Goal: Task Accomplishment & Management: Complete application form

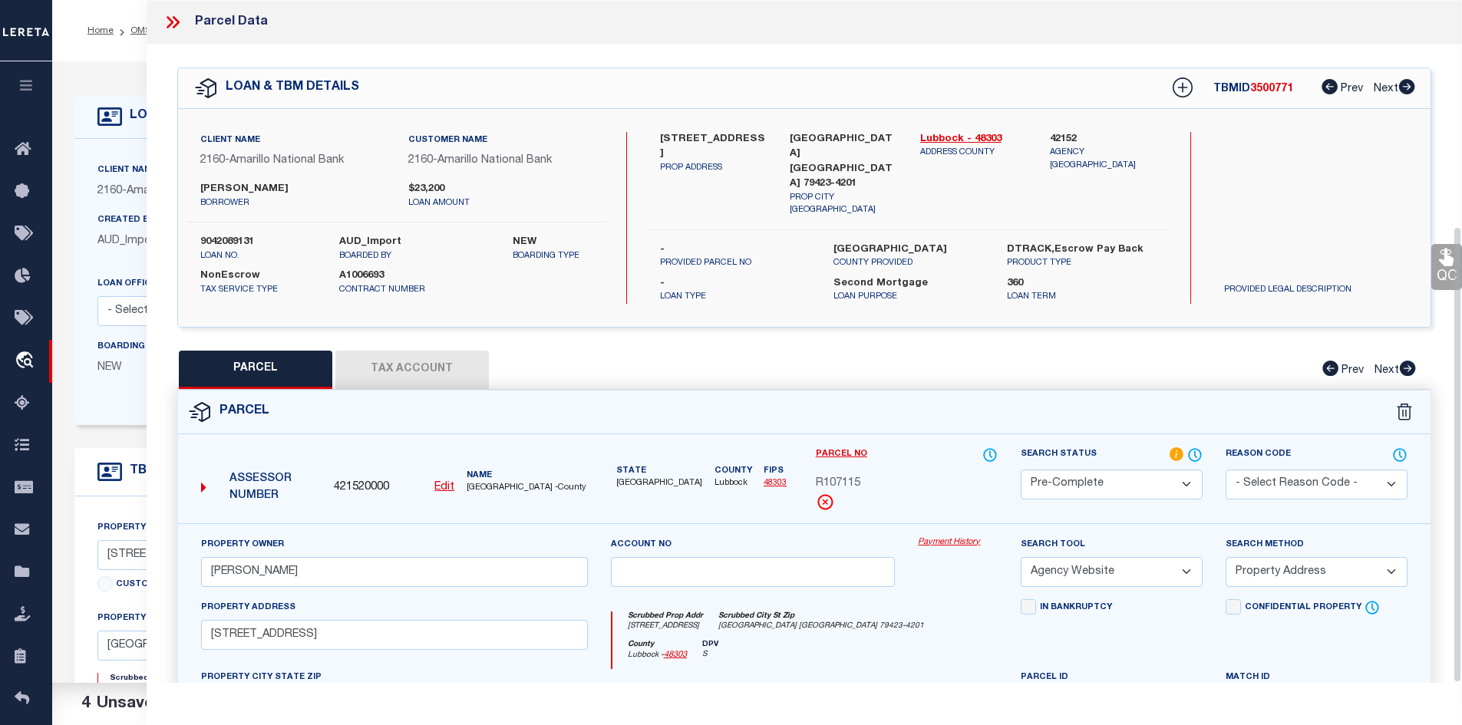
select select "PC"
select select "AGW"
select select "ADD"
select select "25065"
select select "100"
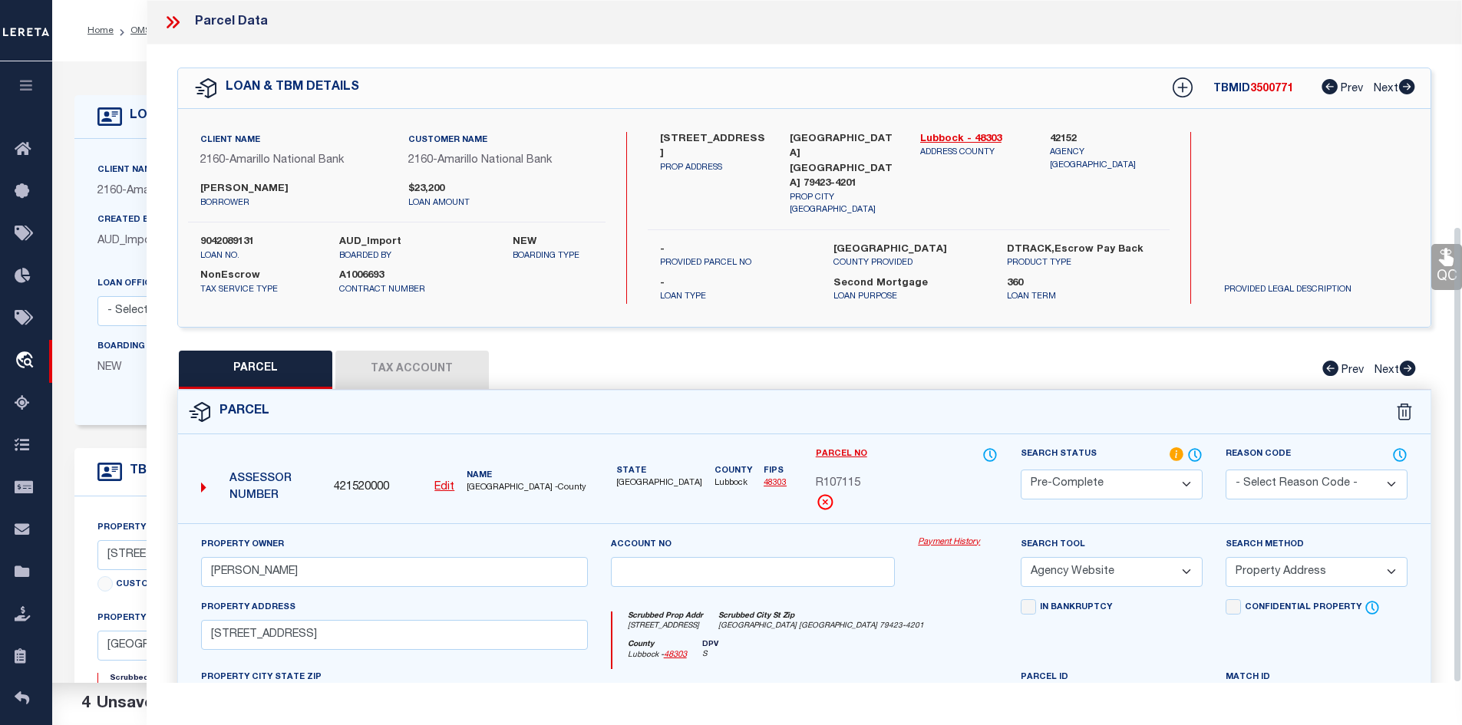
select select "NonEscrow"
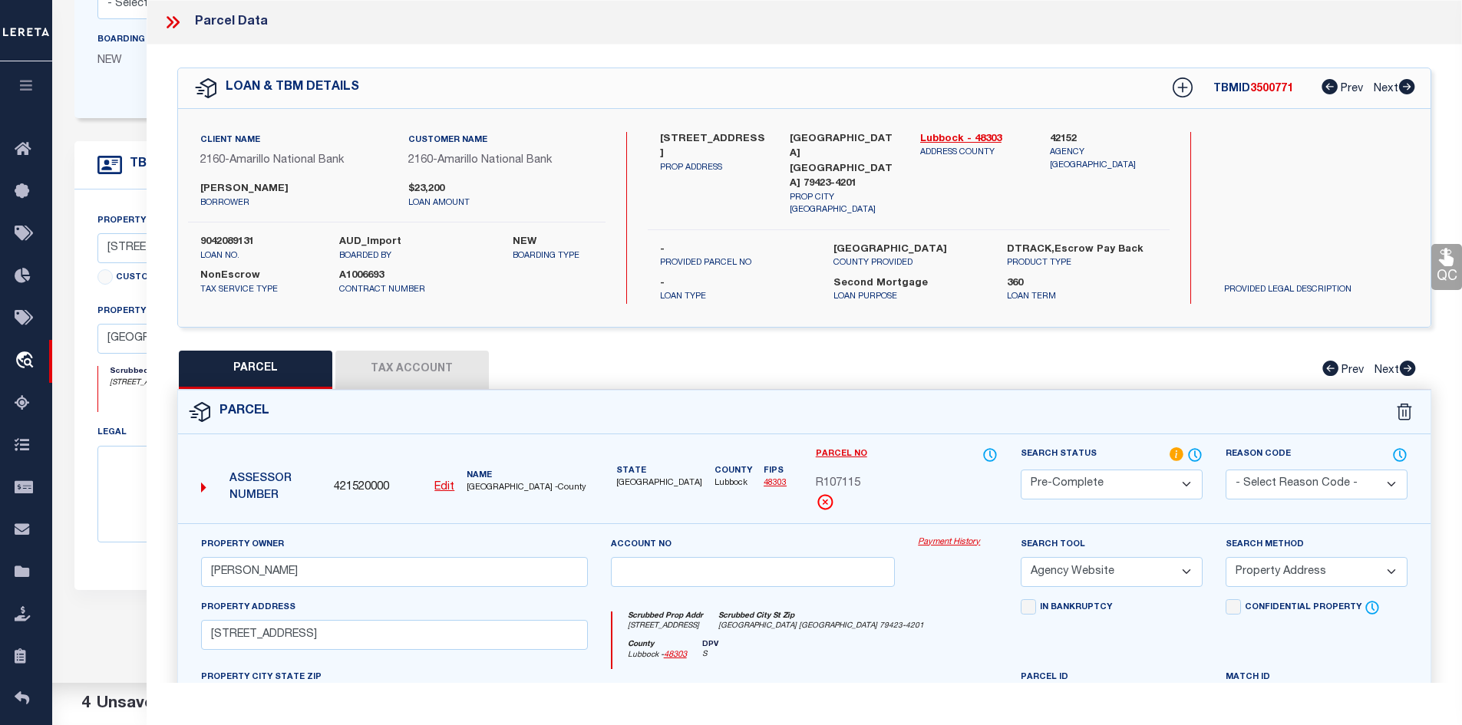
click at [420, 371] on button "Tax Account" at bounding box center [411, 370] width 153 height 38
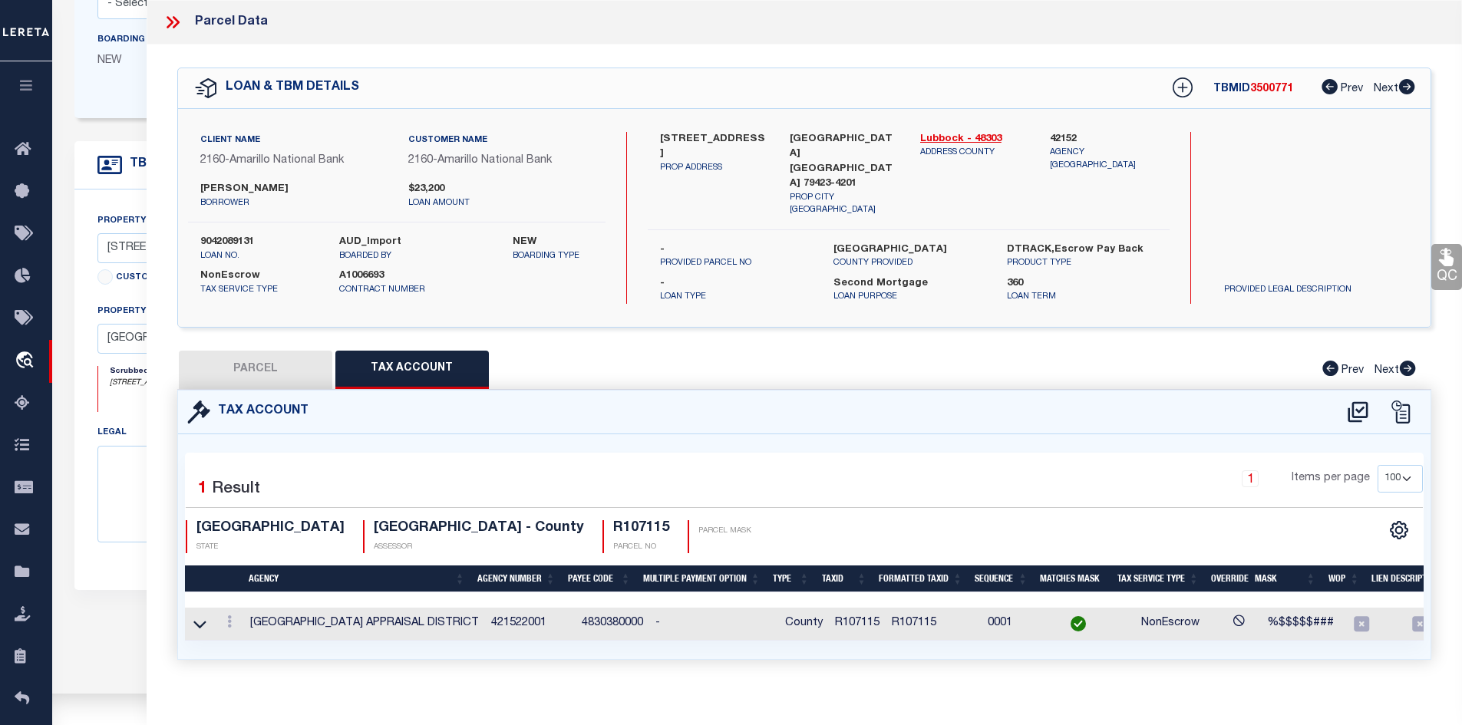
select select "100"
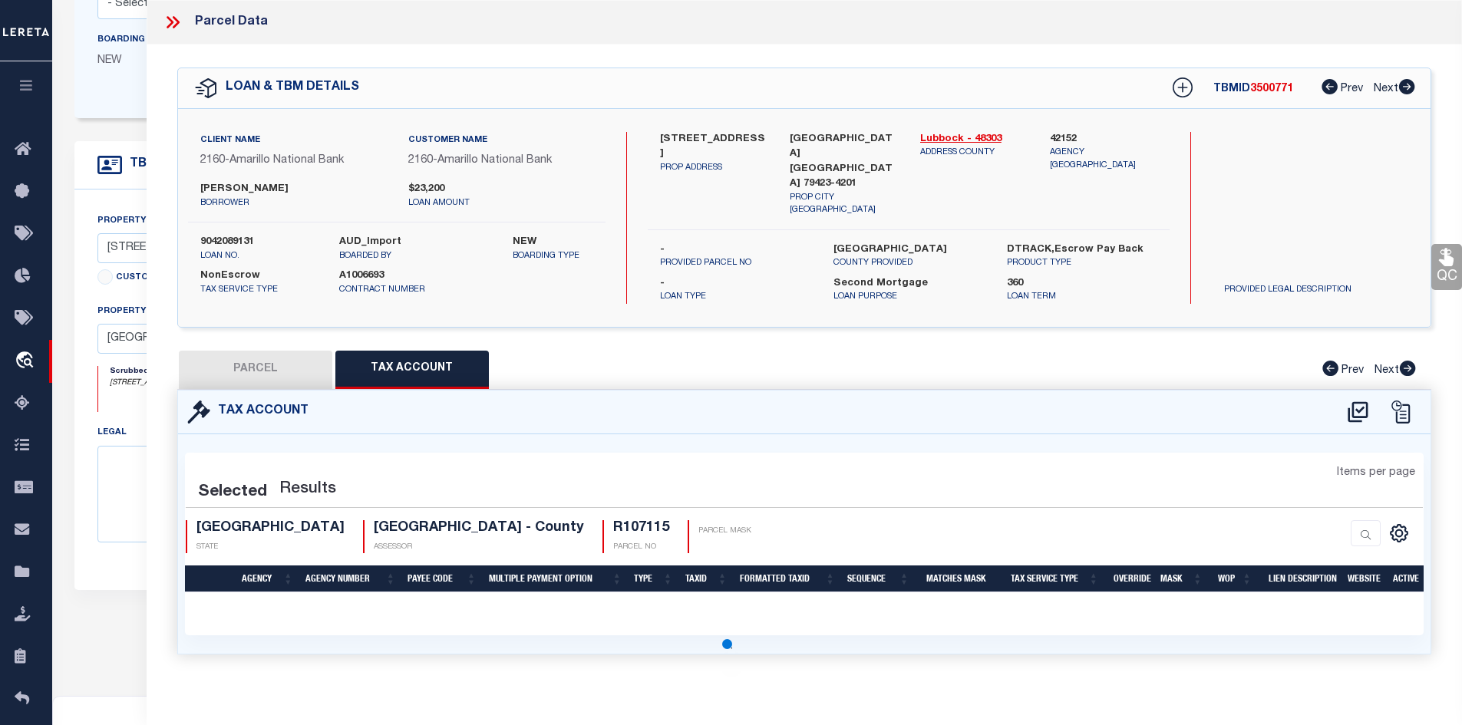
select select "100"
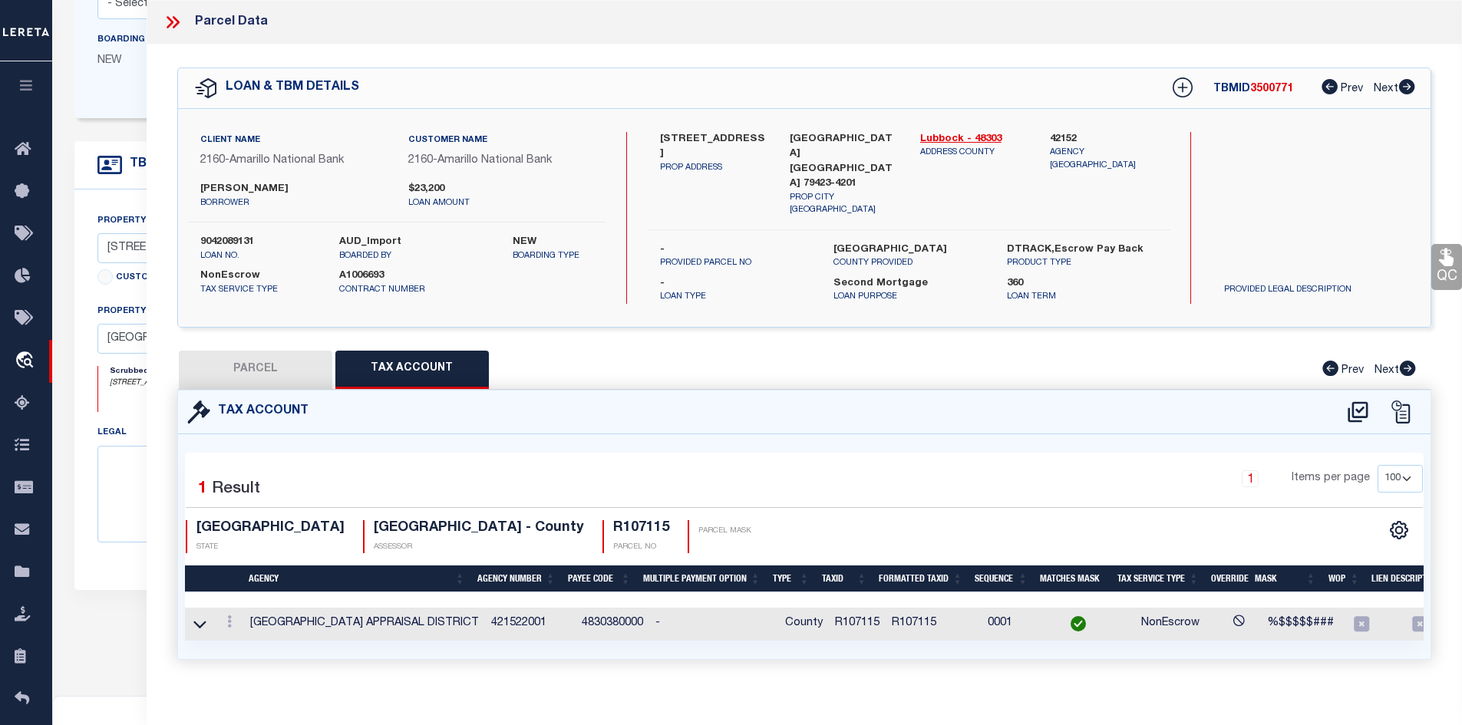
click at [269, 372] on button "PARCEL" at bounding box center [255, 370] width 153 height 38
select select "AS"
select select
checkbox input "false"
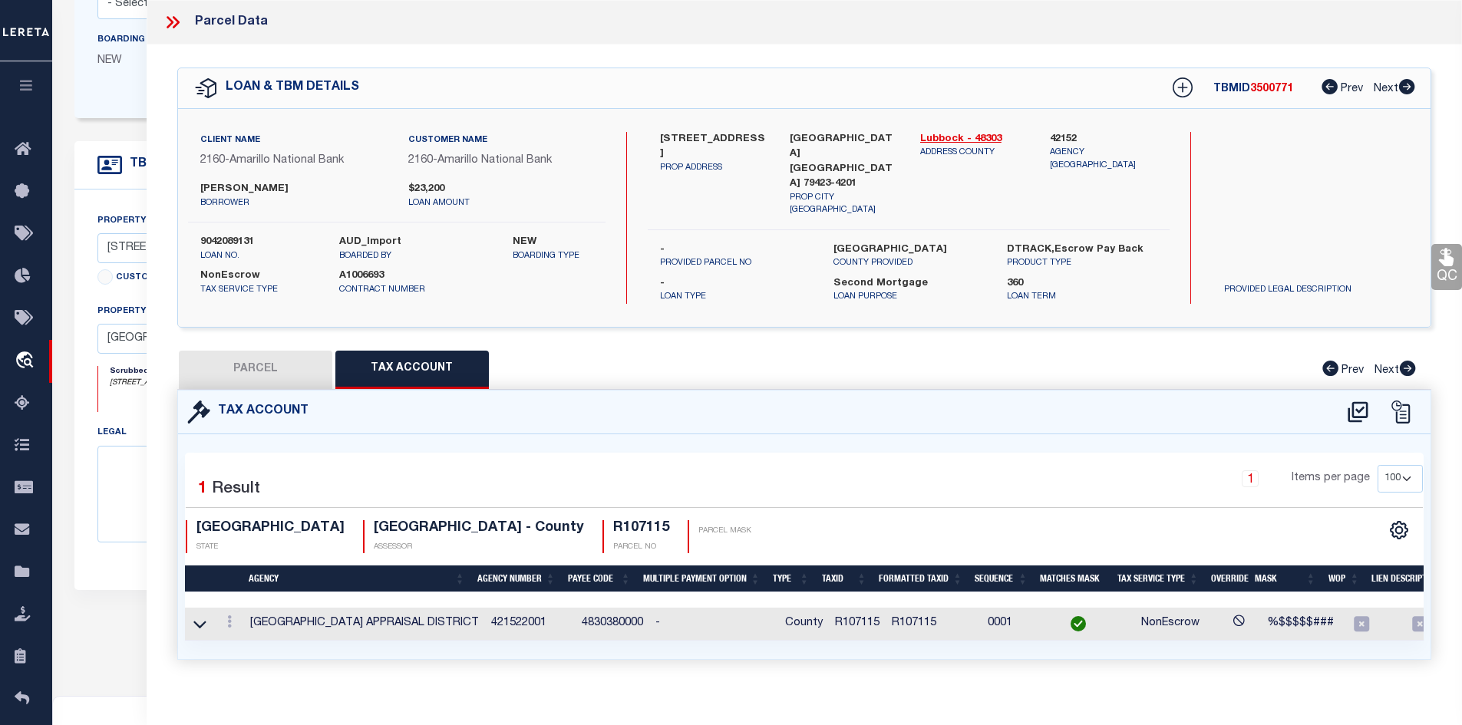
checkbox input "false"
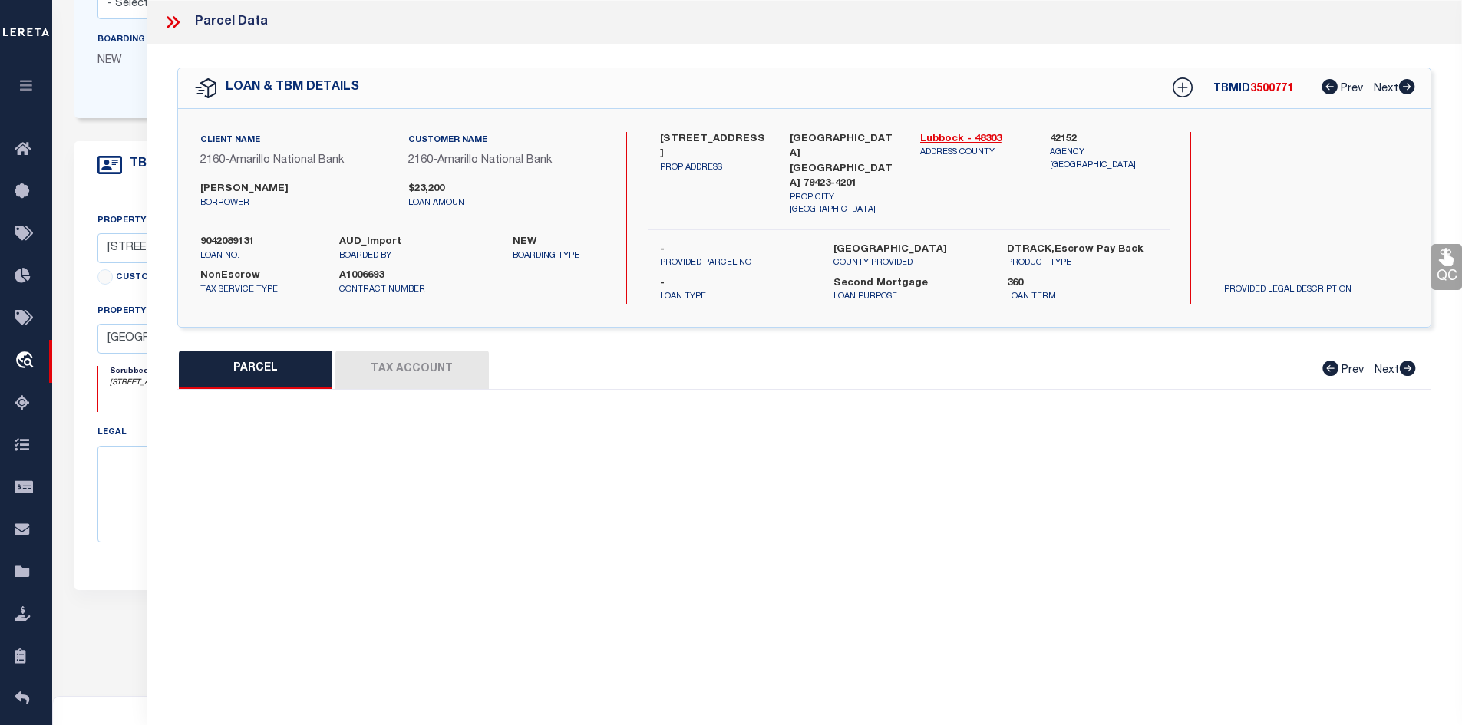
select select "QC"
type input "ALFARO, ALBERT"
select select "AGW"
select select "ADD"
type input "2713 92ND ST,"
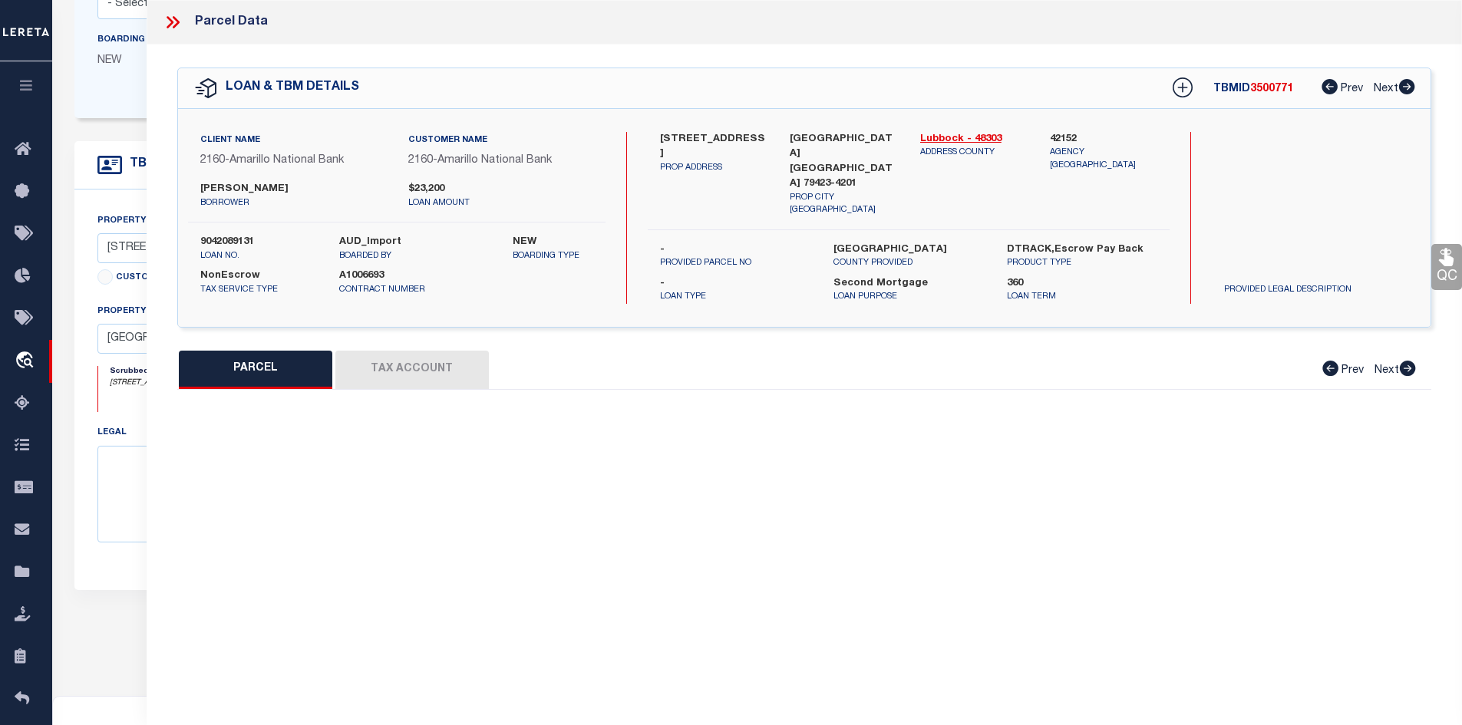
type input "LUBBOCK, TX 79423"
type textarea "UNIVERSITY PINES L 107"
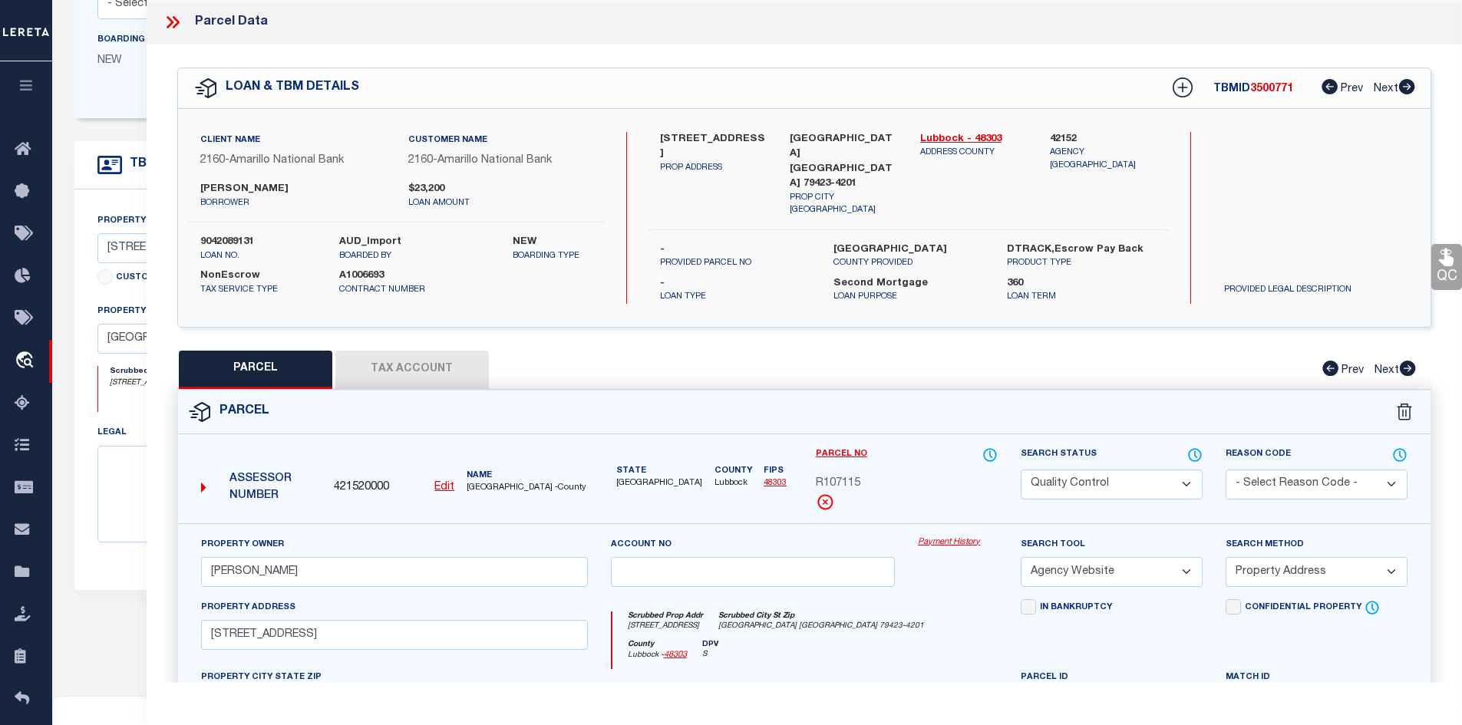
click at [843, 476] on span "R107115" at bounding box center [838, 484] width 45 height 17
click at [417, 370] on button "Tax Account" at bounding box center [411, 370] width 153 height 38
select select "100"
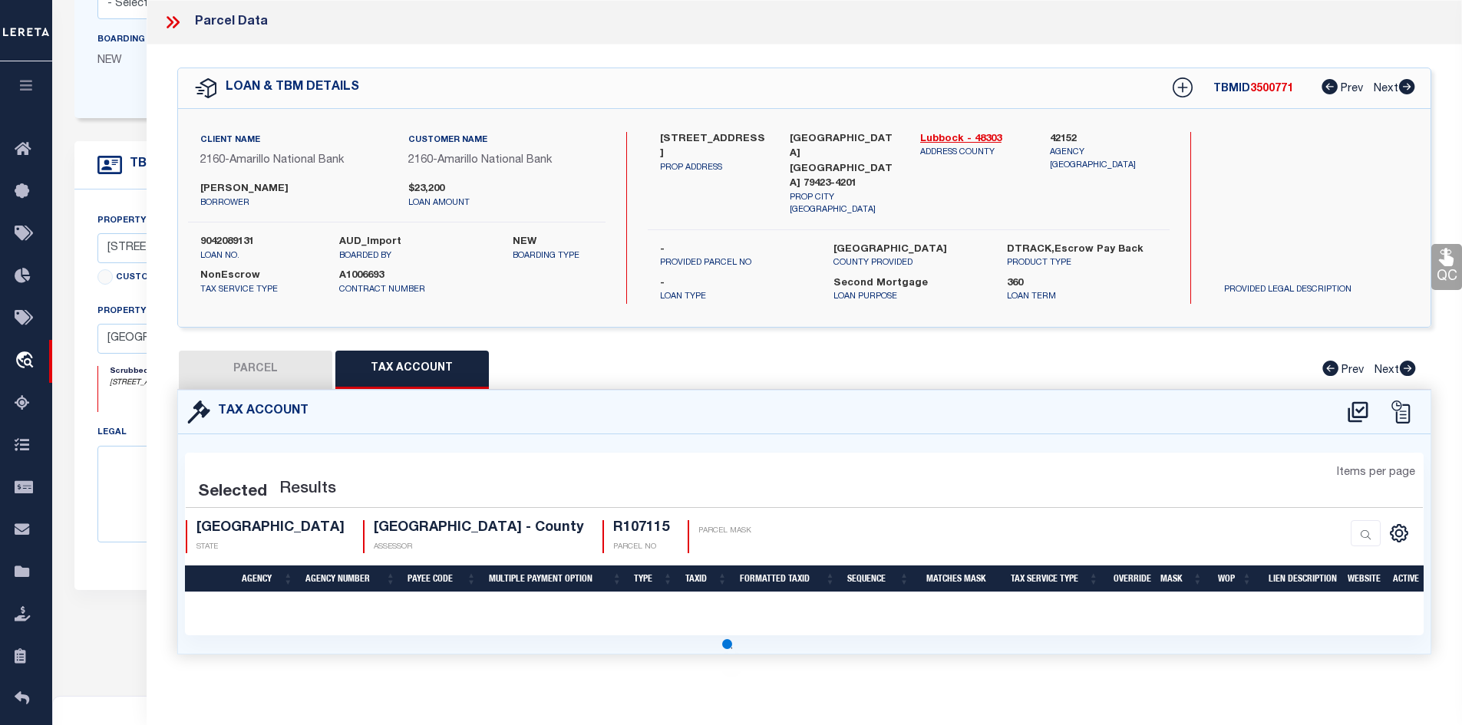
select select "100"
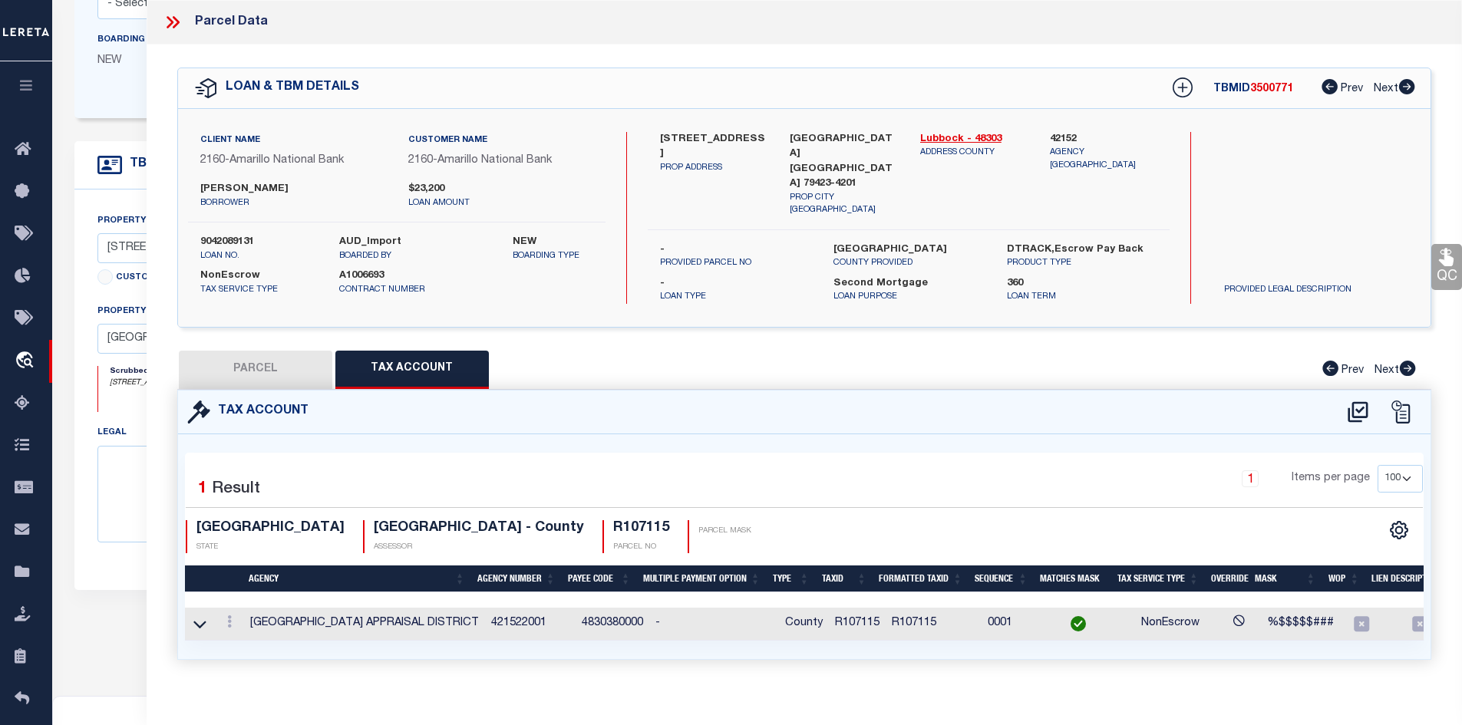
click at [265, 371] on button "PARCEL" at bounding box center [255, 370] width 153 height 38
select select "AS"
select select
checkbox input "false"
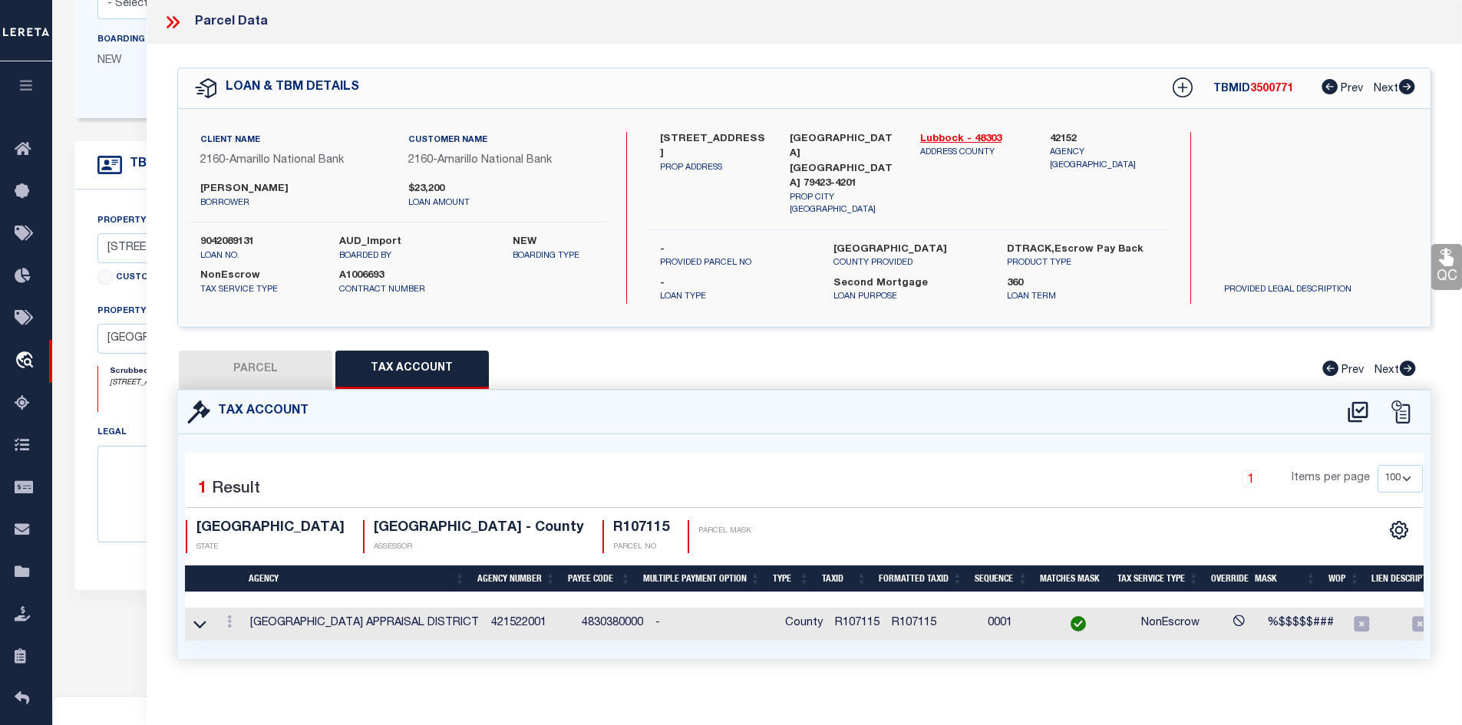
checkbox input "false"
select select "QC"
type input "ALFARO, ALBERT"
select select "AGW"
select select "ADD"
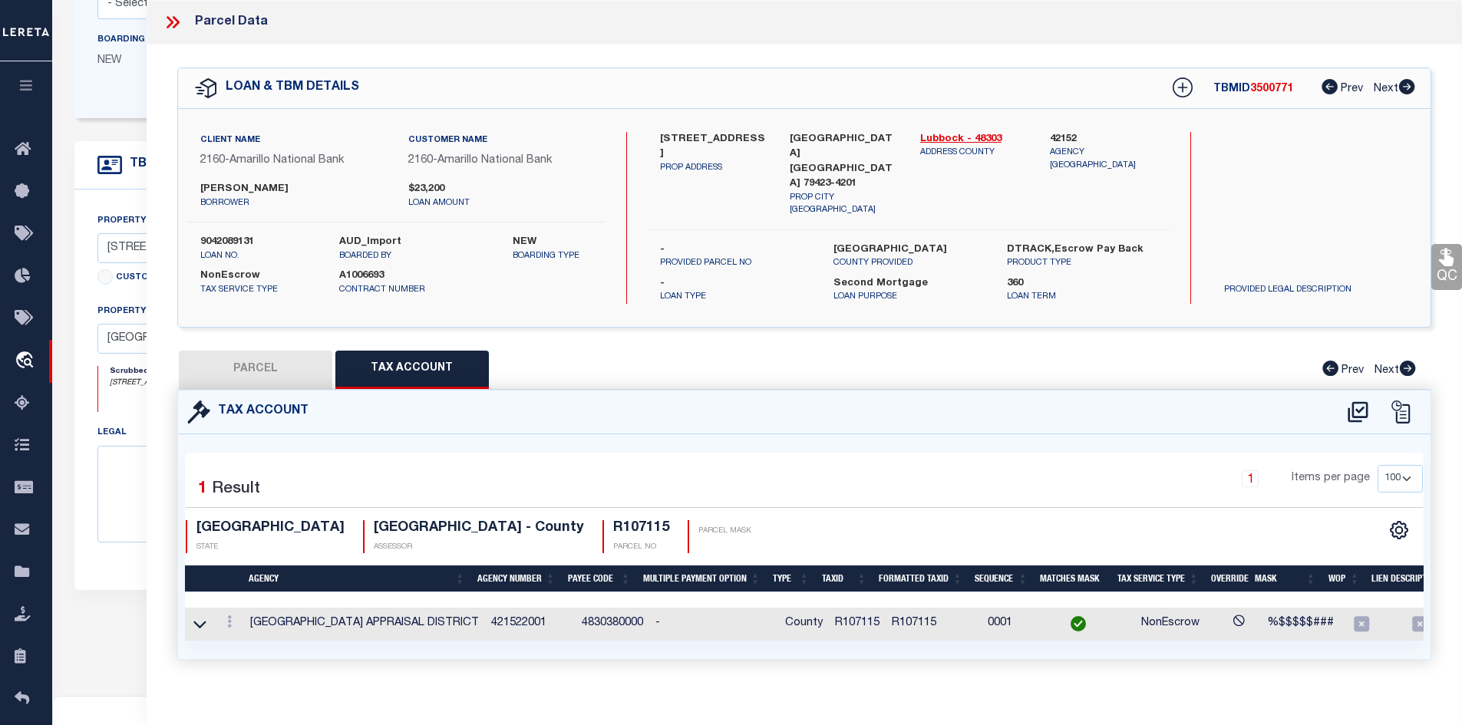
type input "2713 92ND ST,"
type input "LUBBOCK, TX 79423"
type textarea "UNIVERSITY PINES L 107"
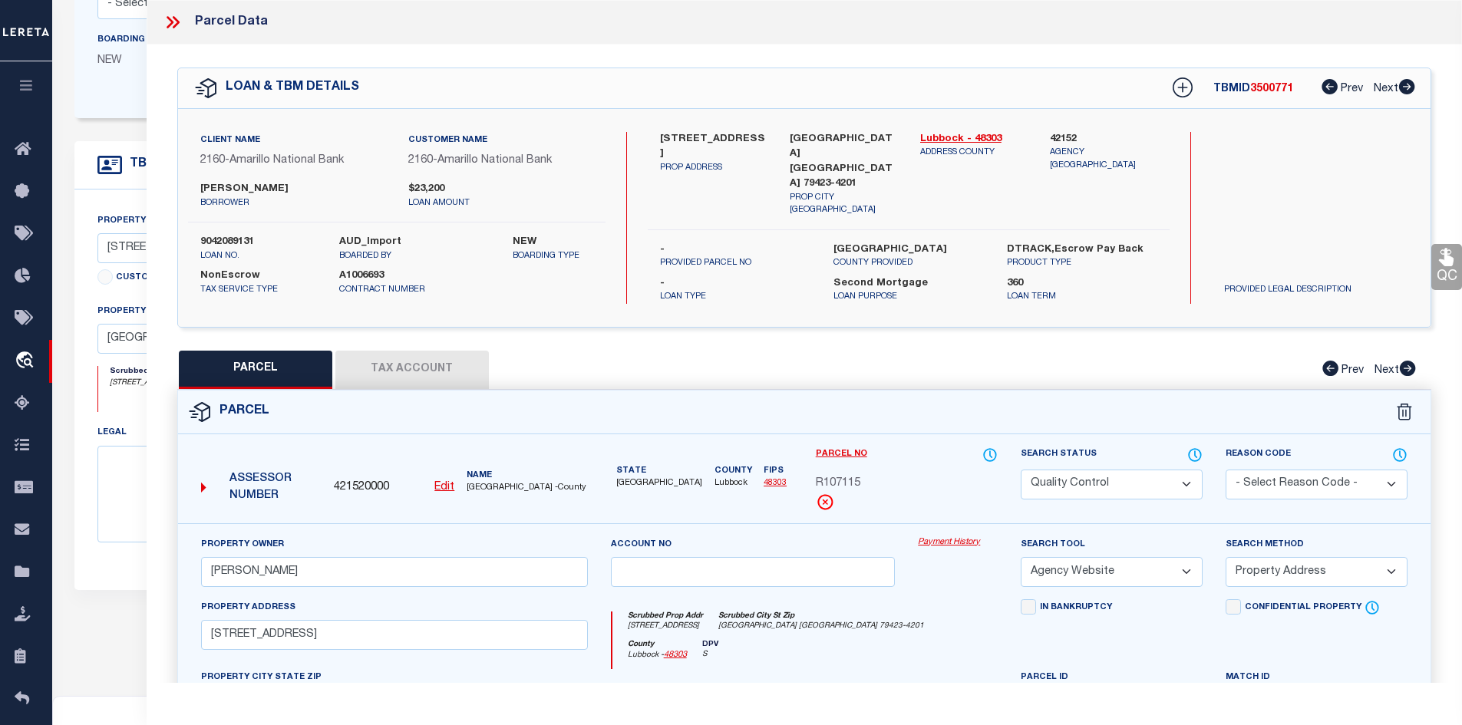
click at [851, 476] on span "R107115" at bounding box center [838, 484] width 45 height 17
copy div "R107115"
click at [852, 243] on label "LUBBOCK COUNTY" at bounding box center [908, 250] width 150 height 15
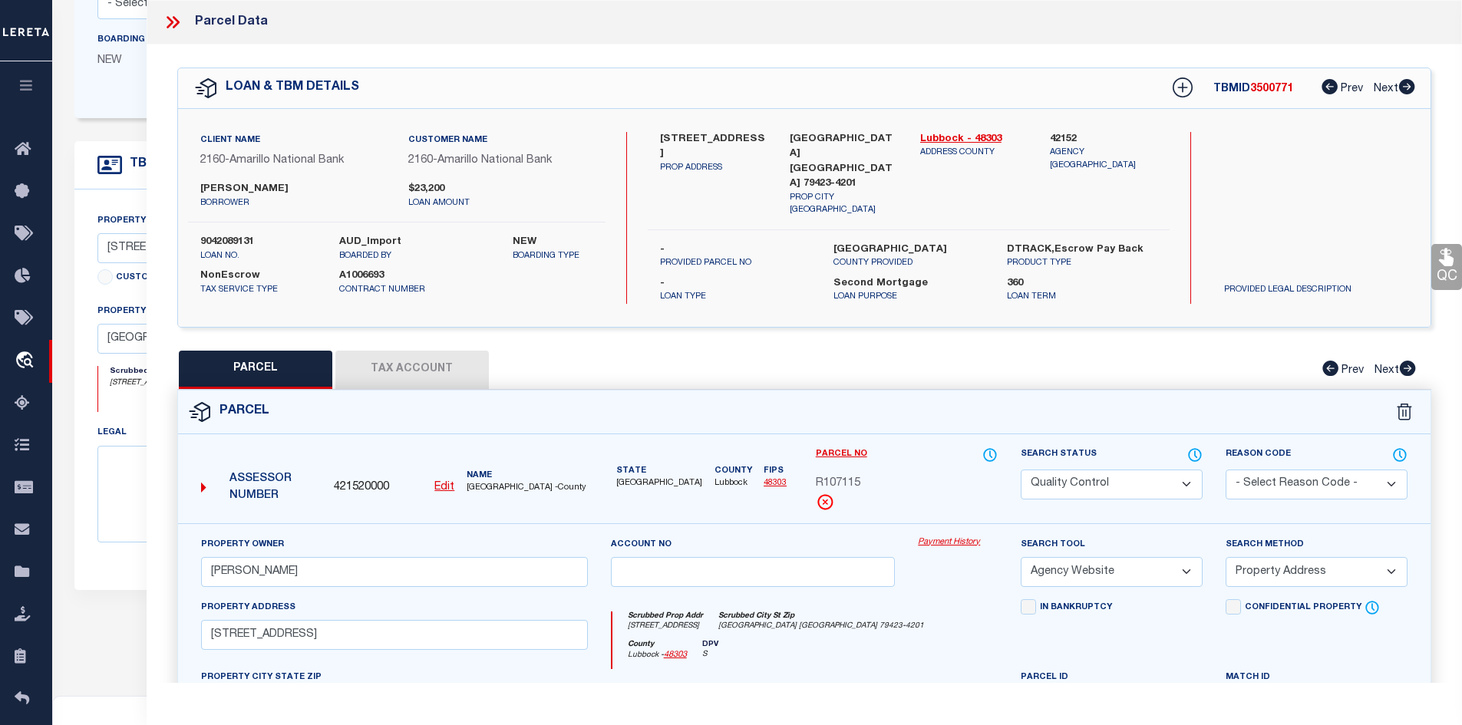
click at [852, 243] on label "LUBBOCK COUNTY" at bounding box center [908, 250] width 150 height 15
copy label "LUBBOCK"
click at [175, 18] on icon at bounding box center [175, 22] width 7 height 12
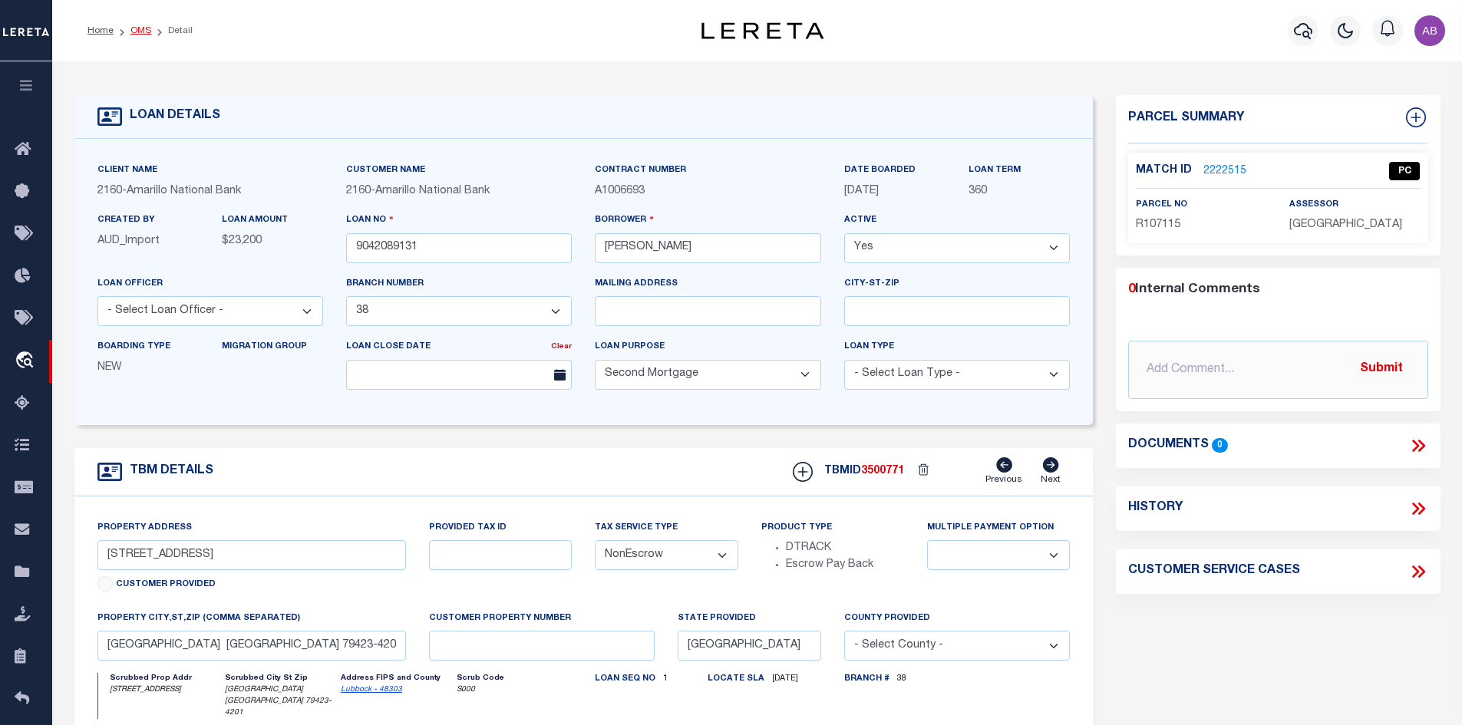
click at [140, 26] on link "OMS" at bounding box center [140, 30] width 21 height 9
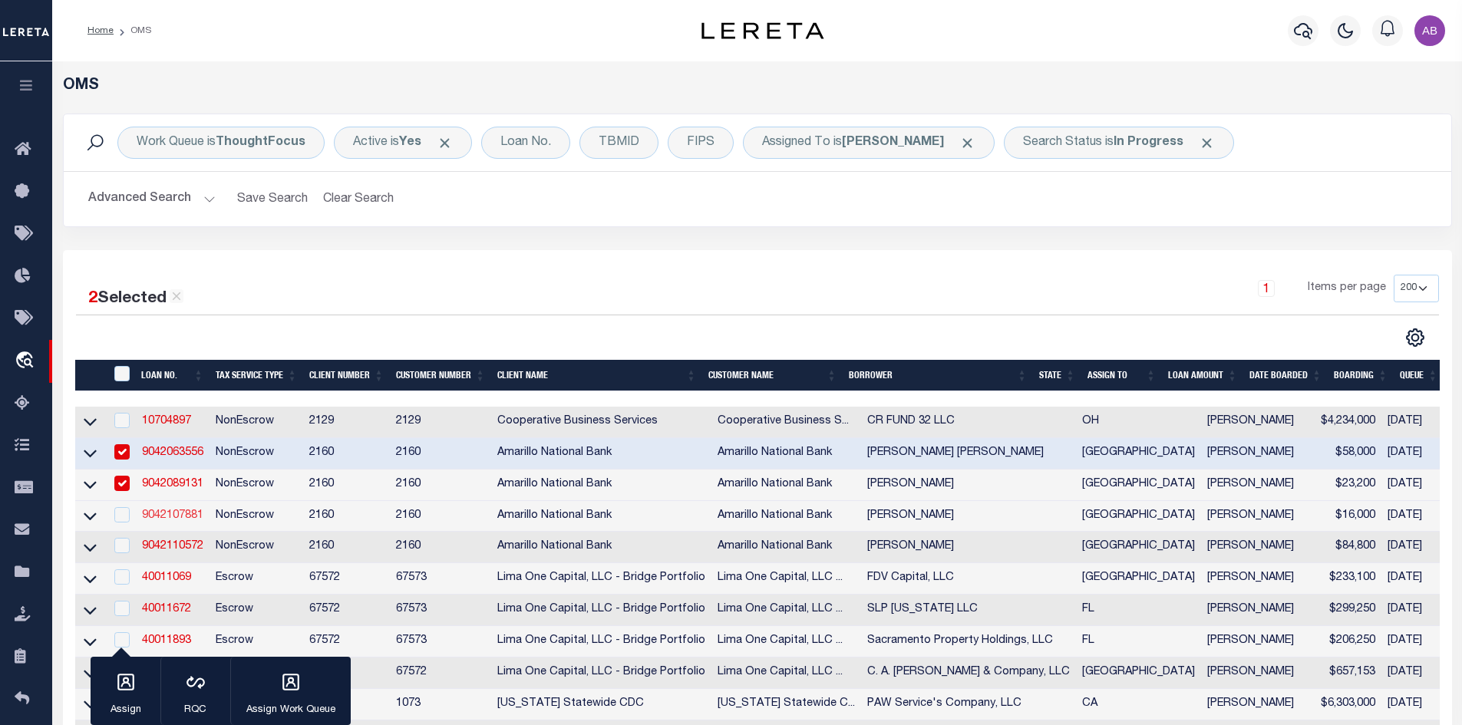
click at [172, 513] on link "9042107881" at bounding box center [172, 515] width 61 height 11
type input "9042107881"
type input "CHAZ MARTINEZ"
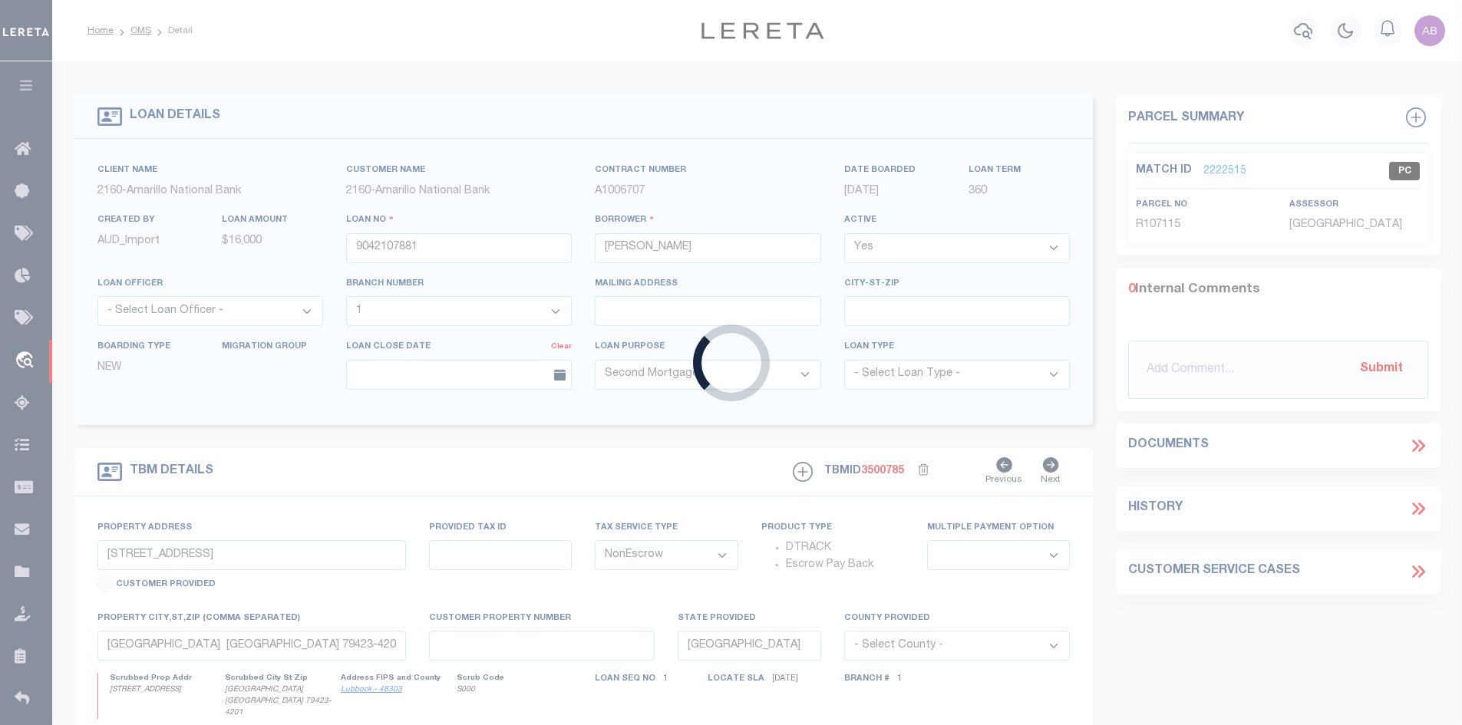
select select "10826"
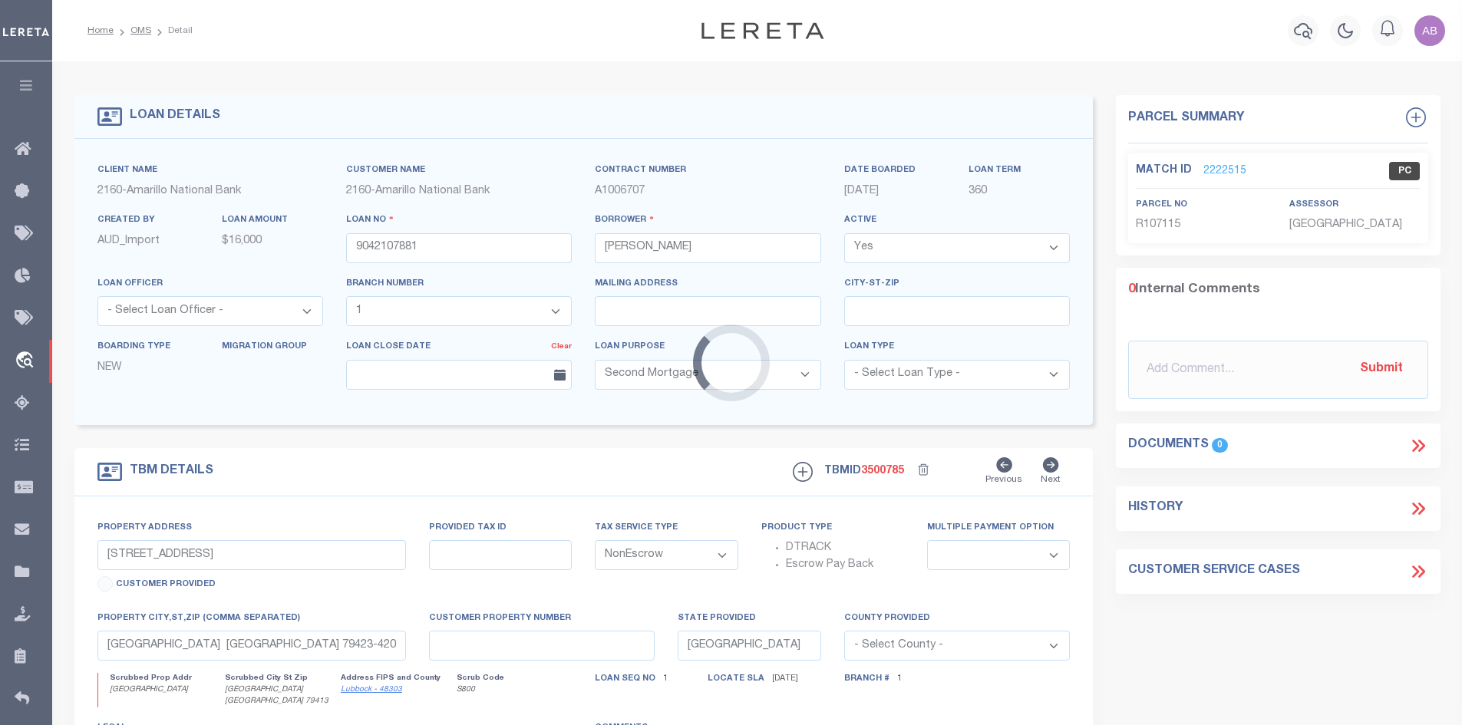
type input "2616 46TH ST"
select select
type input "LUBBOCK TX 79413"
select select
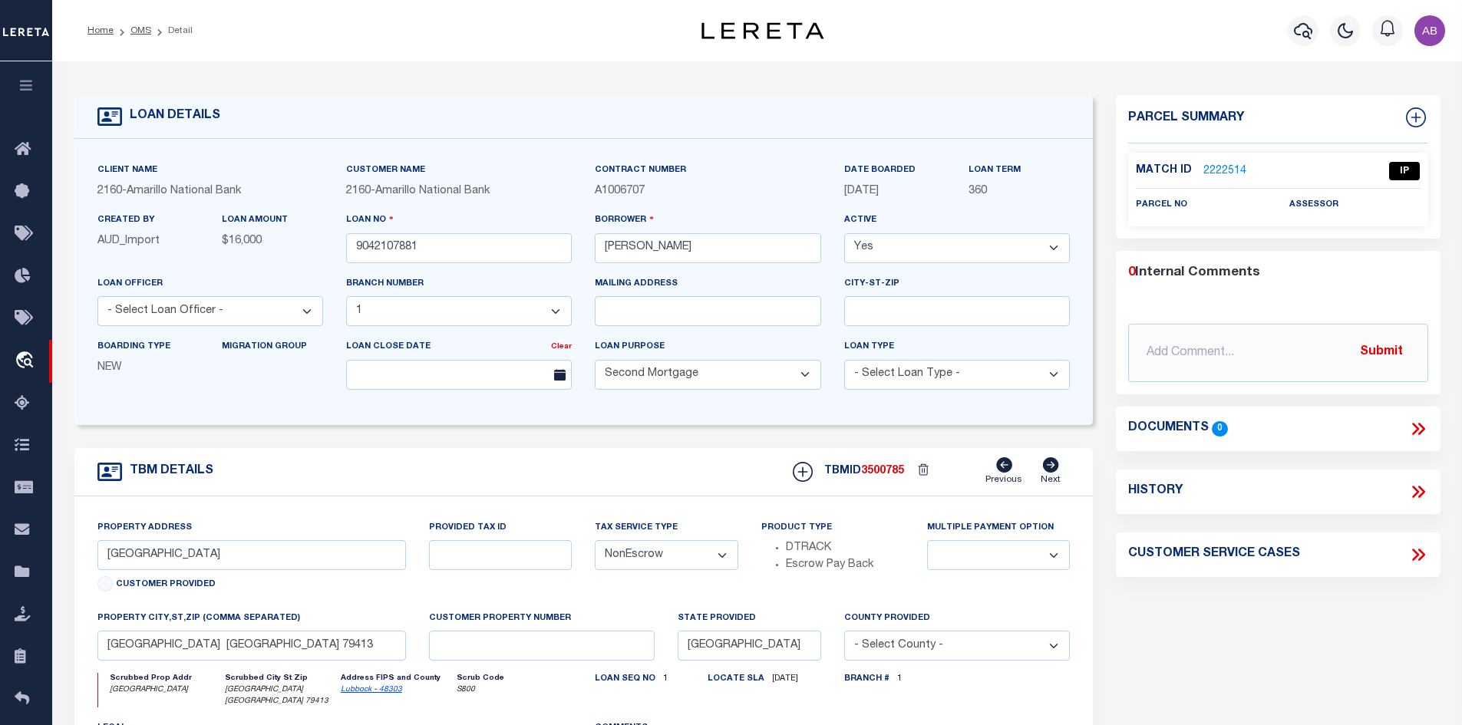
click at [1219, 170] on link "2222514" at bounding box center [1224, 171] width 43 height 16
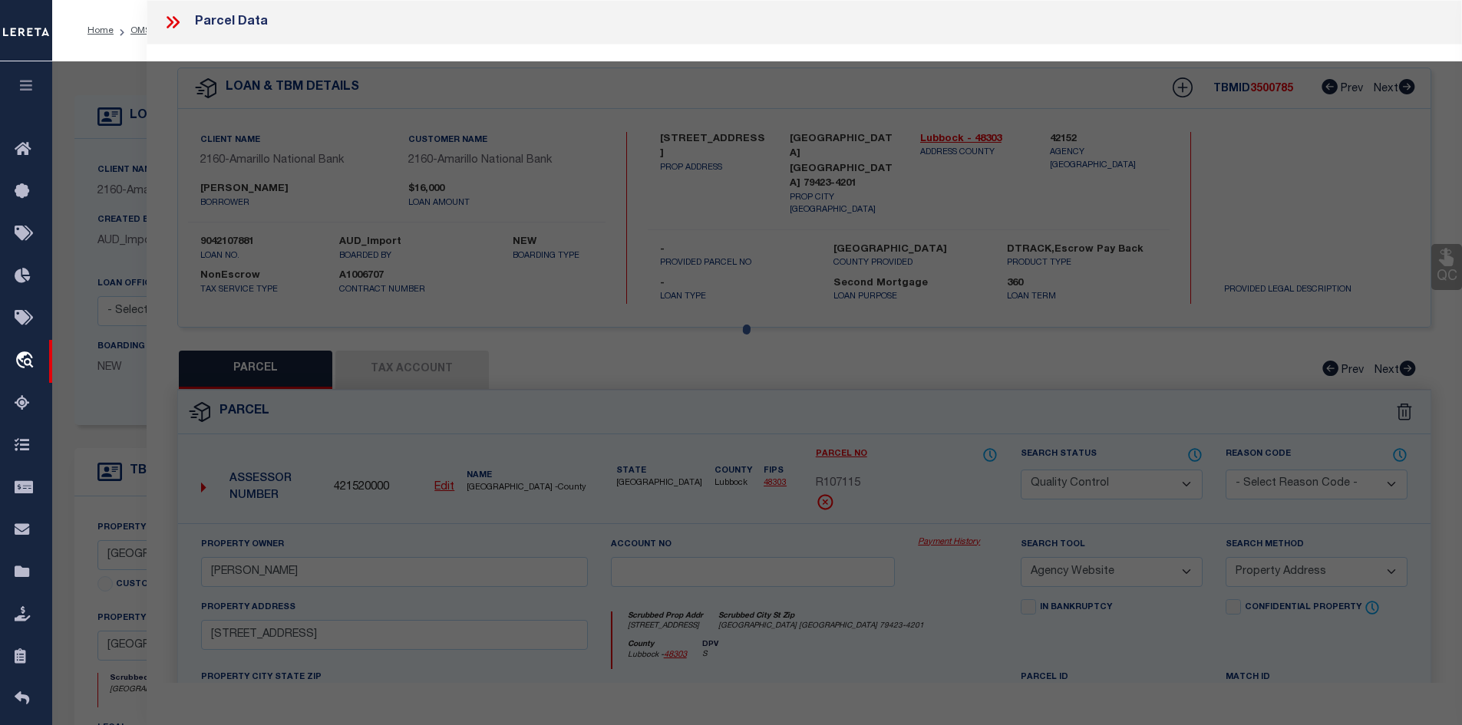
select select "AS"
select select
checkbox input "false"
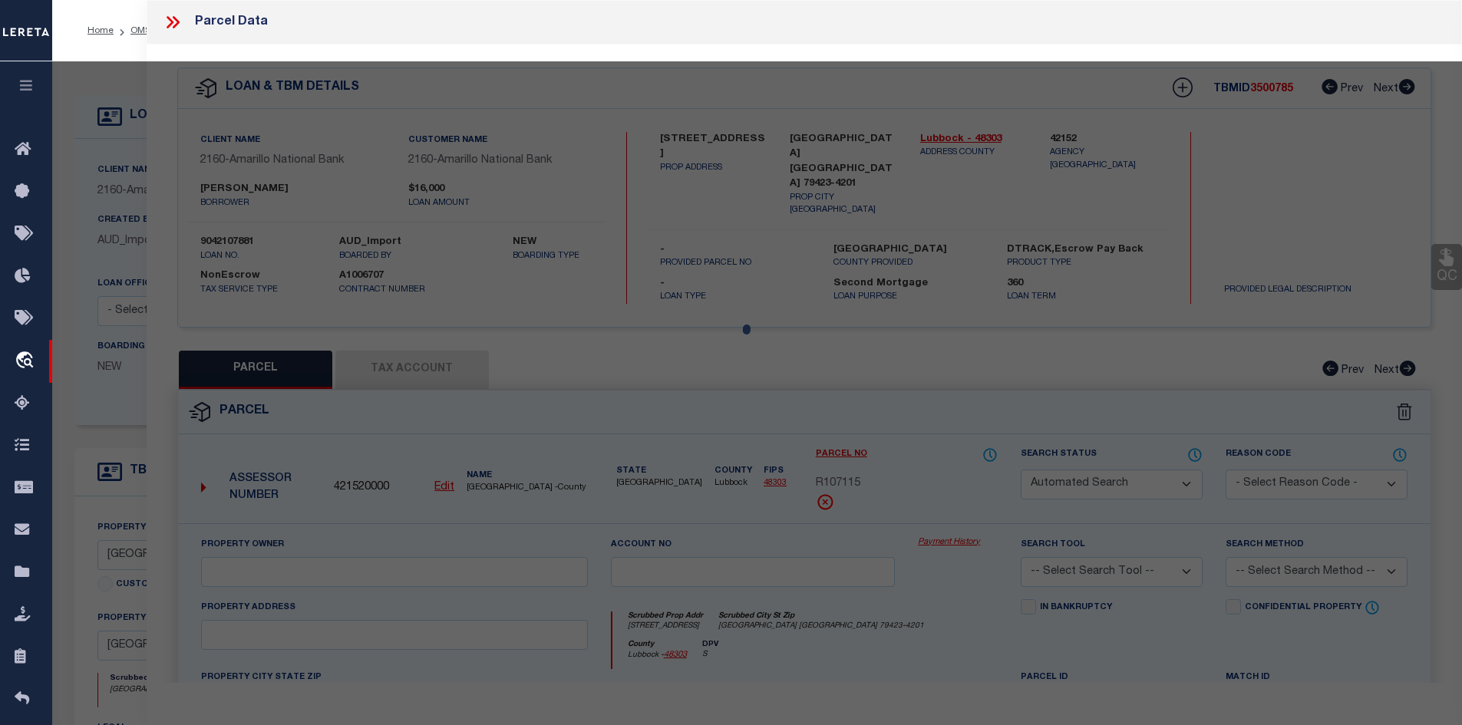
select select "IP"
checkbox input "false"
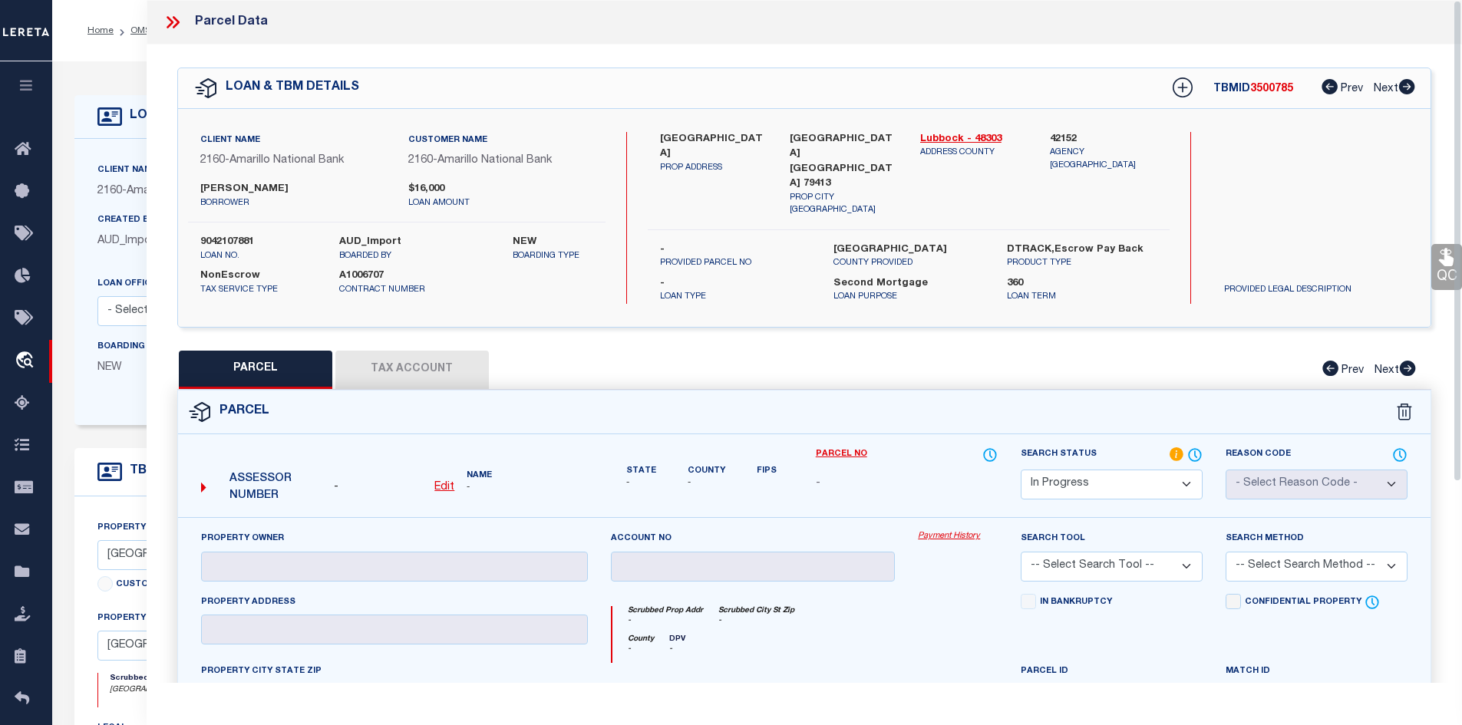
click at [678, 140] on label "2616 46TH ST" at bounding box center [713, 147] width 107 height 30
copy div "2616 46TH ST"
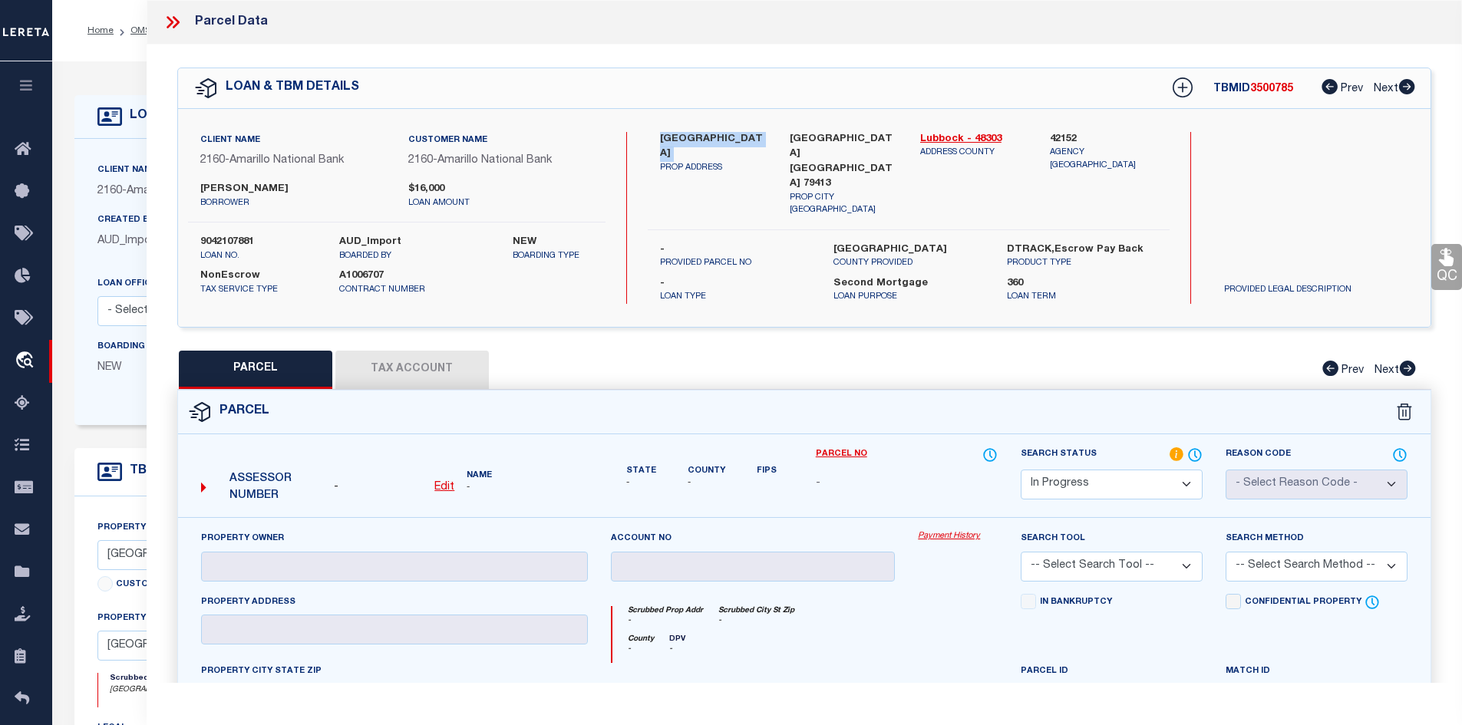
click at [448, 482] on u "Edit" at bounding box center [444, 487] width 20 height 11
select select "IP"
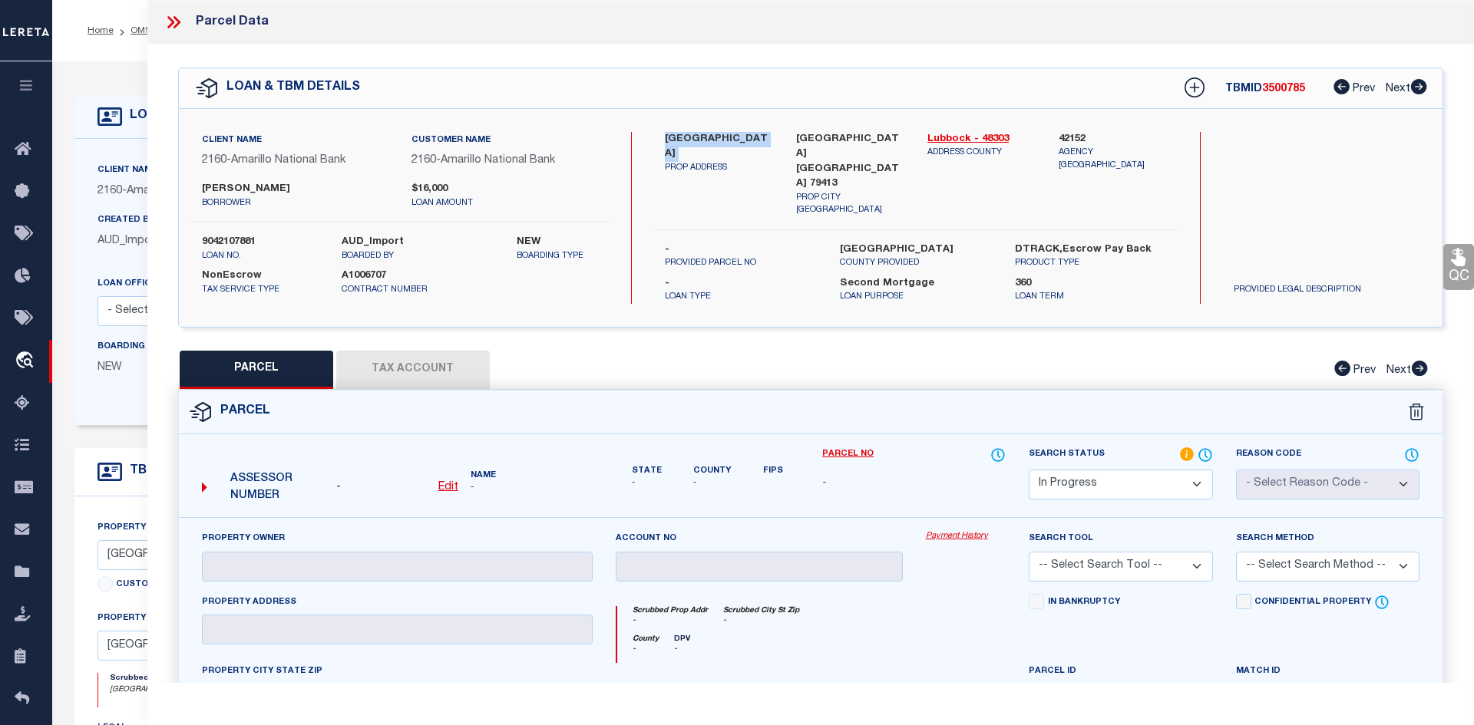
type textarea "-"
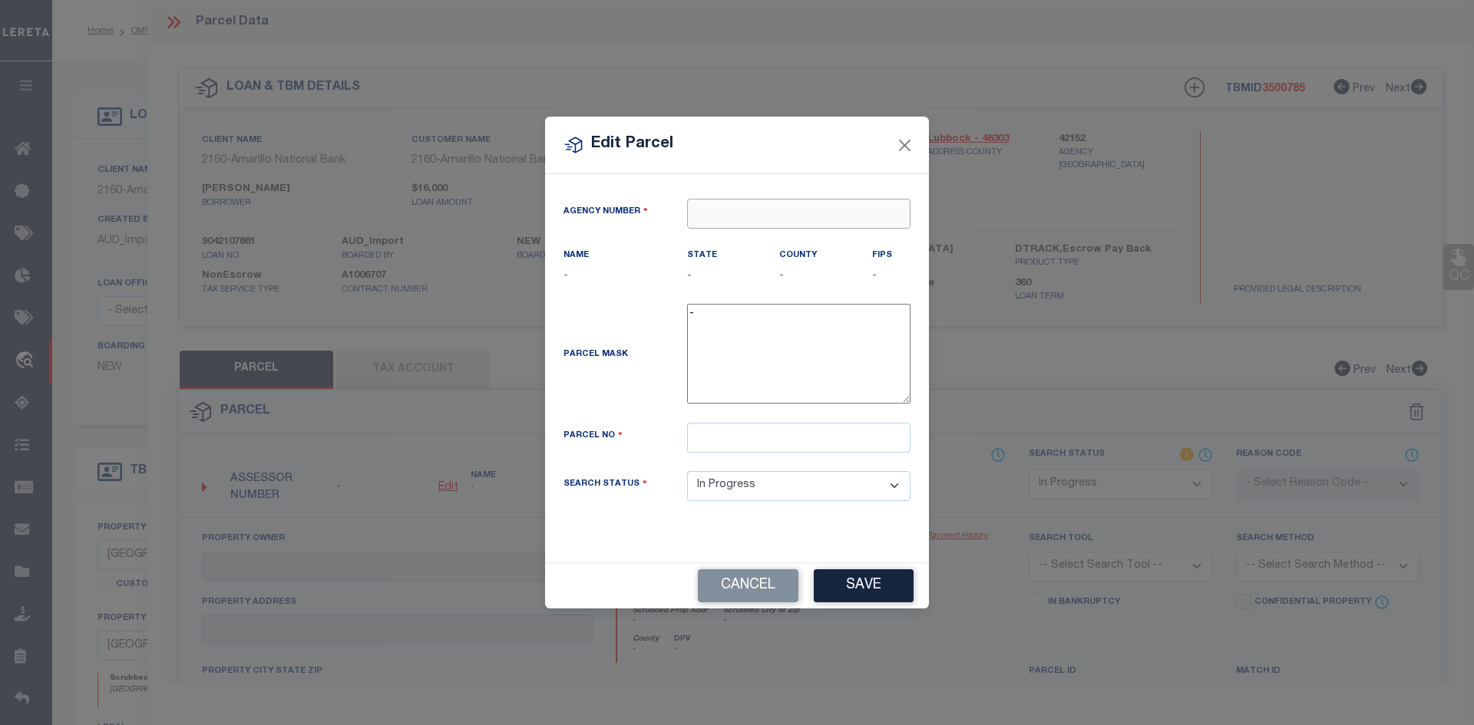
click at [810, 216] on input "text" at bounding box center [798, 214] width 223 height 30
click at [744, 246] on div "421520000 : LUBBOCK COUNTY" at bounding box center [799, 252] width 222 height 44
type input "421520000"
click at [1353, 243] on div "Edit Parcel Agency Number 421520000 Name State" at bounding box center [737, 362] width 1474 height 725
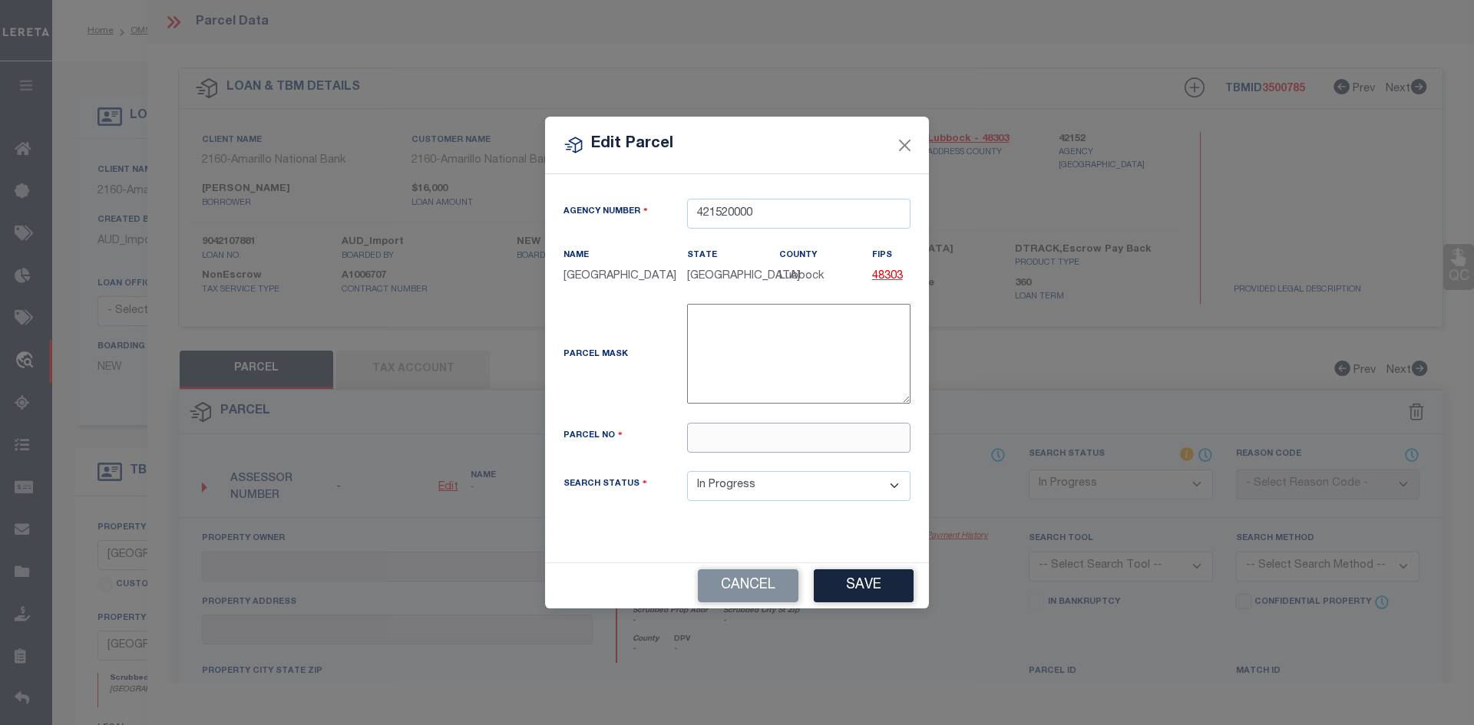
click at [751, 453] on input "text" at bounding box center [798, 438] width 223 height 30
paste input "R108834"
type input "R108834"
click at [858, 598] on button "Save" at bounding box center [864, 585] width 100 height 33
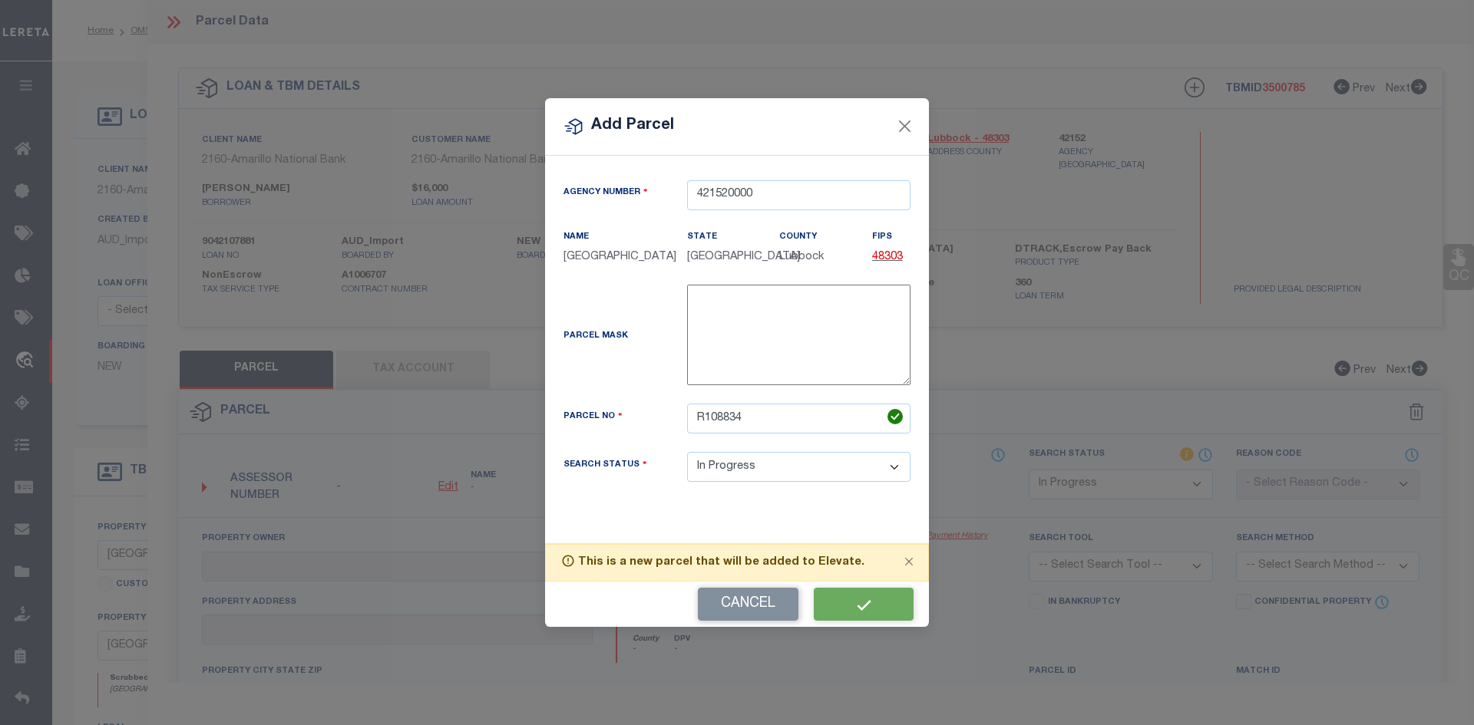
select select "IP"
checkbox input "false"
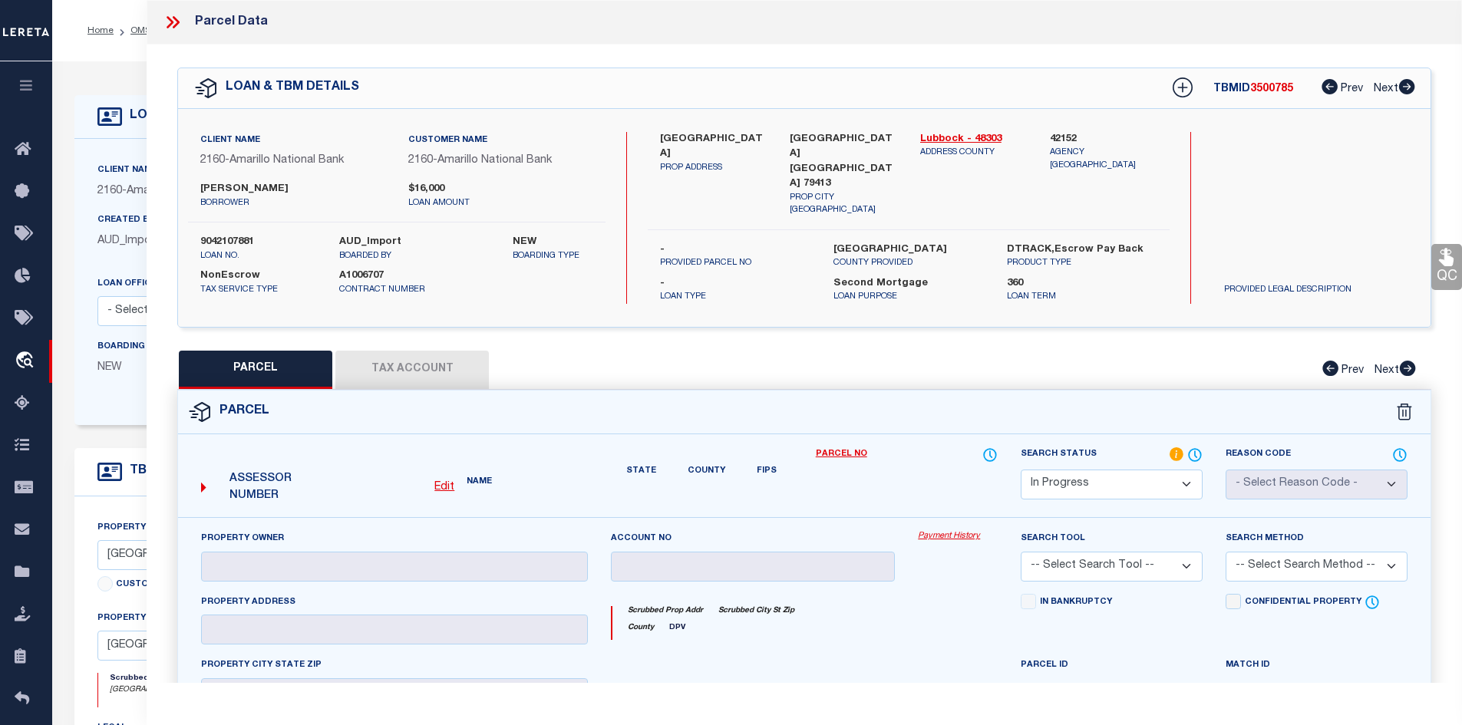
checkbox input "false"
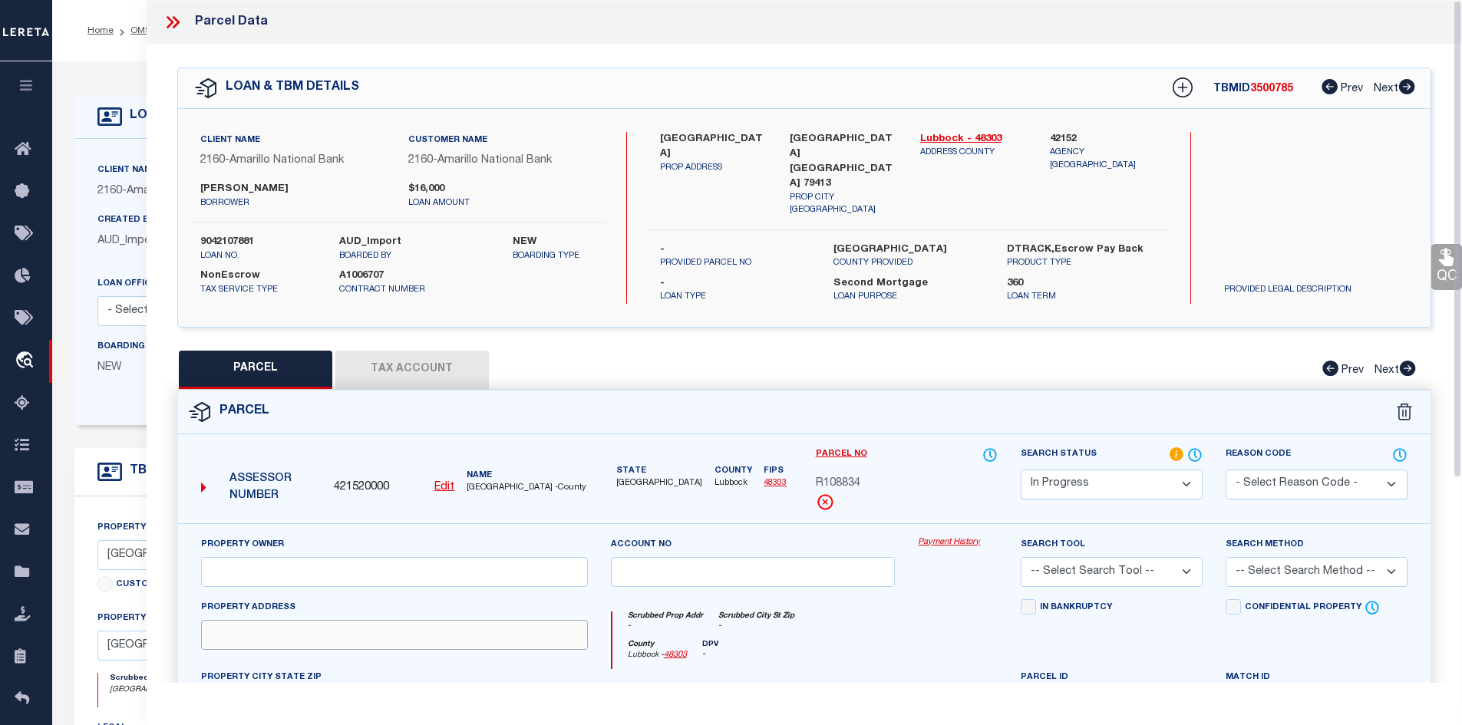
click at [450, 632] on input "text" at bounding box center [394, 635] width 387 height 30
paste input "2616 46TH ST, LUBBOCK, TX 79413"
drag, startPoint x: 450, startPoint y: 631, endPoint x: 290, endPoint y: 639, distance: 159.9
click at [290, 639] on input "2616 46TH ST, LUBBOCK, TX 79413" at bounding box center [394, 635] width 387 height 30
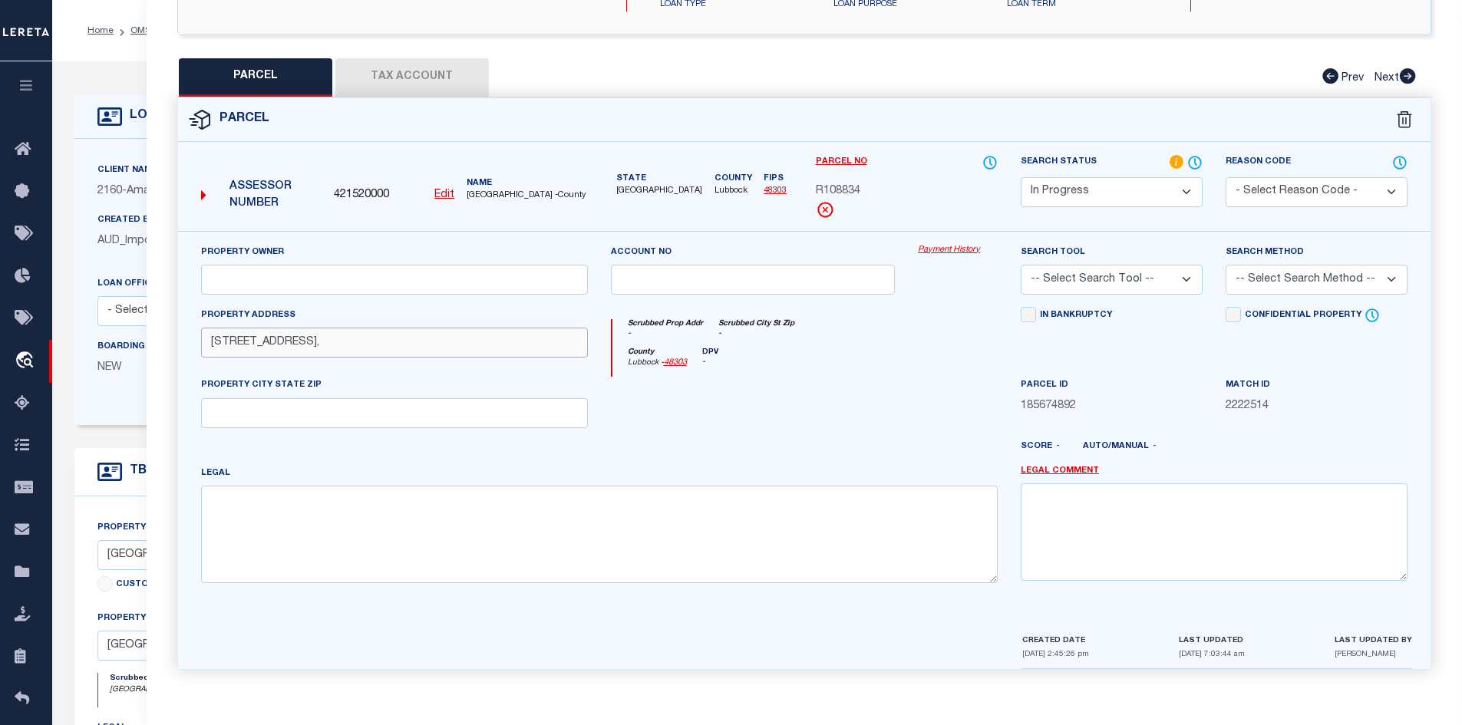
type input "2616 46TH ST,"
click at [246, 412] on input "text" at bounding box center [394, 413] width 387 height 30
paste input "LUBBOCK, TX 79413"
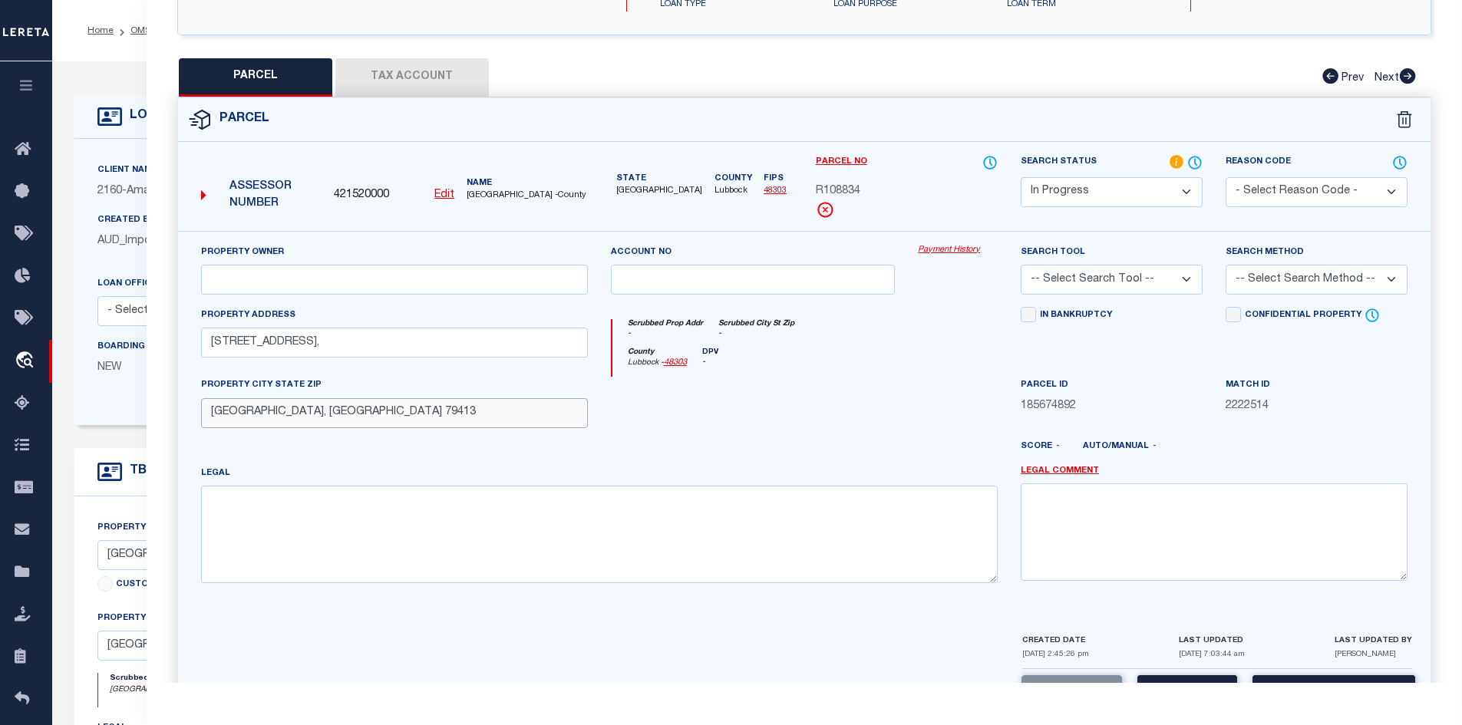
type input "LUBBOCK, TX 79413"
click at [433, 275] on input "text" at bounding box center [394, 280] width 387 height 30
paste input "MARTINEZ, CHAZ"
type input "MARTINEZ, CHAZ"
click at [322, 553] on textarea at bounding box center [599, 534] width 797 height 97
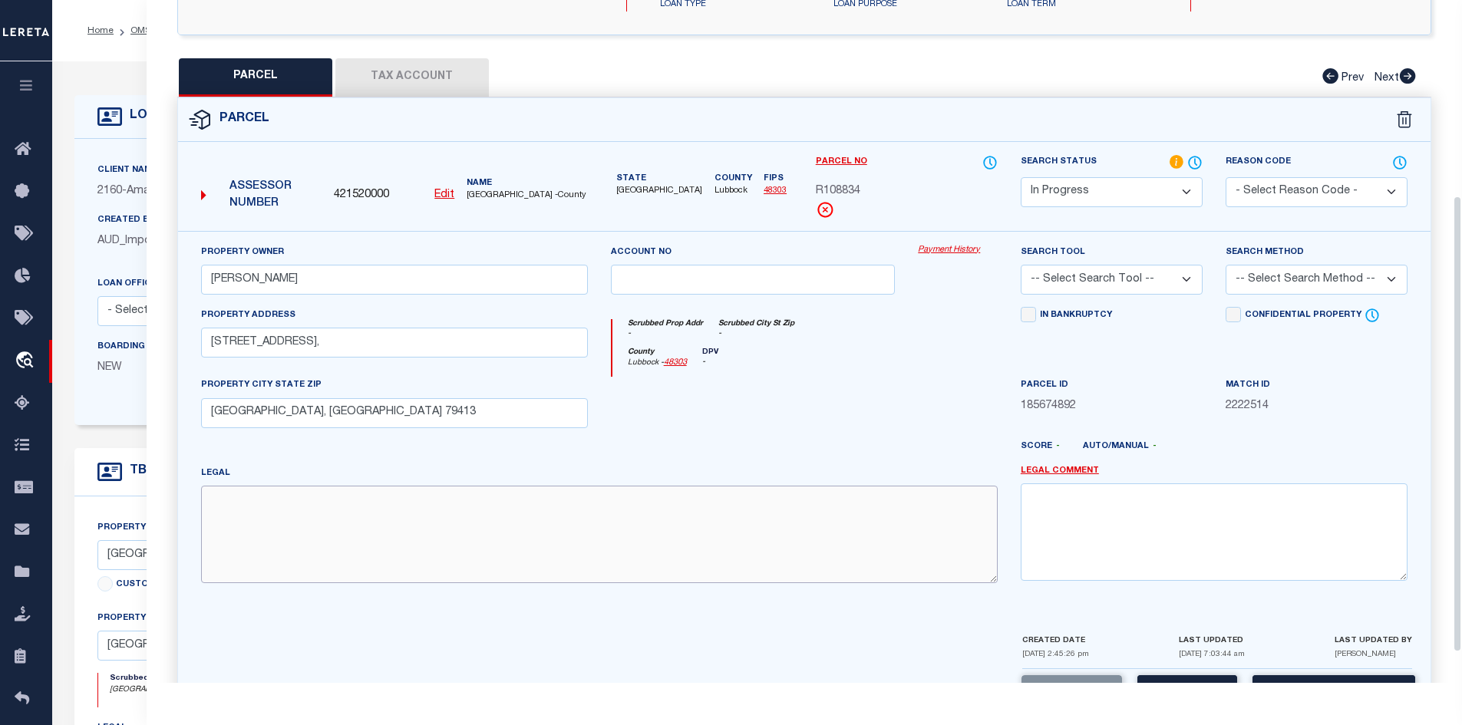
click at [381, 563] on textarea at bounding box center [599, 534] width 797 height 97
paste textarea "SUNNY SLOPE BLK 6 L 13"
type textarea "SUNNY SLOPE BLK 6 L 13"
click at [416, 61] on button "Tax Account" at bounding box center [411, 77] width 153 height 38
select select "100"
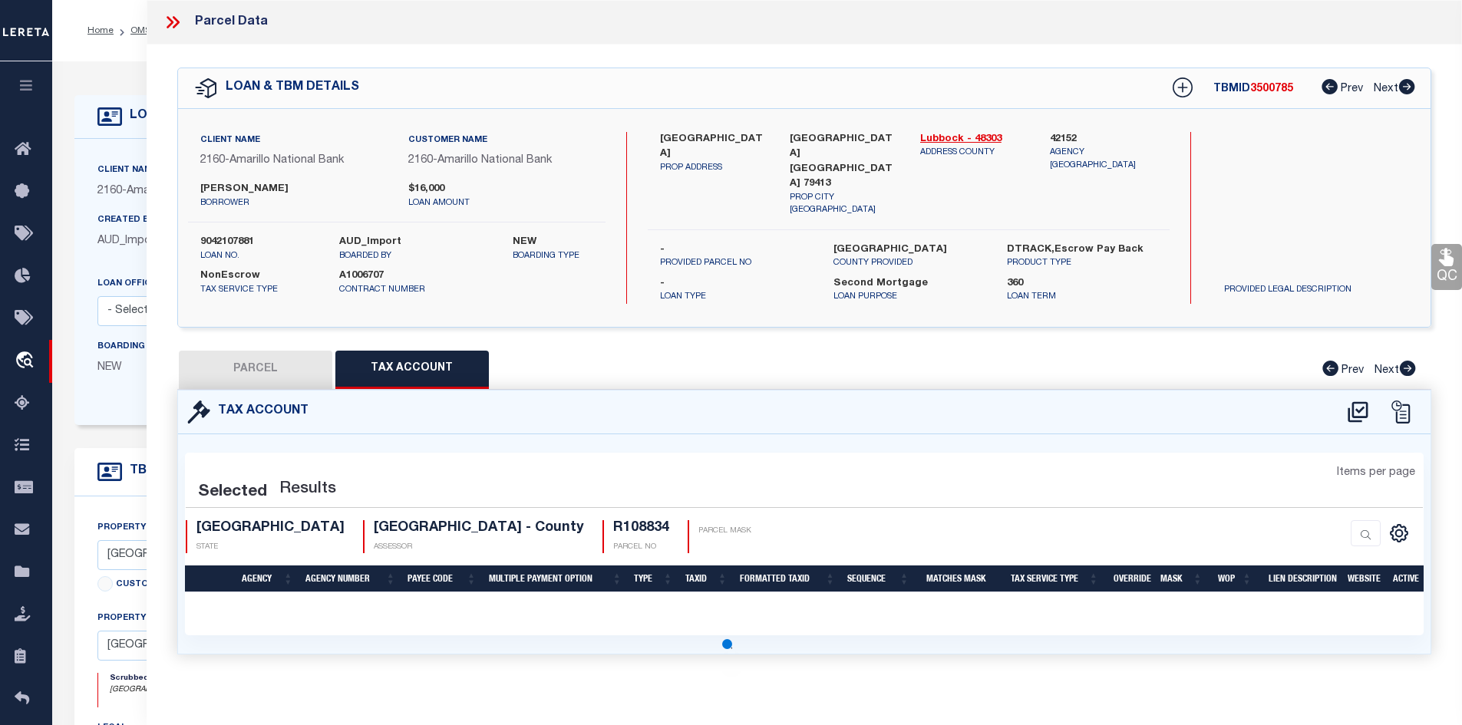
scroll to position [0, 0]
select select "100"
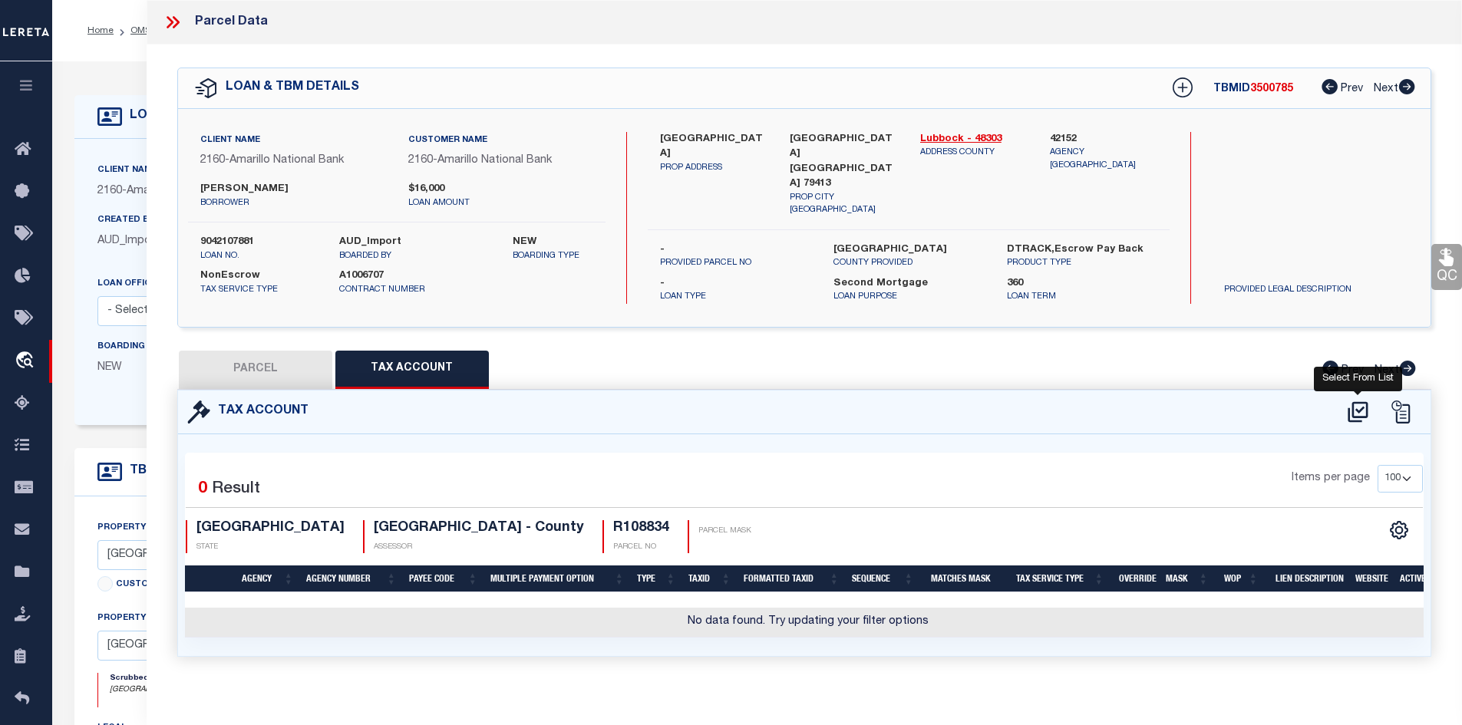
click at [1356, 400] on icon at bounding box center [1357, 412] width 25 height 25
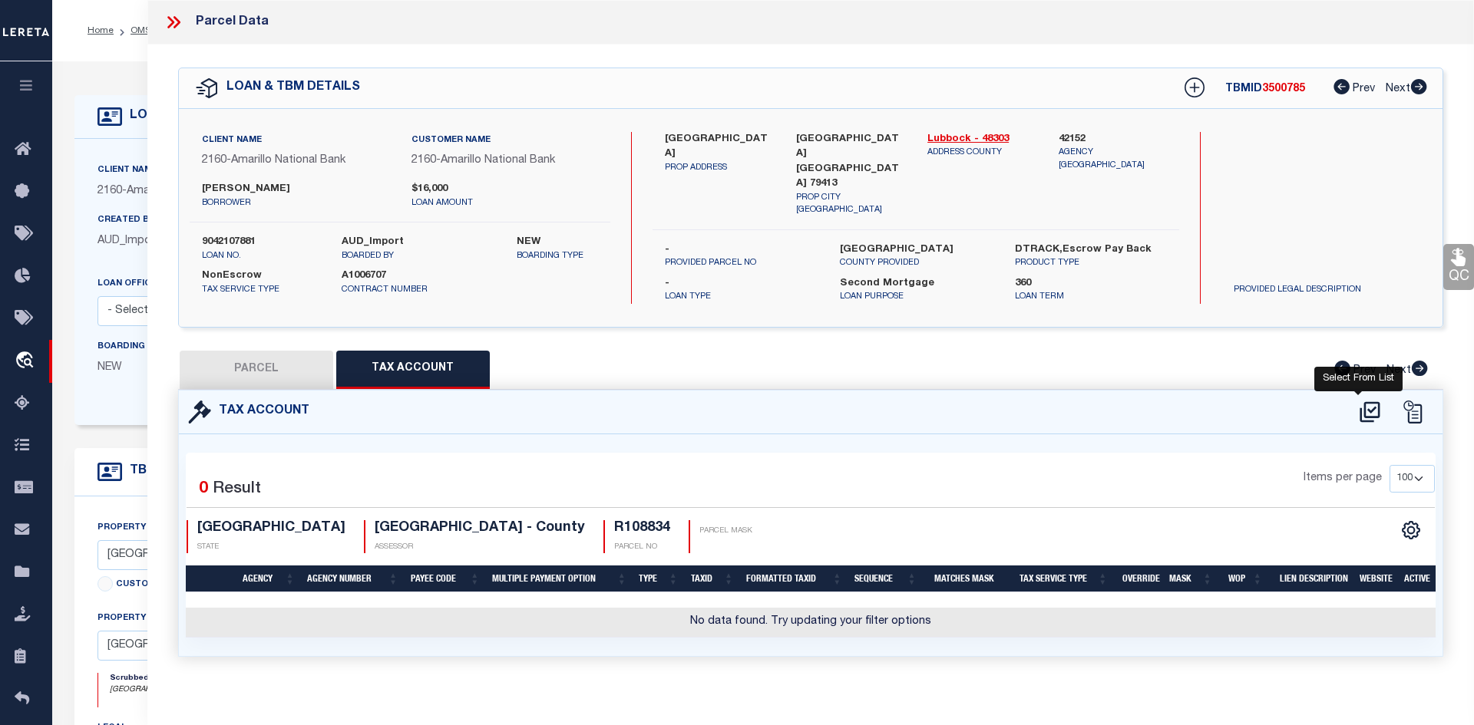
select select "100"
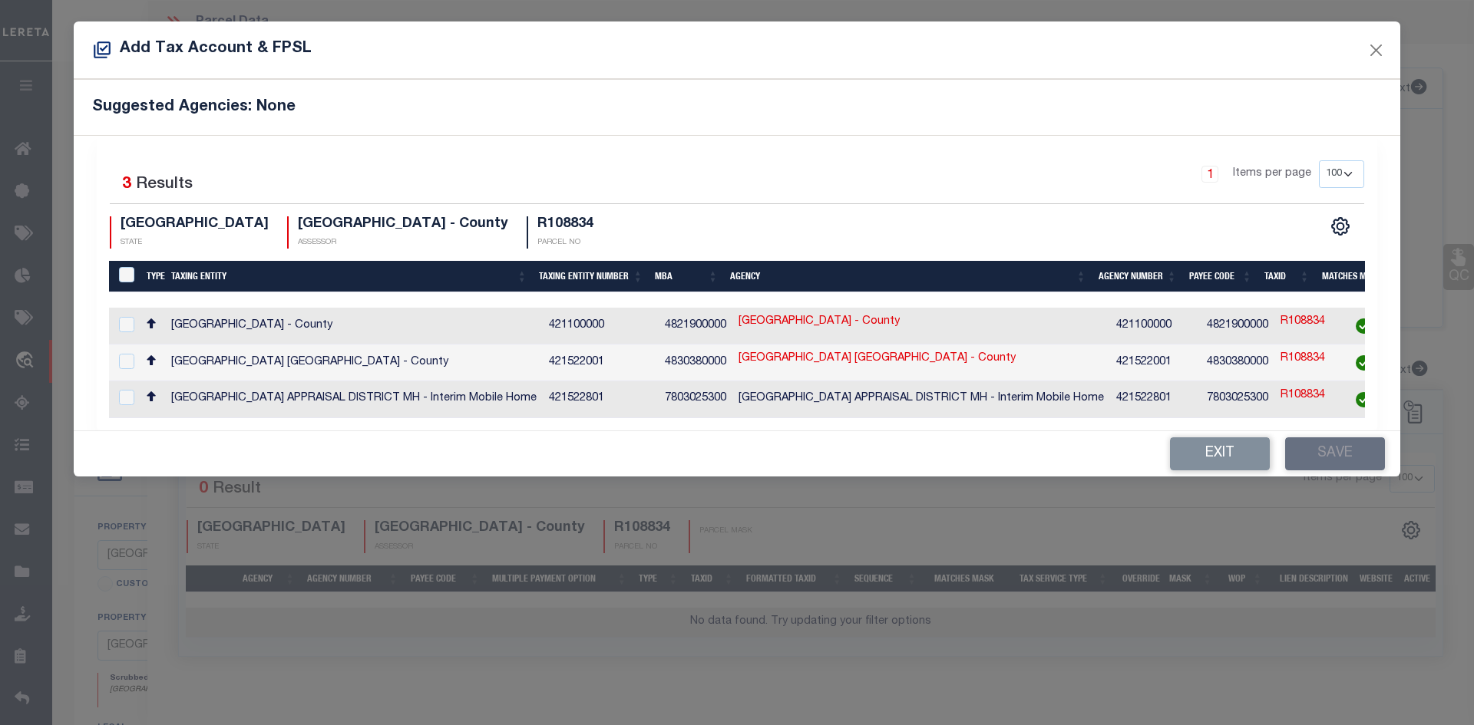
click at [219, 365] on td "LUBBOCK COUNTY APPRAISAL DISTRICT - County" at bounding box center [354, 363] width 378 height 37
checkbox input "true"
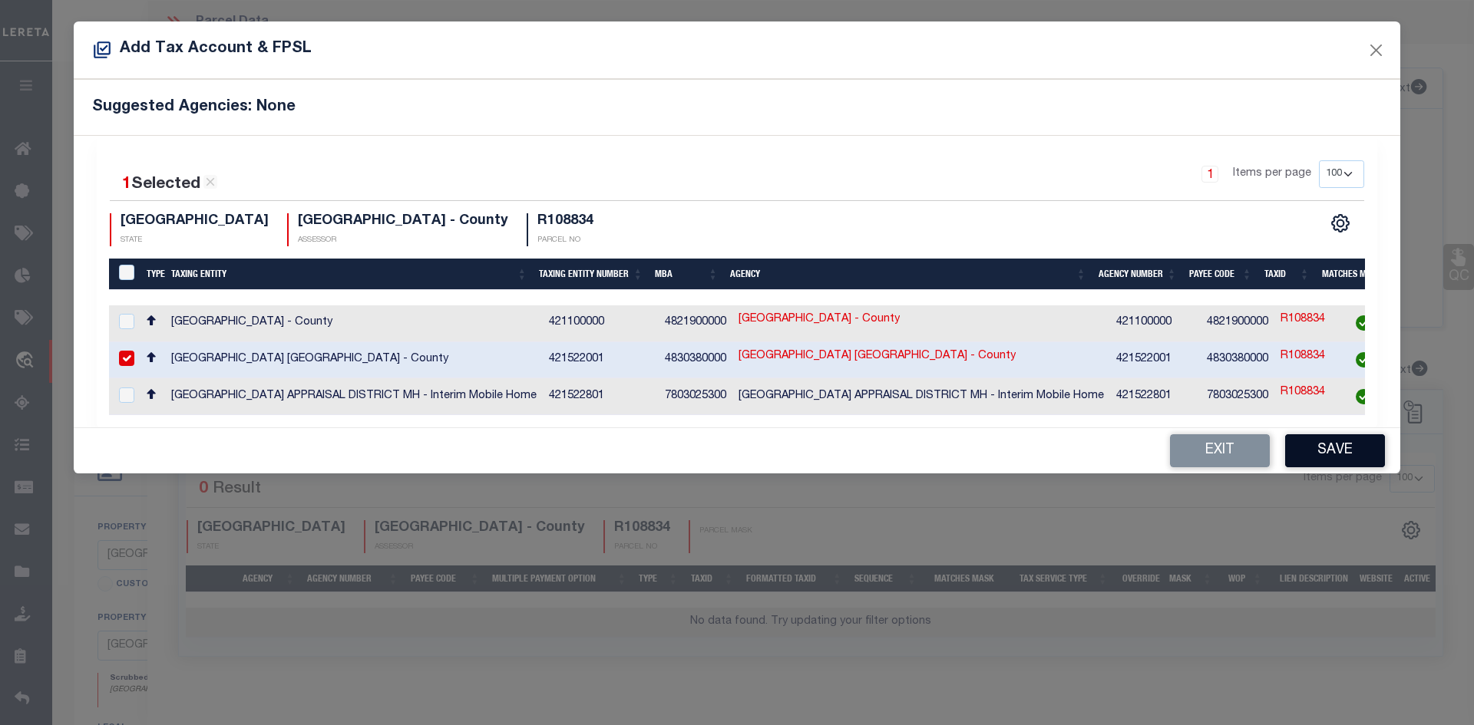
click at [1338, 451] on button "Save" at bounding box center [1335, 450] width 100 height 33
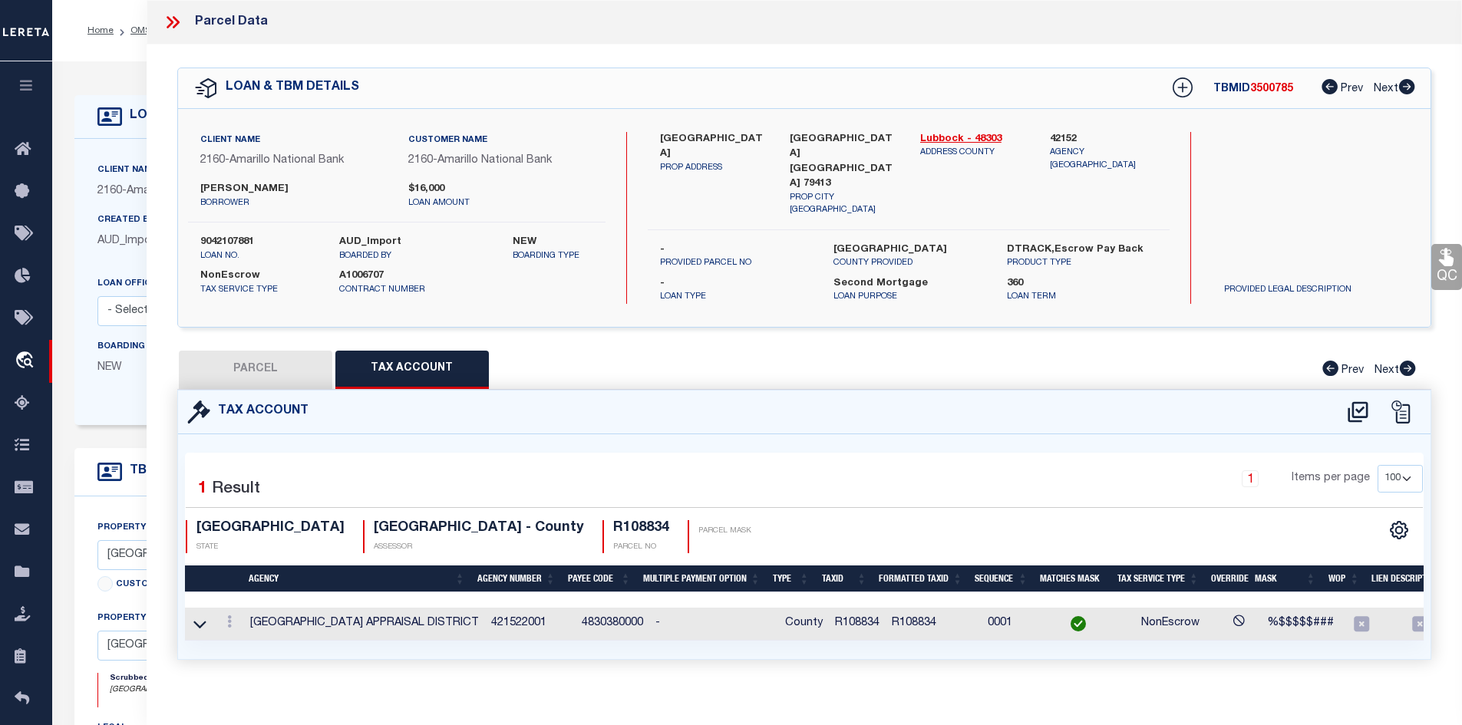
click at [281, 351] on button "PARCEL" at bounding box center [255, 370] width 153 height 38
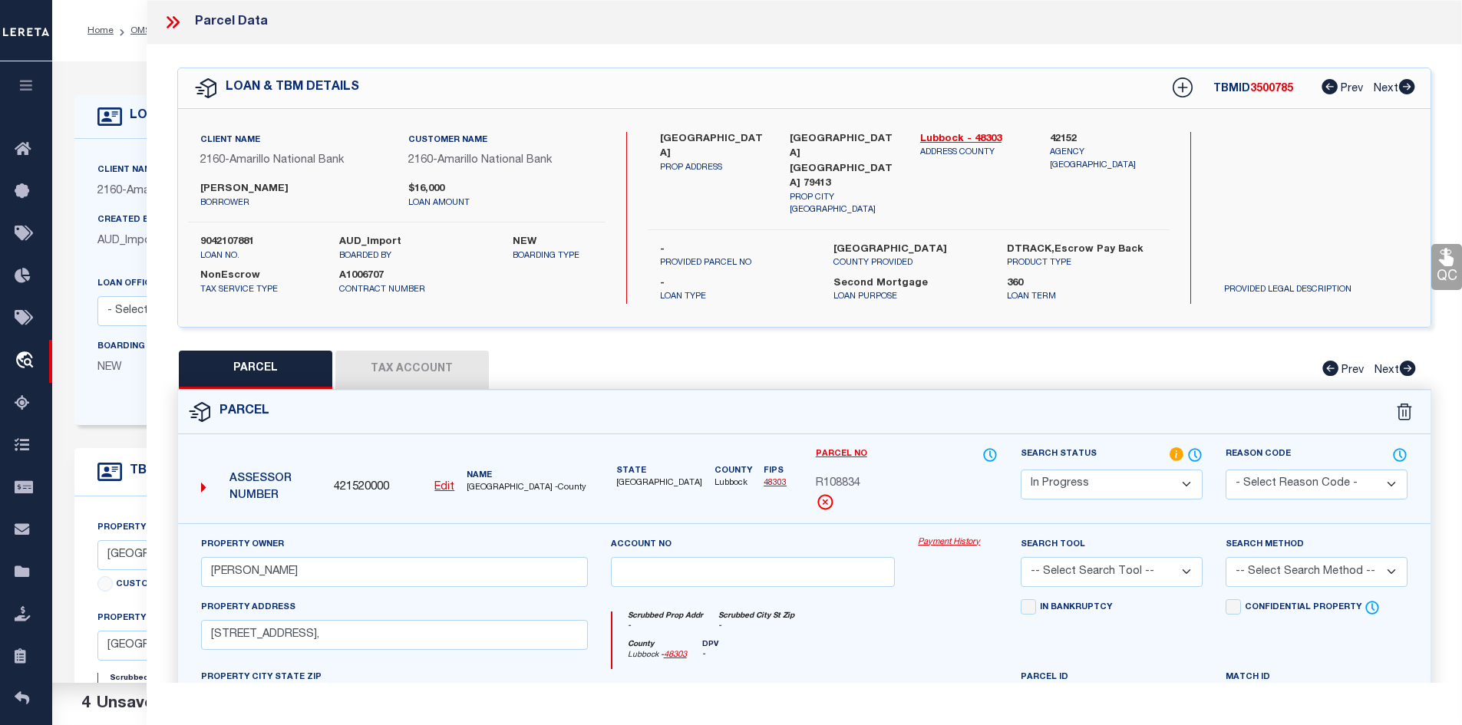
click at [1118, 475] on select "Automated Search Bad Parcel Complete Duplicate Parcel High Dollar Reporting In …" at bounding box center [1112, 485] width 182 height 30
select select "PC"
click at [1021, 470] on select "Automated Search Bad Parcel Complete Duplicate Parcel High Dollar Reporting In …" at bounding box center [1112, 485] width 182 height 30
click at [1087, 573] on select "-- Select Search Tool -- 3rd Party Website Agency File Agency Website ATLS CNV-…" at bounding box center [1112, 572] width 182 height 30
select select "AGW"
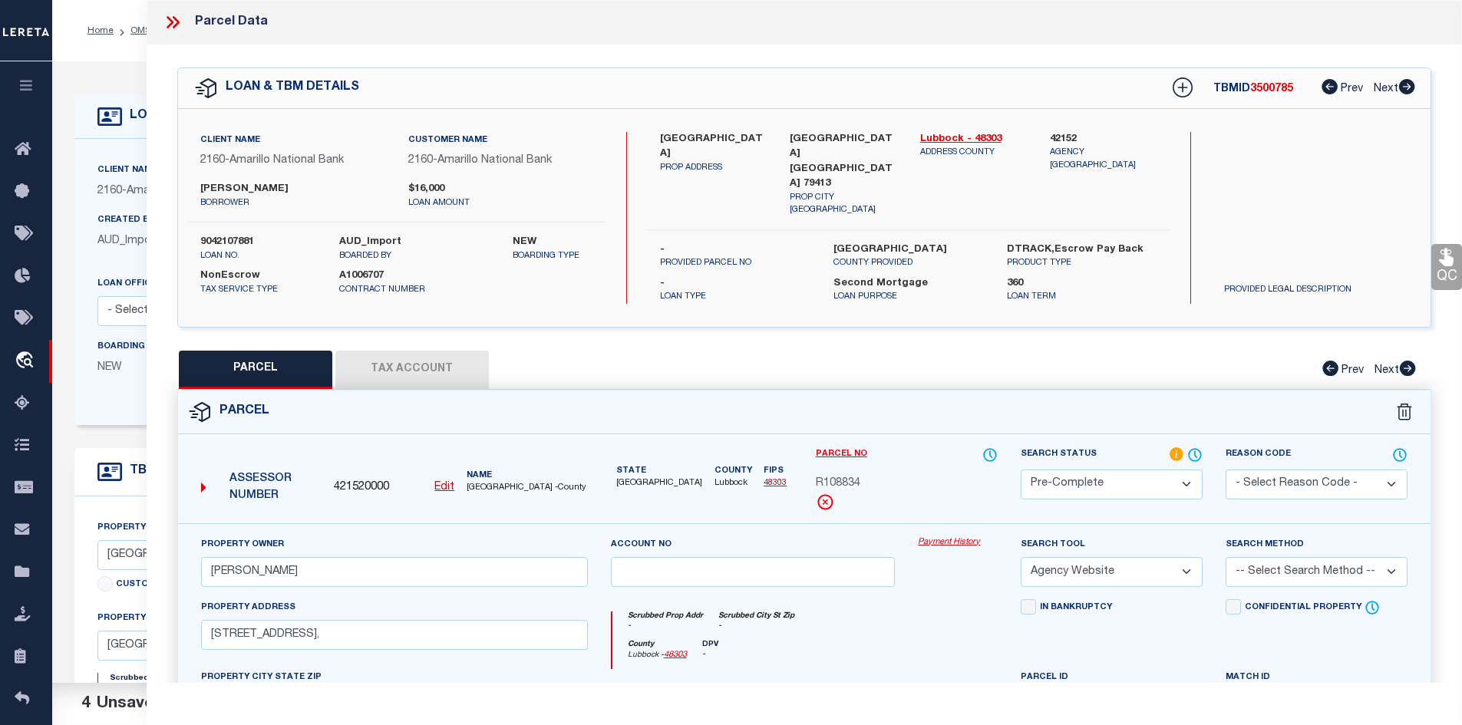
click at [1021, 557] on select "-- Select Search Tool -- 3rd Party Website Agency File Agency Website ATLS CNV-…" at bounding box center [1112, 572] width 182 height 30
click at [1289, 557] on select "-- Select Search Method -- Property Address Legal Liability Info Provided" at bounding box center [1317, 572] width 182 height 30
select select "ADD"
click at [1226, 557] on select "-- Select Search Method -- Property Address Legal Liability Info Provided" at bounding box center [1317, 572] width 182 height 30
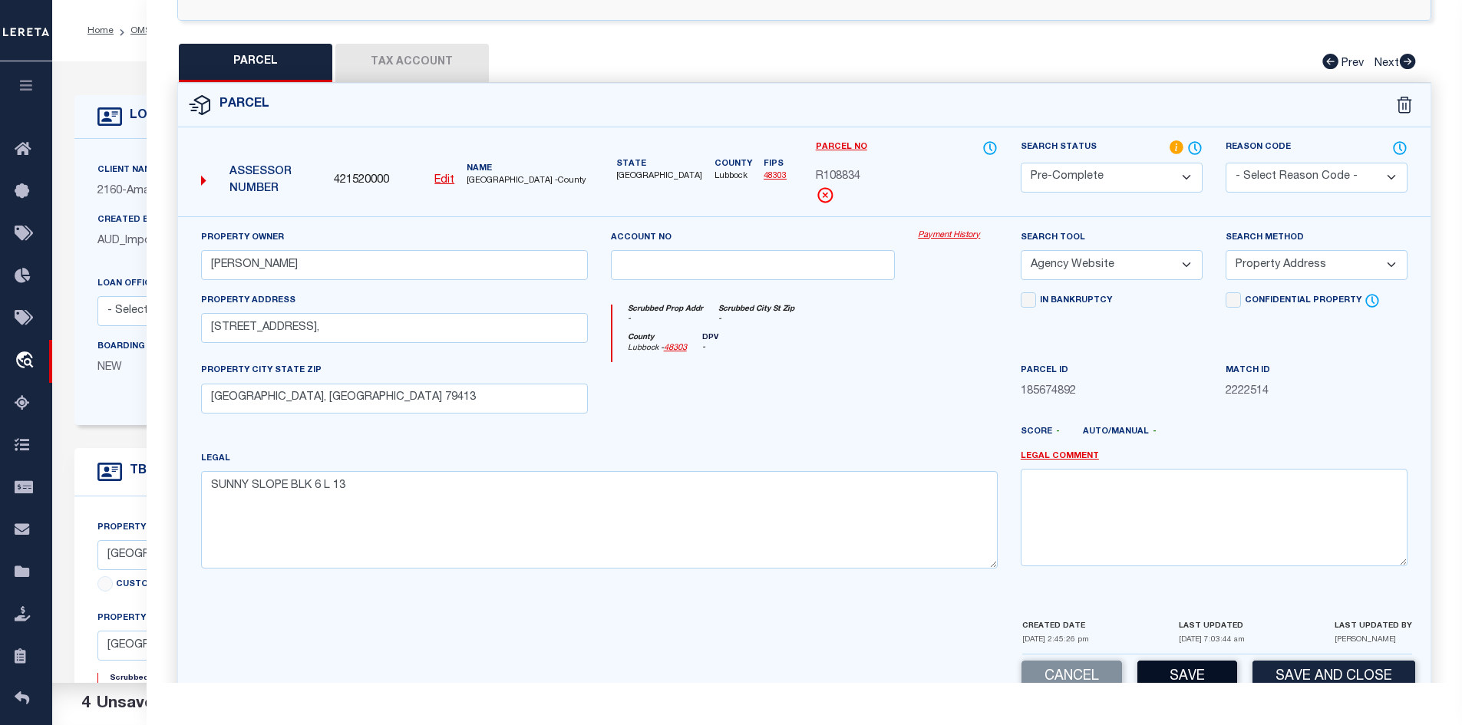
click at [1178, 670] on button "Save" at bounding box center [1187, 677] width 100 height 33
select select "AS"
select select
checkbox input "false"
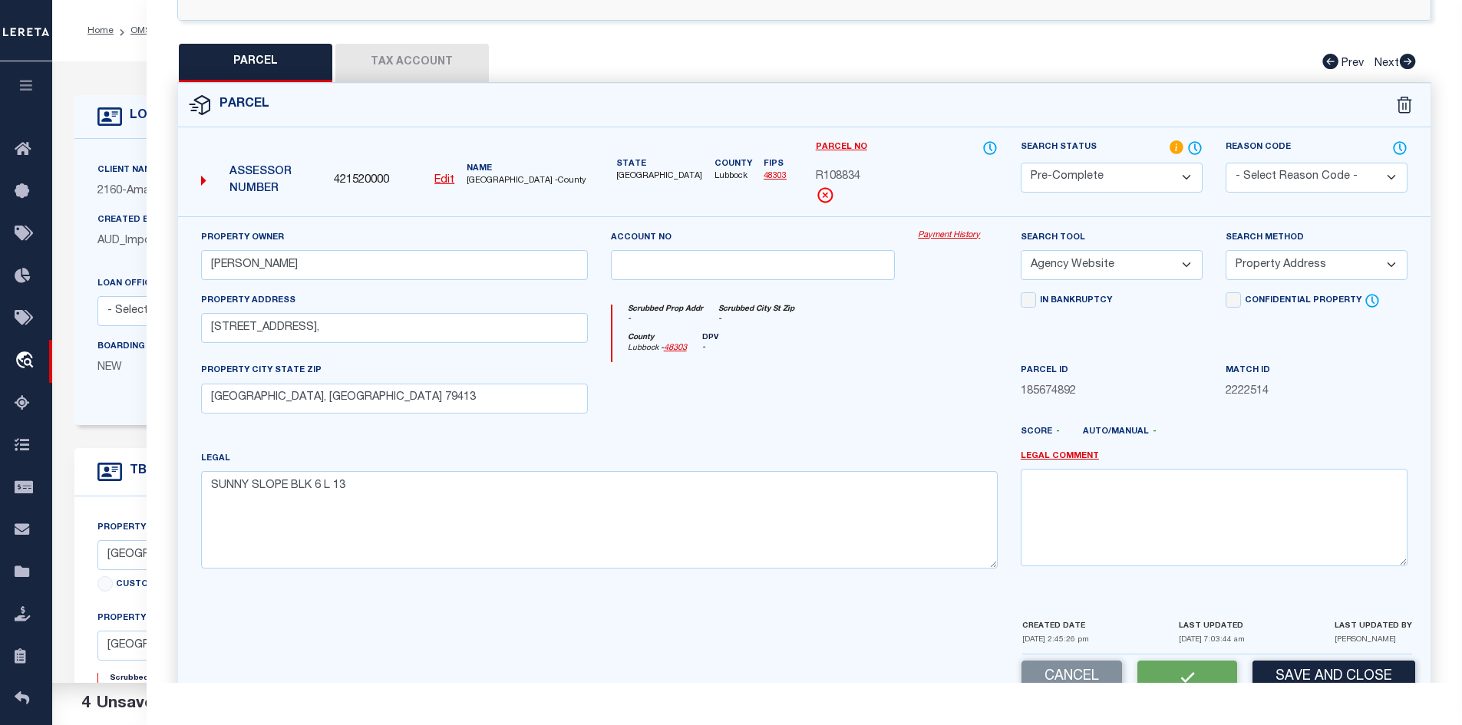
checkbox input "false"
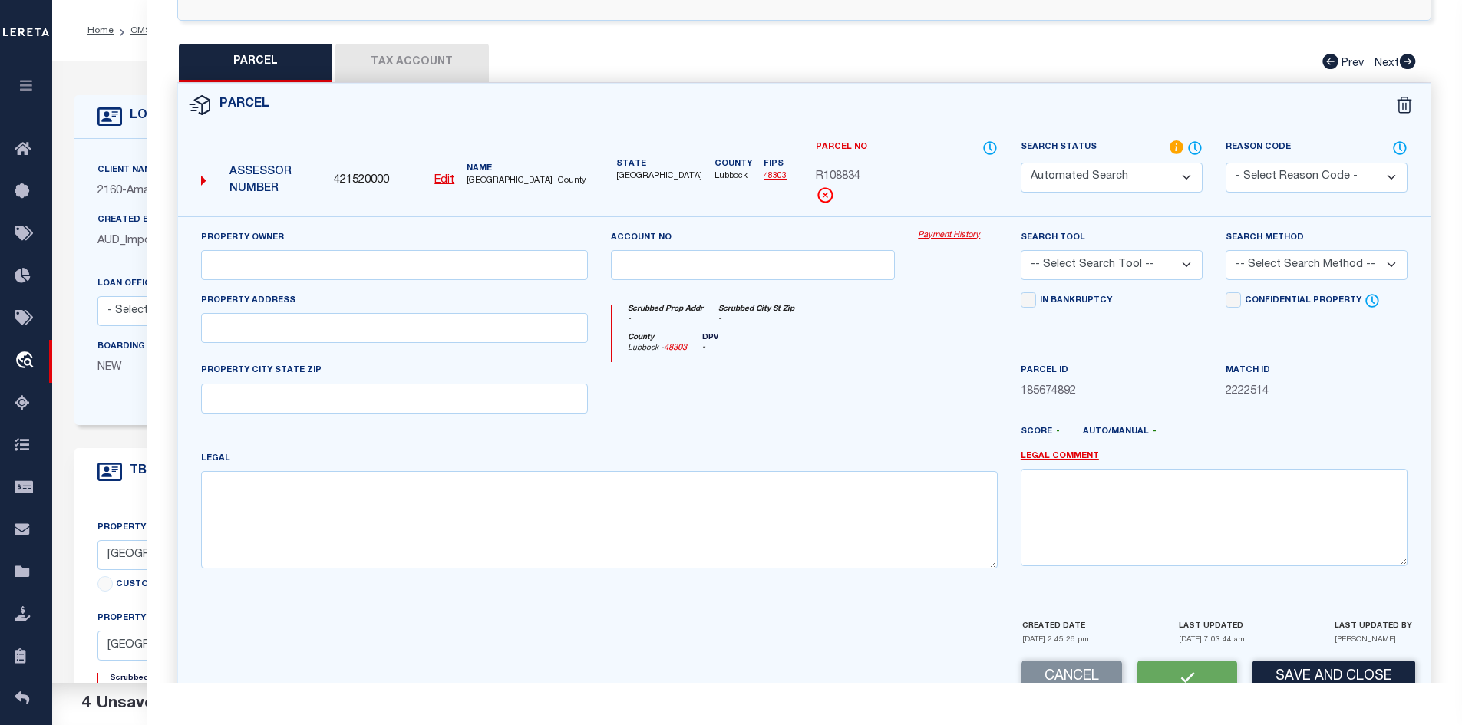
select select "PC"
type input "MARTINEZ, CHAZ"
select select "AGW"
select select "ADD"
type input "2616 46TH ST,"
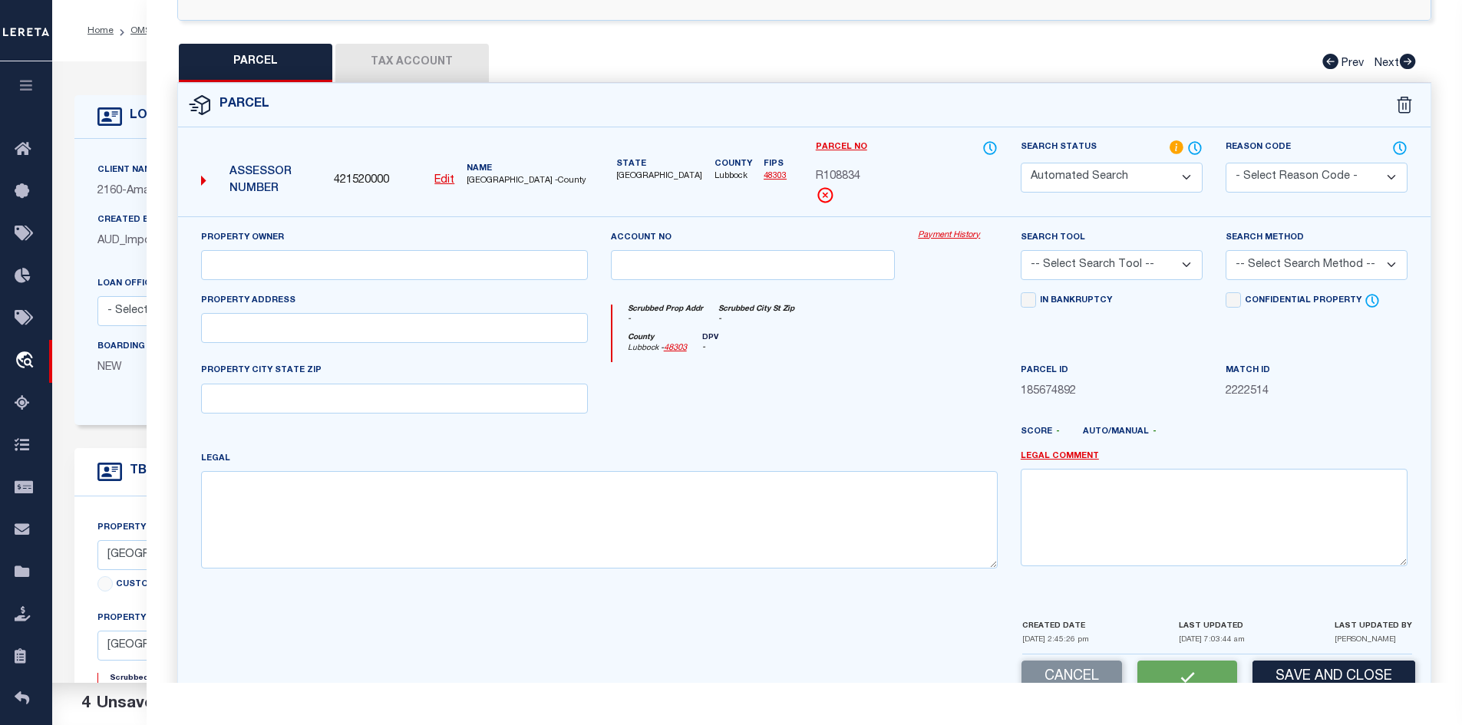
type input "LUBBOCK, TX 79413"
type textarea "SUNNY SLOPE BLK 6 L 13"
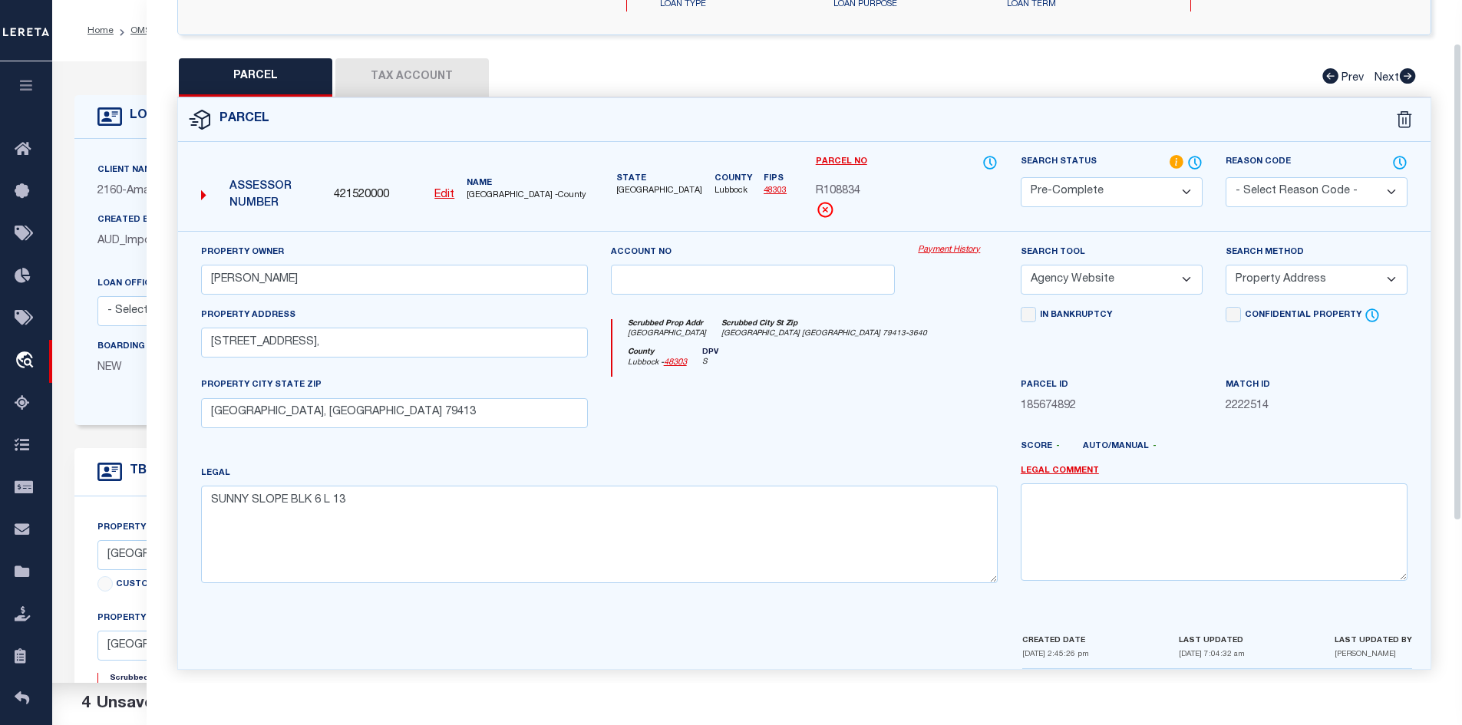
scroll to position [0, 0]
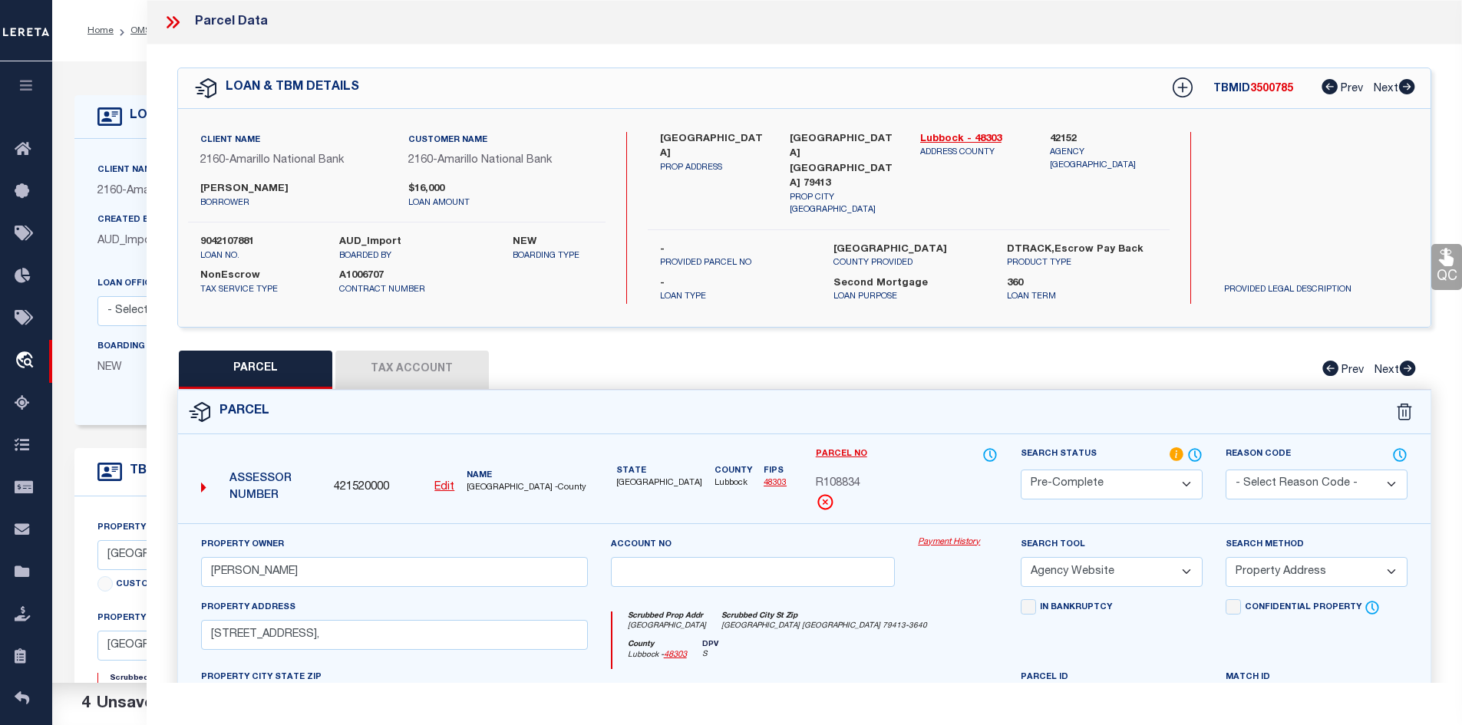
click at [831, 476] on span "R108834" at bounding box center [838, 484] width 45 height 17
copy div "R108834"
click at [141, 24] on li "OMS" at bounding box center [133, 31] width 38 height 14
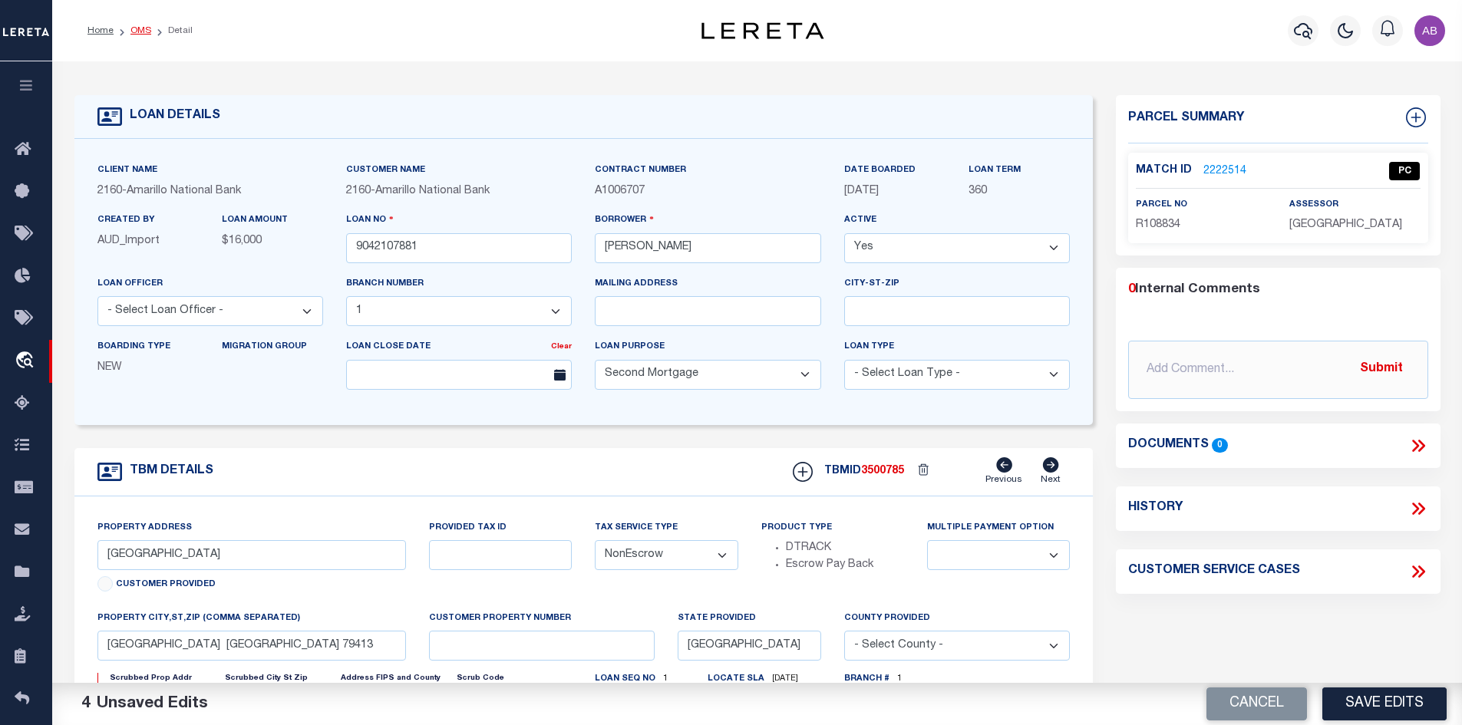
click at [135, 31] on link "OMS" at bounding box center [140, 30] width 21 height 9
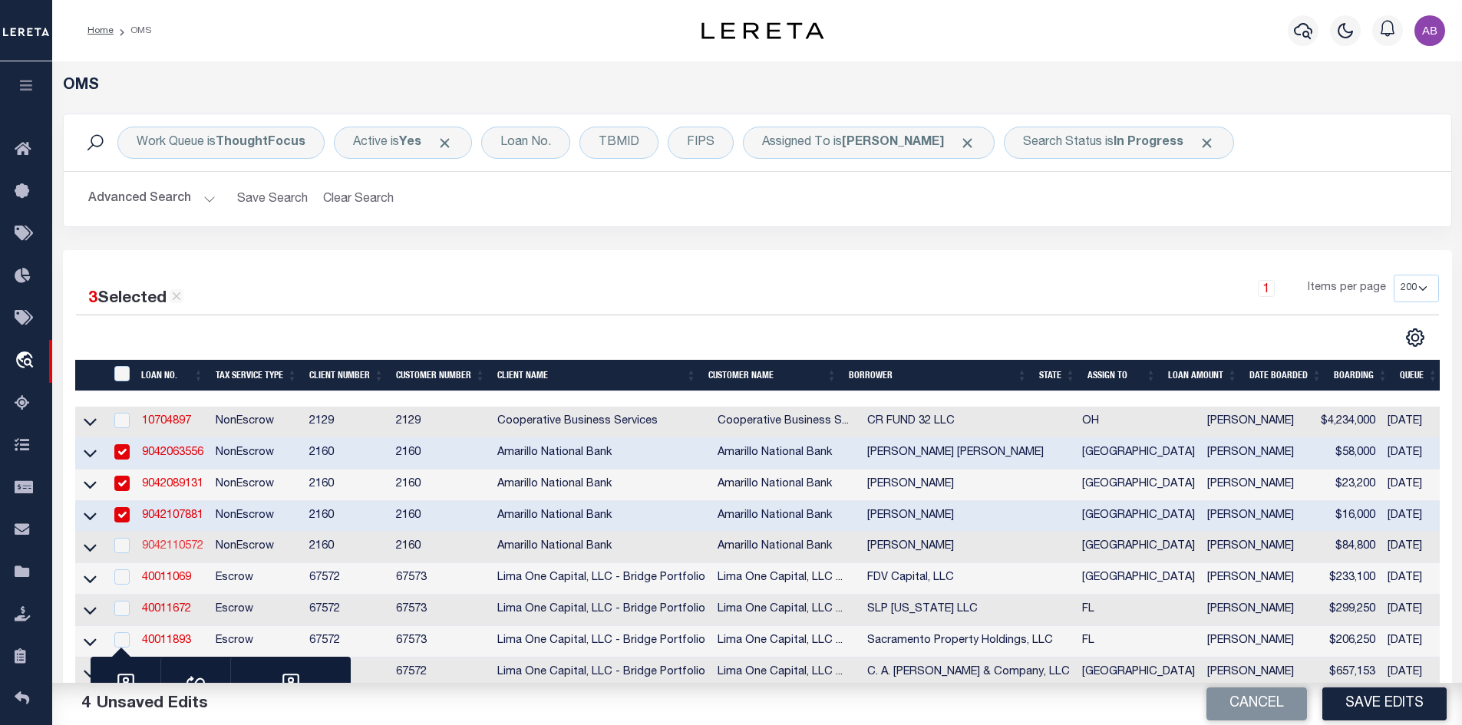
click at [165, 548] on link "9042110572" at bounding box center [172, 546] width 61 height 11
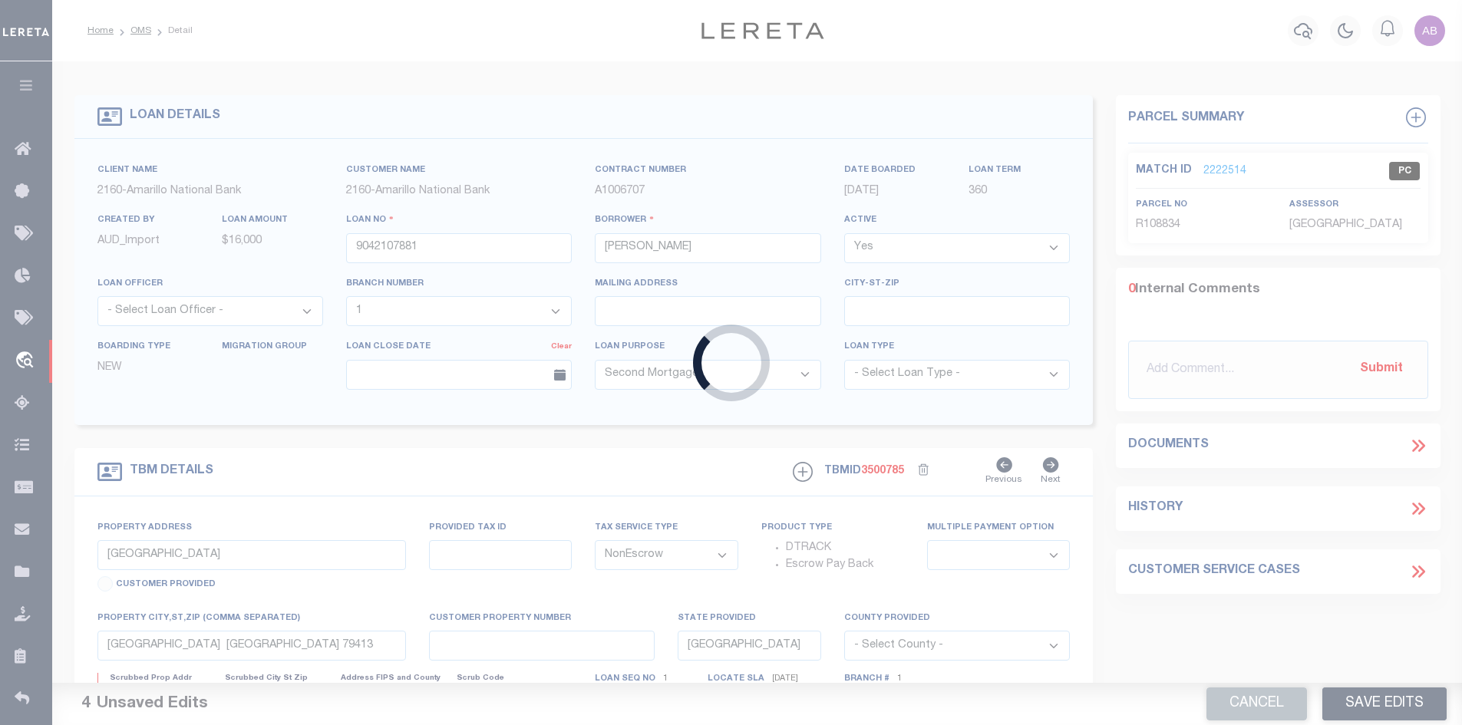
type input "9042110572"
type input "CARL L SEYMOUR"
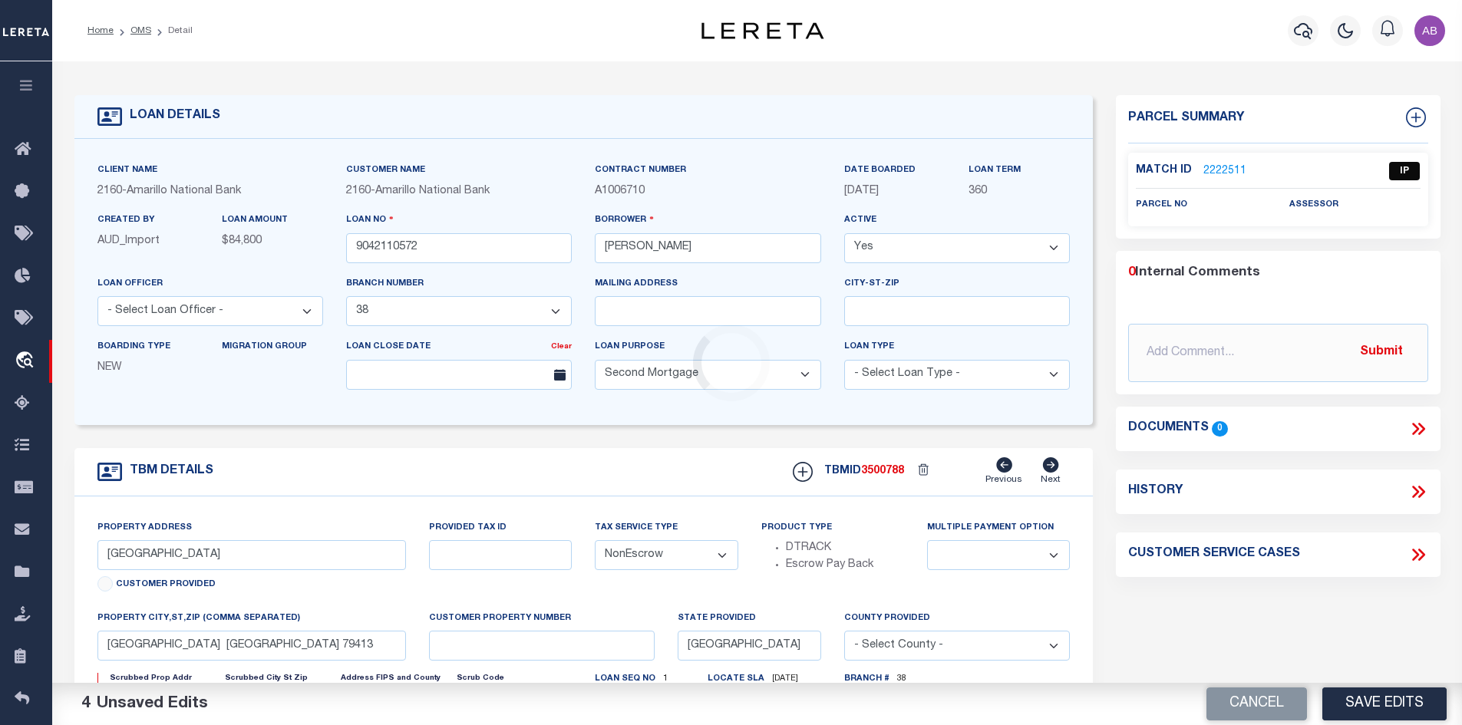
select select "25065"
type input "1235 S 14TH ST"
select select
type input "SLATON TX 79364"
select select
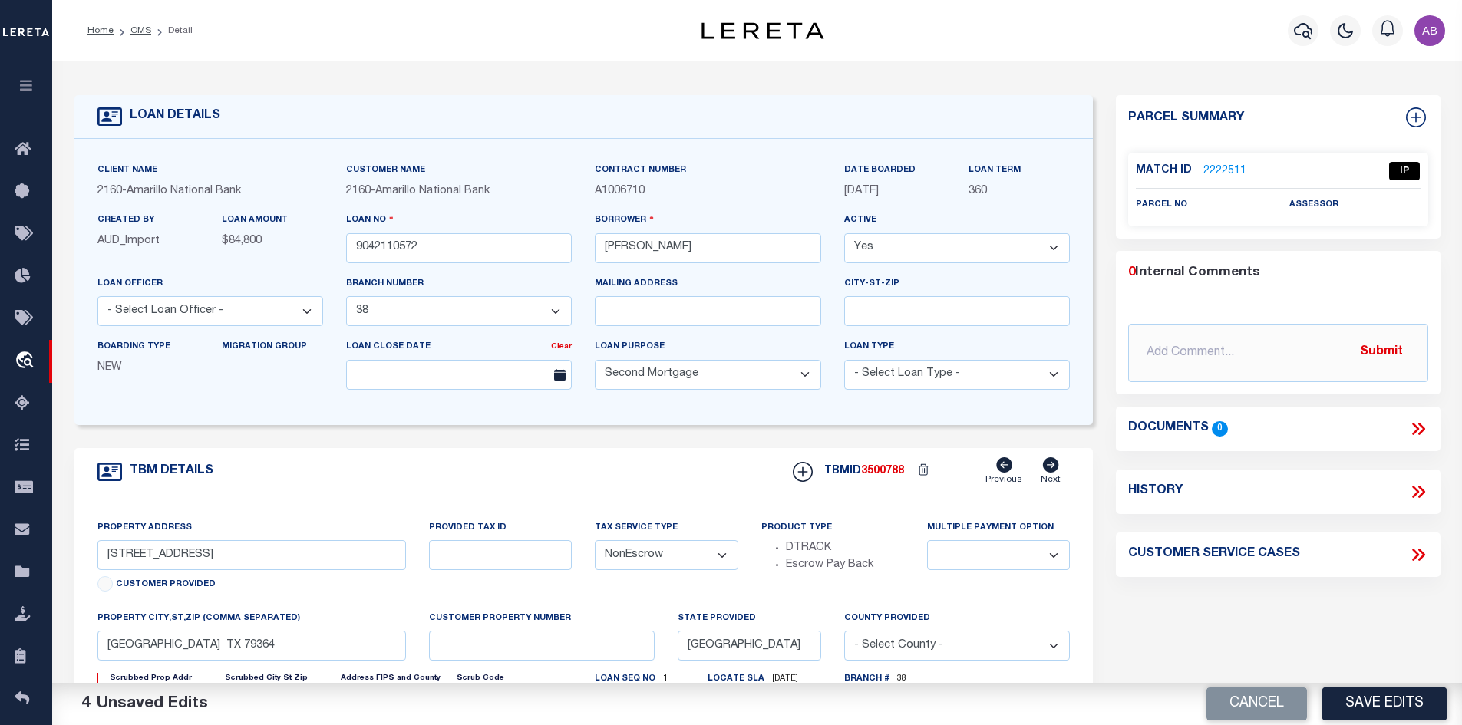
click at [1216, 166] on link "2222511" at bounding box center [1224, 171] width 43 height 16
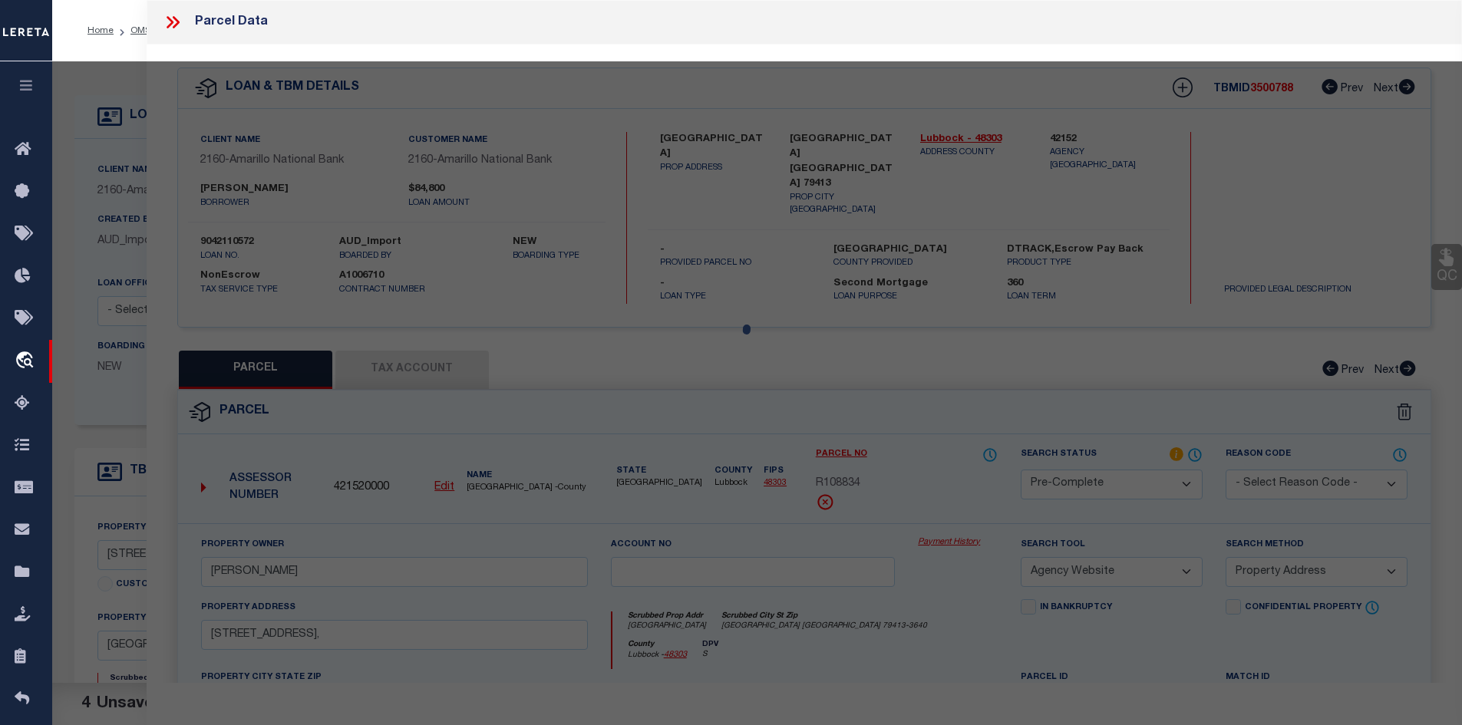
select select "AS"
select select
checkbox input "false"
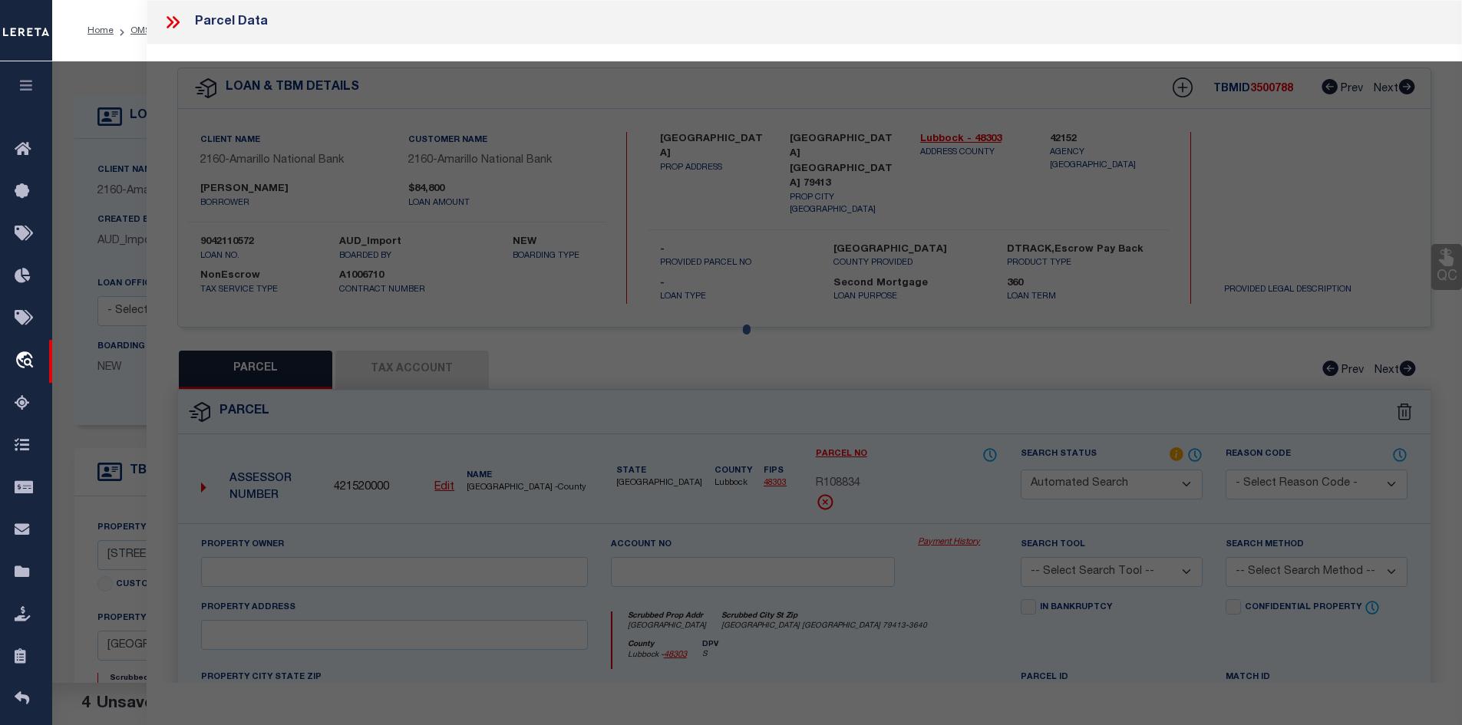
select select "IP"
checkbox input "false"
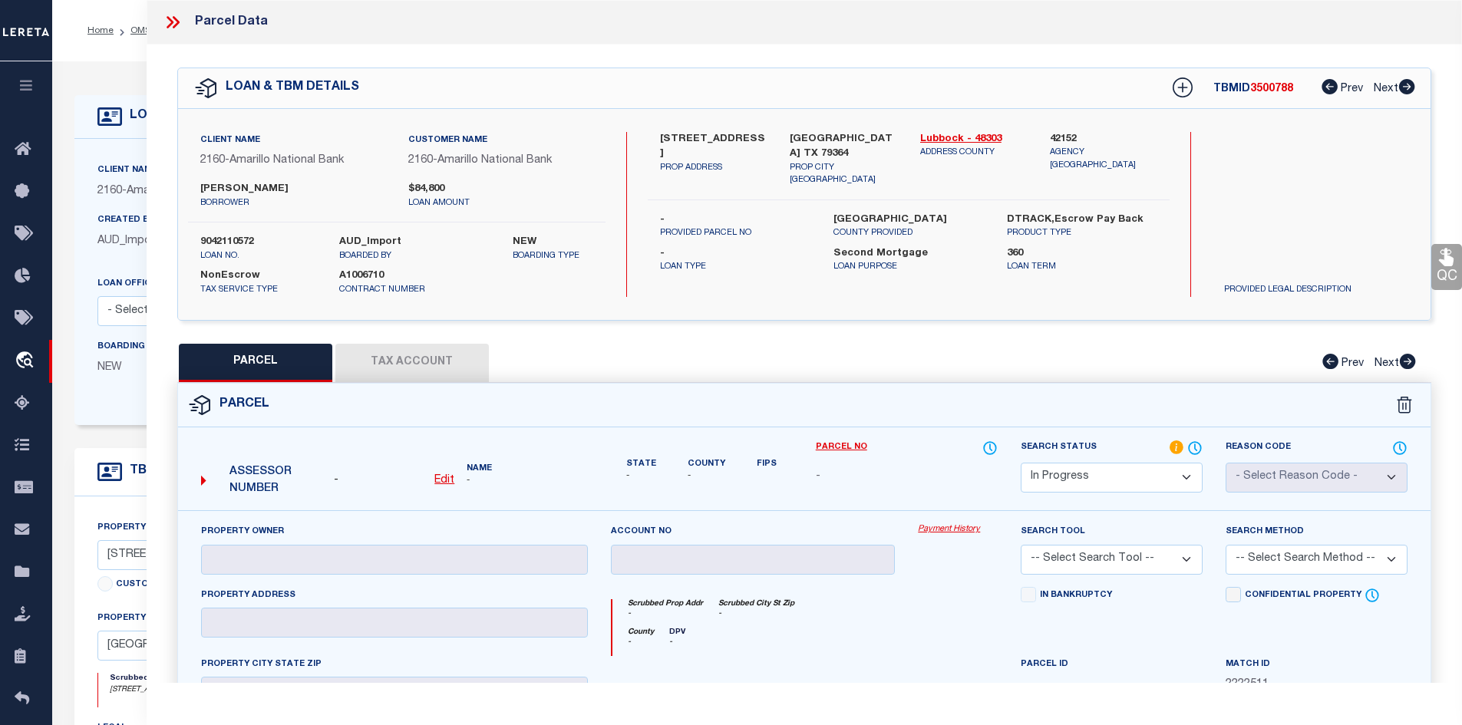
click at [685, 135] on label "1235 S 14TH ST" at bounding box center [713, 147] width 107 height 30
copy div "1235 S 14TH ST"
click at [441, 479] on u "Edit" at bounding box center [444, 480] width 20 height 11
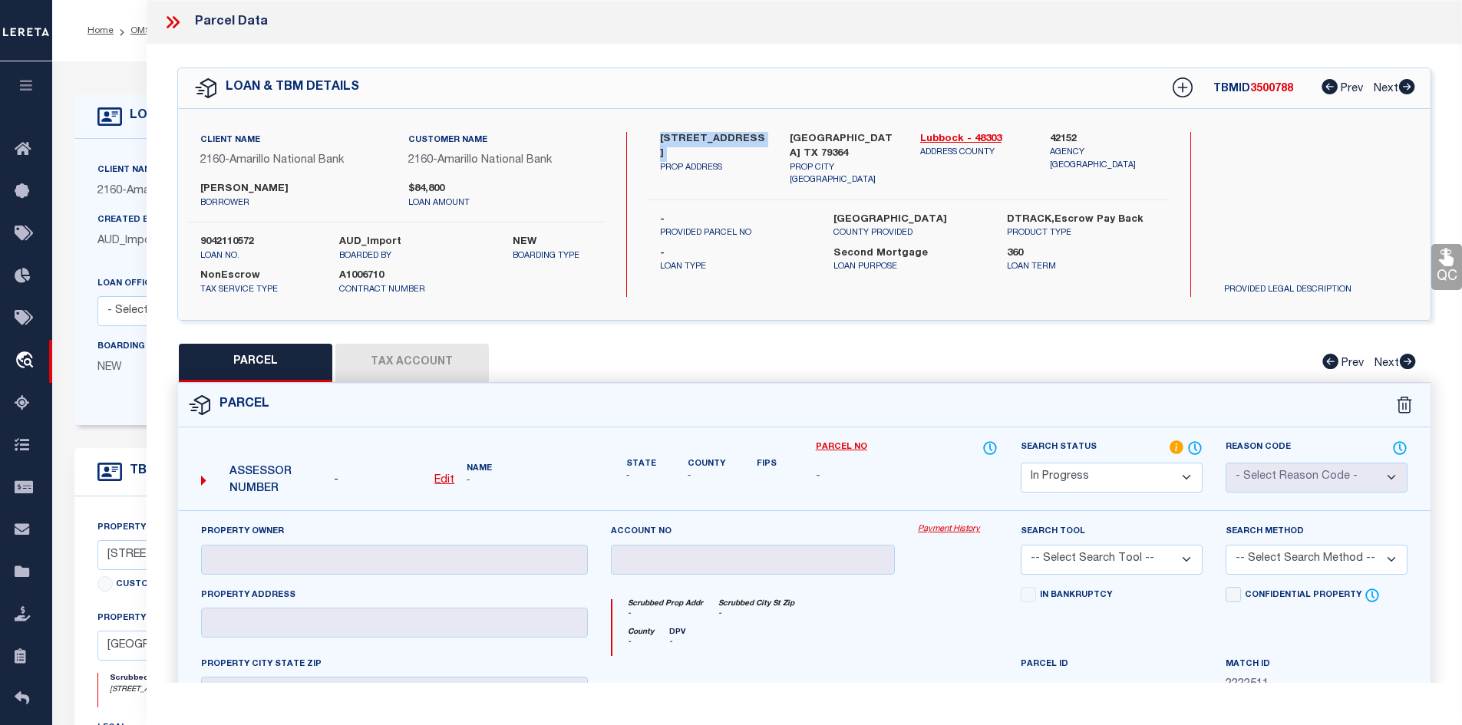
select select "IP"
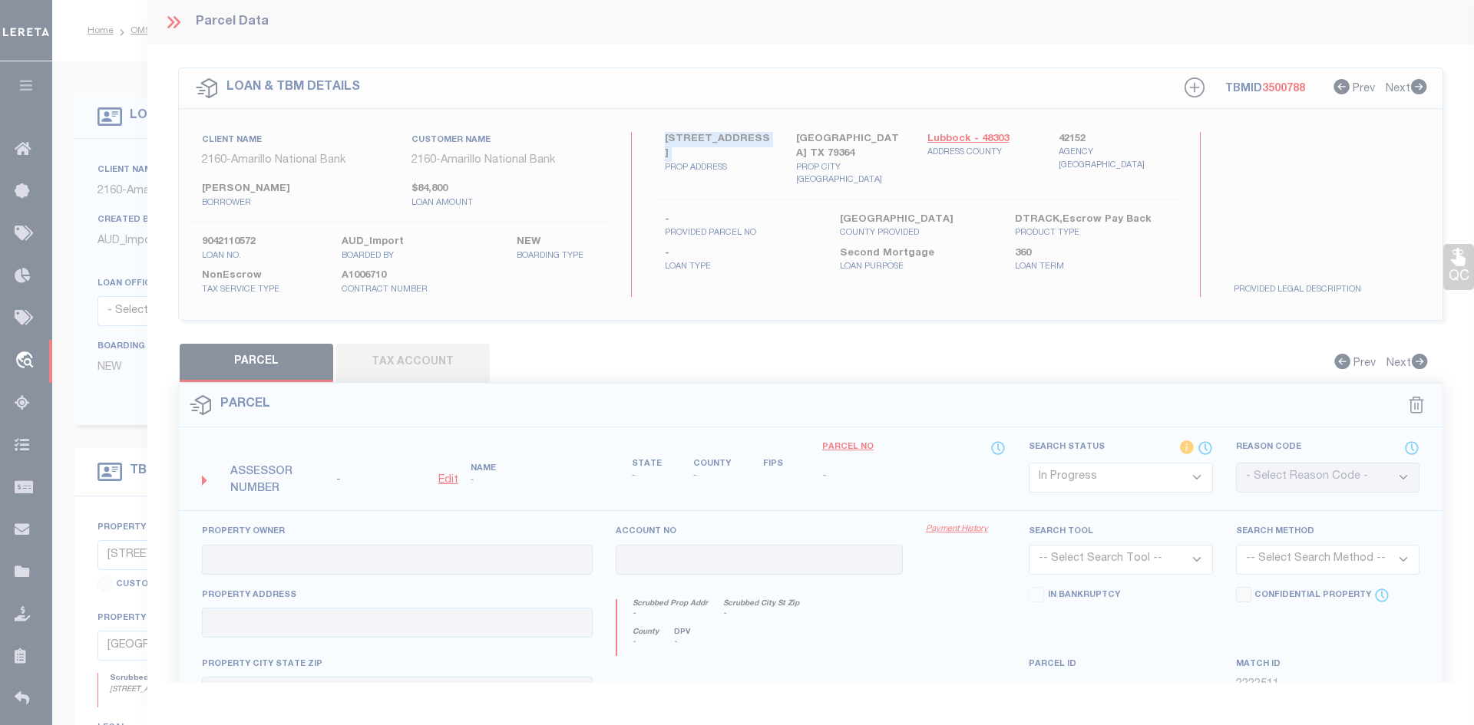
type textarea "-"
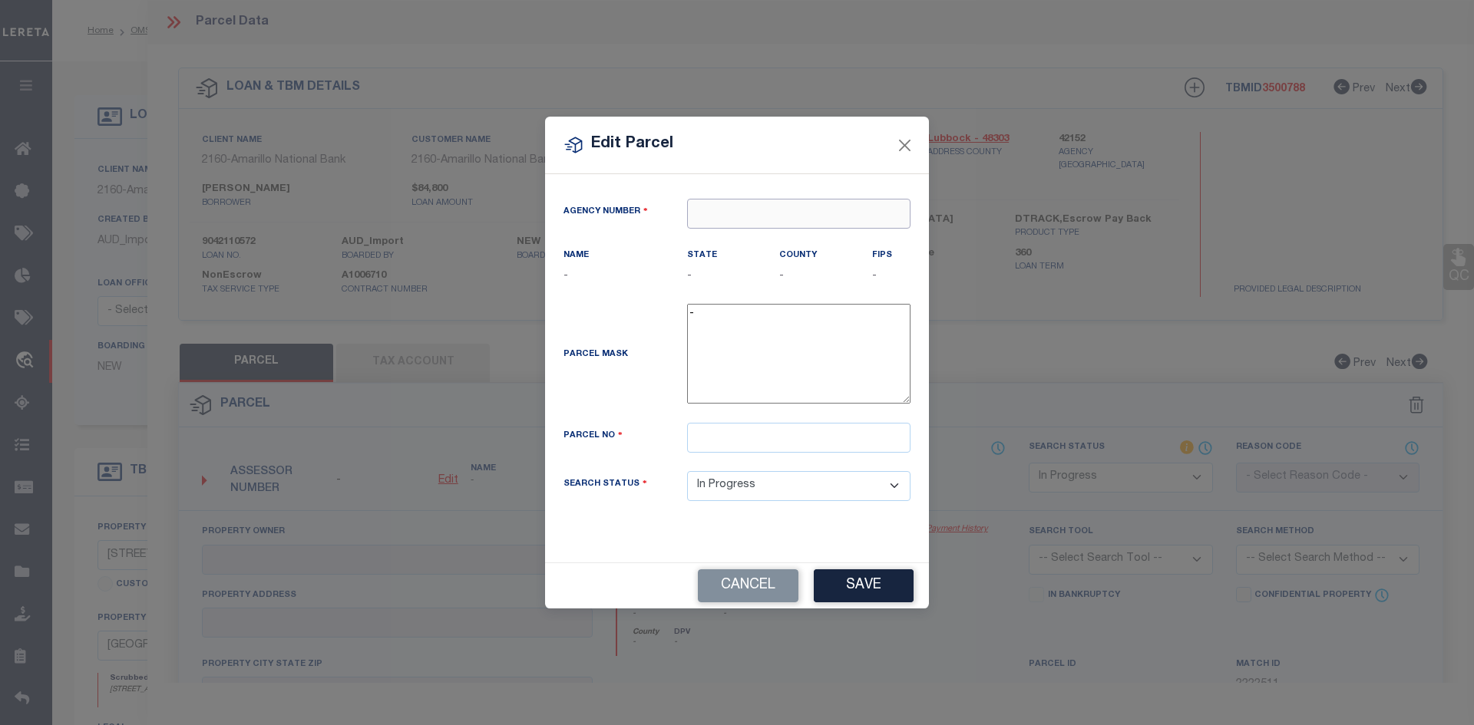
click at [740, 207] on input "text" at bounding box center [798, 214] width 223 height 30
click at [738, 228] on input "42152" at bounding box center [798, 214] width 223 height 30
click at [730, 243] on div "421520000 : LUBBOCK COUNTY" at bounding box center [799, 252] width 222 height 44
type input "421520000"
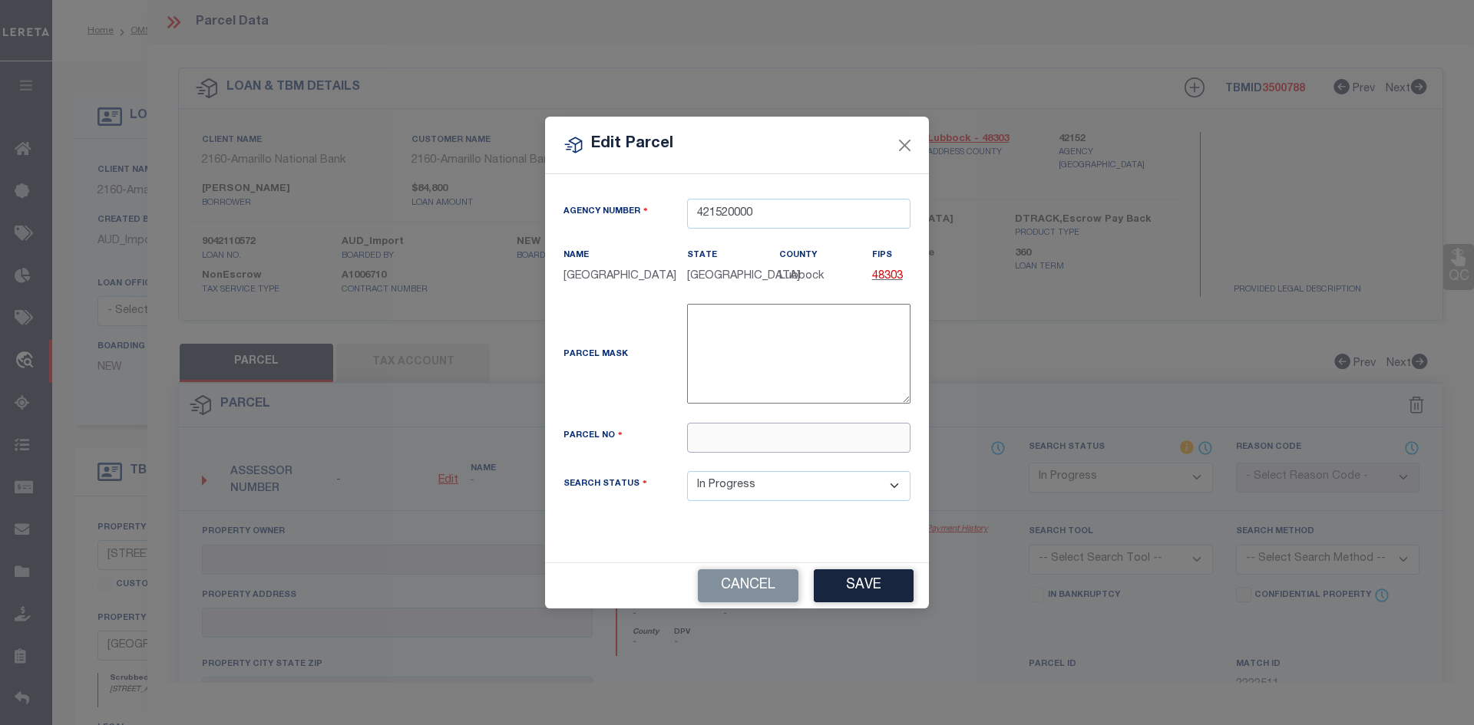
click at [742, 453] on input "text" at bounding box center [798, 438] width 223 height 30
click at [724, 436] on input "text" at bounding box center [798, 438] width 223 height 30
paste input "R84176"
type input "R84176"
click at [853, 589] on button "Save" at bounding box center [864, 585] width 100 height 33
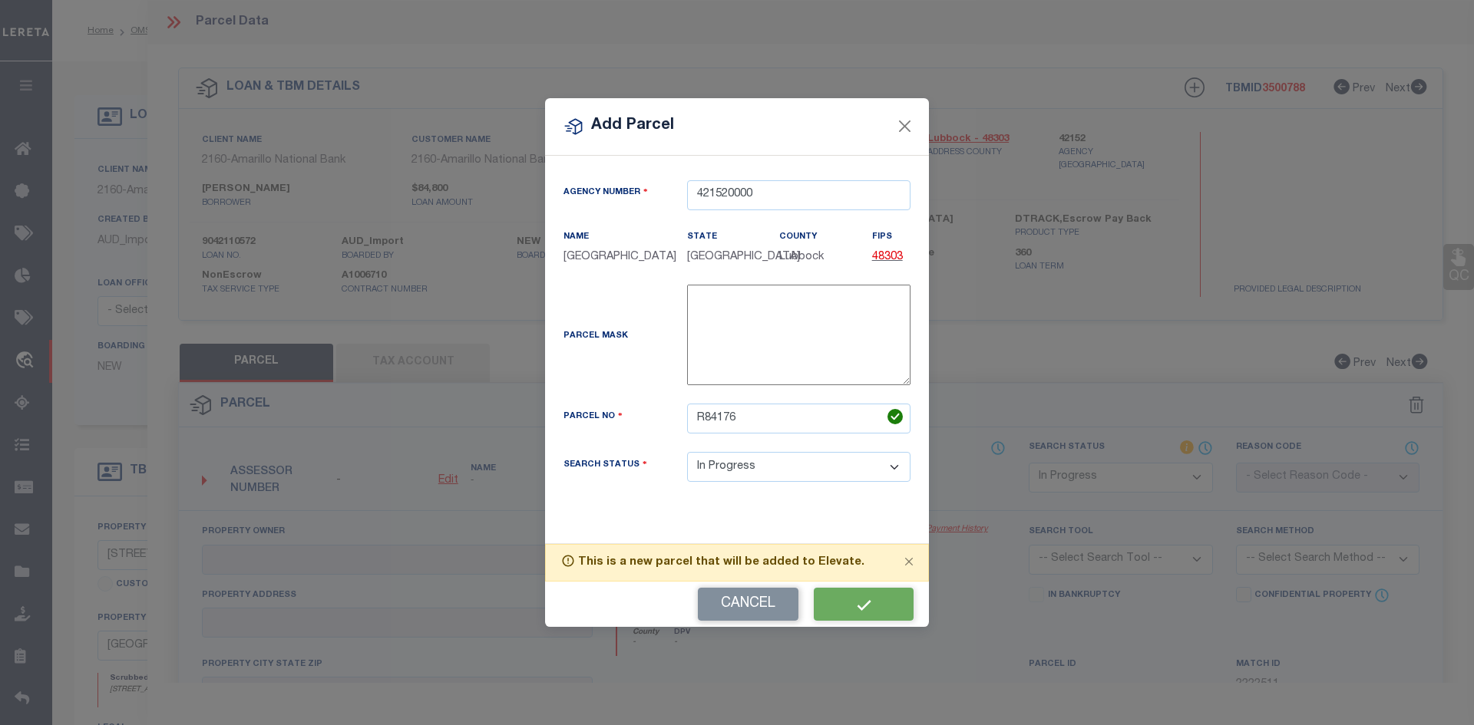
select select "IP"
checkbox input "false"
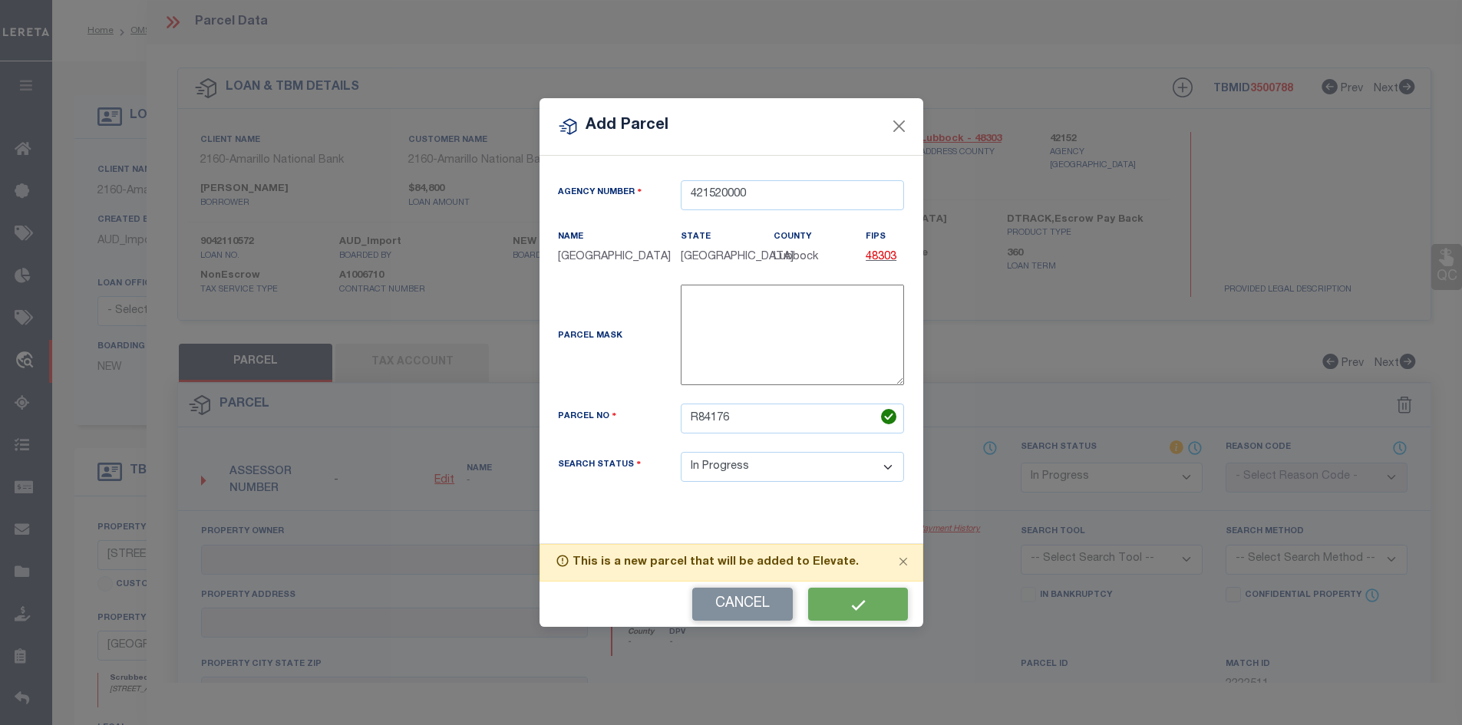
checkbox input "false"
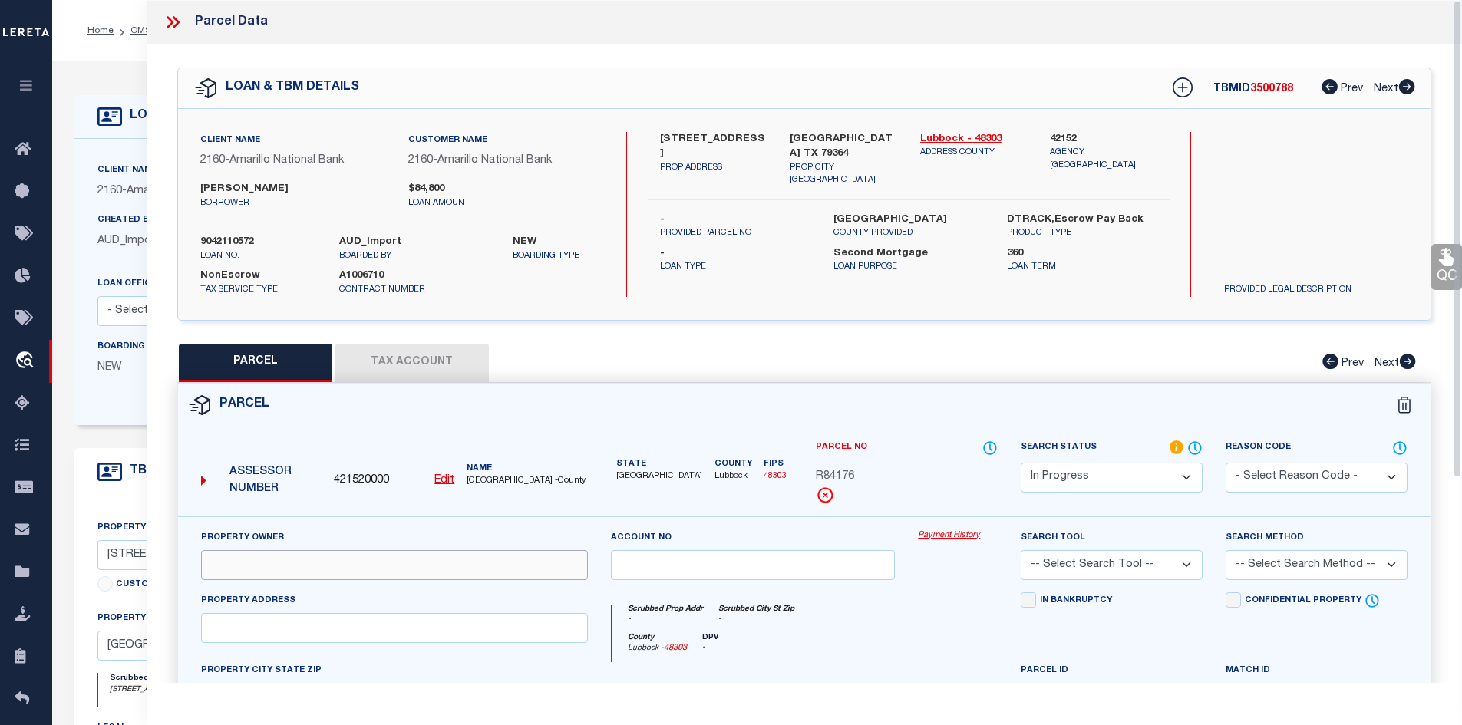
click at [305, 560] on input "text" at bounding box center [394, 565] width 387 height 30
paste input "SEYMOUR CARL L & CHRISTAL J"
type input "SEYMOUR CARL L & CHRISTAL J"
click at [282, 616] on input "text" at bounding box center [394, 628] width 387 height 30
click at [344, 632] on input "text" at bounding box center [394, 628] width 387 height 30
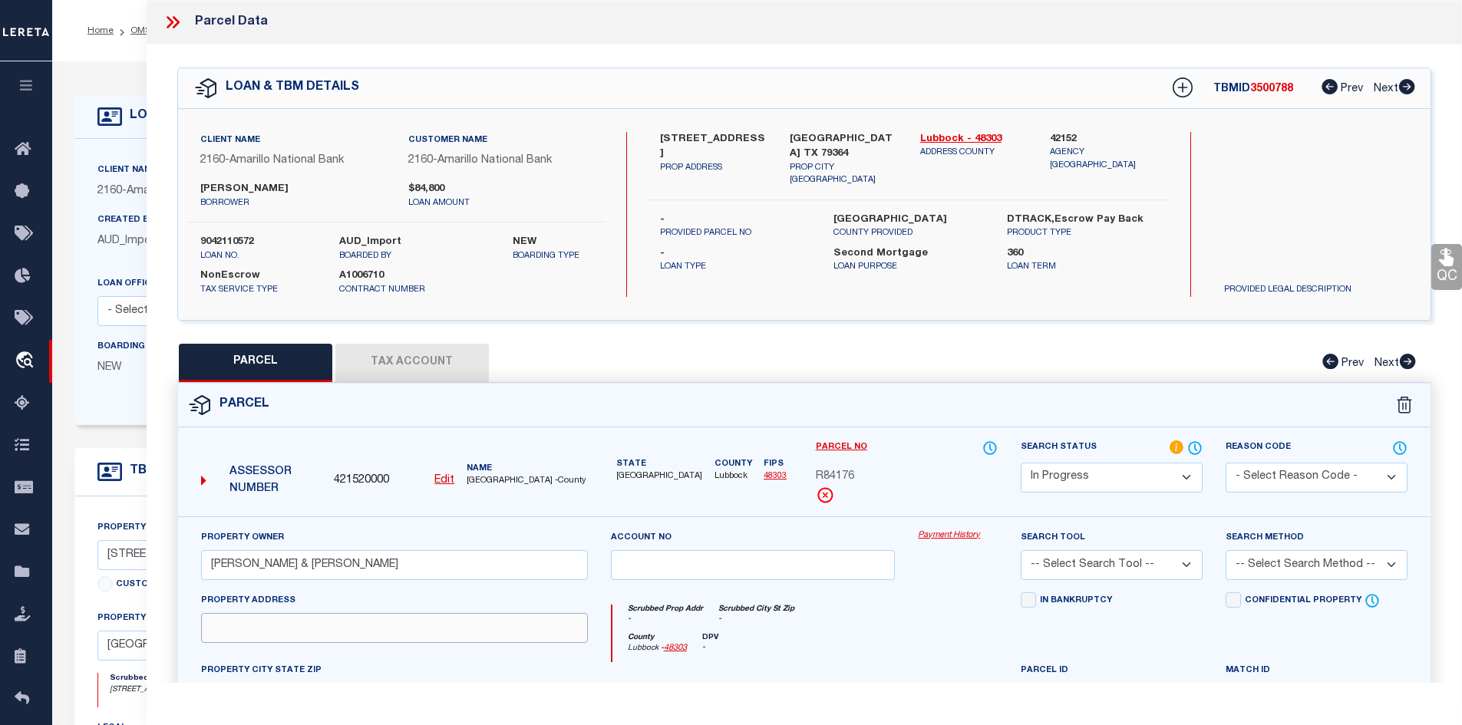
type input "v"
paste input "1235 S 14TH ST, SLATON, TX 79364"
drag, startPoint x: 422, startPoint y: 623, endPoint x: 302, endPoint y: 639, distance: 120.8
click at [302, 639] on input "1235 S 14TH ST, SLATON, TX 79364" at bounding box center [394, 628] width 387 height 30
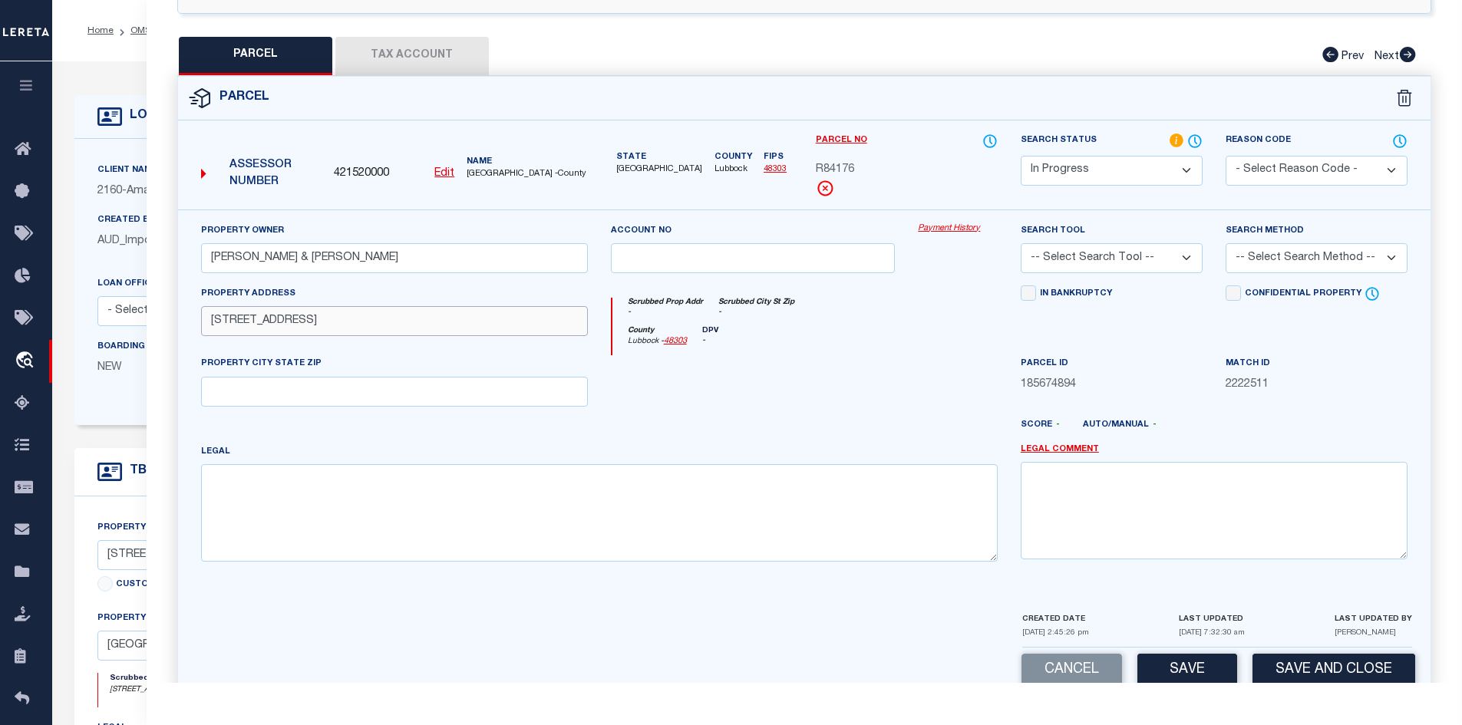
type input "1235 S 14TH ST,"
click at [282, 399] on input "text" at bounding box center [394, 392] width 387 height 30
paste input "SLATON, TX 79364"
type input "SLATON, TX 79364"
click at [249, 540] on textarea at bounding box center [599, 512] width 797 height 97
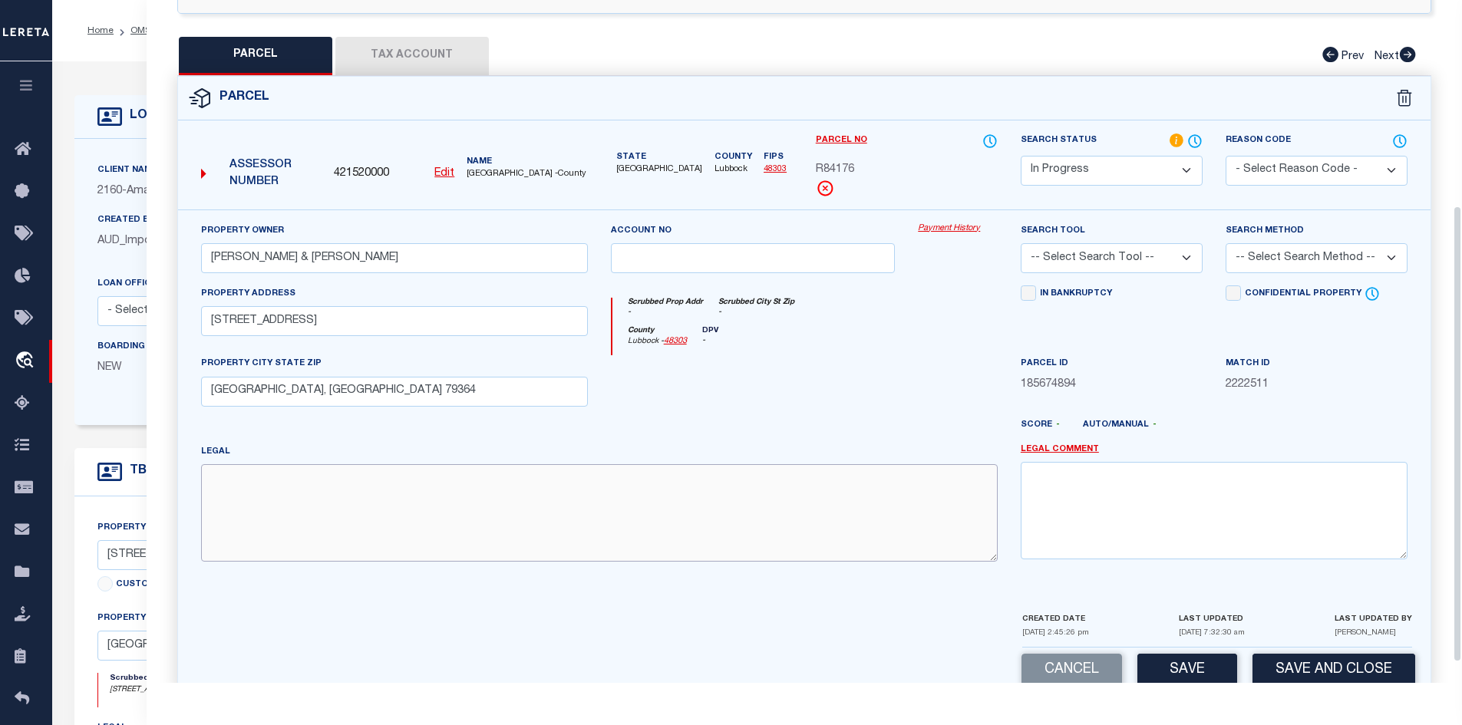
click at [355, 498] on textarea at bounding box center [599, 512] width 797 height 97
paste textarea "SOUTH SLATON BLK 84 L 4"
type textarea "SOUTH SLATON BLK 84 L 4"
click at [439, 50] on button "Tax Account" at bounding box center [411, 56] width 153 height 38
select select "100"
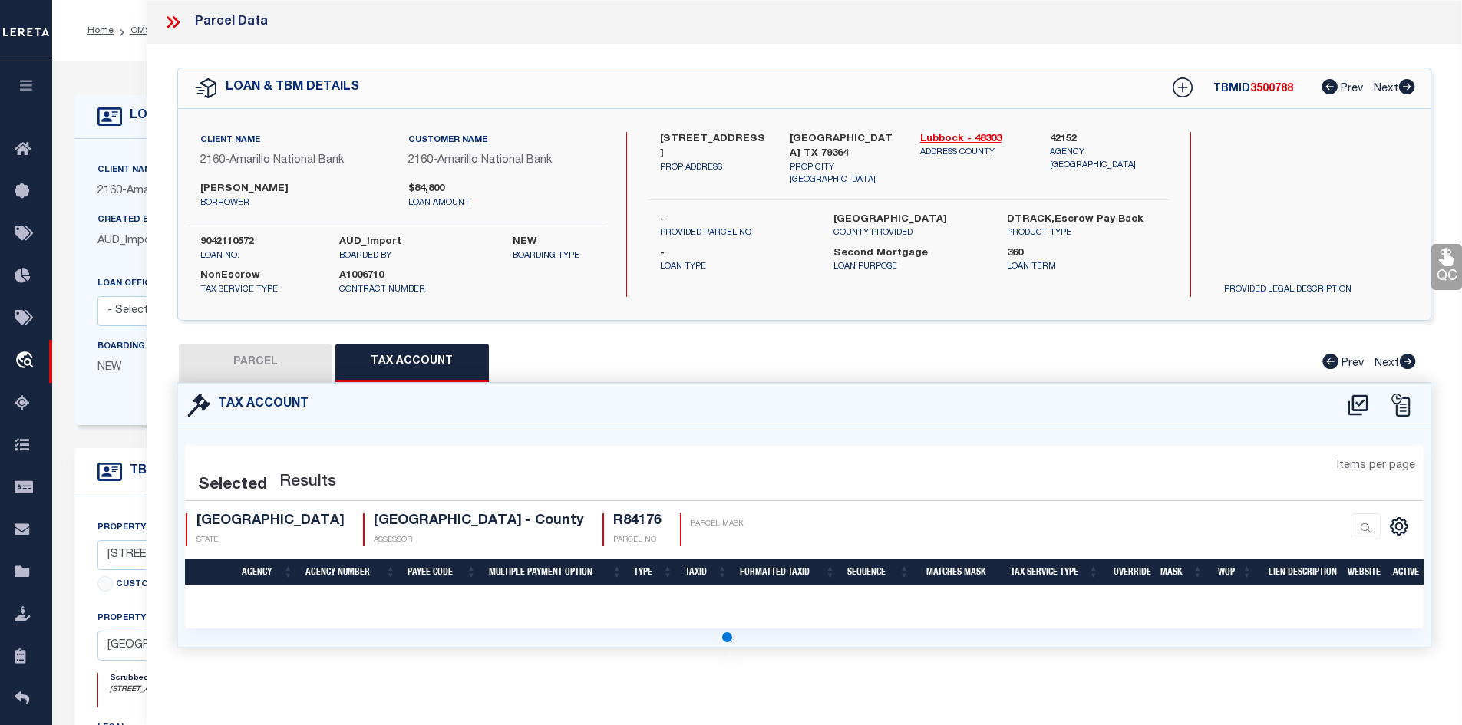
scroll to position [0, 0]
select select "100"
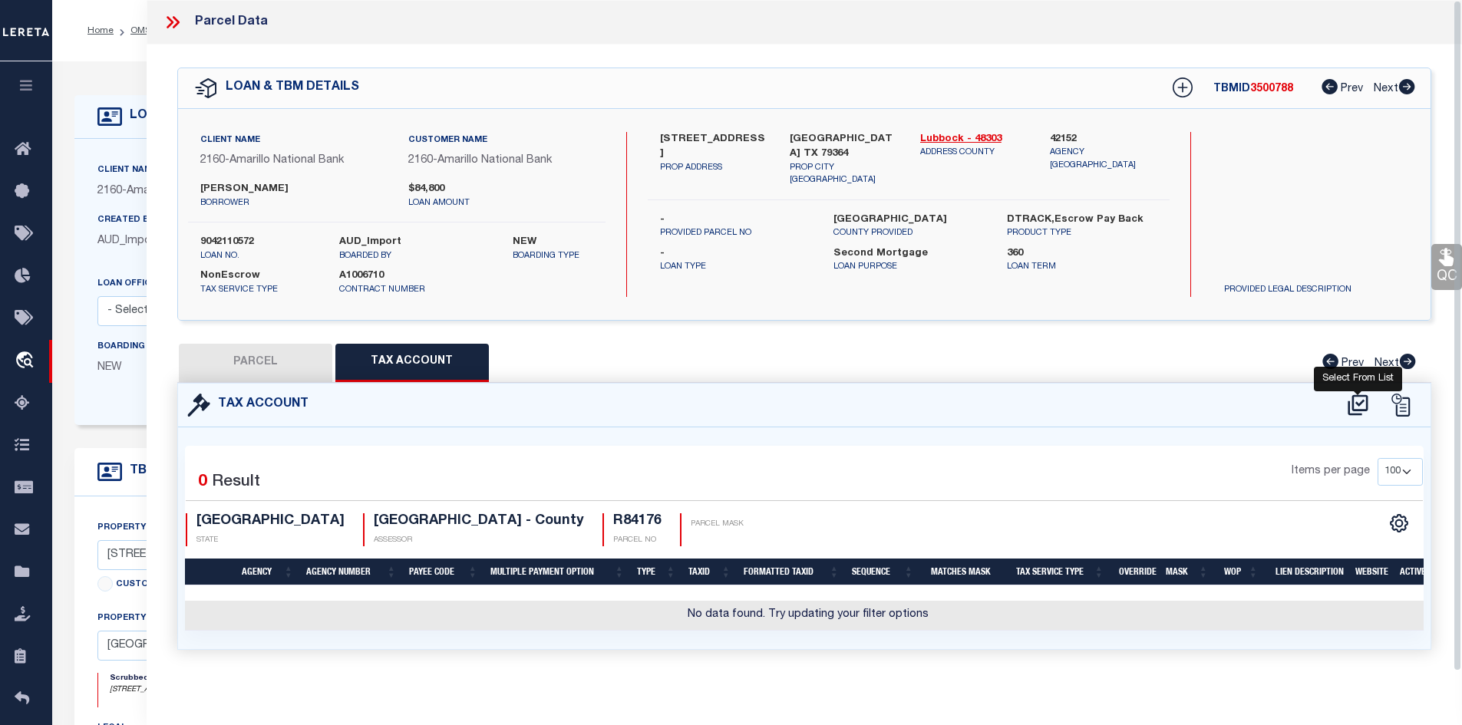
click at [1348, 396] on icon at bounding box center [1357, 405] width 25 height 25
select select "100"
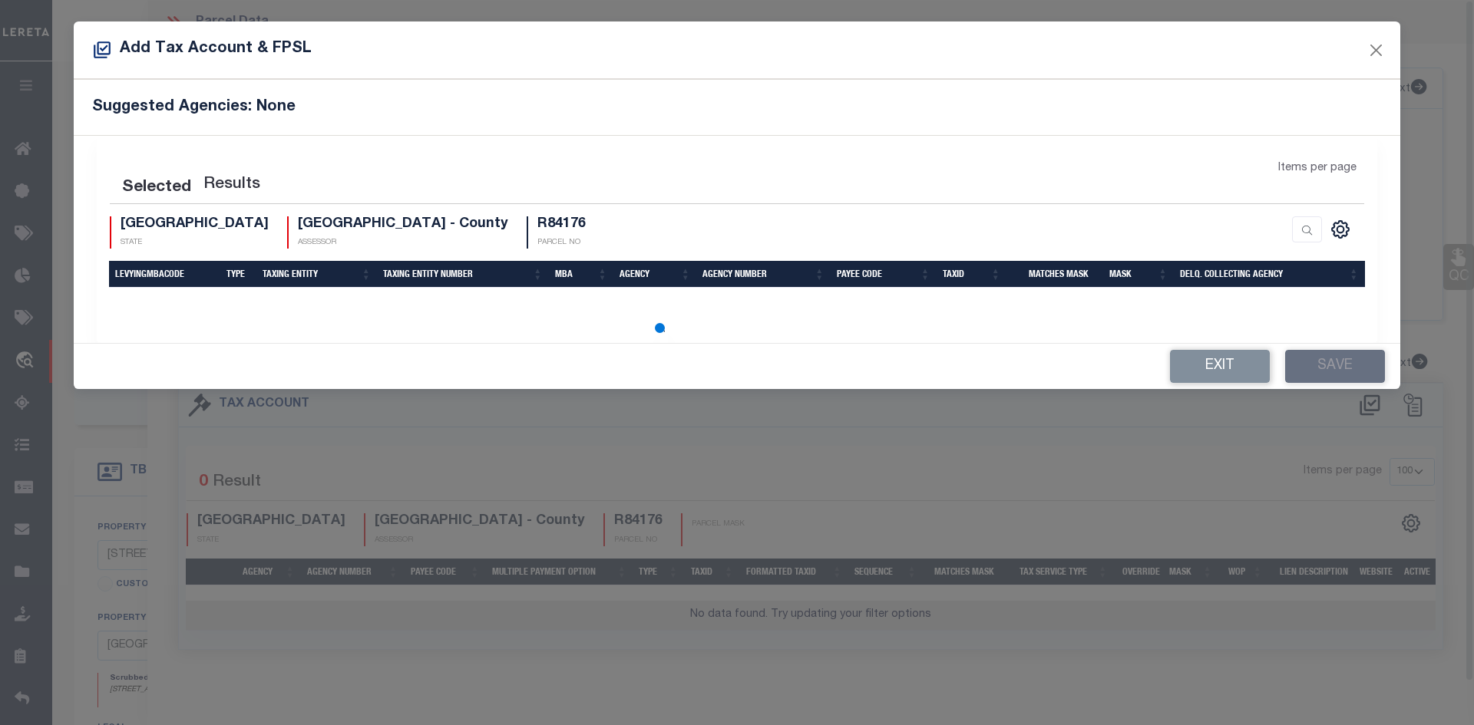
select select "100"
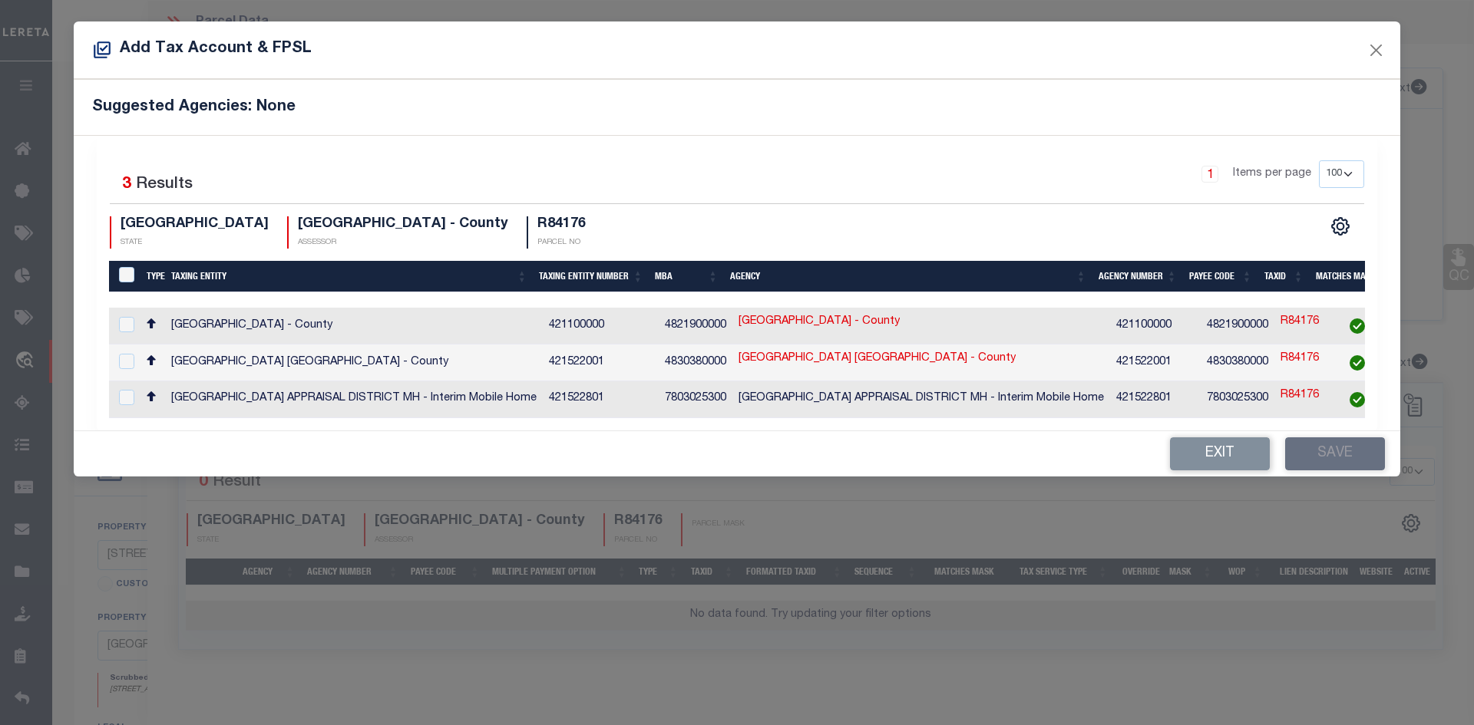
click at [386, 364] on td "LUBBOCK COUNTY APPRAISAL DISTRICT - County" at bounding box center [354, 363] width 378 height 37
checkbox input "true"
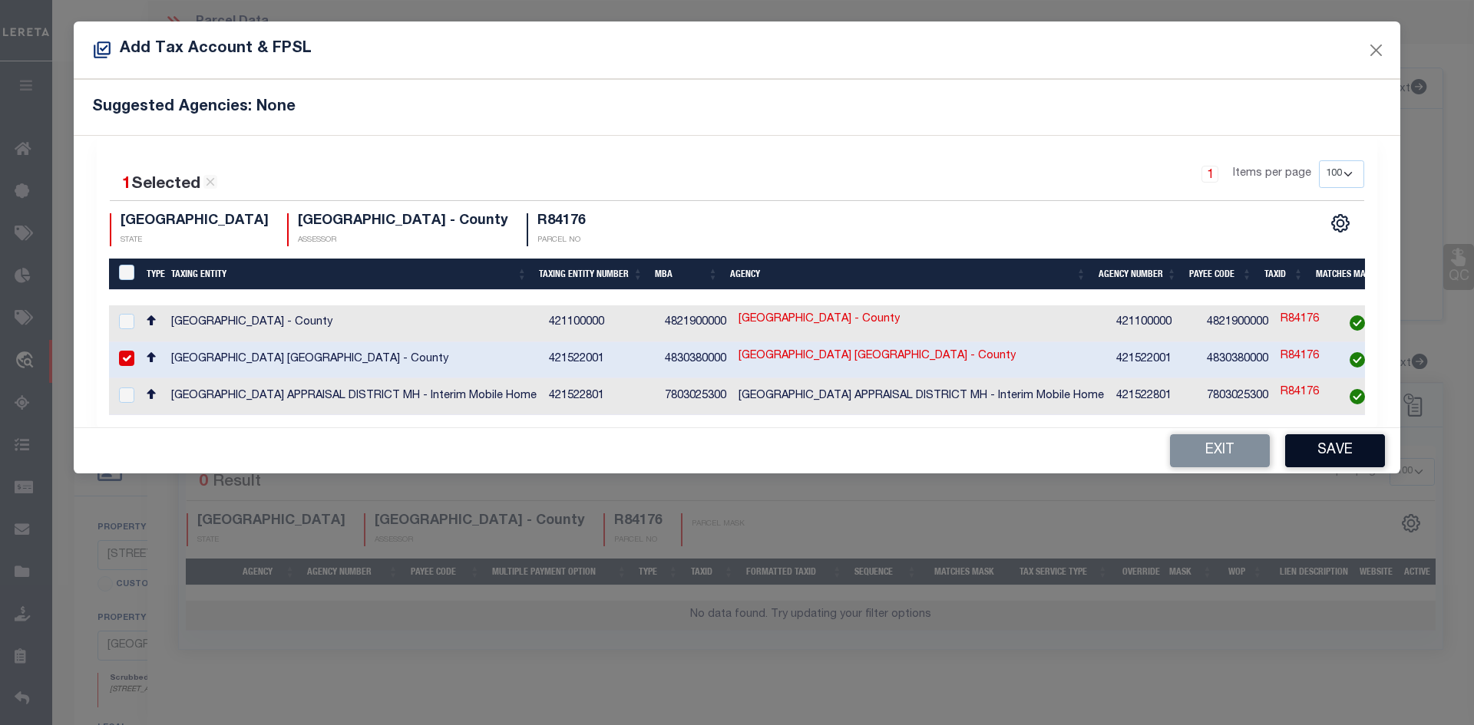
click at [1333, 457] on button "Save" at bounding box center [1335, 450] width 100 height 33
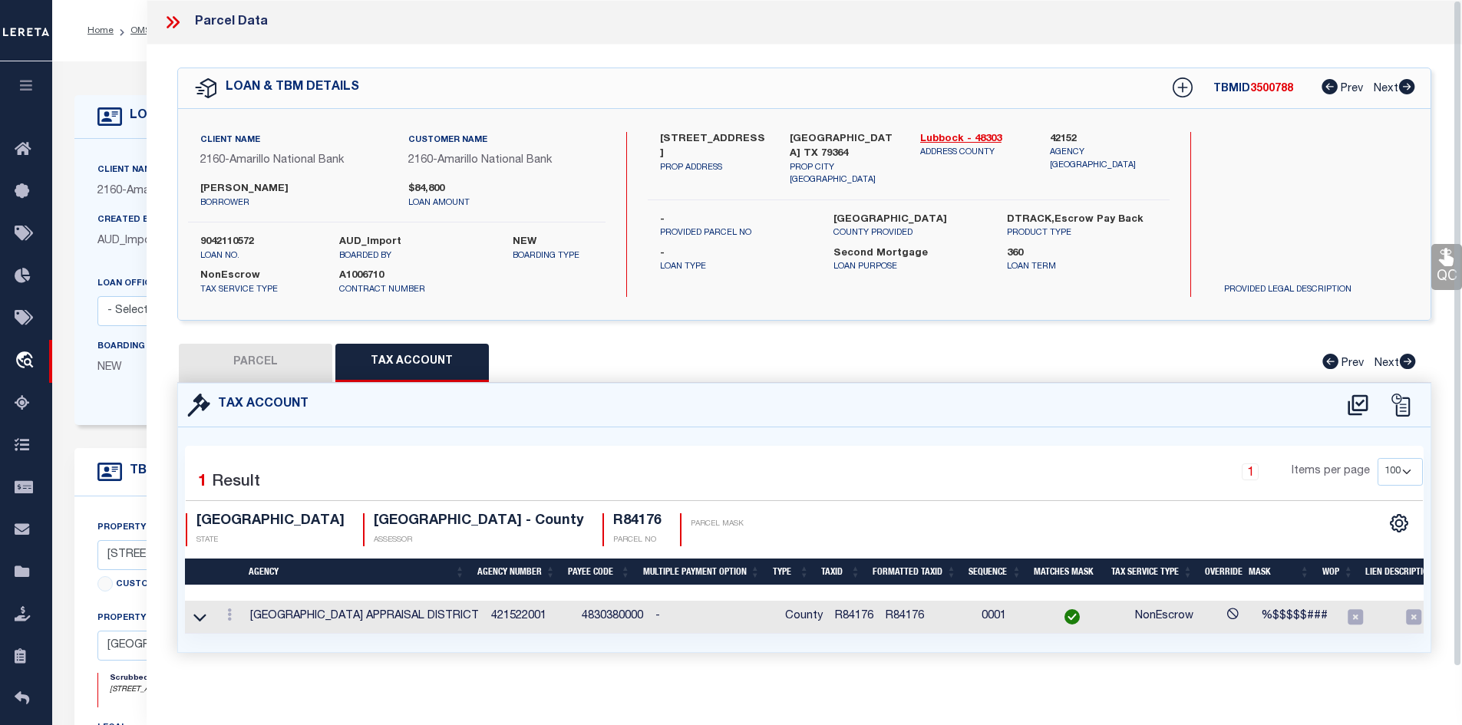
click at [256, 359] on button "PARCEL" at bounding box center [255, 363] width 153 height 38
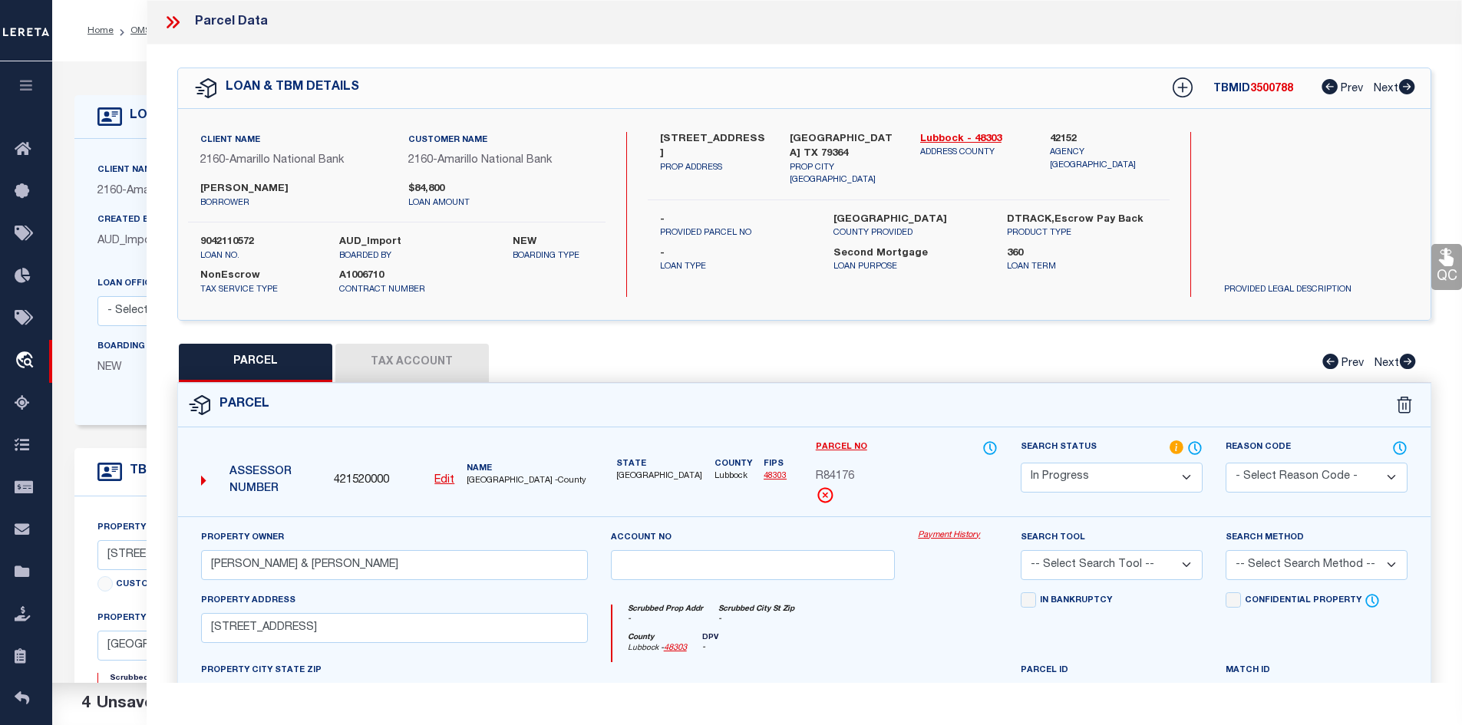
click at [1061, 477] on select "Automated Search Bad Parcel Complete Duplicate Parcel High Dollar Reporting In …" at bounding box center [1112, 478] width 182 height 30
select select "PC"
click at [1021, 463] on select "Automated Search Bad Parcel Complete Duplicate Parcel High Dollar Reporting In …" at bounding box center [1112, 478] width 182 height 30
click at [1057, 554] on select "-- Select Search Tool -- 3rd Party Website Agency File Agency Website ATLS CNV-…" at bounding box center [1112, 565] width 182 height 30
select select "AGW"
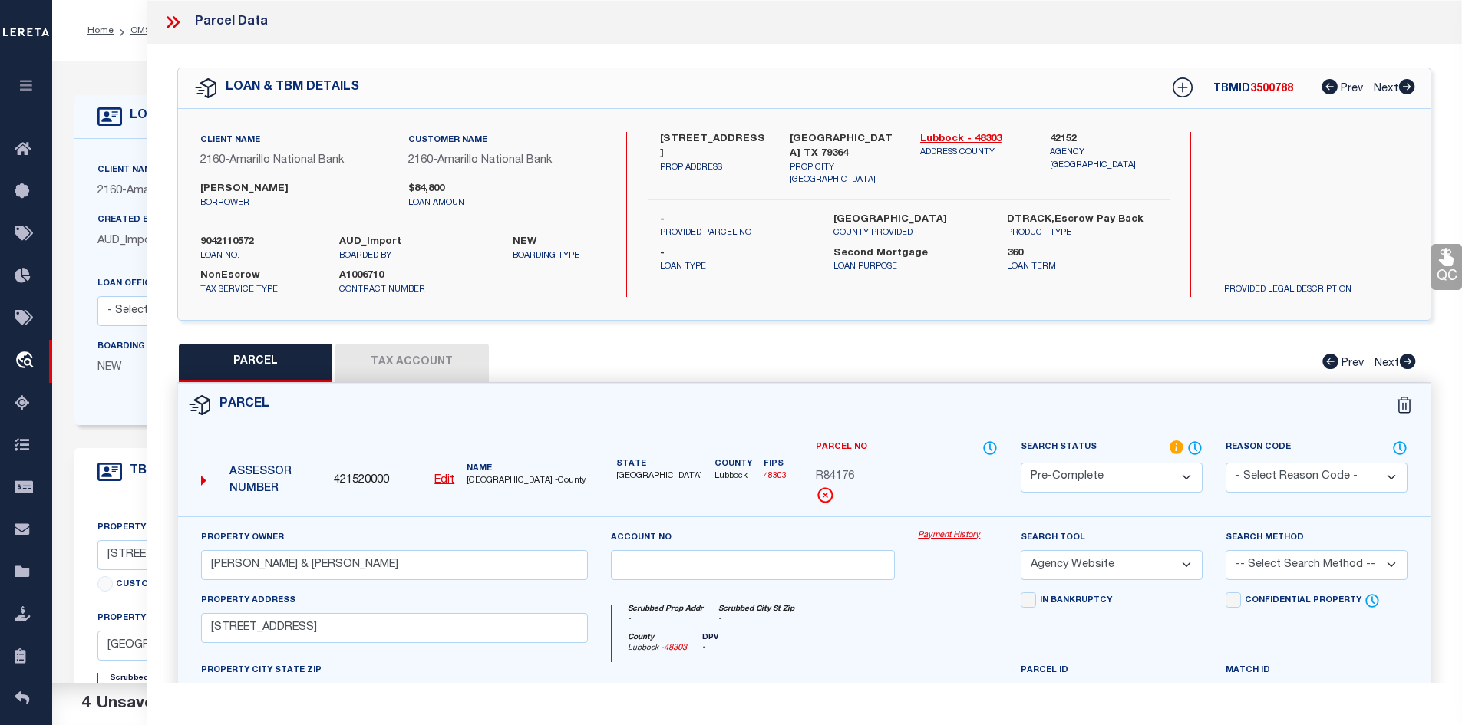
click at [1021, 550] on select "-- Select Search Tool -- 3rd Party Website Agency File Agency Website ATLS CNV-…" at bounding box center [1112, 565] width 182 height 30
click at [1338, 566] on select "-- Select Search Method -- Property Address Legal Liability Info Provided" at bounding box center [1317, 565] width 182 height 30
select select "ADD"
click at [1226, 550] on select "-- Select Search Method -- Property Address Legal Liability Info Provided" at bounding box center [1317, 565] width 182 height 30
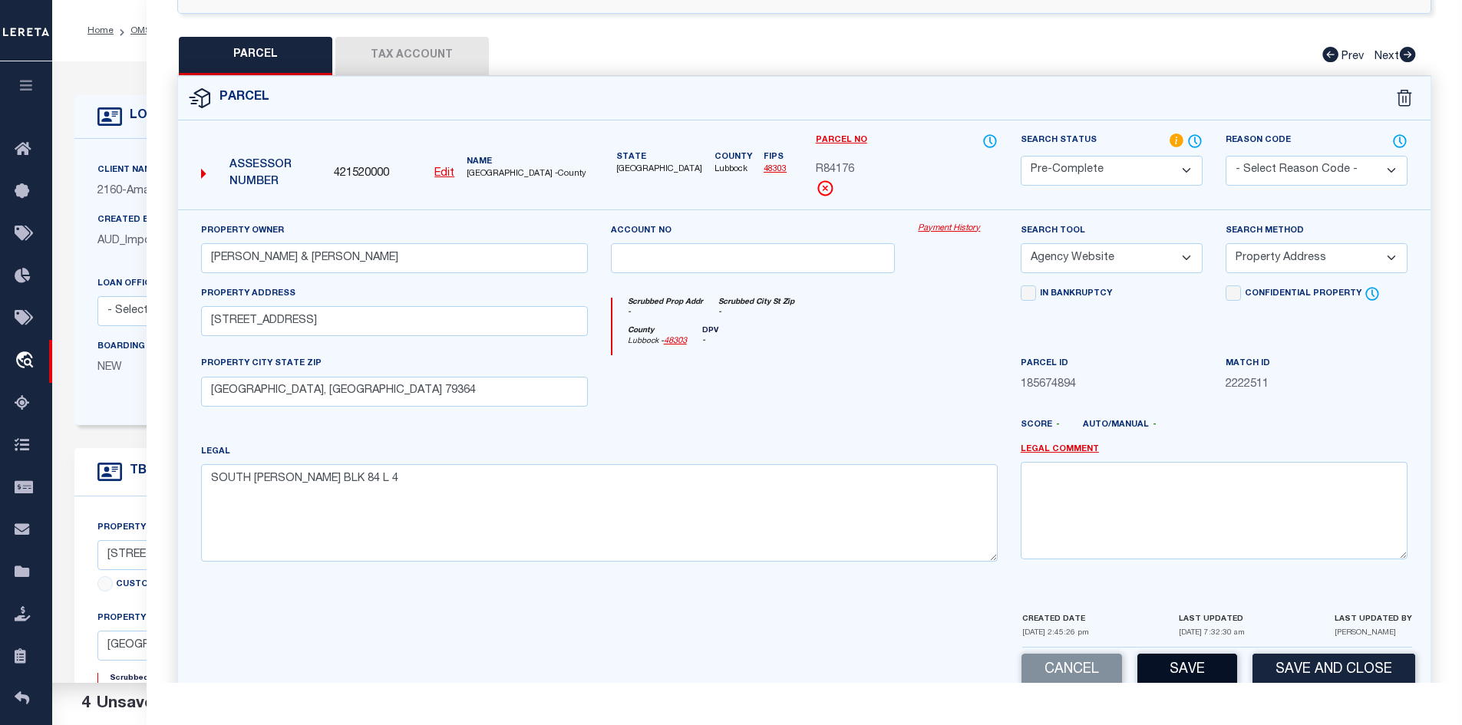
click at [1175, 674] on button "Save" at bounding box center [1187, 670] width 100 height 33
select select "AS"
select select
checkbox input "false"
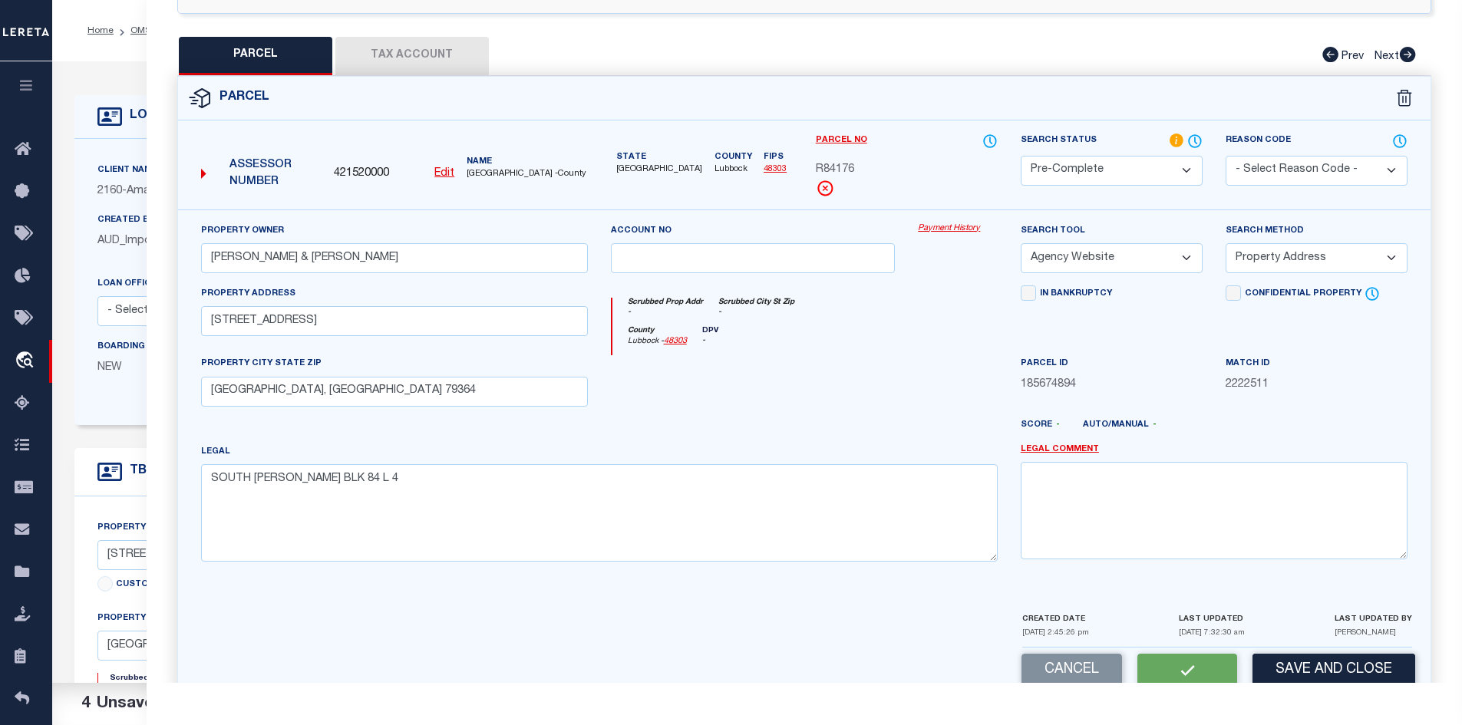
checkbox input "false"
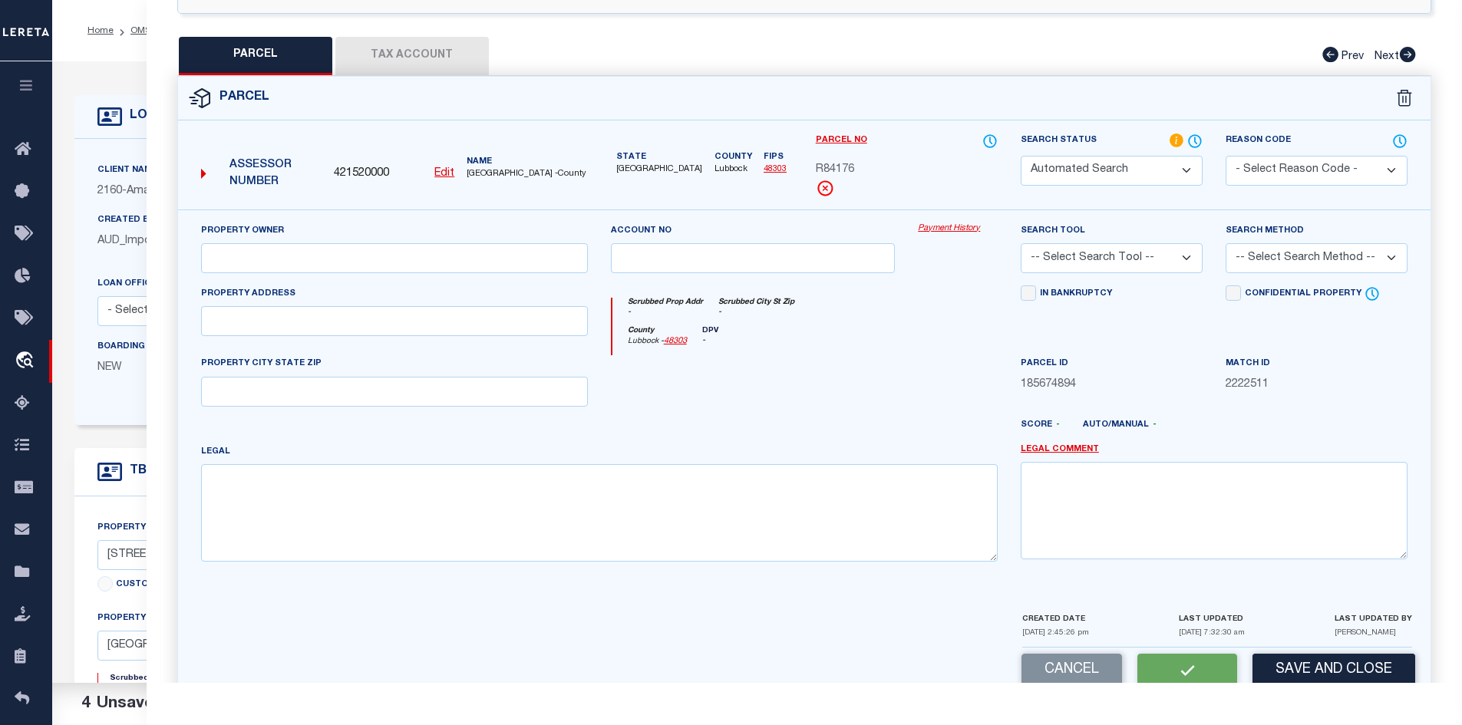
select select "PC"
type input "SEYMOUR CARL L & CHRISTAL J"
select select "AGW"
select select "ADD"
type input "1235 S 14TH ST,"
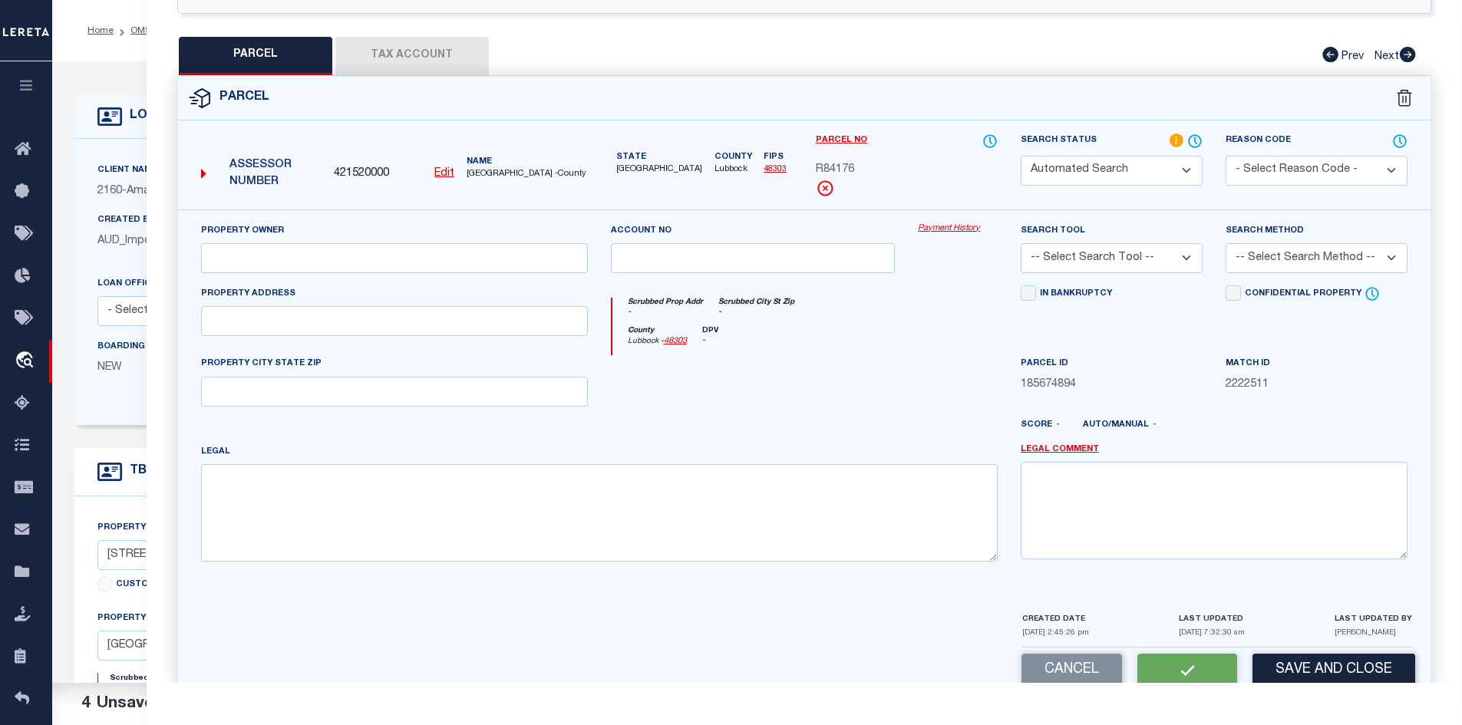
type input "SLATON, TX 79364"
type textarea "SOUTH SLATON BLK 84 L 4"
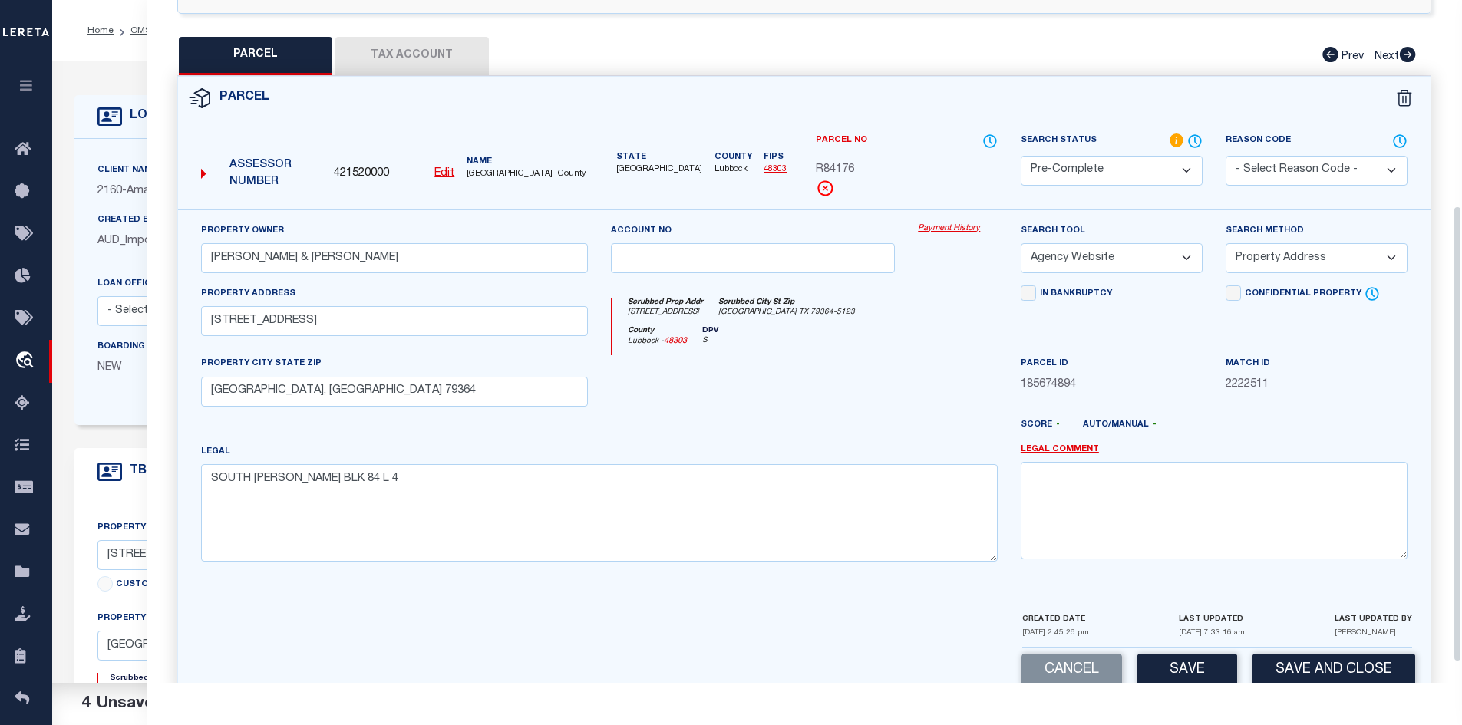
scroll to position [0, 0]
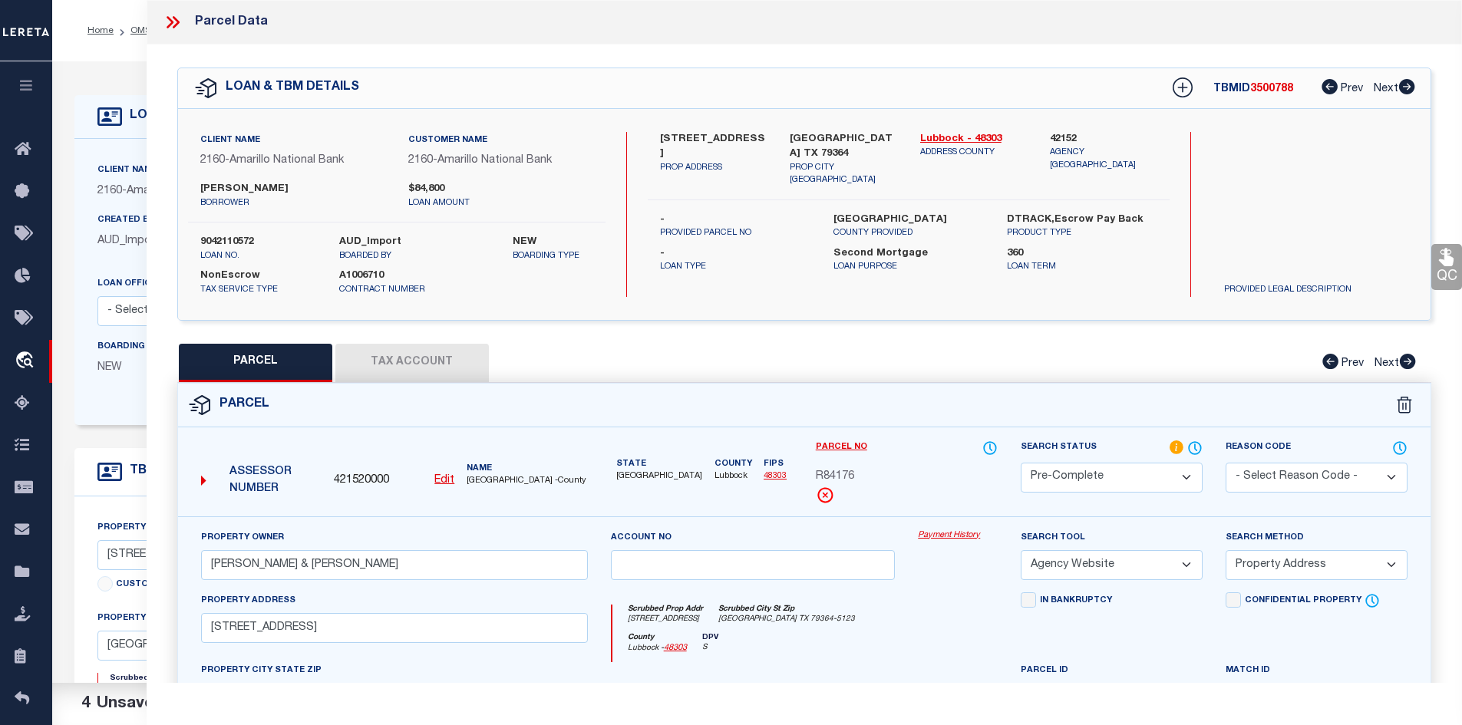
click at [819, 479] on span "R84176" at bounding box center [835, 477] width 38 height 17
copy div "R84176"
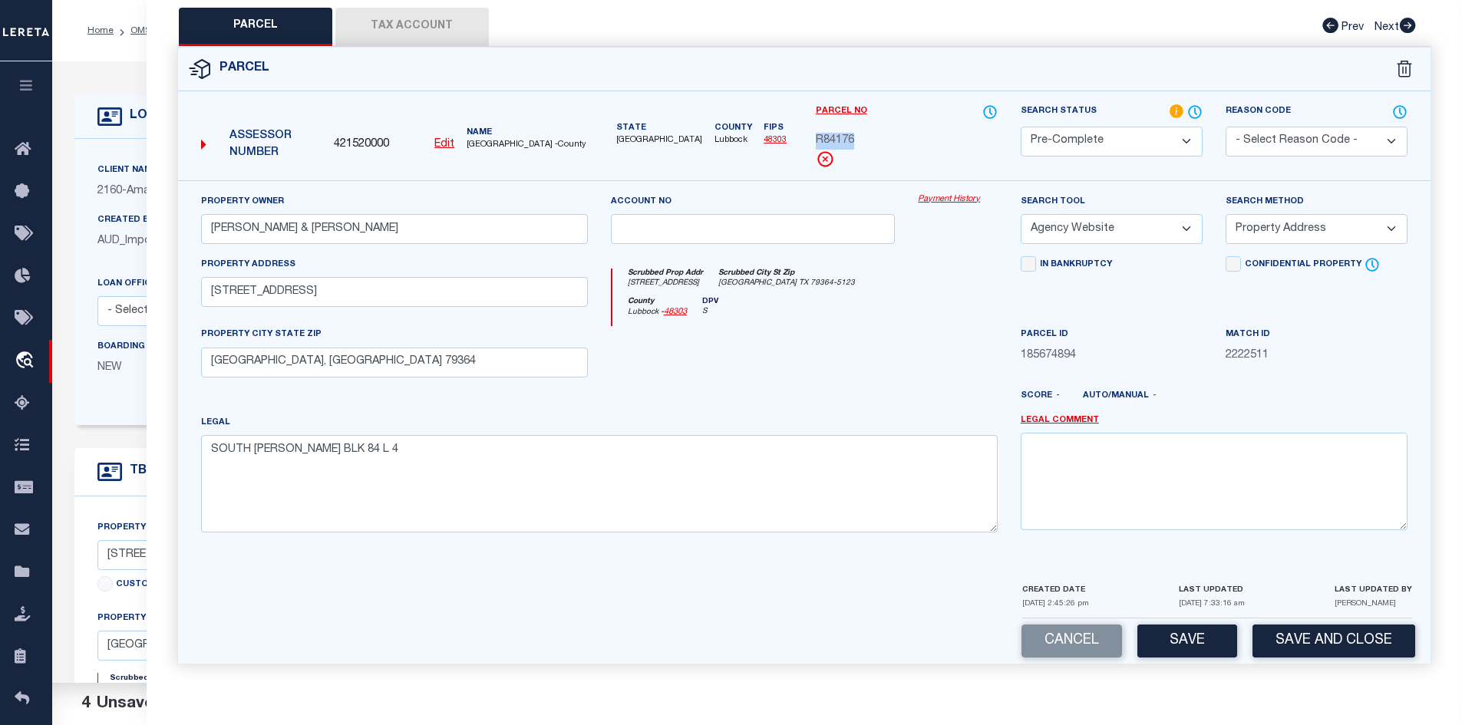
click at [1202, 643] on button "Save" at bounding box center [1187, 641] width 100 height 33
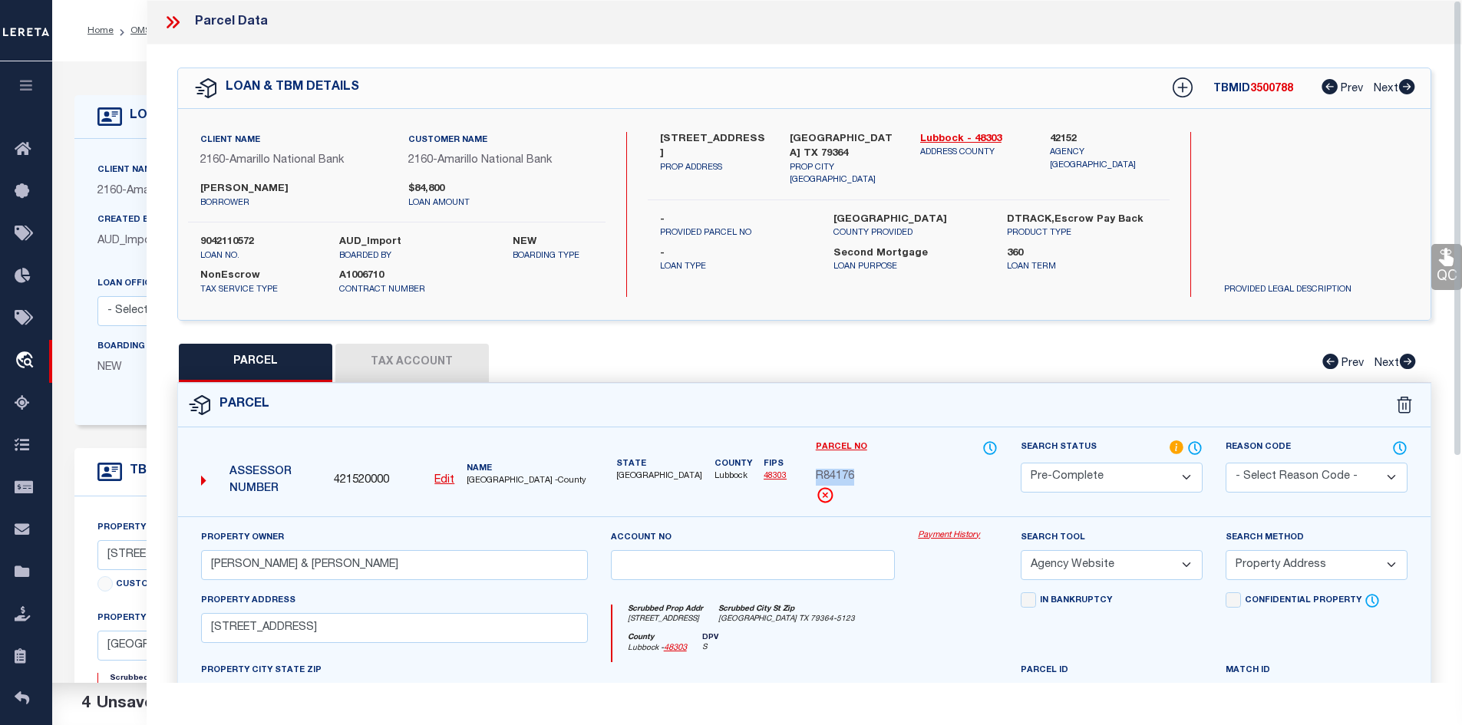
select select "AS"
select select
checkbox input "false"
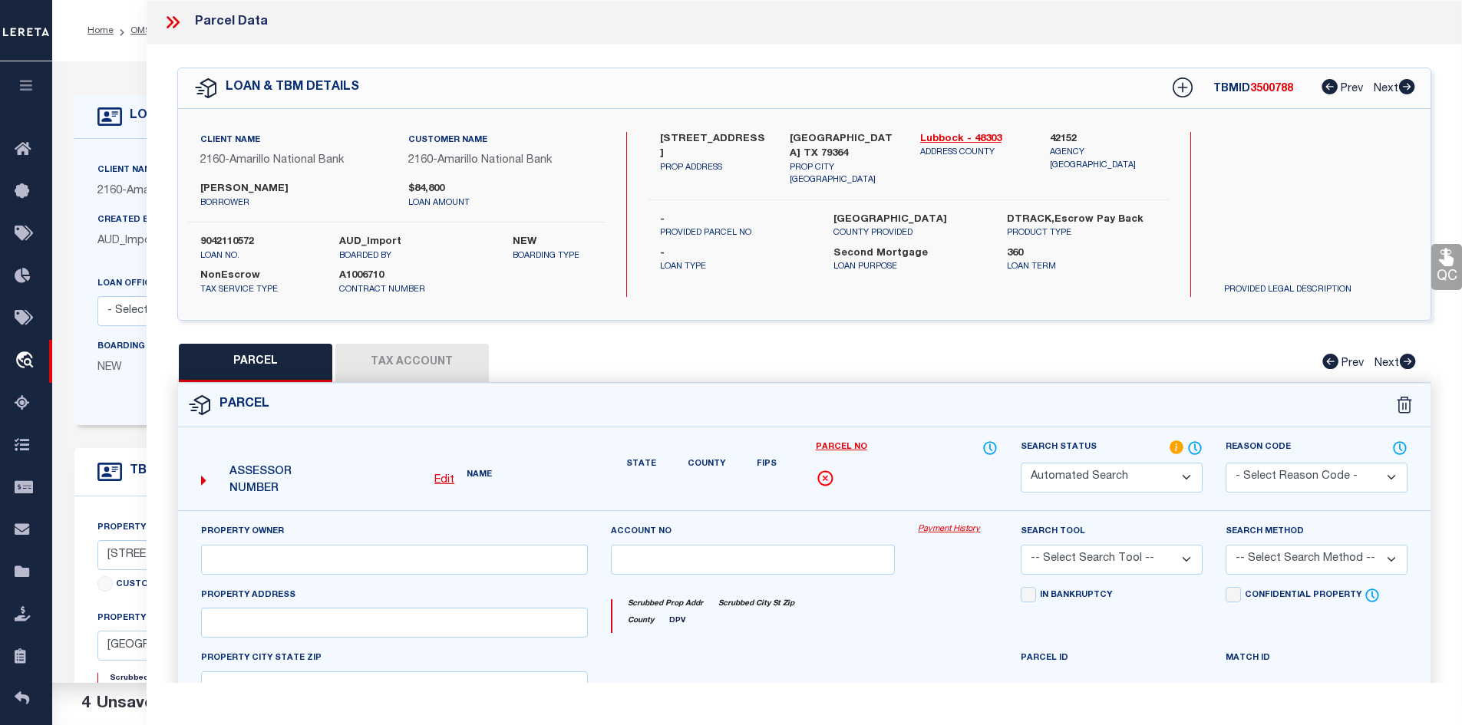
select select "PC"
type input "SEYMOUR CARL L & CHRISTAL J"
select select "AGW"
select select "ADD"
type input "1235 S 14TH ST,"
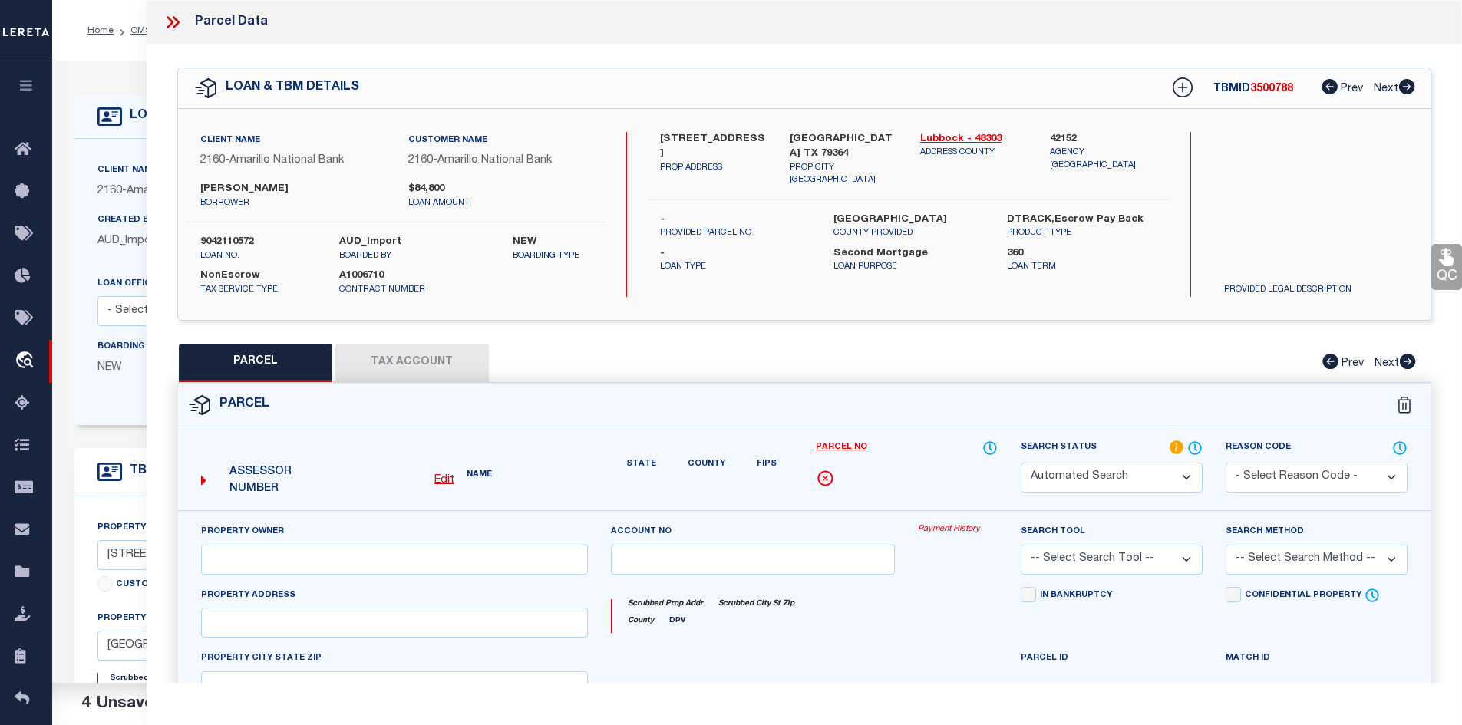
type input "SLATON, TX 79364"
type textarea "SOUTH SLATON BLK 84 L 4"
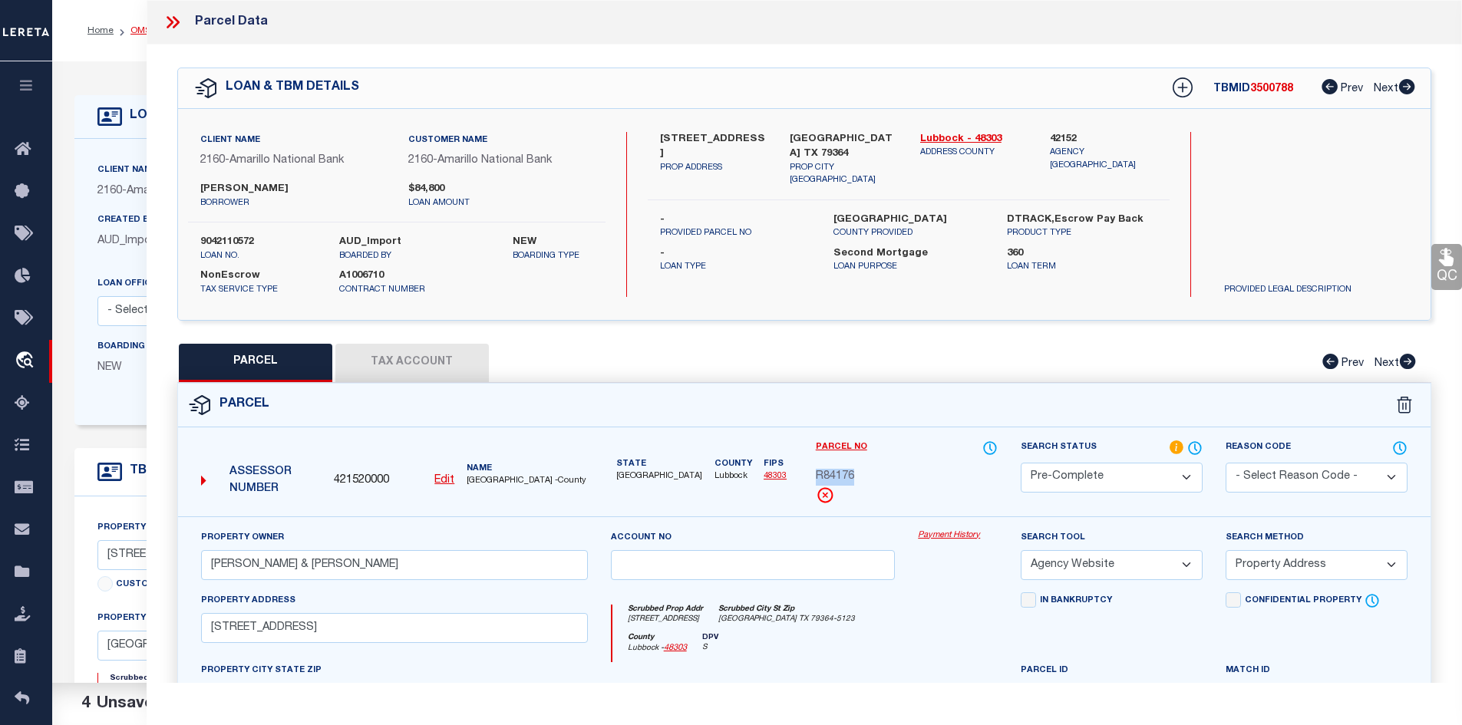
click at [134, 30] on link "OMS" at bounding box center [140, 30] width 21 height 9
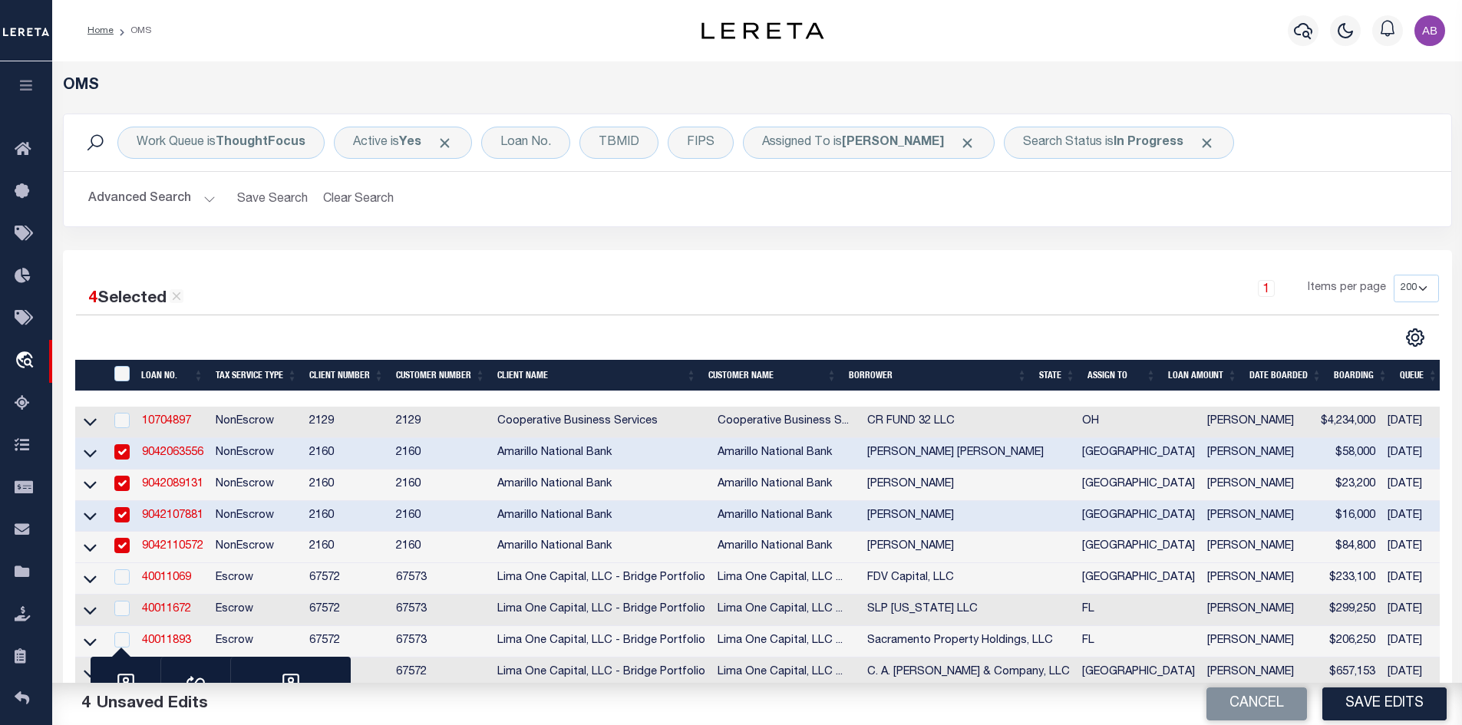
scroll to position [307, 0]
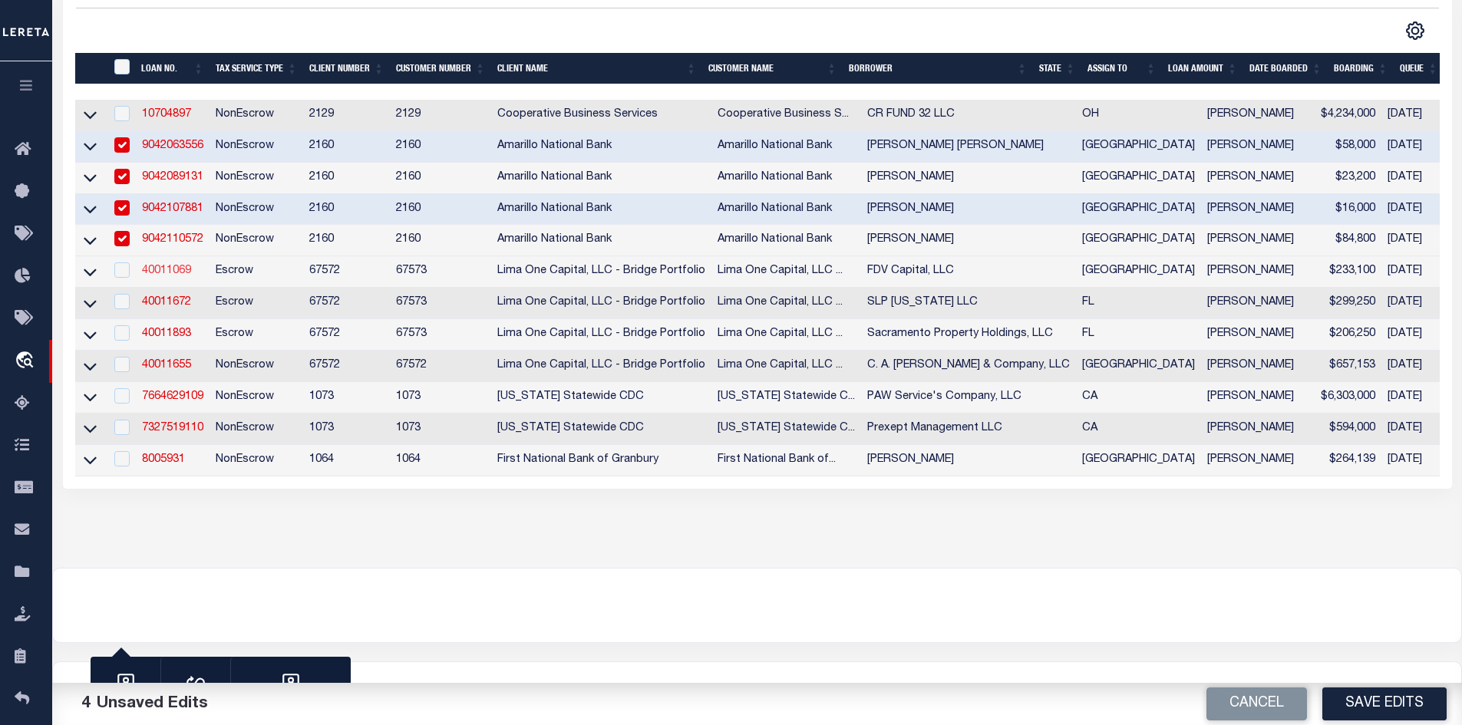
click at [173, 271] on link "40011069" at bounding box center [166, 271] width 49 height 11
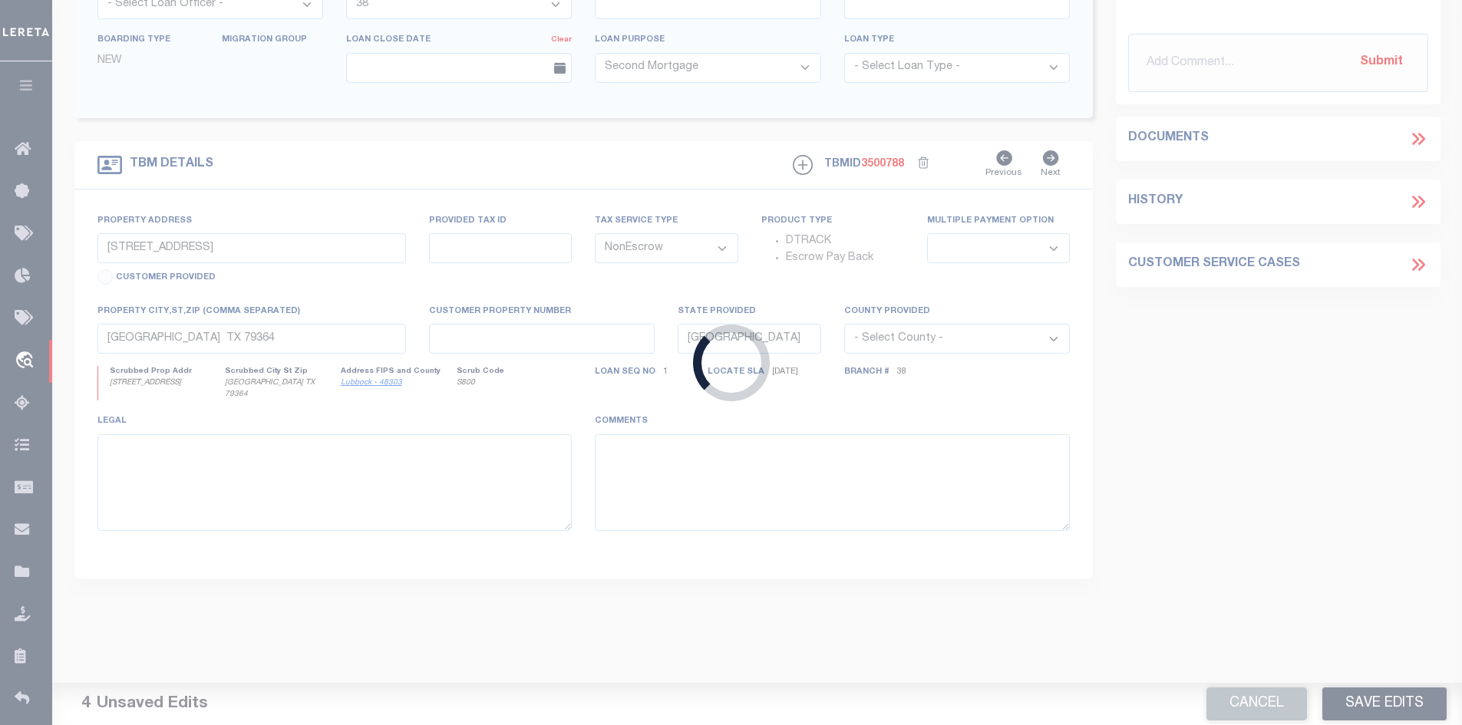
type input "40011069"
type input "FDV Capital, LLC"
select select
type input "19 Randall Drive"
type input "Short Hills NJ 07078"
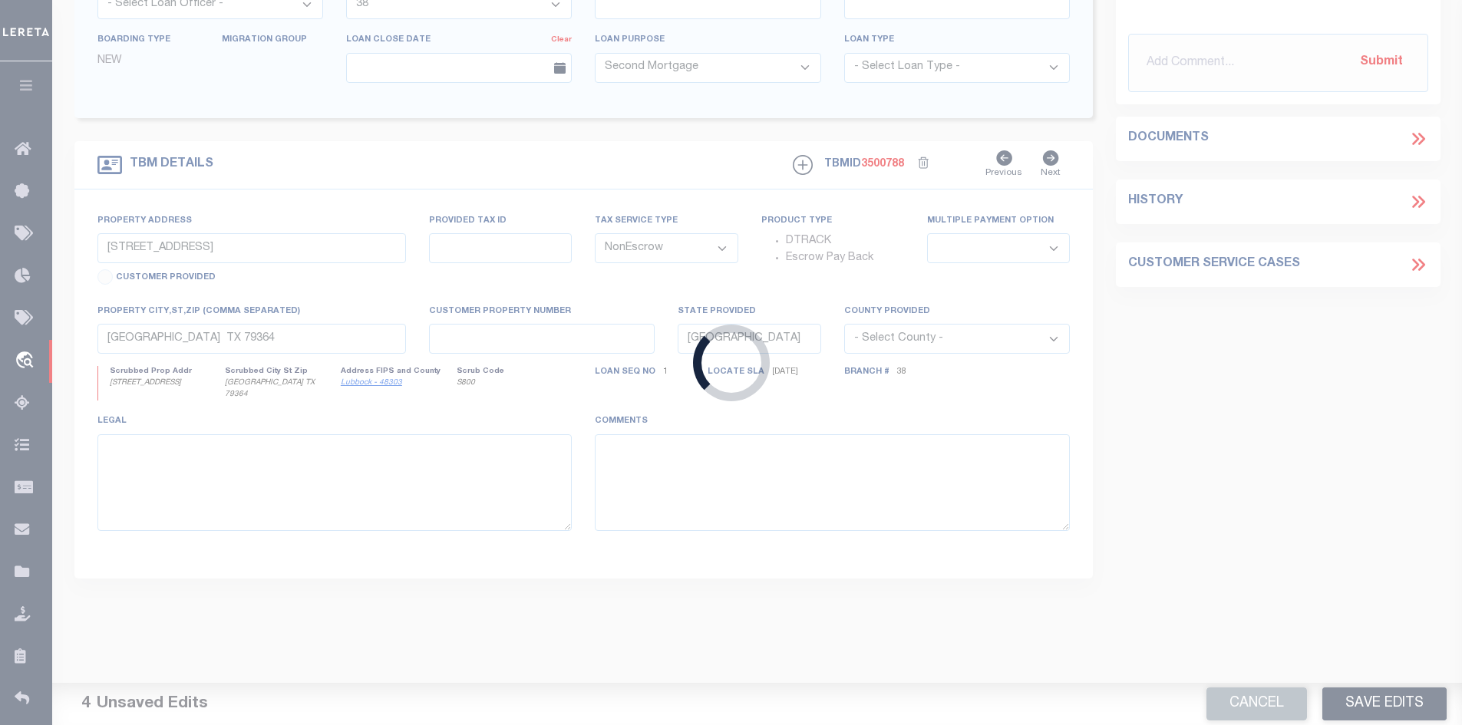
select select
select select "Escrow"
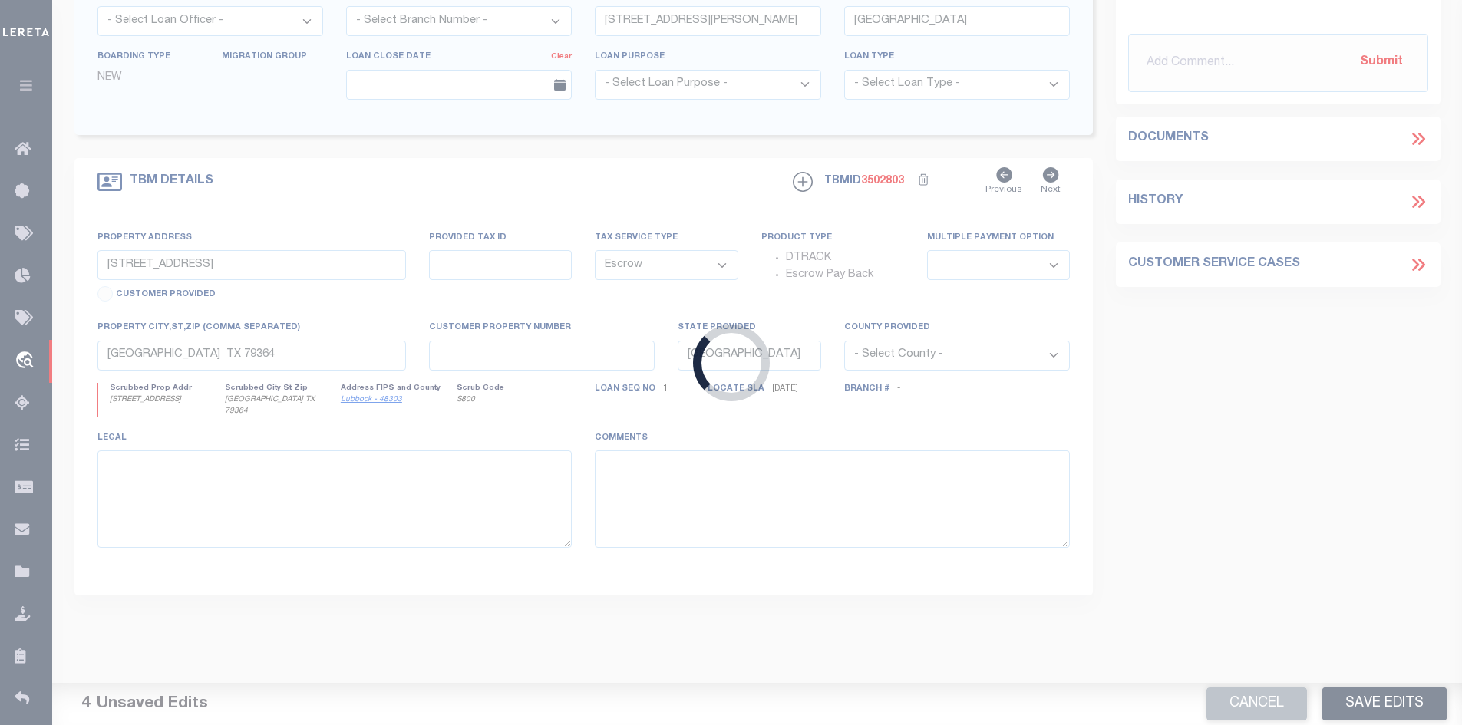
scroll to position [230, 0]
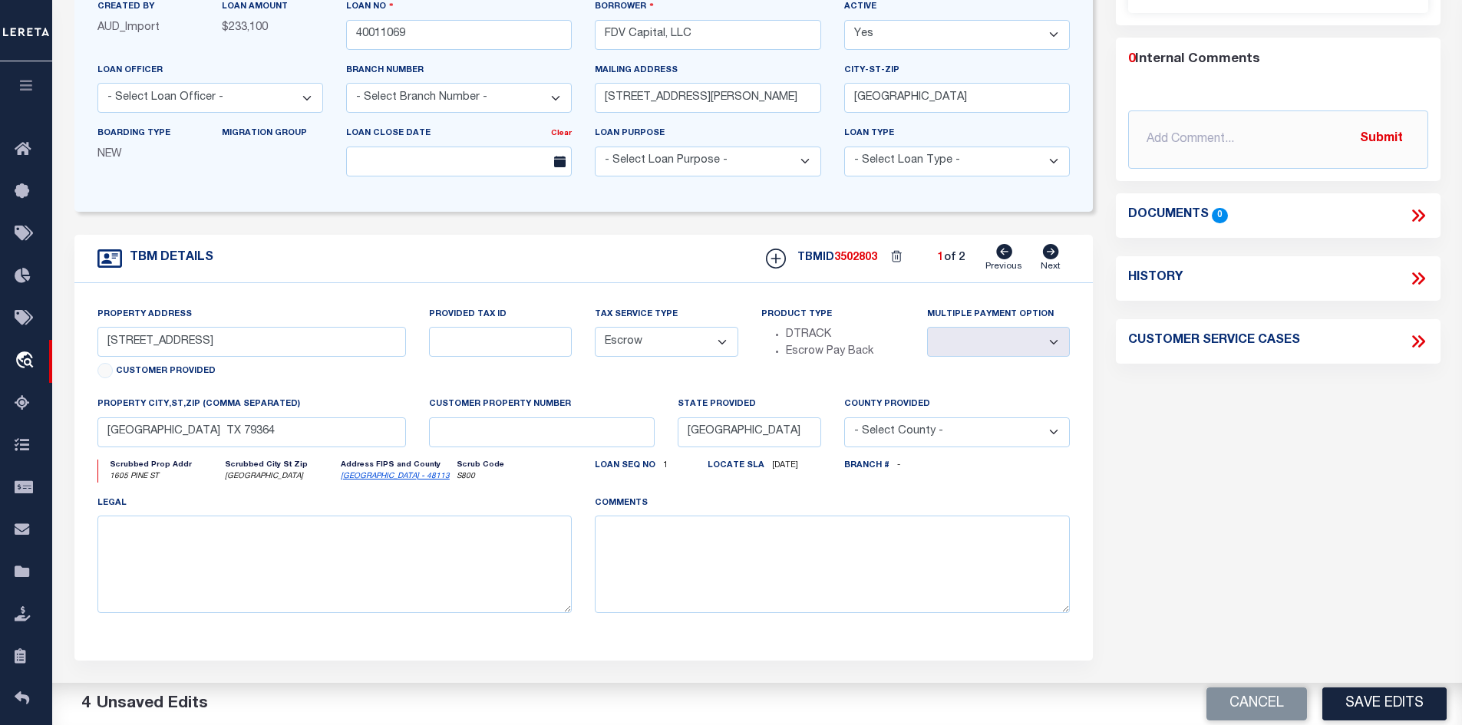
type input "1605 Pine Street"
type input "00000162121000000"
select select
type input "Dallas TX 75215"
type input "40011069-1"
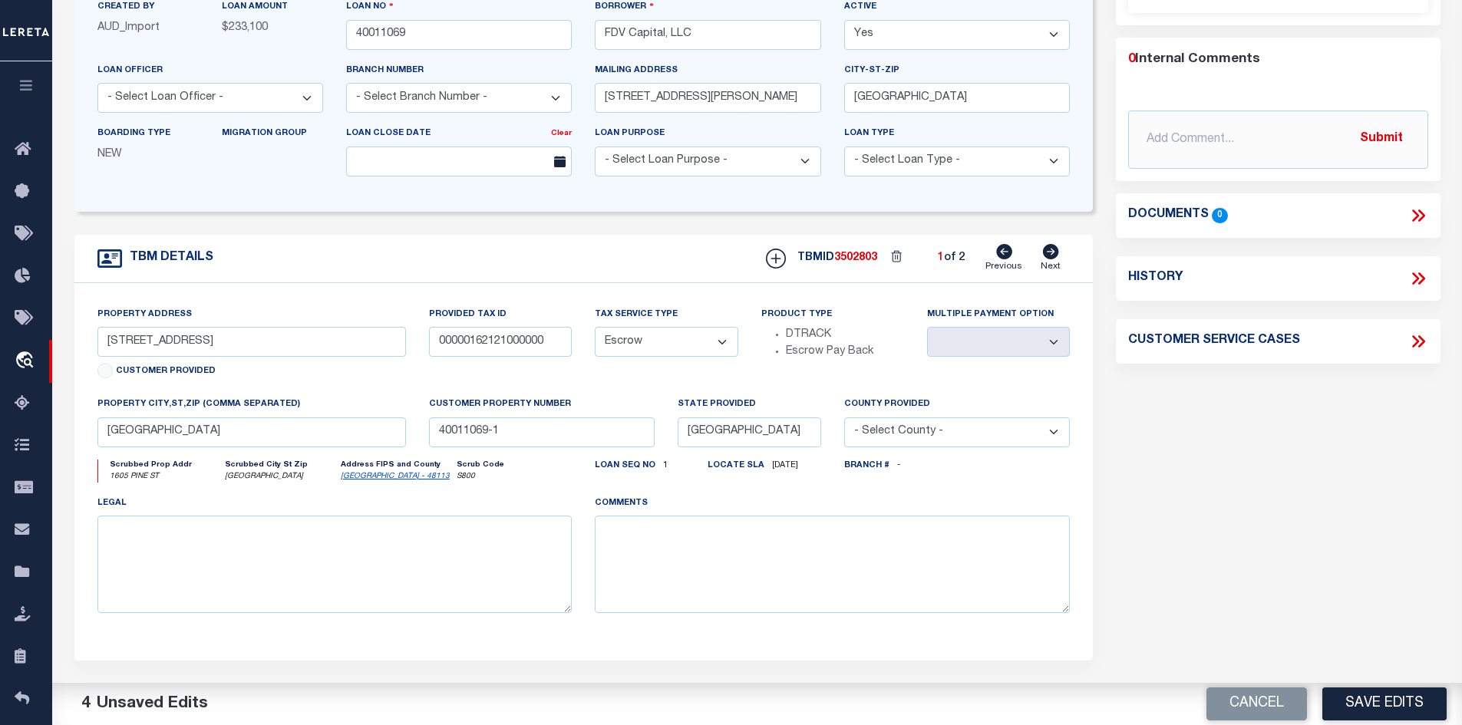
select select
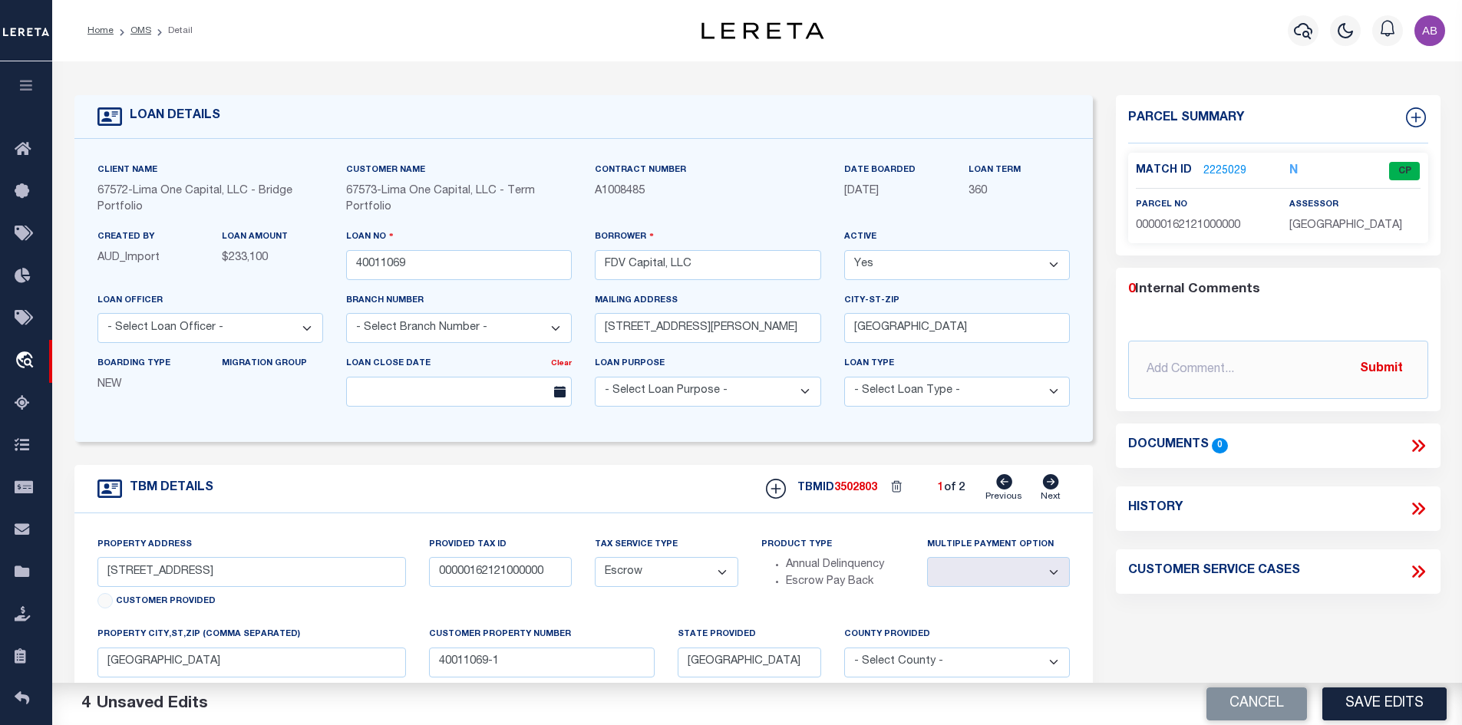
click at [1210, 176] on link "2225029" at bounding box center [1224, 171] width 43 height 16
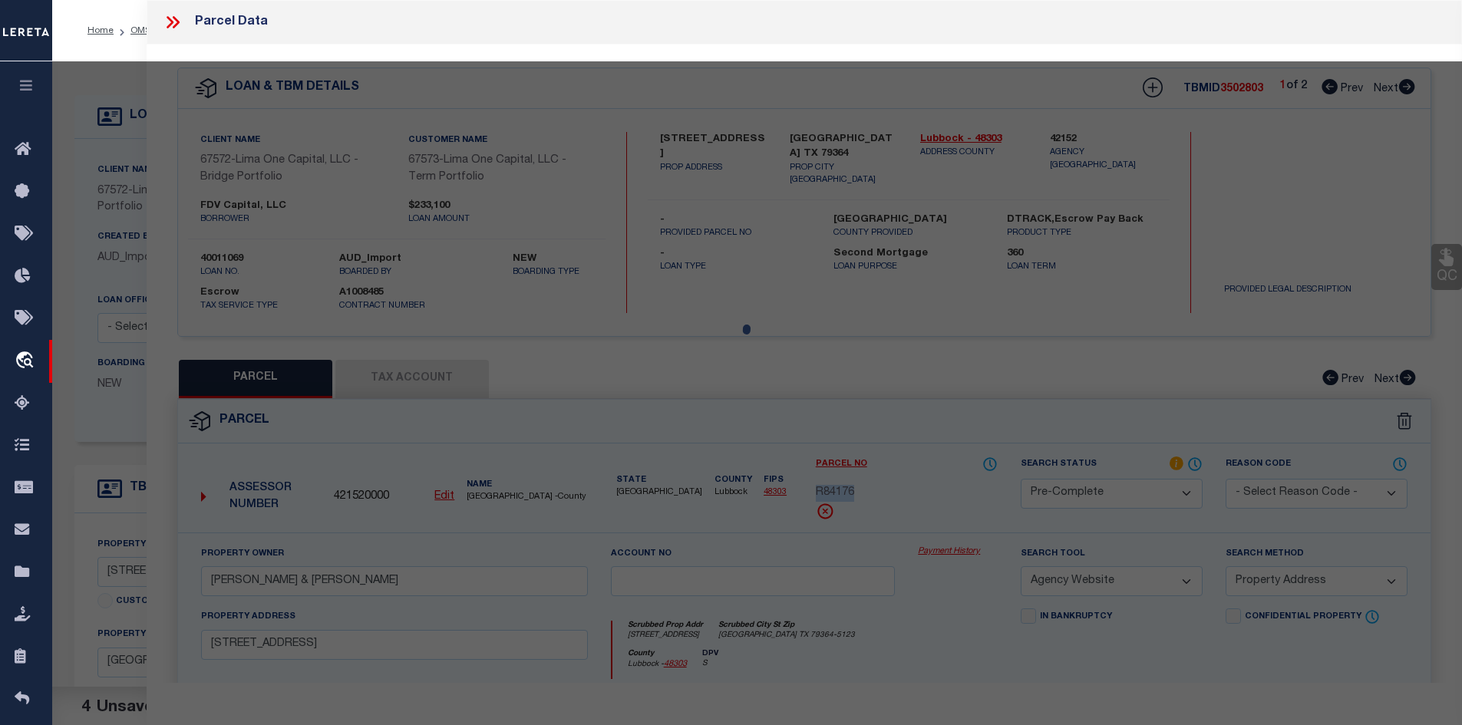
select select "AS"
select select
checkbox input "false"
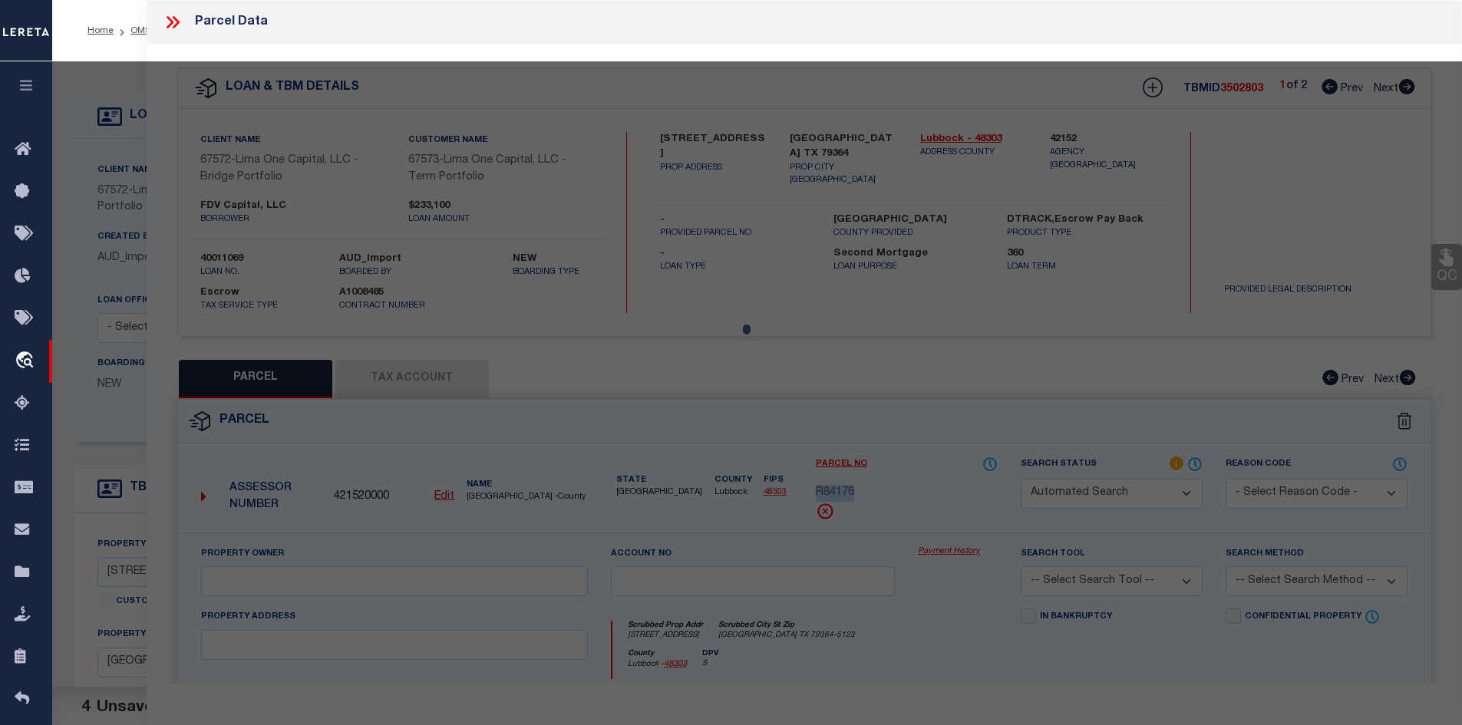
select select "CP"
type input "STM HOLDCO 1 LLC"
select select "AGW"
select select
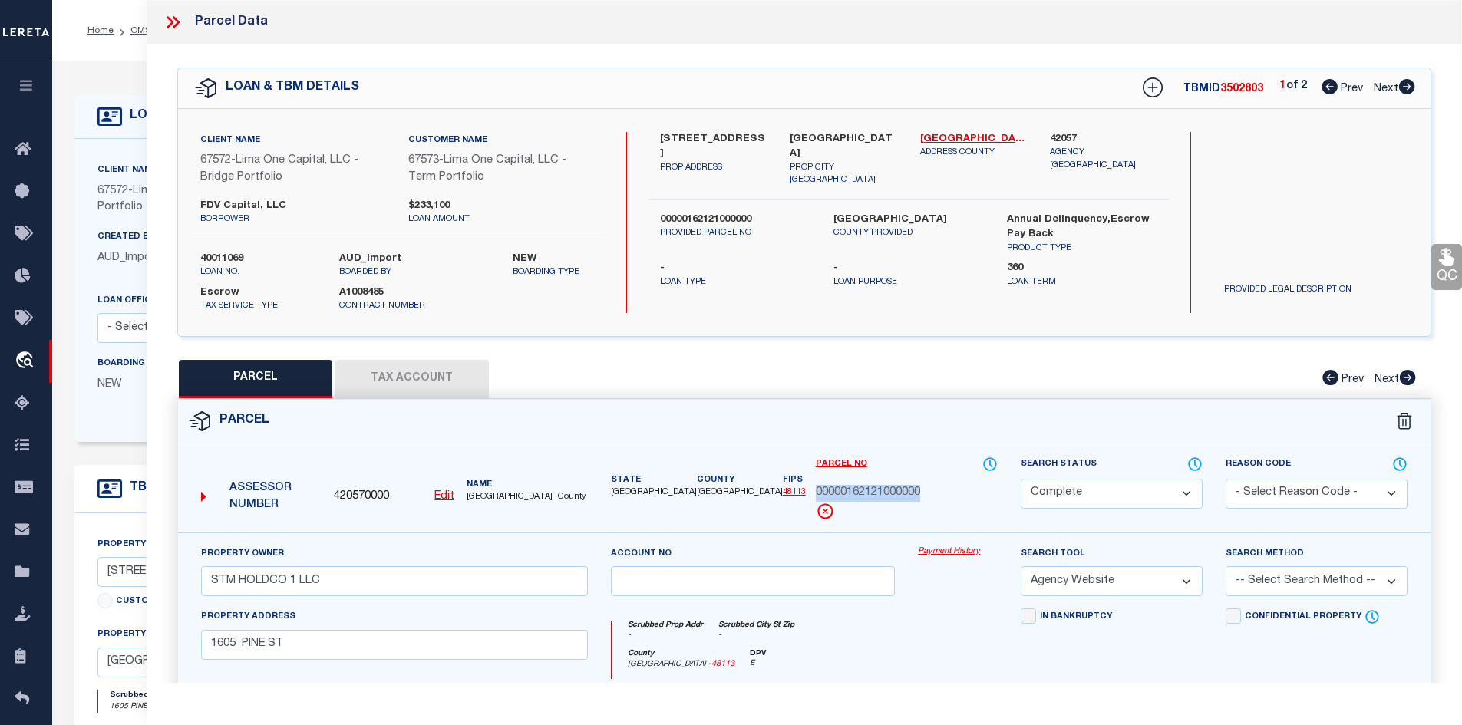
click at [1404, 88] on icon at bounding box center [1406, 86] width 17 height 15
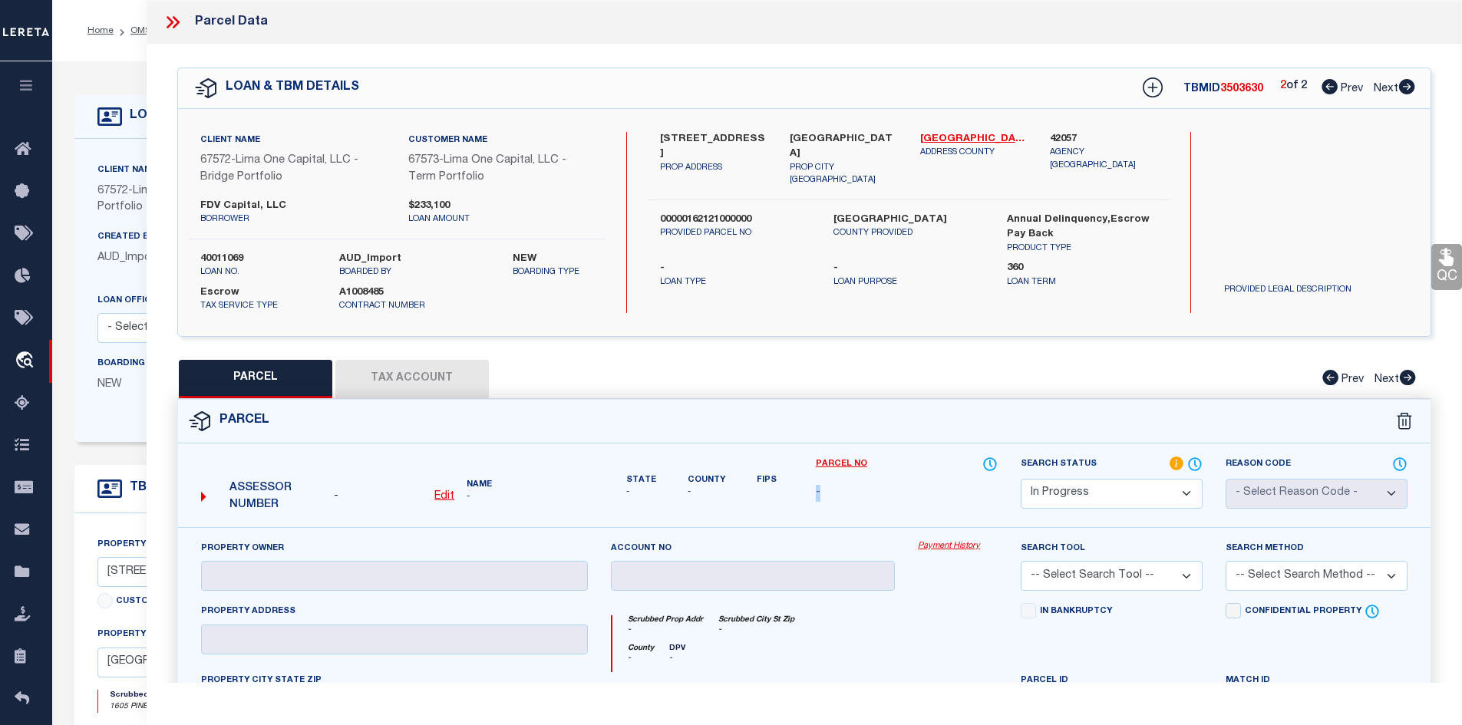
click at [1323, 81] on icon at bounding box center [1330, 86] width 16 height 15
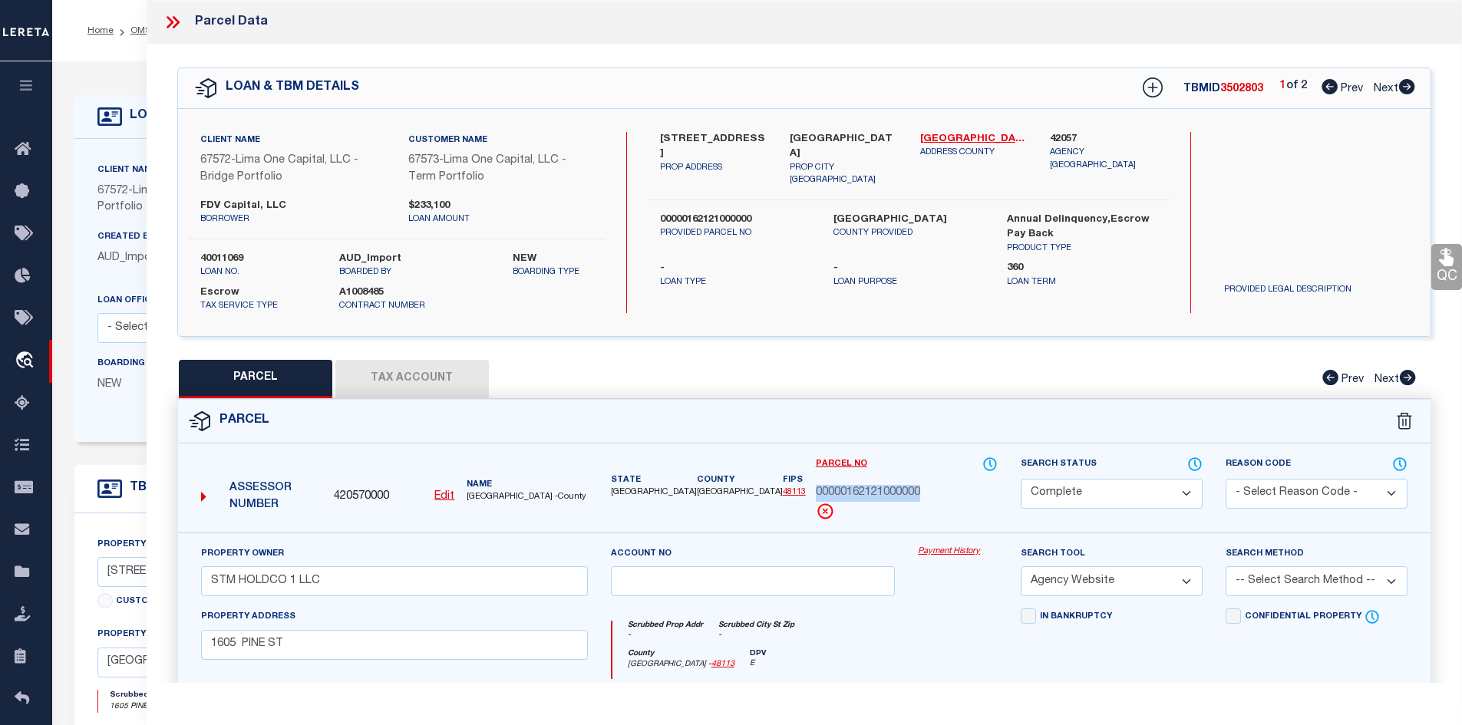
click at [1404, 93] on icon at bounding box center [1407, 86] width 16 height 15
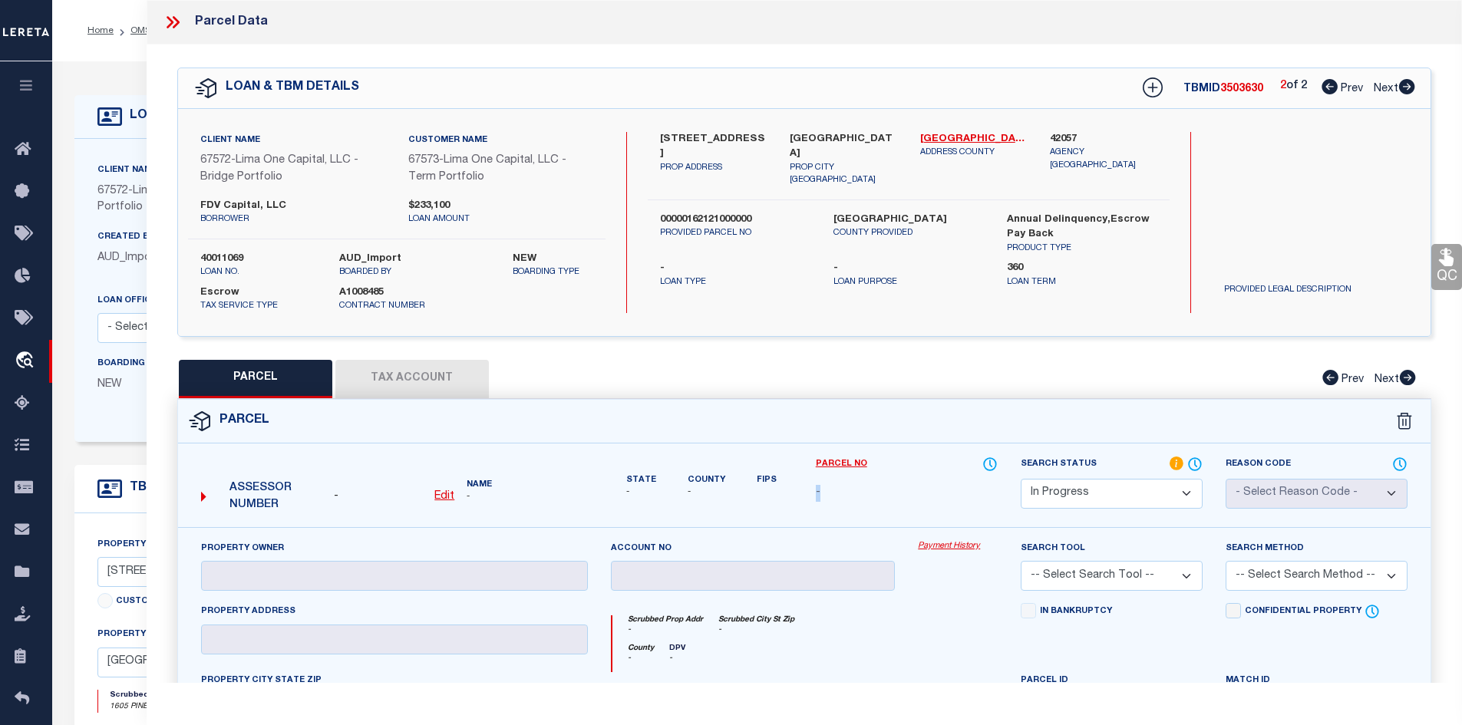
click at [1332, 90] on icon at bounding box center [1330, 86] width 16 height 15
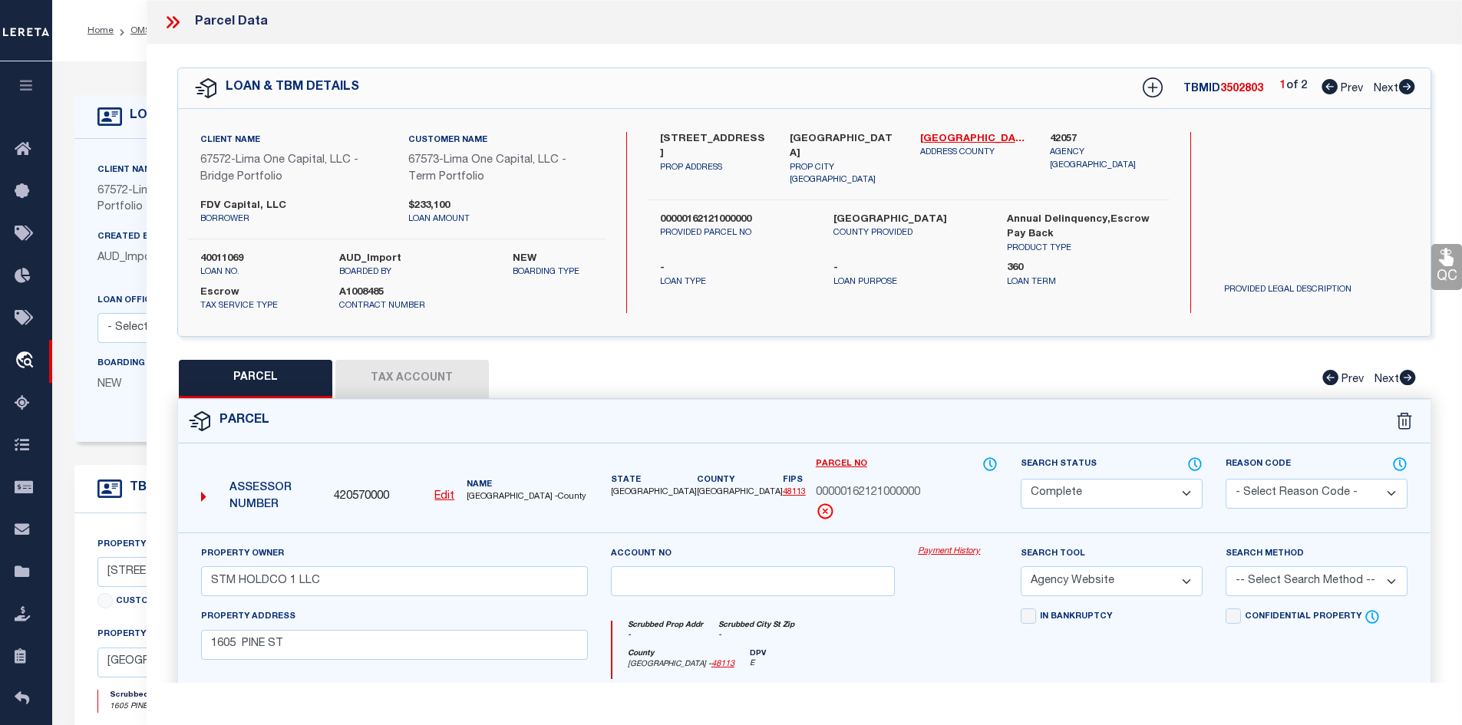
click at [1415, 90] on div "LOAN & TBM DETAILS TBMID 3502803 1 of 2 Prev Next" at bounding box center [804, 88] width 1253 height 40
click at [1402, 89] on icon at bounding box center [1407, 86] width 16 height 15
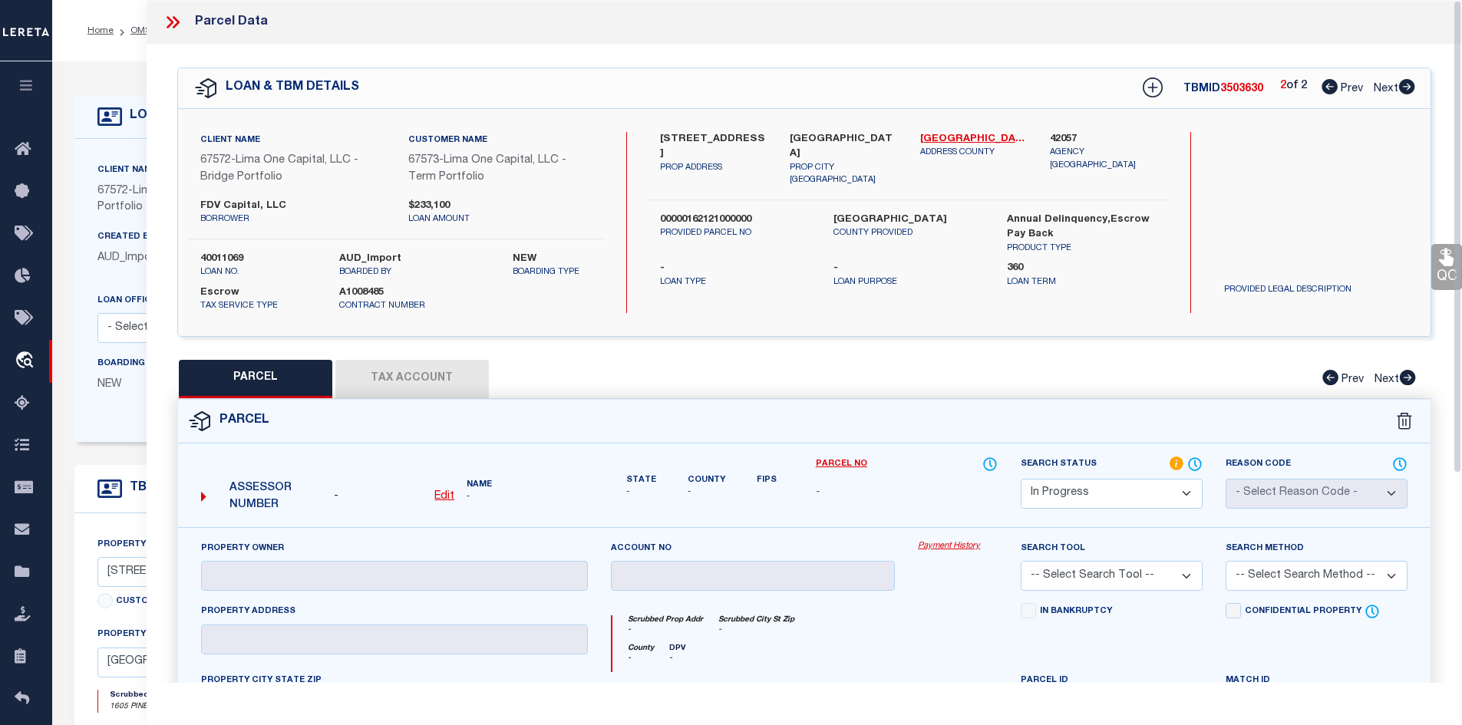
click at [1161, 499] on select "Automated Search Bad Parcel Complete Duplicate Parcel High Dollar Reporting In …" at bounding box center [1112, 494] width 182 height 30
click at [879, 404] on div "Parcel" at bounding box center [804, 422] width 1253 height 44
click at [1322, 93] on icon at bounding box center [1330, 86] width 16 height 15
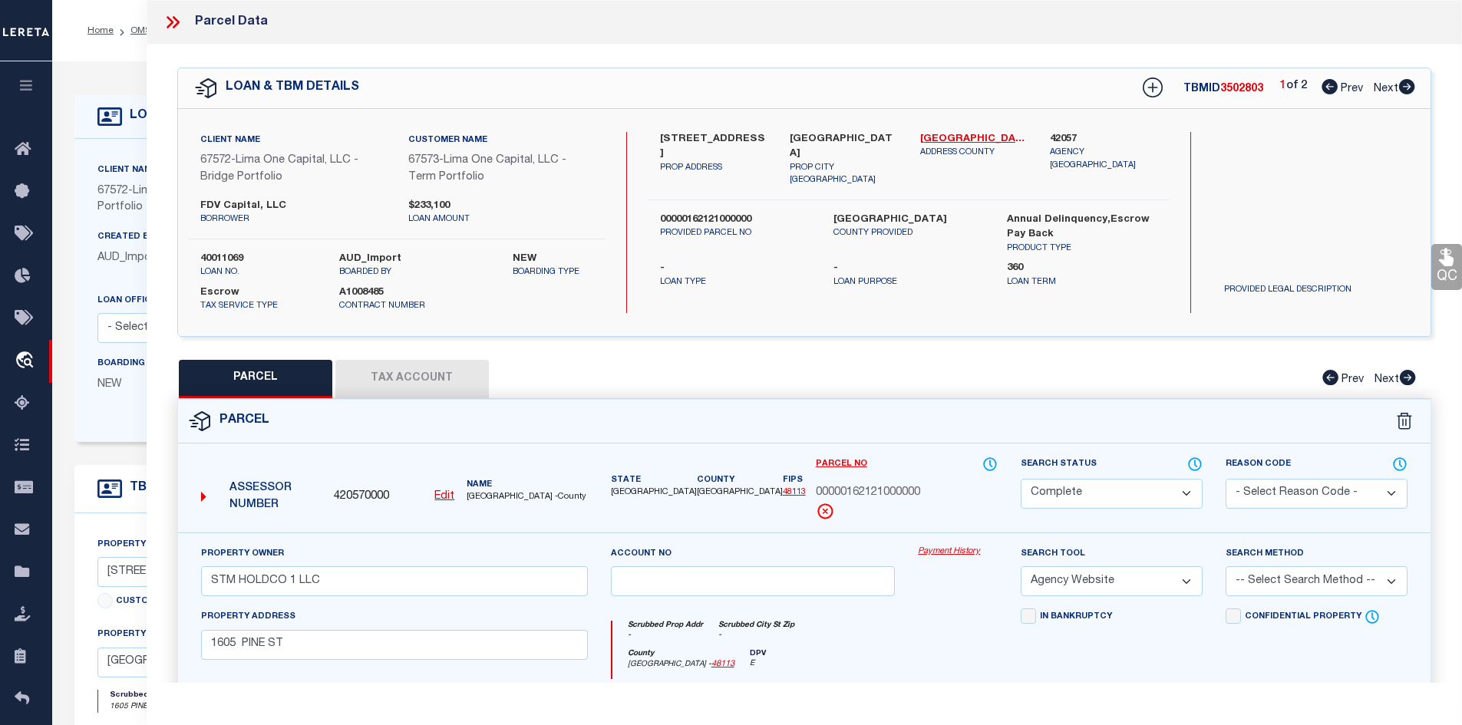
click at [1411, 85] on icon at bounding box center [1407, 86] width 16 height 15
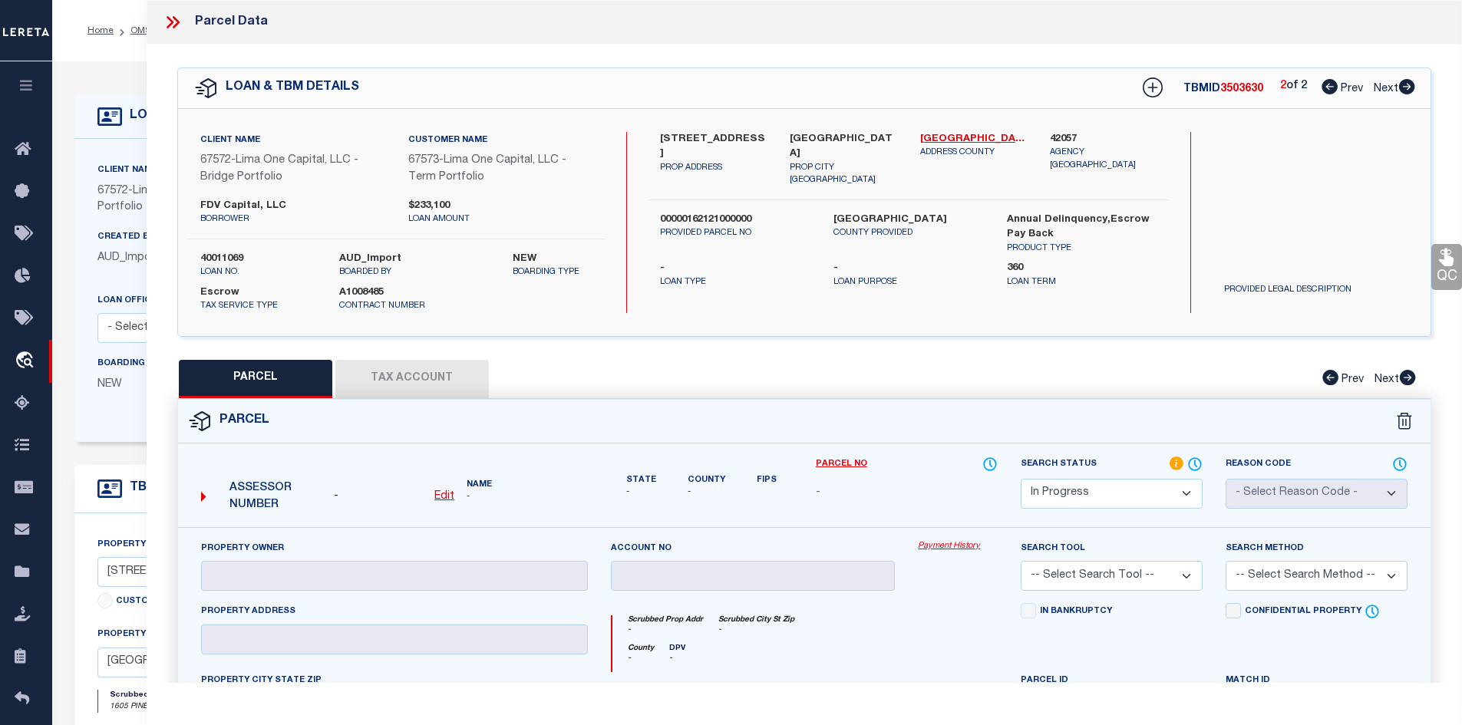
click at [1117, 500] on select "Automated Search Bad Parcel Complete Duplicate Parcel High Dollar Reporting In …" at bounding box center [1112, 494] width 182 height 30
click at [1021, 479] on select "Automated Search Bad Parcel Complete Duplicate Parcel High Dollar Reporting In …" at bounding box center [1112, 494] width 182 height 30
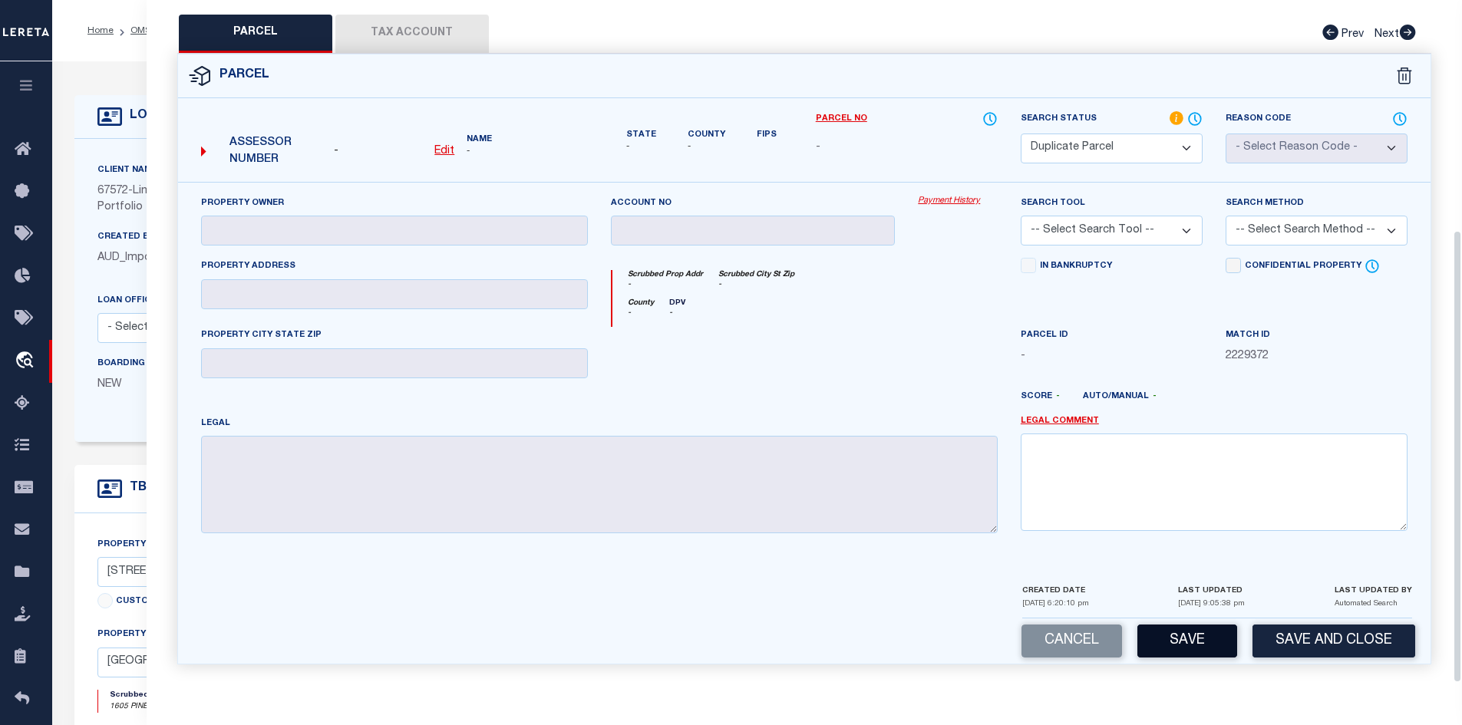
click at [1186, 635] on button "Save" at bounding box center [1187, 641] width 100 height 33
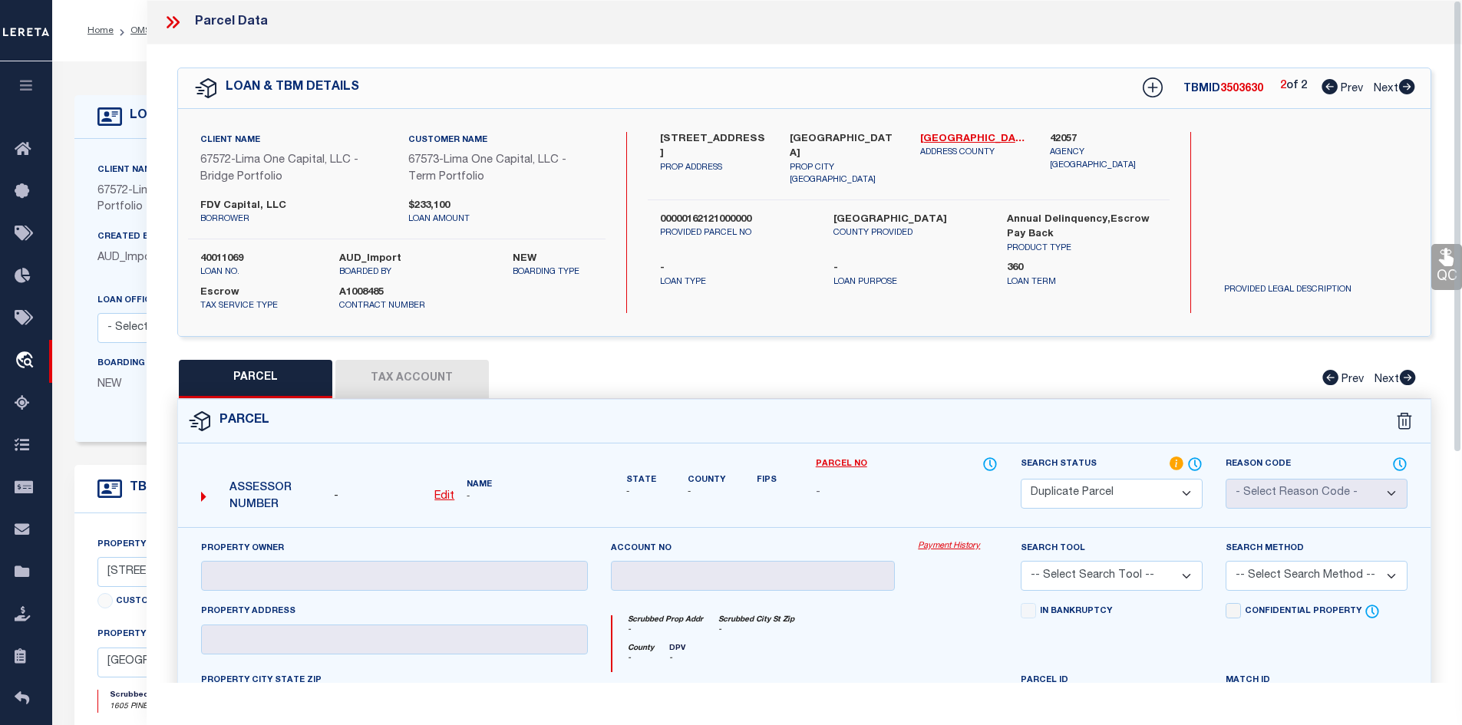
click at [1327, 90] on icon at bounding box center [1330, 86] width 16 height 15
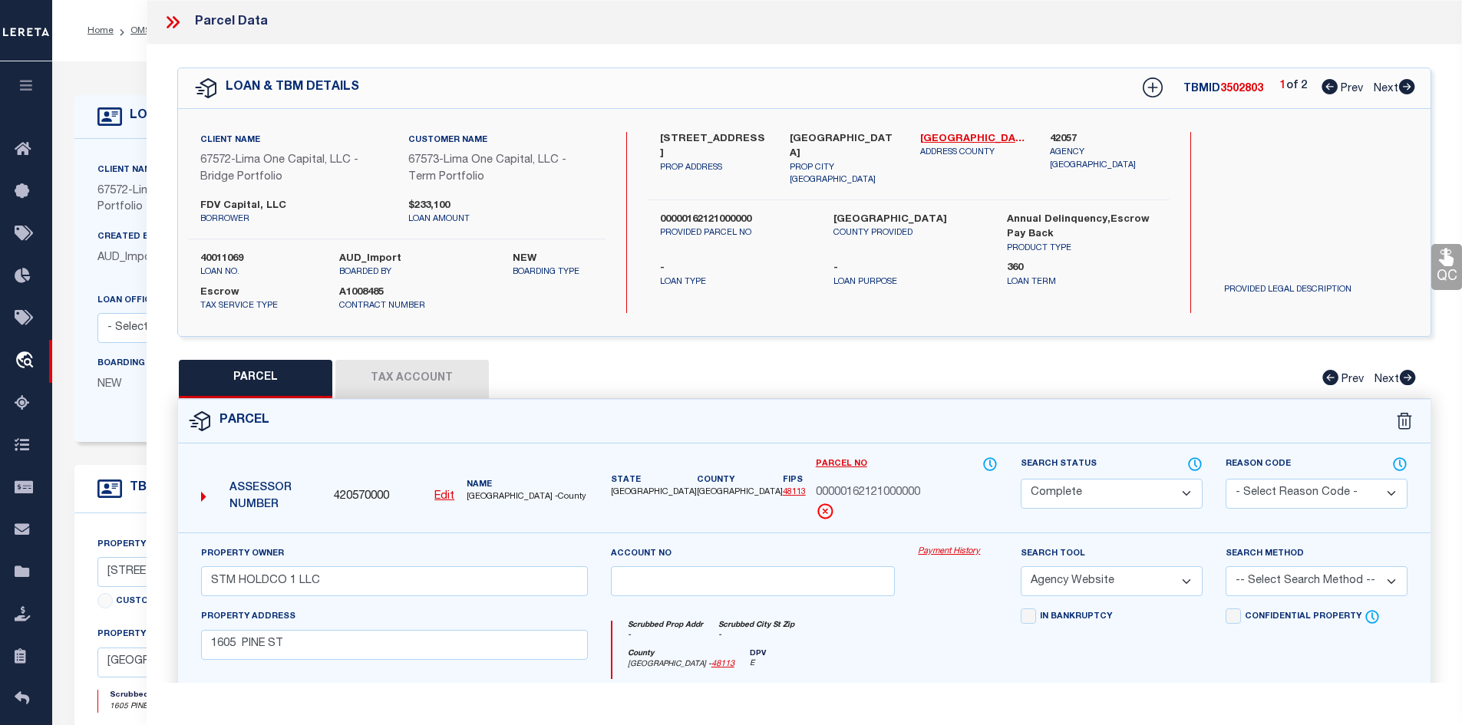
click at [1409, 81] on icon at bounding box center [1407, 86] width 16 height 15
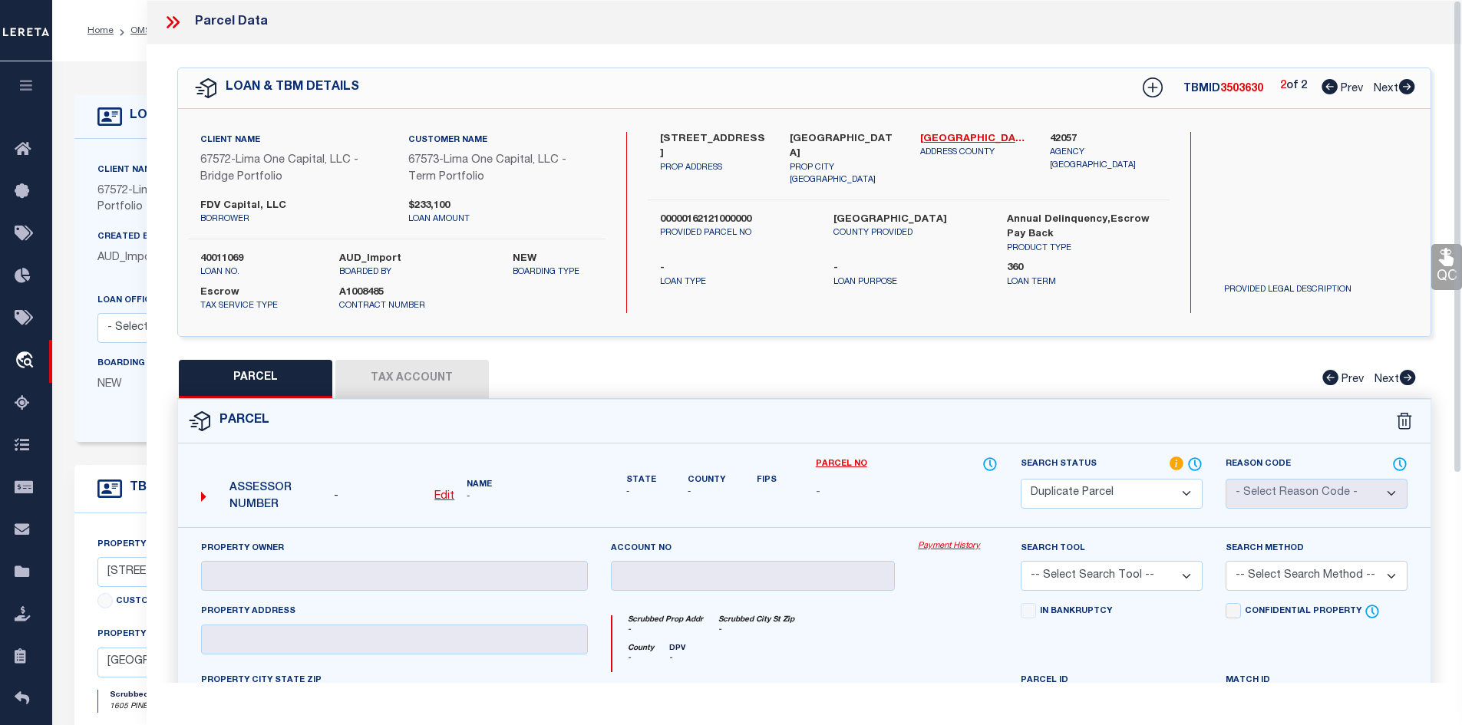
click at [1227, 92] on span "3503630" at bounding box center [1241, 89] width 43 height 11
copy span "3503630"
click at [846, 213] on label "DALLAS COUNTY" at bounding box center [908, 220] width 150 height 15
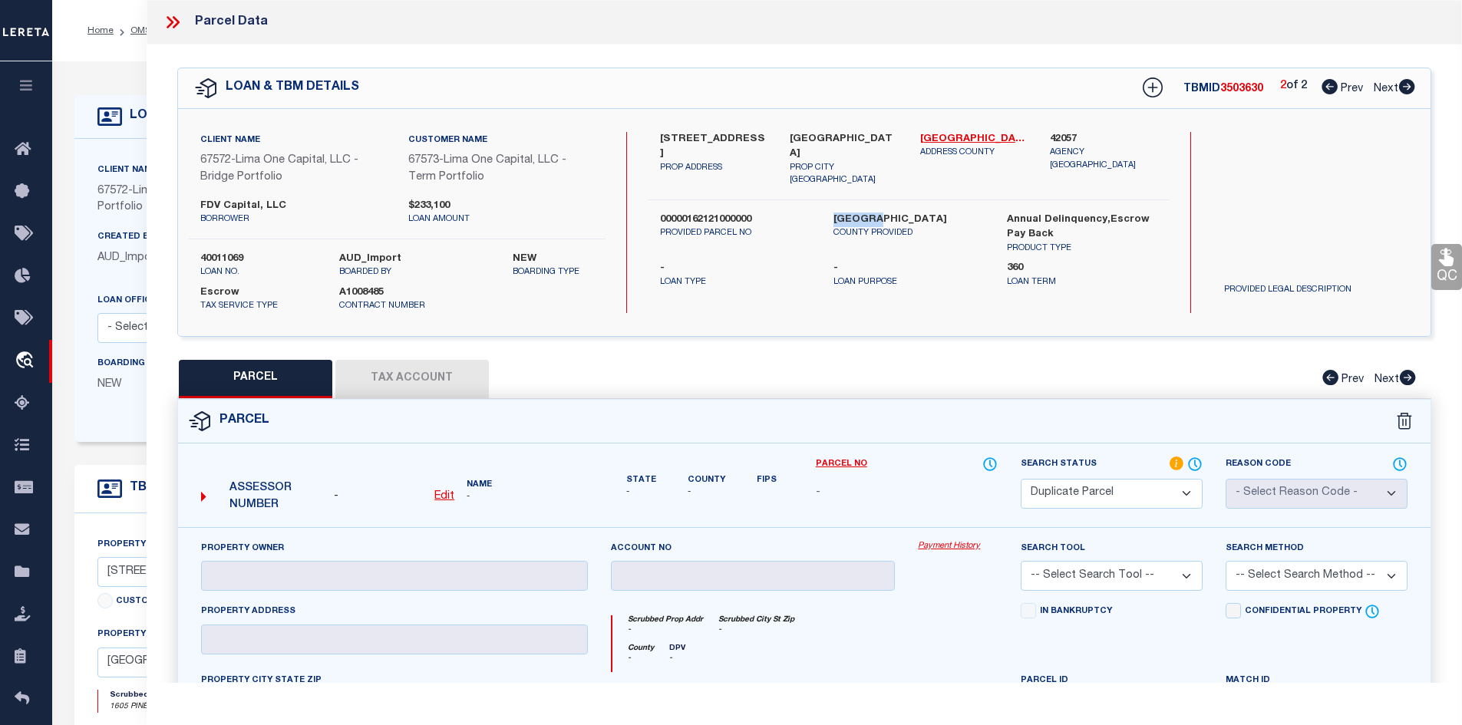
copy label "DALLAS"
click at [135, 31] on link "OMS" at bounding box center [140, 30] width 21 height 9
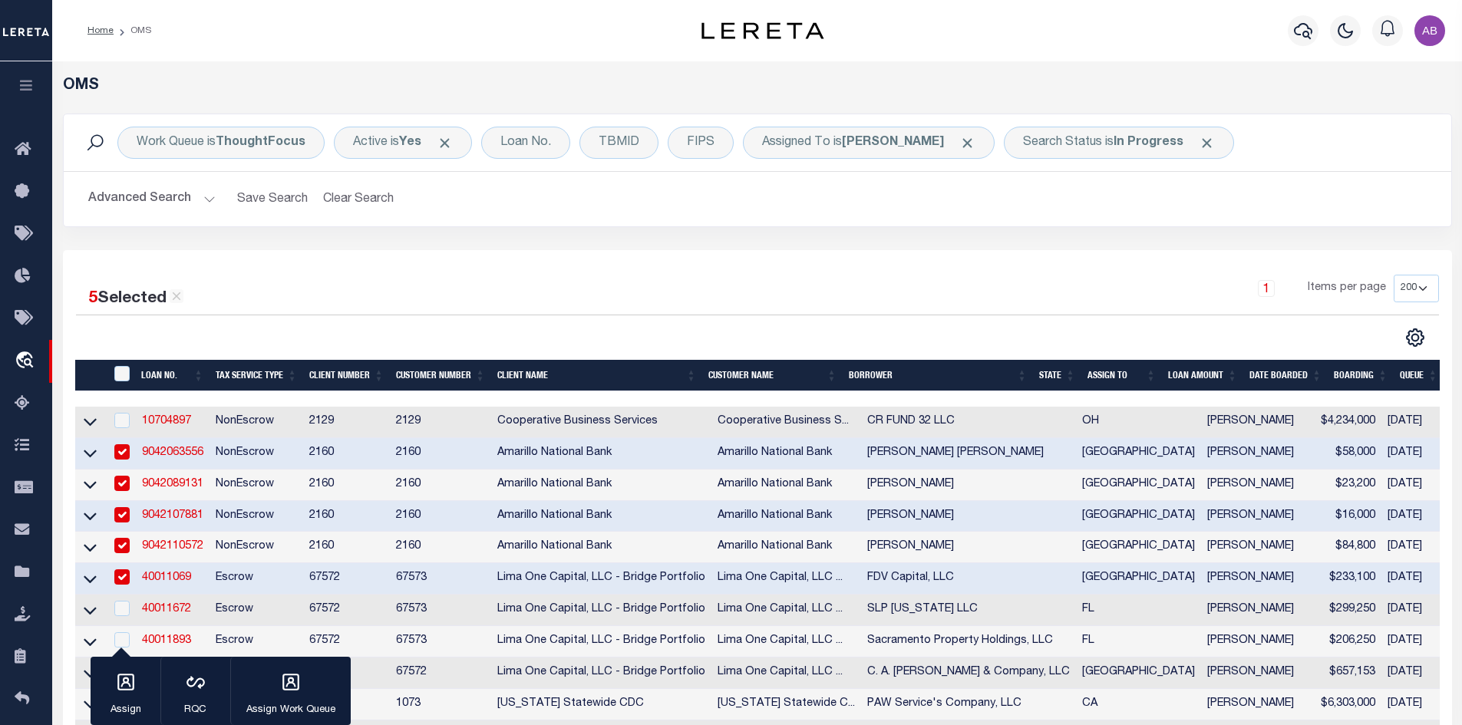
scroll to position [307, 0]
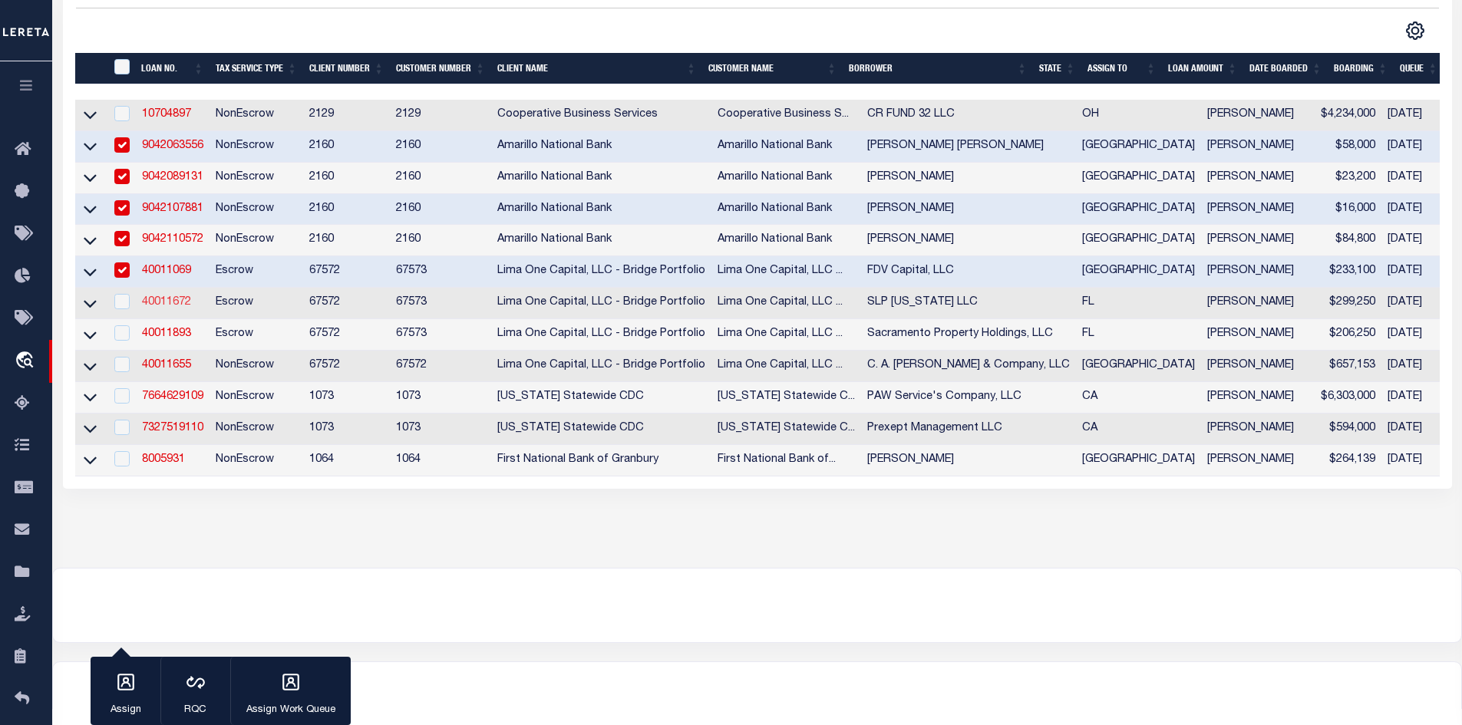
click at [178, 308] on link "40011672" at bounding box center [166, 302] width 49 height 11
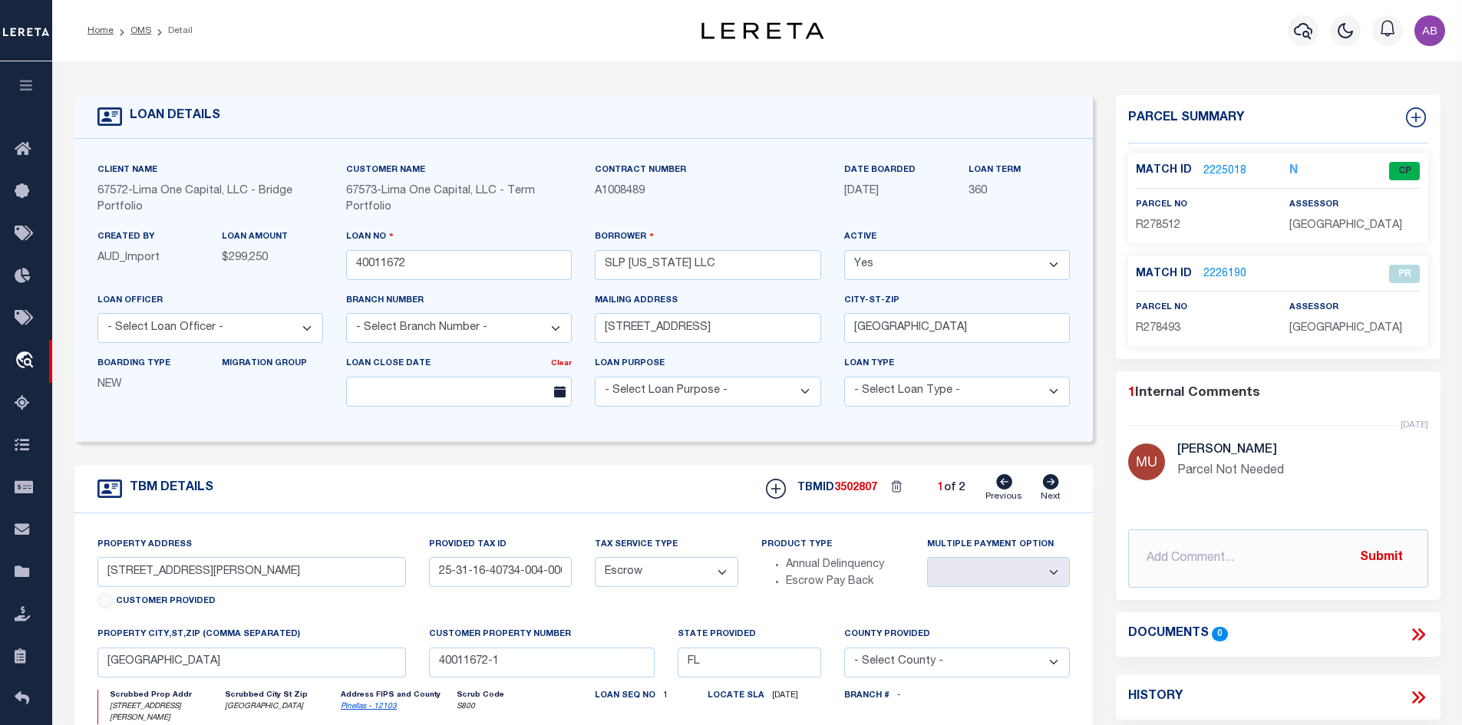
click at [1055, 487] on icon at bounding box center [1051, 481] width 16 height 15
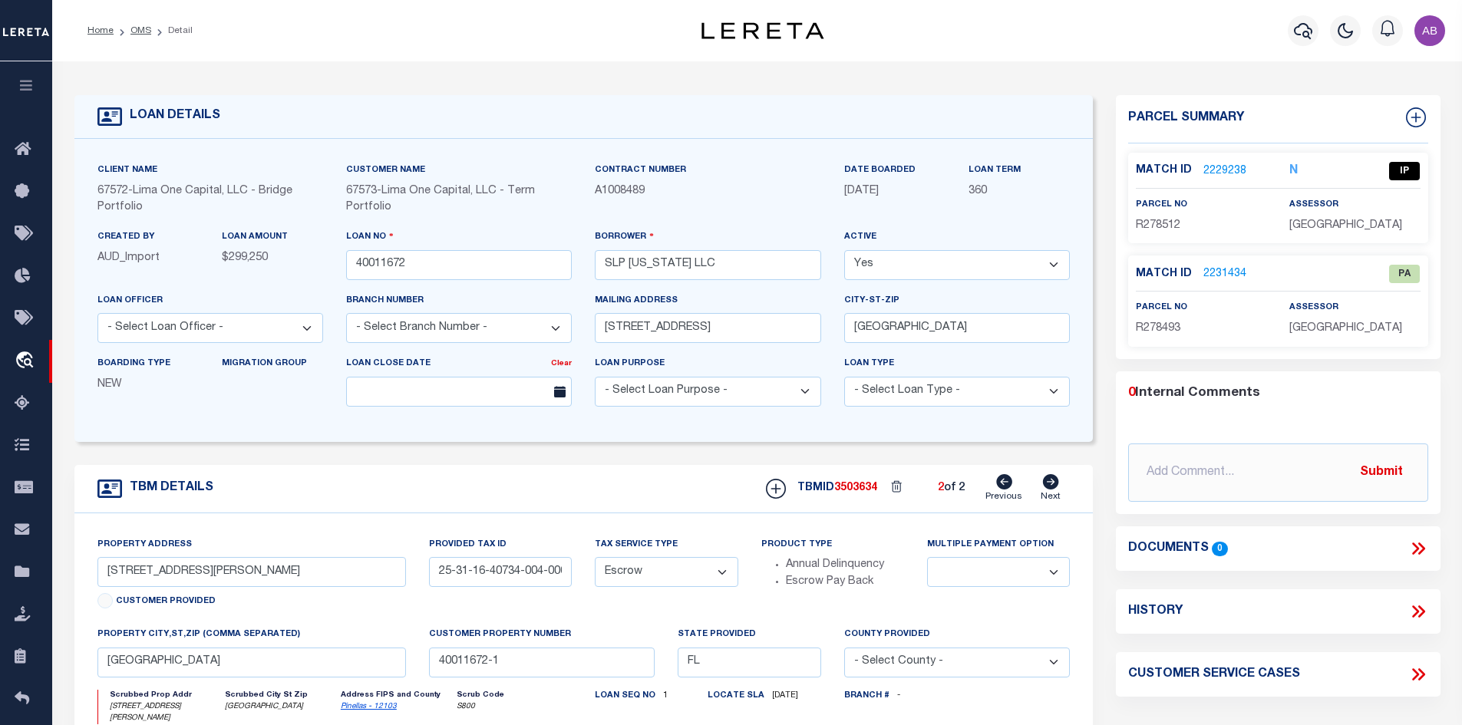
click at [1233, 165] on link "2229238" at bounding box center [1224, 171] width 43 height 16
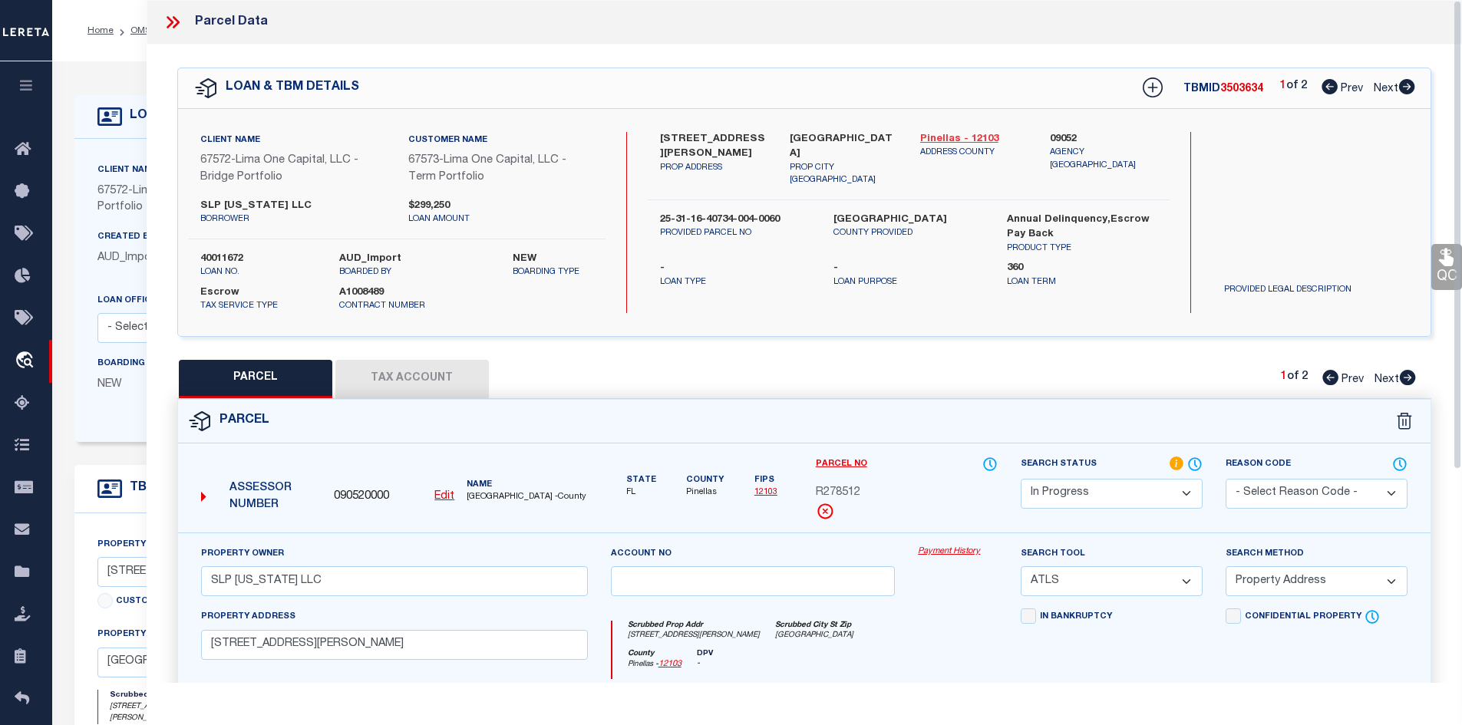
click at [951, 141] on link "Pinellas - 12103" at bounding box center [973, 139] width 107 height 15
click at [685, 136] on label "1140 NEWTON AVENUE S" at bounding box center [713, 147] width 107 height 30
copy div "1140 NEWTON AVENUE S"
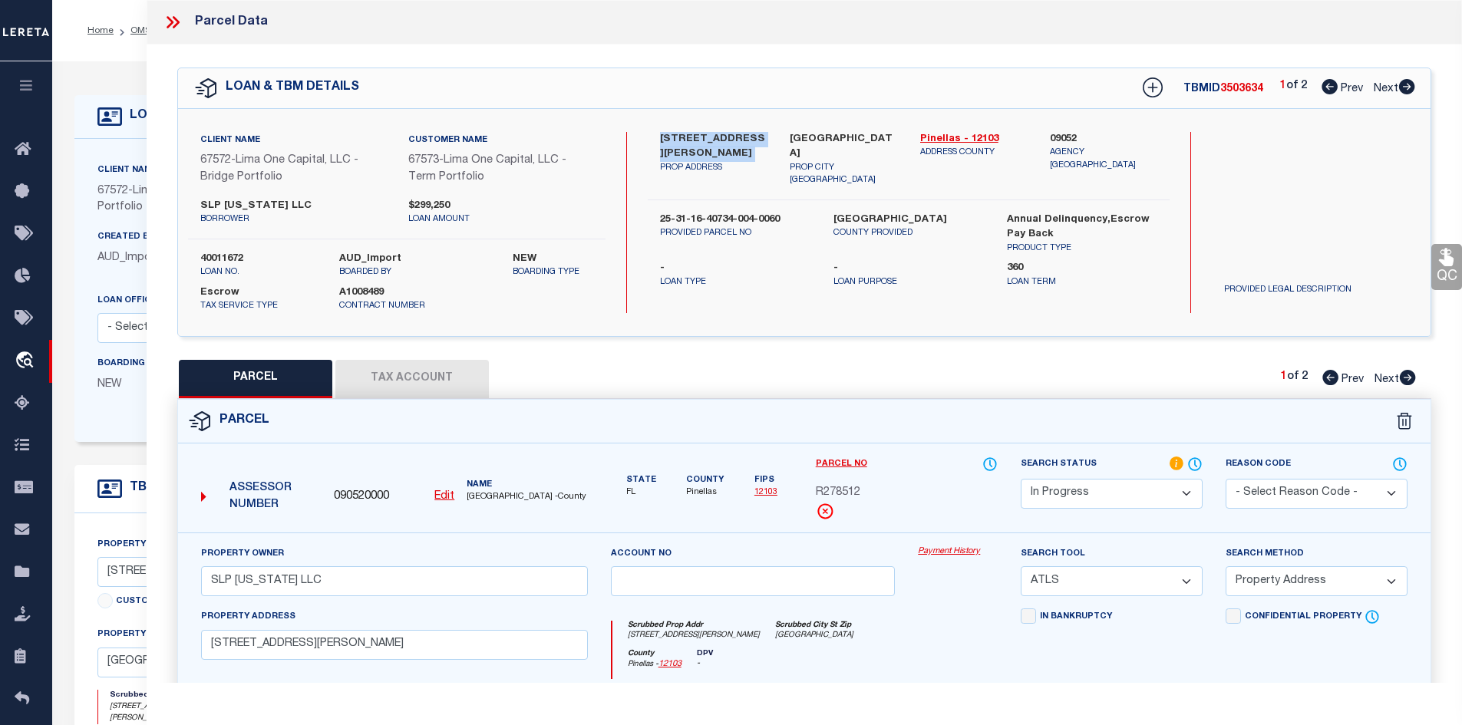
click at [444, 393] on button "Tax Account" at bounding box center [411, 379] width 153 height 38
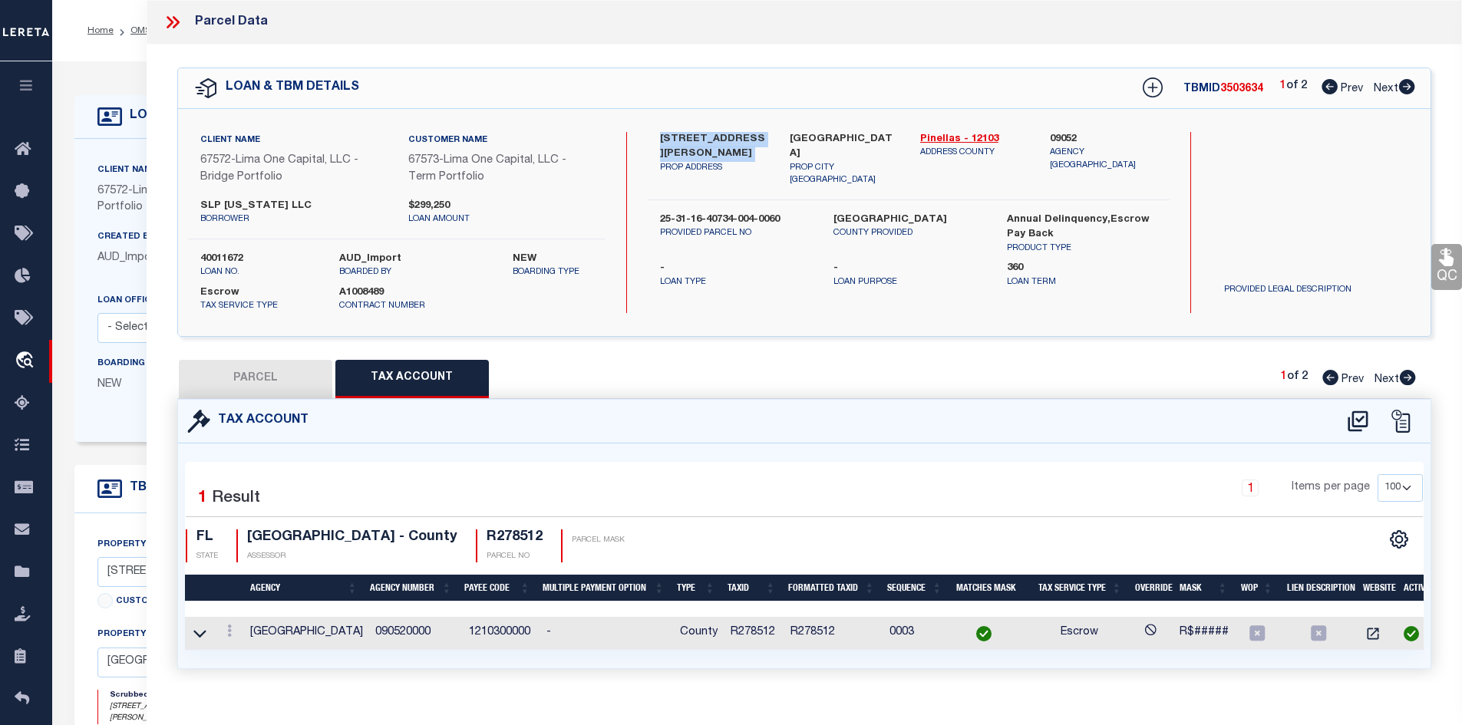
click at [242, 383] on button "PARCEL" at bounding box center [255, 379] width 153 height 38
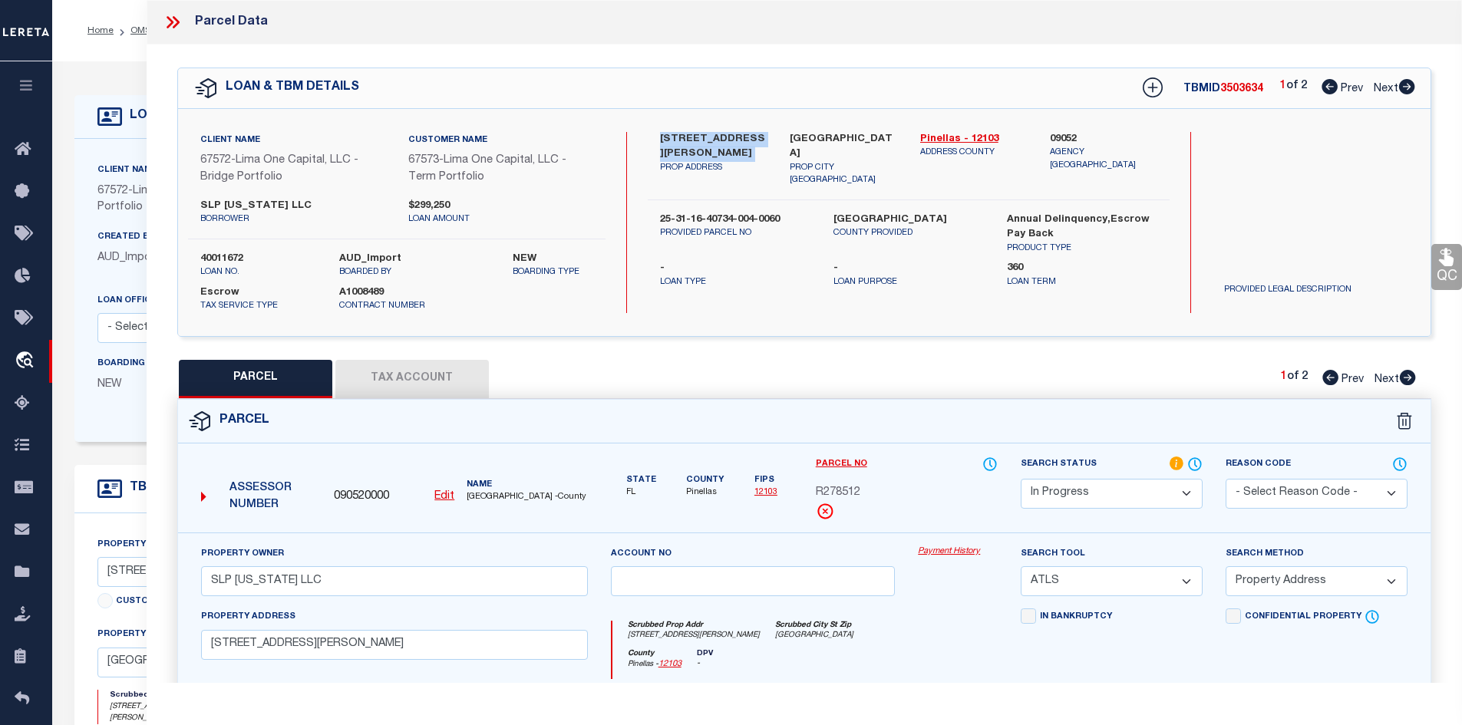
click at [437, 494] on u "Edit" at bounding box center [444, 496] width 20 height 11
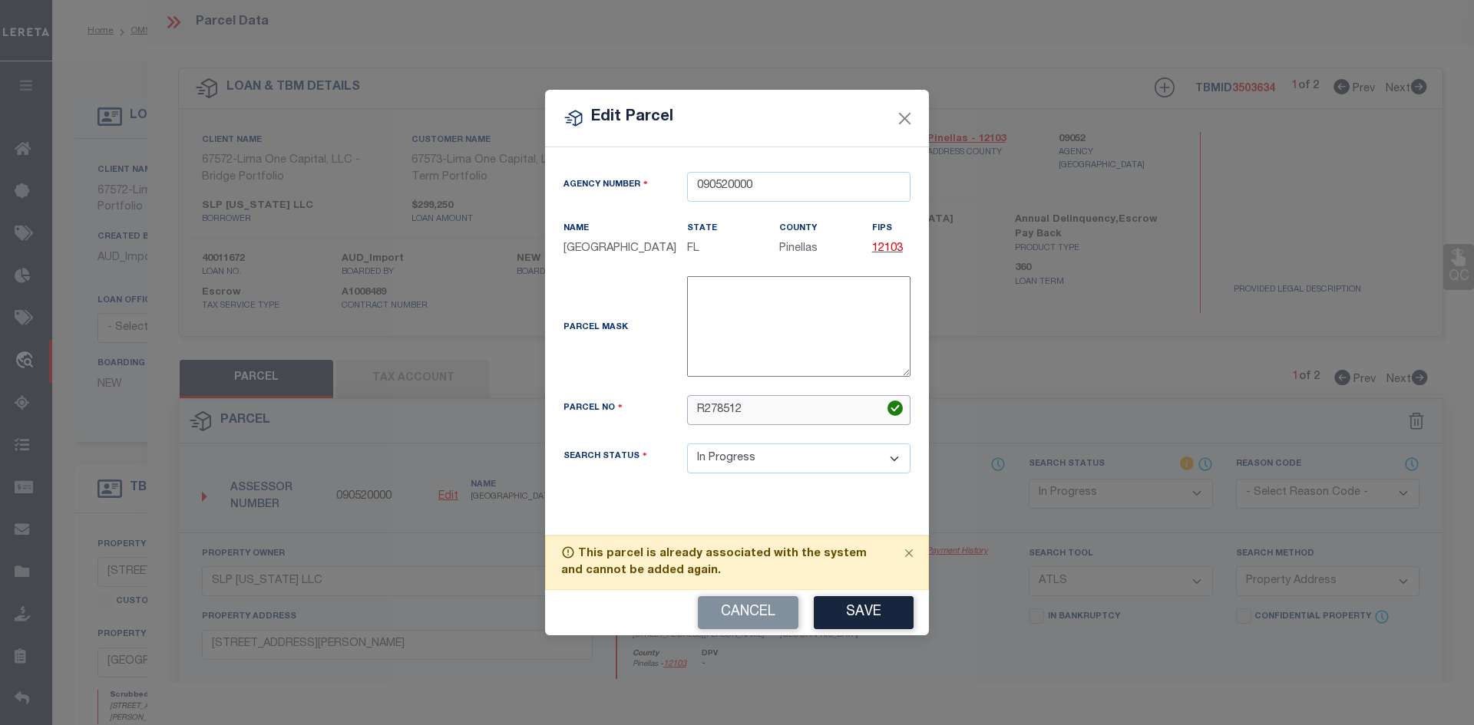
click at [779, 424] on input "R278512" at bounding box center [798, 410] width 223 height 30
paste input "25-31-16-40734-004-0060"
click at [844, 629] on button "Save" at bounding box center [864, 612] width 100 height 33
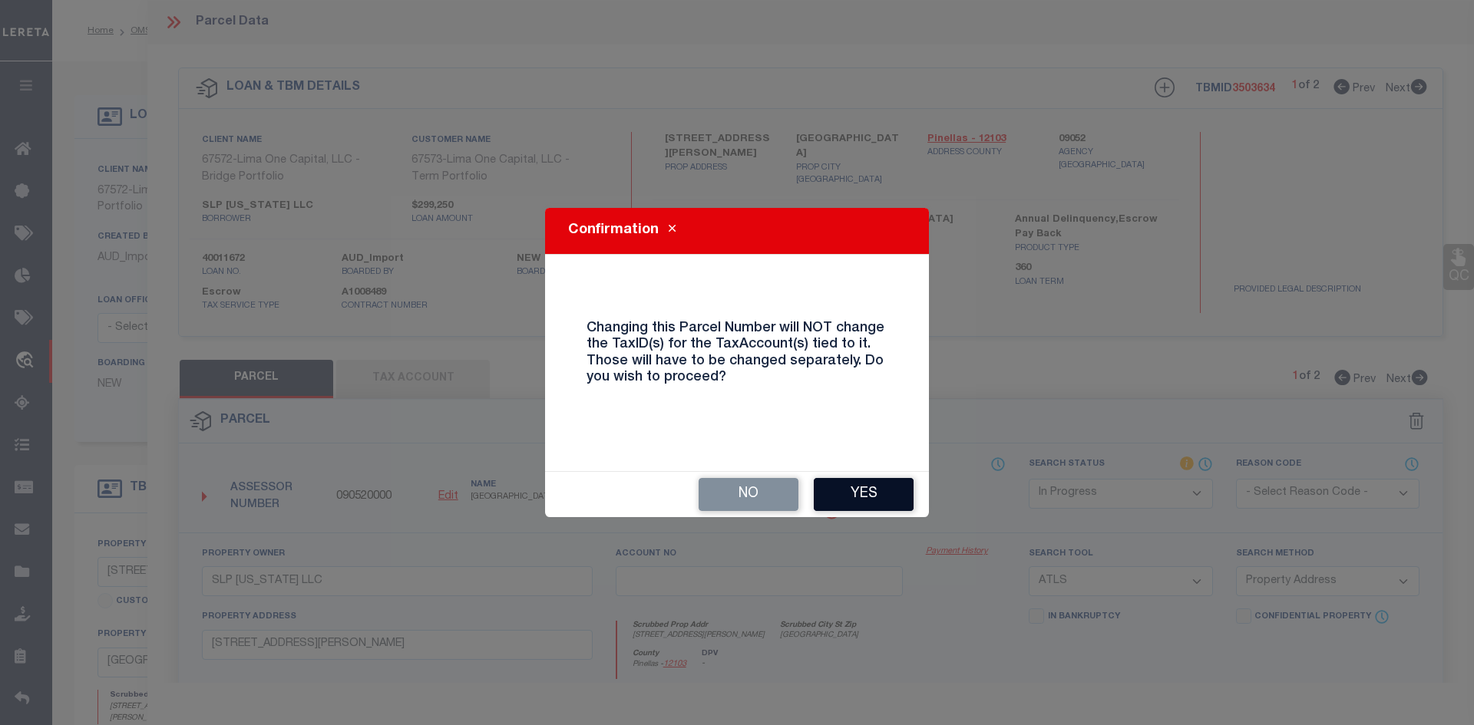
click at [877, 500] on button "Yes" at bounding box center [864, 494] width 100 height 33
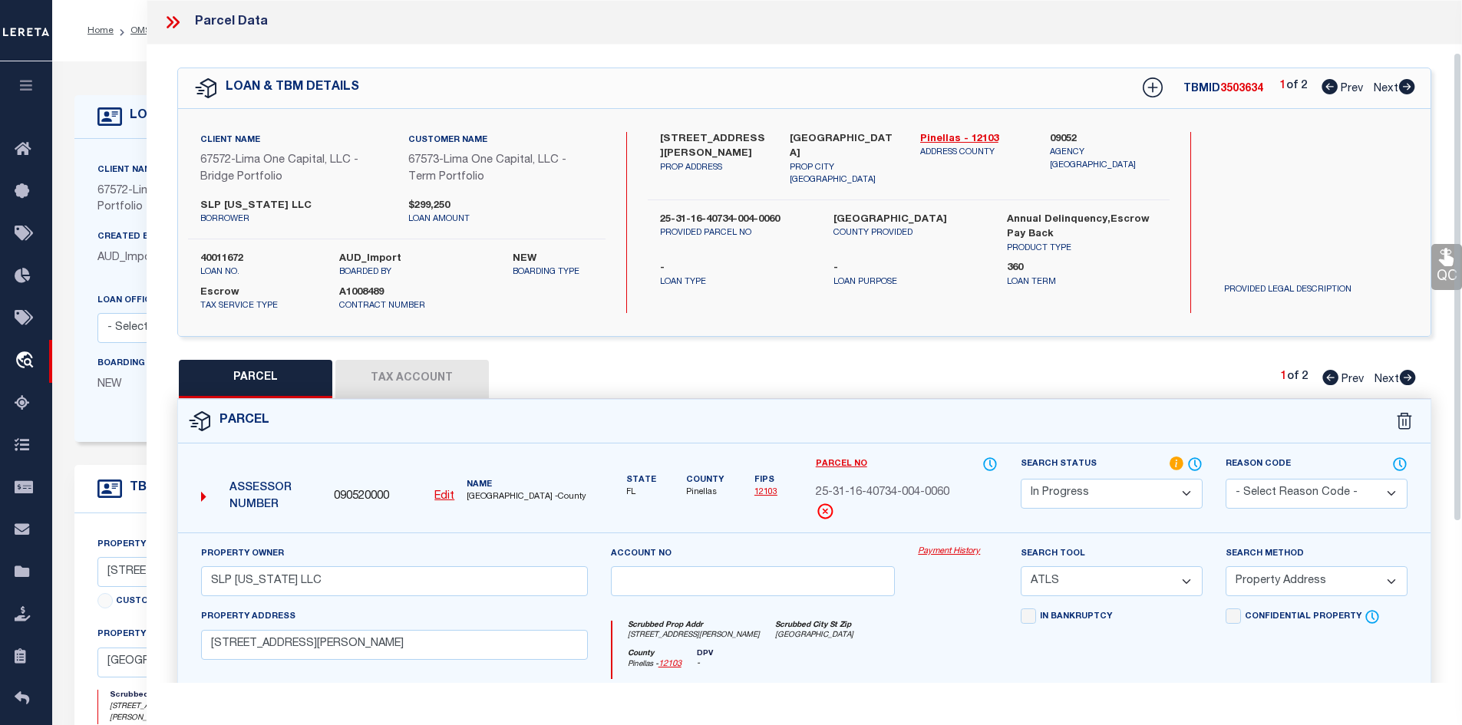
scroll to position [153, 0]
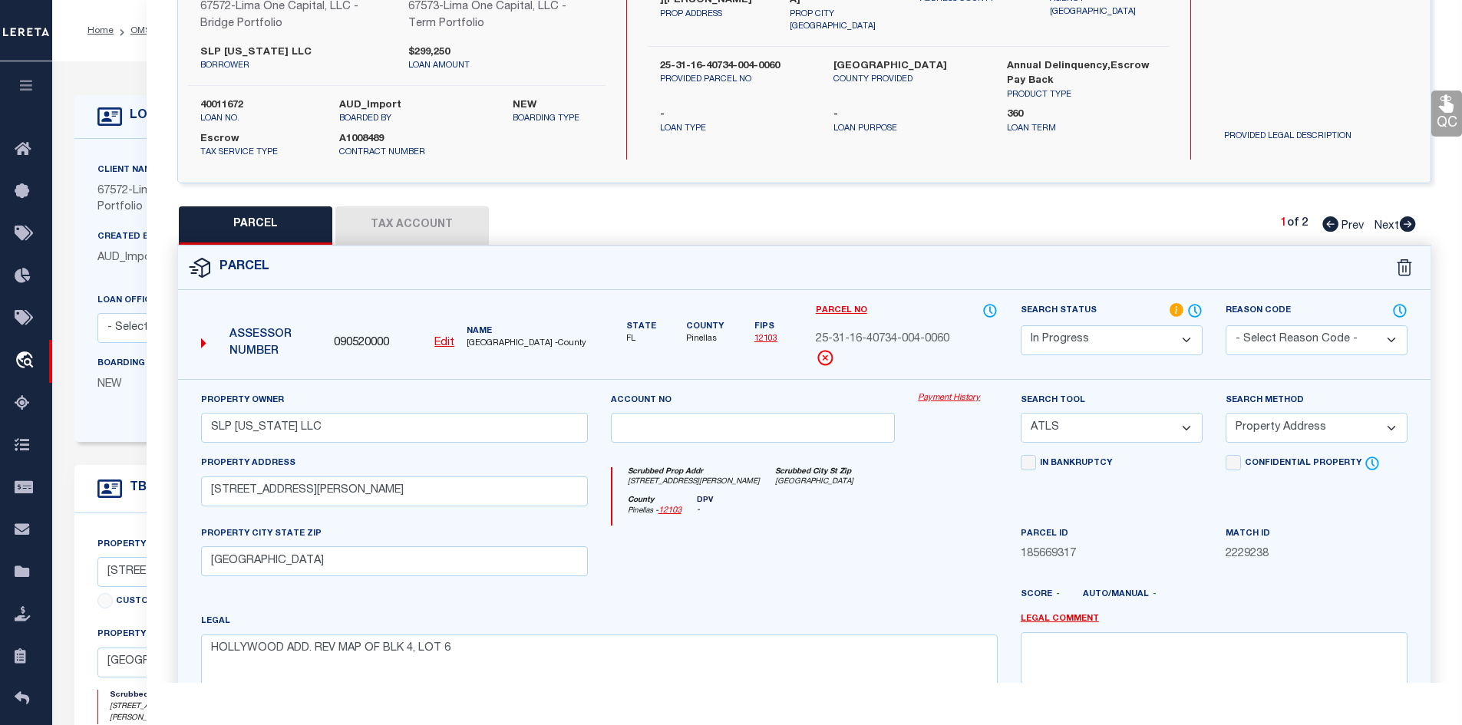
click at [429, 229] on button "Tax Account" at bounding box center [411, 225] width 153 height 38
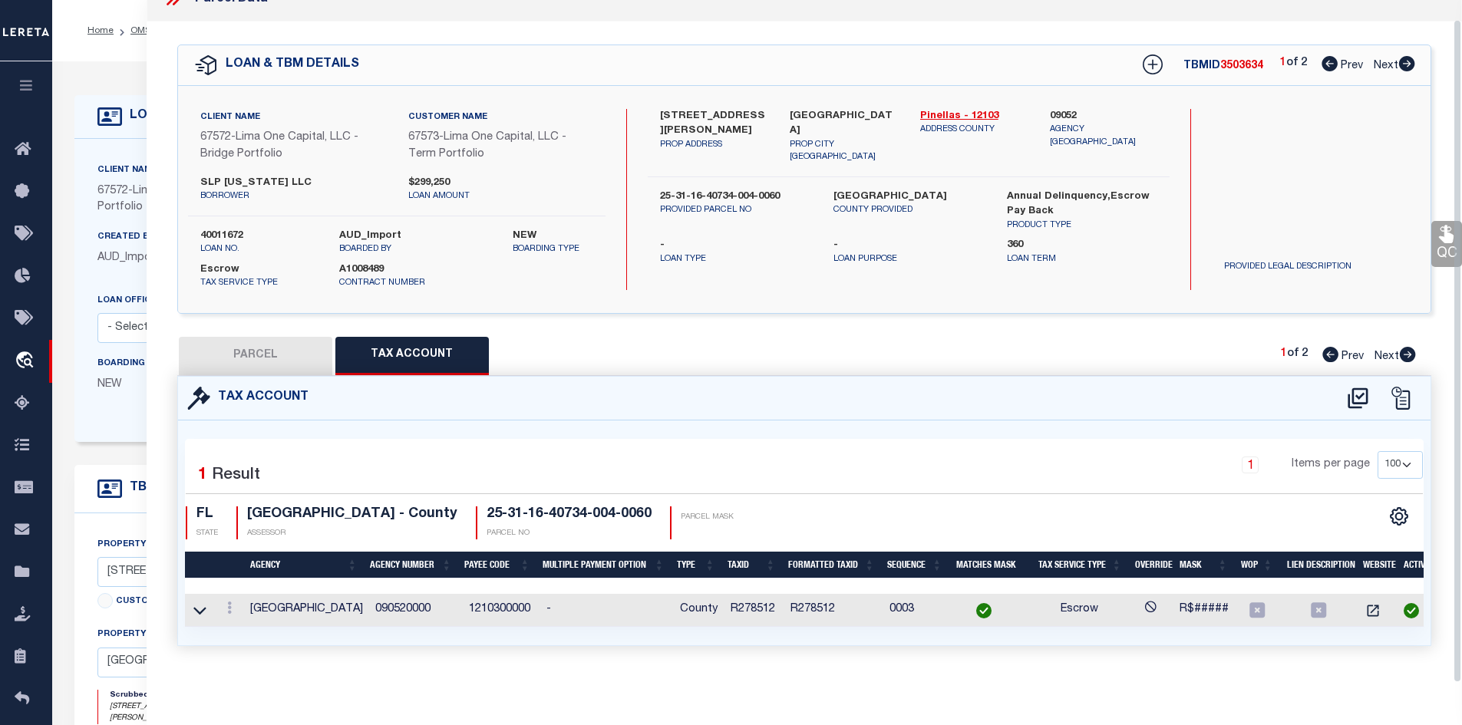
scroll to position [33, 0]
click at [229, 602] on icon at bounding box center [229, 608] width 5 height 12
click at [209, 611] on td at bounding box center [200, 610] width 30 height 33
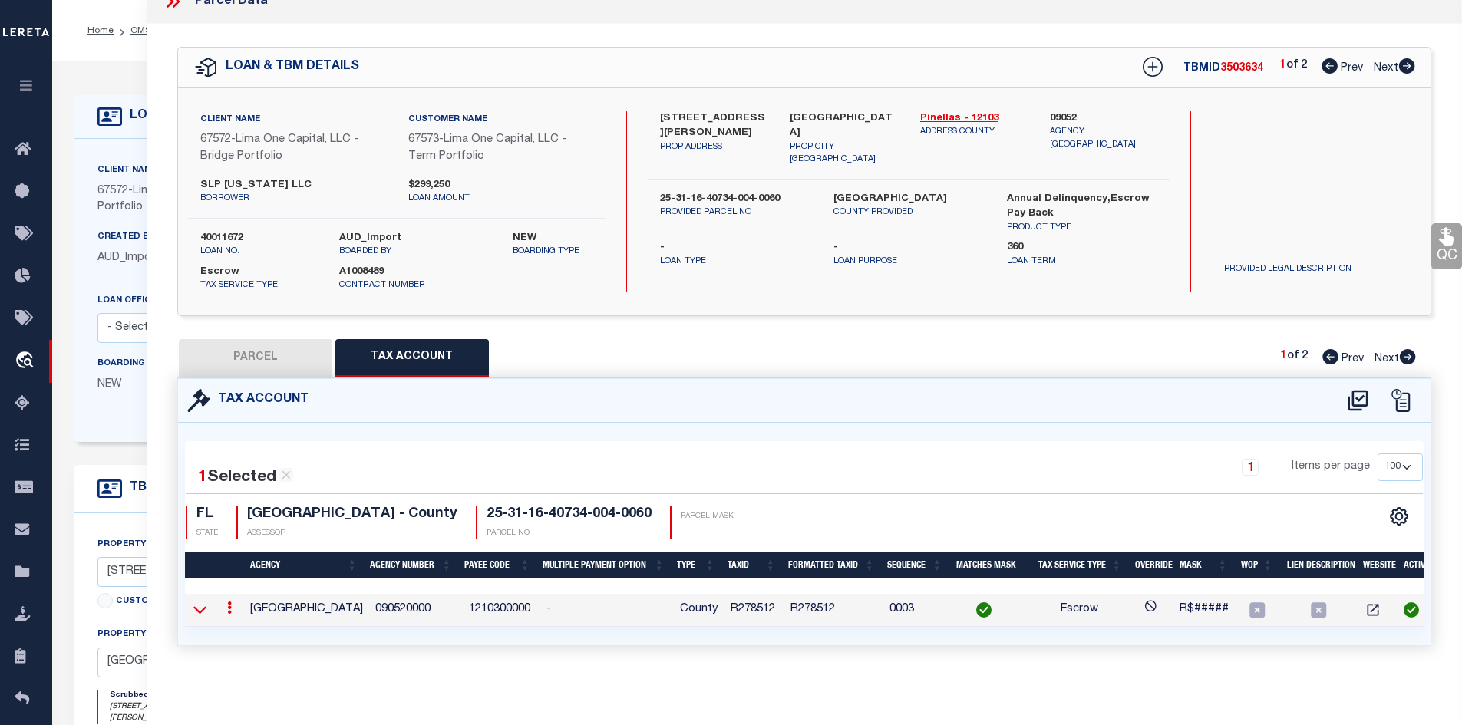
click at [196, 612] on icon at bounding box center [199, 610] width 13 height 16
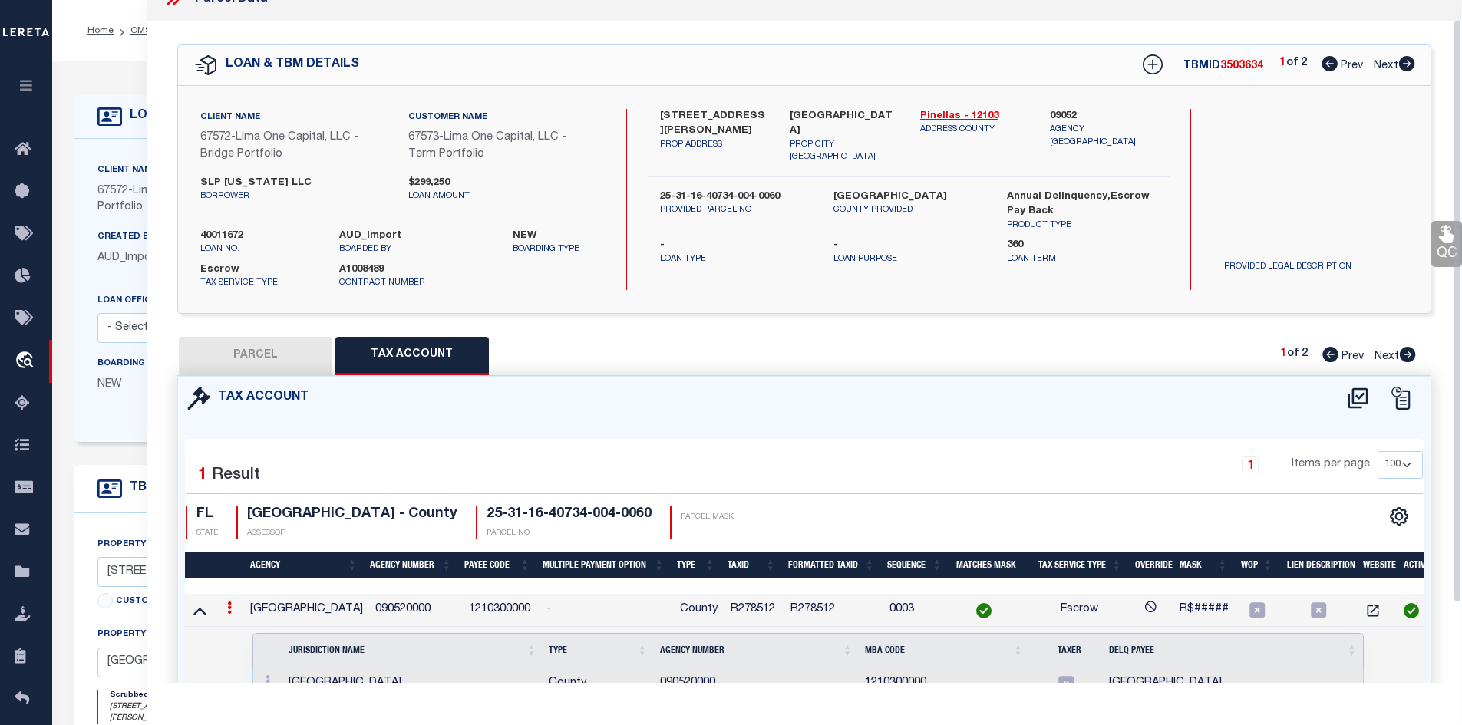
scroll to position [115, 0]
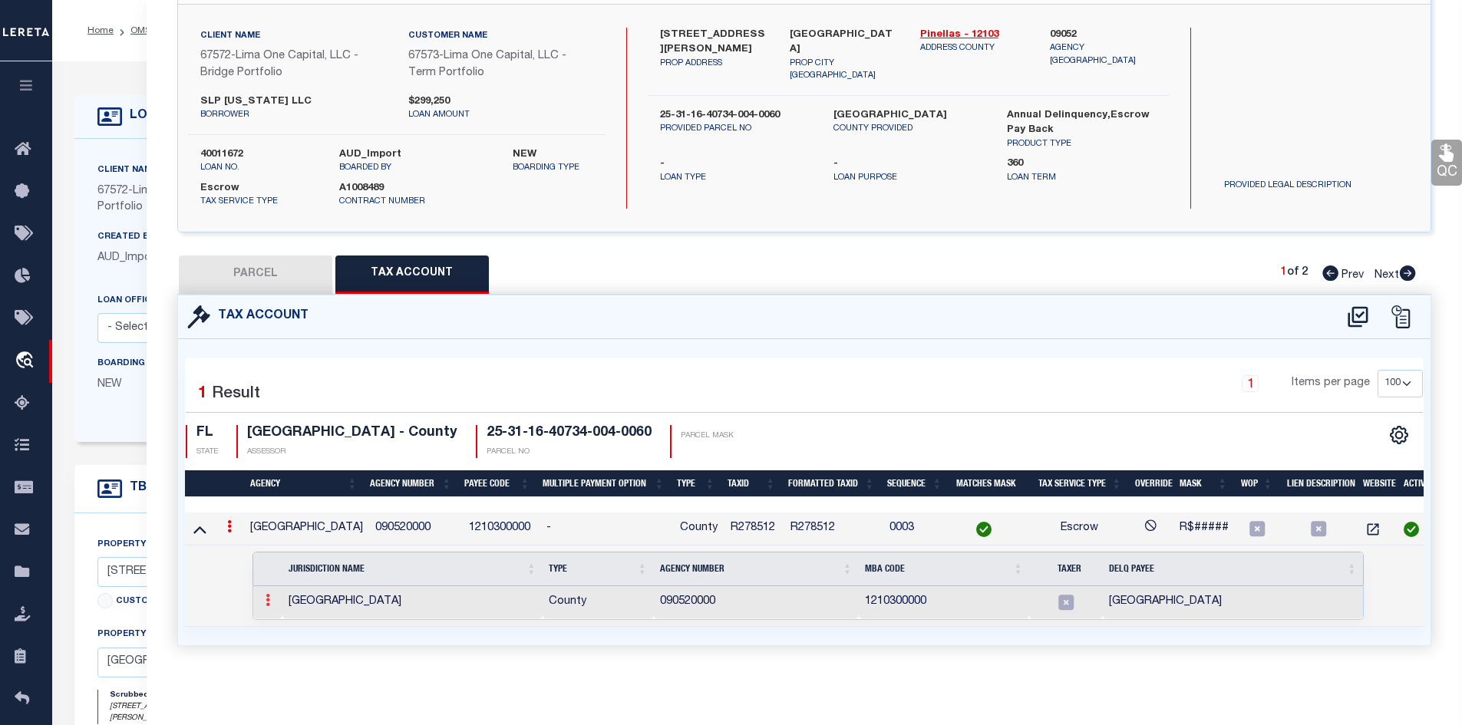
click at [269, 596] on icon at bounding box center [268, 600] width 5 height 12
click at [276, 635] on link at bounding box center [286, 624] width 52 height 25
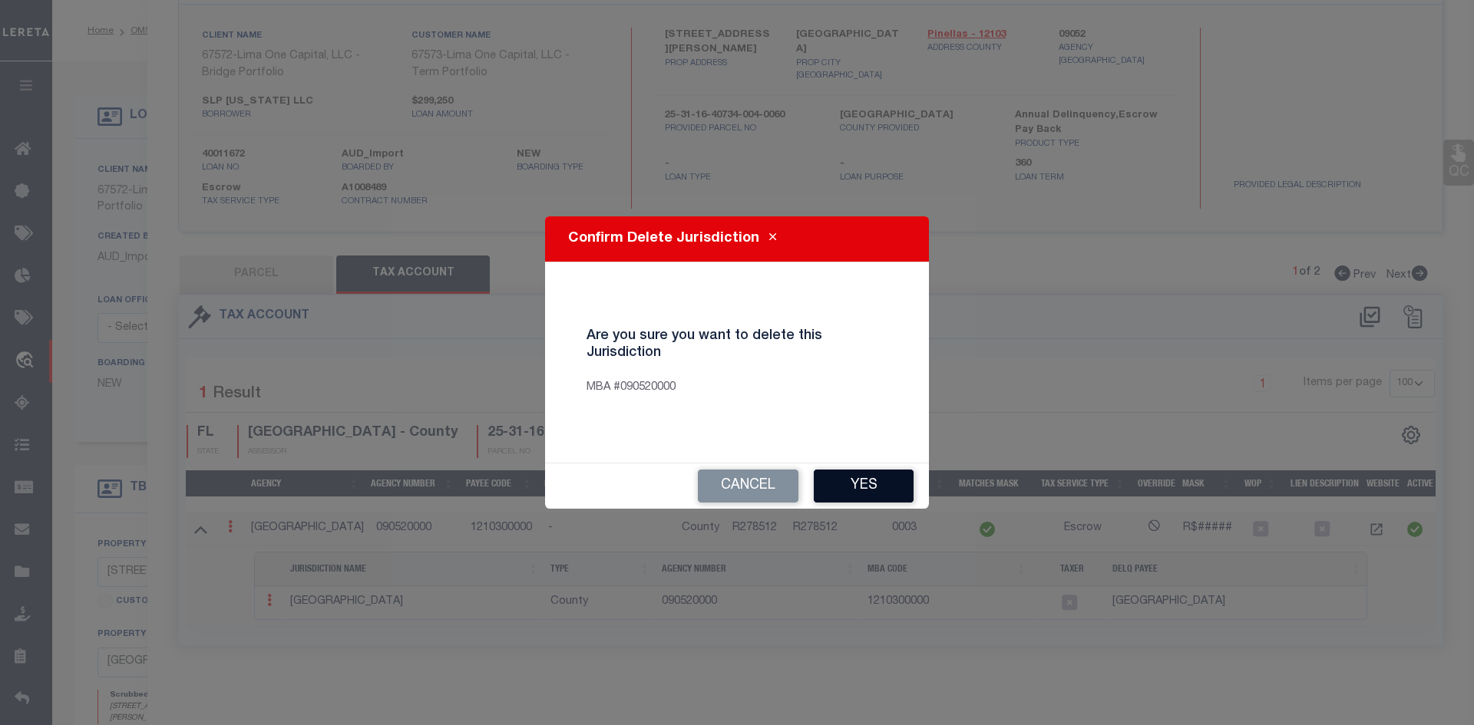
click at [850, 480] on button "Yes" at bounding box center [864, 486] width 100 height 33
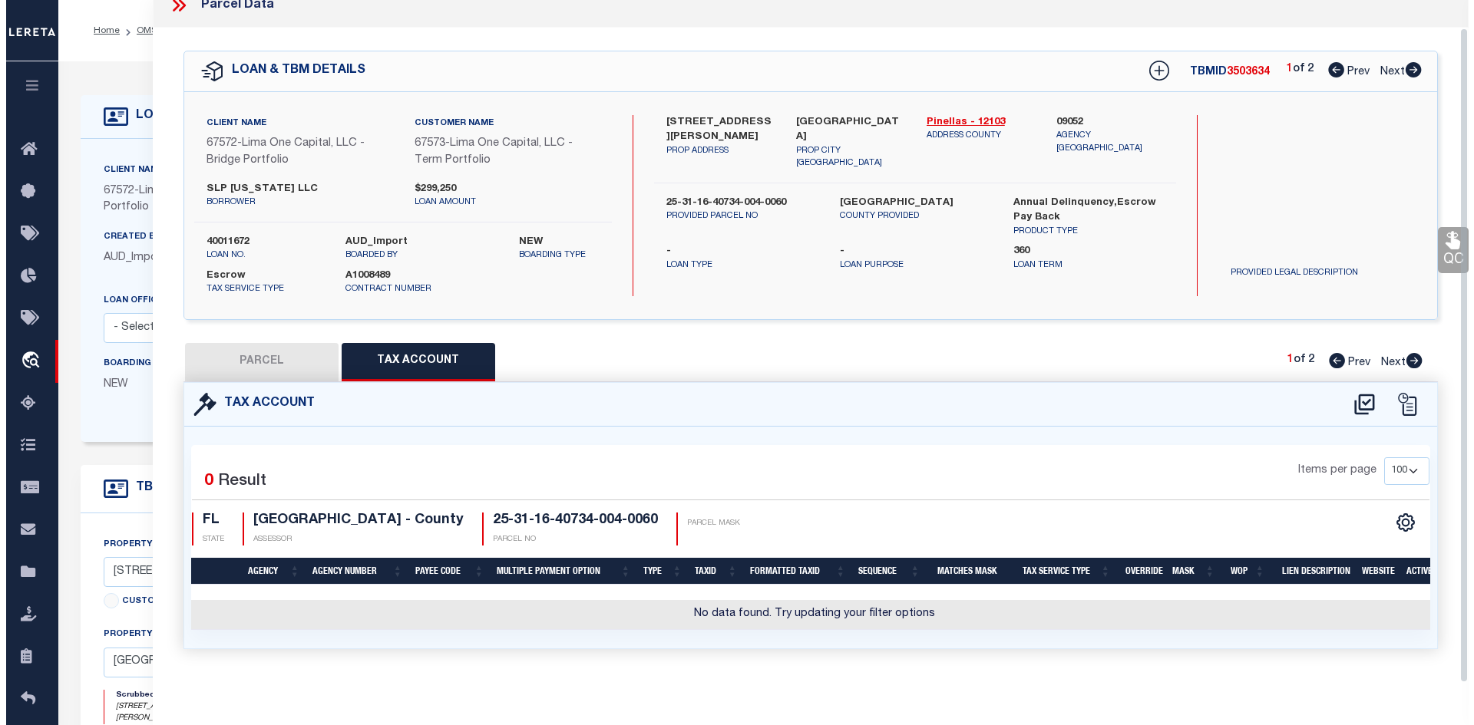
scroll to position [28, 0]
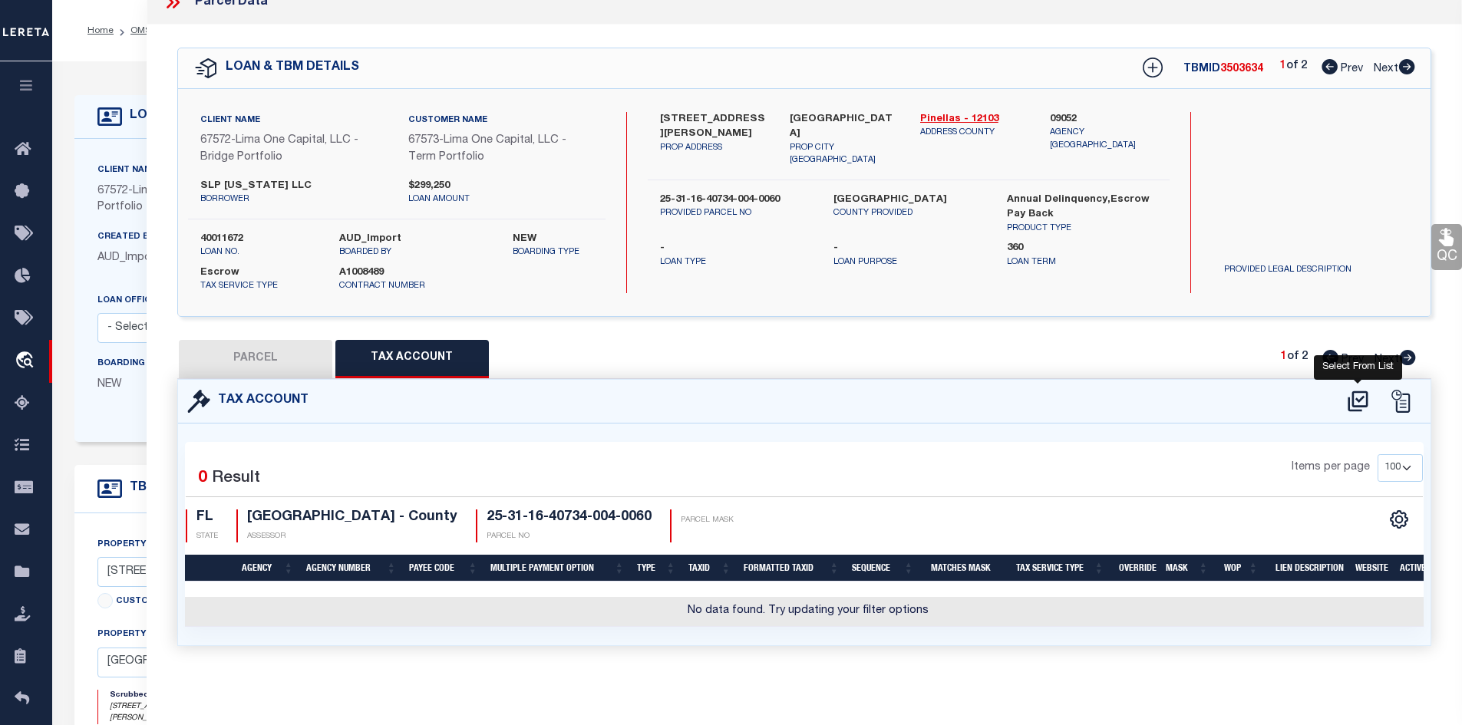
click at [1360, 391] on icon at bounding box center [1358, 401] width 20 height 21
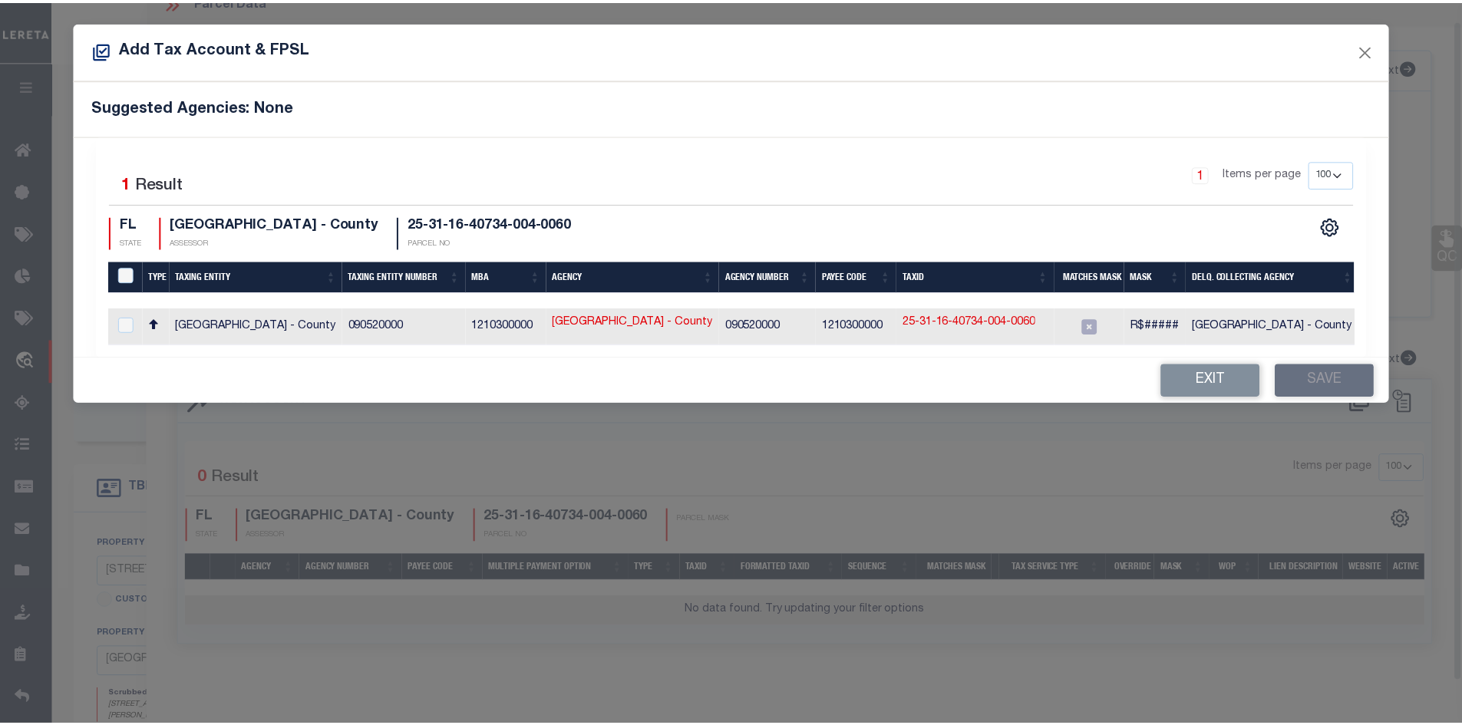
scroll to position [18, 0]
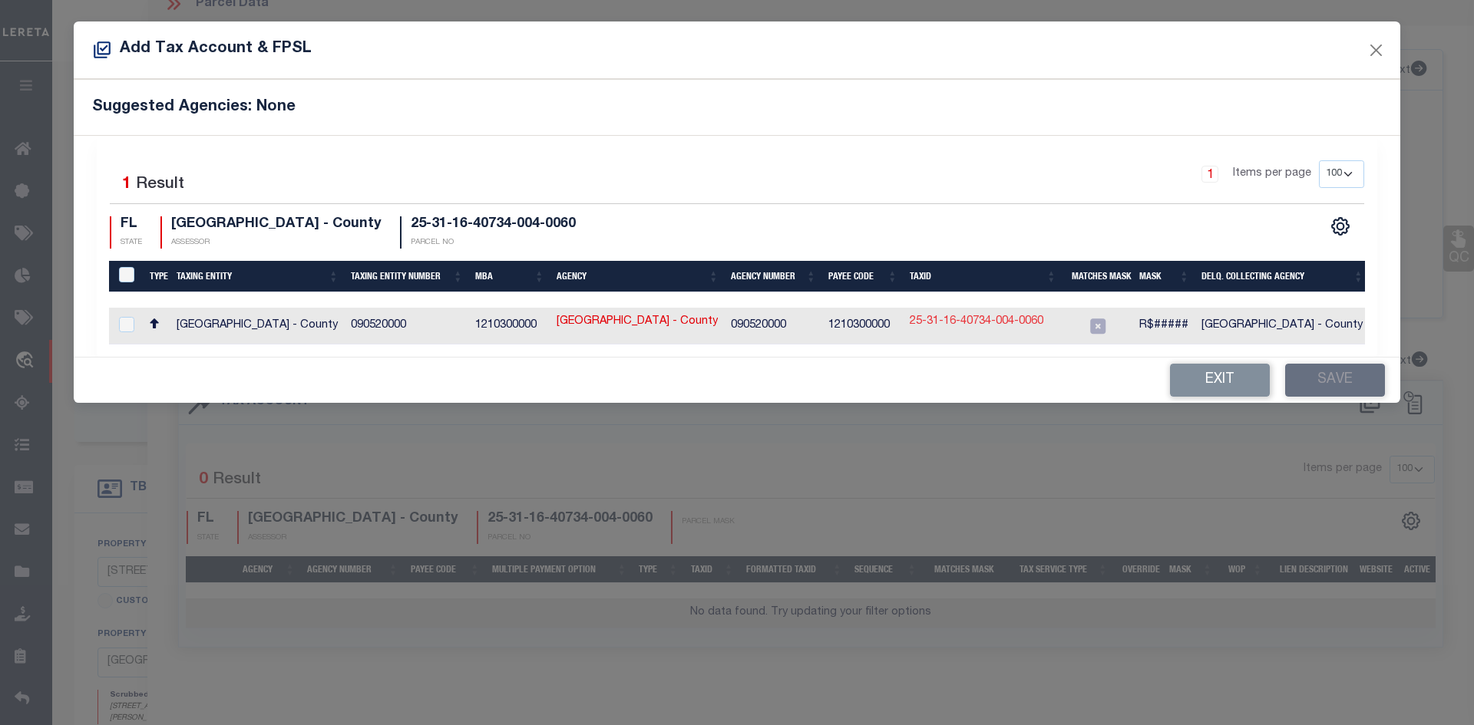
click at [974, 328] on link "25-31-16-40734-004-0060" at bounding box center [976, 322] width 134 height 17
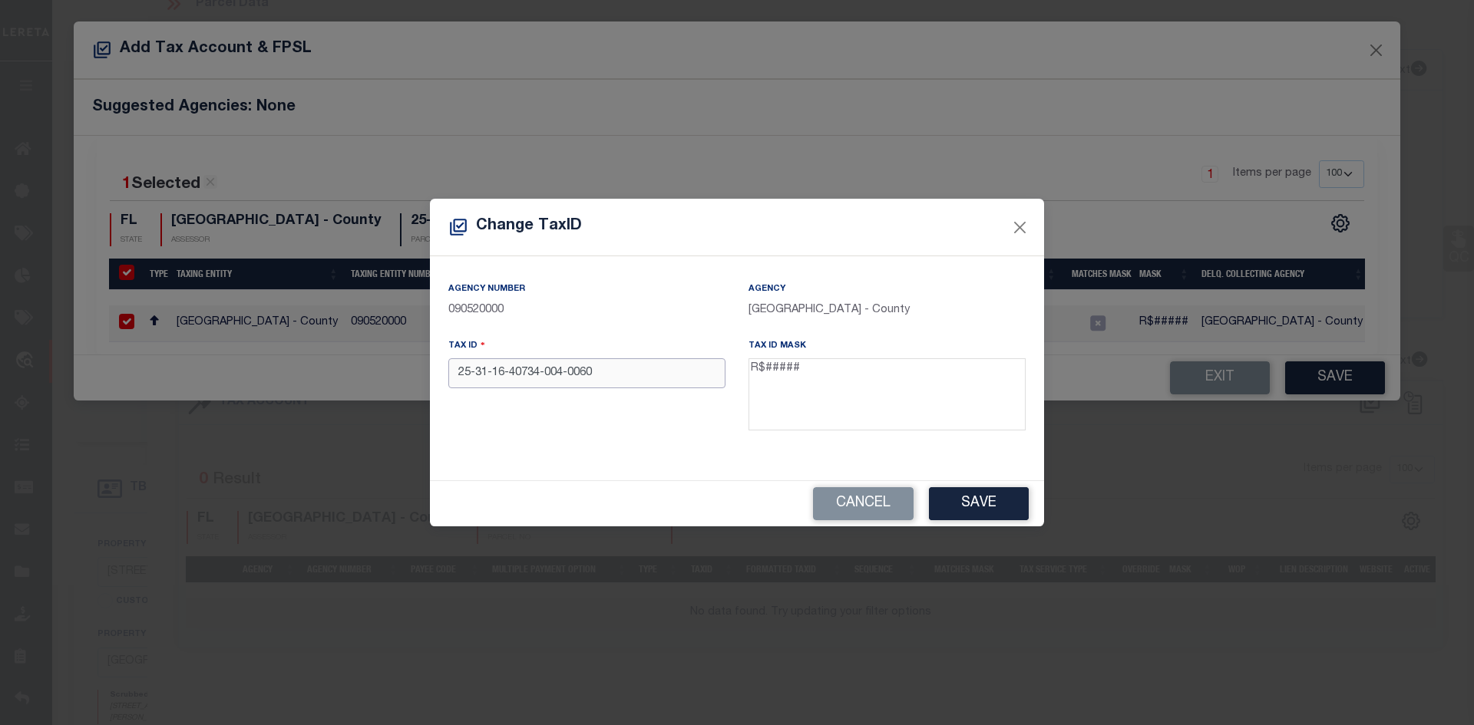
click at [608, 373] on input "25-31-16-40734-004-0060" at bounding box center [586, 373] width 277 height 30
click at [615, 372] on input "25-31-16-40734-004-0060" at bounding box center [586, 373] width 277 height 30
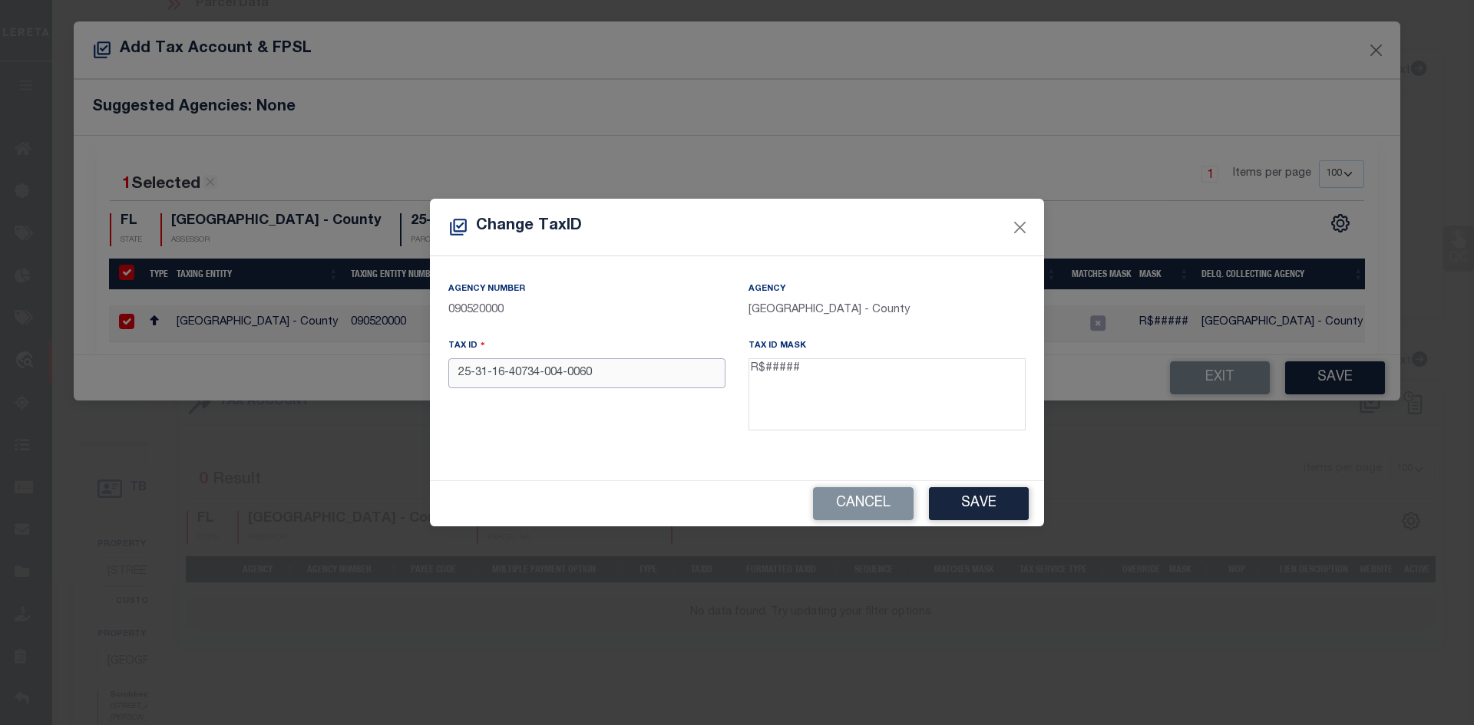
click at [615, 372] on input "25-31-16-40734-004-0060" at bounding box center [586, 373] width 277 height 30
paste input "R278512"
click at [615, 372] on input "R278512R278512" at bounding box center [586, 373] width 277 height 30
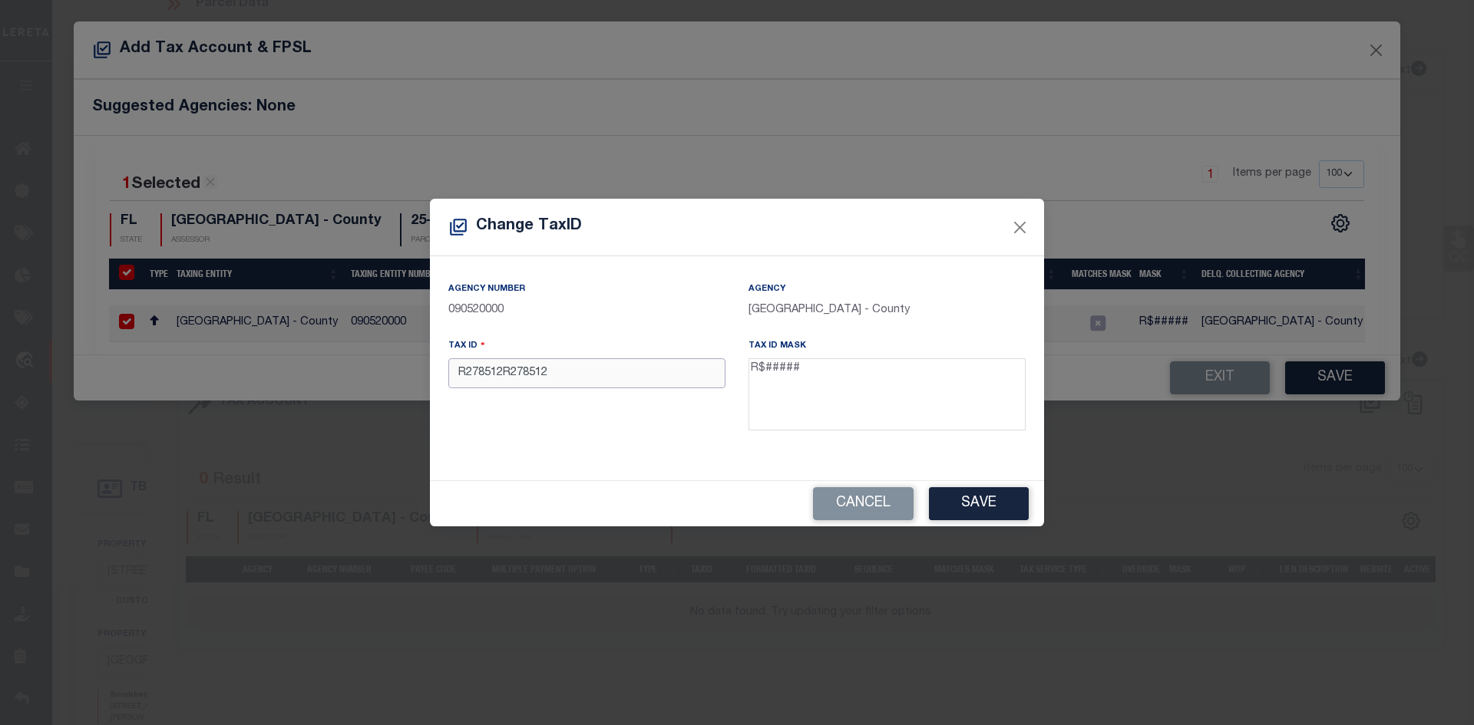
click at [615, 372] on input "R278512R278512" at bounding box center [586, 373] width 277 height 30
paste input "text"
click at [986, 500] on button "Save" at bounding box center [979, 503] width 100 height 33
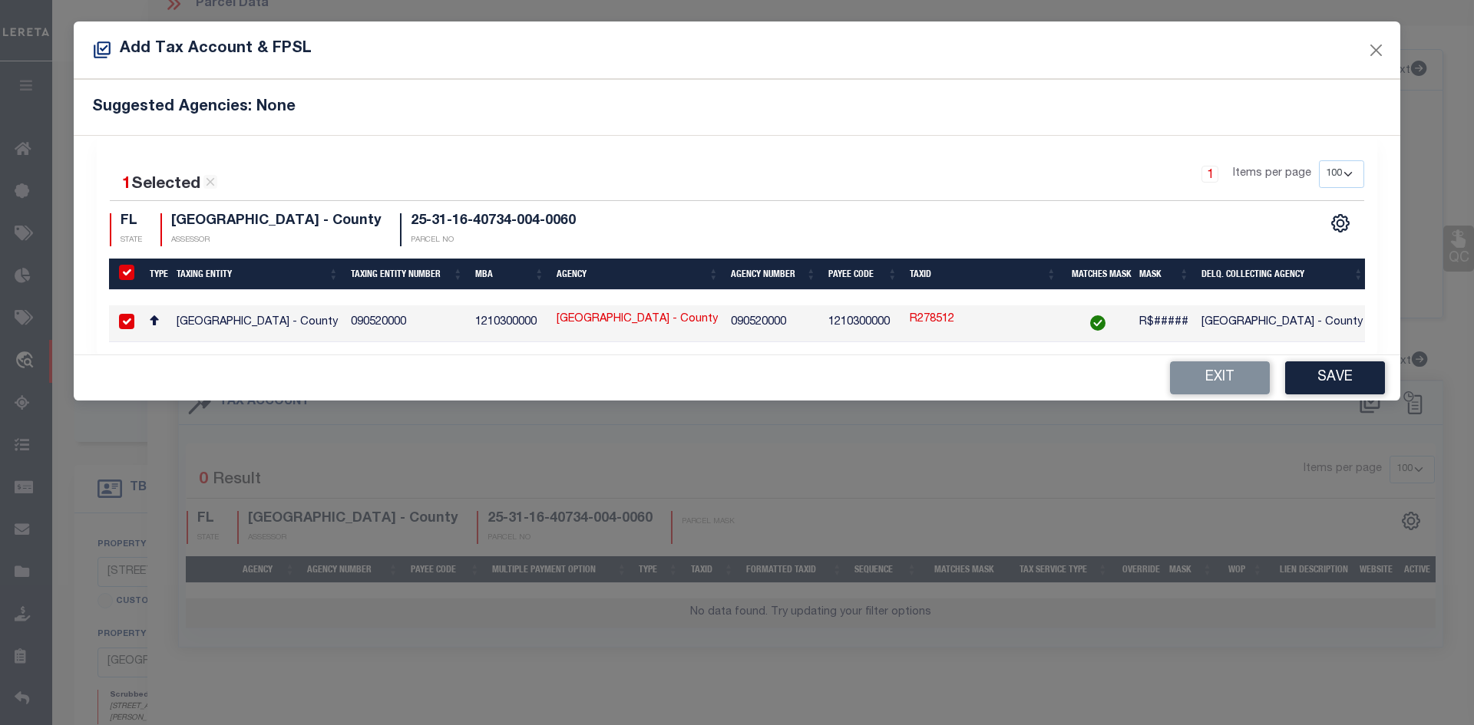
click at [1350, 381] on button "Save" at bounding box center [1335, 377] width 100 height 33
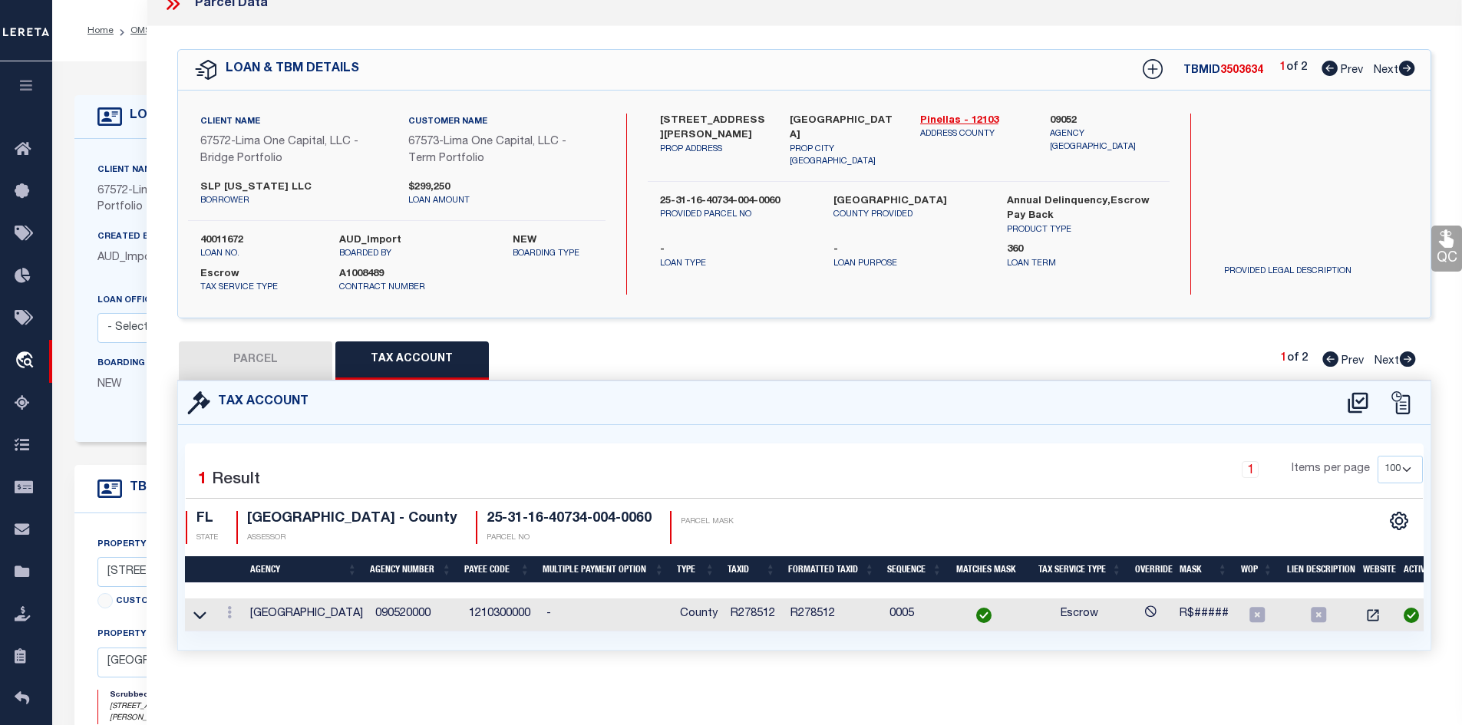
click at [299, 372] on button "PARCEL" at bounding box center [255, 361] width 153 height 38
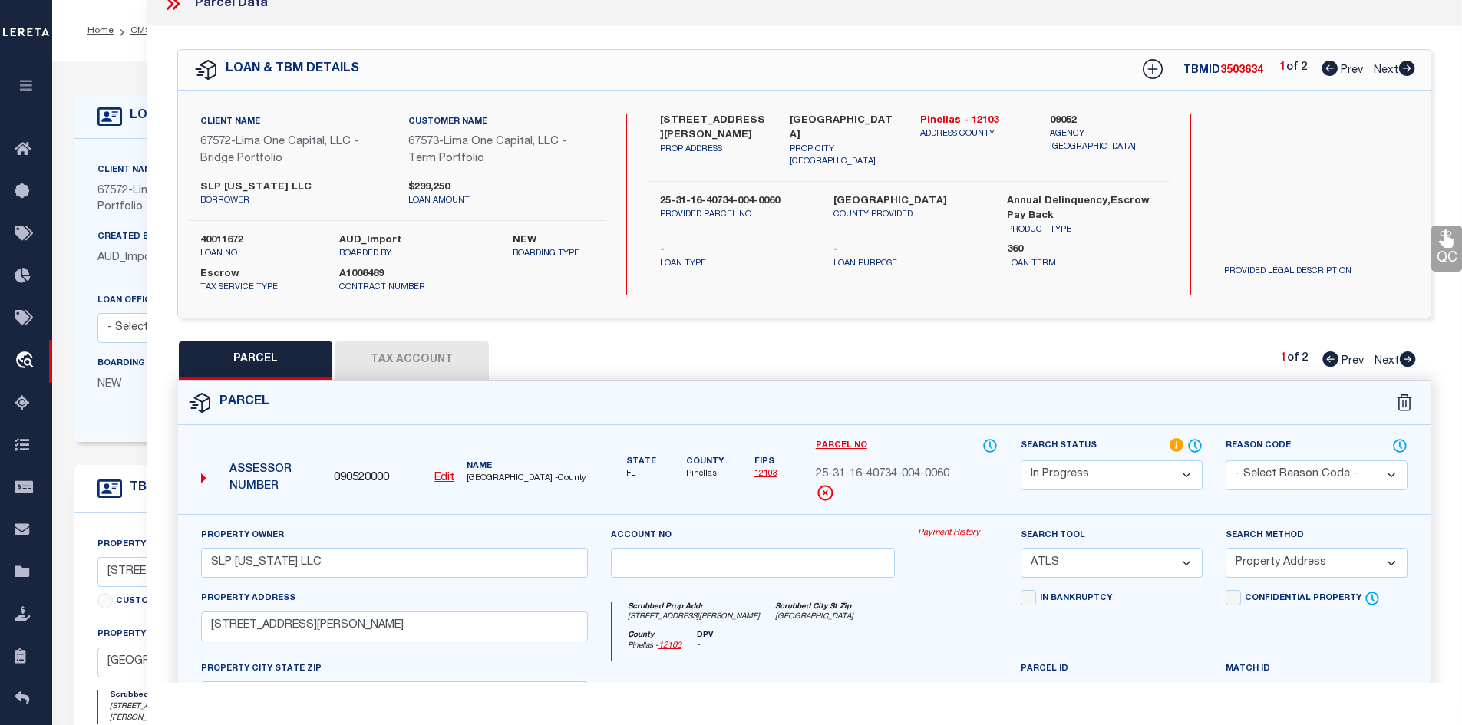
click at [1054, 467] on select "Automated Search Bad Parcel Complete Duplicate Parcel High Dollar Reporting In …" at bounding box center [1112, 475] width 182 height 30
click at [1021, 460] on select "Automated Search Bad Parcel Complete Duplicate Parcel High Dollar Reporting In …" at bounding box center [1112, 475] width 182 height 30
click at [1051, 569] on select "-- Select Search Tool -- 3rd Party Website Agency File Agency Website ATLS CNV-…" at bounding box center [1112, 563] width 182 height 30
click at [1021, 549] on select "-- Select Search Tool -- 3rd Party Website Agency File Agency Website ATLS CNV-…" at bounding box center [1112, 563] width 182 height 30
click at [1278, 553] on select "-- Select Search Method -- Property Address Legal Liability Info Provided" at bounding box center [1317, 563] width 182 height 30
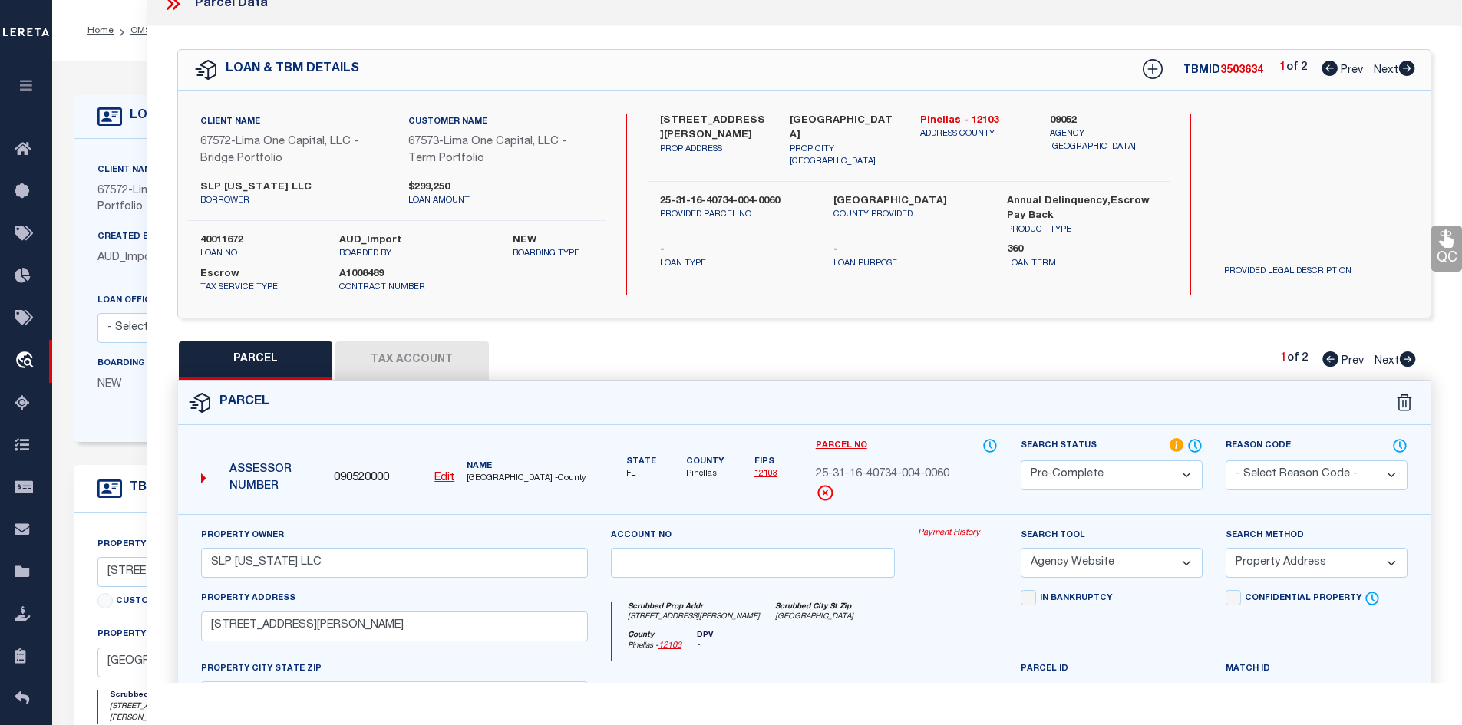
click at [1153, 513] on div "Search Status Automated Search Bad Parcel Complete Duplicate Parcel High Dollar…" at bounding box center [1111, 475] width 205 height 77
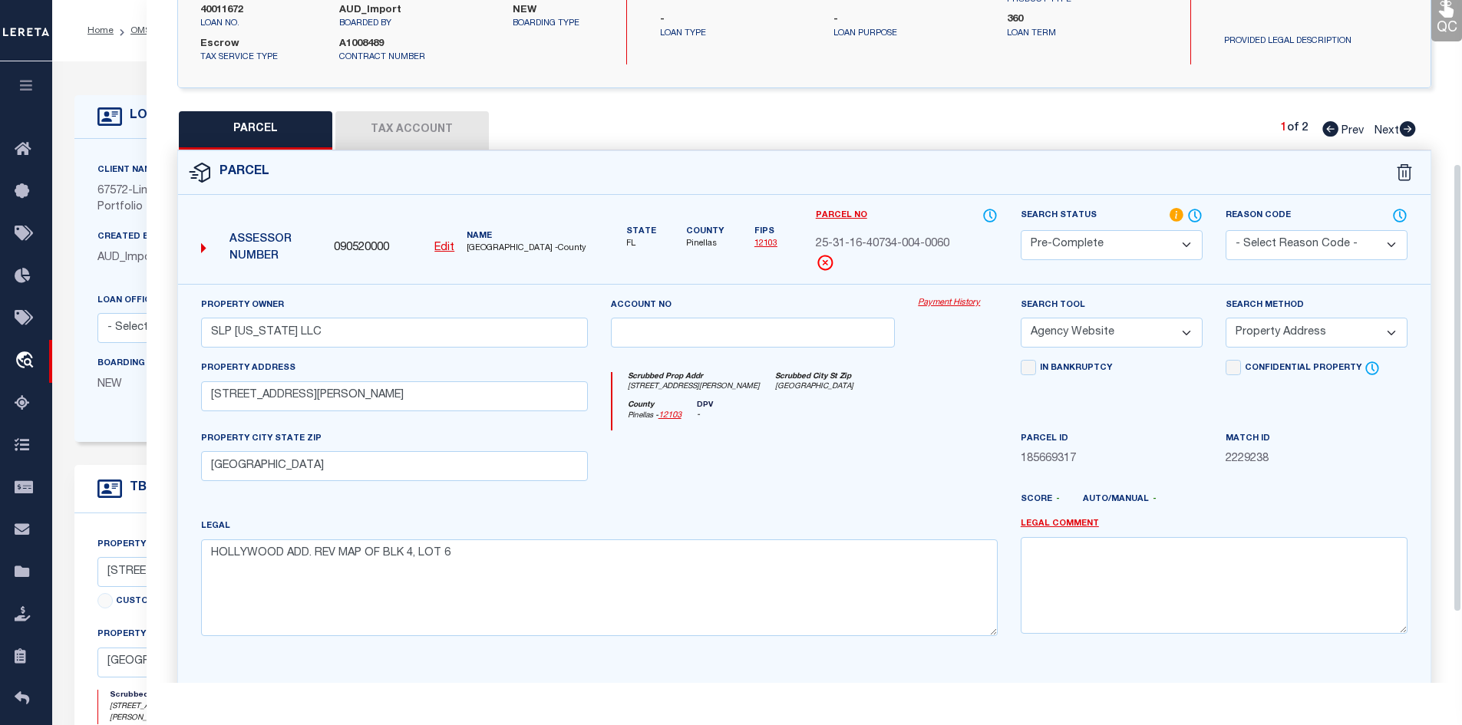
scroll to position [355, 0]
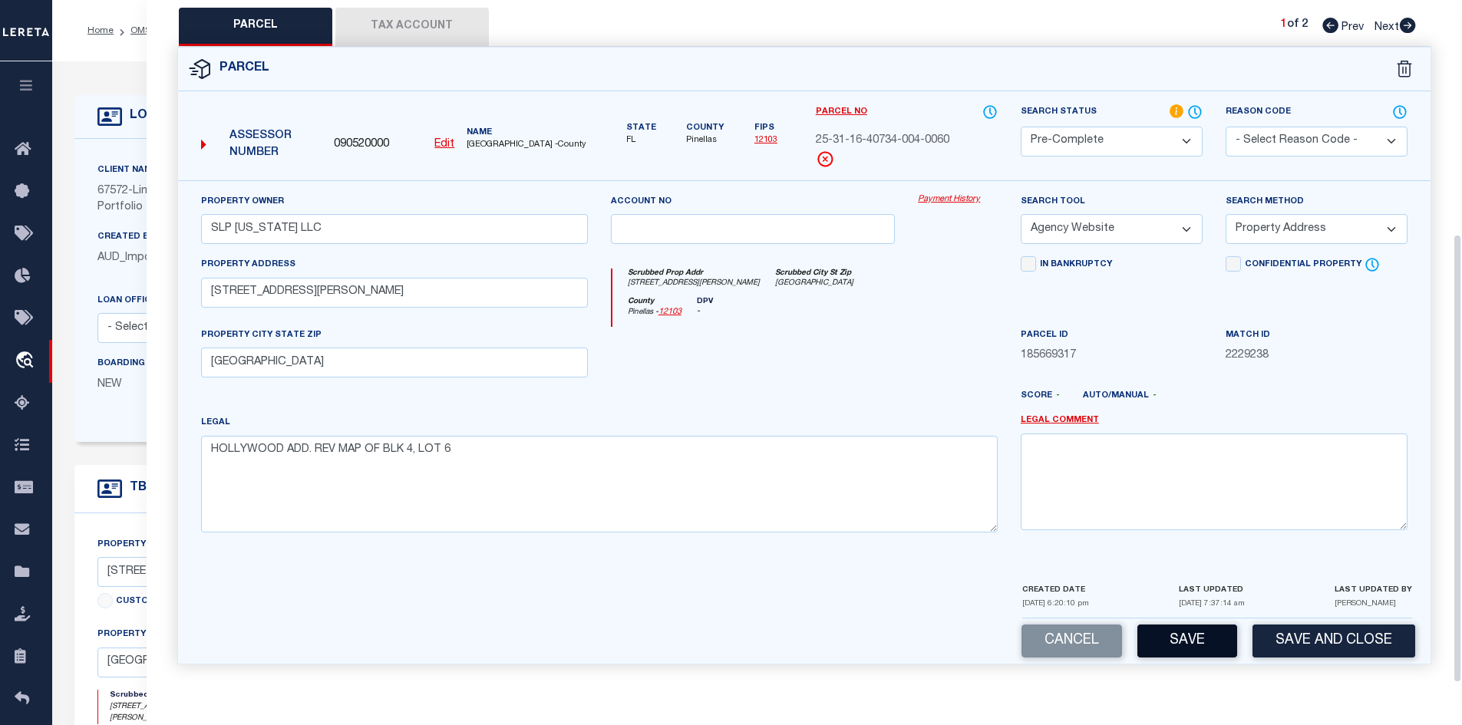
click at [1183, 649] on button "Save" at bounding box center [1187, 641] width 100 height 33
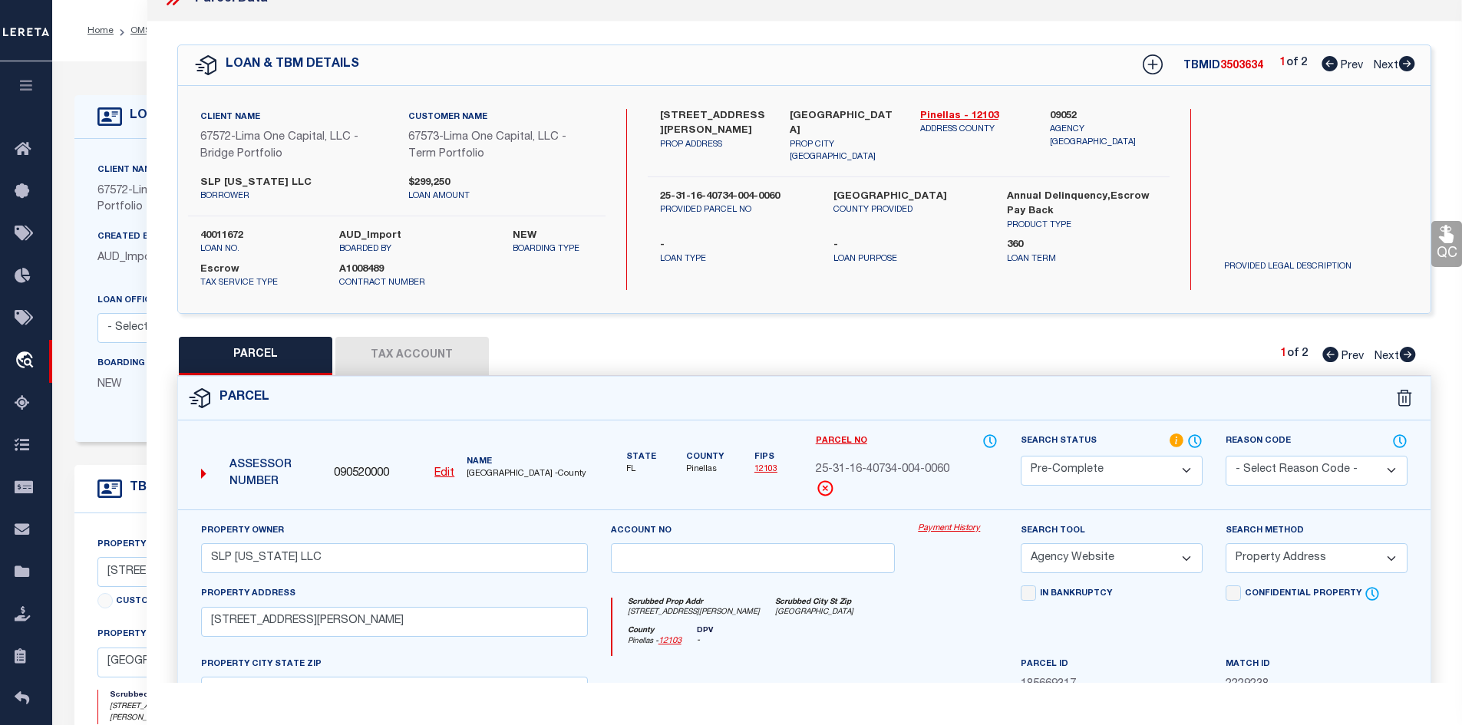
click at [1405, 357] on icon at bounding box center [1408, 354] width 16 height 15
click at [1107, 478] on select "Automated Search Bad Parcel Complete Duplicate Parcel High Dollar Reporting In …" at bounding box center [1112, 471] width 182 height 30
click at [1021, 456] on select "Automated Search Bad Parcel Complete Duplicate Parcel High Dollar Reporting In …" at bounding box center [1112, 471] width 182 height 30
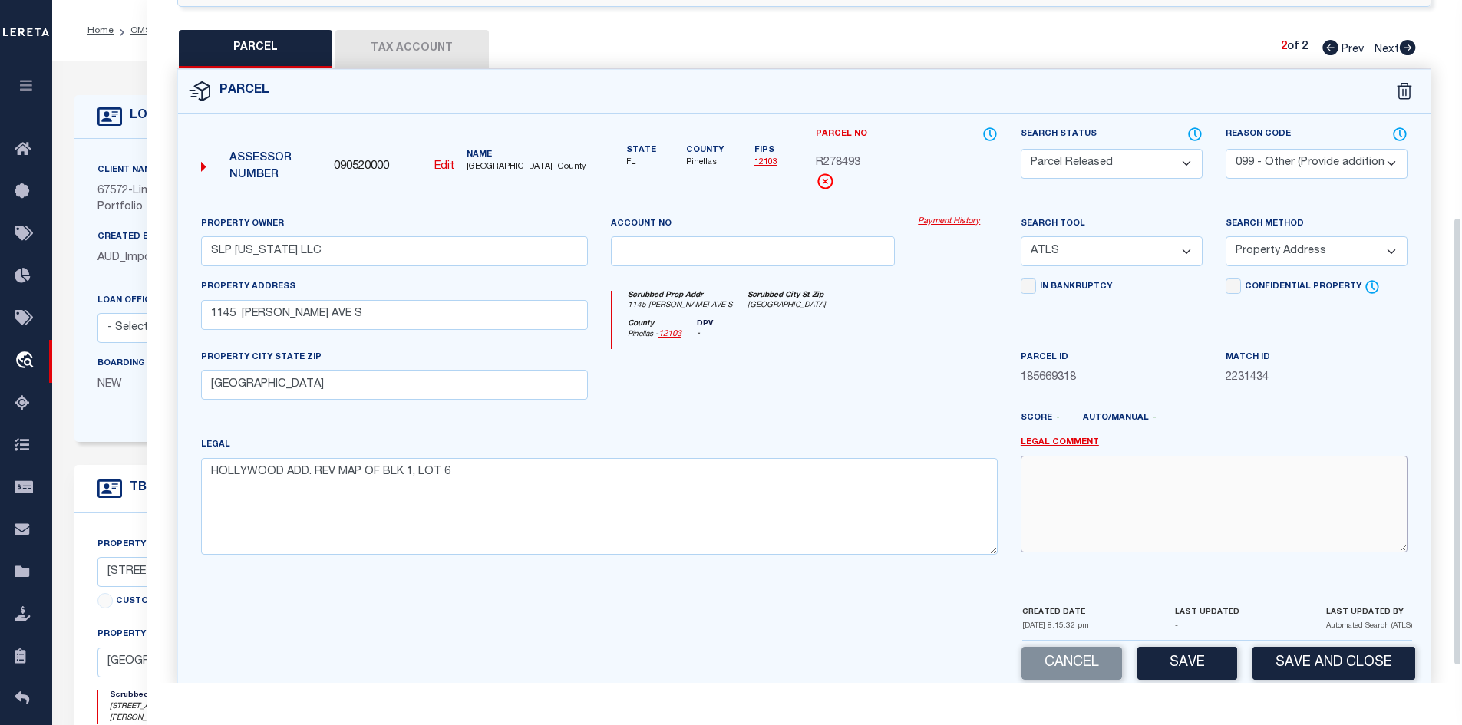
click at [1087, 515] on textarea at bounding box center [1214, 504] width 387 height 97
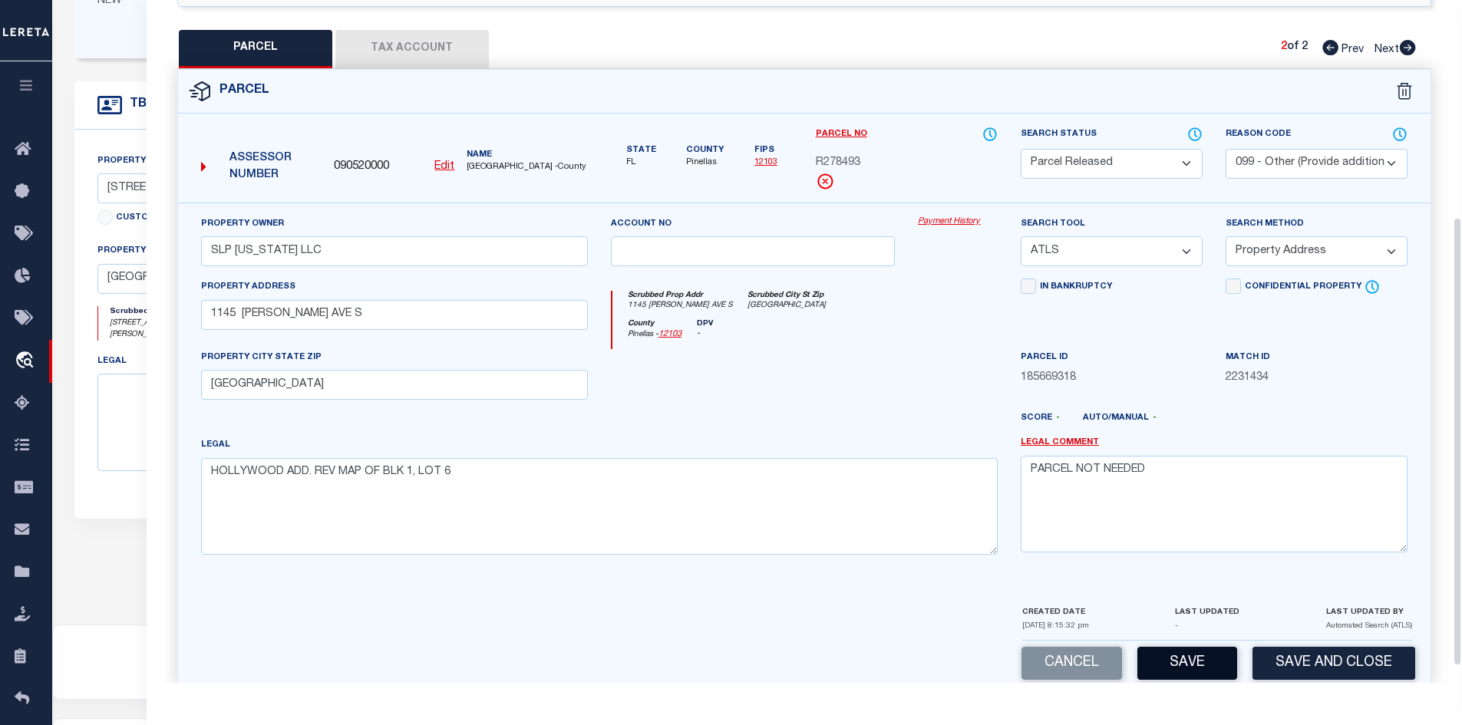
click at [1192, 659] on button "Save" at bounding box center [1187, 663] width 100 height 33
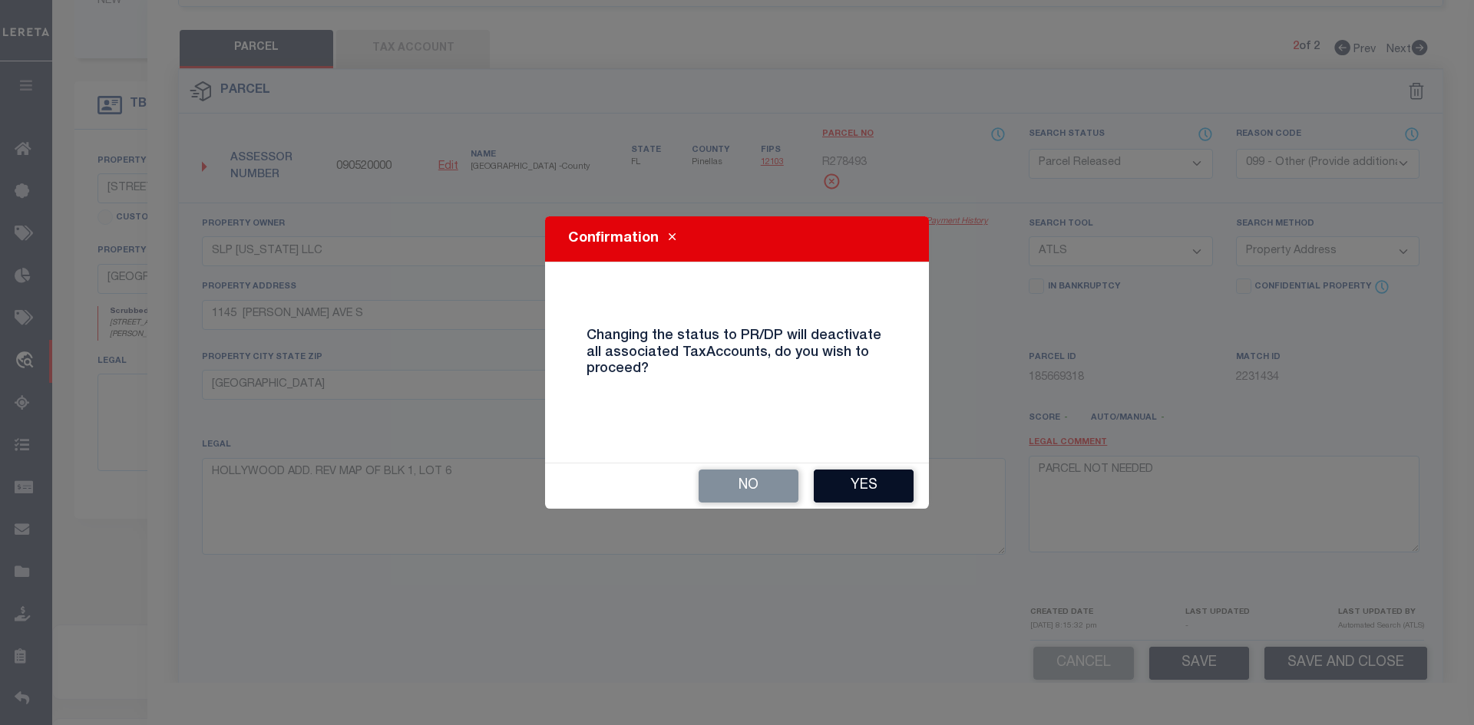
click at [865, 483] on button "Yes" at bounding box center [864, 486] width 100 height 33
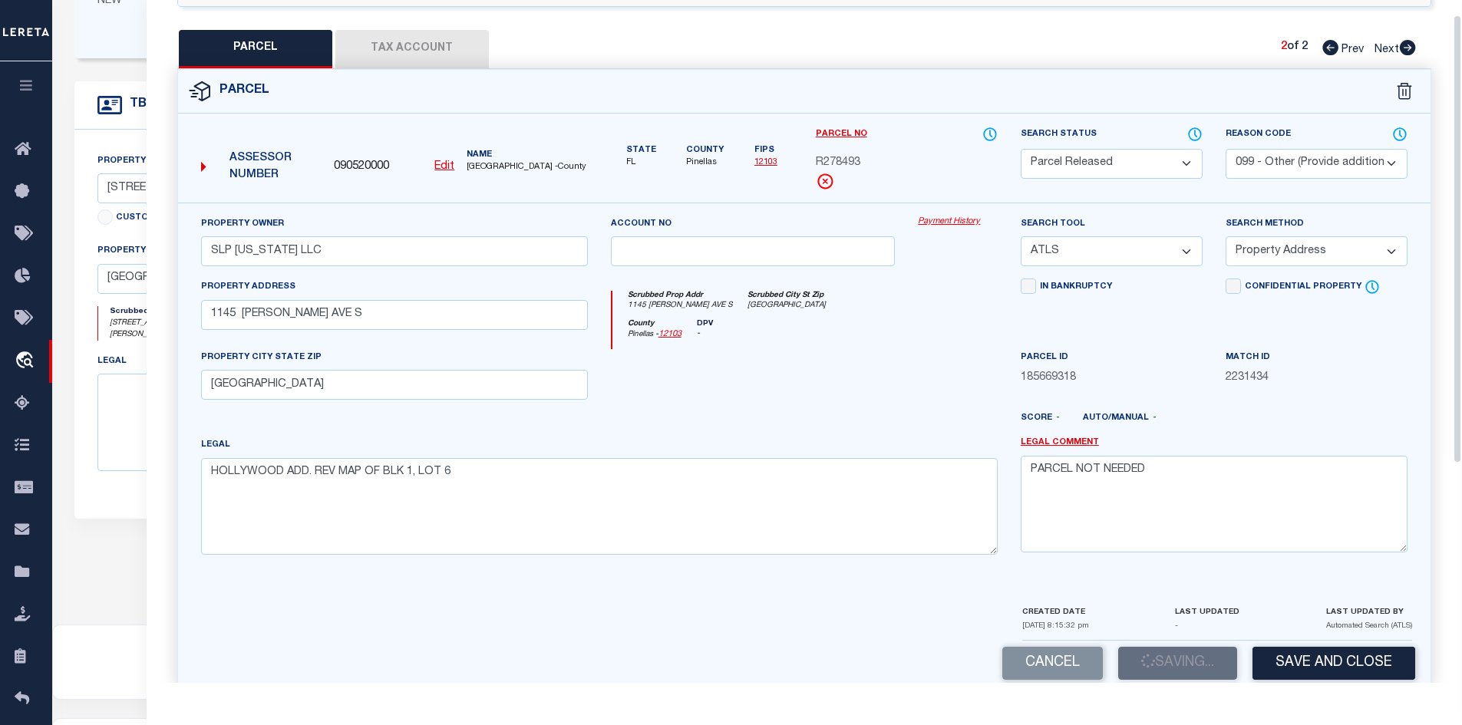
scroll to position [0, 0]
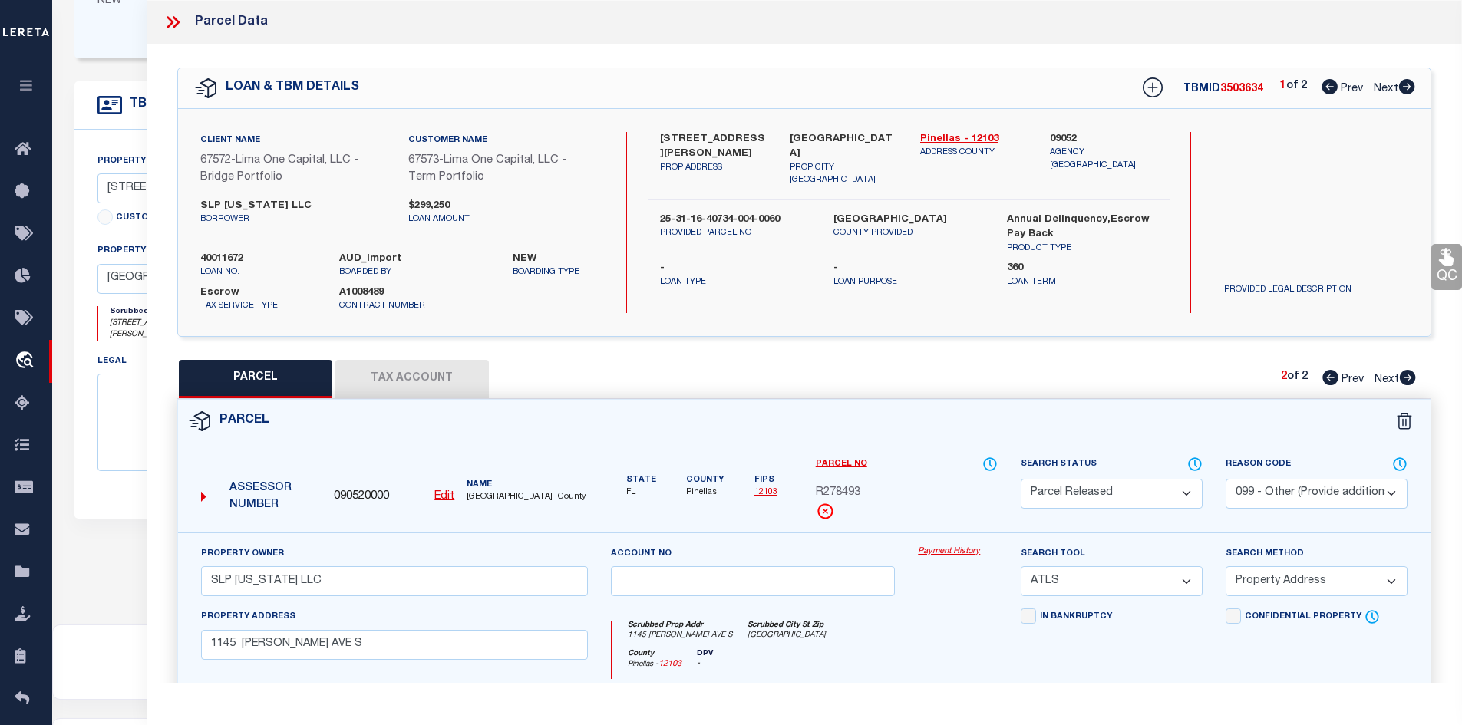
click at [1327, 381] on icon at bounding box center [1330, 377] width 16 height 15
click at [1401, 84] on icon at bounding box center [1407, 86] width 16 height 15
click at [1412, 379] on icon at bounding box center [1408, 377] width 16 height 15
click at [1317, 84] on div "2 of 2 Prev Next" at bounding box center [1347, 88] width 135 height 20
click at [1333, 88] on icon at bounding box center [1330, 86] width 16 height 15
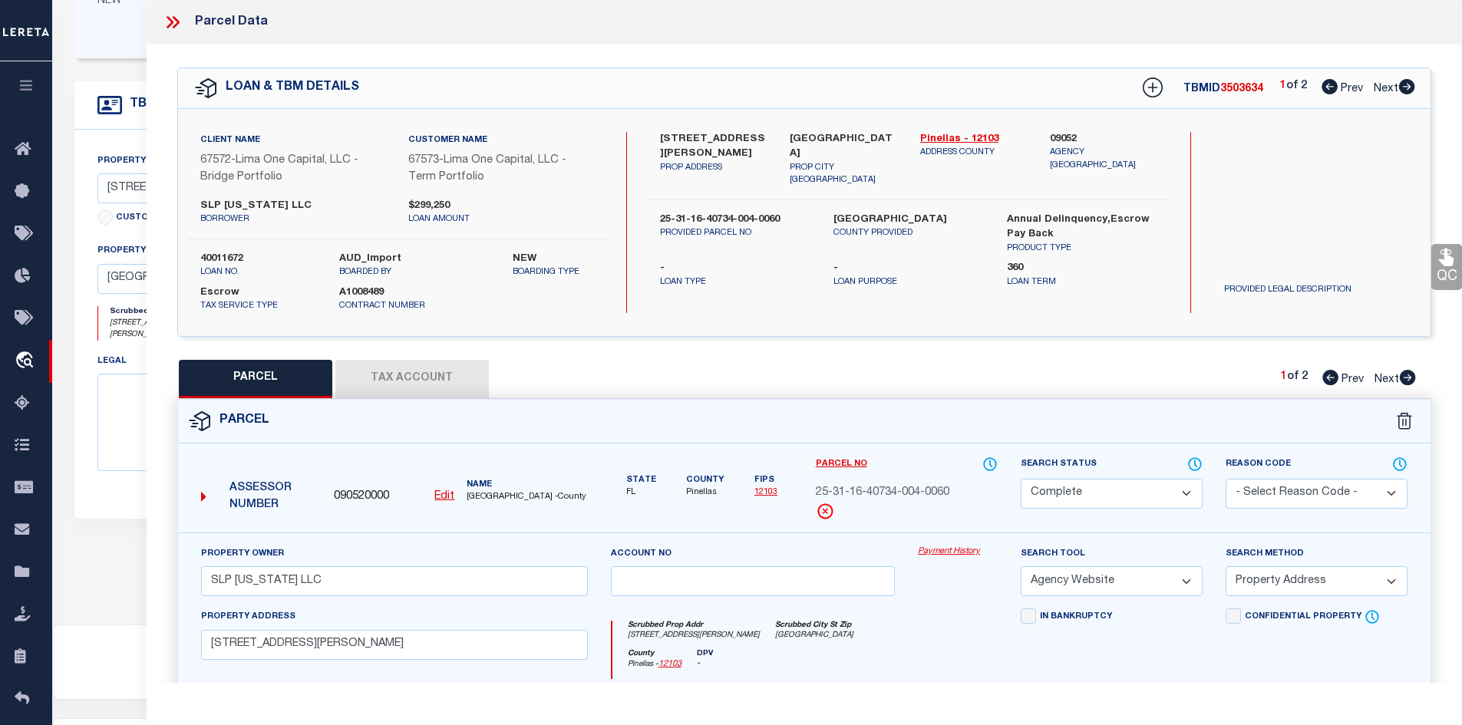
click at [1233, 91] on span "3503634" at bounding box center [1241, 89] width 43 height 11
copy span "3503634"
click at [848, 213] on label "PINELLAS COUNTY" at bounding box center [908, 220] width 150 height 15
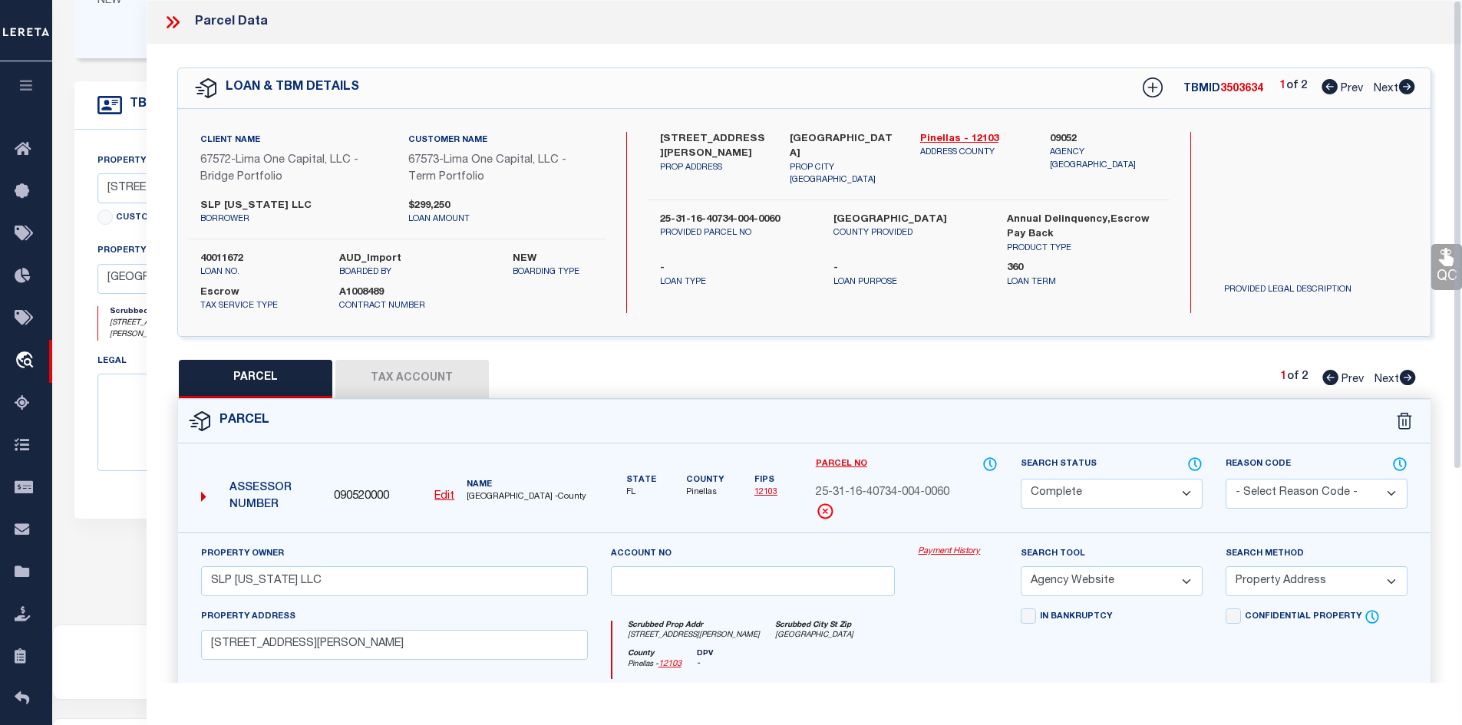
click at [906, 497] on span "25-31-16-40734-004-0060" at bounding box center [883, 493] width 134 height 17
click at [428, 374] on button "Tax Account" at bounding box center [411, 379] width 153 height 38
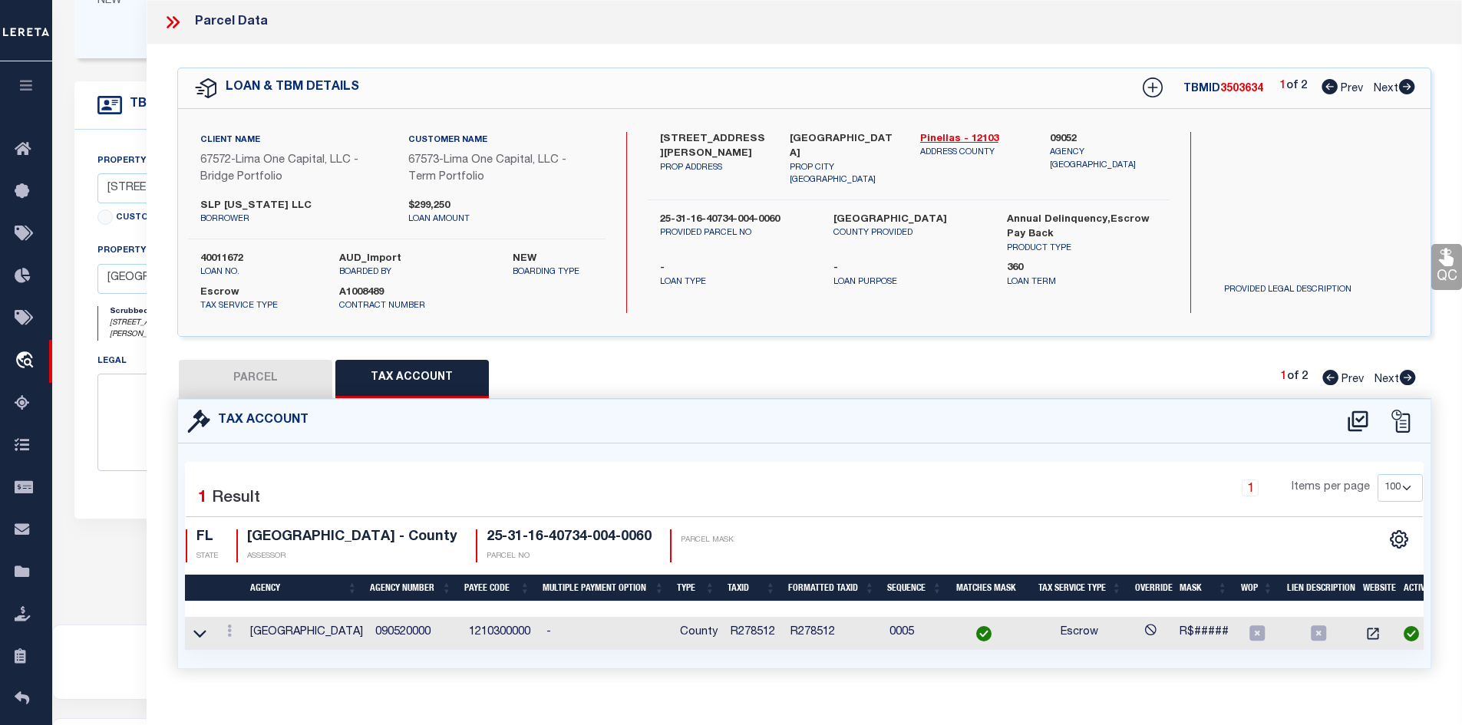
click at [756, 627] on td "R278512" at bounding box center [754, 633] width 60 height 33
click at [177, 18] on icon at bounding box center [173, 22] width 20 height 20
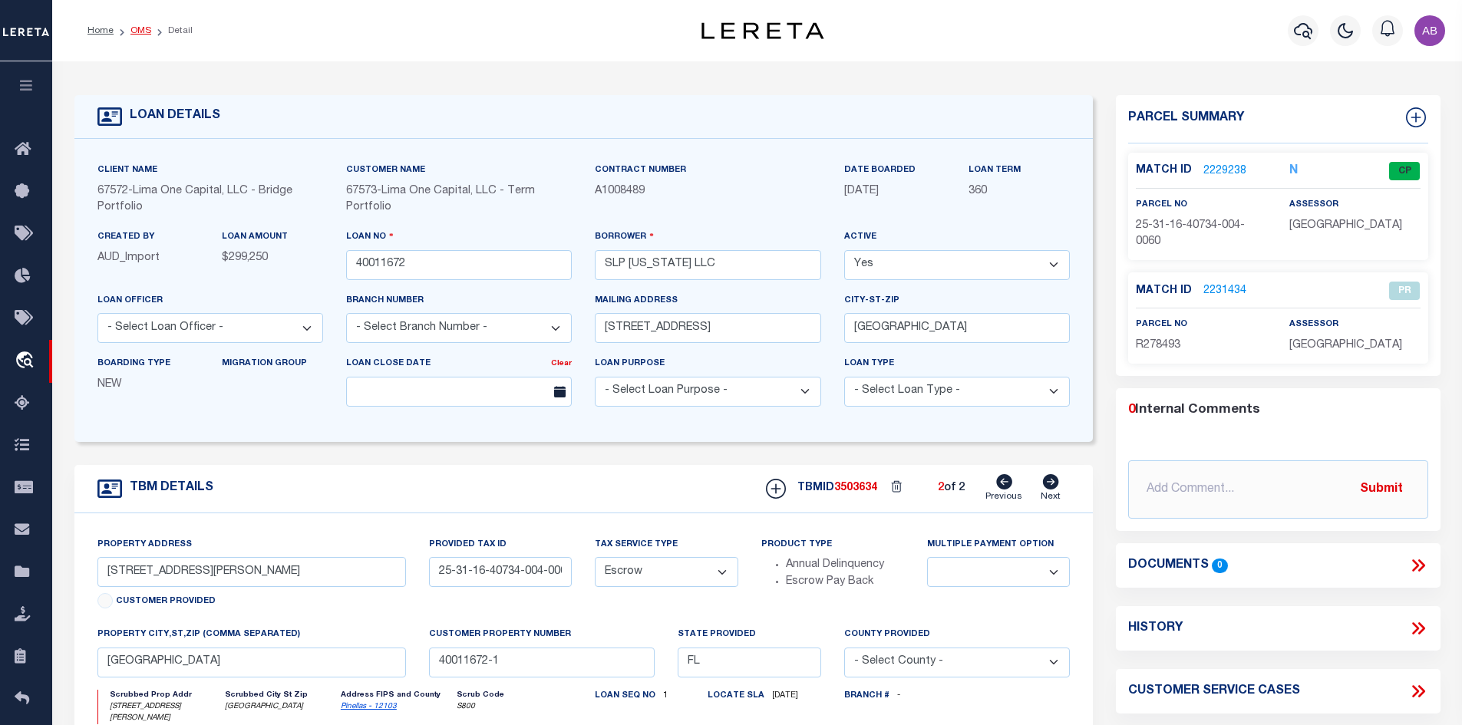
click at [138, 35] on link "OMS" at bounding box center [140, 30] width 21 height 9
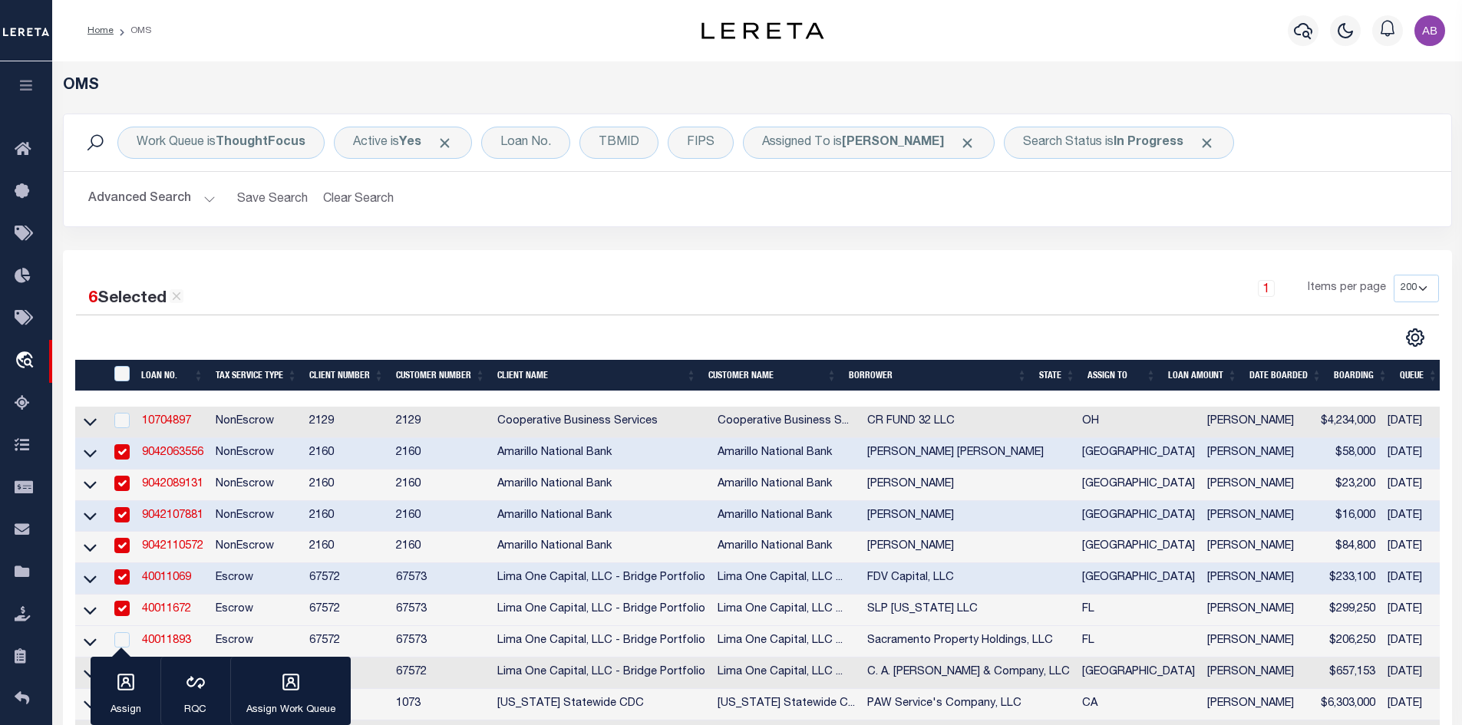
scroll to position [357, 0]
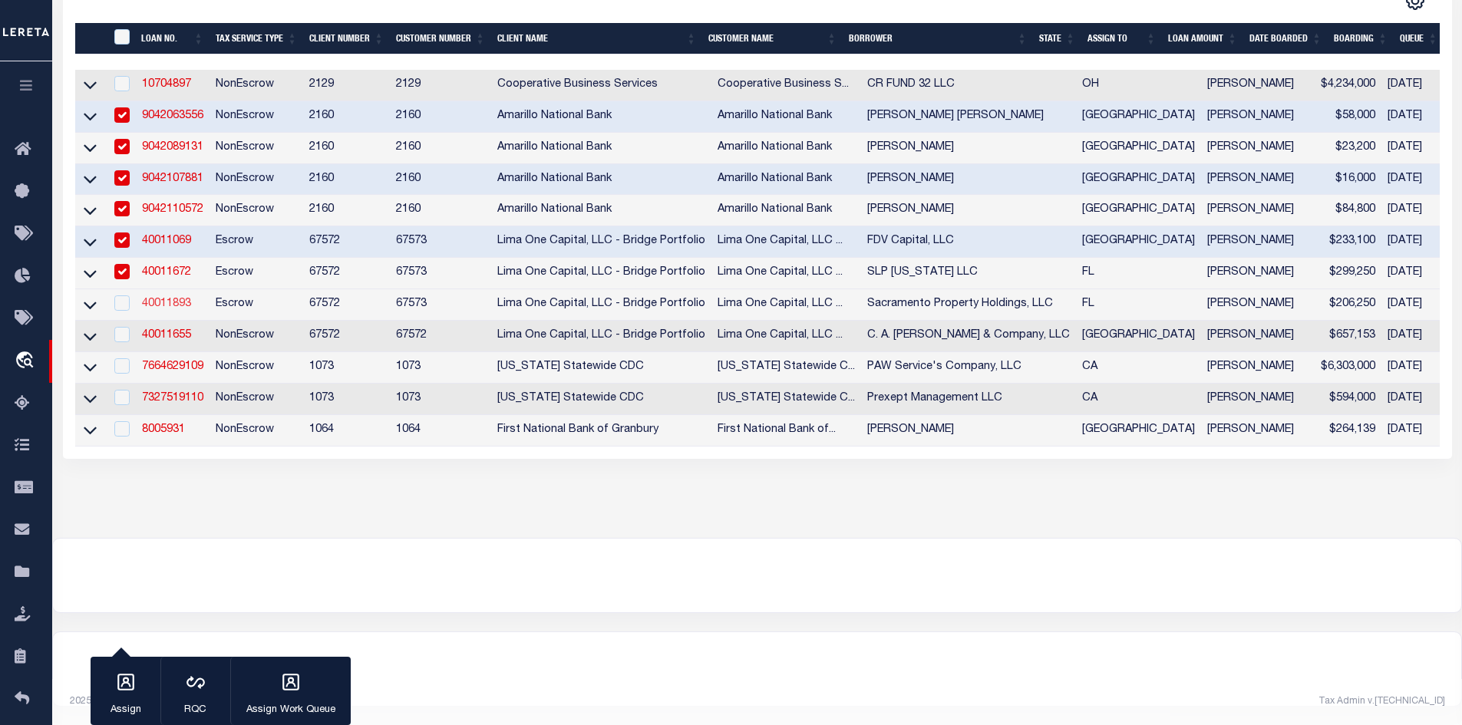
click at [164, 299] on link "40011893" at bounding box center [166, 304] width 49 height 11
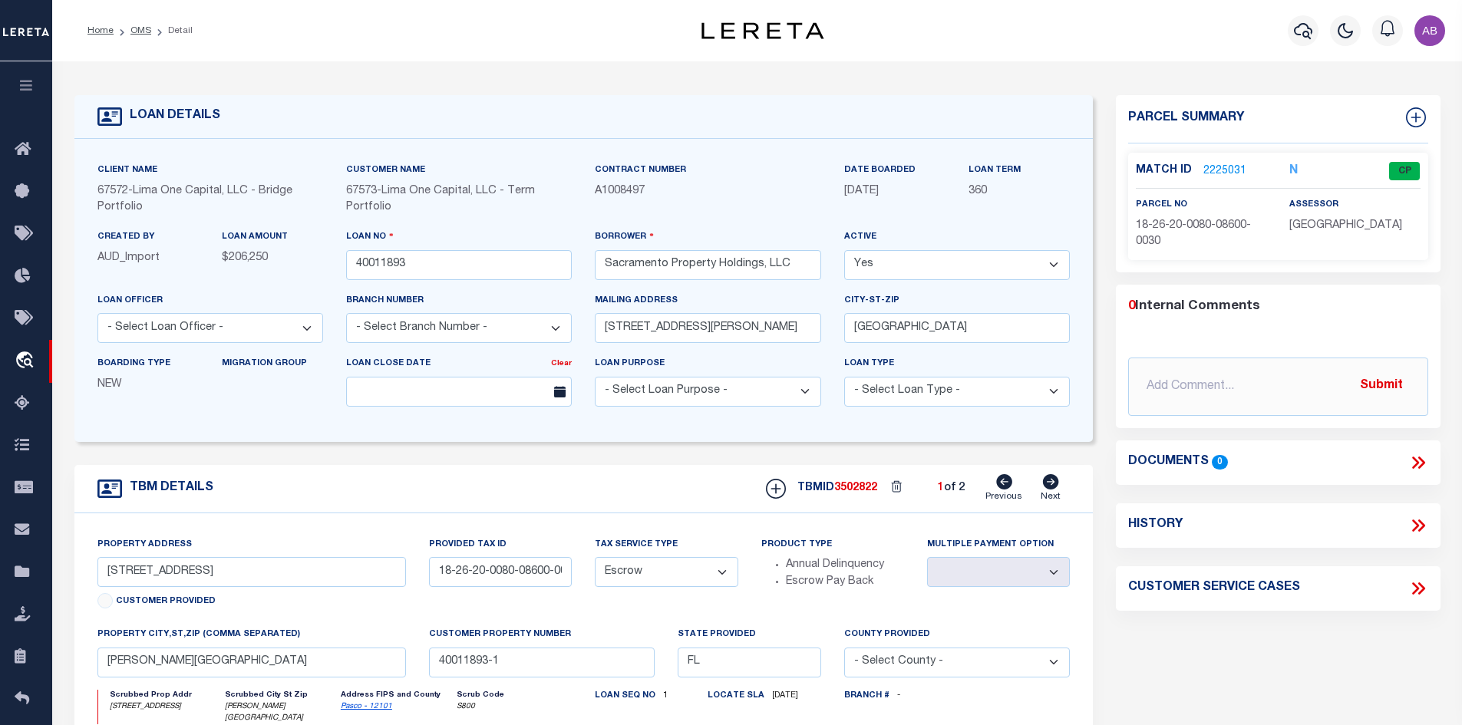
click at [1043, 488] on icon at bounding box center [1050, 481] width 17 height 15
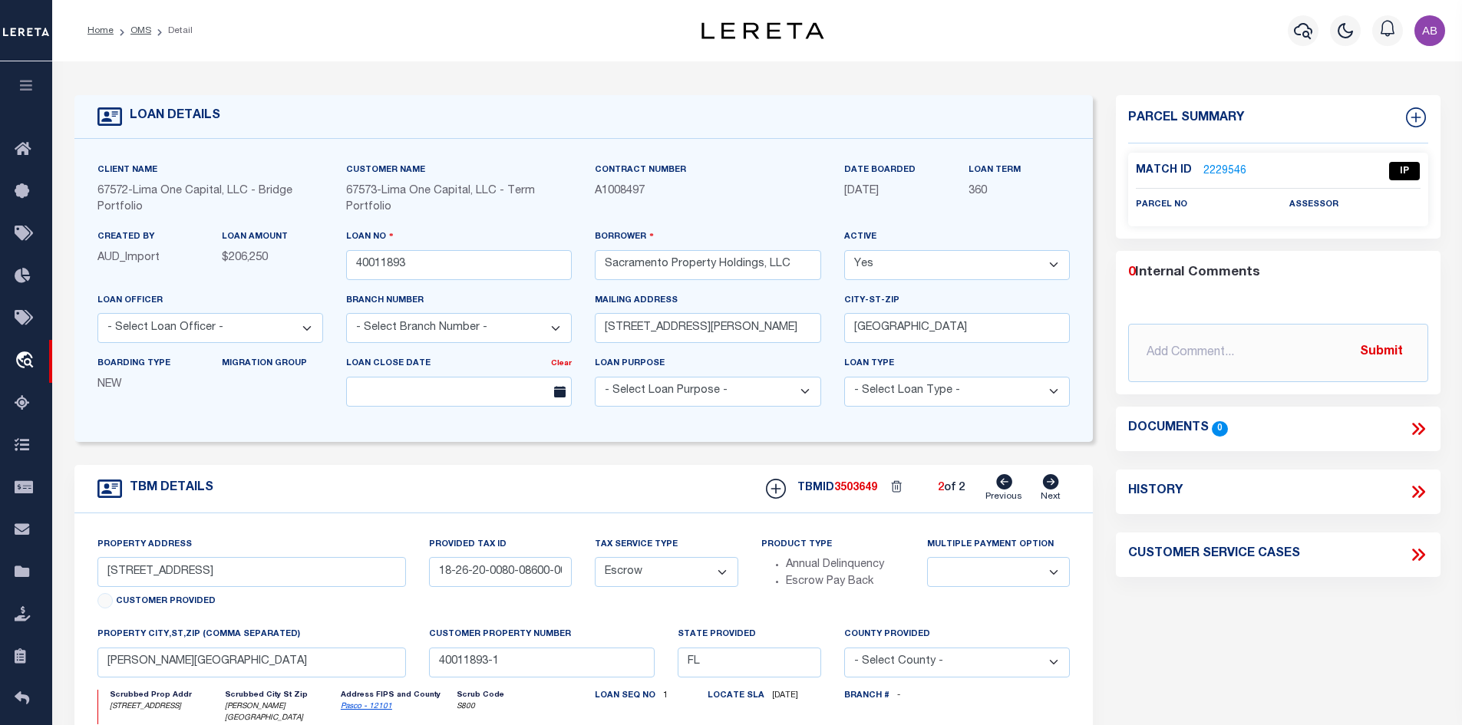
click at [1226, 167] on link "2229546" at bounding box center [1224, 171] width 43 height 16
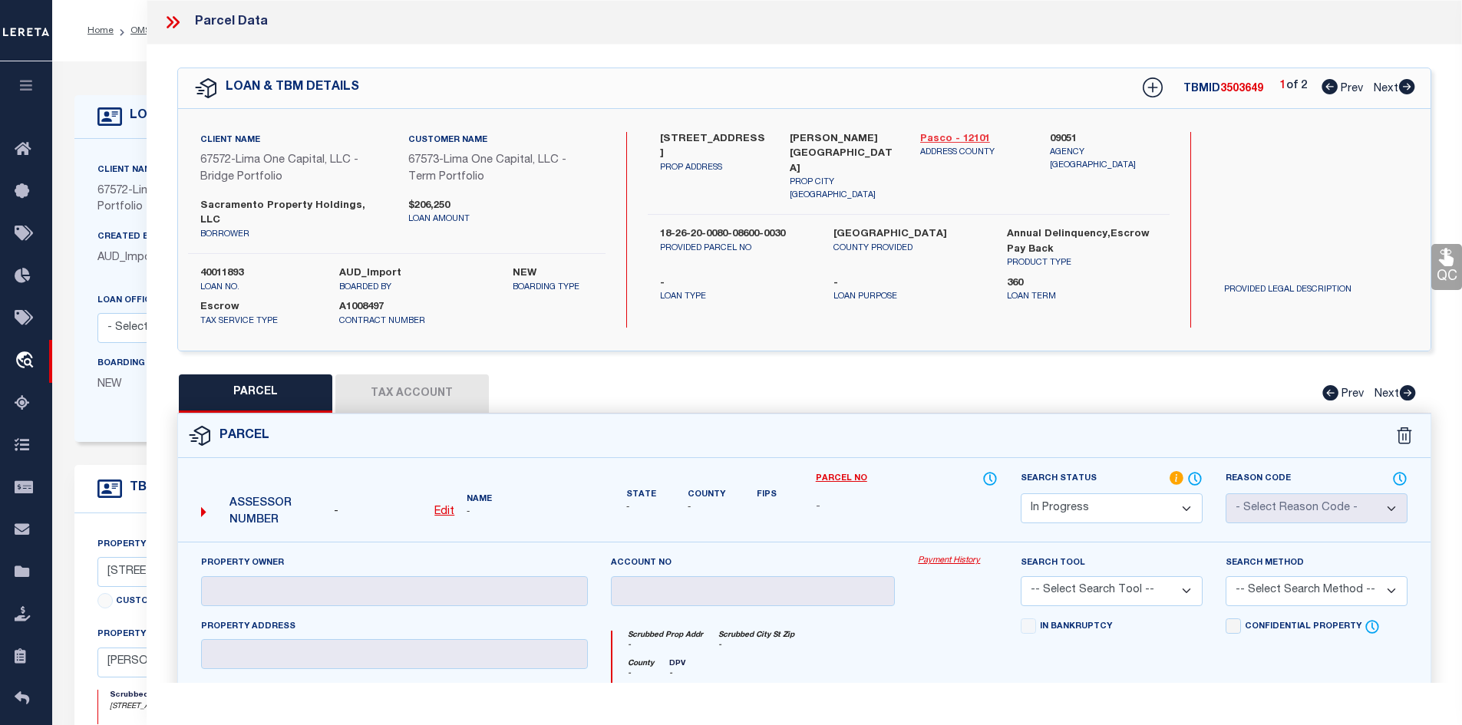
click at [959, 137] on link "Pasco - 12101" at bounding box center [973, 139] width 107 height 15
click at [685, 143] on label "4653 Ancona Way" at bounding box center [713, 147] width 107 height 30
click at [436, 507] on u "Edit" at bounding box center [444, 512] width 20 height 11
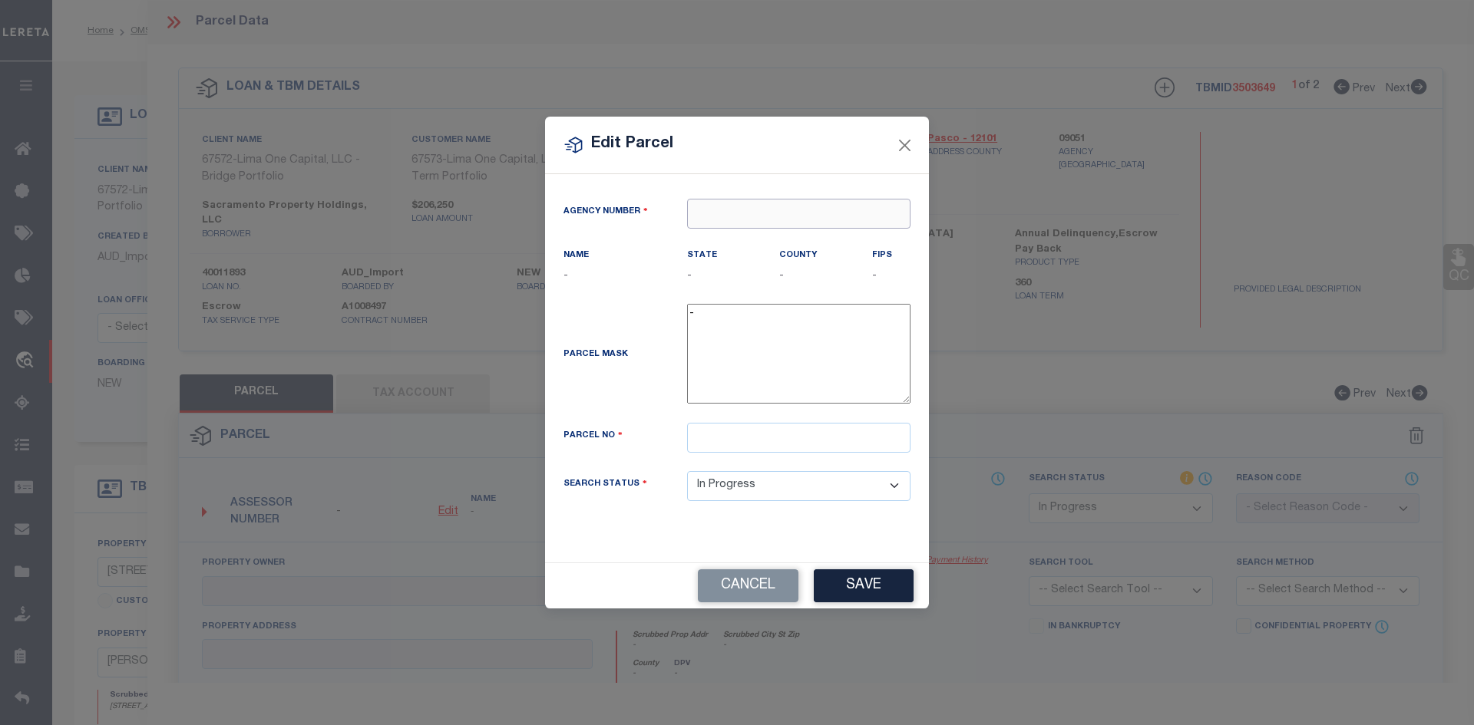
click at [833, 213] on input "text" at bounding box center [798, 214] width 223 height 30
click at [787, 244] on div "090510000 : PASCO COUNTY" at bounding box center [799, 252] width 222 height 44
click at [721, 452] on div "Parcel No" at bounding box center [737, 447] width 370 height 48
click at [720, 444] on input "text" at bounding box center [798, 438] width 223 height 30
click at [747, 435] on input "text" at bounding box center [798, 438] width 223 height 30
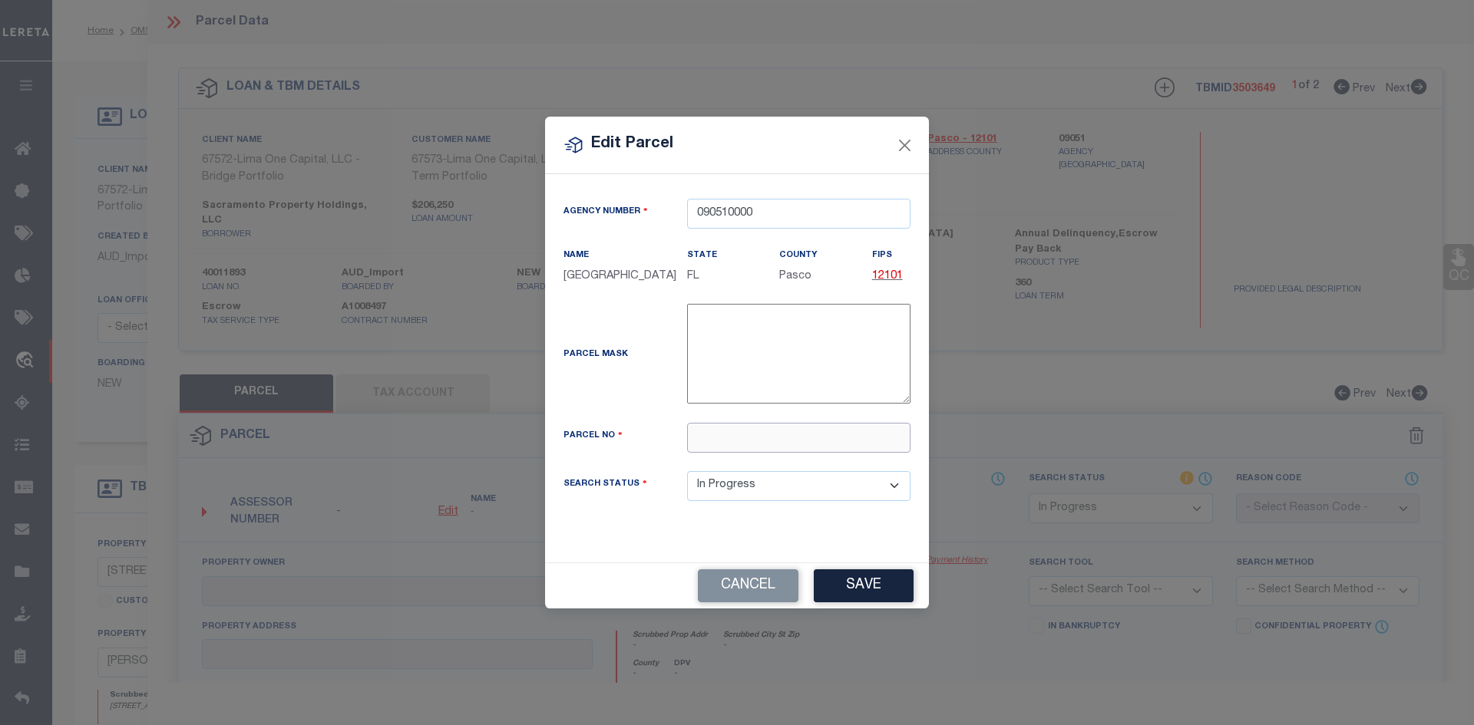
paste input "18-26-20-0080-08600-0030"
drag, startPoint x: 865, startPoint y: 588, endPoint x: 854, endPoint y: 573, distance: 18.1
click at [865, 587] on button "Save" at bounding box center [864, 585] width 100 height 33
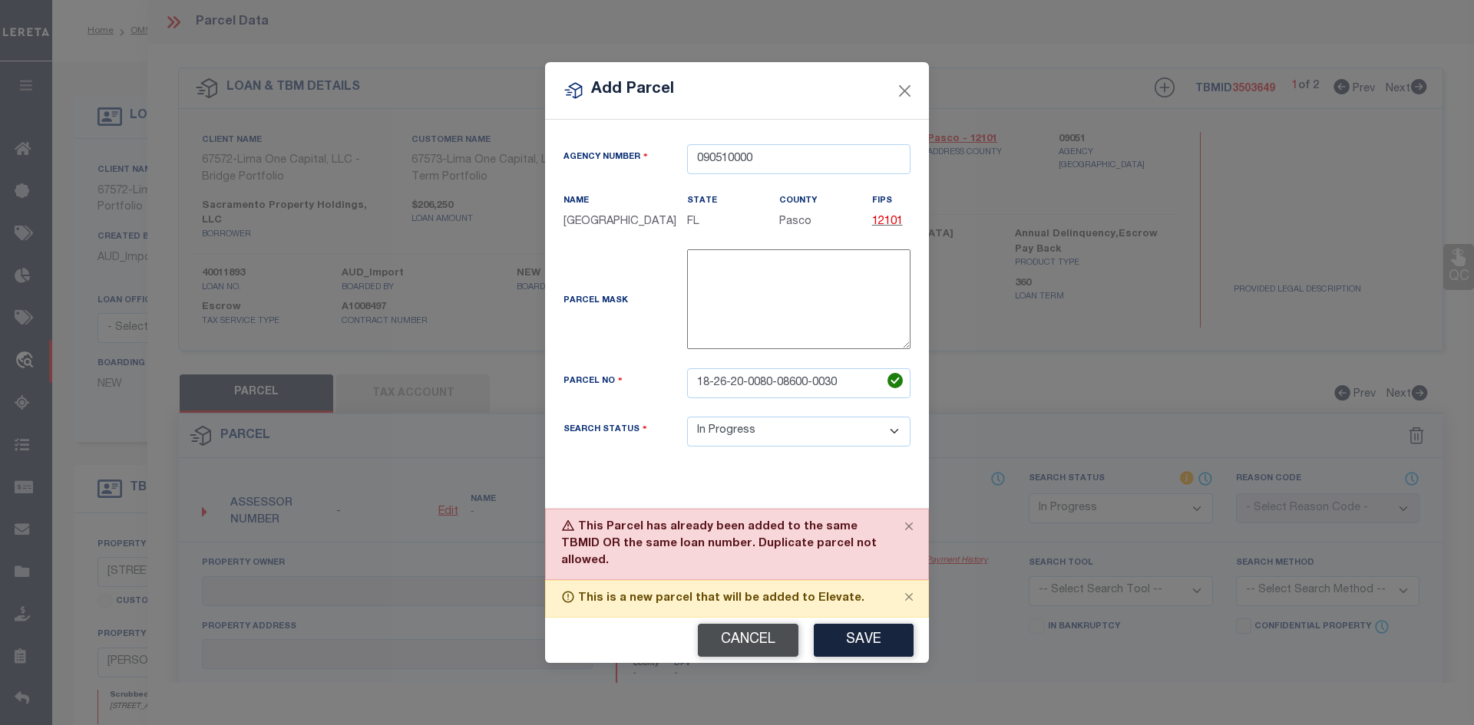
click at [751, 626] on button "Cancel" at bounding box center [748, 640] width 101 height 33
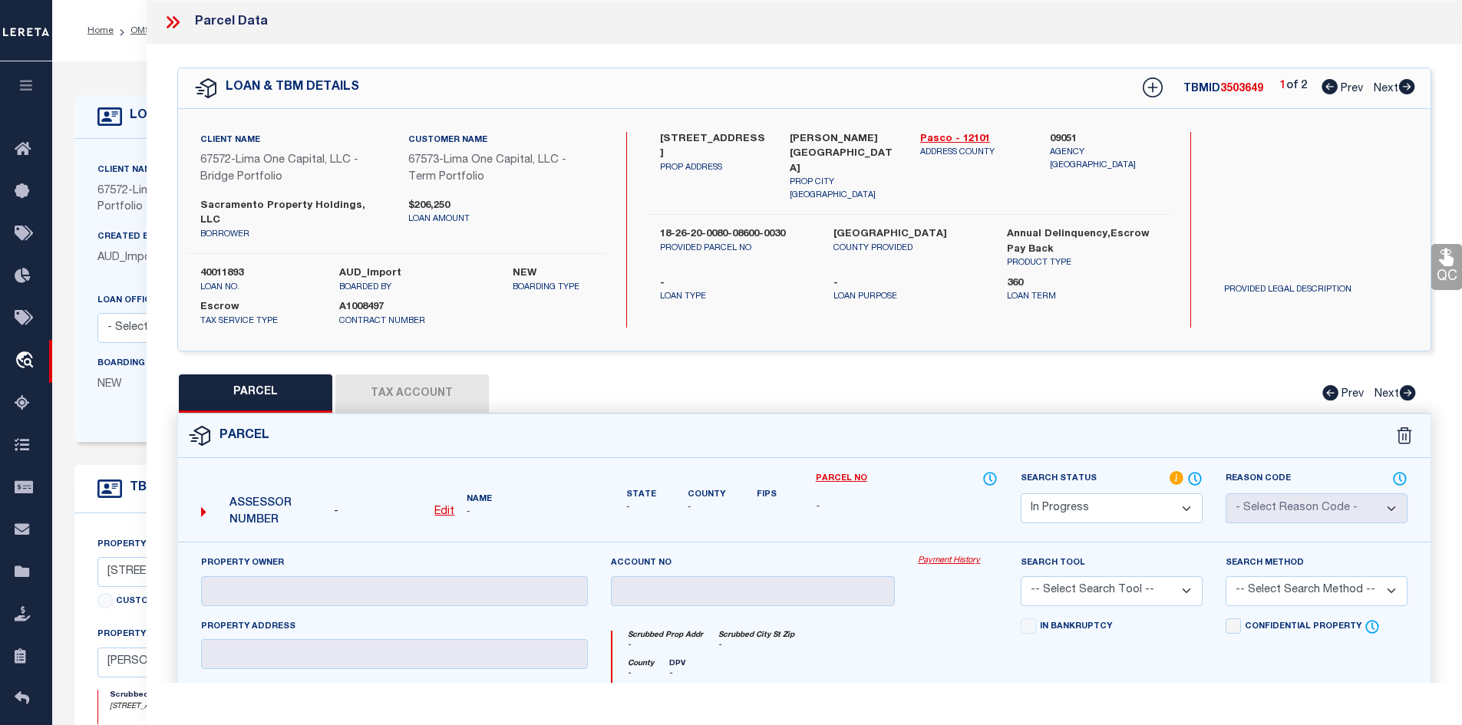
click at [1411, 84] on icon at bounding box center [1407, 86] width 16 height 15
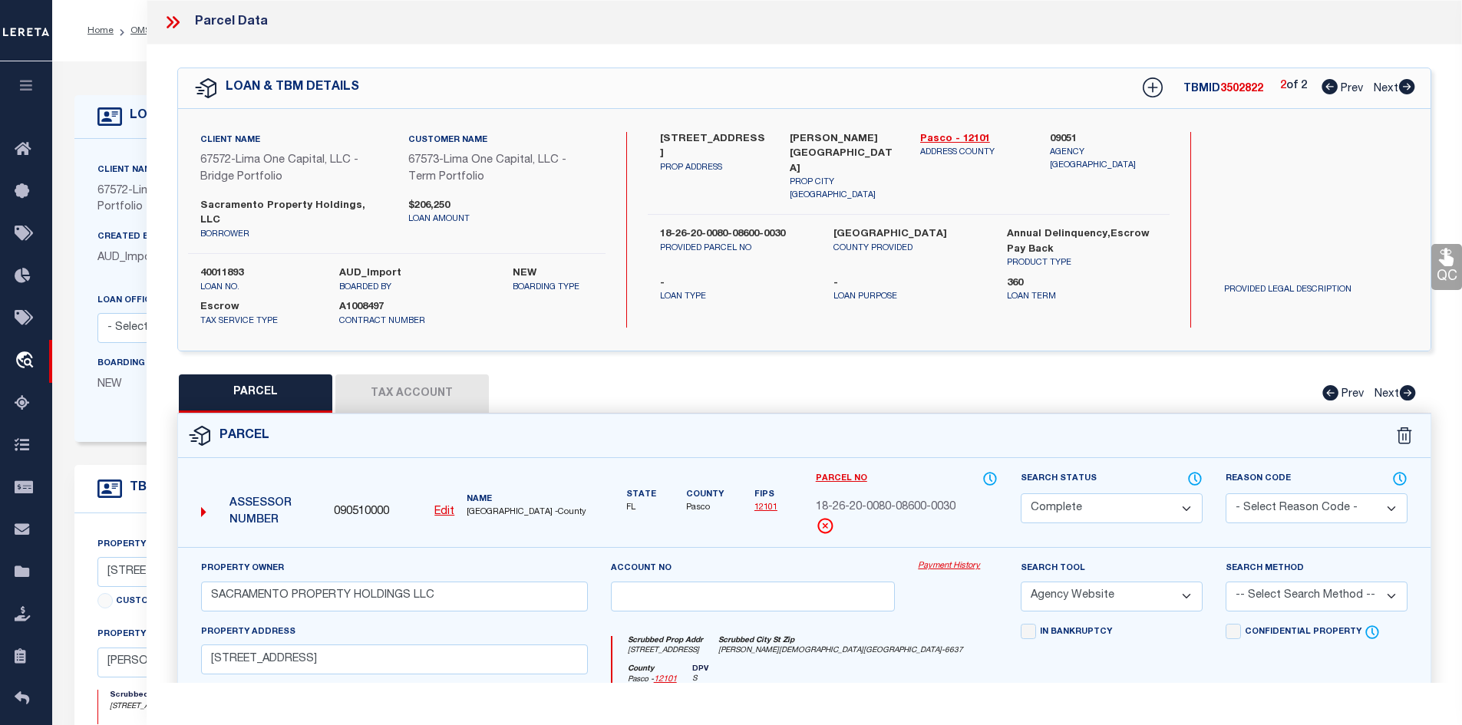
click at [1325, 84] on icon at bounding box center [1330, 86] width 16 height 15
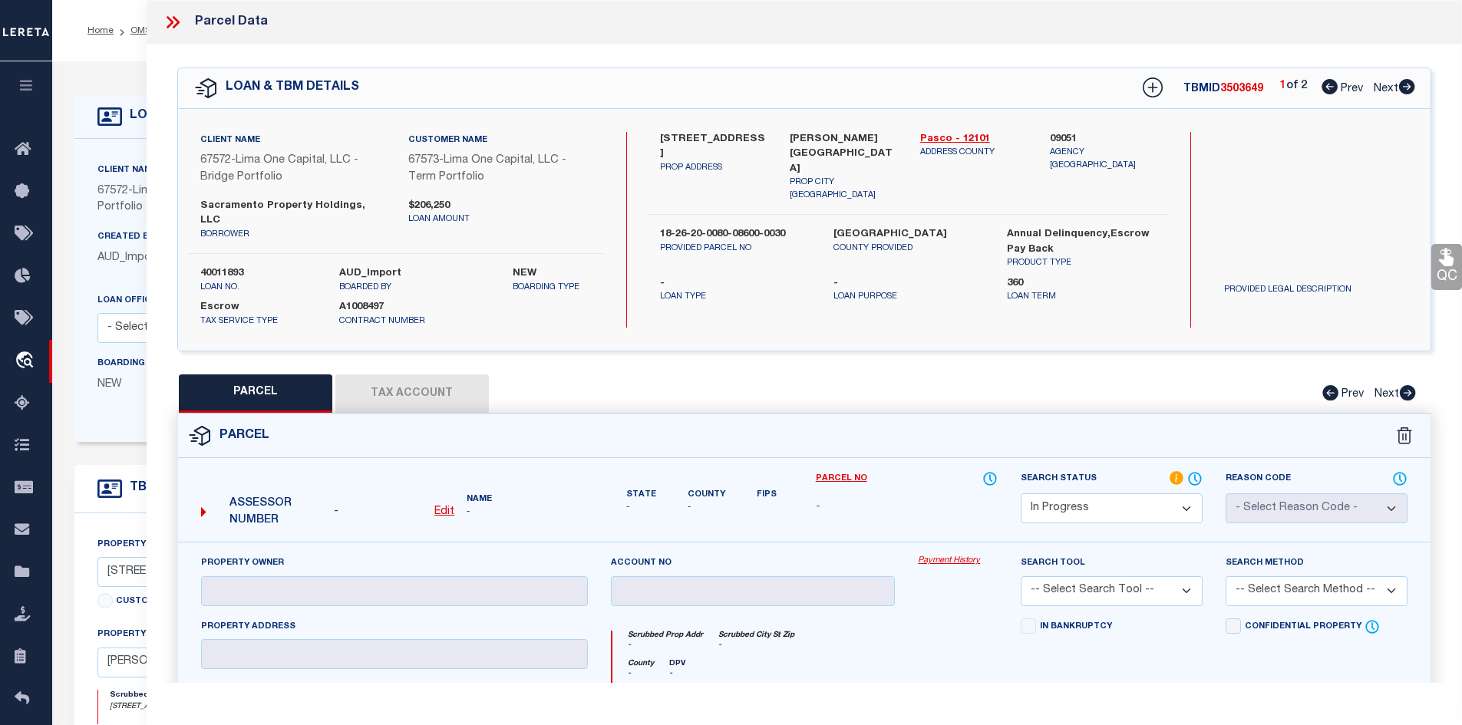
click at [1406, 92] on icon at bounding box center [1407, 86] width 16 height 15
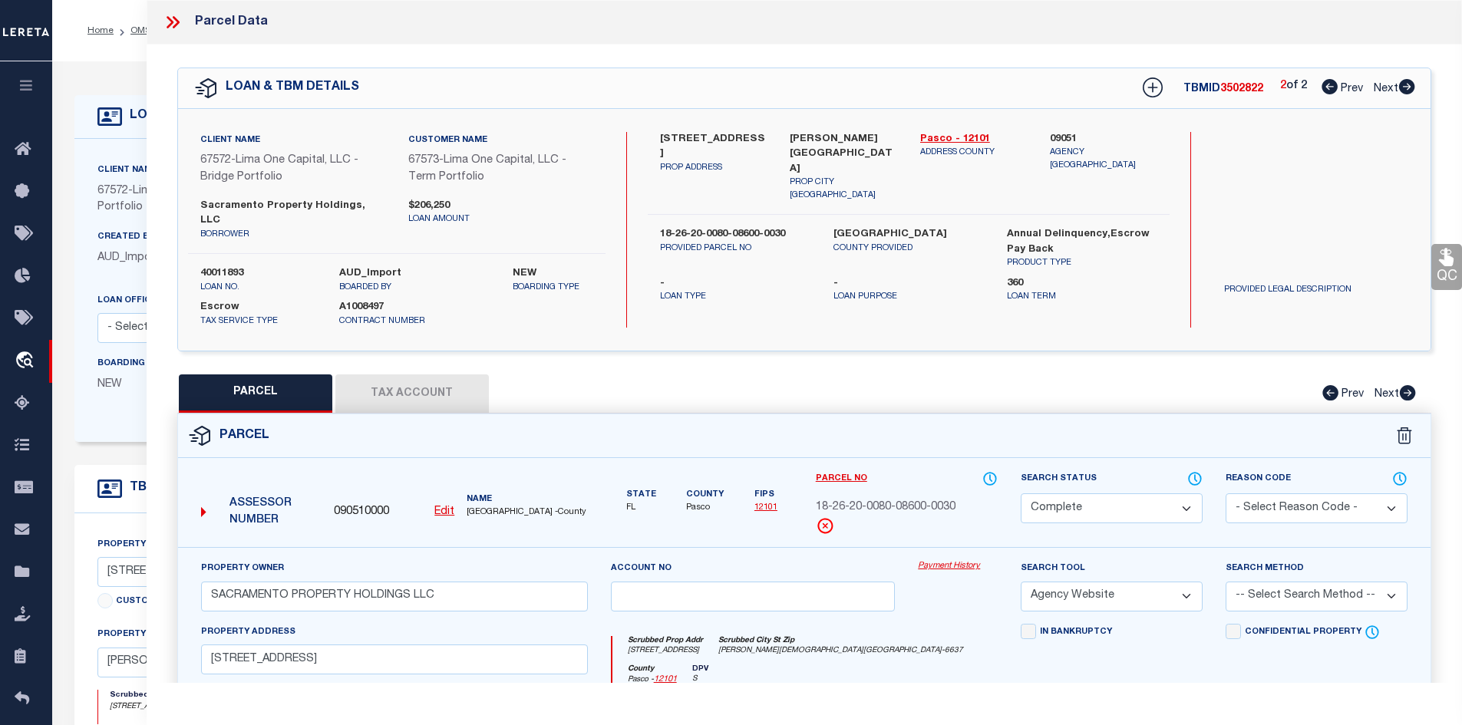
click at [1324, 92] on icon at bounding box center [1330, 86] width 16 height 15
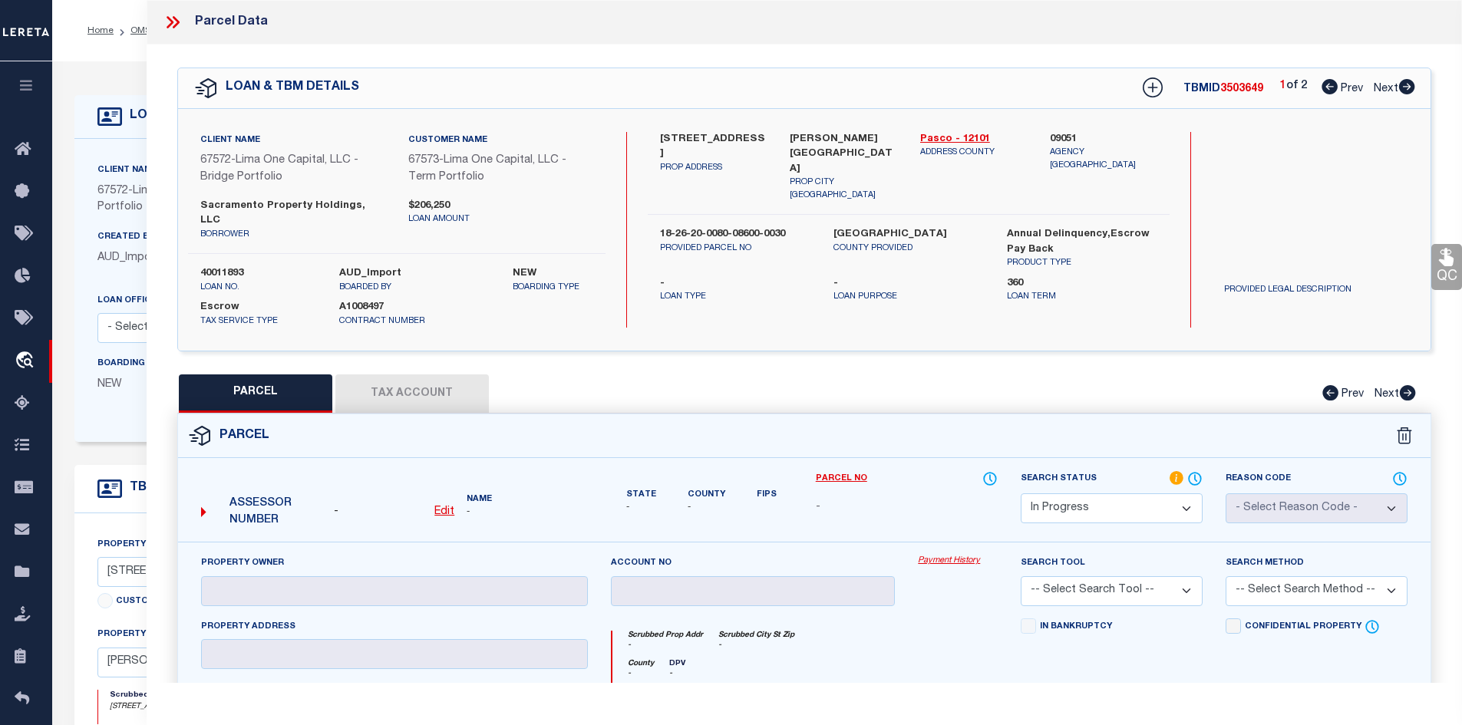
click at [1408, 86] on icon at bounding box center [1407, 86] width 16 height 15
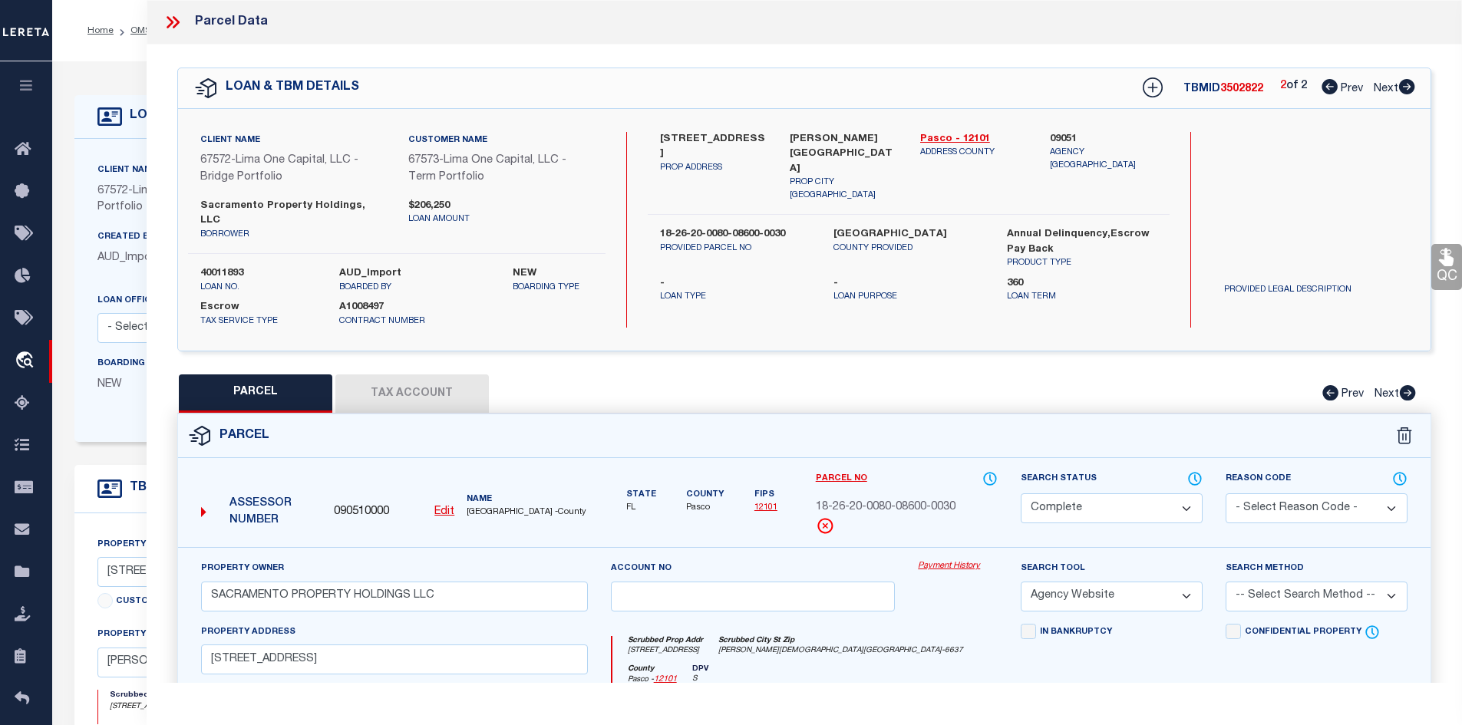
click at [1328, 87] on icon at bounding box center [1330, 86] width 16 height 15
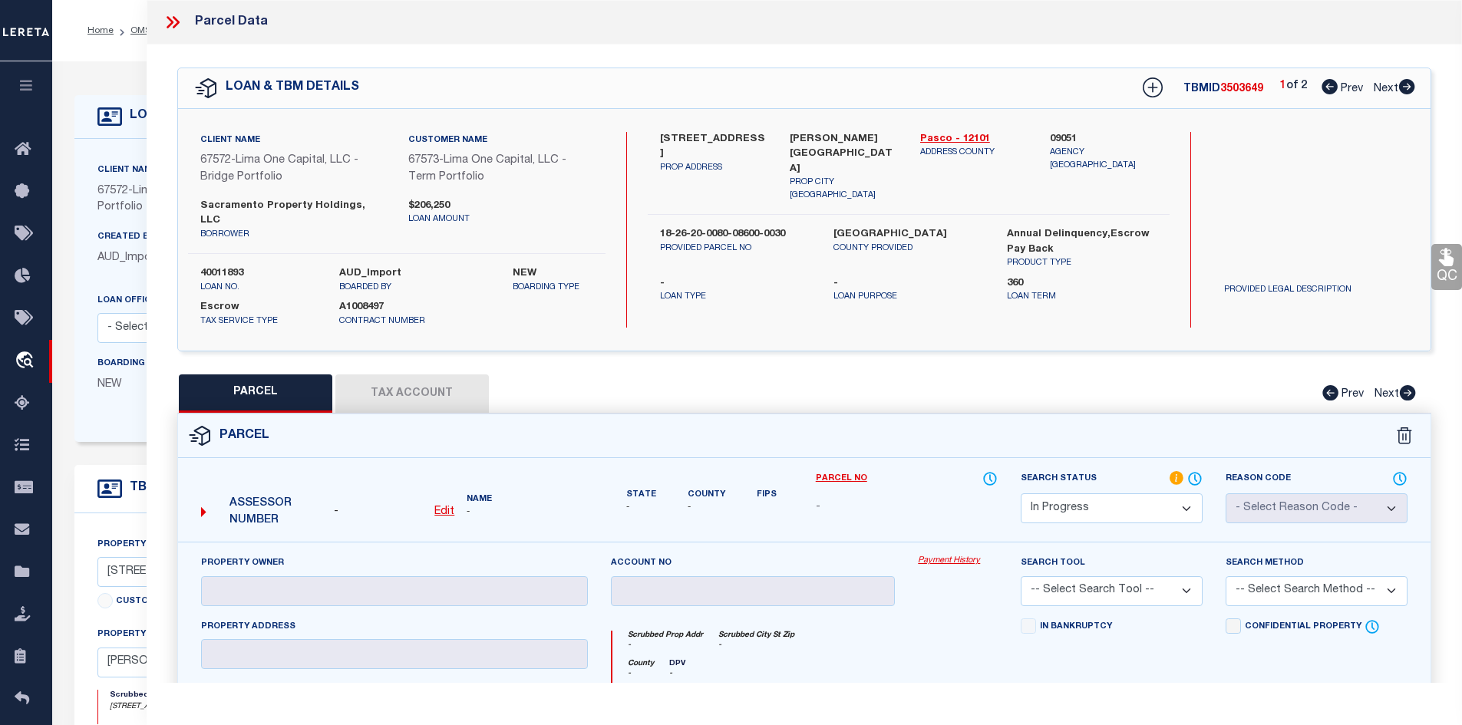
click at [1054, 500] on select "Automated Search Bad Parcel Complete Duplicate Parcel High Dollar Reporting In …" at bounding box center [1112, 508] width 182 height 30
click at [1021, 493] on select "Automated Search Bad Parcel Complete Duplicate Parcel High Dollar Reporting In …" at bounding box center [1112, 508] width 182 height 30
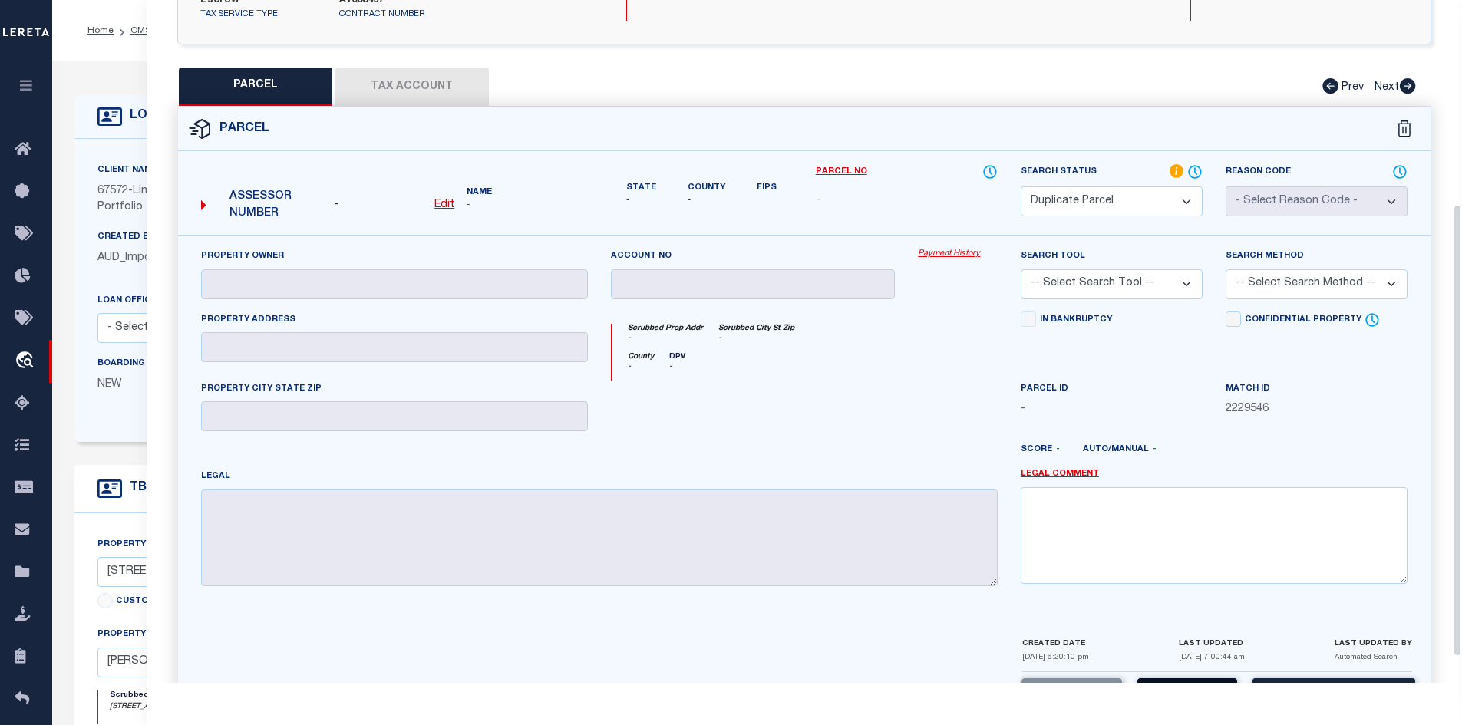
click at [1185, 678] on button "Save" at bounding box center [1187, 694] width 100 height 33
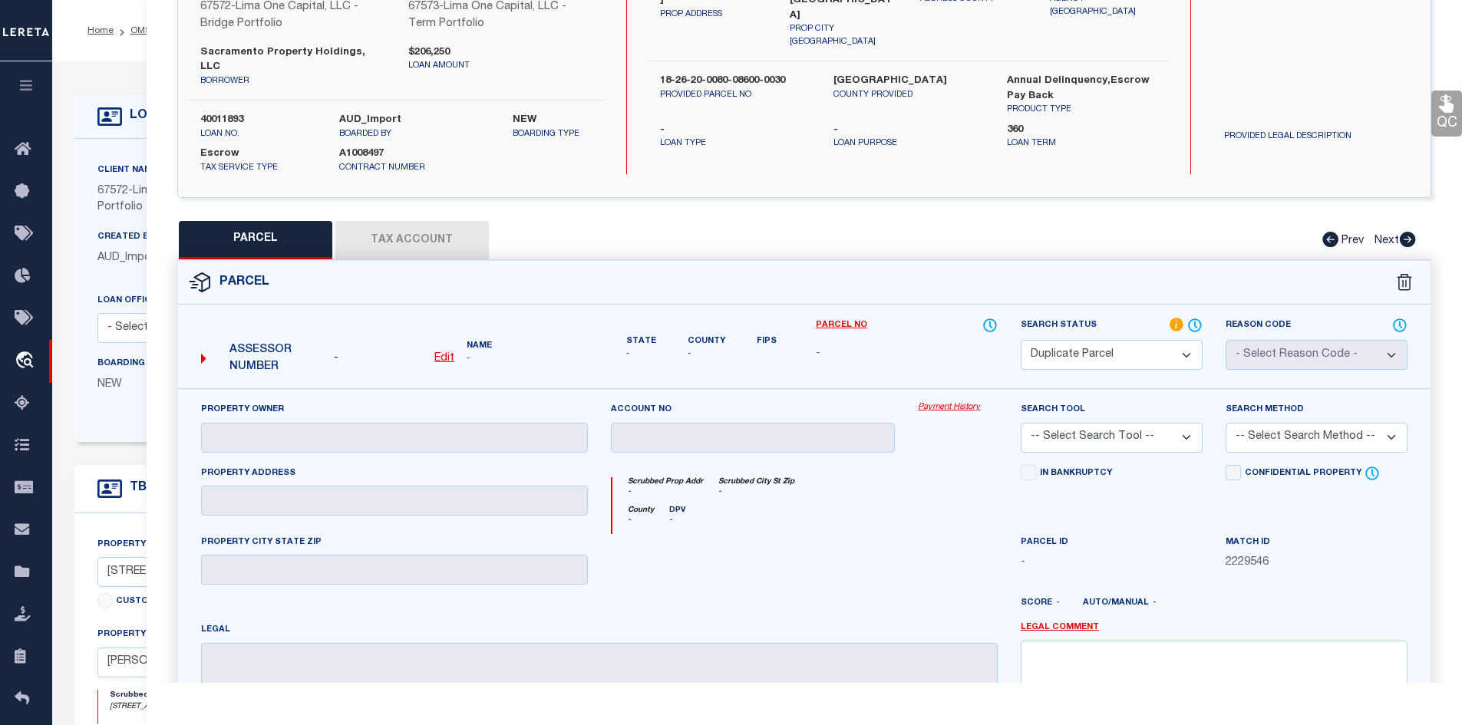
scroll to position [0, 0]
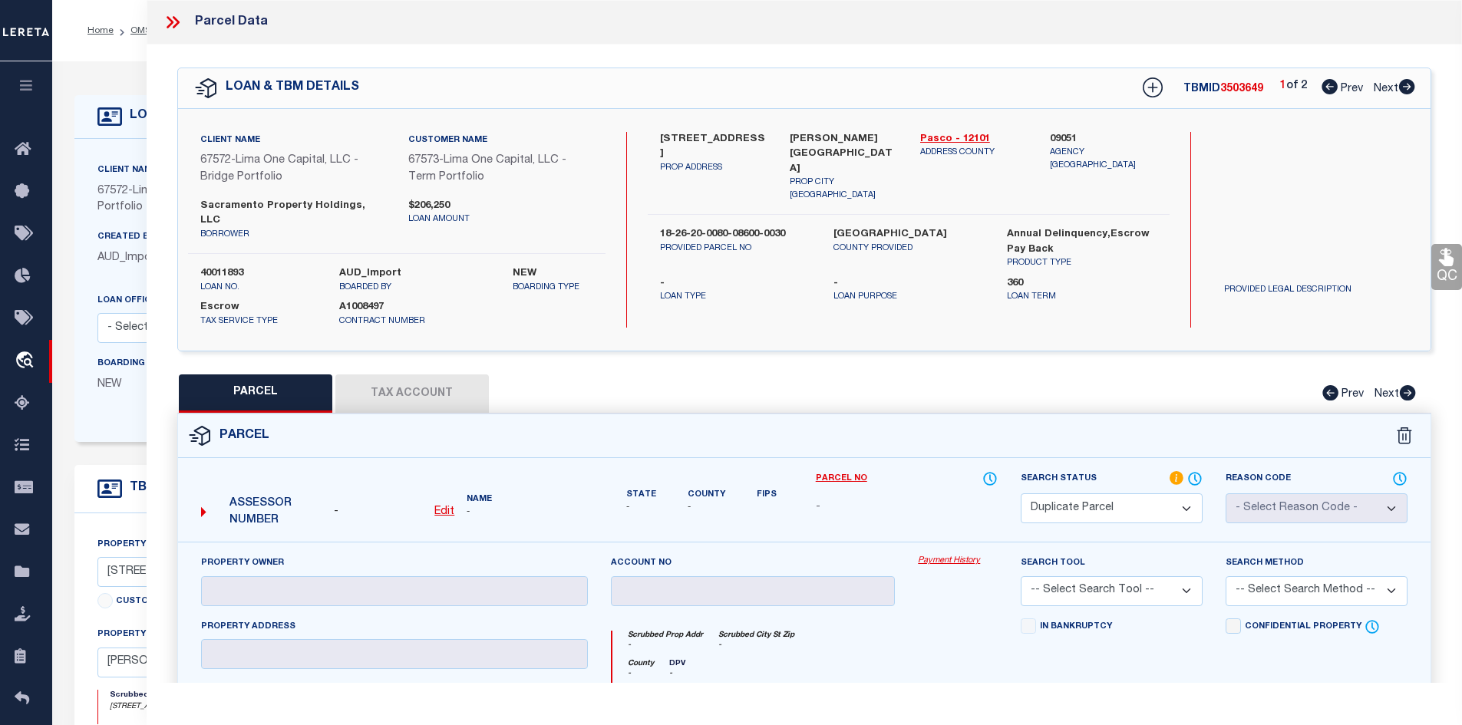
click at [1405, 87] on icon at bounding box center [1407, 86] width 16 height 15
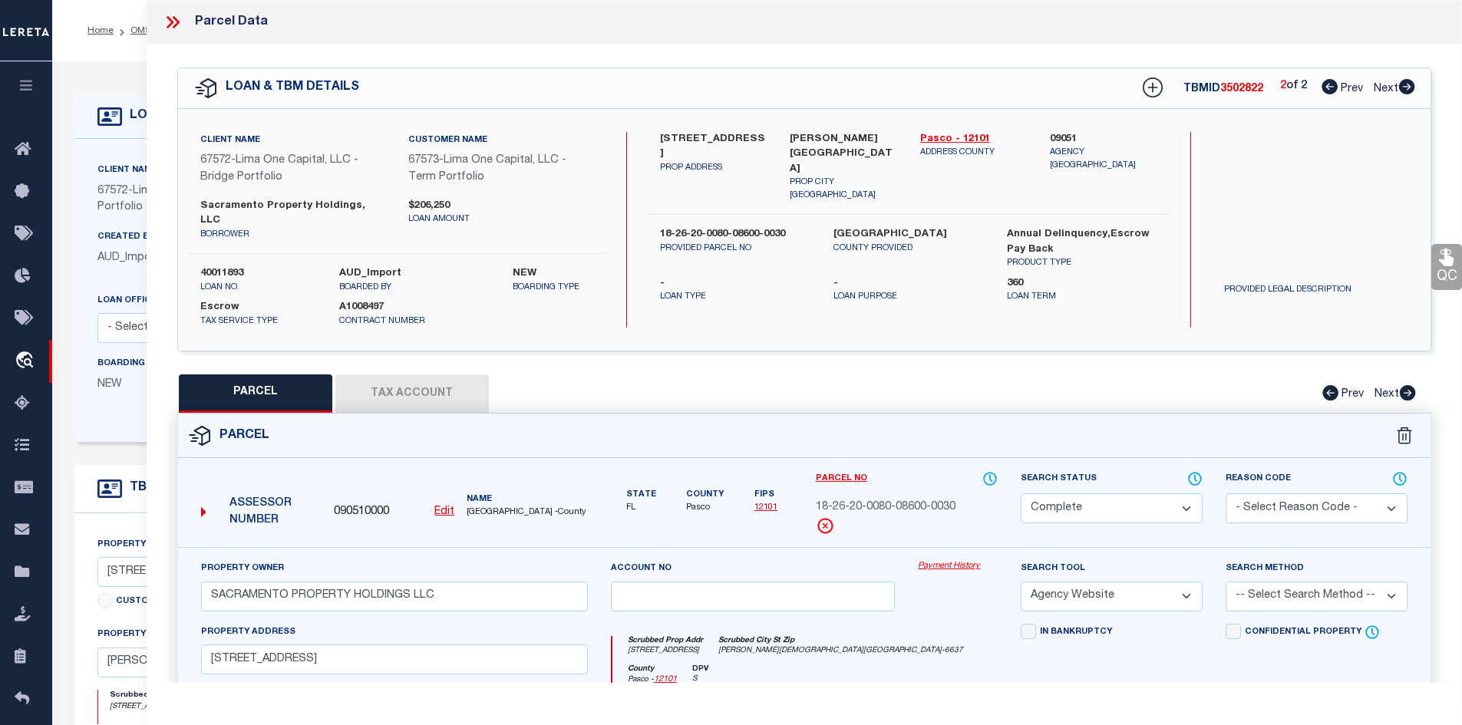
click at [1336, 81] on link "Prev" at bounding box center [1346, 86] width 49 height 11
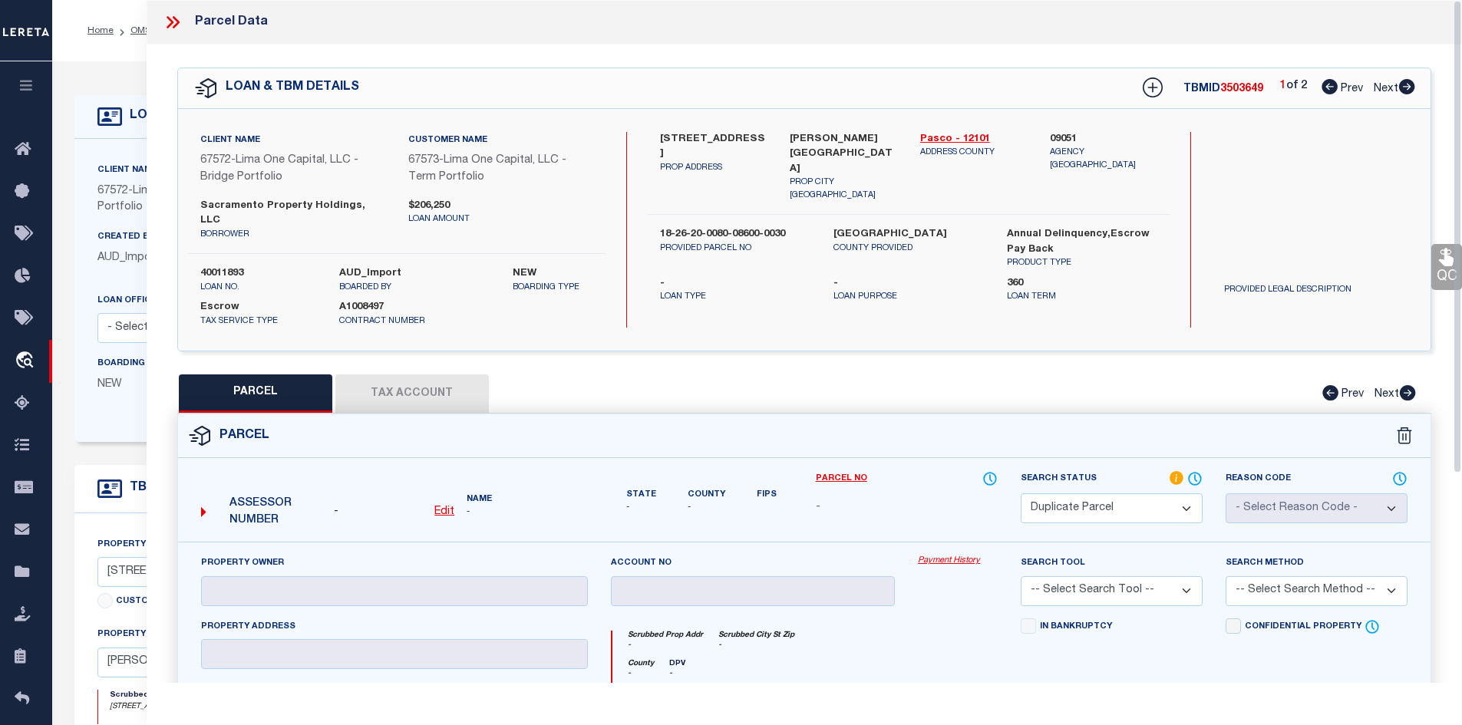
click at [1408, 88] on icon at bounding box center [1406, 86] width 17 height 15
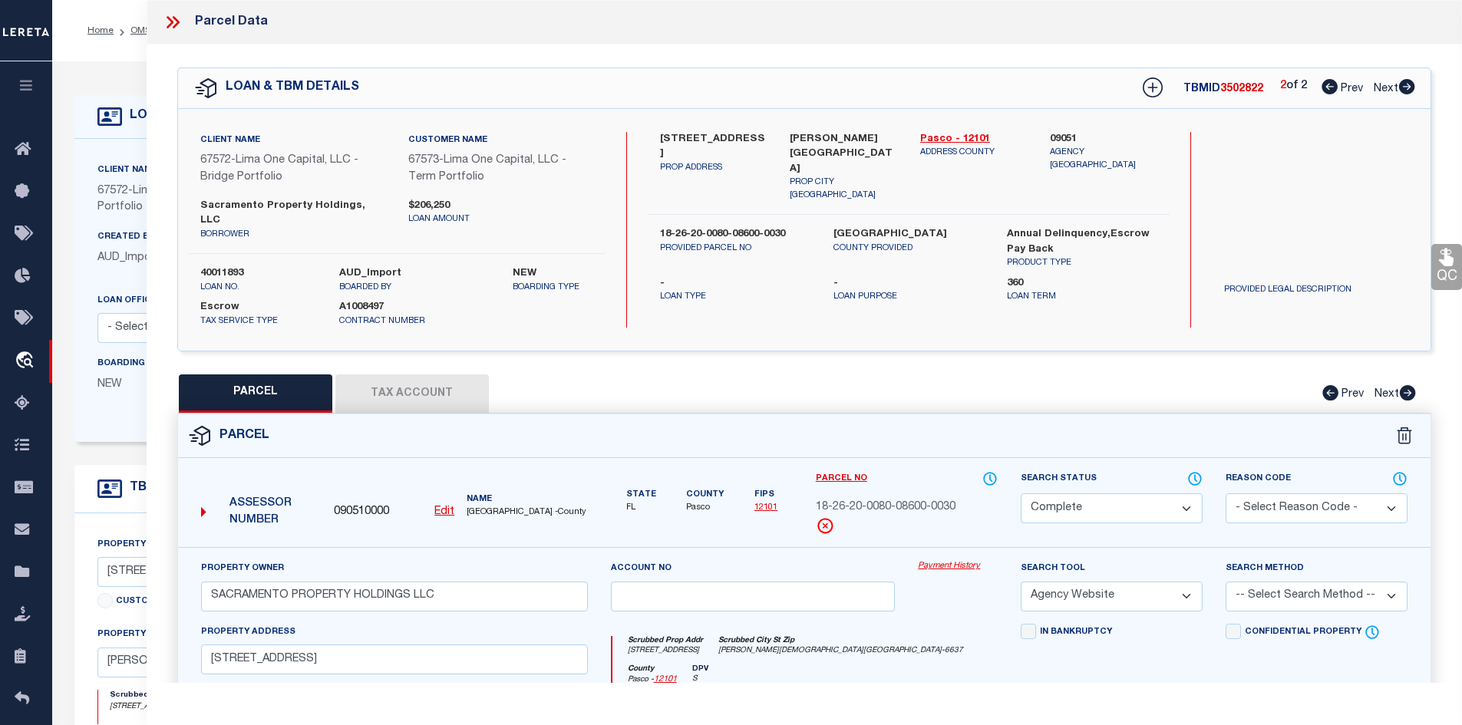
click at [1318, 89] on div "2 of 2 Prev Next" at bounding box center [1347, 88] width 135 height 20
click at [1324, 88] on icon at bounding box center [1330, 86] width 16 height 15
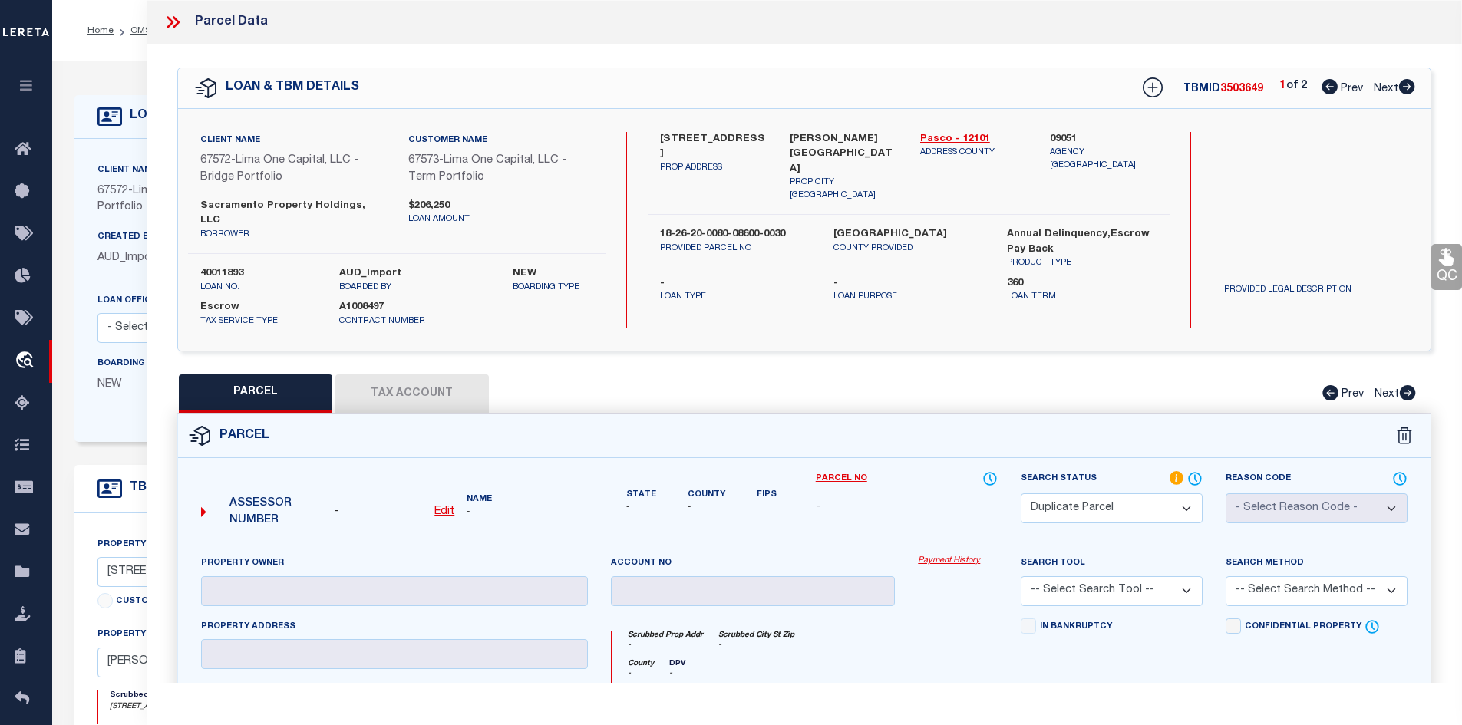
click at [1245, 89] on span "3503649" at bounding box center [1241, 89] width 43 height 11
click at [1244, 90] on span "3503649" at bounding box center [1241, 89] width 43 height 11
click at [138, 35] on link "OMS" at bounding box center [140, 30] width 21 height 9
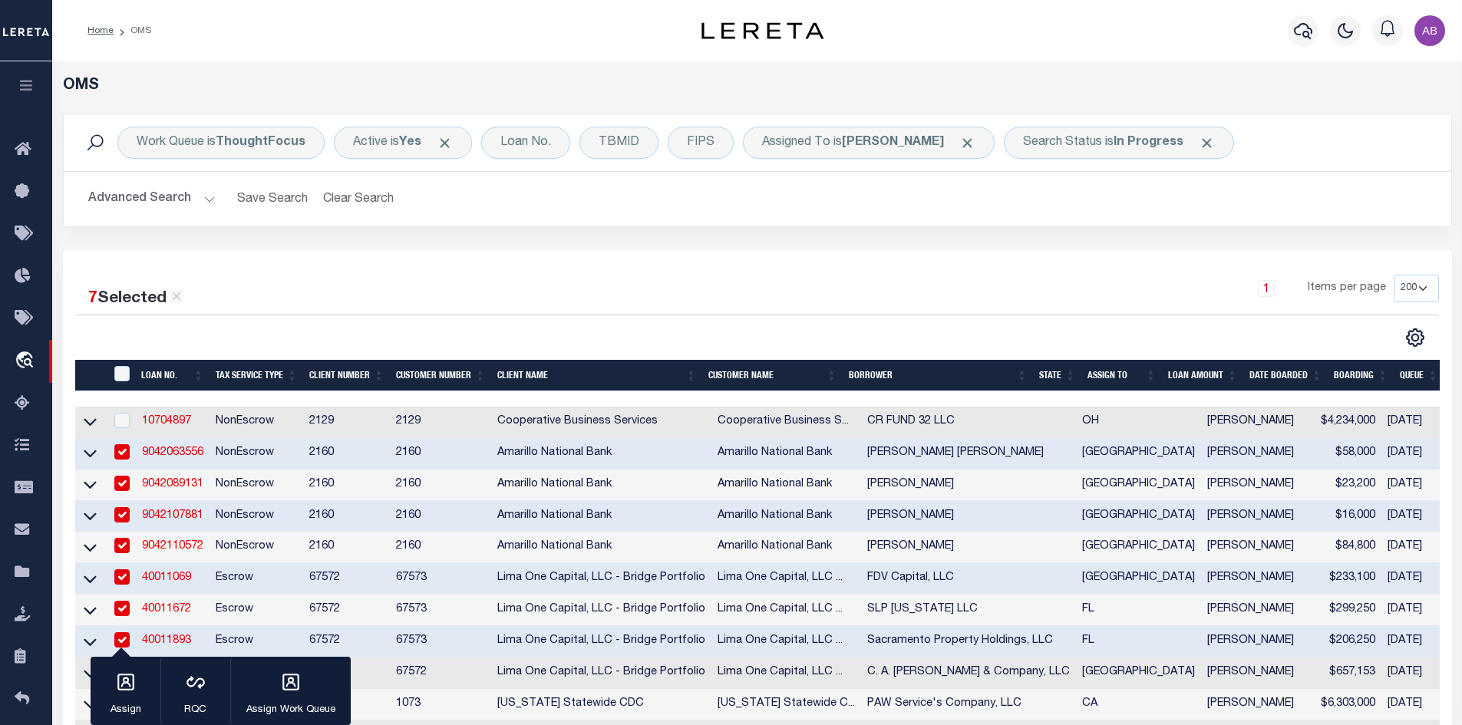
scroll to position [230, 0]
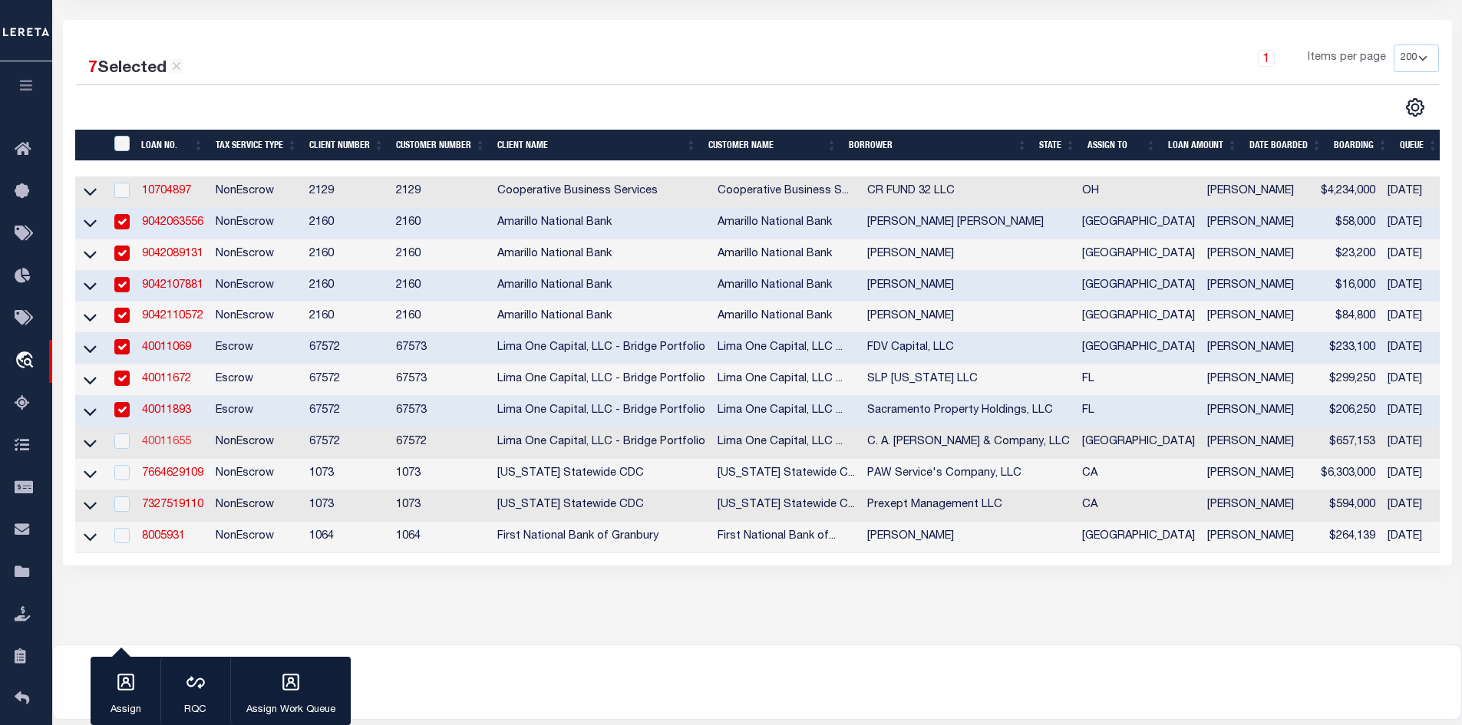
click at [153, 447] on link "40011655" at bounding box center [166, 442] width 49 height 11
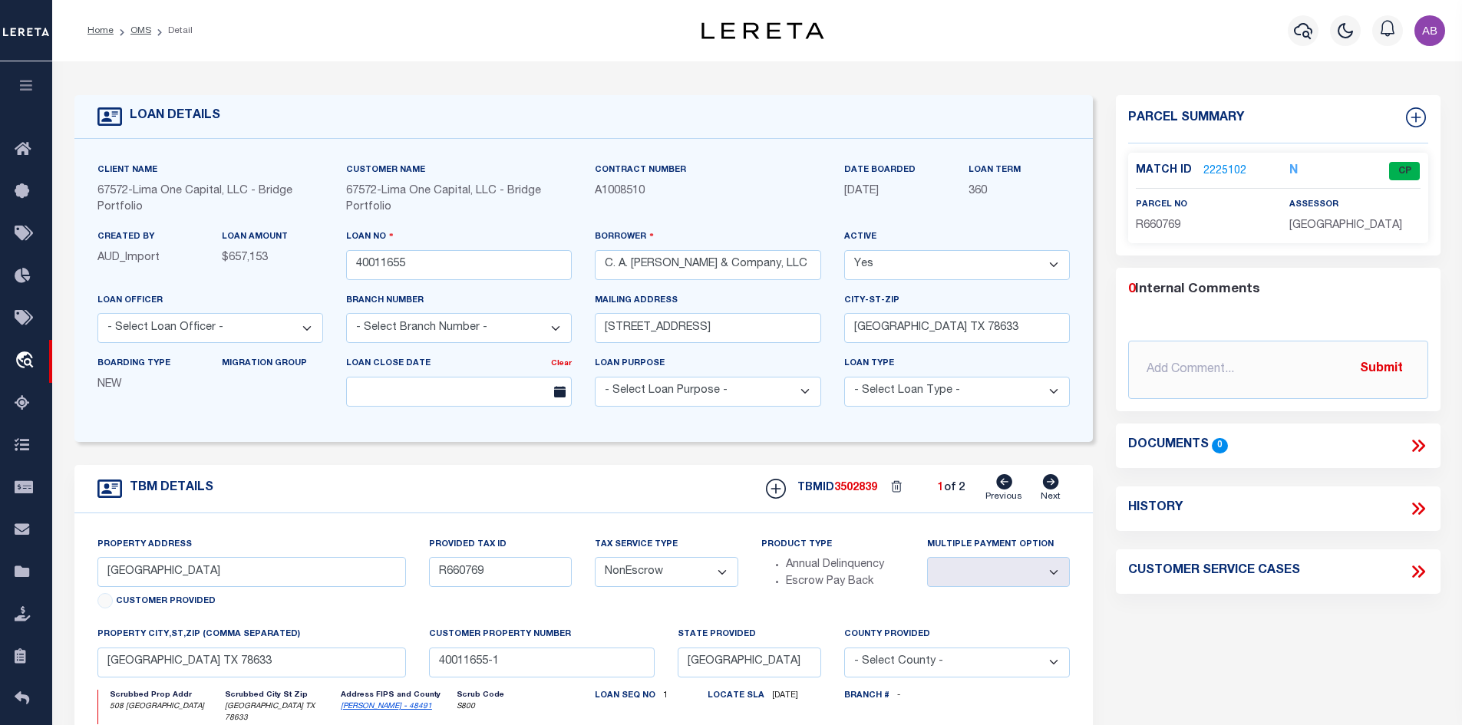
click at [1213, 169] on link "2225102" at bounding box center [1224, 171] width 43 height 16
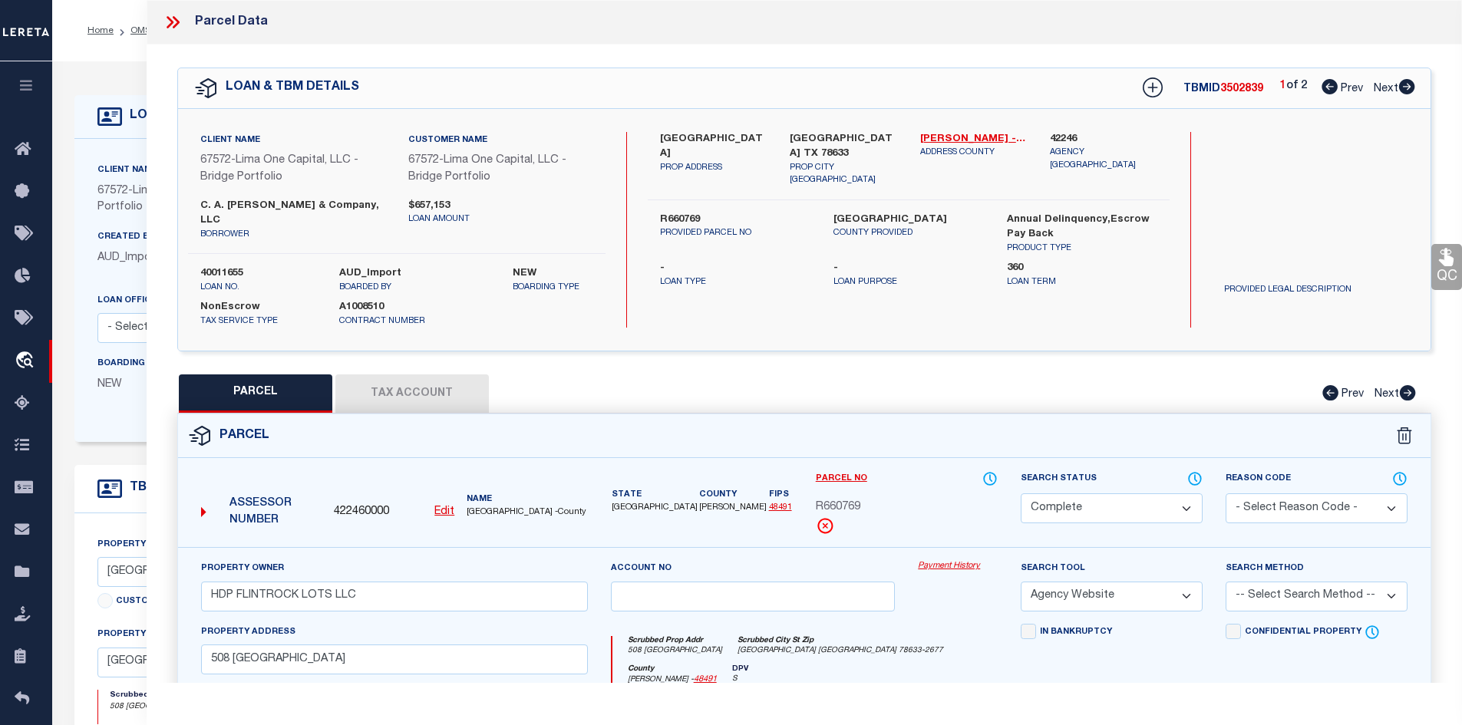
click at [1399, 85] on icon at bounding box center [1406, 86] width 17 height 15
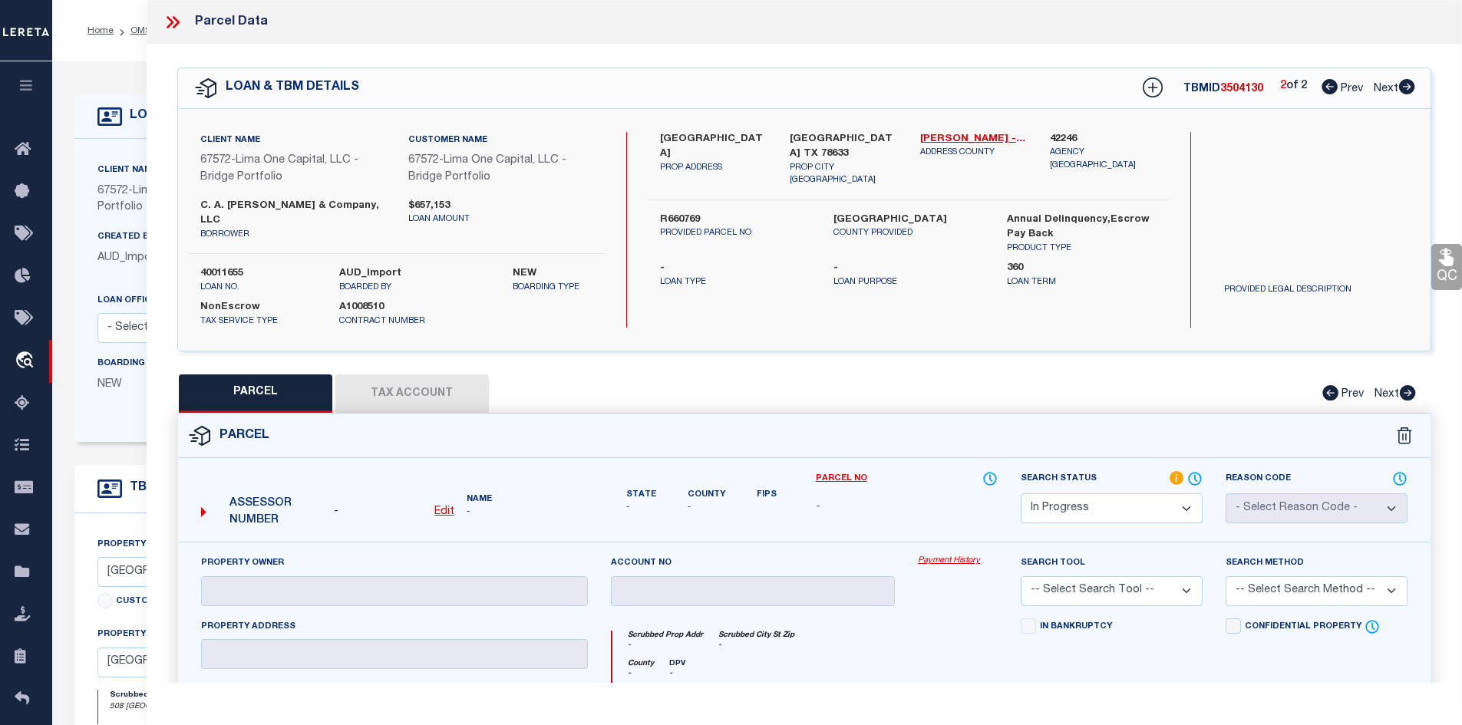
click at [1318, 87] on div "2 of 2 Prev Next" at bounding box center [1347, 88] width 135 height 20
click at [1322, 85] on icon at bounding box center [1330, 86] width 16 height 15
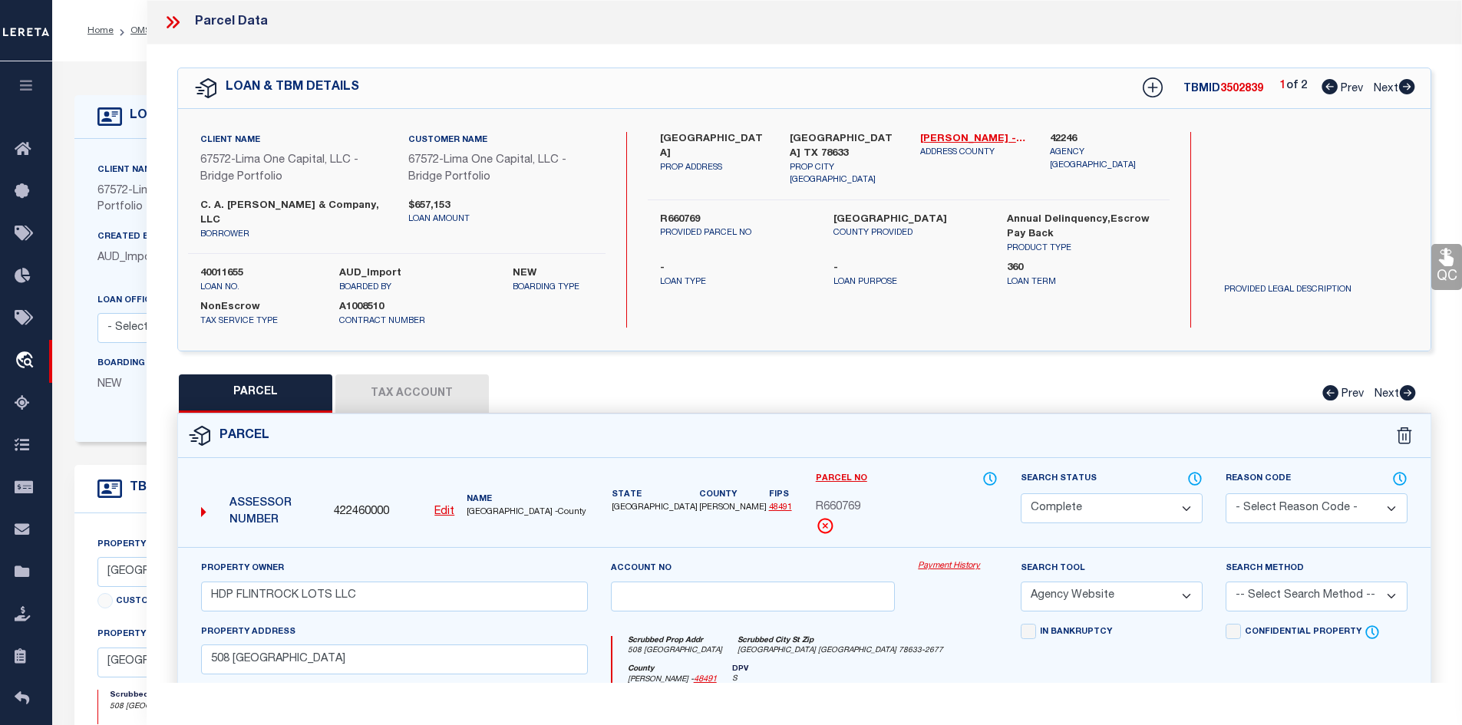
click at [1409, 82] on icon at bounding box center [1407, 86] width 16 height 15
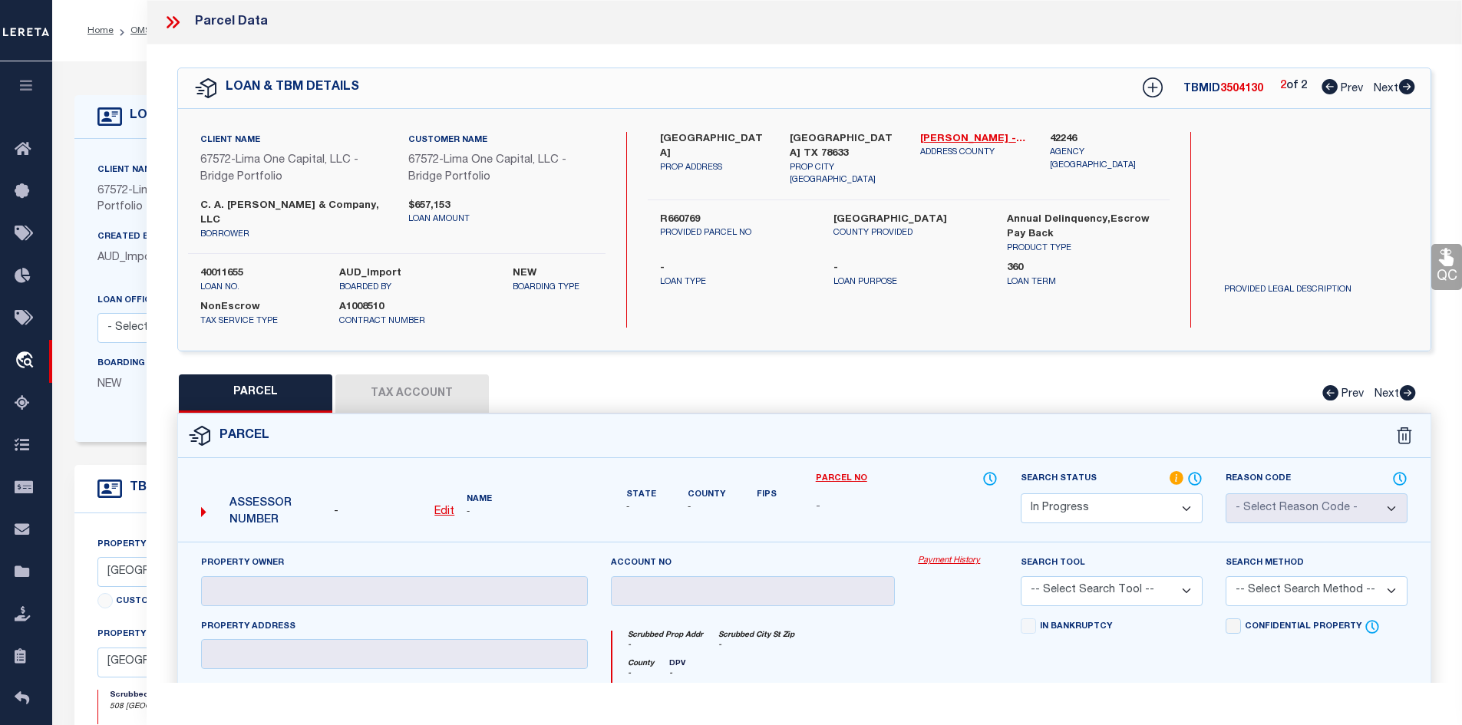
click at [1324, 84] on icon at bounding box center [1330, 86] width 16 height 15
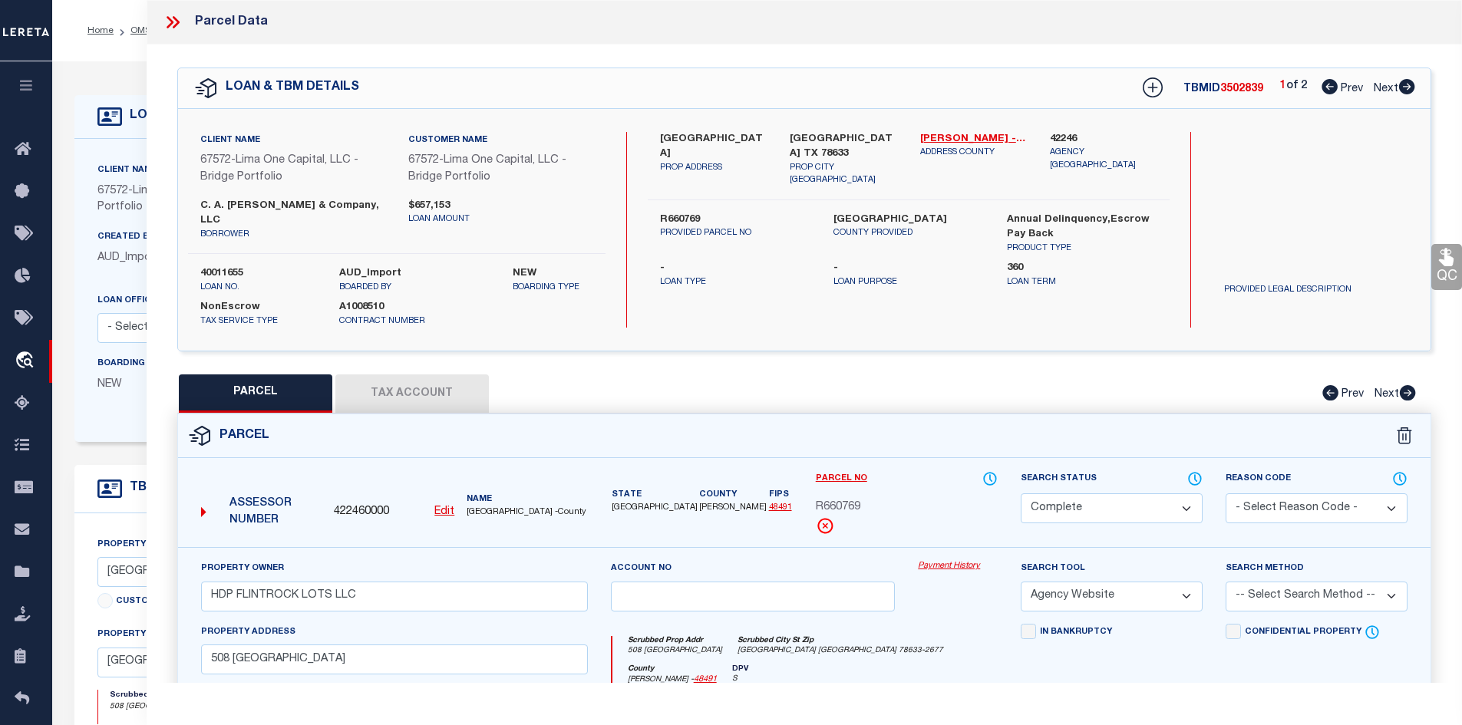
click at [1408, 87] on icon at bounding box center [1407, 86] width 16 height 15
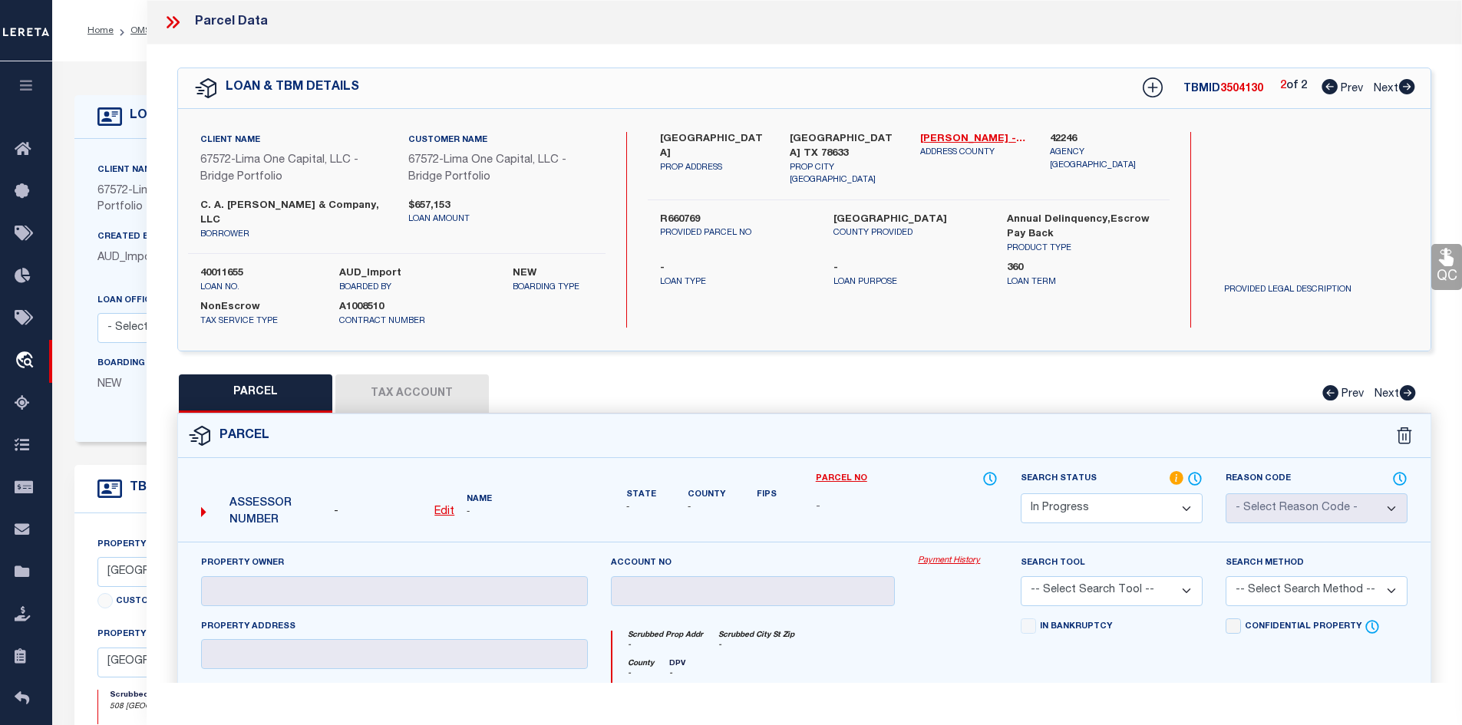
click at [1322, 88] on icon at bounding box center [1330, 86] width 16 height 15
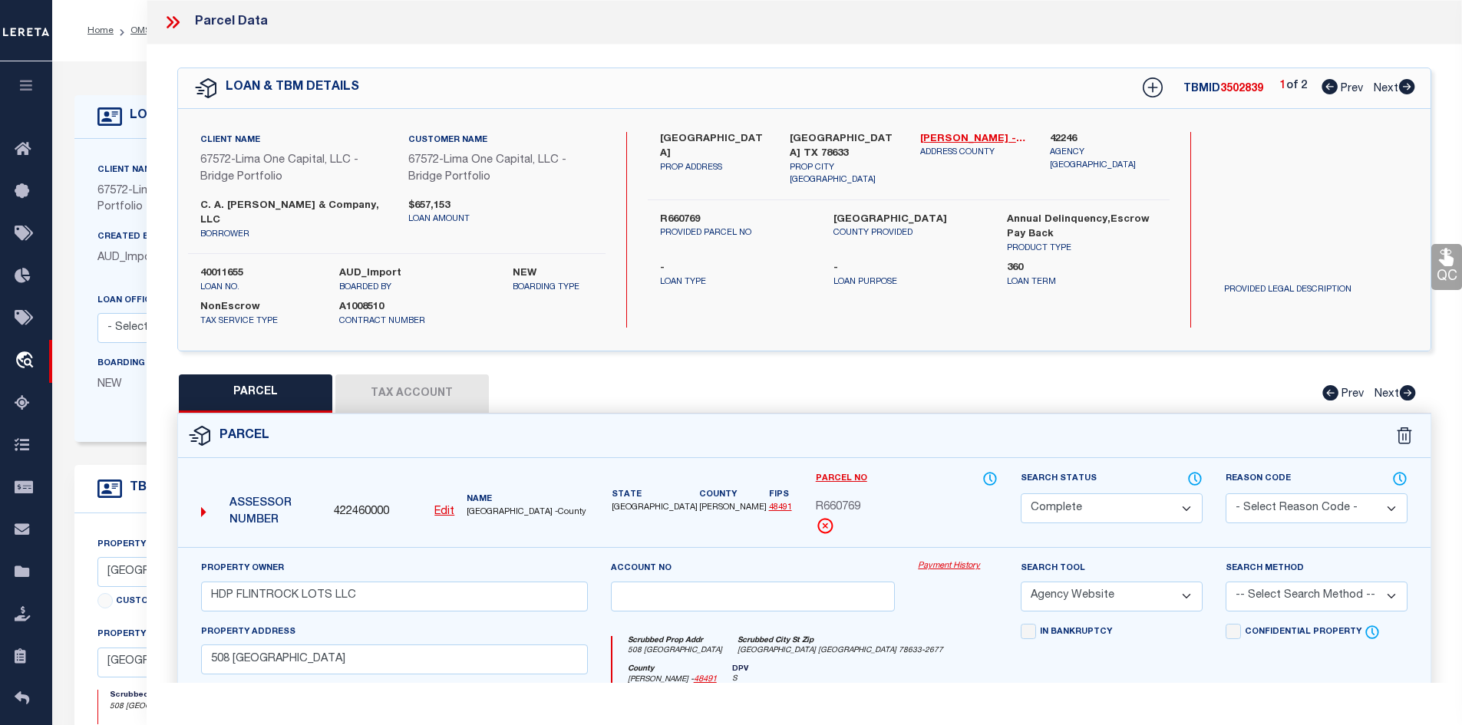
click at [1408, 88] on icon at bounding box center [1406, 86] width 17 height 15
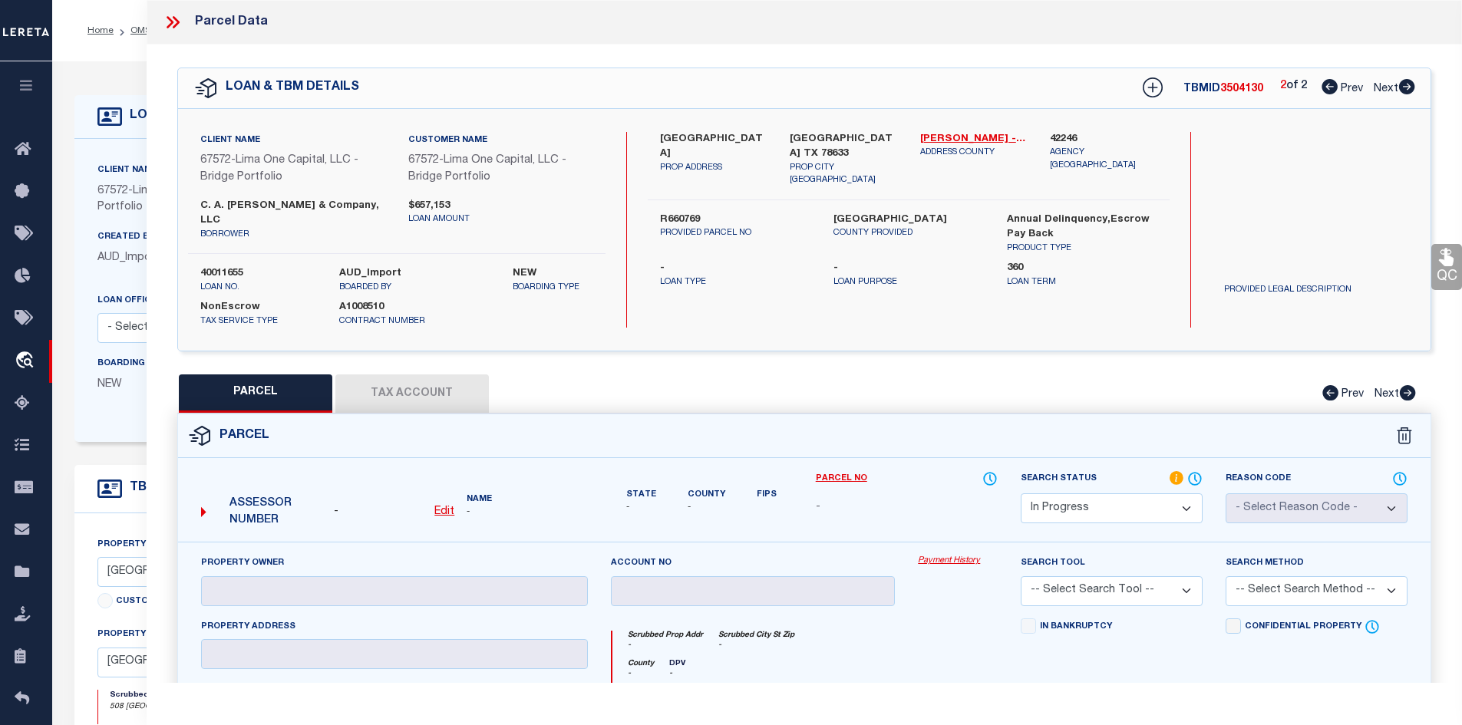
click at [1325, 85] on icon at bounding box center [1330, 86] width 16 height 15
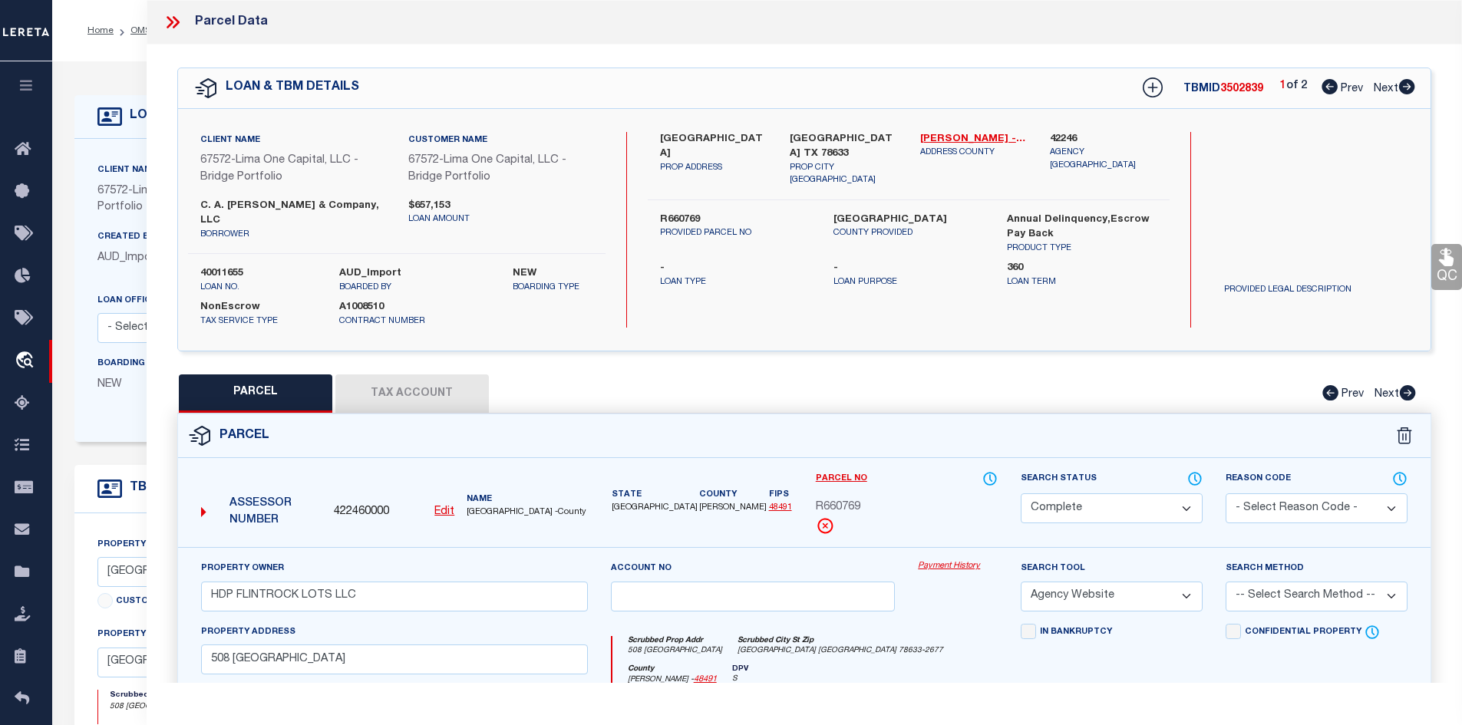
click at [1407, 91] on icon at bounding box center [1407, 86] width 16 height 15
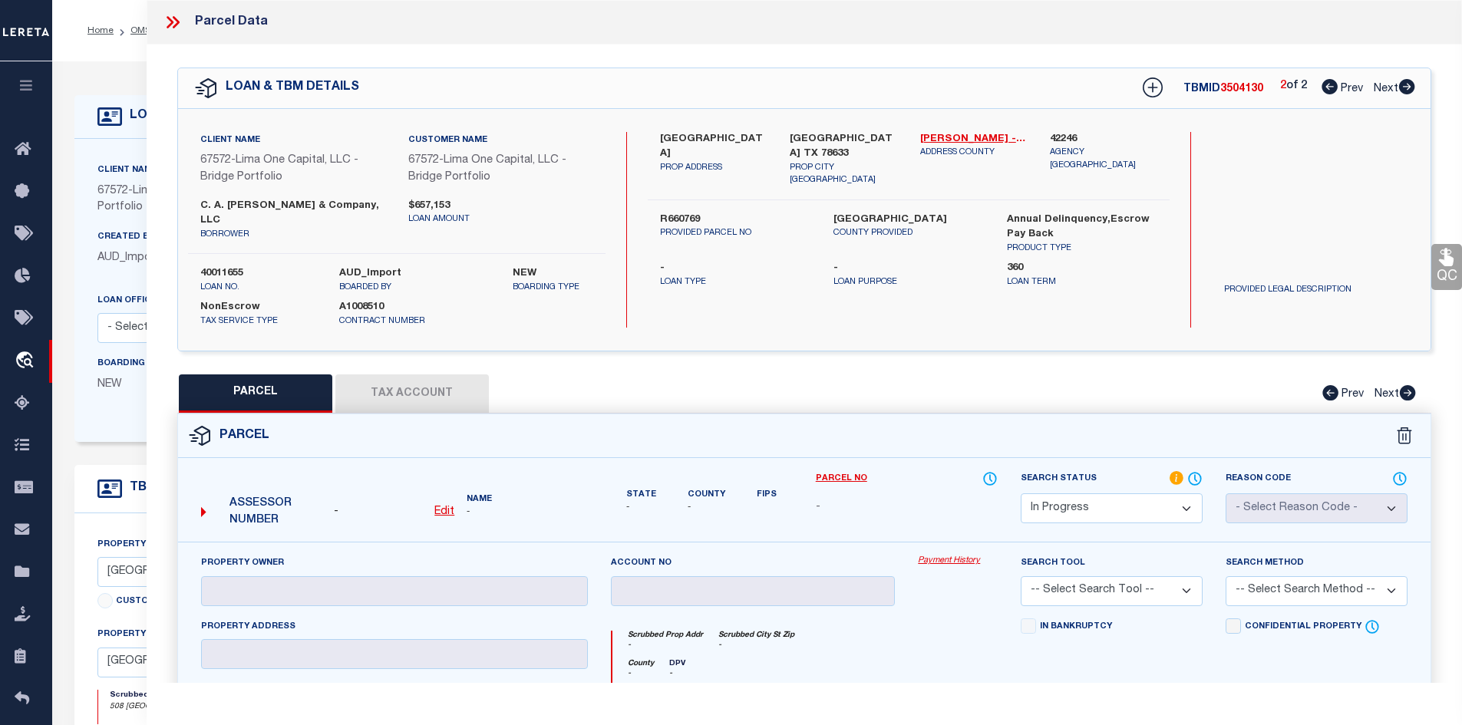
click at [1244, 84] on span "3504130" at bounding box center [1241, 89] width 43 height 11
click at [1121, 493] on select "Automated Search Bad Parcel Complete Duplicate Parcel High Dollar Reporting In …" at bounding box center [1112, 508] width 182 height 30
click at [1021, 493] on select "Automated Search Bad Parcel Complete Duplicate Parcel High Dollar Reporting In …" at bounding box center [1112, 508] width 182 height 30
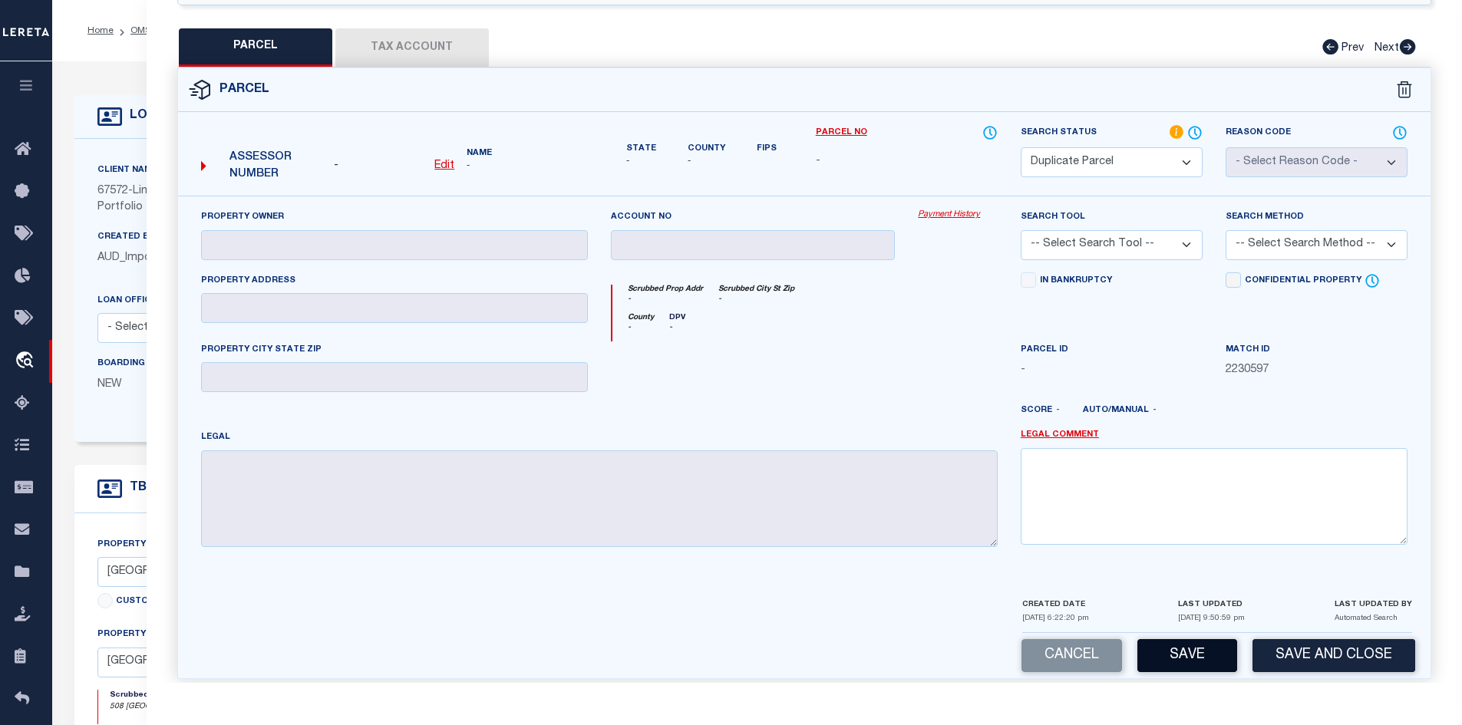
click at [1168, 645] on button "Save" at bounding box center [1187, 655] width 100 height 33
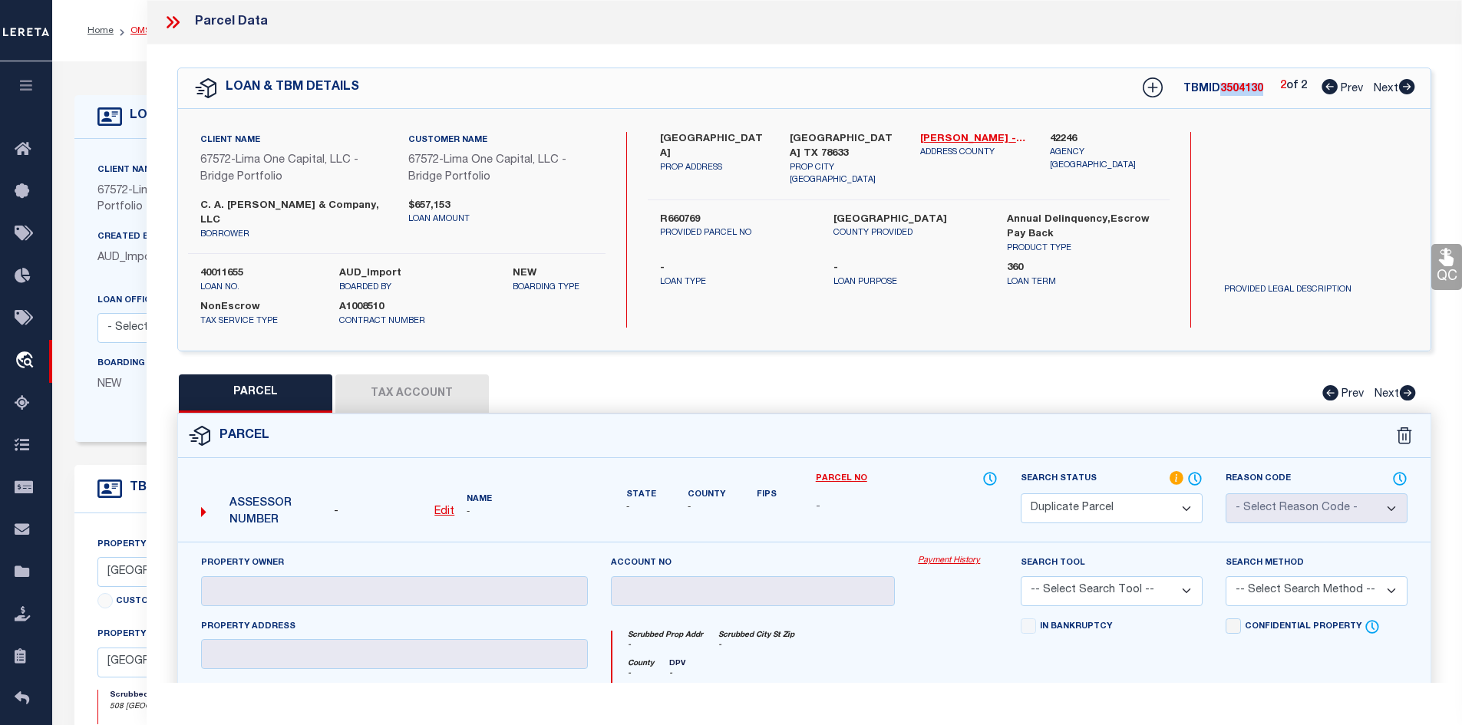
click at [137, 30] on link "OMS" at bounding box center [140, 30] width 21 height 9
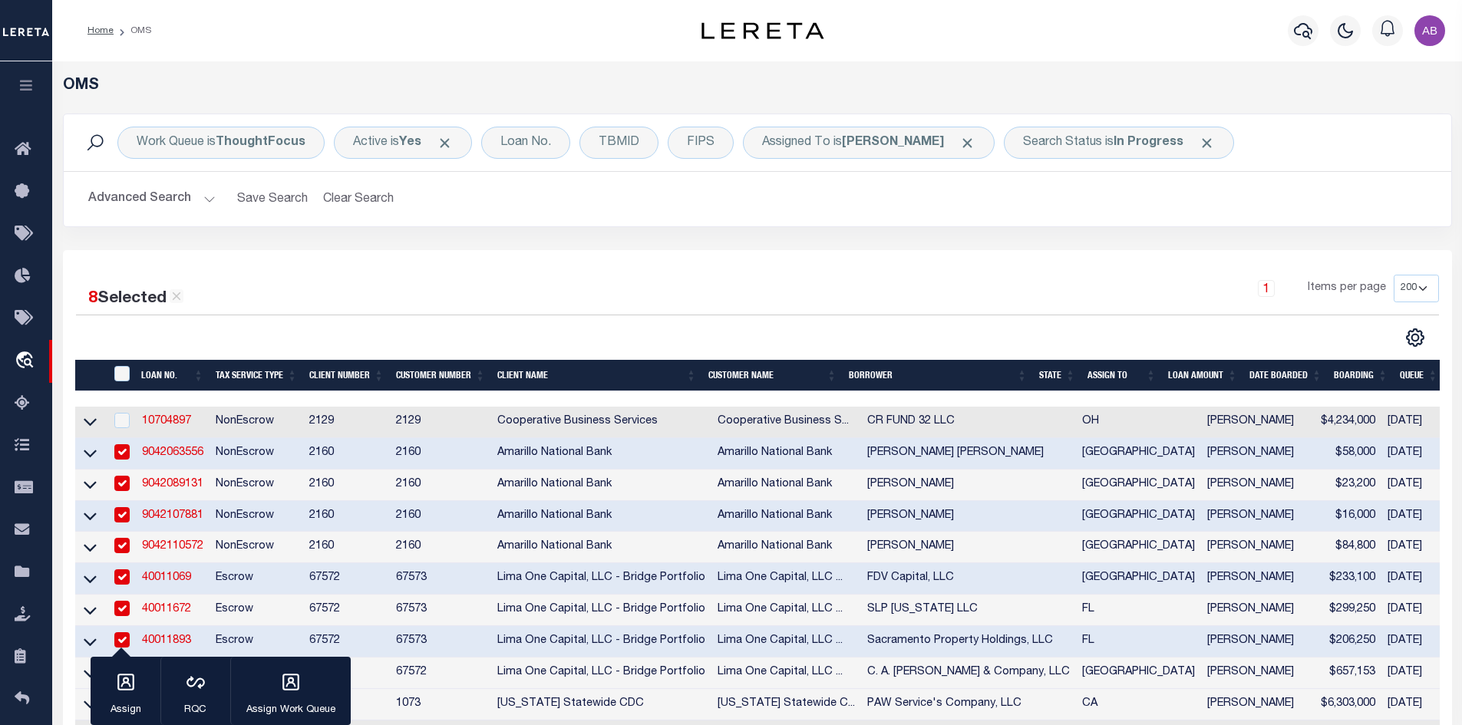
scroll to position [357, 0]
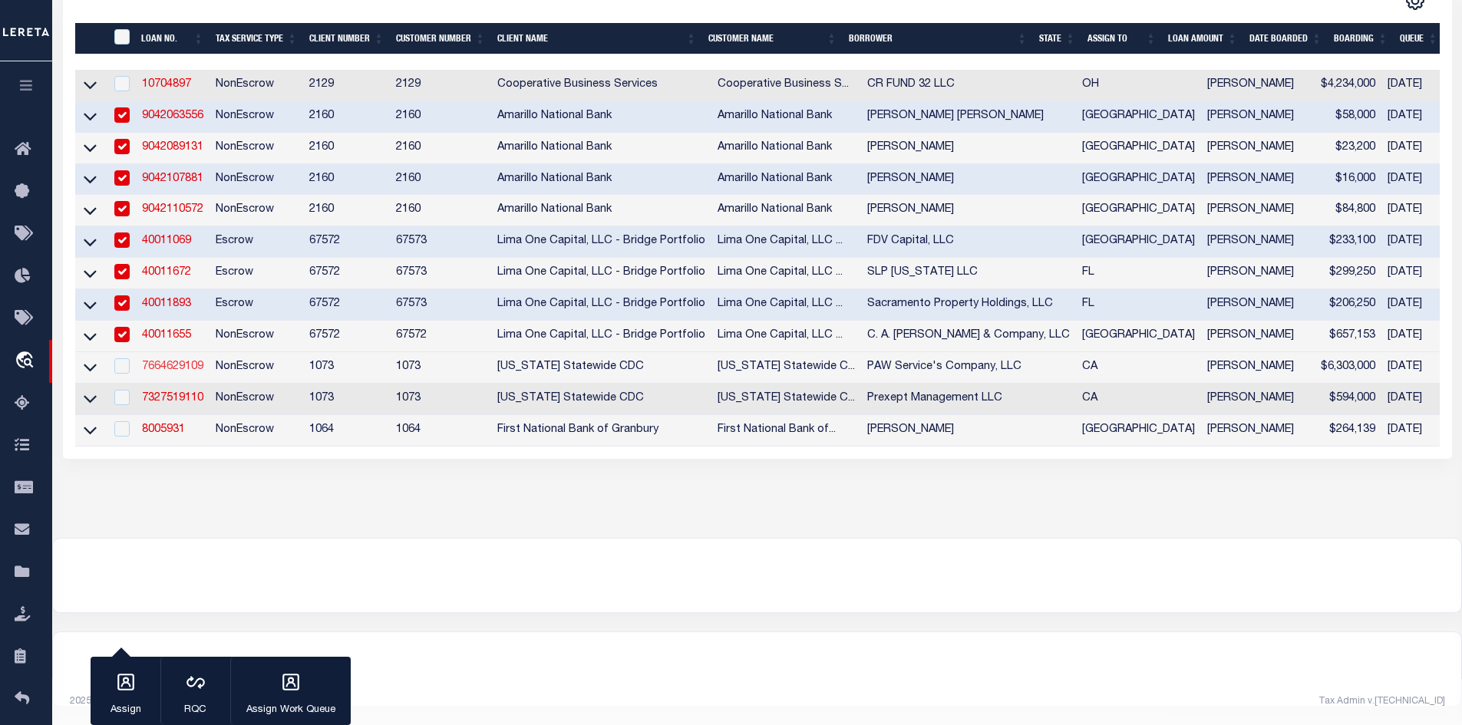
click at [148, 361] on link "7664629109" at bounding box center [172, 366] width 61 height 11
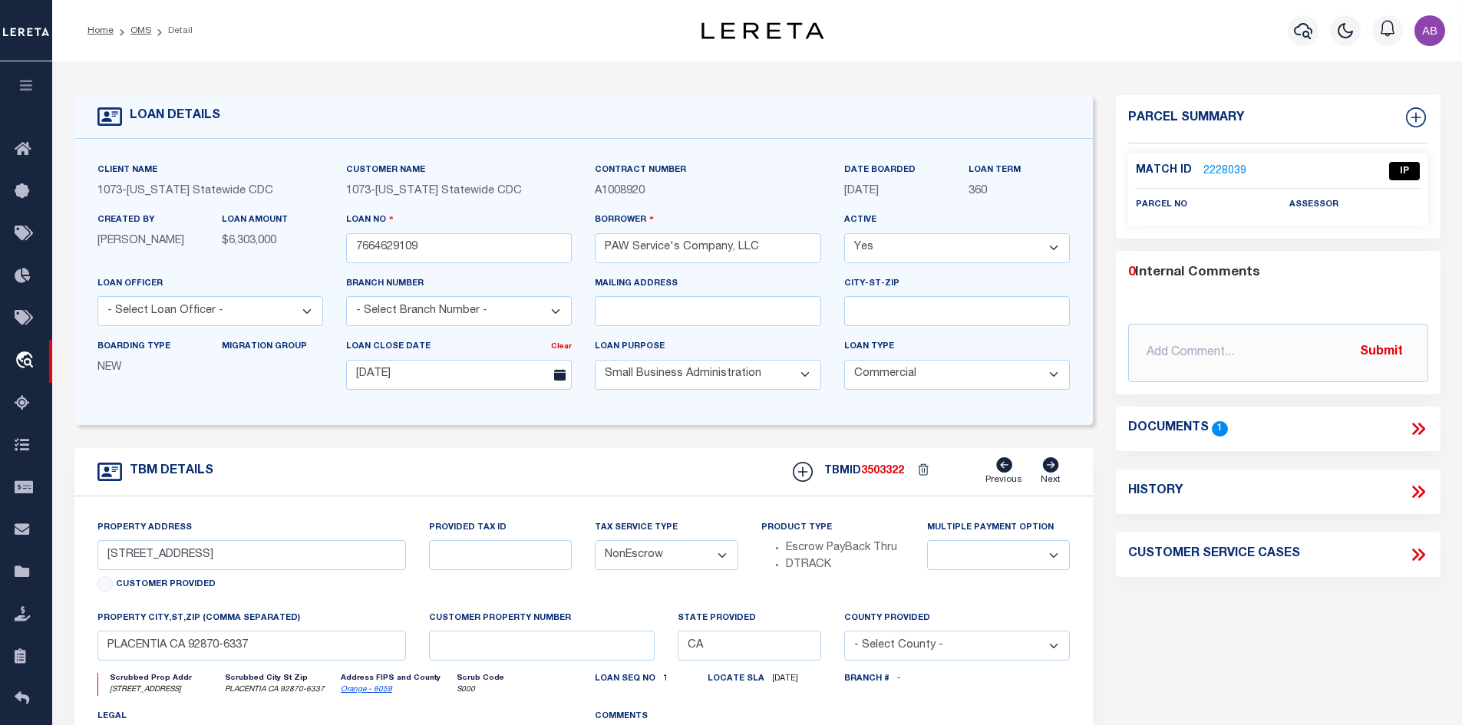
click at [1417, 428] on icon at bounding box center [1415, 429] width 7 height 12
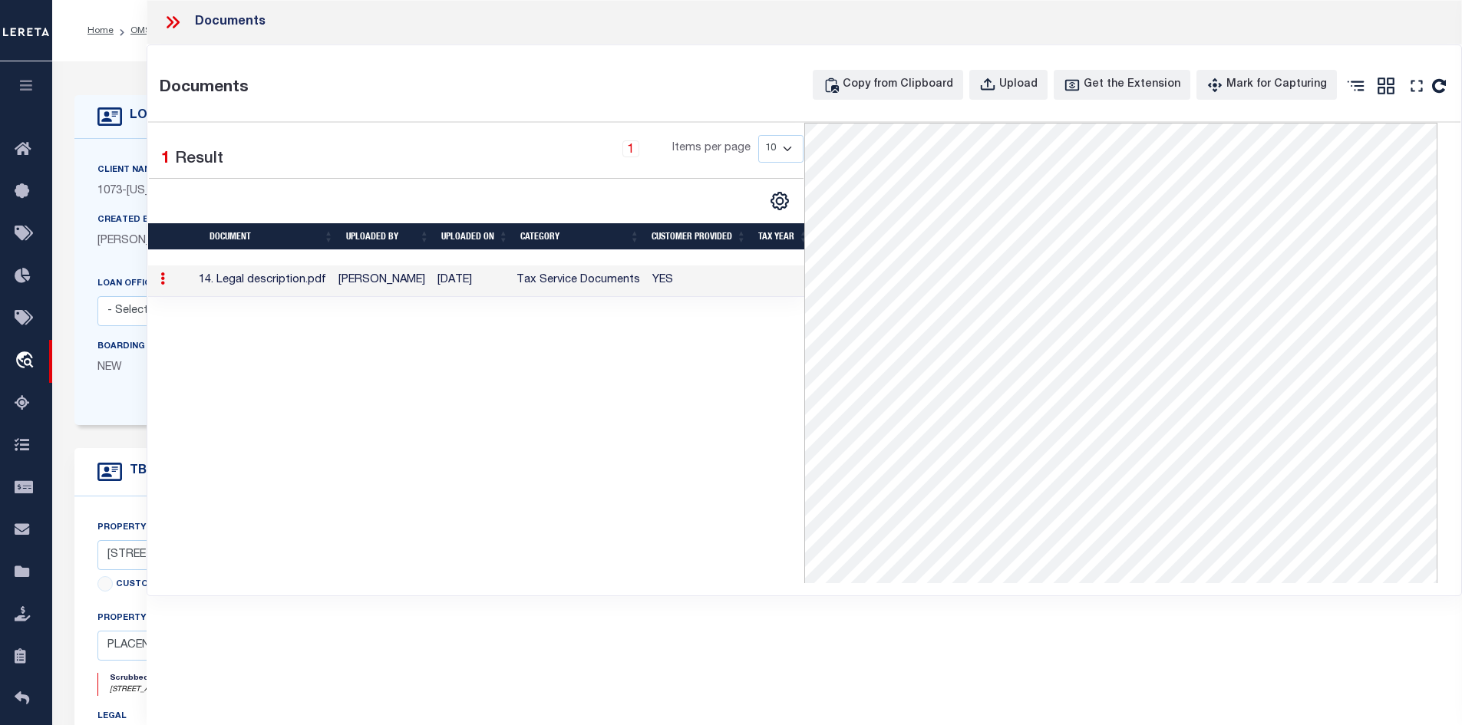
click at [170, 21] on icon at bounding box center [173, 22] width 20 height 20
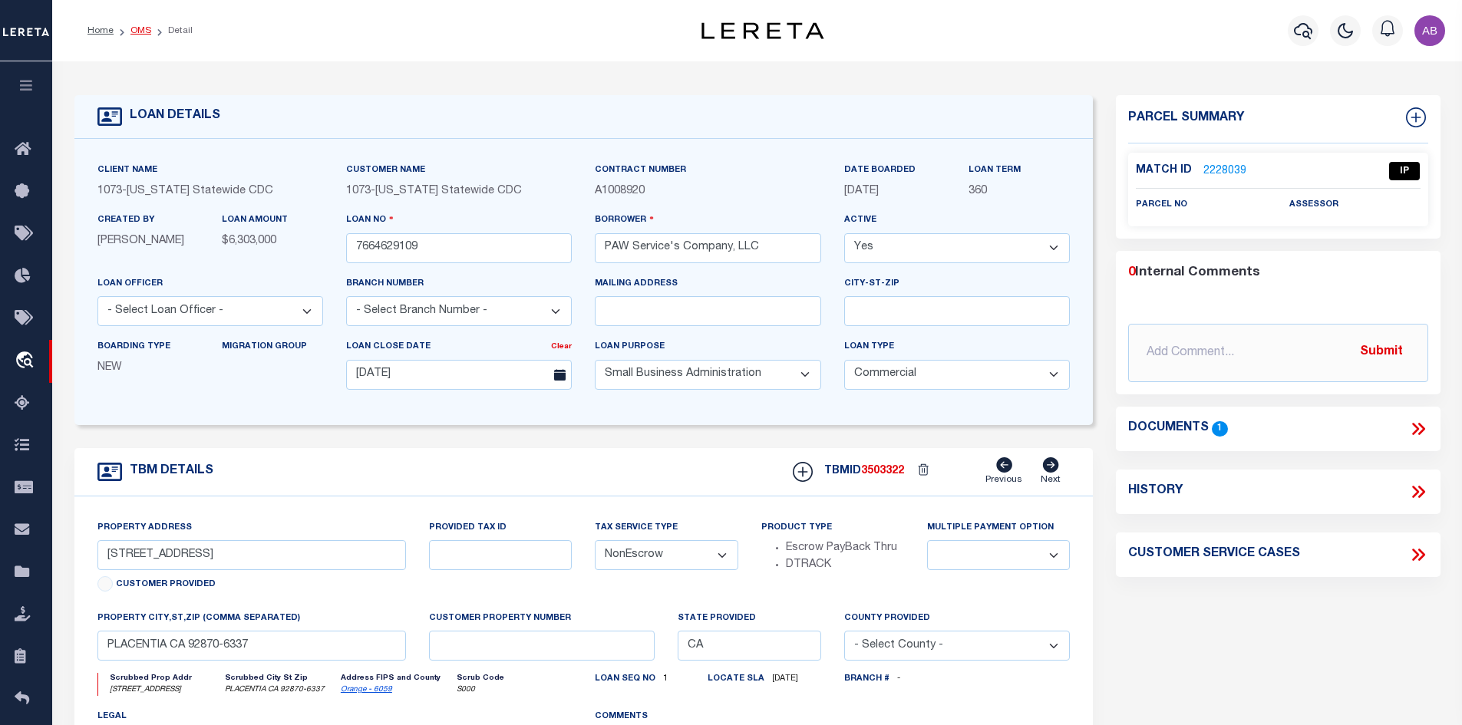
click at [134, 31] on link "OMS" at bounding box center [140, 30] width 21 height 9
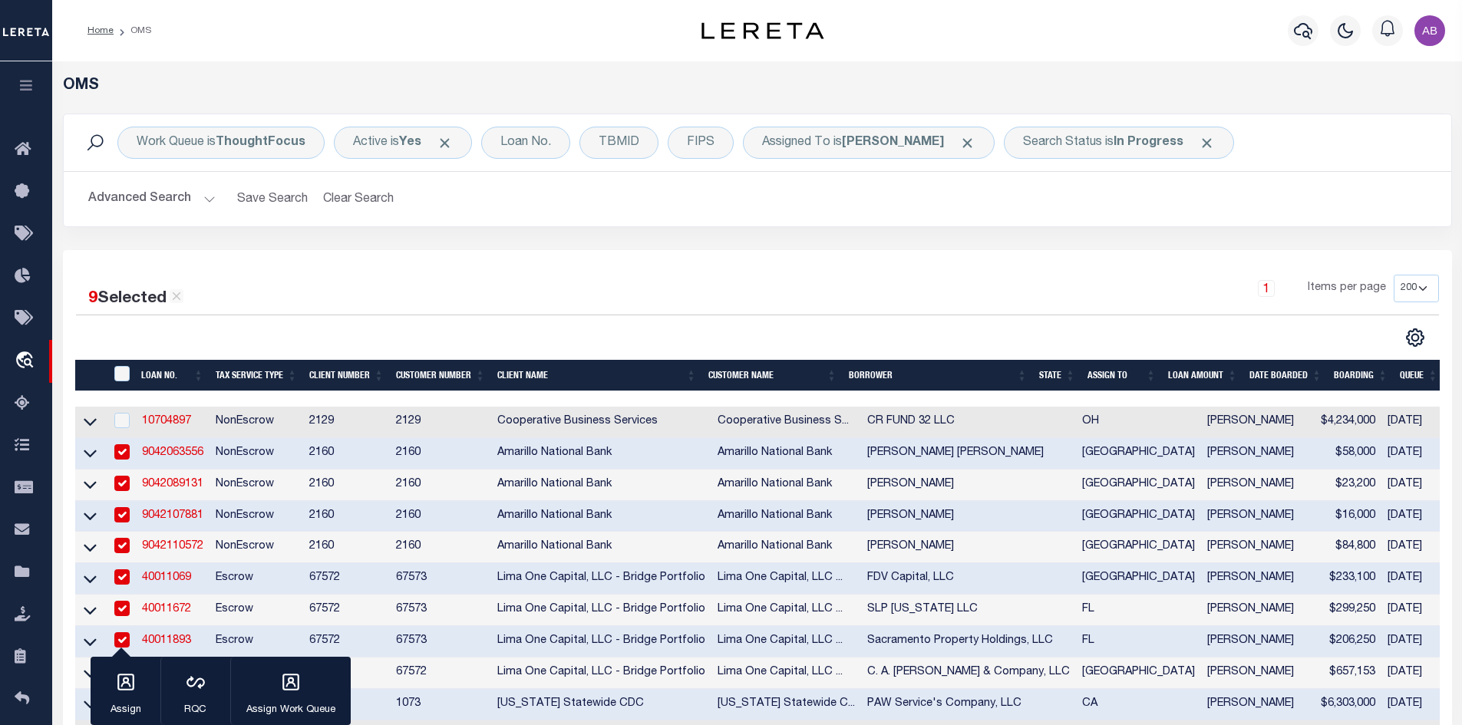
scroll to position [307, 0]
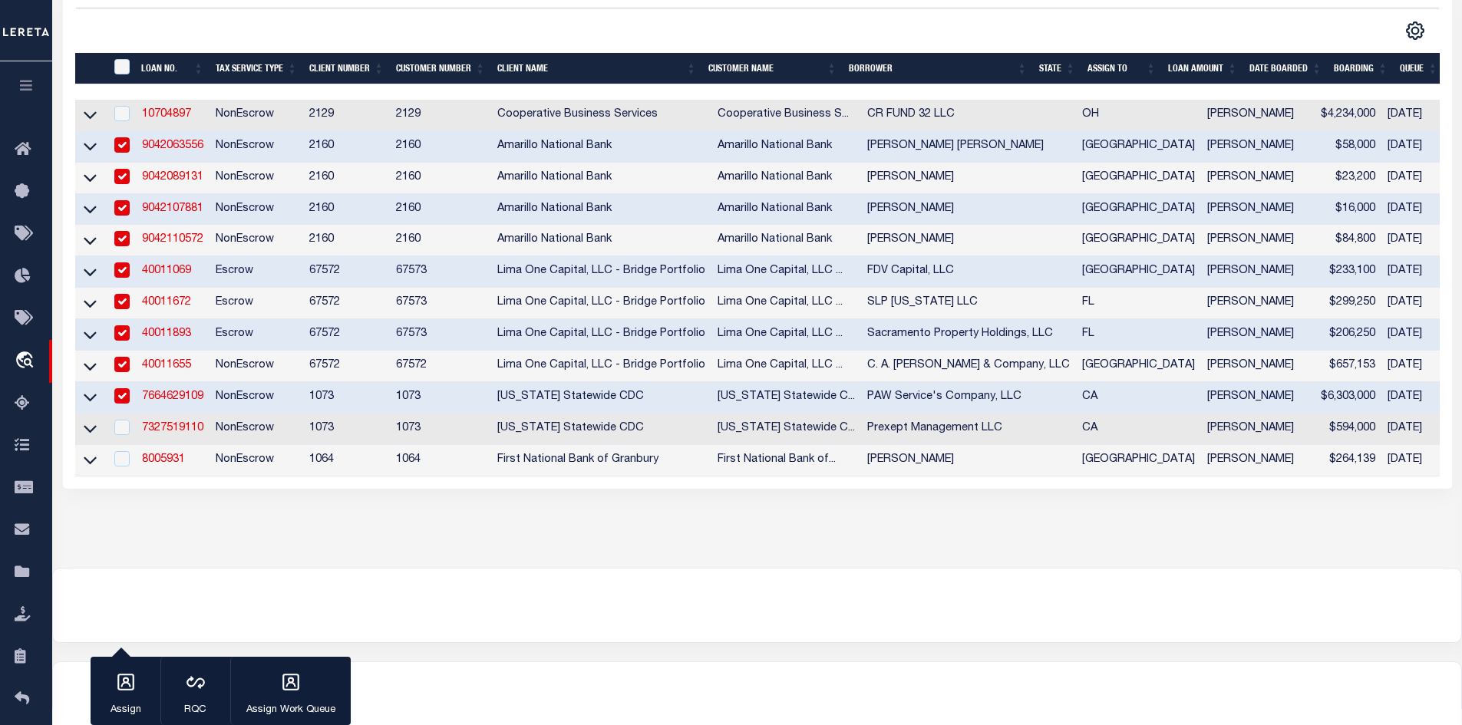
click at [126, 404] on input "checkbox" at bounding box center [121, 395] width 15 height 15
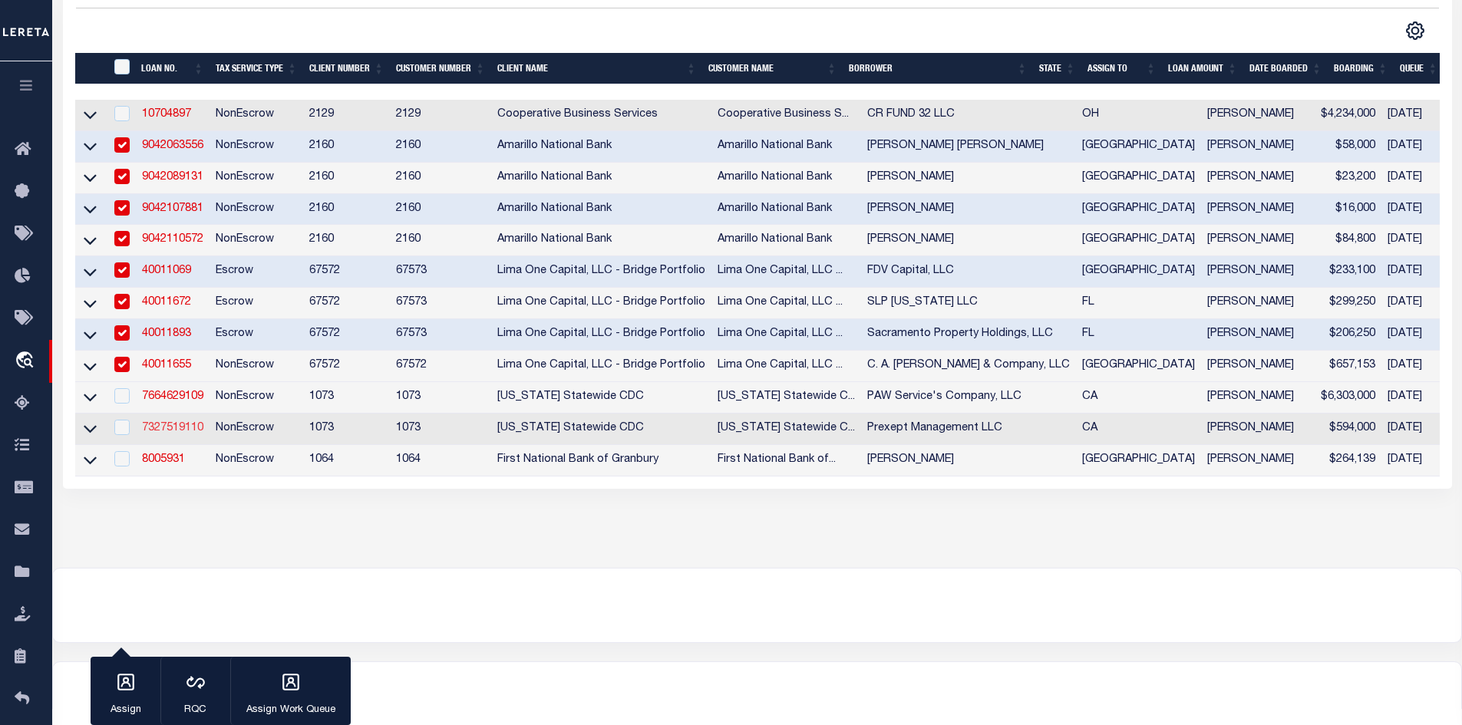
click at [153, 434] on link "7327519110" at bounding box center [172, 428] width 61 height 11
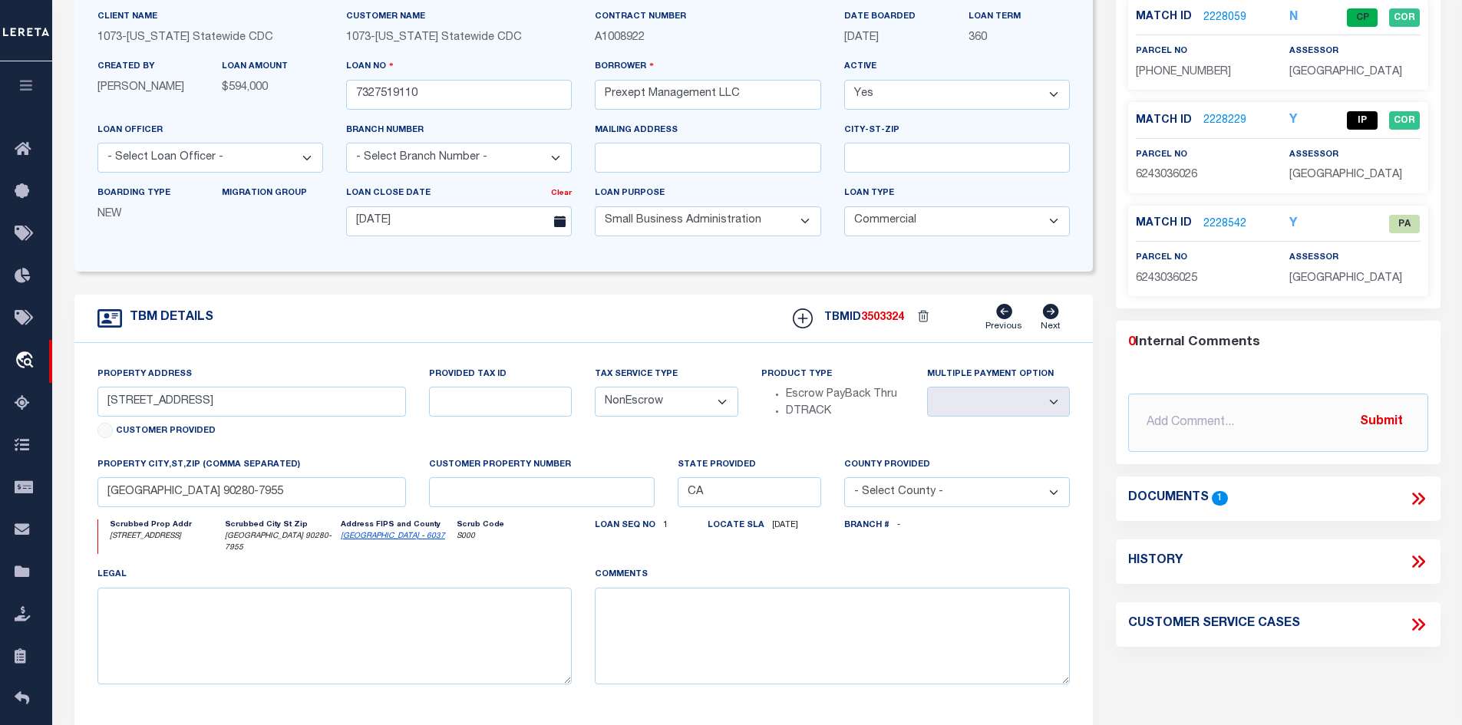
scroll to position [77, 0]
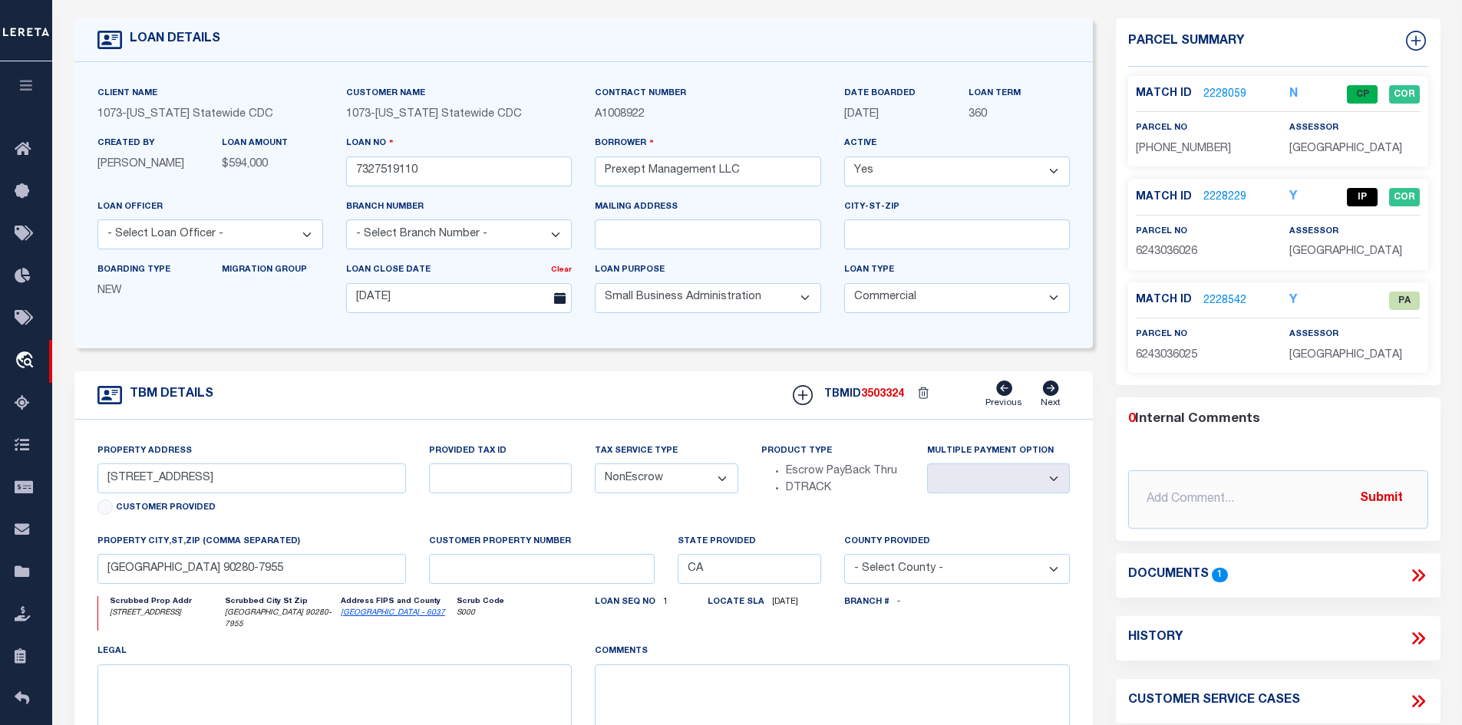
click at [1212, 196] on link "2228229" at bounding box center [1224, 198] width 43 height 16
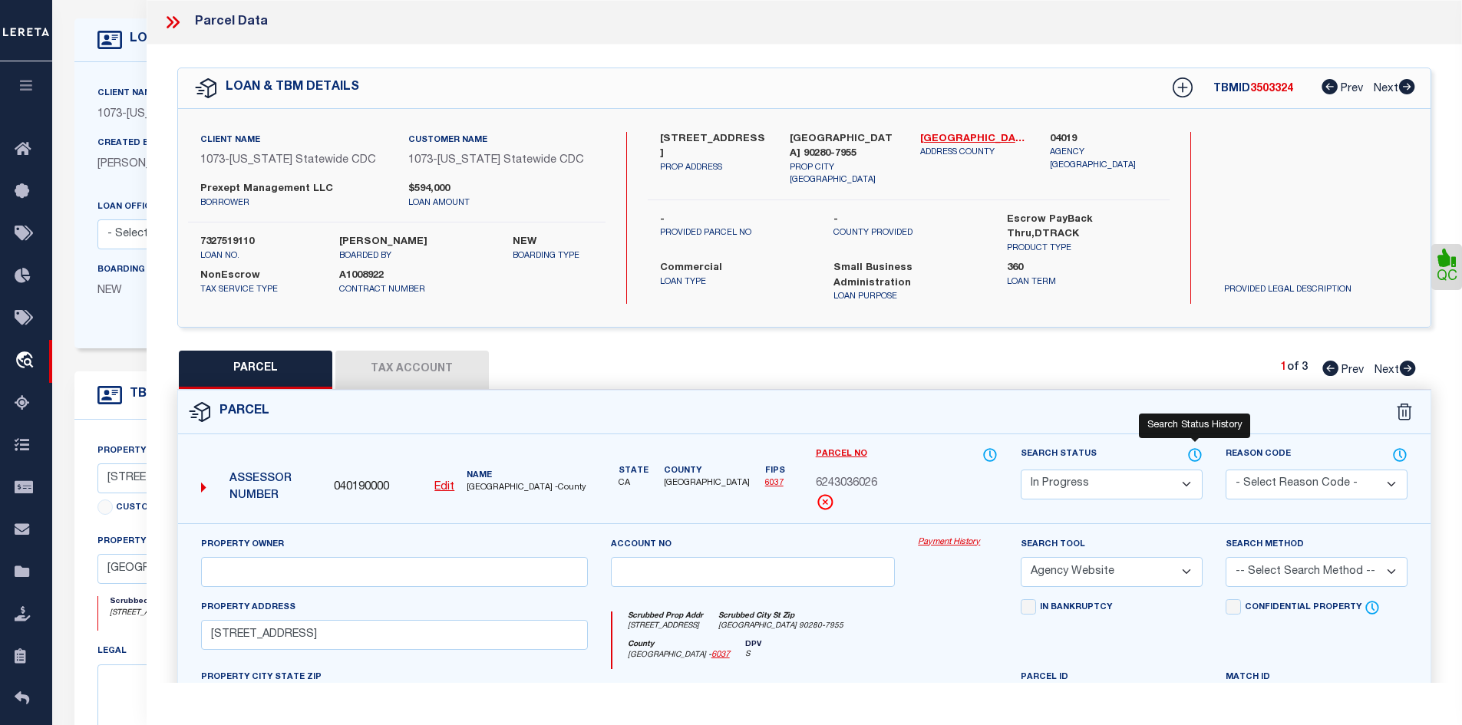
click at [1188, 447] on icon at bounding box center [1194, 455] width 15 height 17
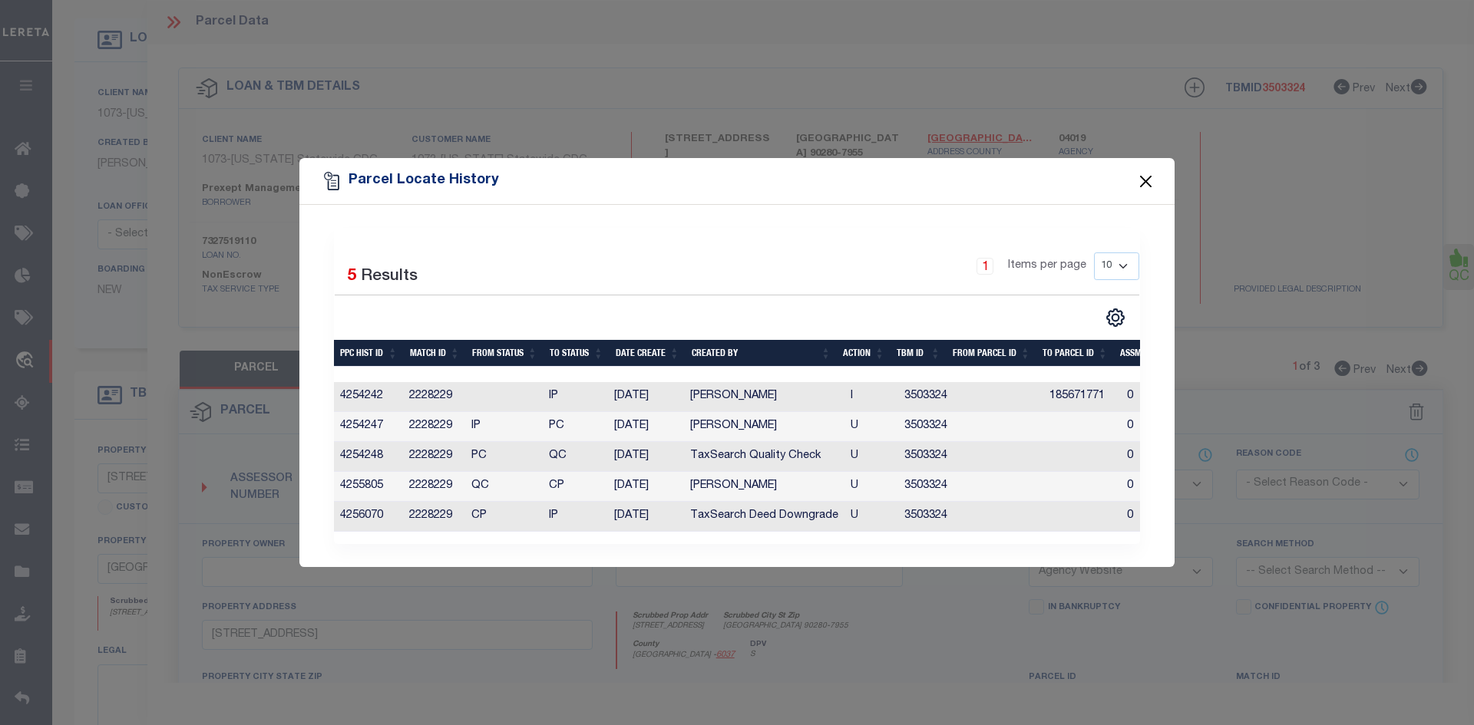
click at [1146, 173] on button "Close" at bounding box center [1146, 181] width 20 height 20
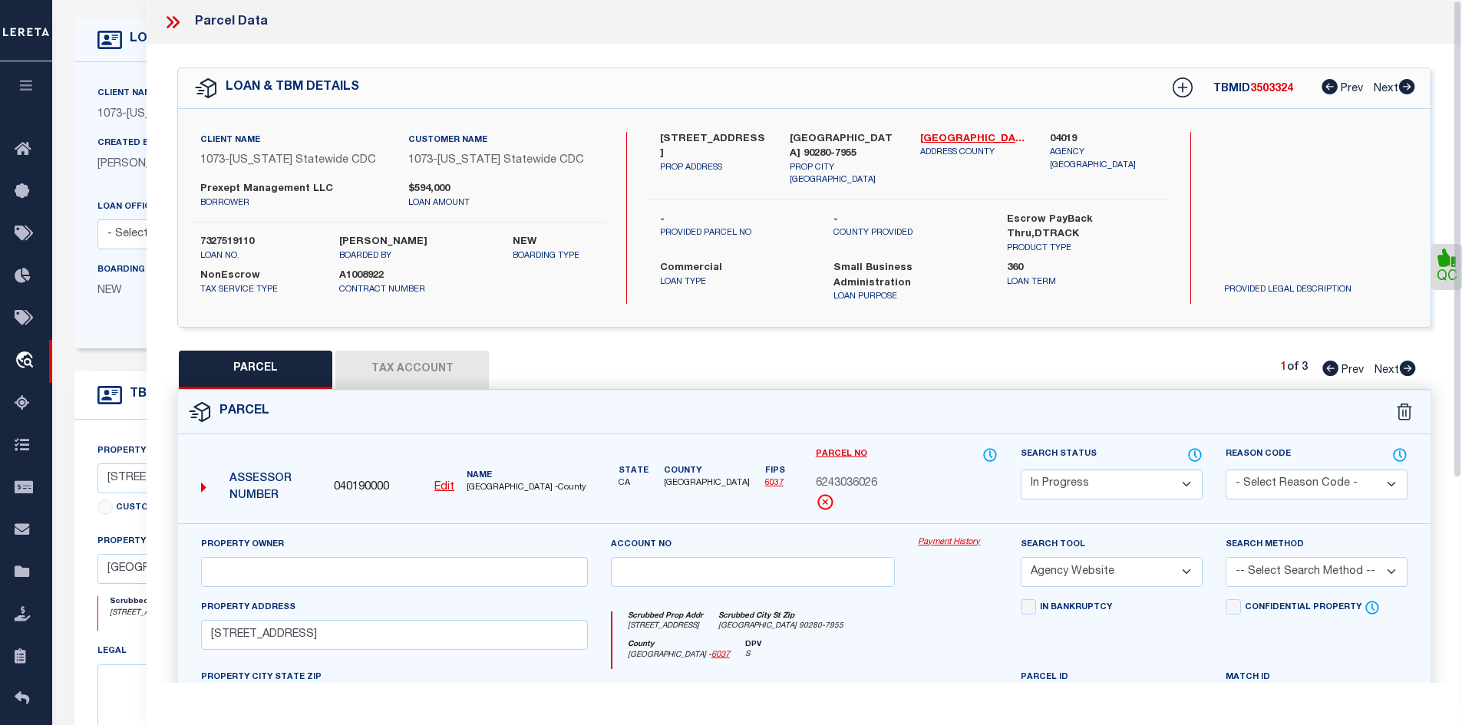
click at [1047, 471] on select "Automated Search Bad Parcel Complete Duplicate Parcel High Dollar Reporting In …" at bounding box center [1112, 485] width 182 height 30
click at [1021, 470] on select "Automated Search Bad Parcel Complete Duplicate Parcel High Dollar Reporting In …" at bounding box center [1112, 485] width 182 height 30
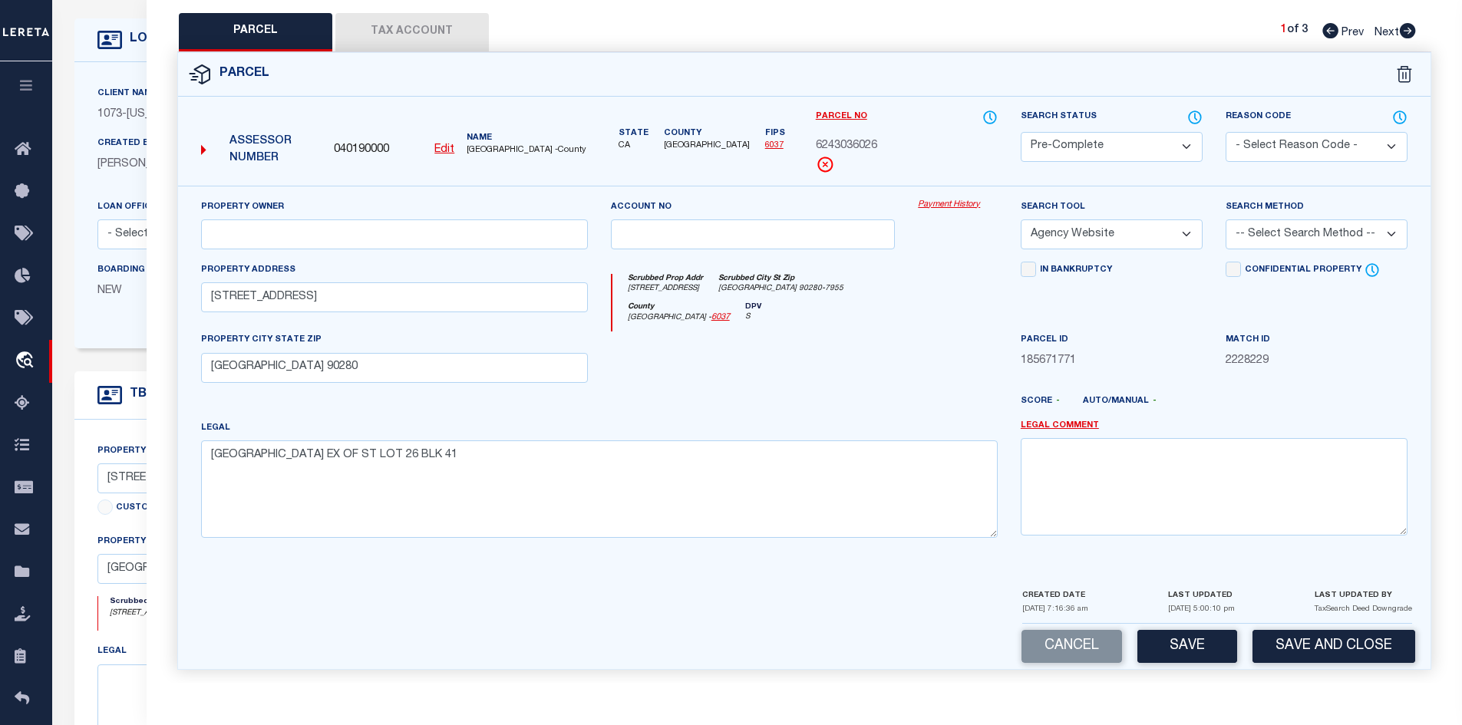
click at [1305, 219] on select "-- Select Search Method -- Property Address Legal Liability Info Provided" at bounding box center [1317, 234] width 182 height 30
click at [1226, 219] on select "-- Select Search Method -- Property Address Legal Liability Info Provided" at bounding box center [1317, 234] width 182 height 30
click at [1180, 609] on p "08/15/2025 5:00:10 pm" at bounding box center [1201, 610] width 67 height 12
click at [1177, 641] on button "Save" at bounding box center [1187, 646] width 100 height 33
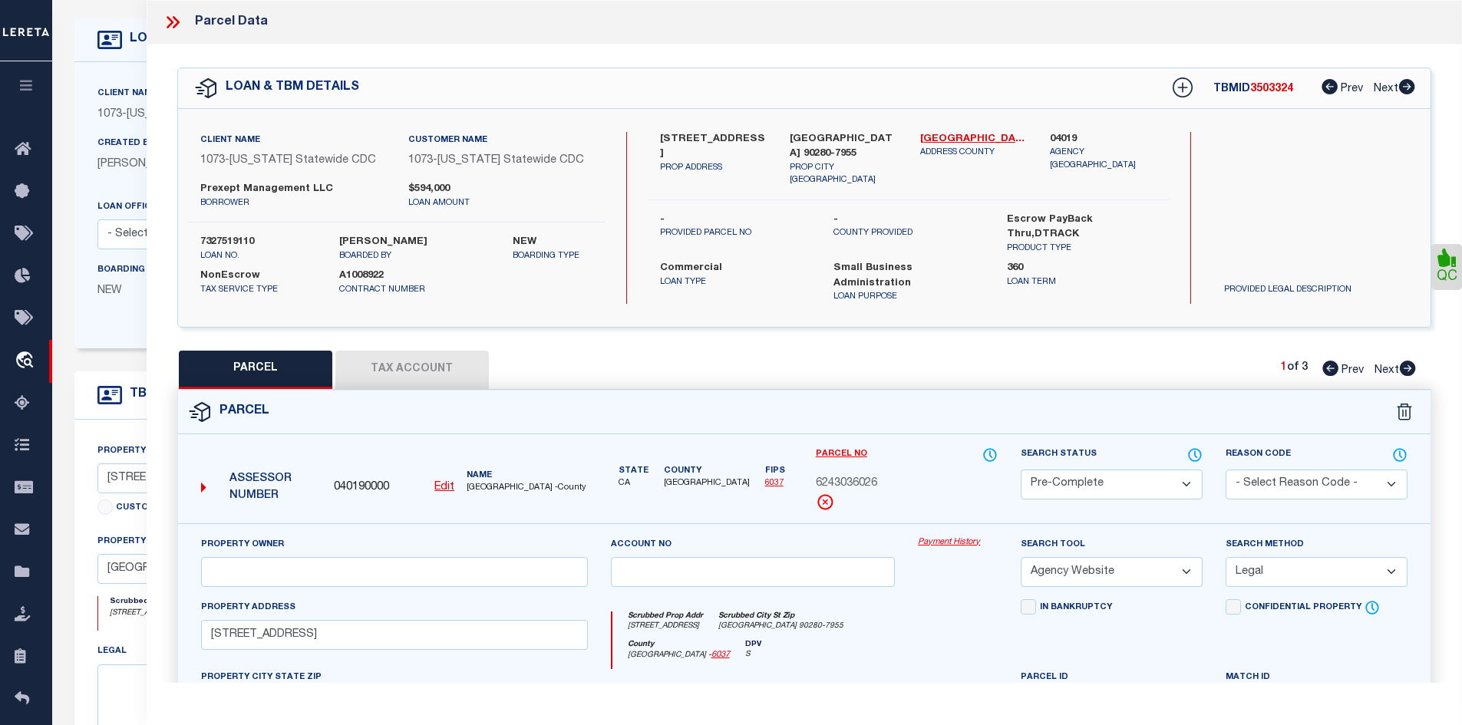
scroll to position [0, 0]
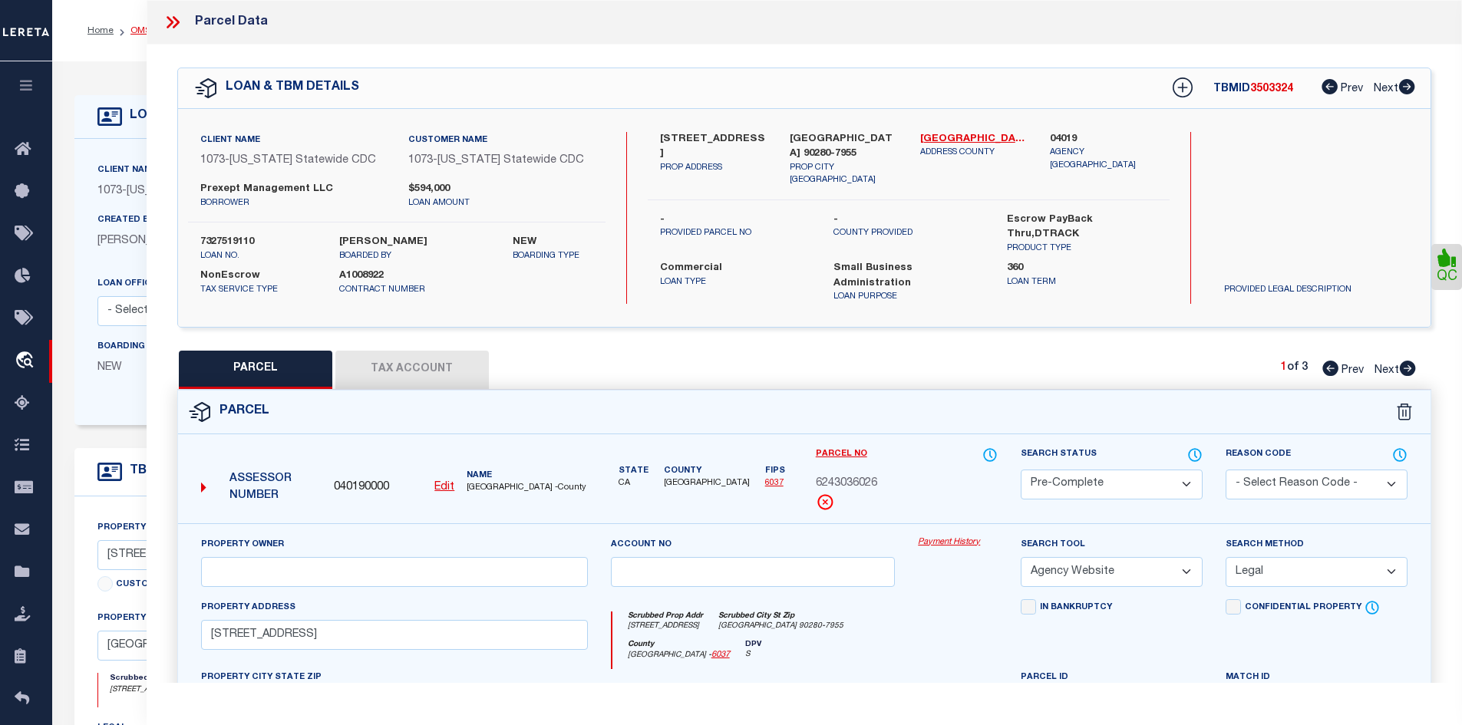
click at [136, 28] on link "OMS" at bounding box center [140, 30] width 21 height 9
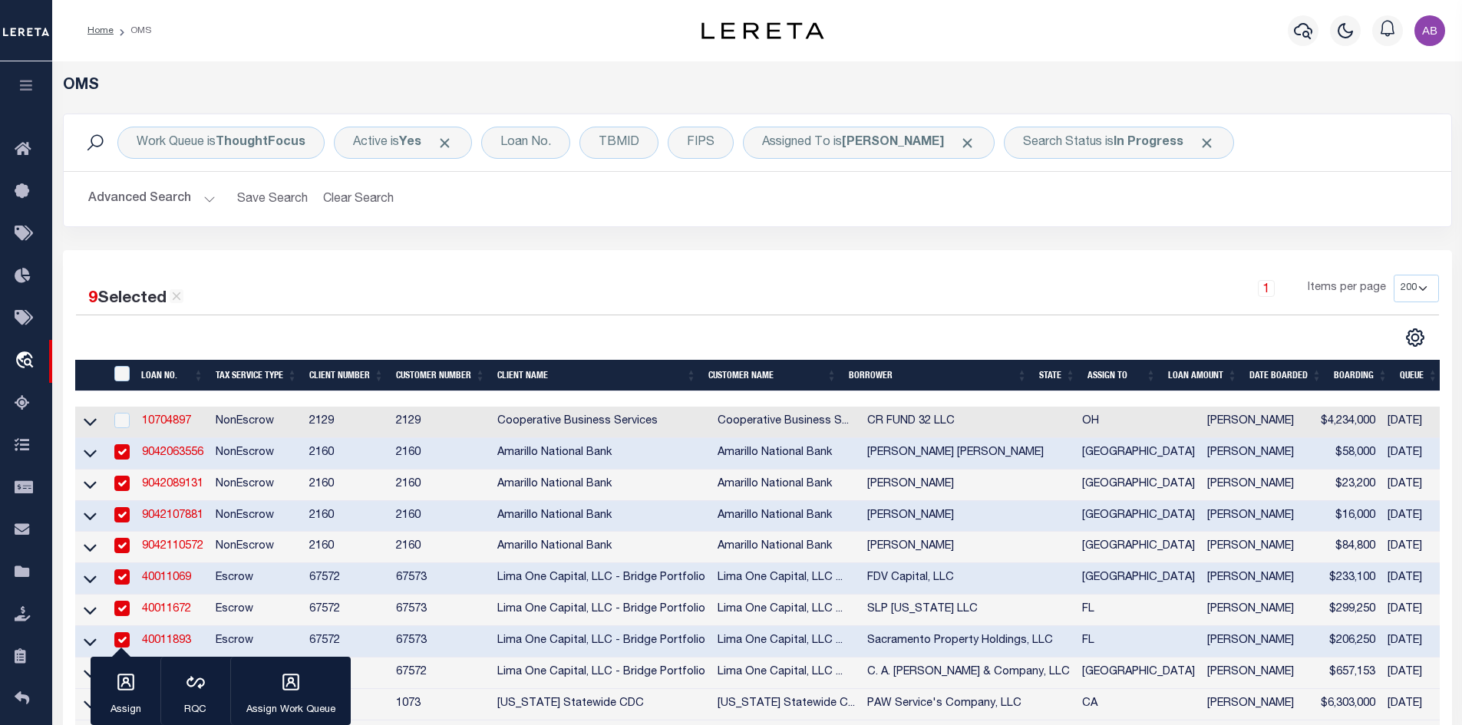
scroll to position [357, 0]
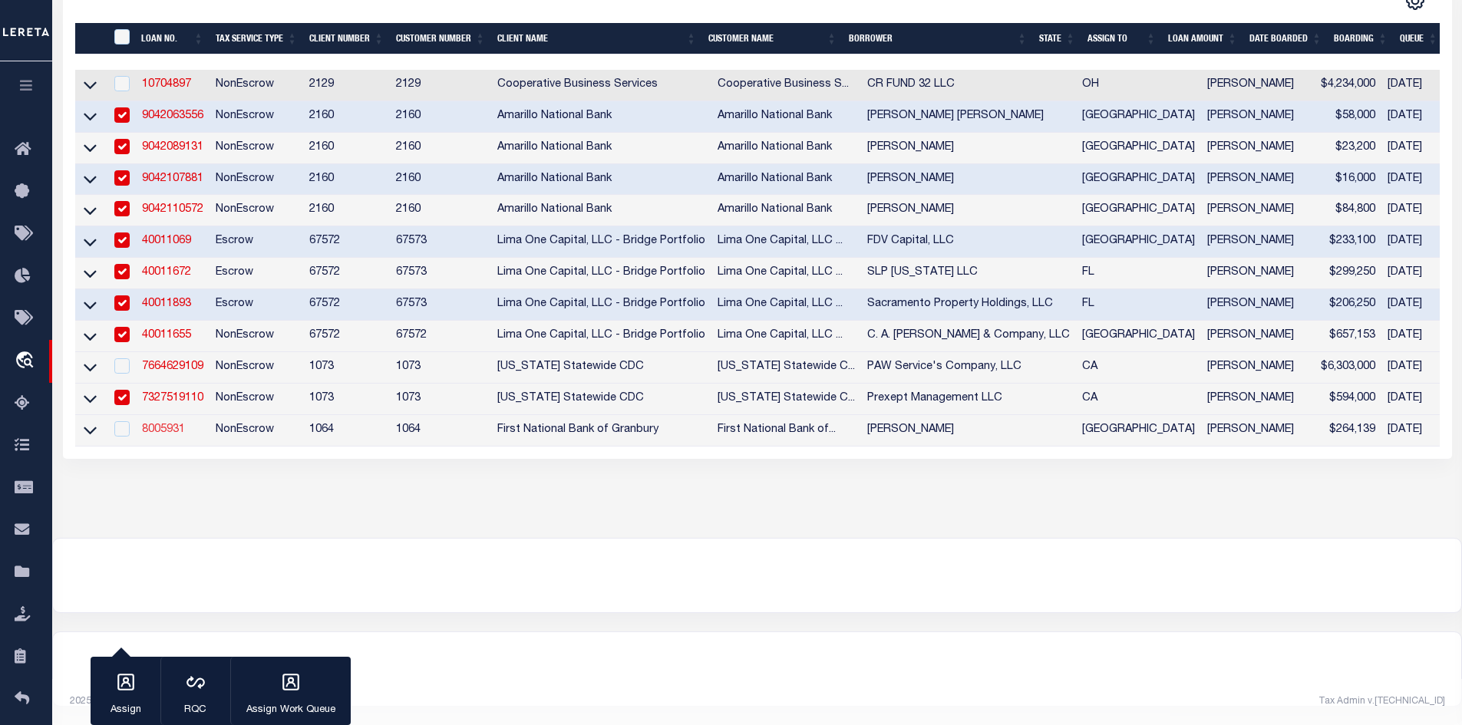
click at [175, 424] on link "8005931" at bounding box center [163, 429] width 43 height 11
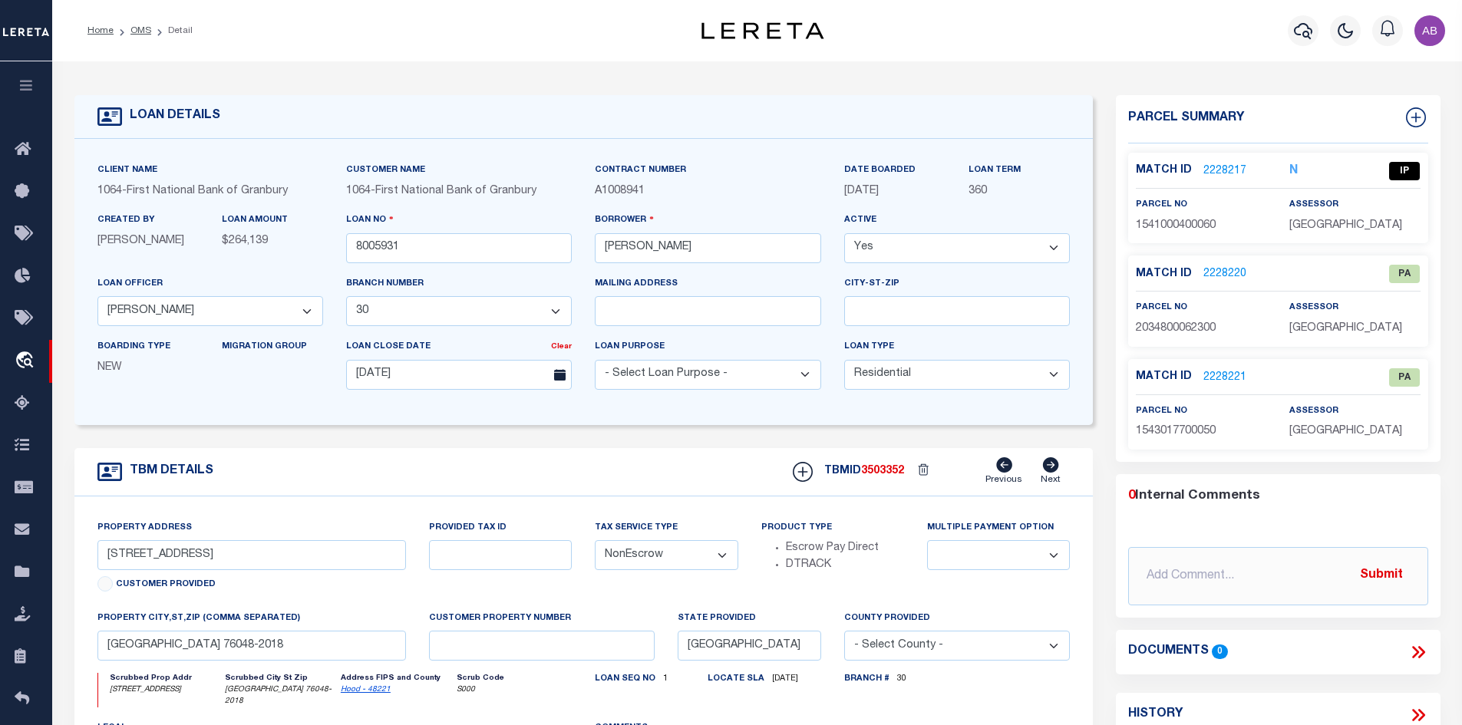
click at [1213, 163] on link "2228217" at bounding box center [1224, 171] width 43 height 16
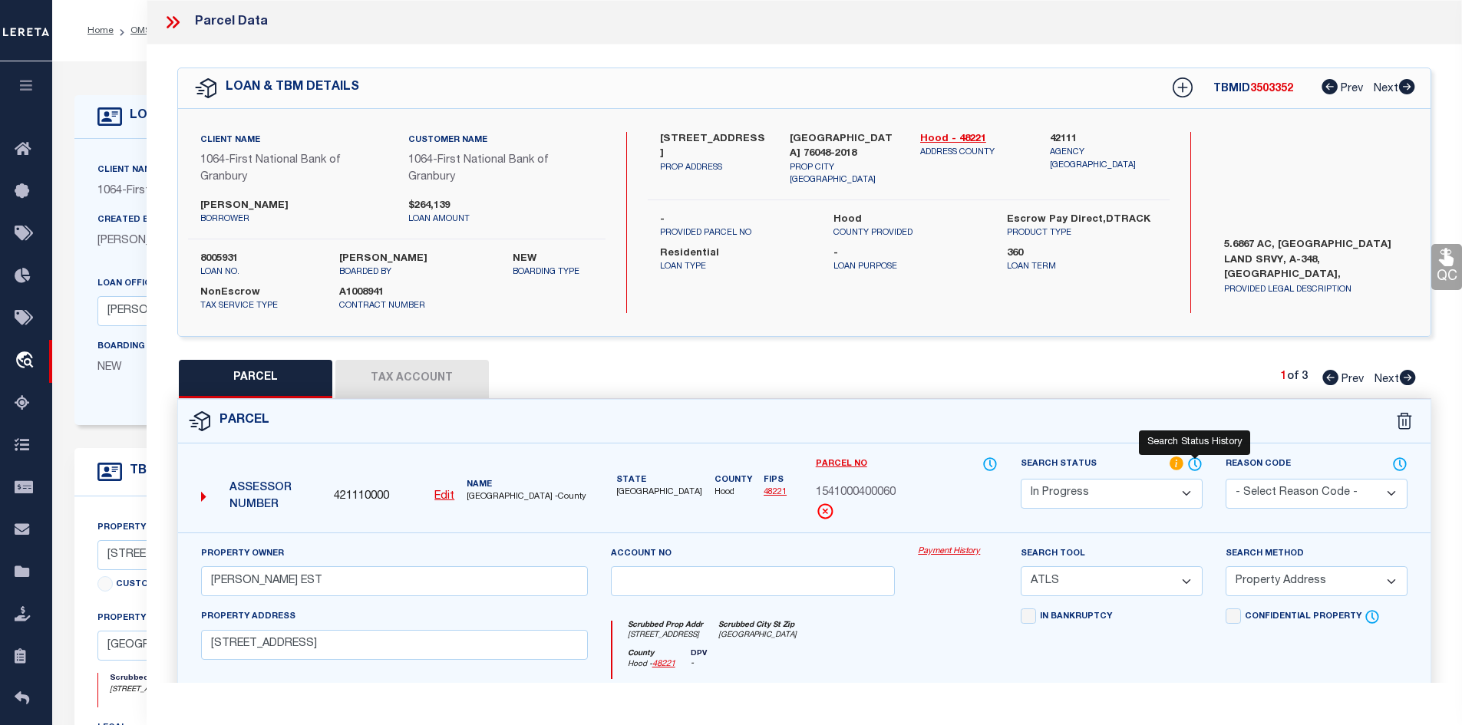
click at [1195, 464] on icon at bounding box center [1196, 463] width 2 height 6
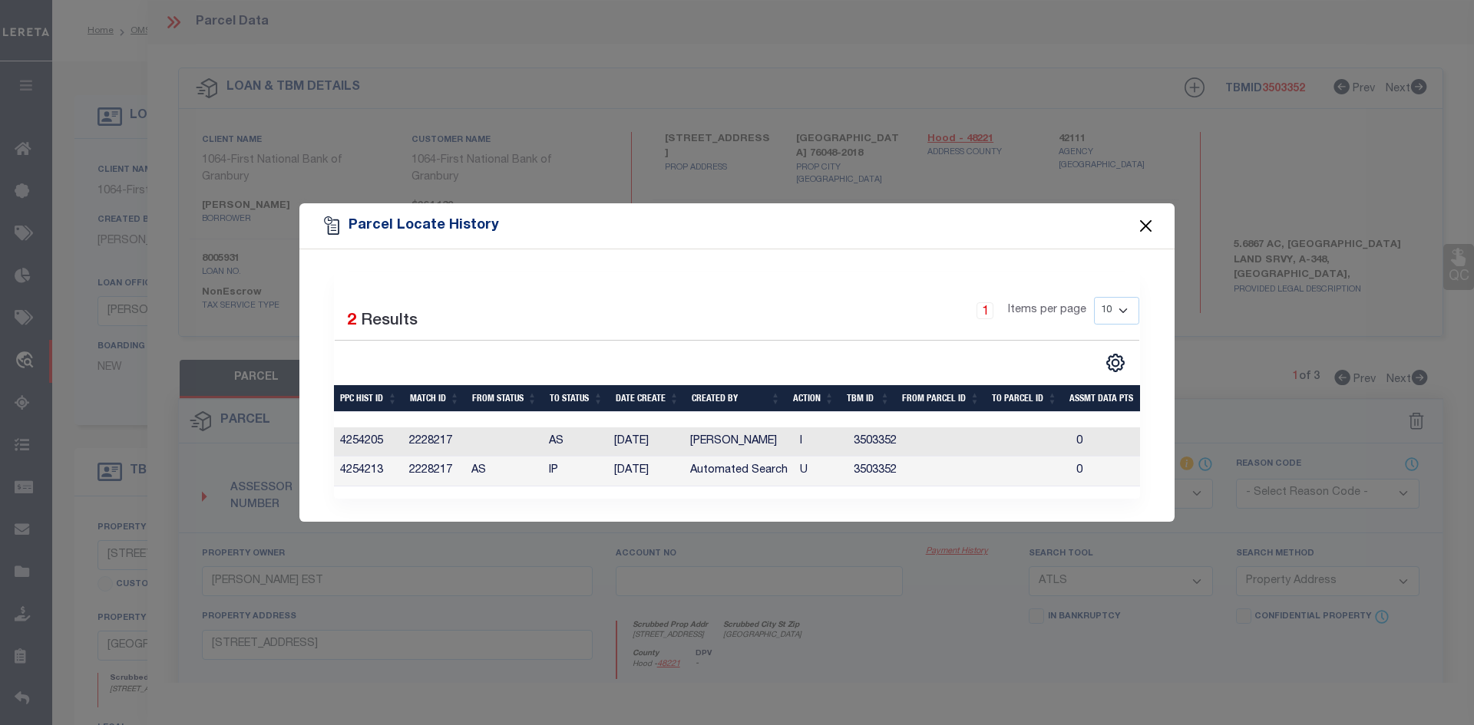
click at [1137, 217] on button "Close" at bounding box center [1146, 226] width 20 height 20
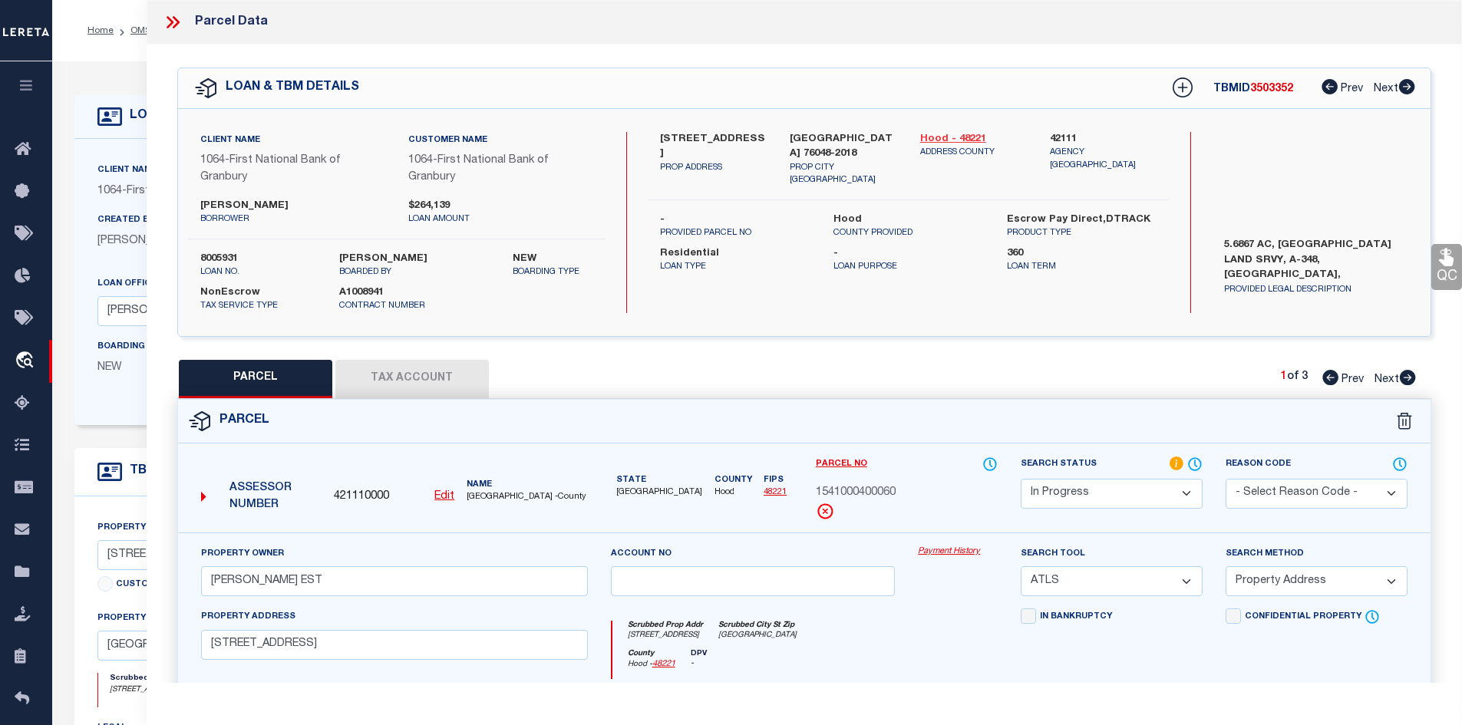
click at [972, 134] on link "Hood - 48221" at bounding box center [973, 139] width 107 height 15
click at [692, 132] on label "912 W BRIDGE ST" at bounding box center [713, 147] width 107 height 30
click at [705, 137] on label "912 W BRIDGE ST" at bounding box center [713, 147] width 107 height 30
click at [665, 136] on label "912 W BRIDGE ST" at bounding box center [713, 147] width 107 height 30
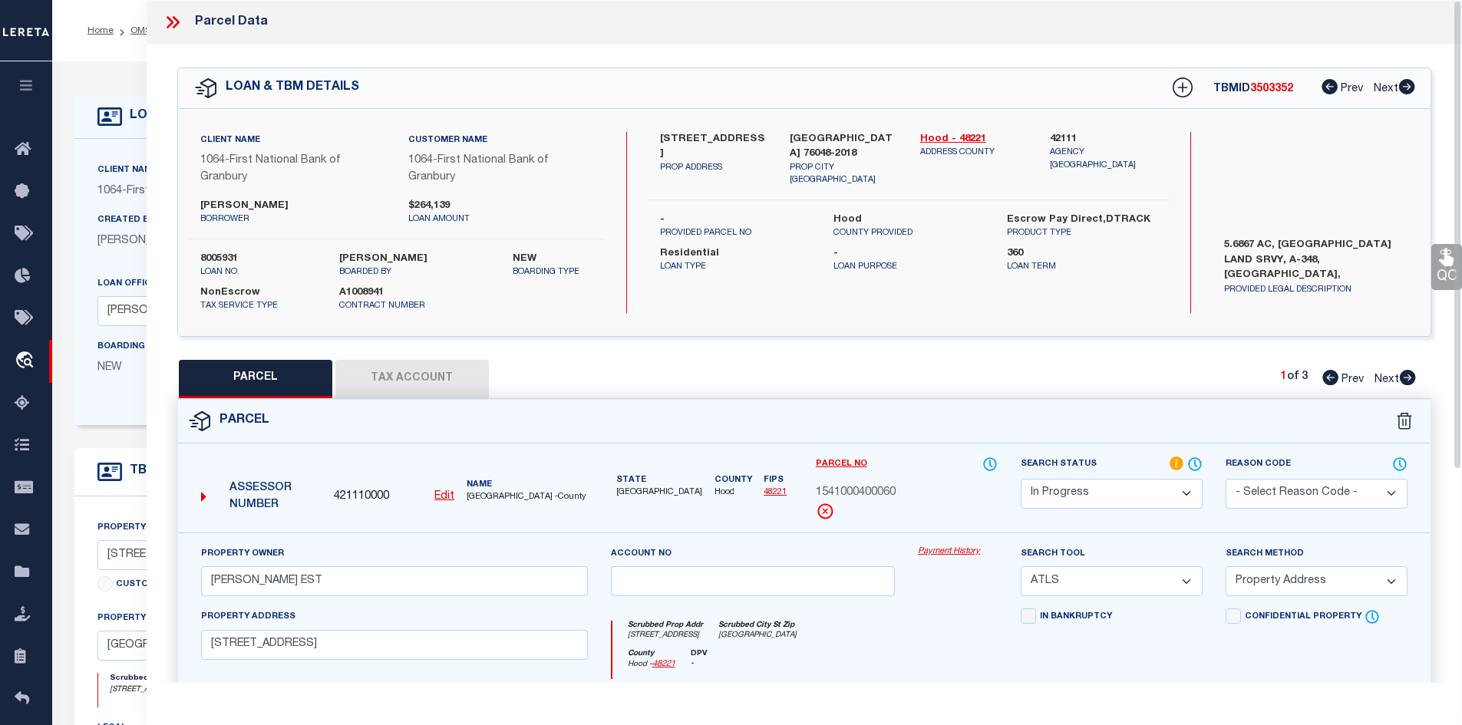
click at [665, 136] on label "912 W BRIDGE ST" at bounding box center [713, 147] width 107 height 30
click at [1408, 371] on link "Next" at bounding box center [1395, 376] width 41 height 11
click at [1335, 372] on icon at bounding box center [1330, 377] width 16 height 15
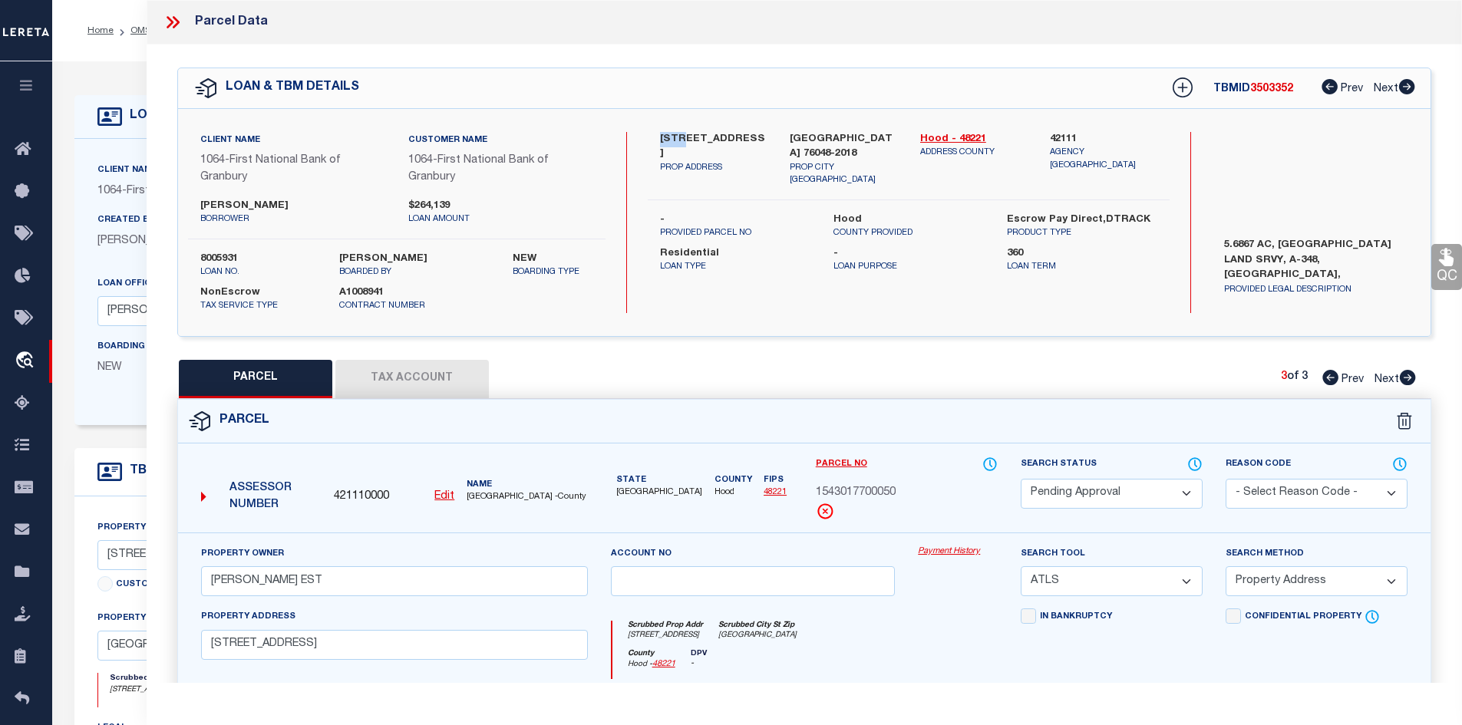
click at [1335, 372] on icon at bounding box center [1330, 377] width 16 height 15
click at [833, 494] on span "1541000400060" at bounding box center [856, 493] width 80 height 17
click at [415, 584] on input "THRASH GERTRUDE EST" at bounding box center [394, 581] width 387 height 30
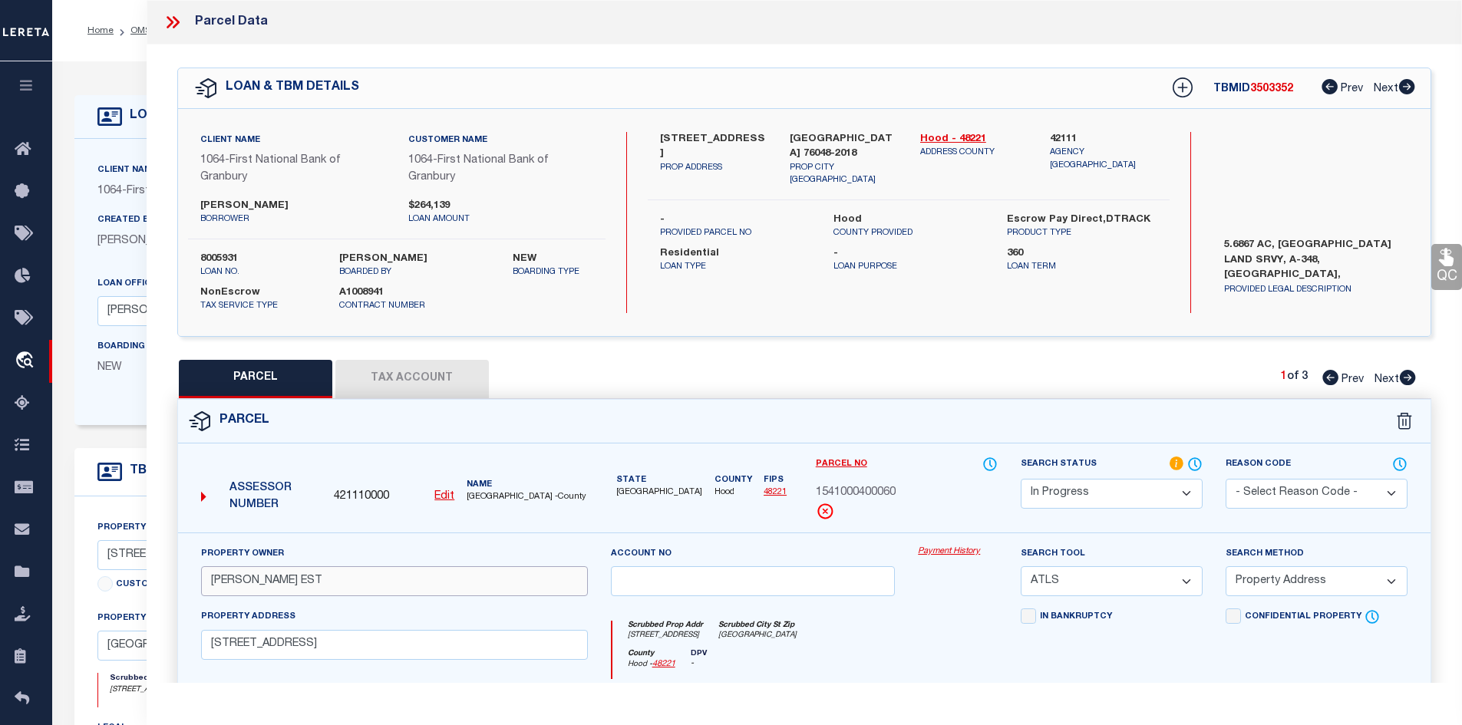
click at [415, 584] on input "THRASH GERTRUDE EST" at bounding box center [394, 581] width 387 height 30
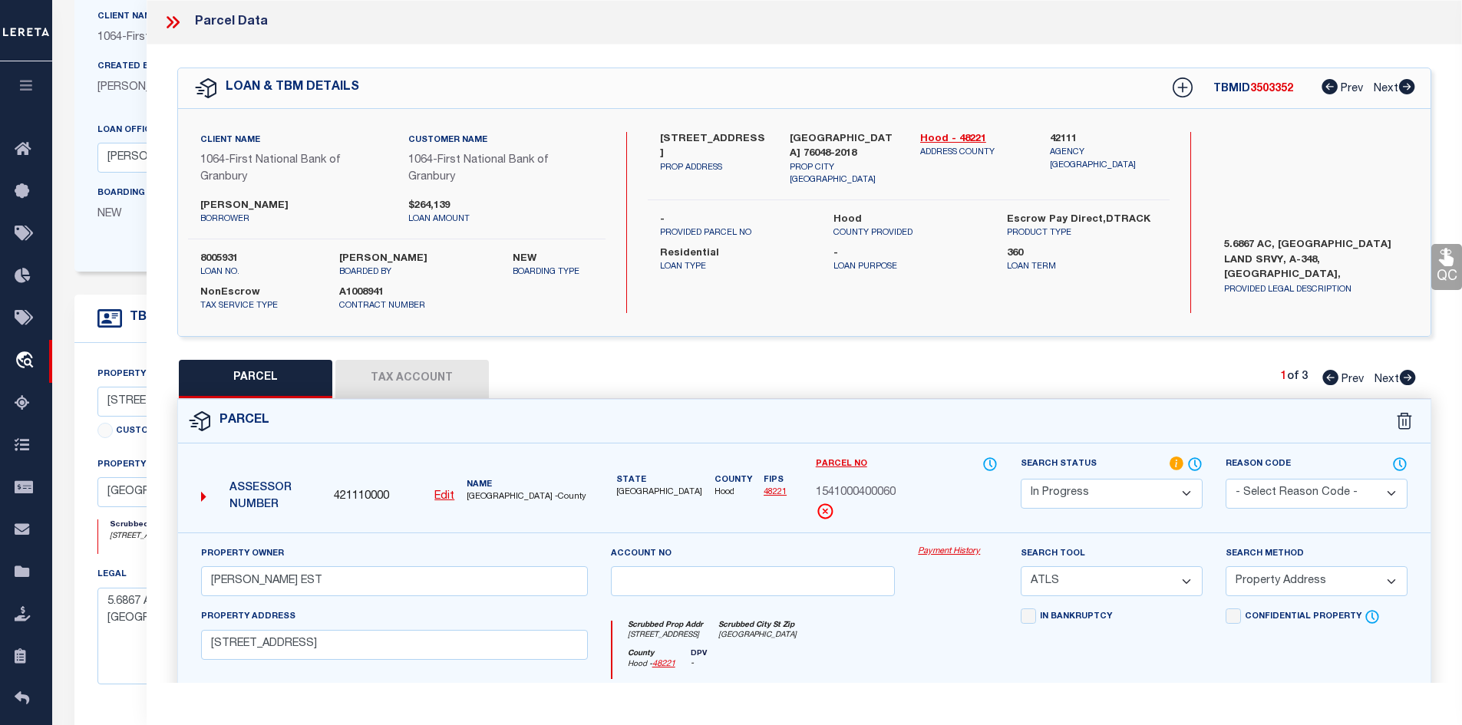
click at [243, 205] on label "[PERSON_NAME]" at bounding box center [292, 206] width 185 height 15
click at [263, 205] on label "[PERSON_NAME]" at bounding box center [292, 206] width 185 height 15
click at [169, 23] on icon at bounding box center [173, 22] width 20 height 20
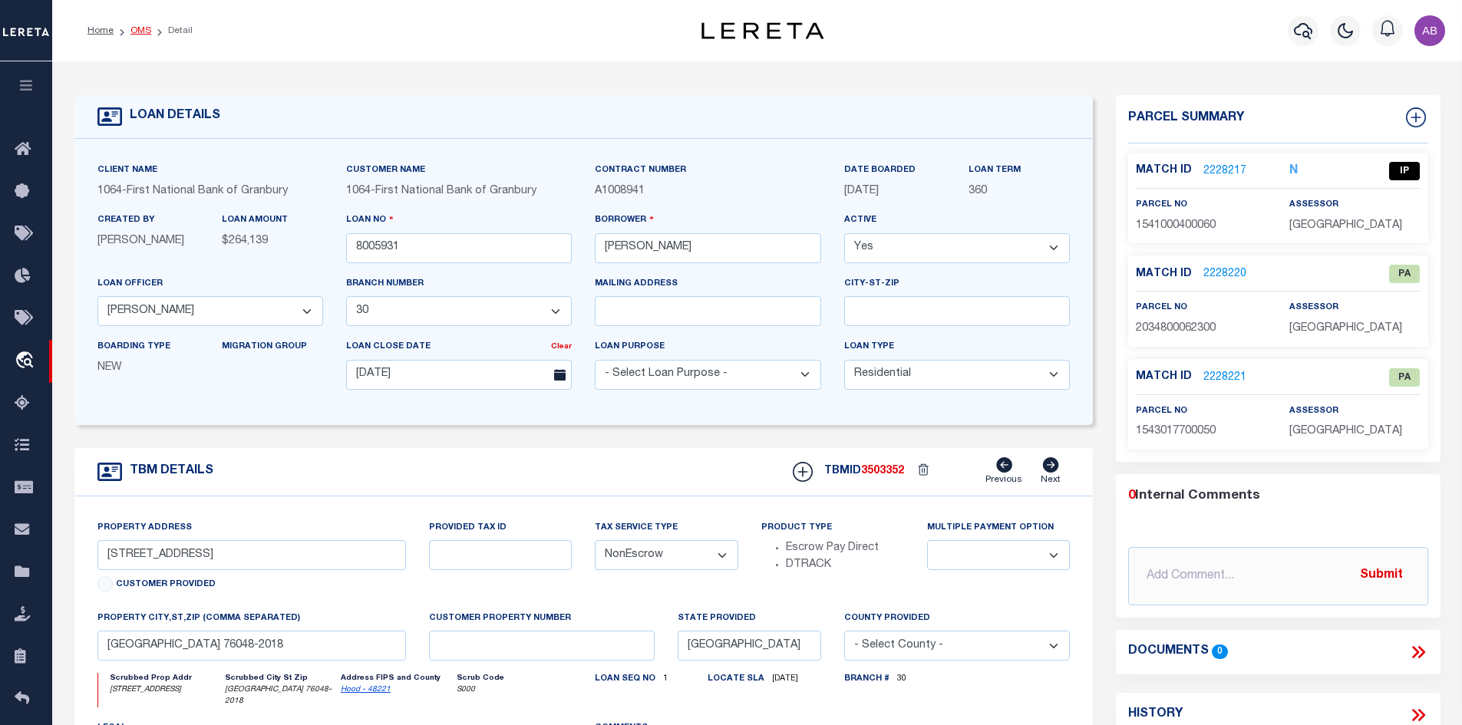
click at [141, 34] on link "OMS" at bounding box center [140, 30] width 21 height 9
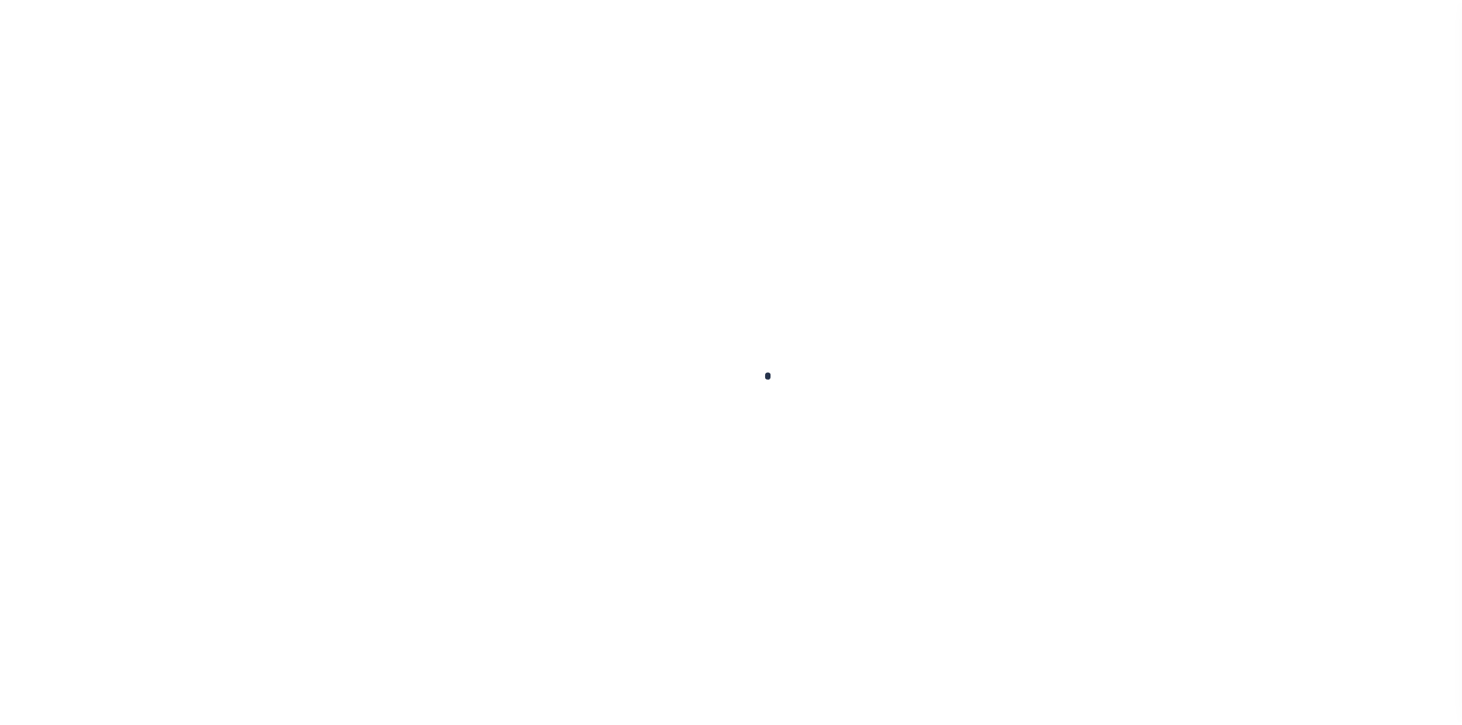
scroll to position [22, 0]
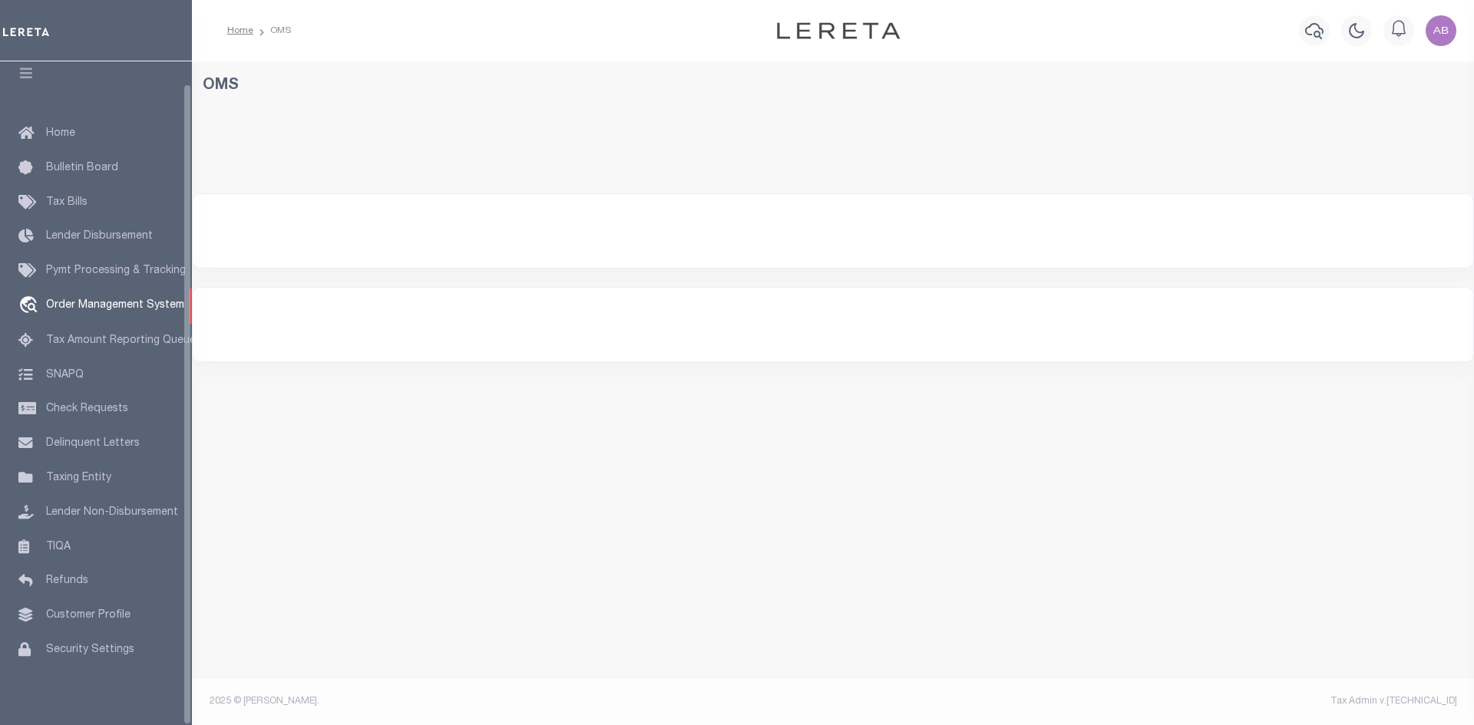
select select "200"
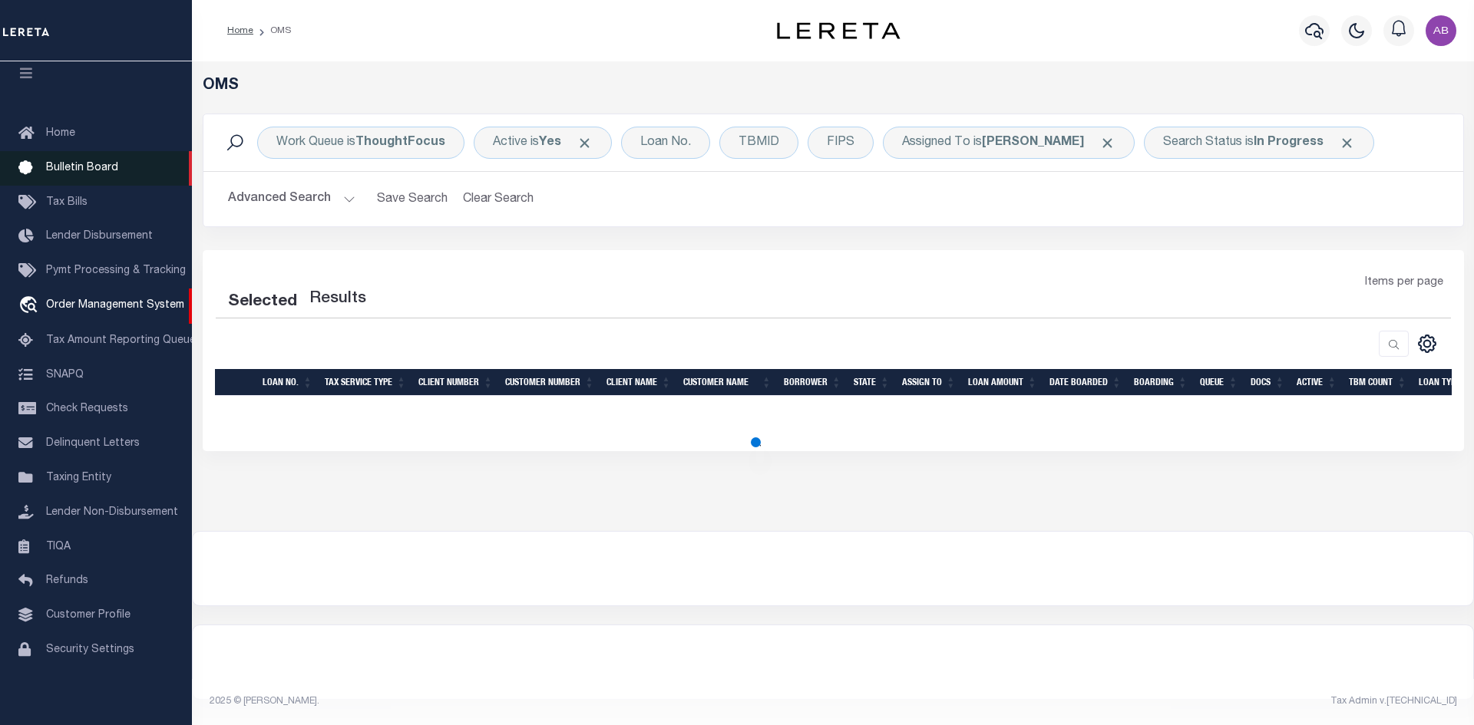
select select "200"
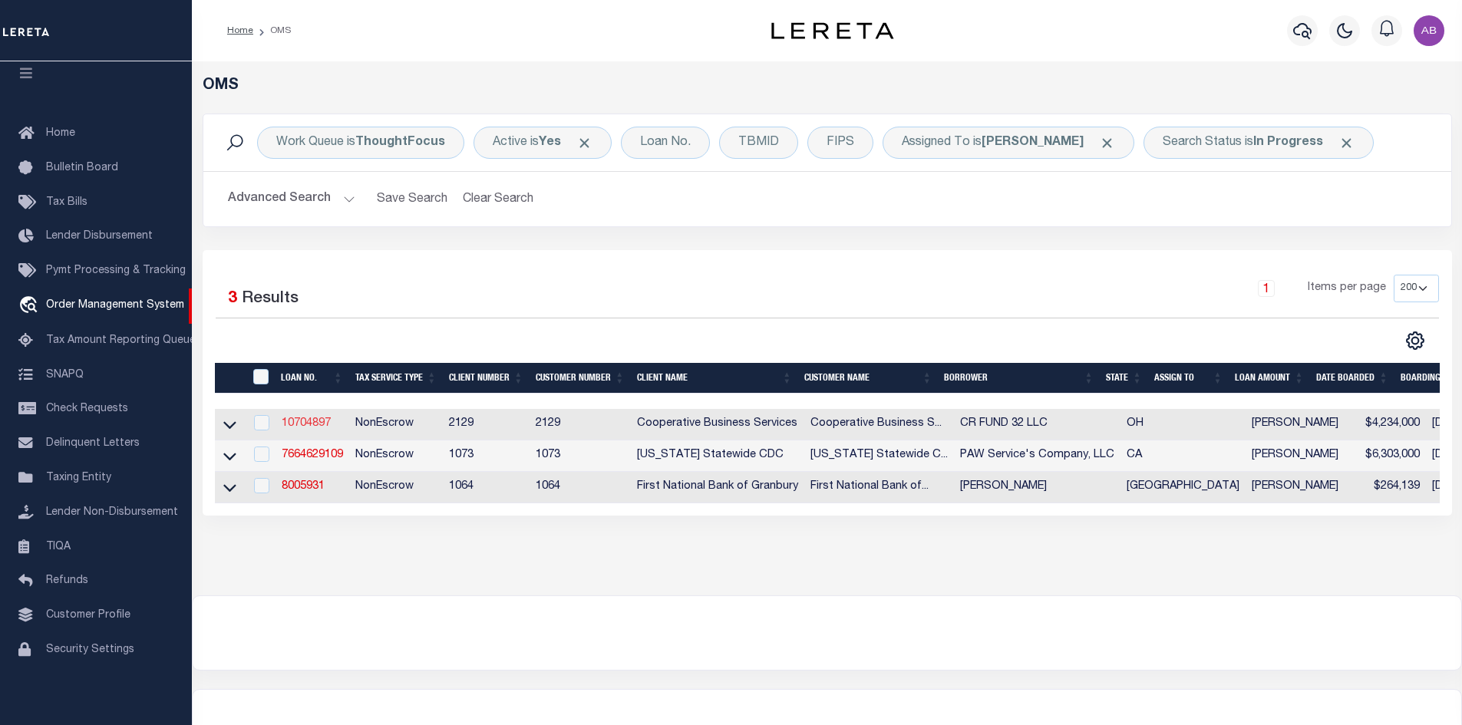
click at [316, 421] on link "10704897" at bounding box center [306, 423] width 49 height 11
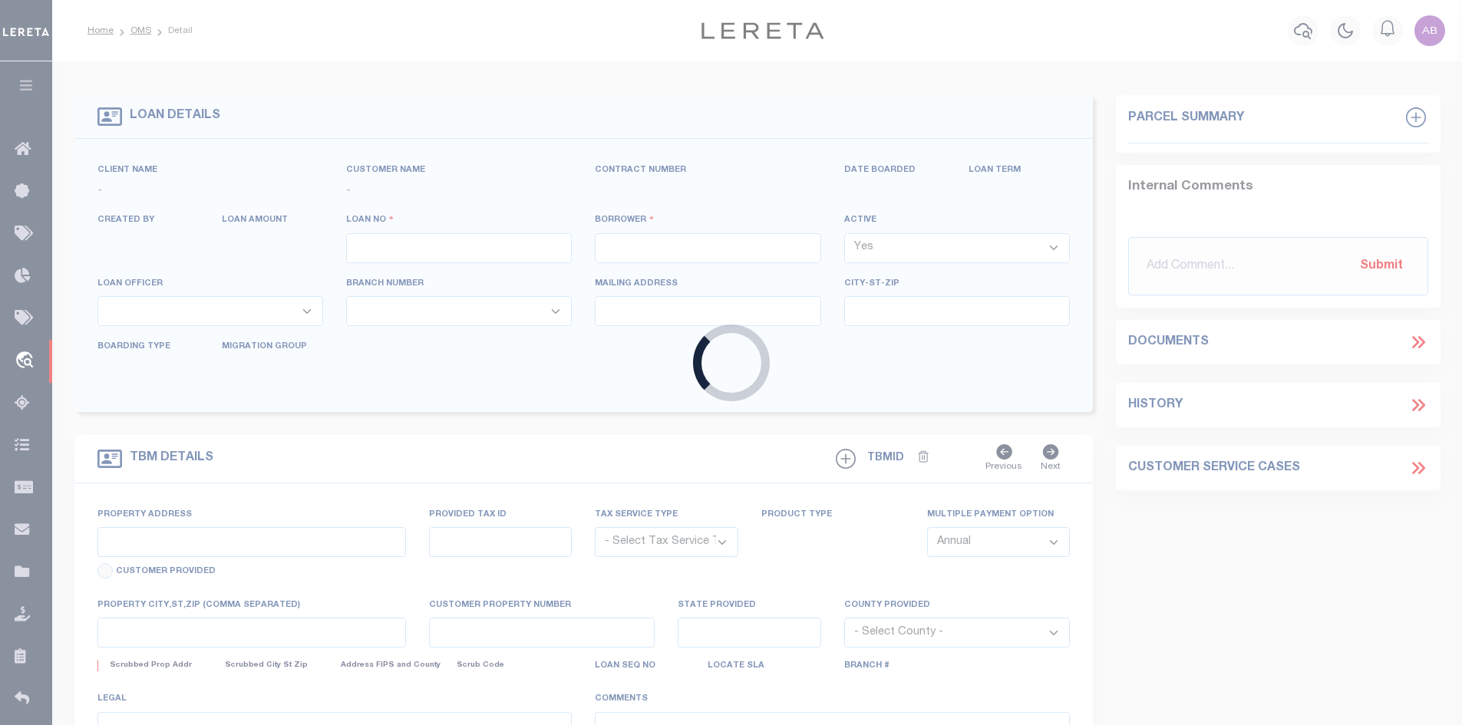
type input "10704897"
type input "CR FUND 32 LLC"
select select
type input "380 POLARIS PARKWAY SUITE 135"
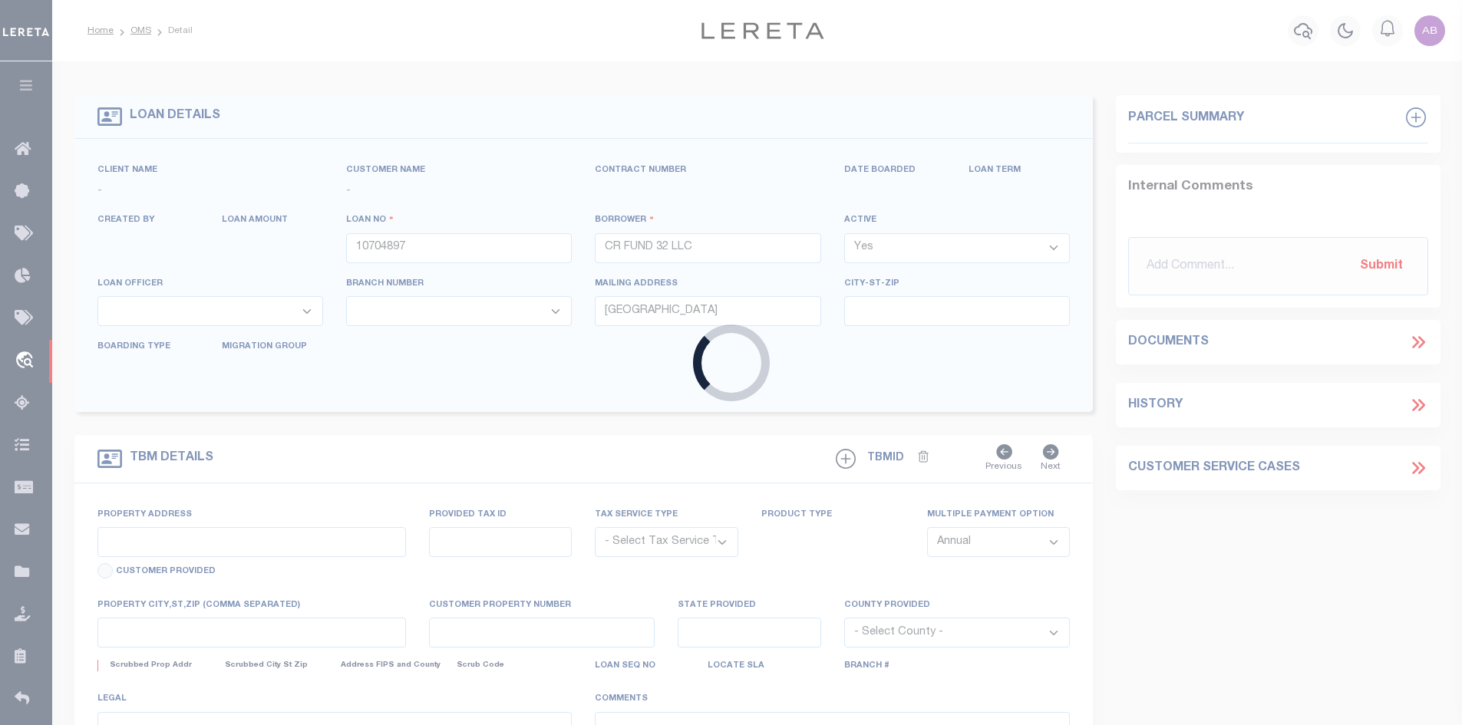
type input "COLUMBUS, OH 43215"
select select
select select "NonEscrow"
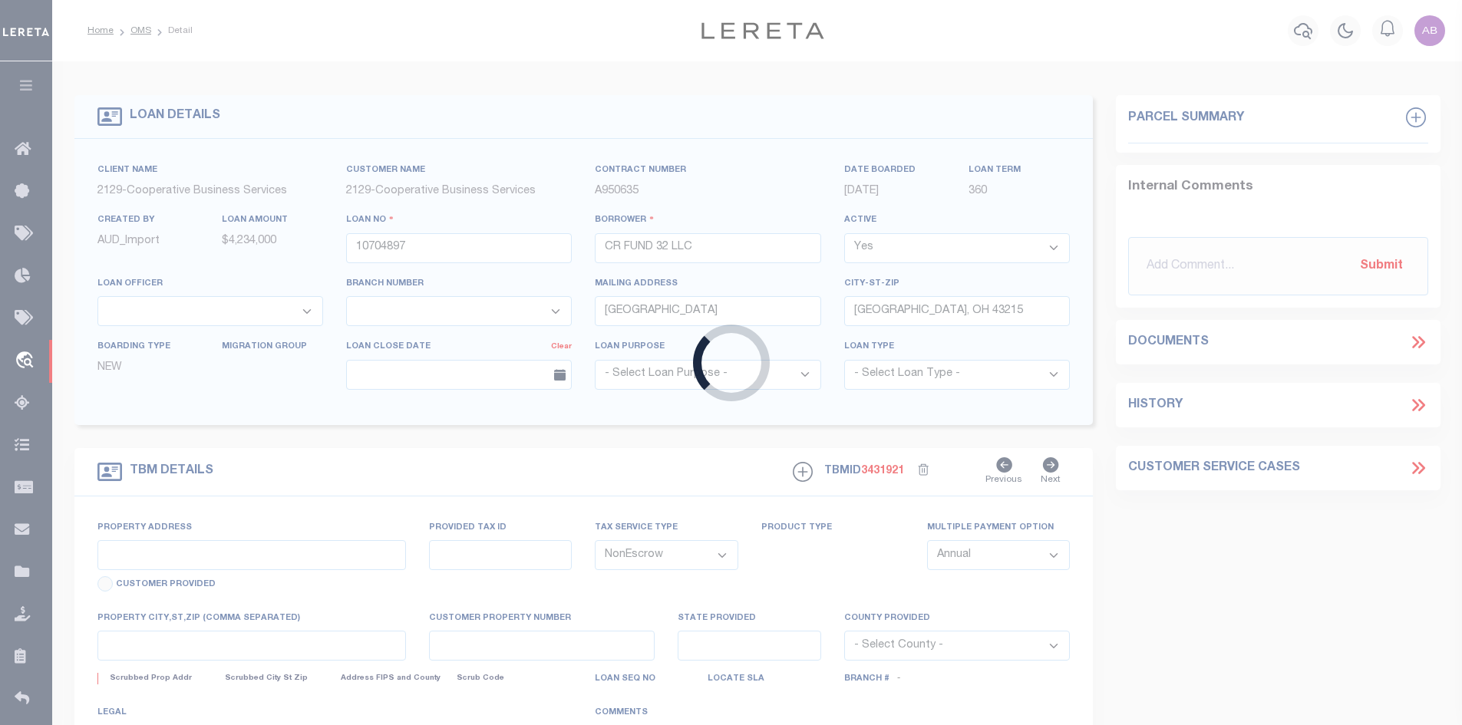
select select "7396"
select select "3334"
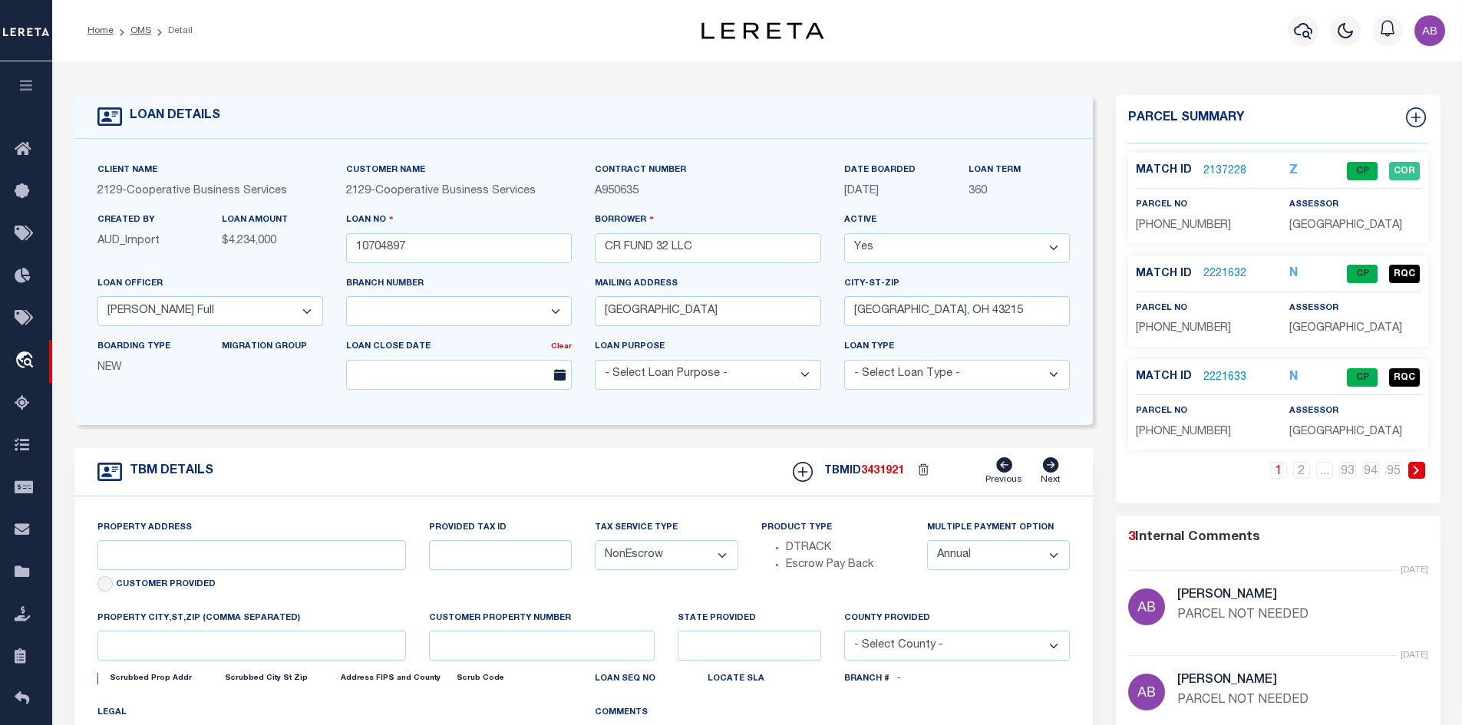
click at [1421, 477] on link at bounding box center [1416, 470] width 17 height 17
type input "1350 UNDERWOOD FARMS BOULEVARD"
select select
type input "COLUMBUS, OH 43230"
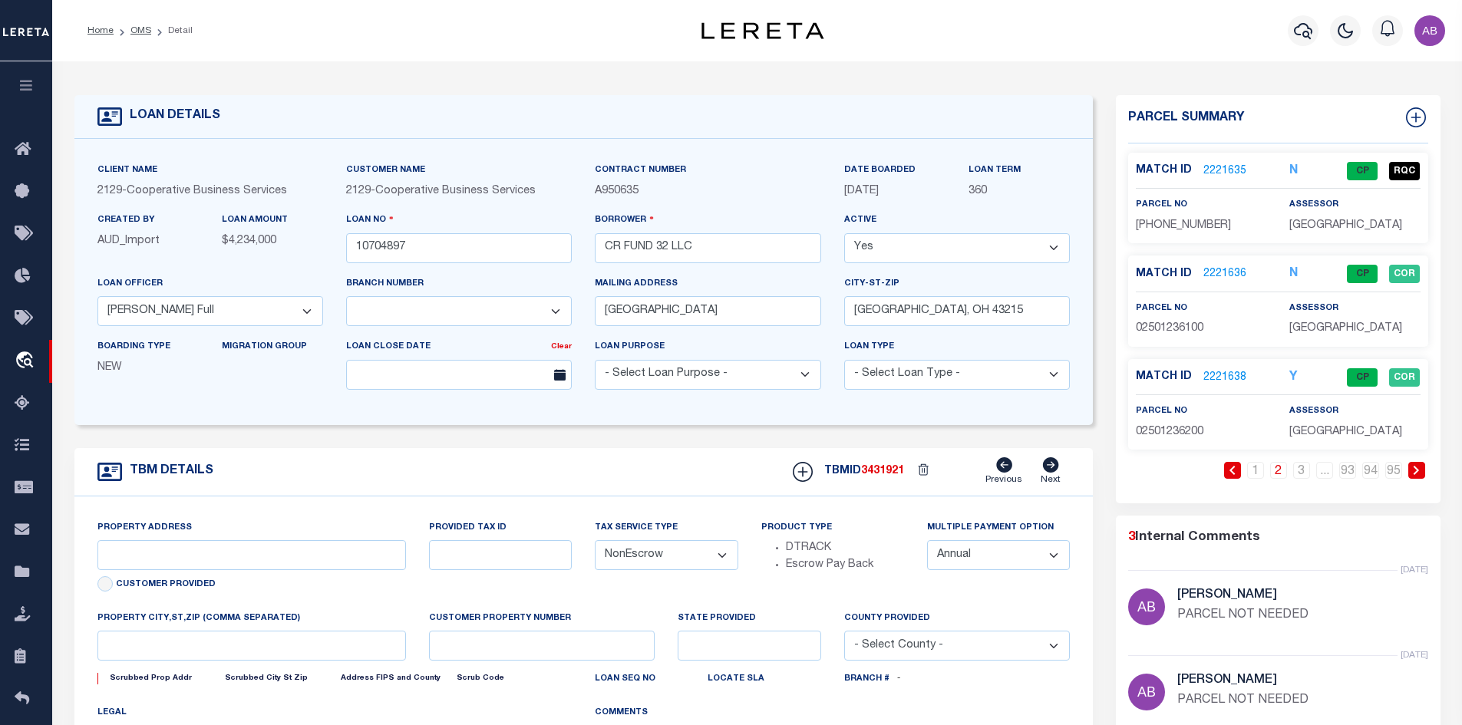
type input "6508"
type input "OH"
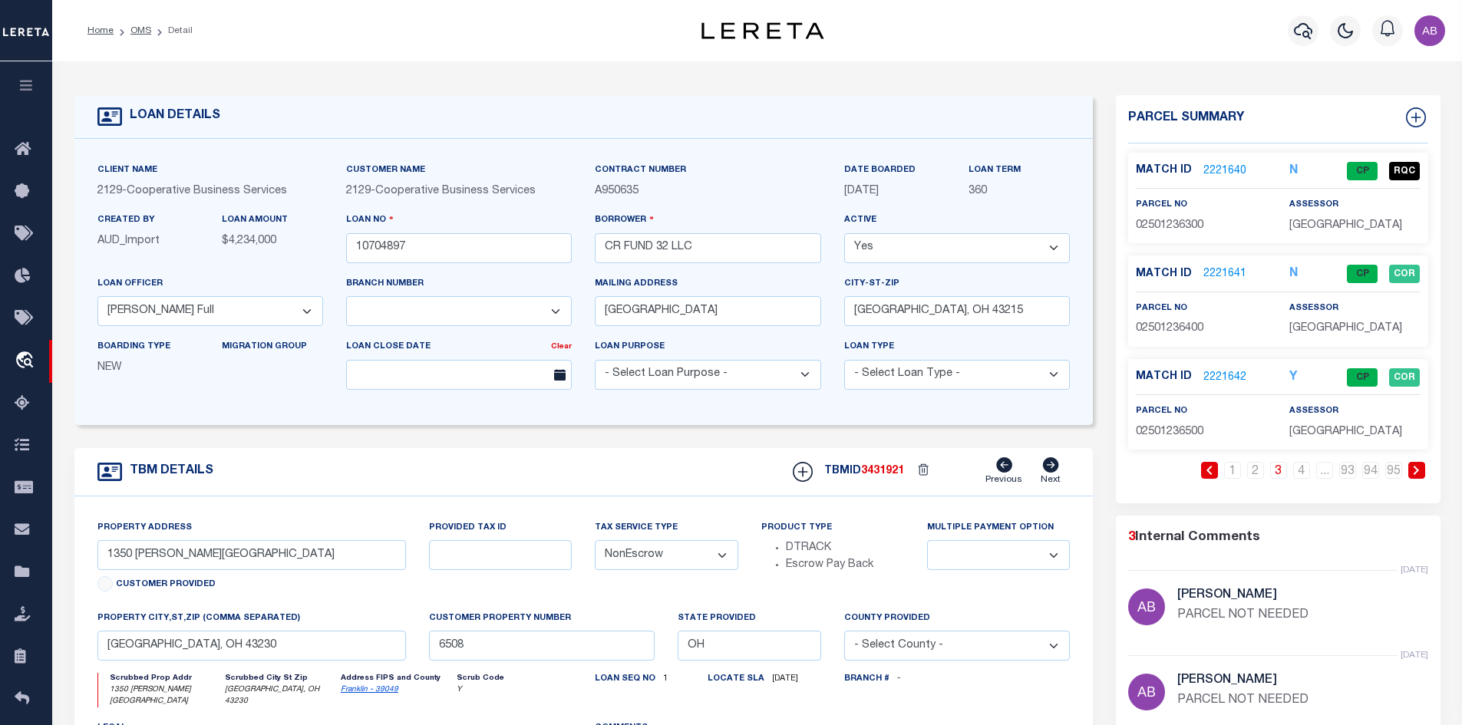
click at [1421, 477] on link at bounding box center [1416, 470] width 17 height 17
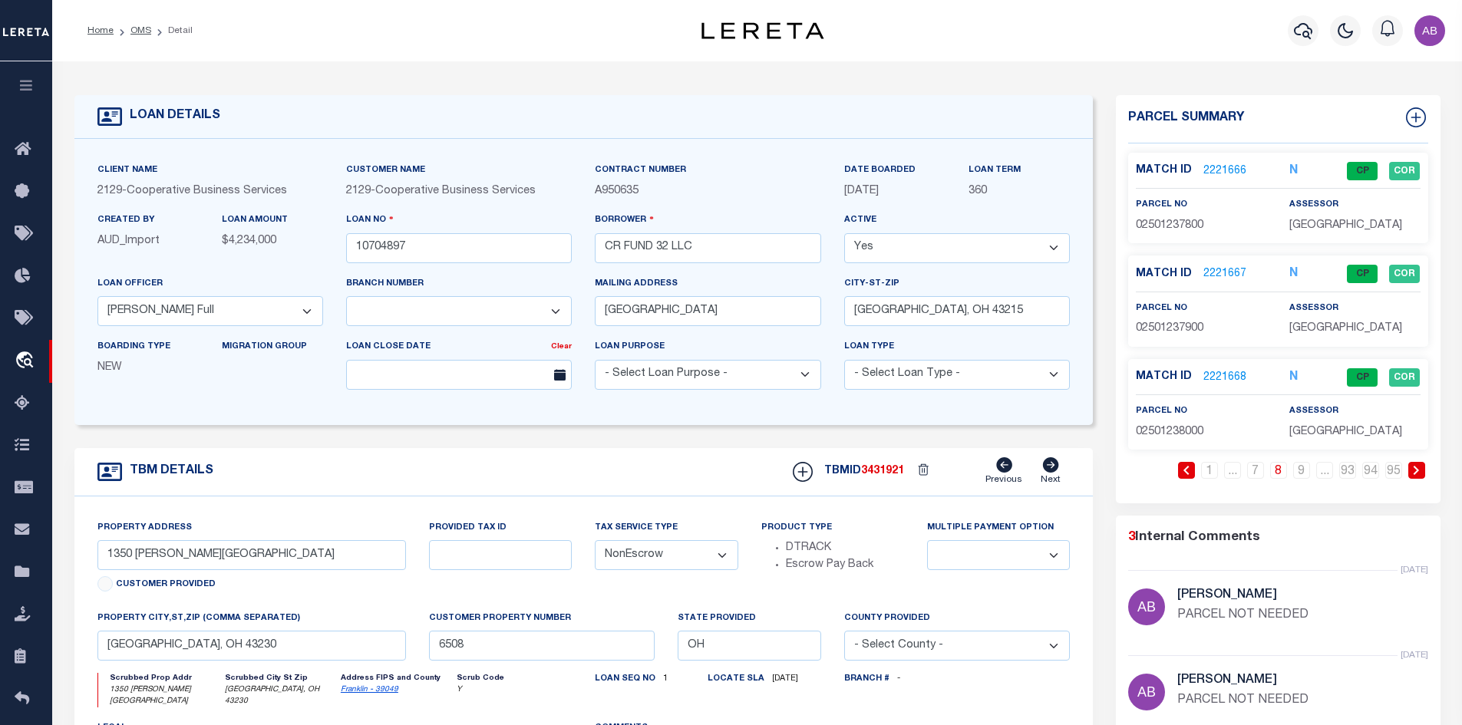
click at [1421, 477] on link at bounding box center [1416, 470] width 17 height 17
click at [1177, 464] on li at bounding box center [1186, 470] width 23 height 17
click at [1181, 467] on link at bounding box center [1186, 470] width 17 height 17
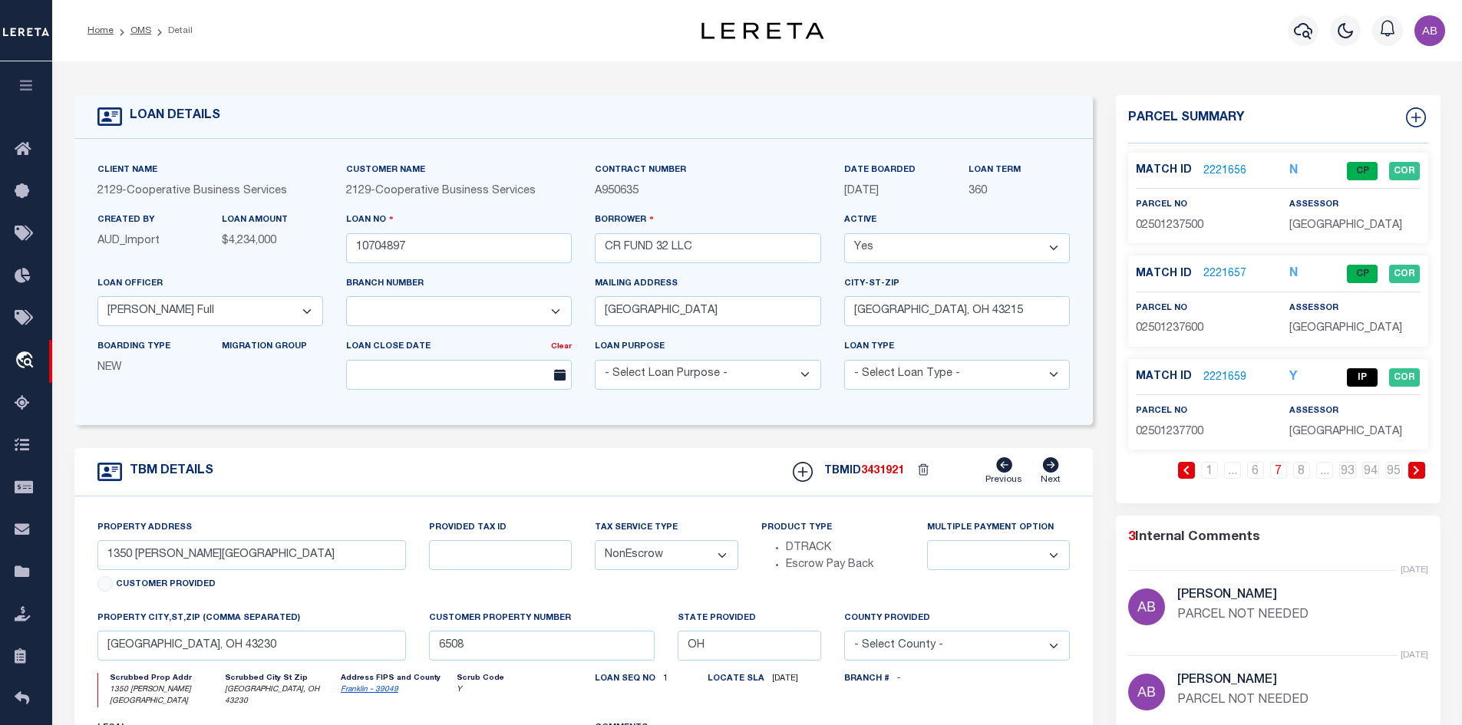
click at [1236, 378] on link "2221659" at bounding box center [1224, 378] width 43 height 16
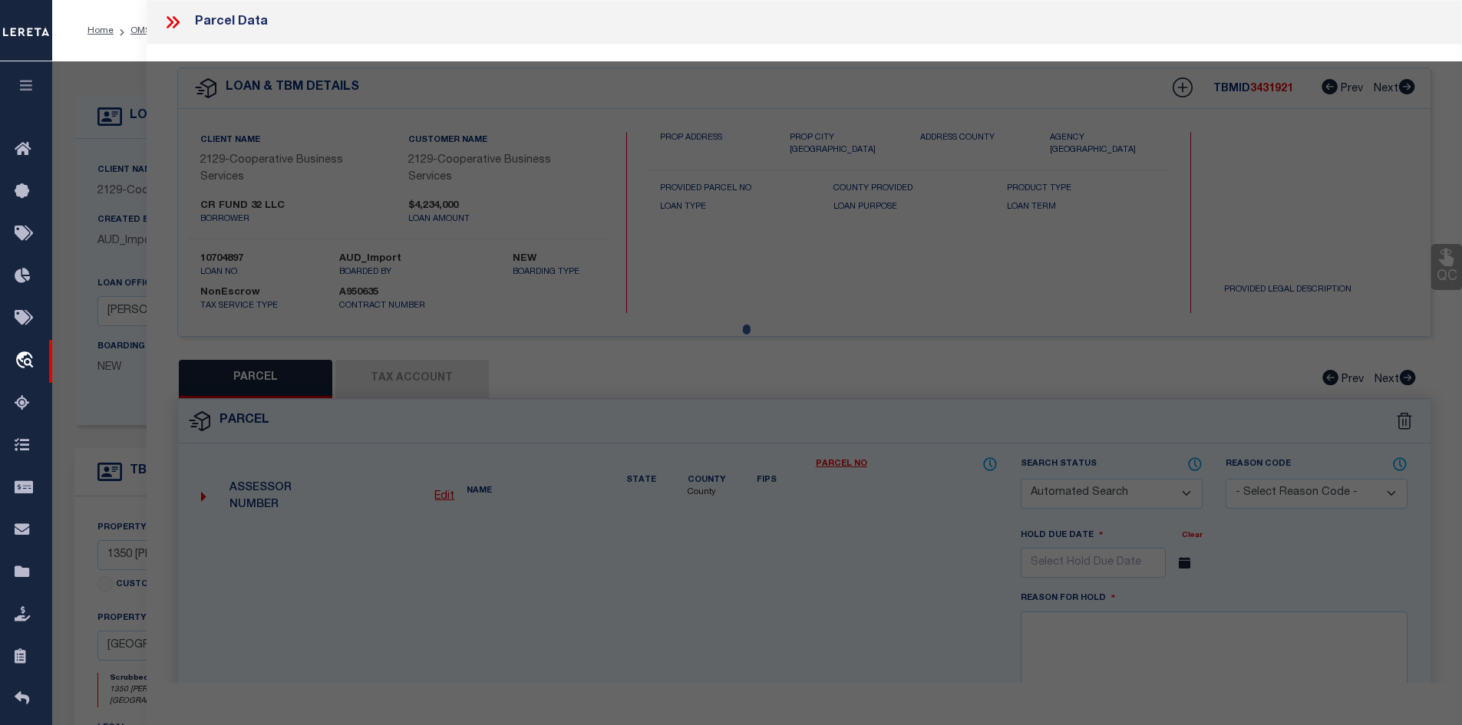
checkbox input "false"
select select "IP"
type input "CR FUND 32 LLC"
select select "AGW"
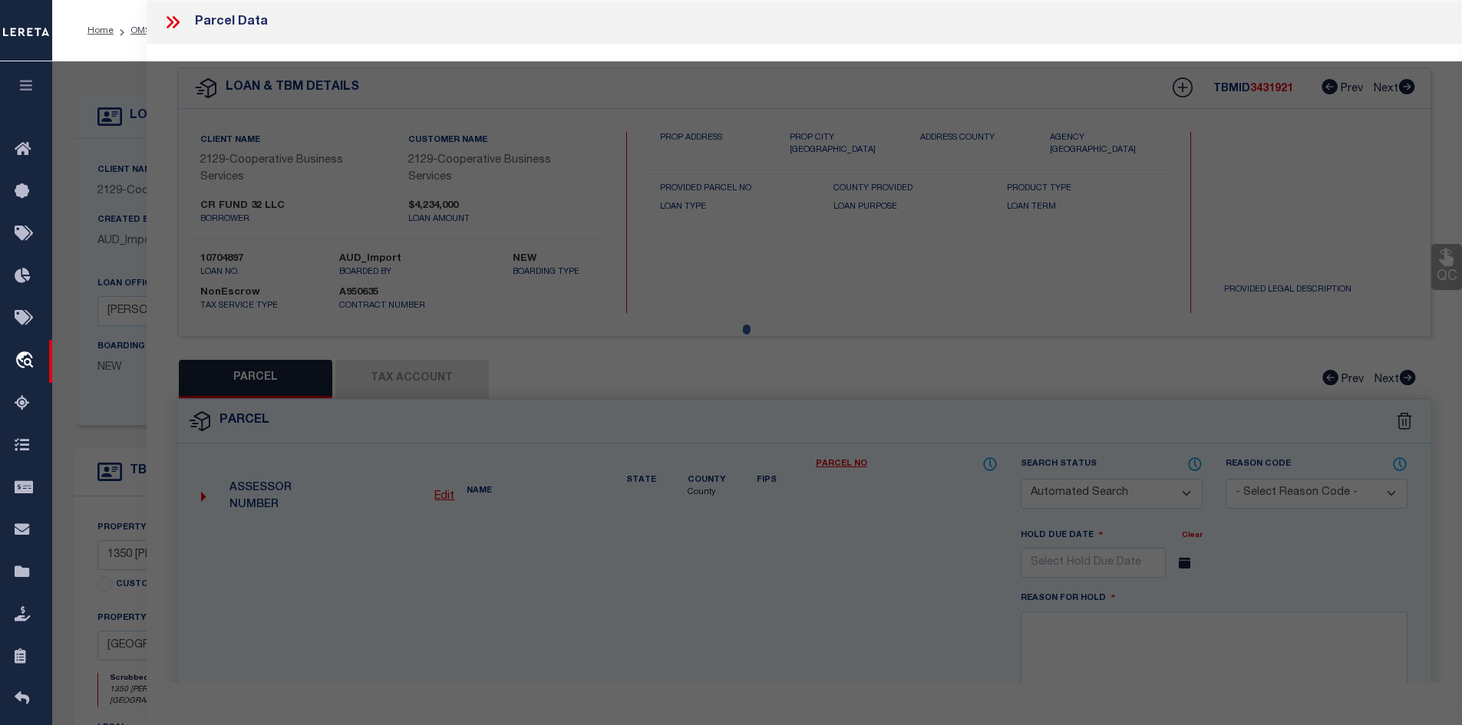
select select
type input "1392 UNDERWOOD FARMS BL"
type input "GAHANNA OH 43230"
type textarea "CAMERON RIDGE CONDOMINIUMS BLDG 1 UNIT 1392"
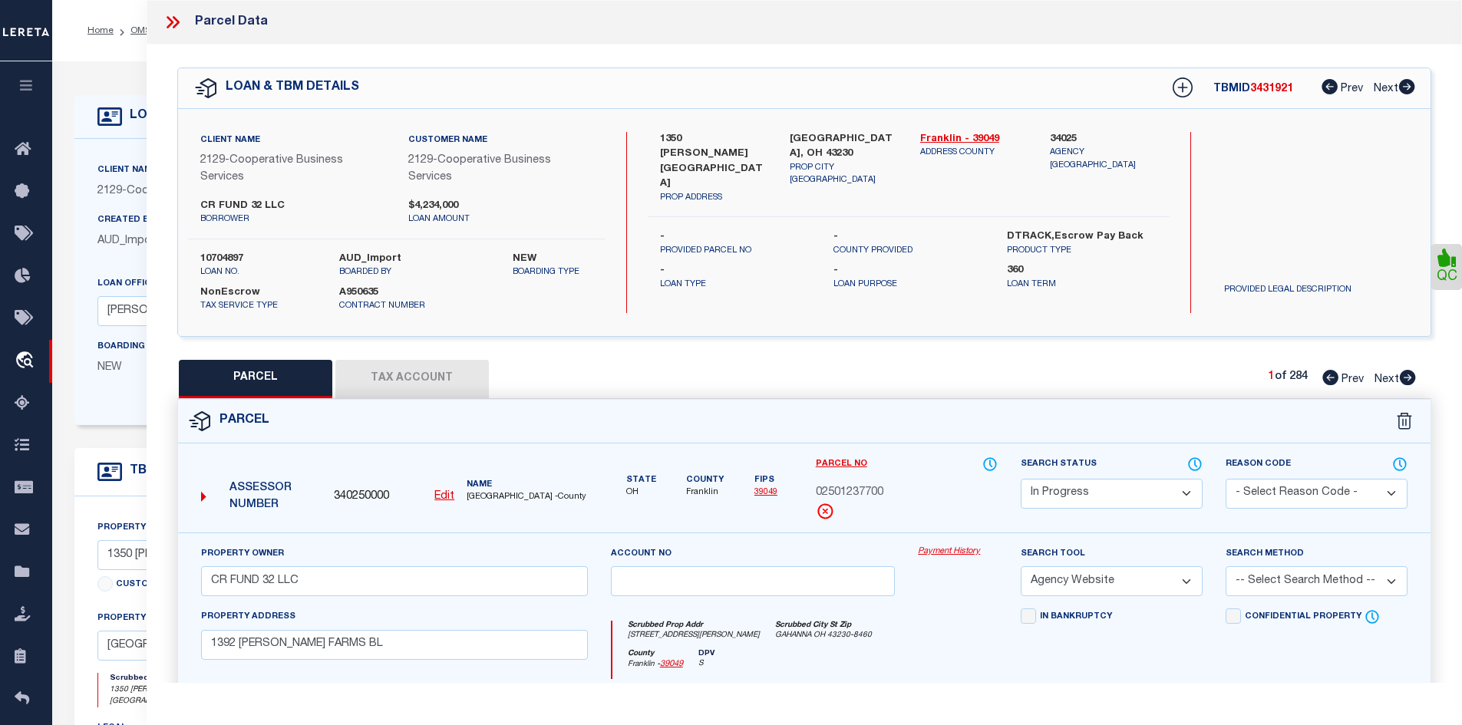
click at [1094, 487] on select "Automated Search Bad Parcel Complete Duplicate Parcel High Dollar Reporting In …" at bounding box center [1112, 494] width 182 height 30
select select "PC"
click at [1021, 479] on select "Automated Search Bad Parcel Complete Duplicate Parcel High Dollar Reporting In …" at bounding box center [1112, 494] width 182 height 30
click at [1273, 593] on select "-- Select Search Method -- Property Address Legal Liability Info Provided" at bounding box center [1317, 581] width 182 height 30
select select "LEG"
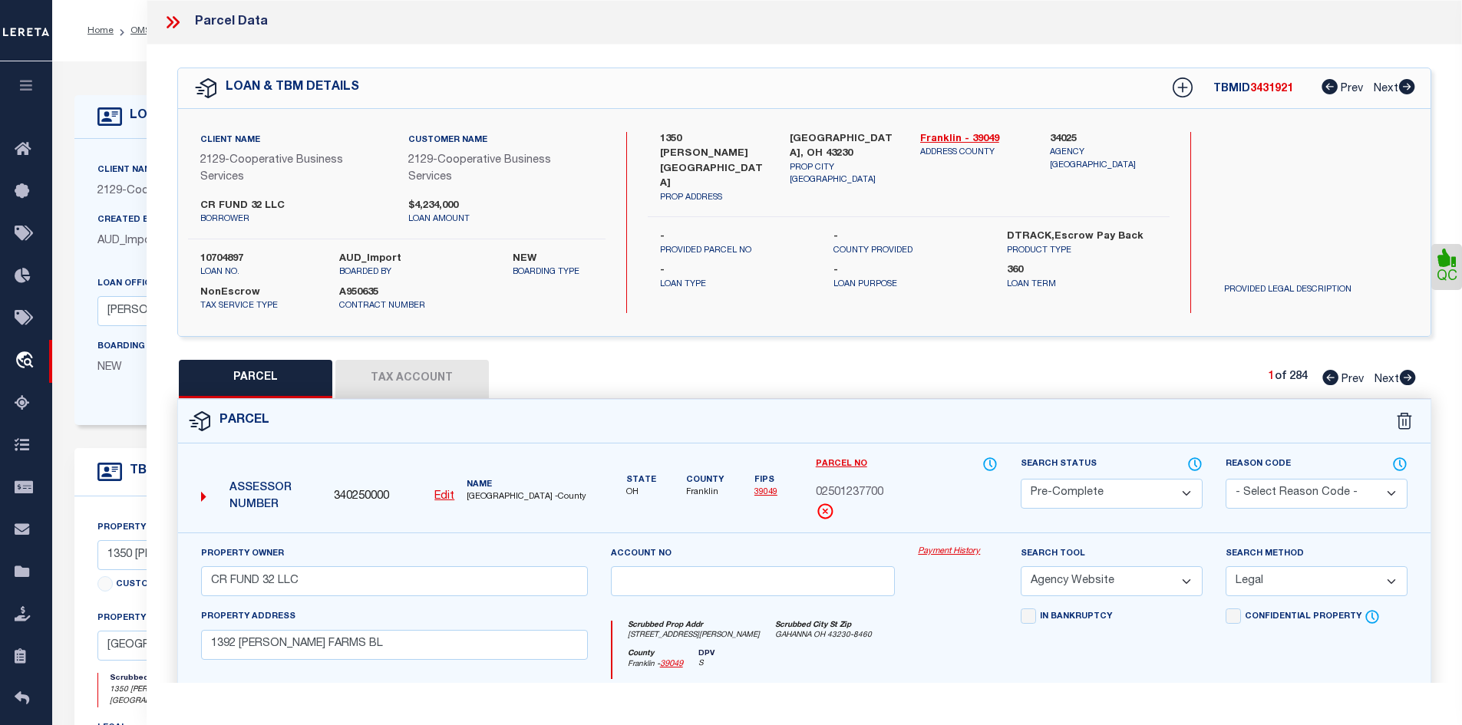
click at [1226, 567] on select "-- Select Search Method -- Property Address Legal Liability Info Provided" at bounding box center [1317, 581] width 182 height 30
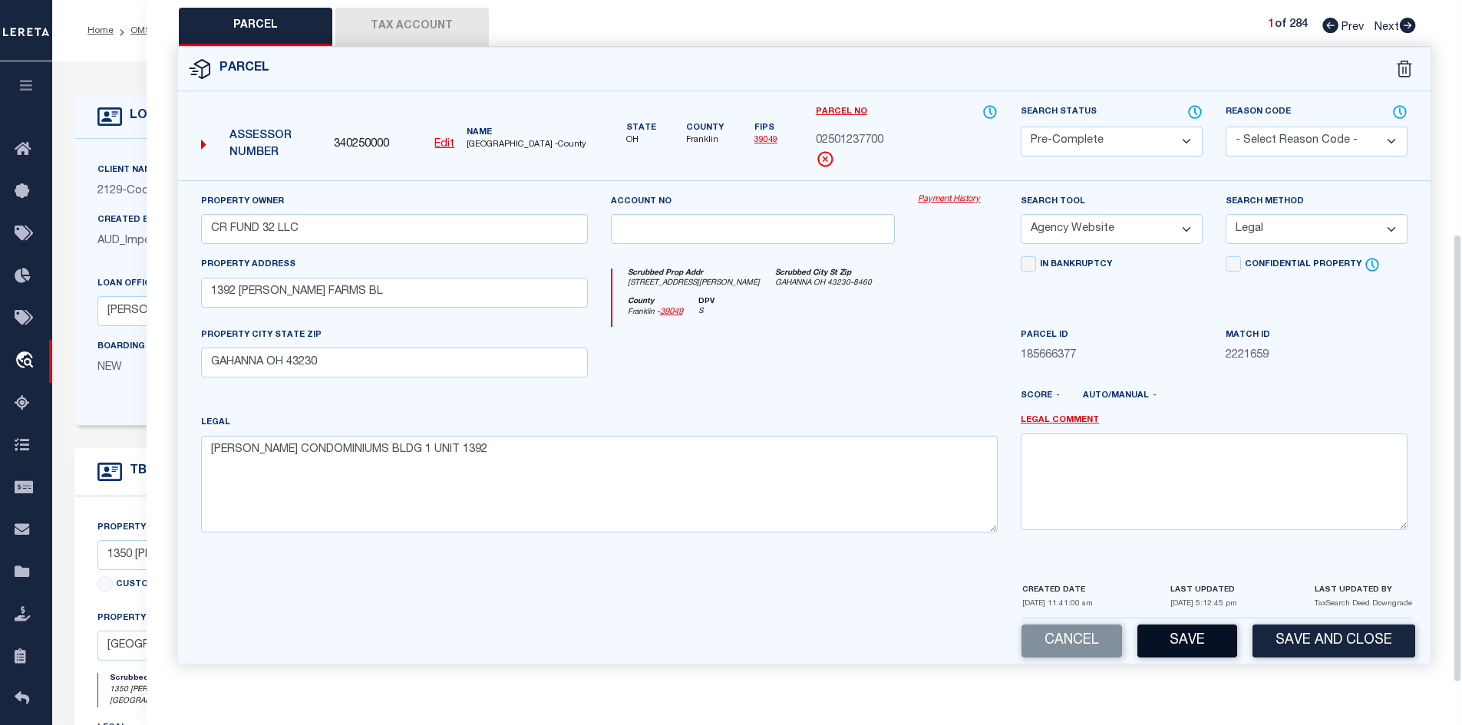
click at [1175, 636] on button "Save" at bounding box center [1187, 641] width 100 height 33
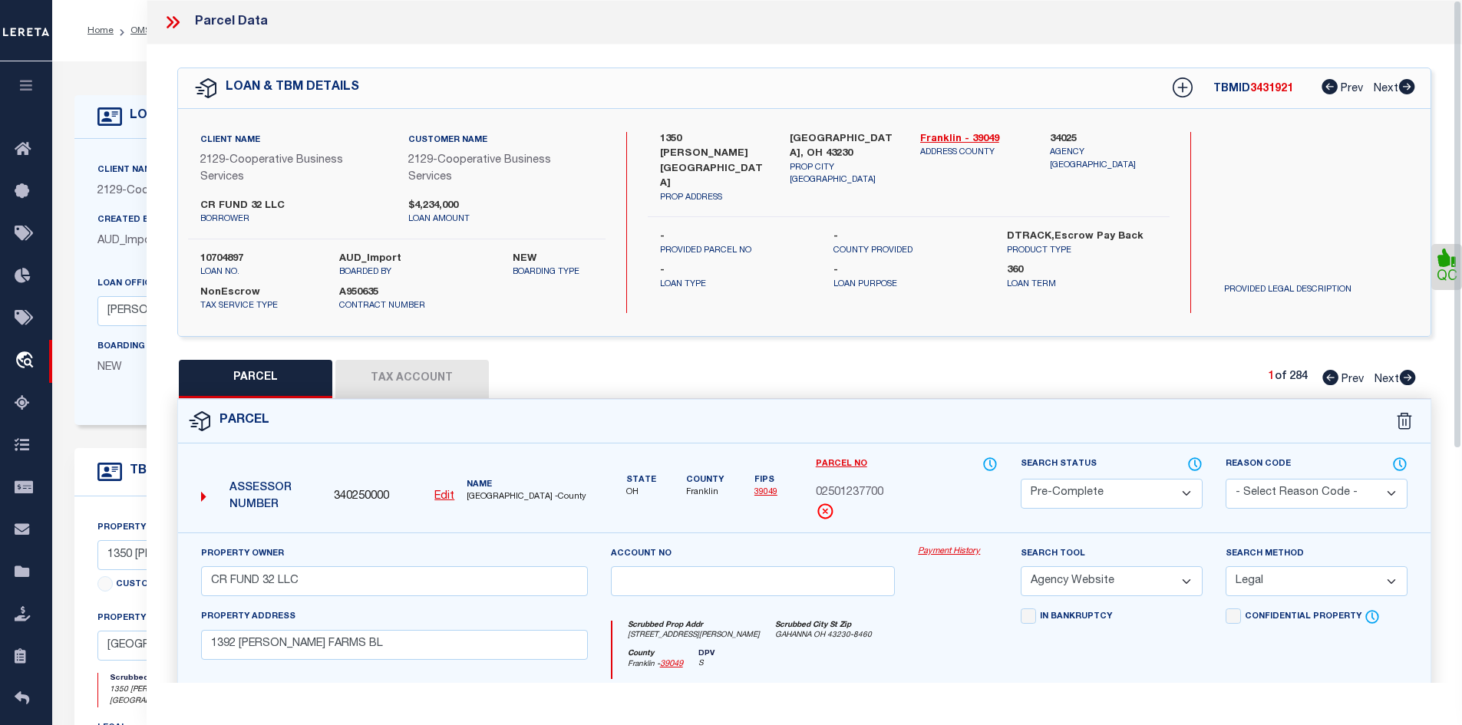
select select "AS"
select select
checkbox input "false"
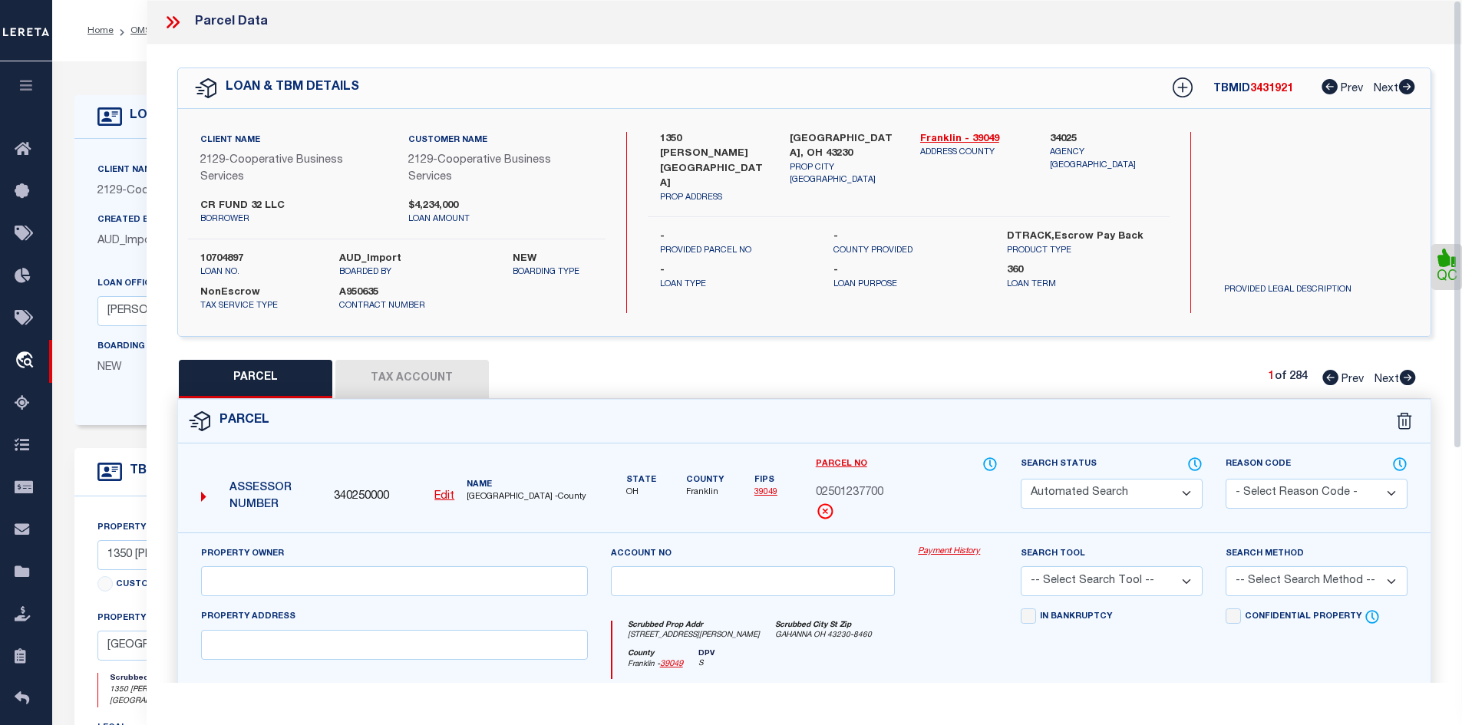
select select "QC"
type input "CR FUND 32 LLC"
select select "AGW"
select select "LEG"
type input "1392 UNDERWOOD FARMS BL"
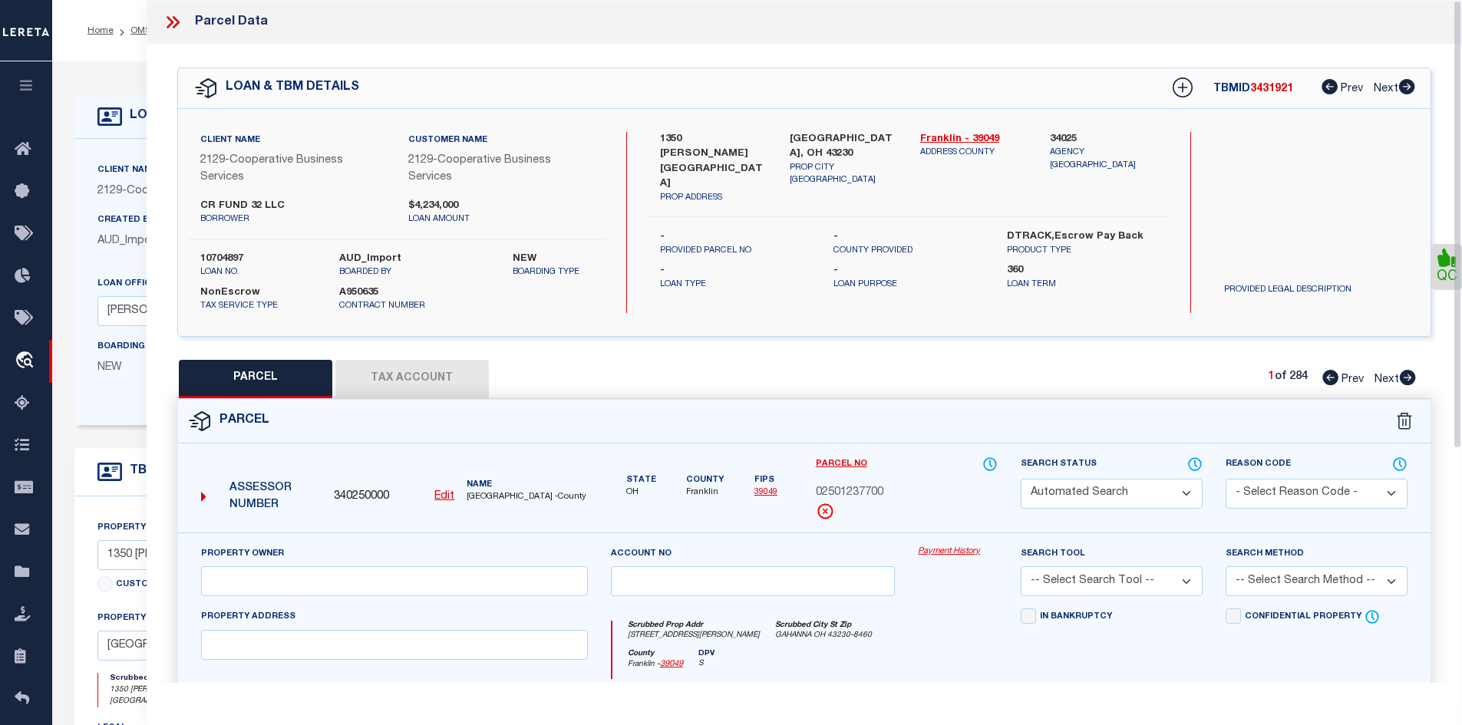
type input "GAHANNA OH 43230"
type textarea "CAMERON RIDGE CONDOMINIUMS BLDG 1 UNIT 1392"
click at [129, 30] on li "OMS" at bounding box center [133, 31] width 38 height 14
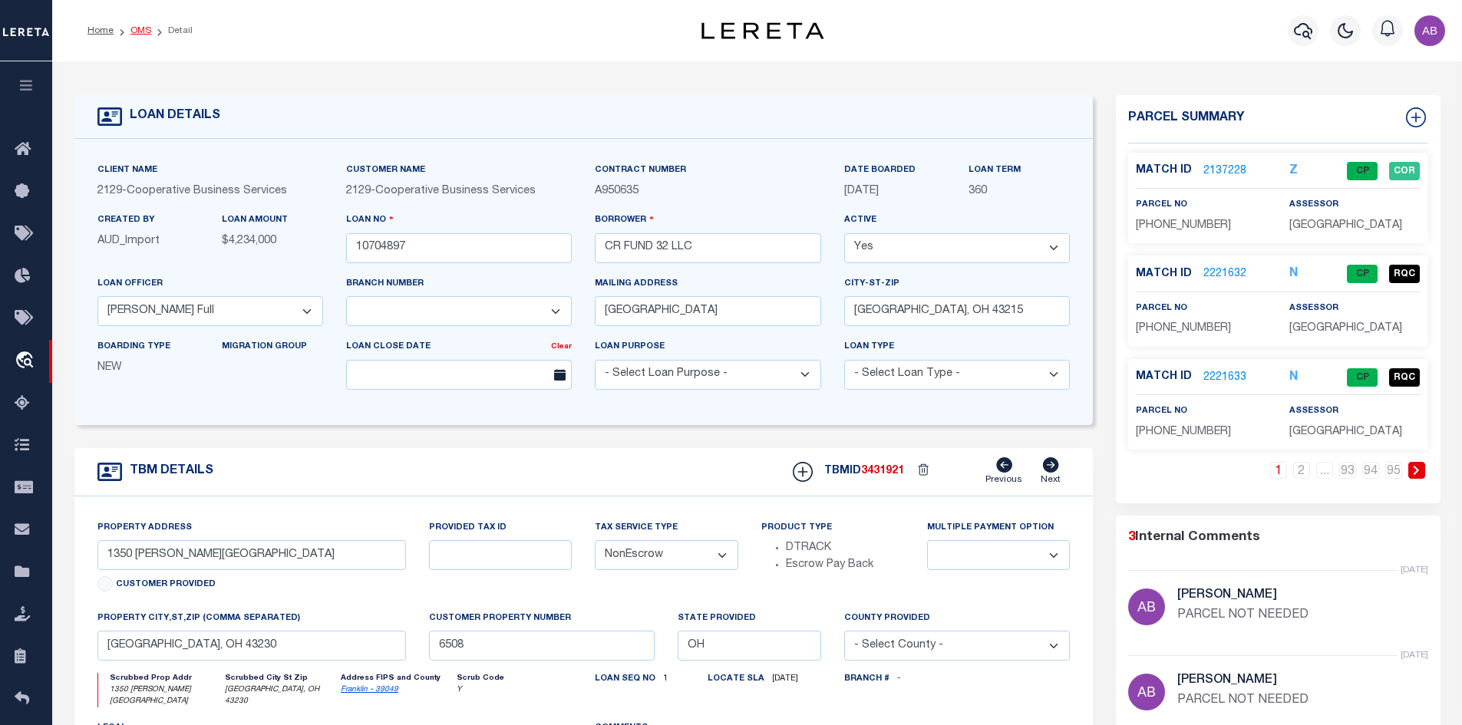
click at [143, 30] on link "OMS" at bounding box center [140, 30] width 21 height 9
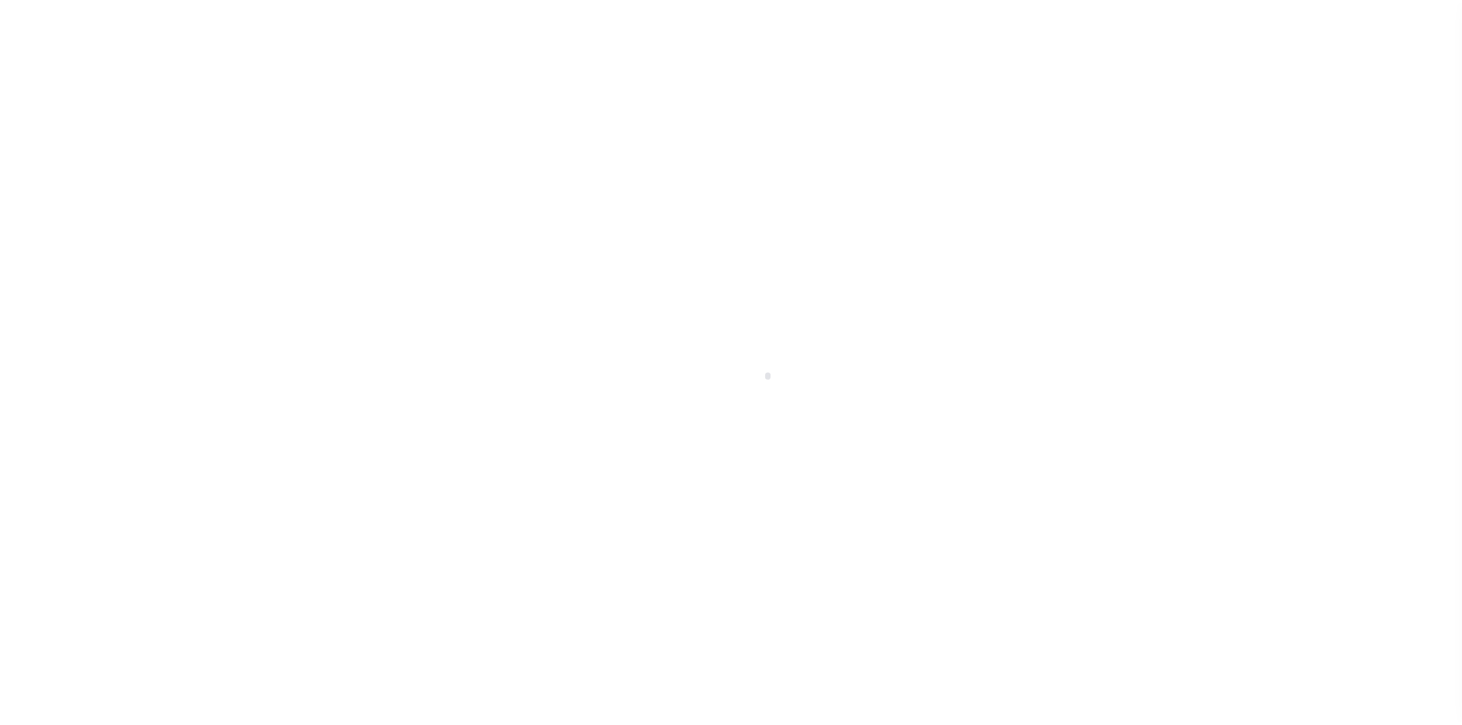
scroll to position [22, 0]
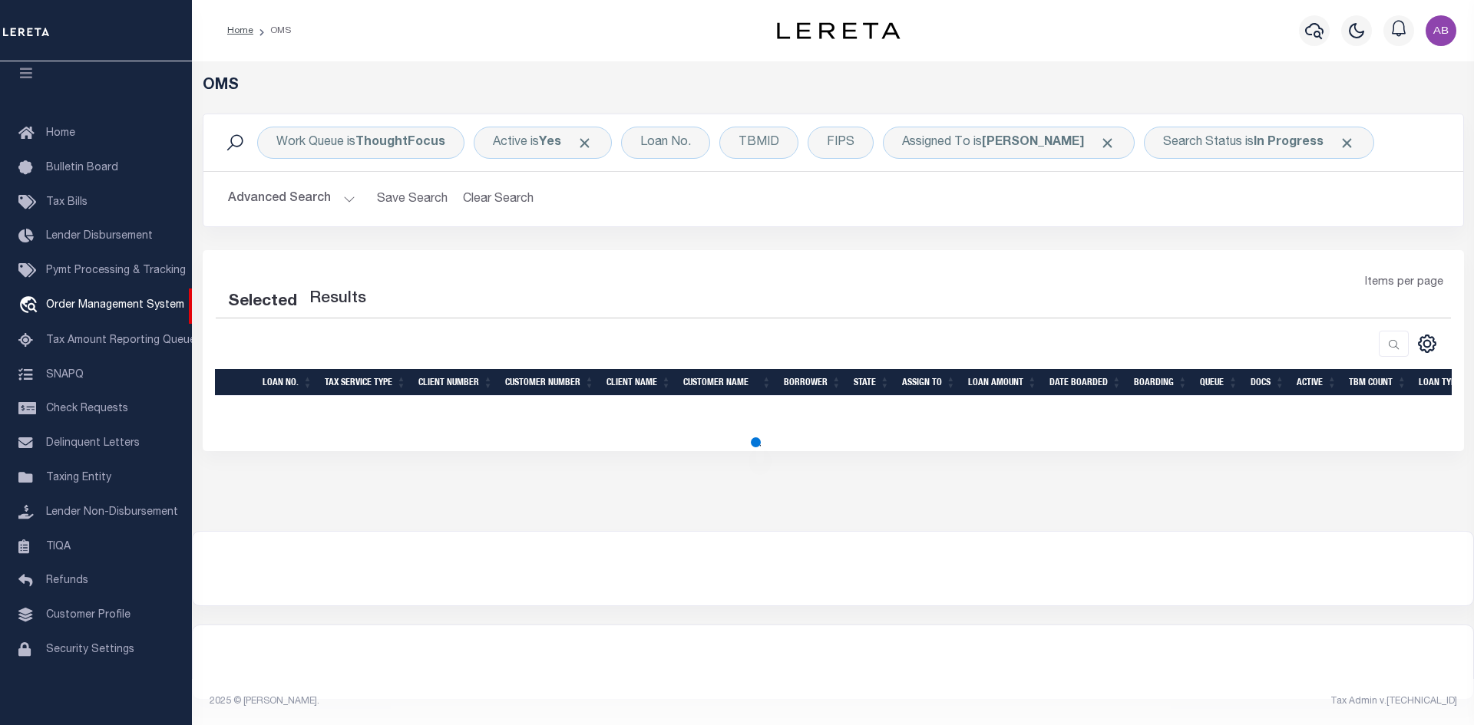
select select "200"
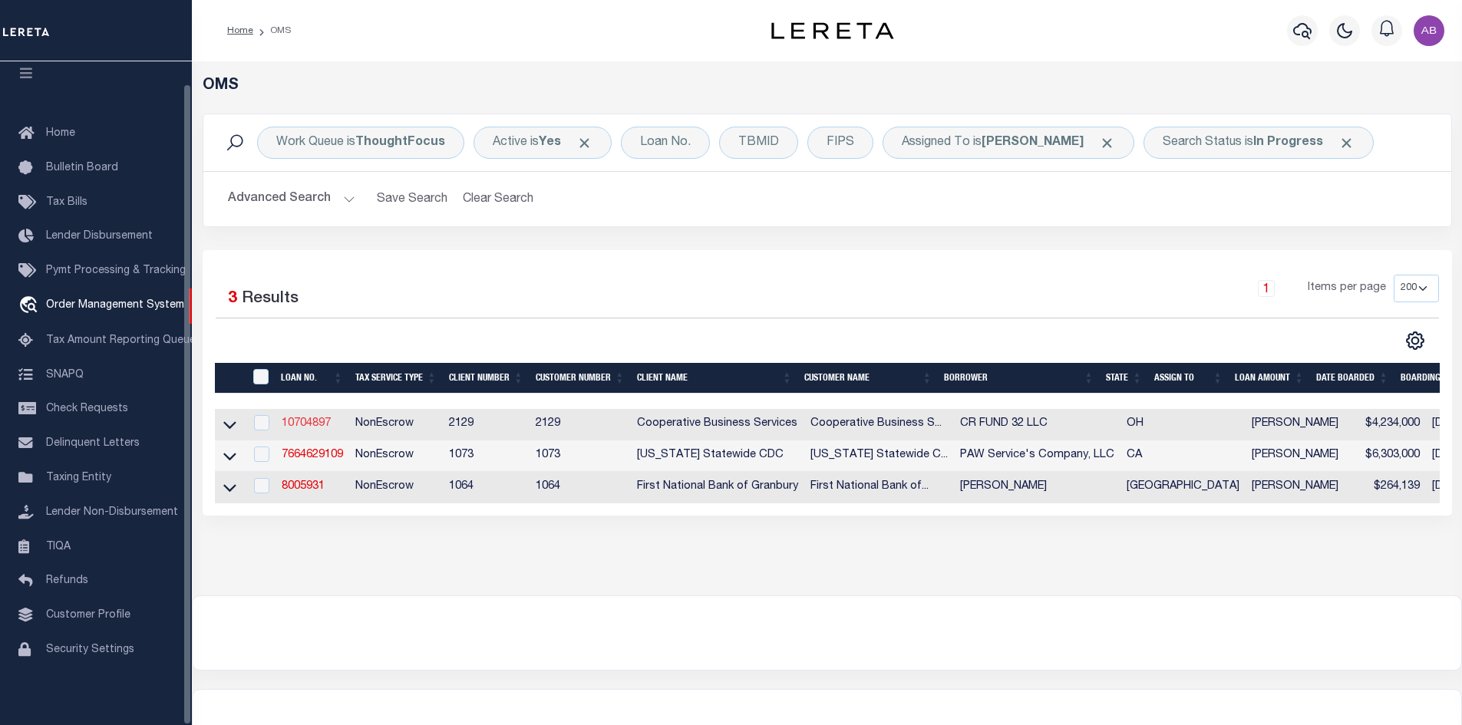
click at [312, 425] on link "10704897" at bounding box center [306, 423] width 49 height 11
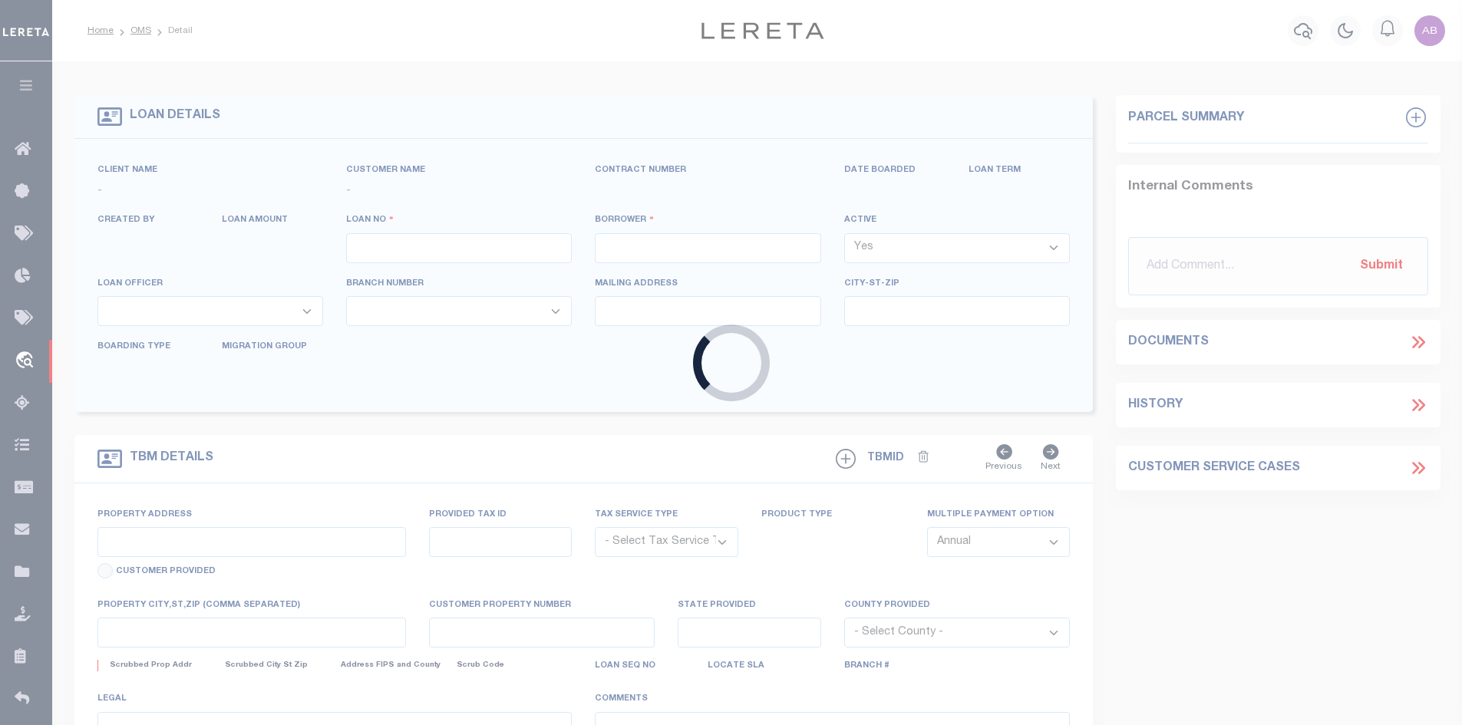
type input "10704897"
type input "CR FUND 32 LLC"
select select
type input "380 POLARIS PARKWAY SUITE 135"
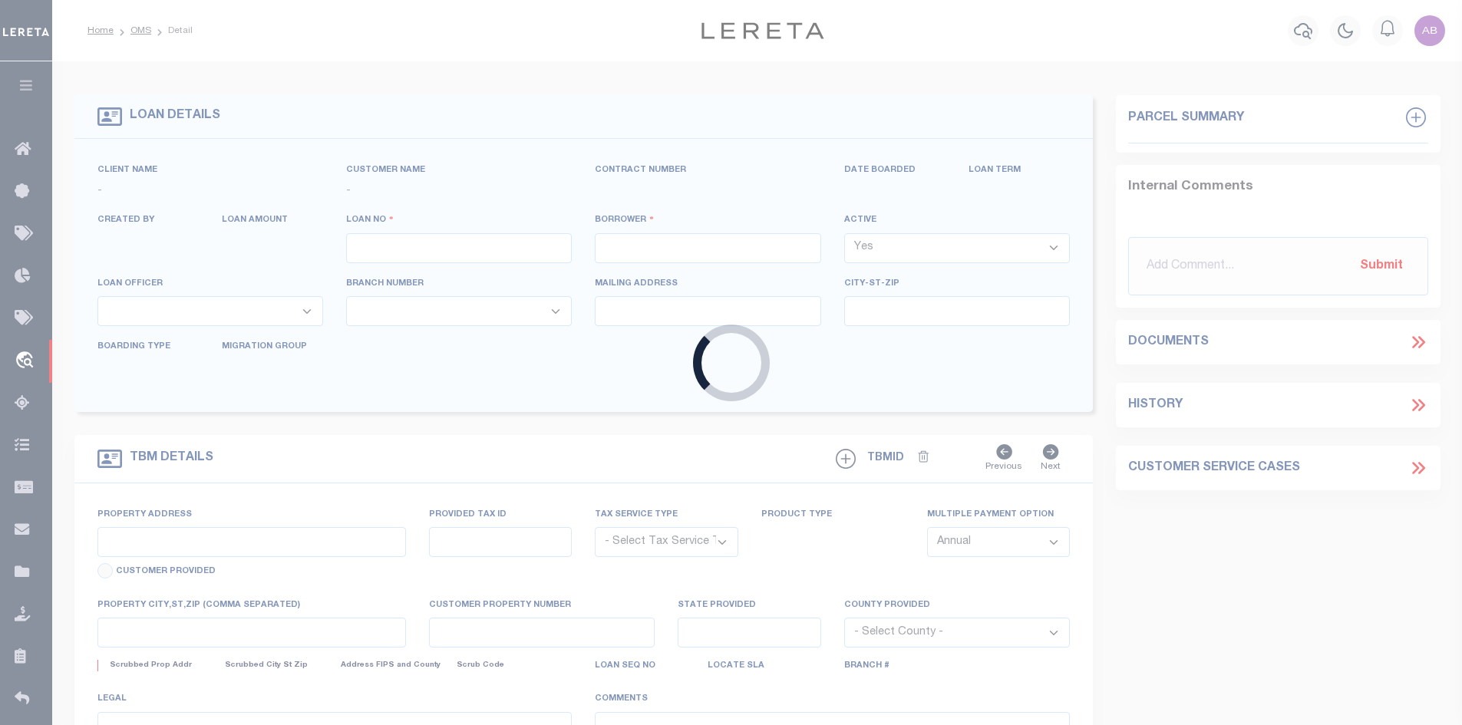
type input "COLUMBUS, OH 43215"
select select
select select "NonEscrow"
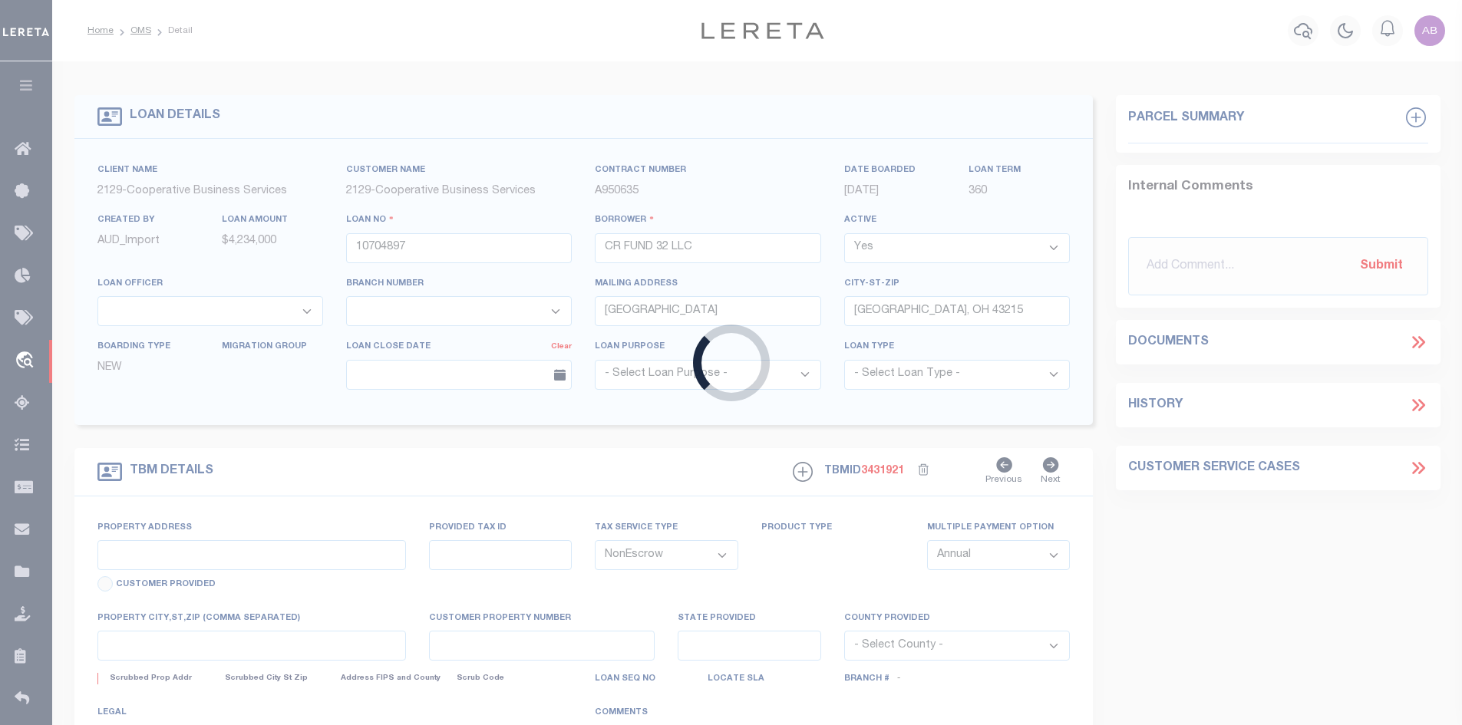
select select "7396"
select select "3334"
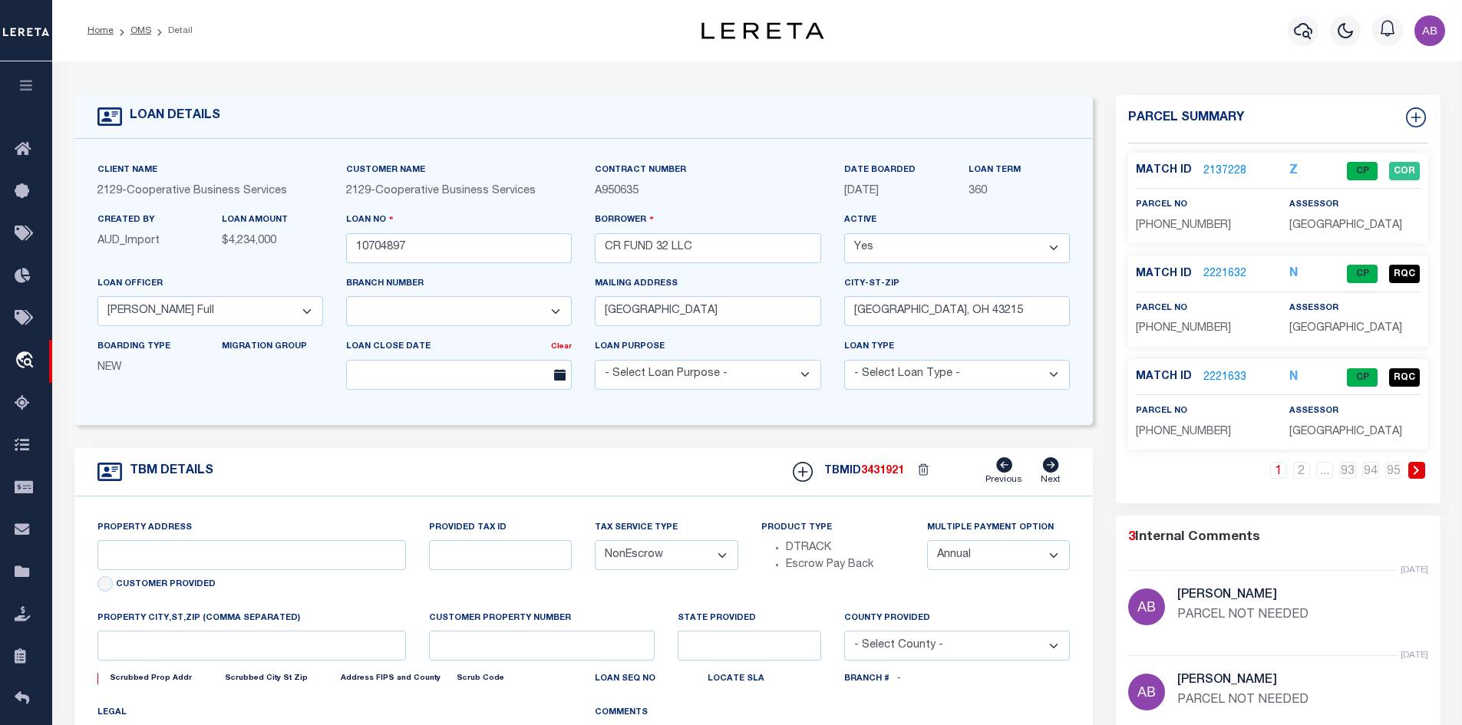
click at [1416, 474] on icon at bounding box center [1416, 470] width 7 height 9
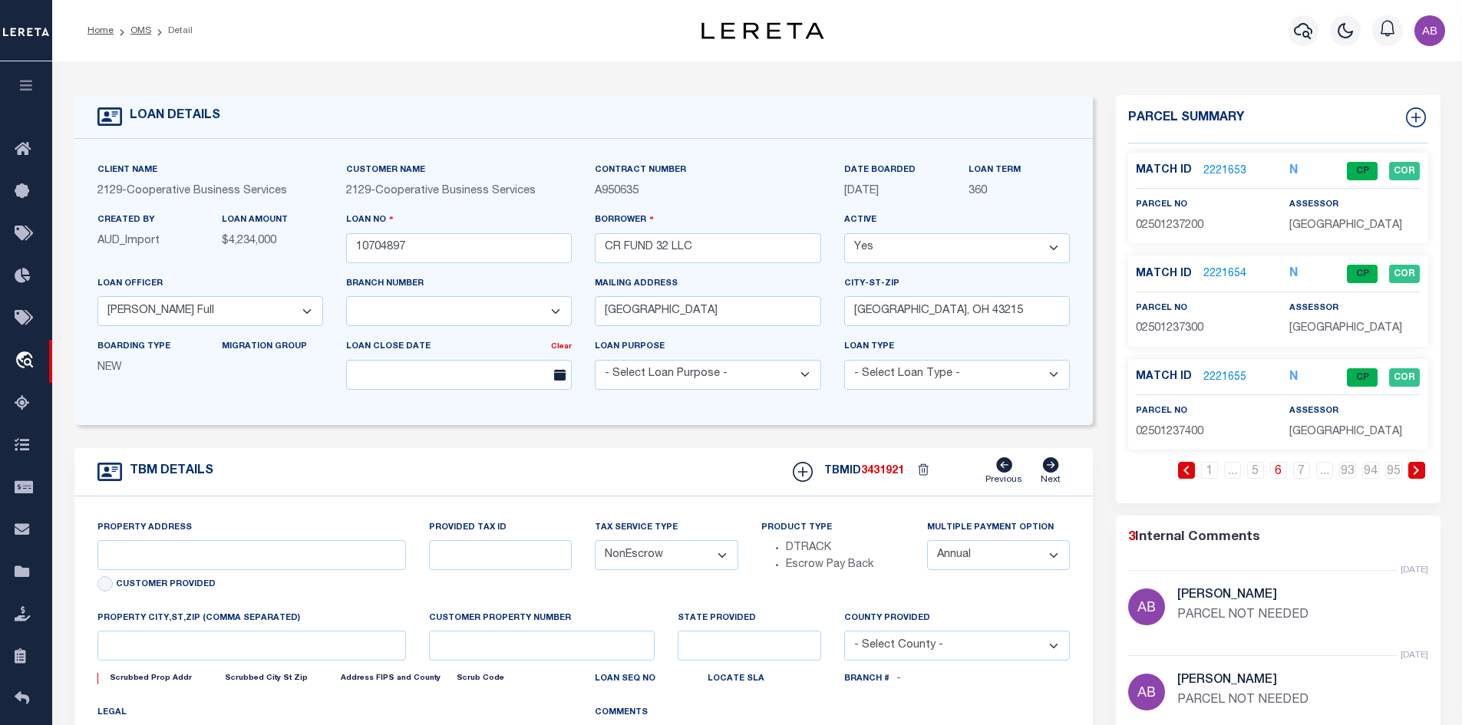
click at [1416, 474] on icon at bounding box center [1416, 470] width 7 height 9
type input "1350 UNDERWOOD FARMS BOULEVARD"
select select
type input "COLUMBUS, OH 43230"
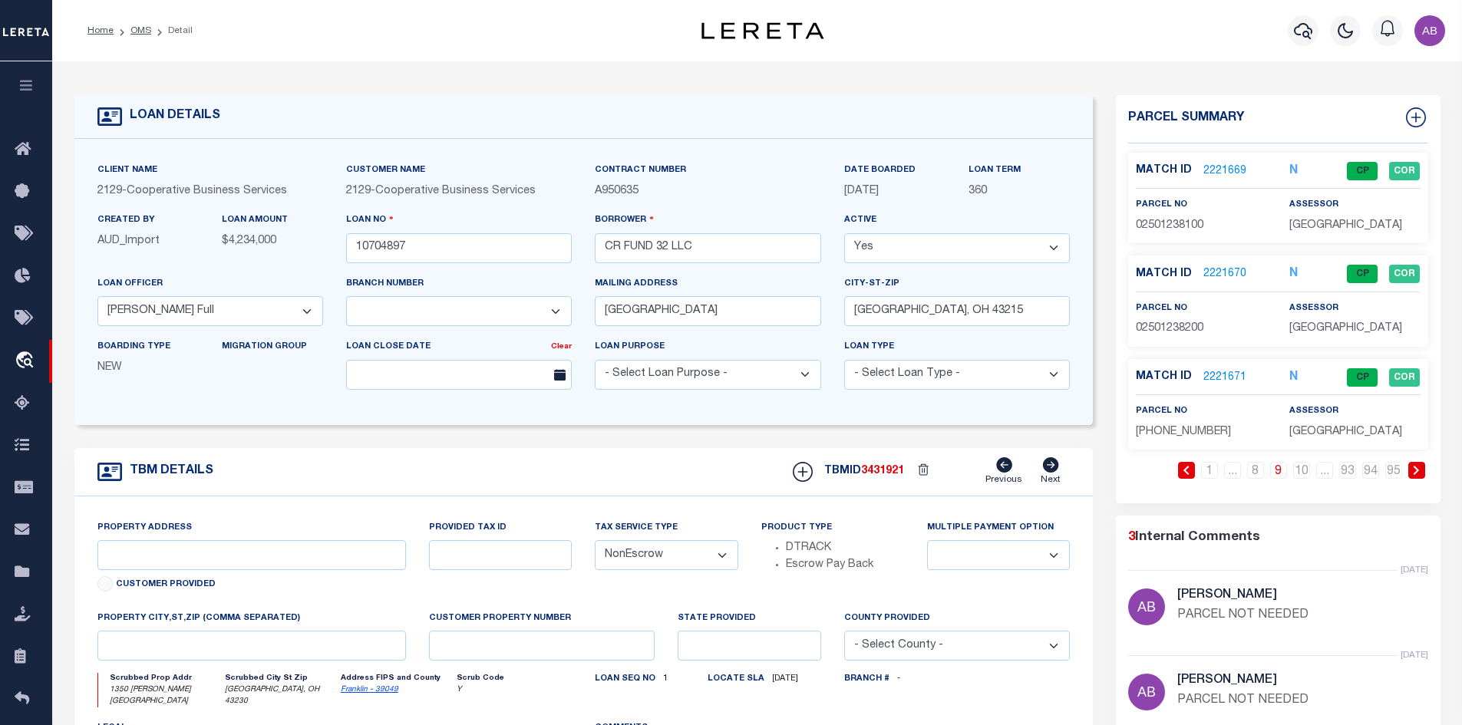
type input "6508"
type input "OH"
click at [1416, 474] on icon at bounding box center [1416, 470] width 7 height 9
click at [1191, 468] on link at bounding box center [1186, 470] width 17 height 17
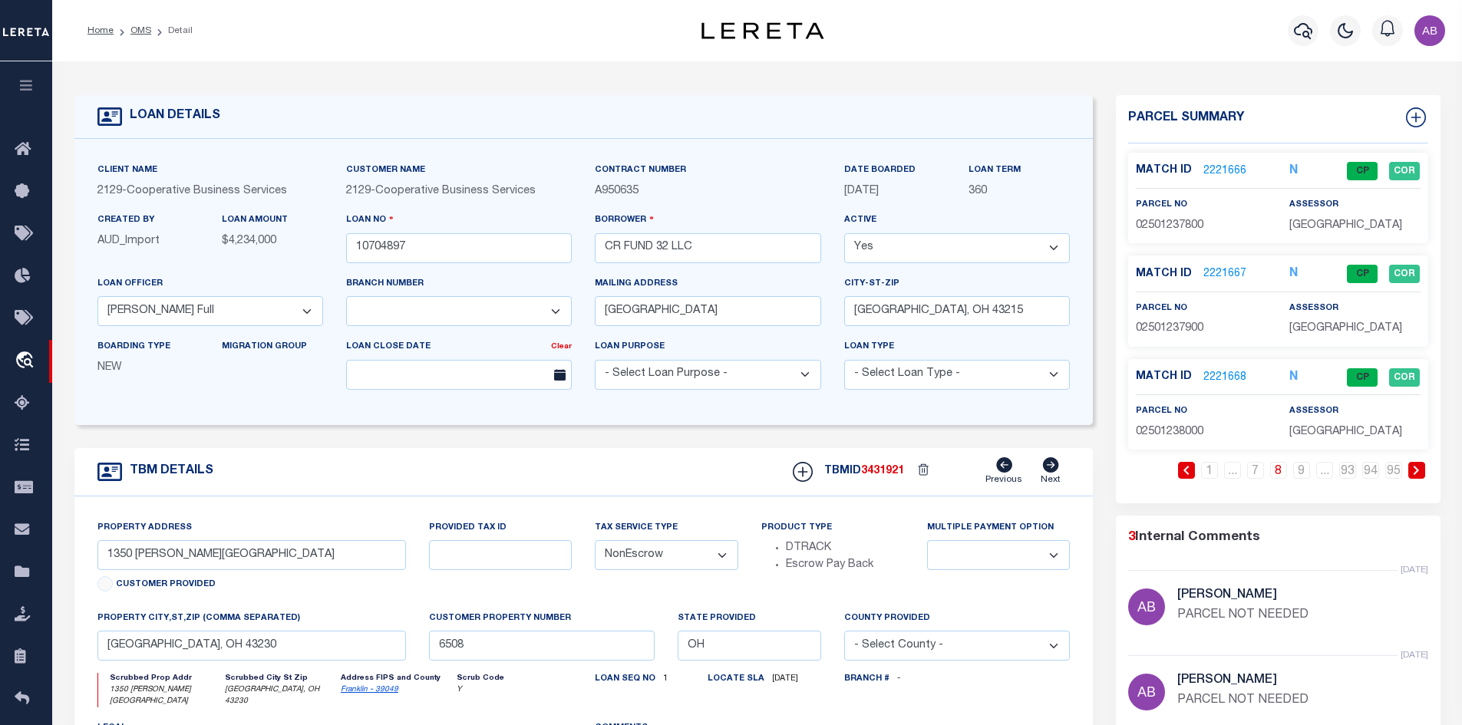
click at [1191, 468] on link at bounding box center [1186, 470] width 17 height 17
click at [1417, 467] on icon at bounding box center [1416, 470] width 7 height 9
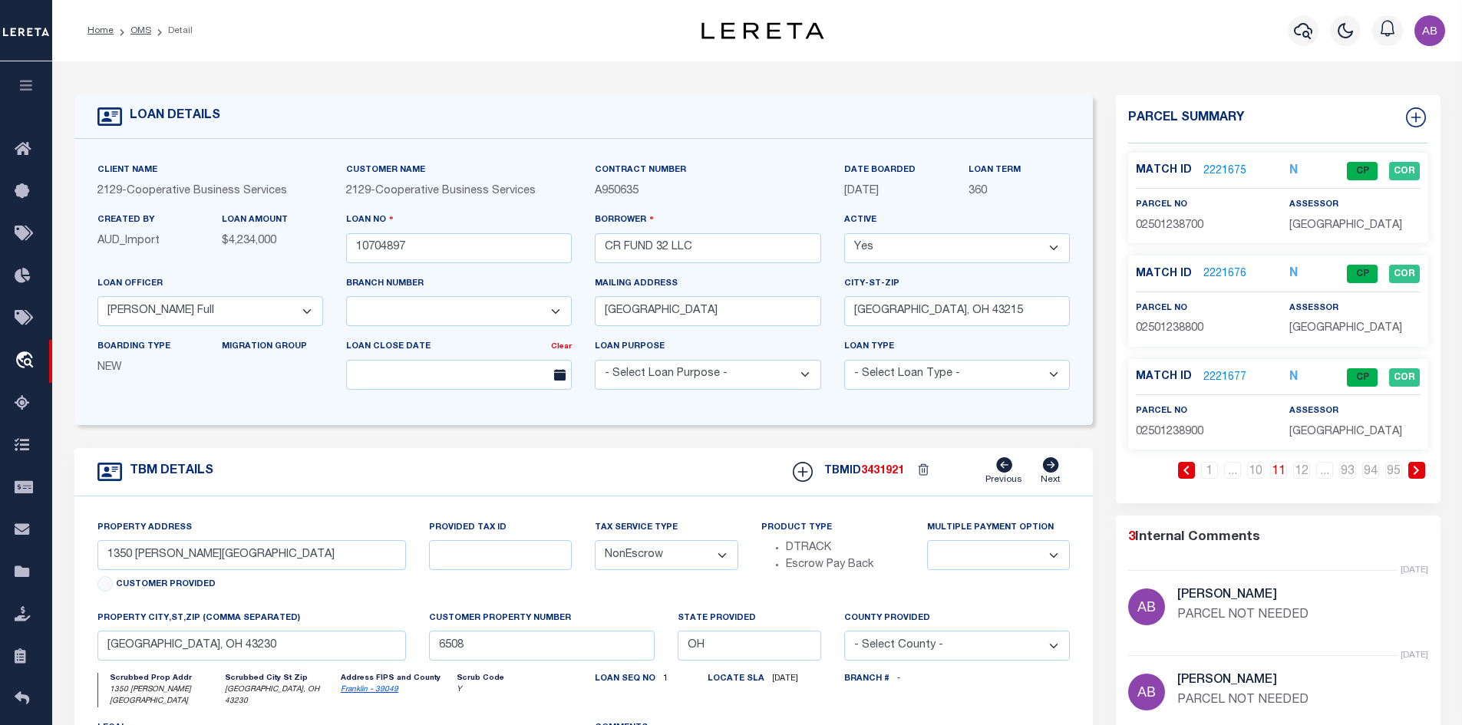
click at [1417, 467] on icon at bounding box center [1416, 470] width 7 height 9
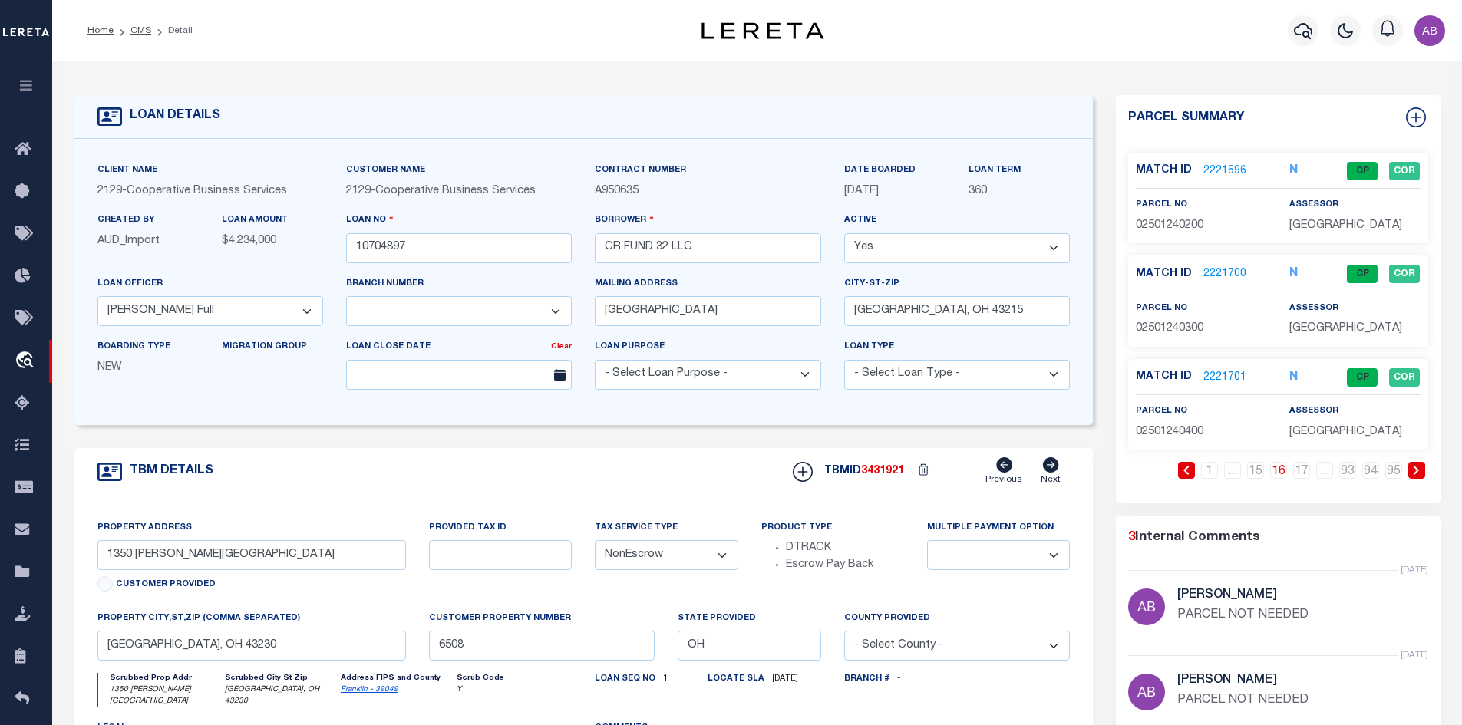
click at [1417, 467] on icon at bounding box center [1416, 470] width 7 height 9
click at [1194, 467] on link at bounding box center [1186, 470] width 17 height 17
click at [1229, 272] on link "2221685" at bounding box center [1224, 274] width 43 height 16
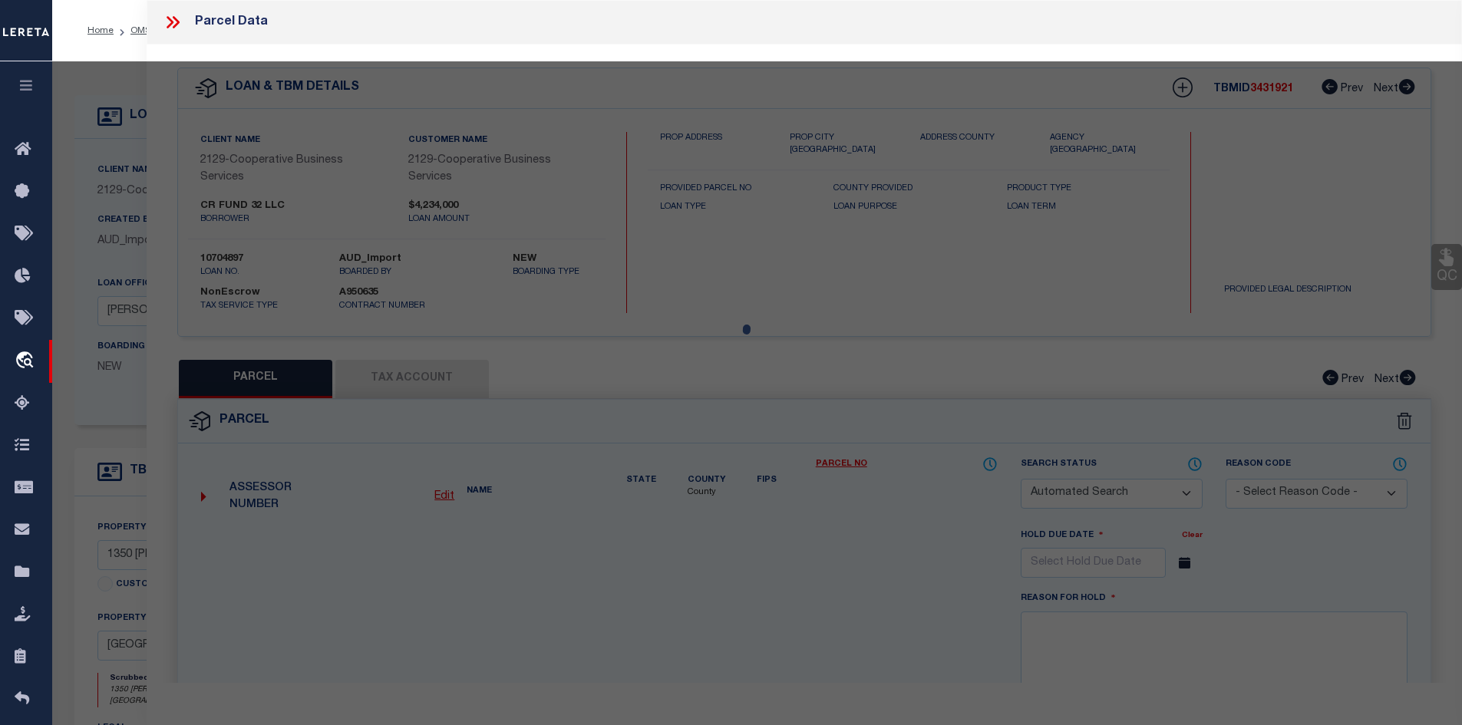
checkbox input "false"
select select "IP"
type input "CR FUND 32 LLC"
select select "AGW"
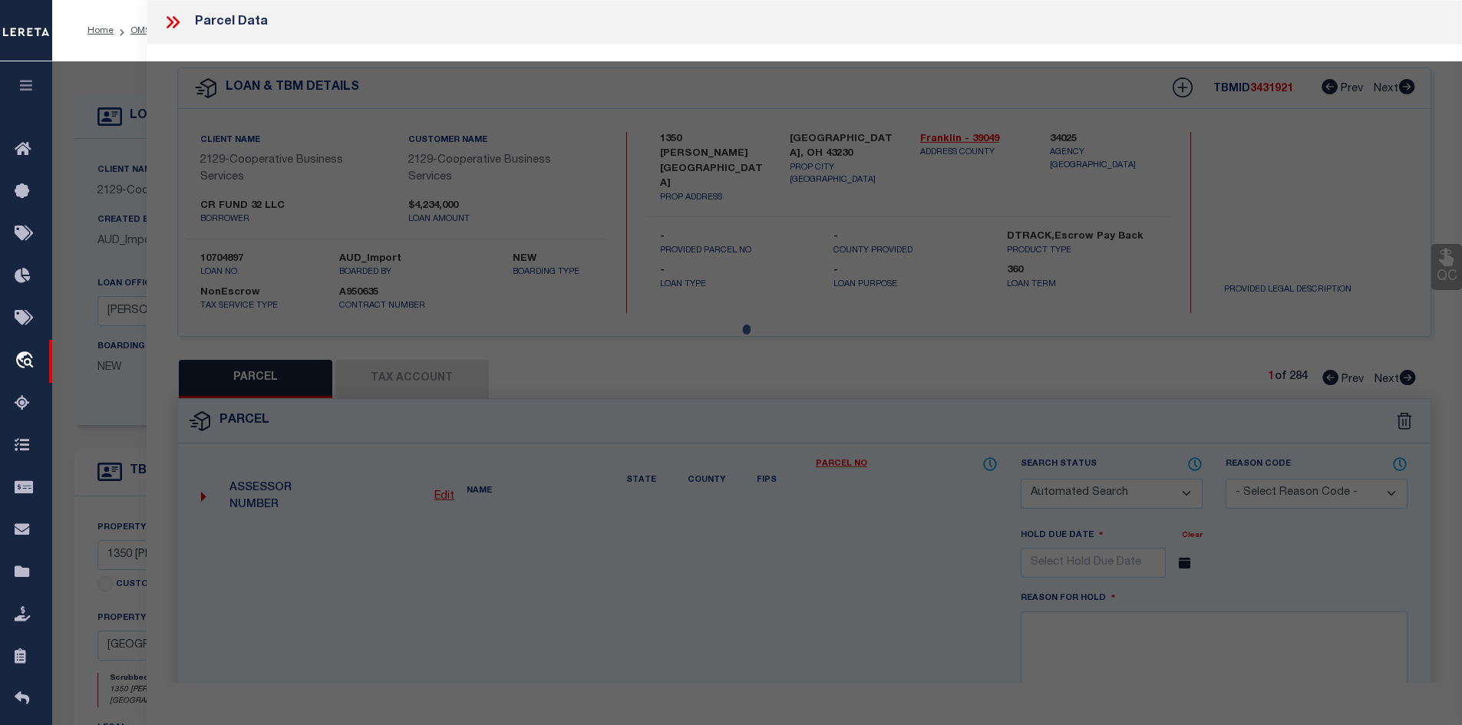
select select
type input "1252 ABBINGTON PL"
type input "GAHANNA OH 43230"
type textarea "CAMERON RIDGE CONDOMINIUMS BLDG 3 UNIT 1252"
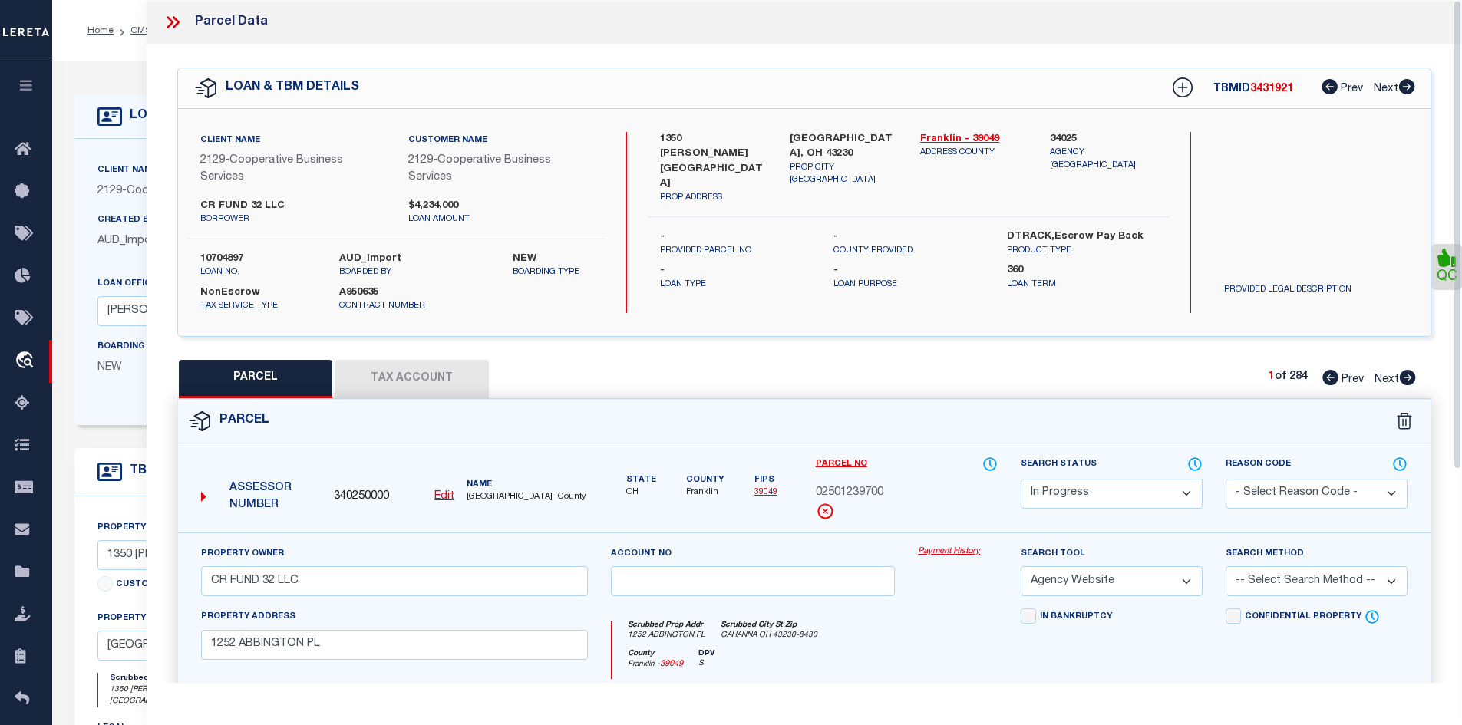
click at [1137, 496] on select "Automated Search Bad Parcel Complete Duplicate Parcel High Dollar Reporting In …" at bounding box center [1112, 494] width 182 height 30
select select "PC"
click at [1021, 479] on select "Automated Search Bad Parcel Complete Duplicate Parcel High Dollar Reporting In …" at bounding box center [1112, 494] width 182 height 30
click at [1280, 587] on select "-- Select Search Method -- Property Address Legal Liability Info Provided" at bounding box center [1317, 581] width 182 height 30
select select "LEG"
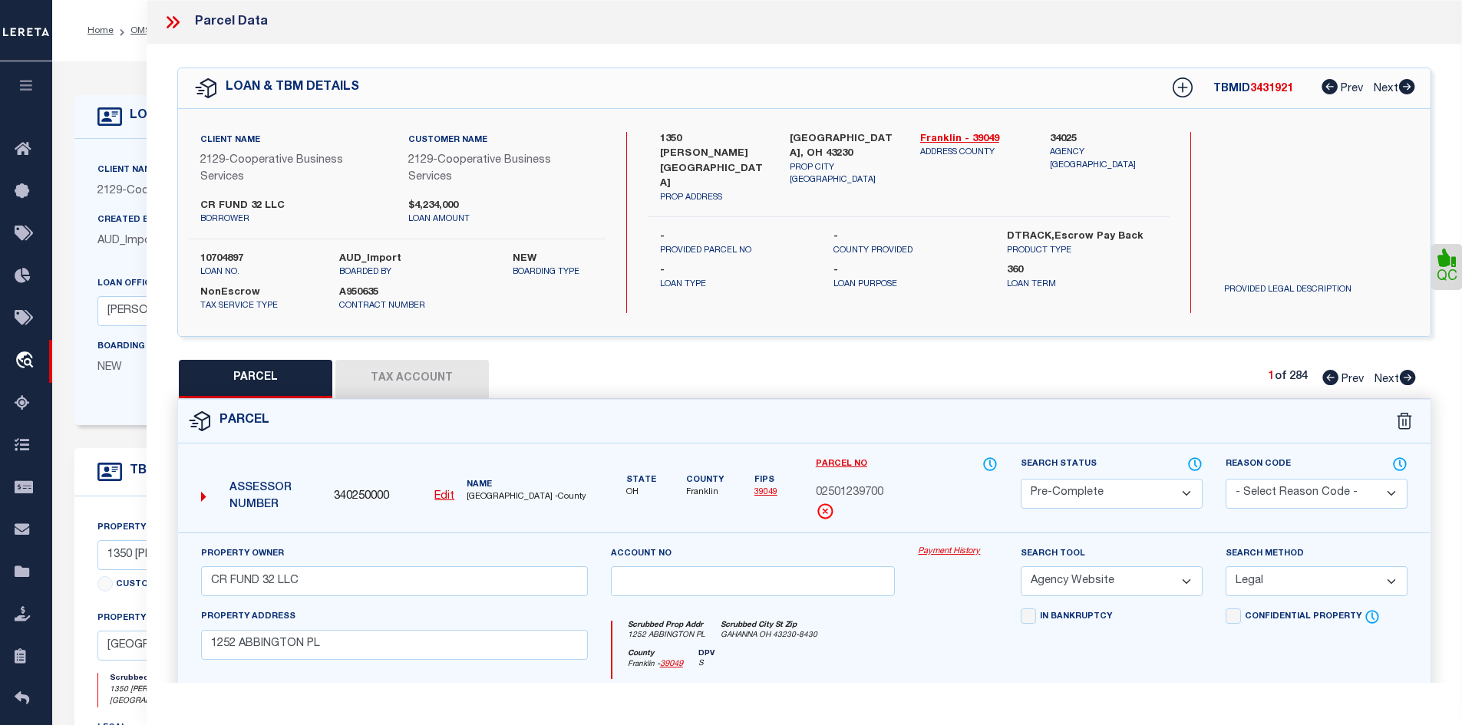
click at [1226, 567] on select "-- Select Search Method -- Property Address Legal Liability Info Provided" at bounding box center [1317, 581] width 182 height 30
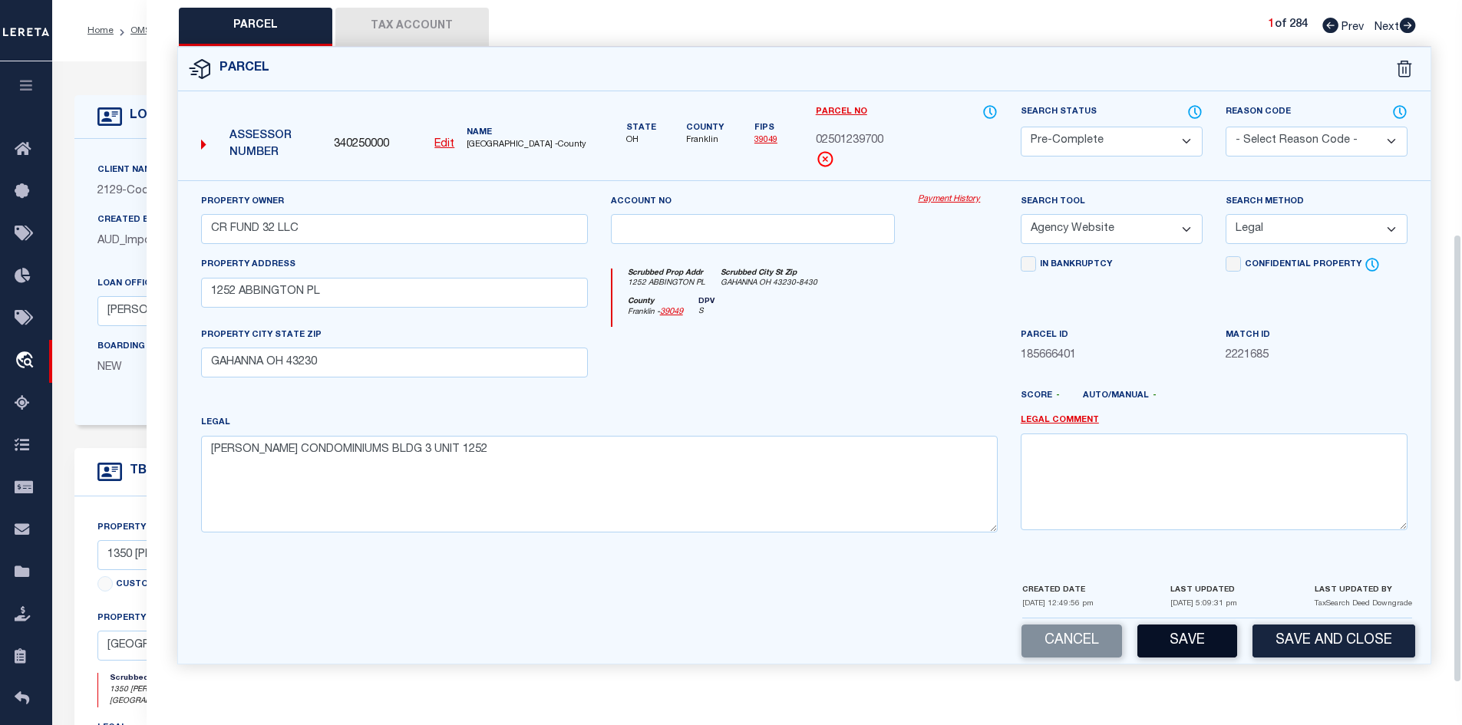
click at [1161, 632] on button "Save" at bounding box center [1187, 641] width 100 height 33
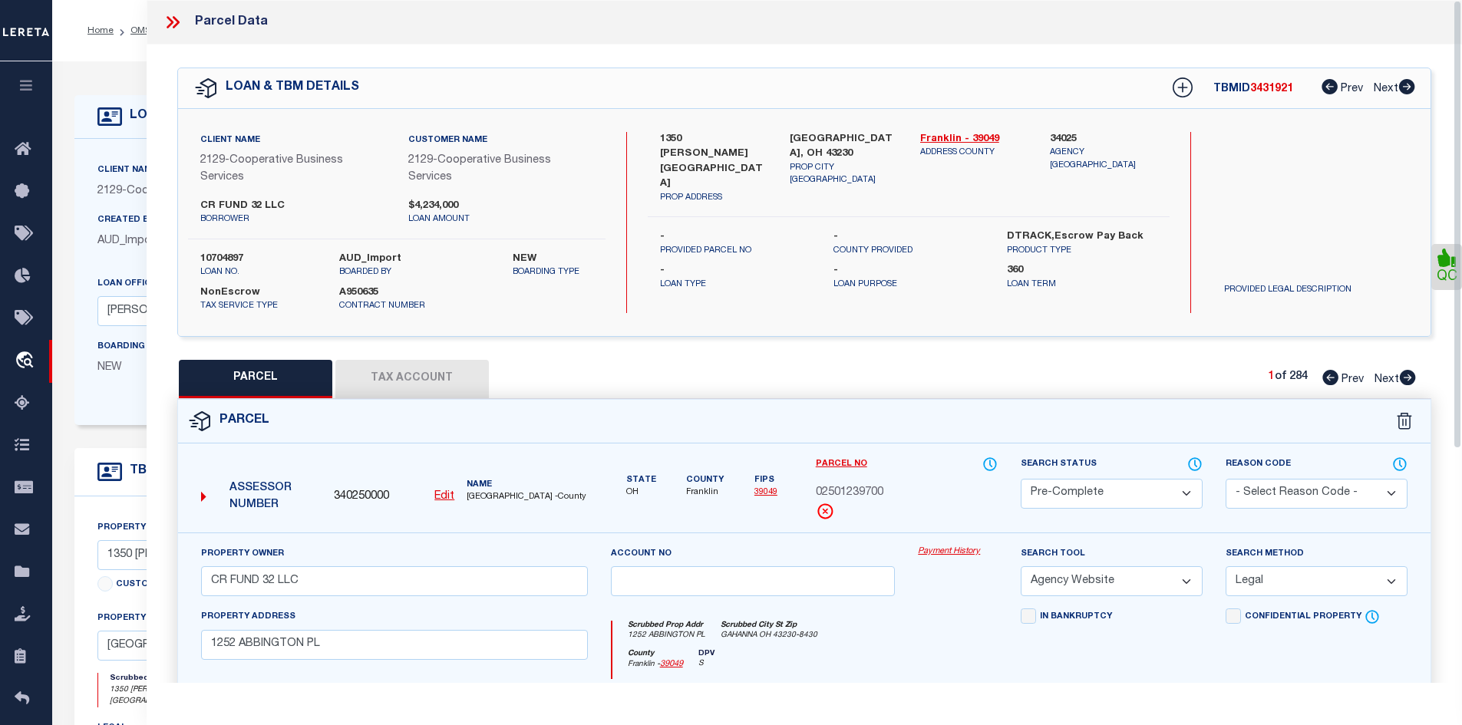
select select "AS"
select select
checkbox input "false"
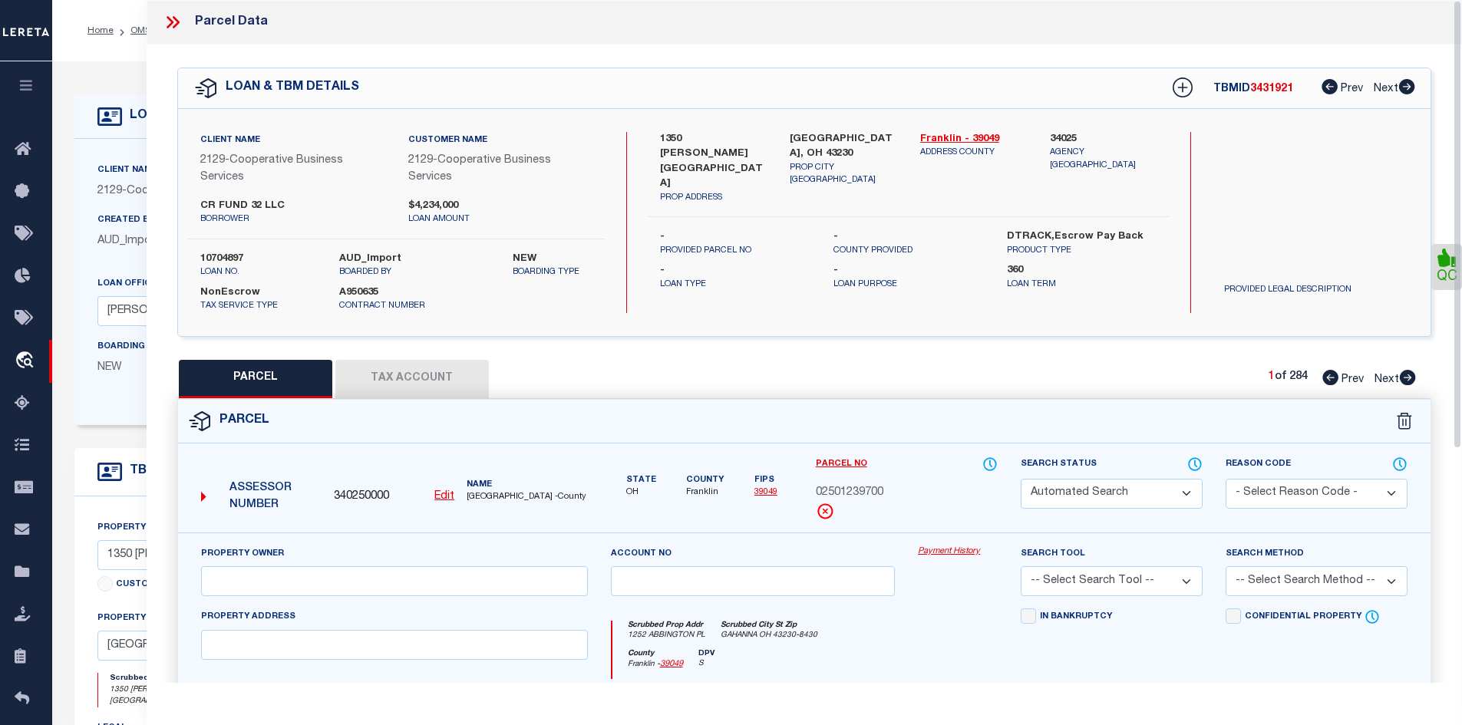
select select "PC"
type input "CR FUND 32 LLC"
select select "AGW"
select select "LEG"
type input "1252 ABBINGTON PL"
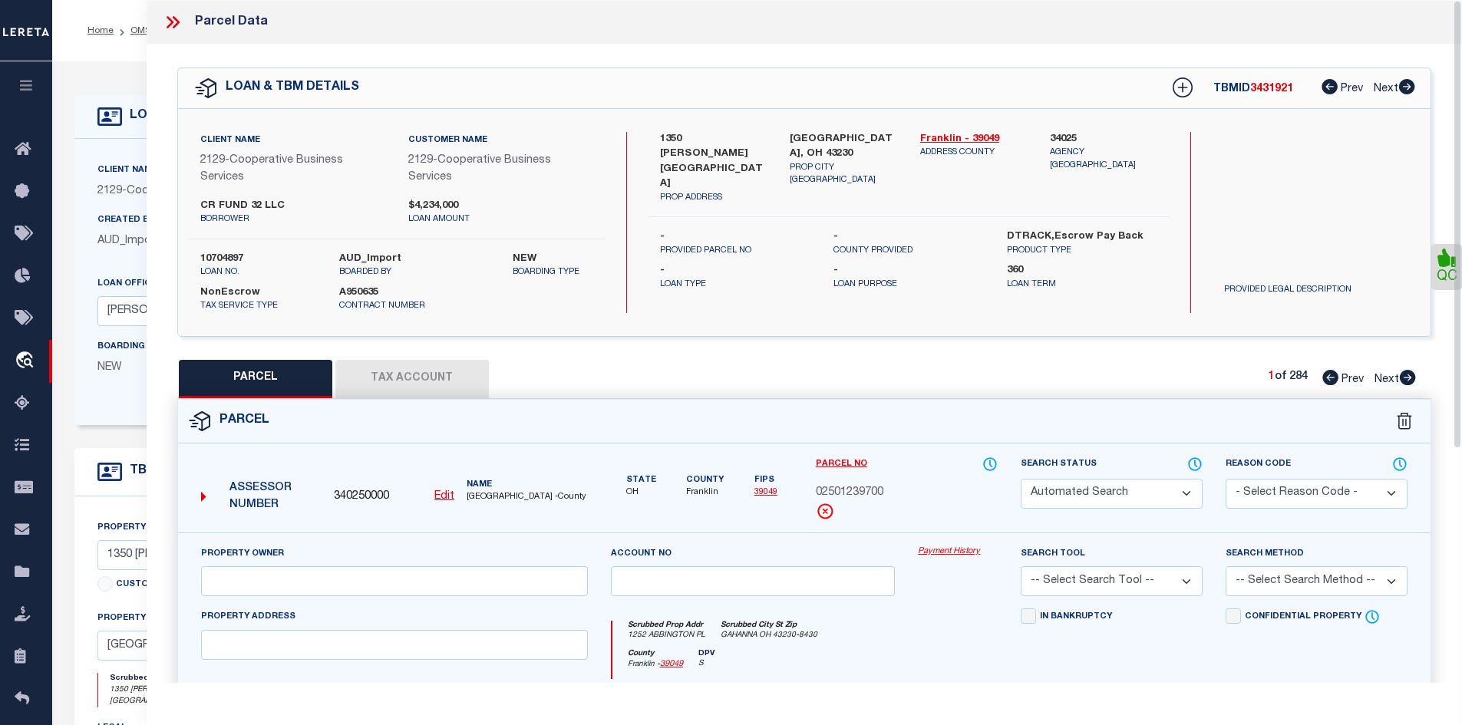
type input "GAHANNA OH 43230"
type textarea "CAMERON RIDGE CONDOMINIUMS BLDG 3 UNIT 1252"
click at [169, 15] on icon at bounding box center [173, 22] width 20 height 20
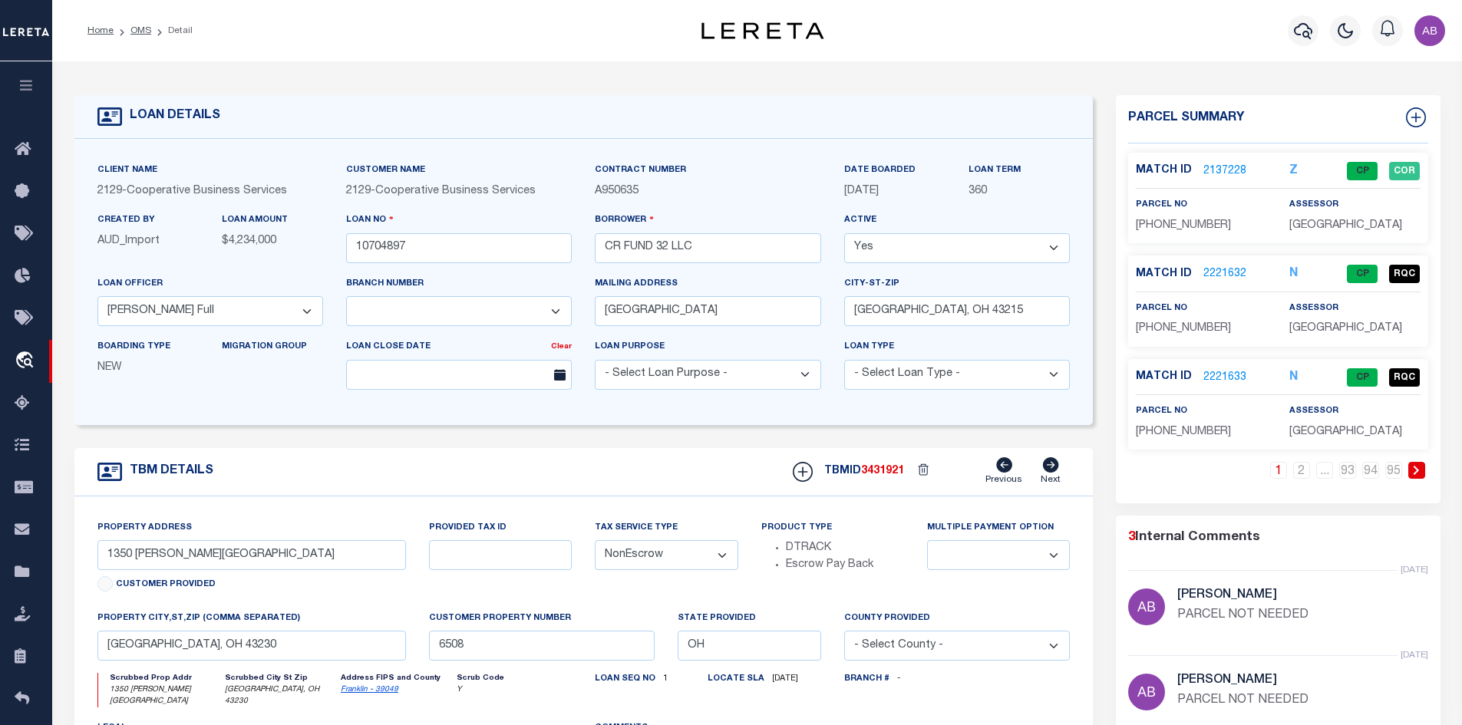
click at [1408, 460] on div "Match ID 2137228 Z CP COR parcel no N" at bounding box center [1278, 328] width 325 height 351
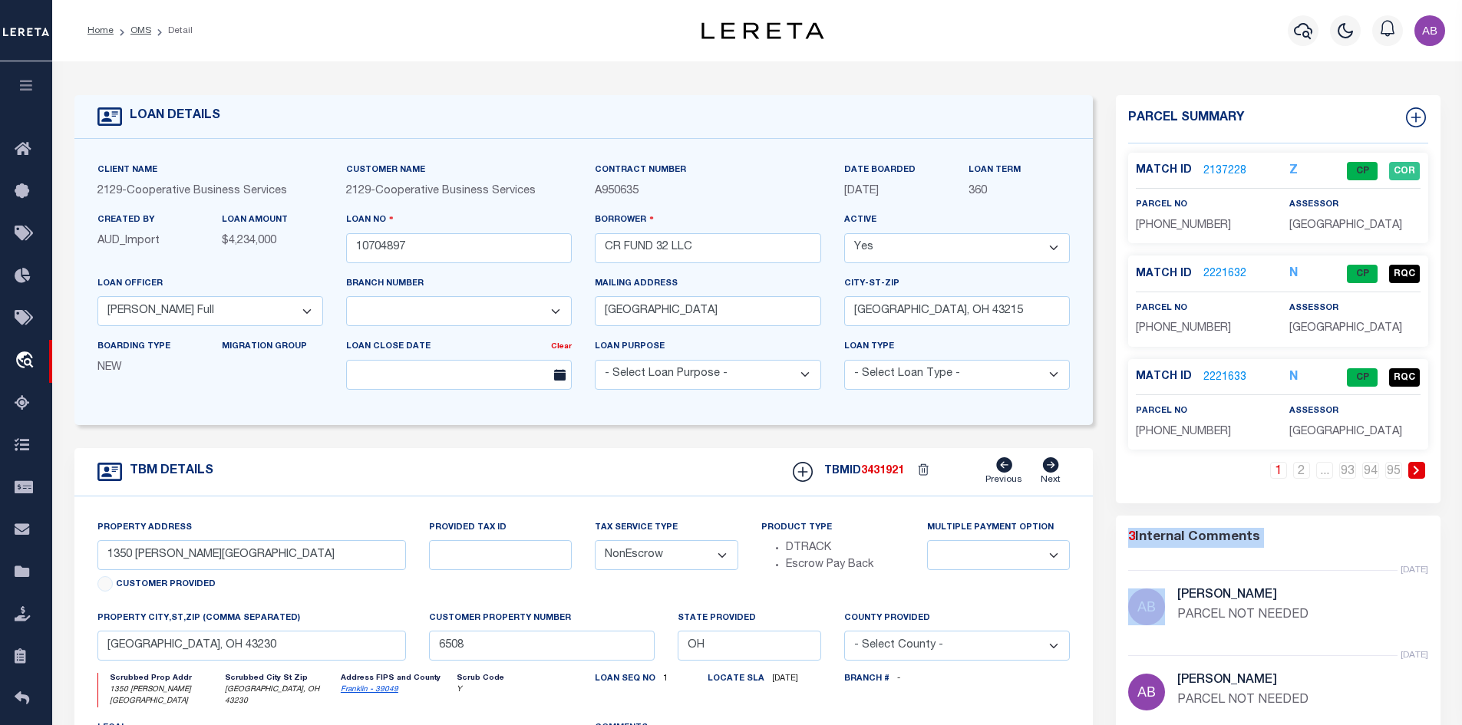
click at [1408, 460] on div "Match ID 2137228 Z CP COR parcel no N" at bounding box center [1278, 328] width 325 height 351
click at [1411, 467] on link at bounding box center [1416, 470] width 17 height 17
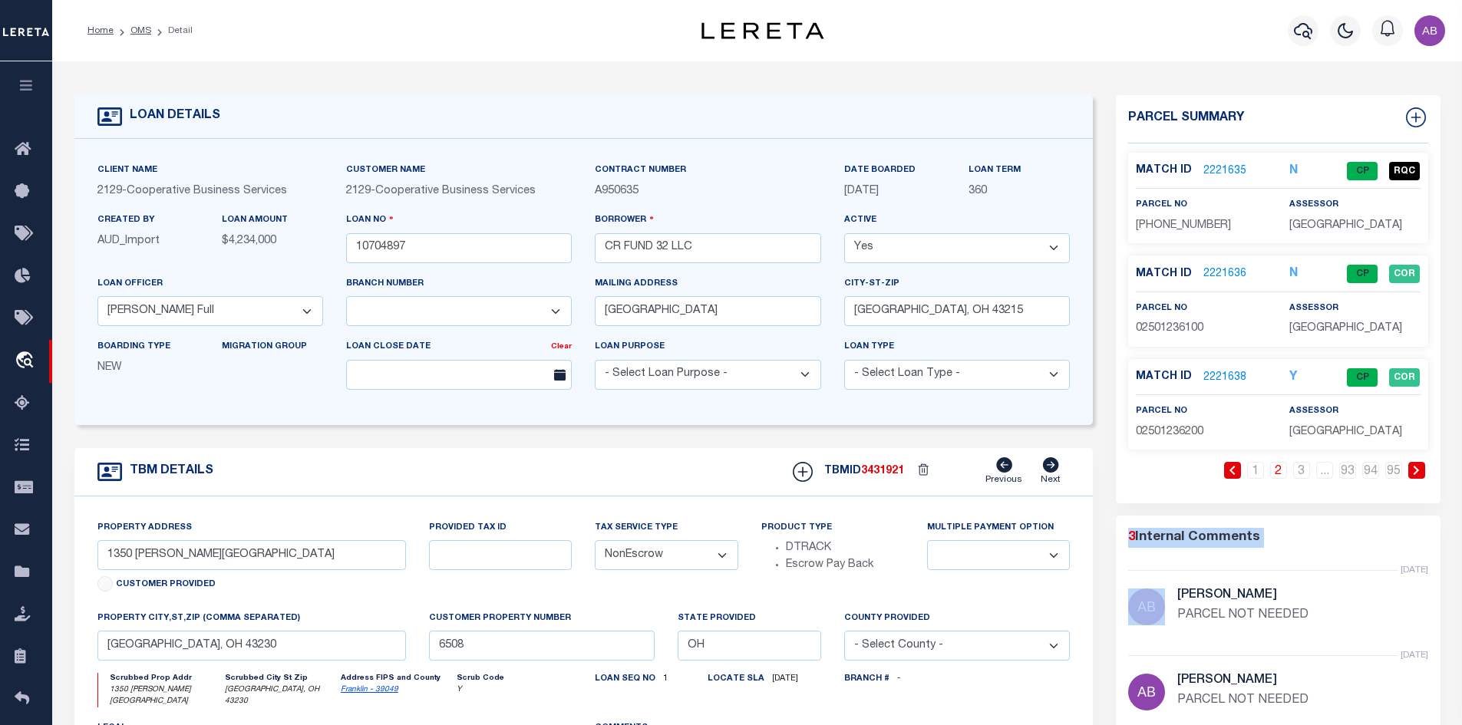
click at [1417, 473] on icon at bounding box center [1416, 470] width 7 height 9
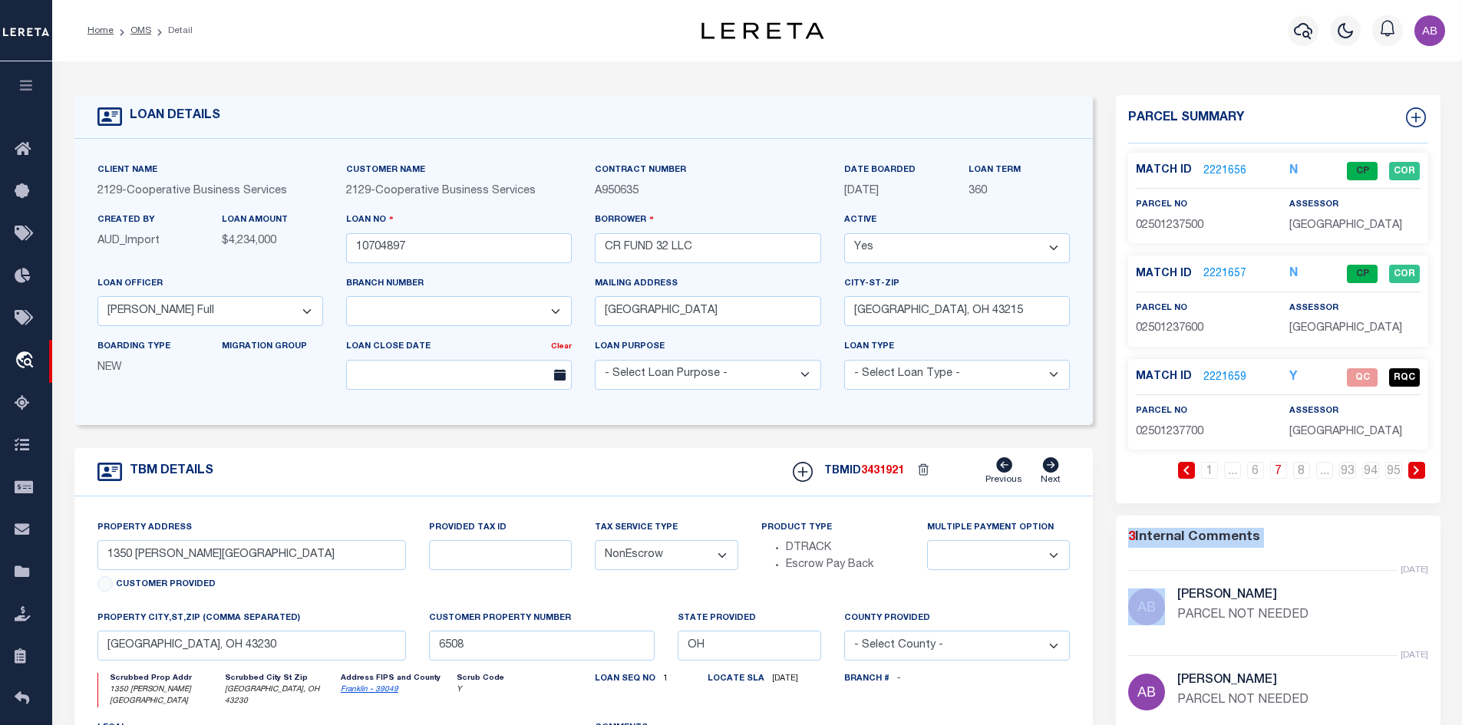
click at [1417, 473] on icon at bounding box center [1416, 470] width 7 height 9
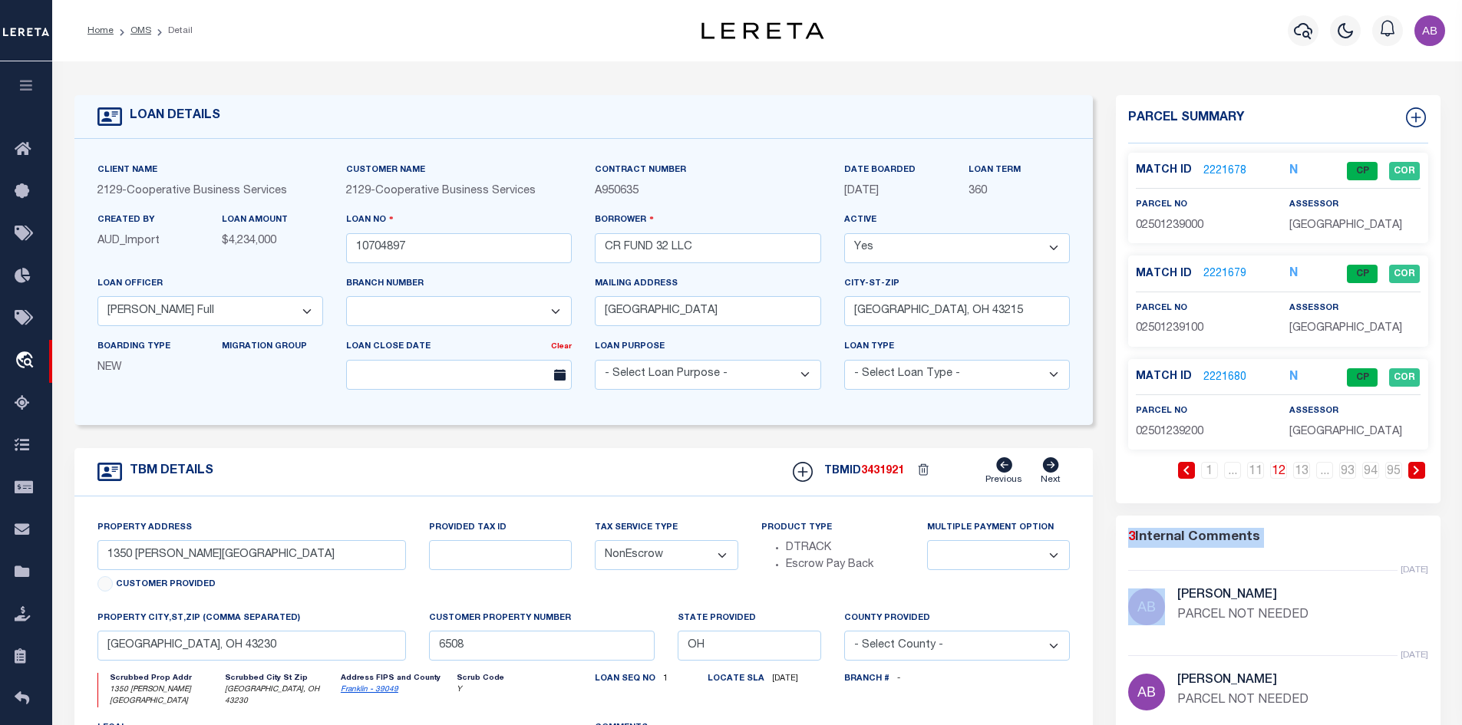
click at [1417, 473] on icon at bounding box center [1416, 470] width 7 height 9
click at [1417, 474] on icon at bounding box center [1416, 470] width 7 height 9
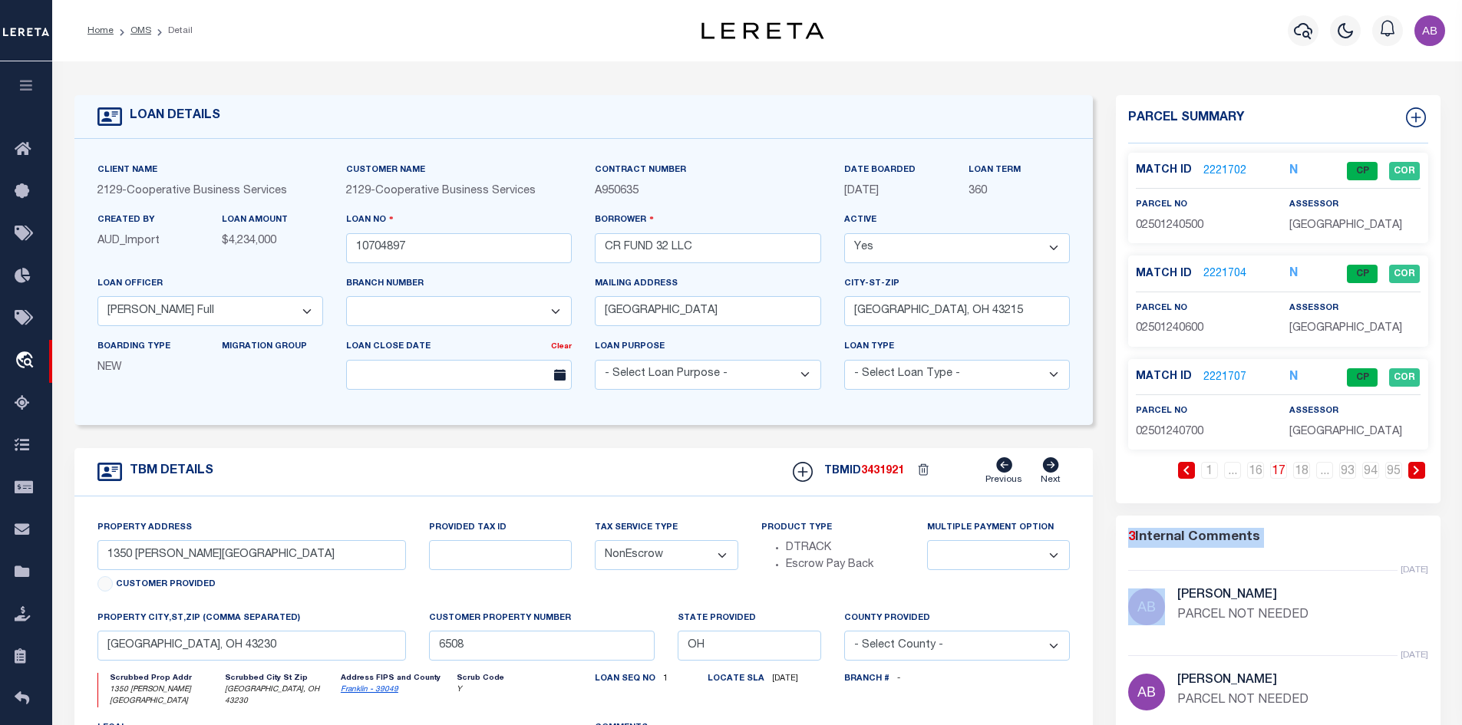
click at [1417, 474] on icon at bounding box center [1416, 470] width 7 height 9
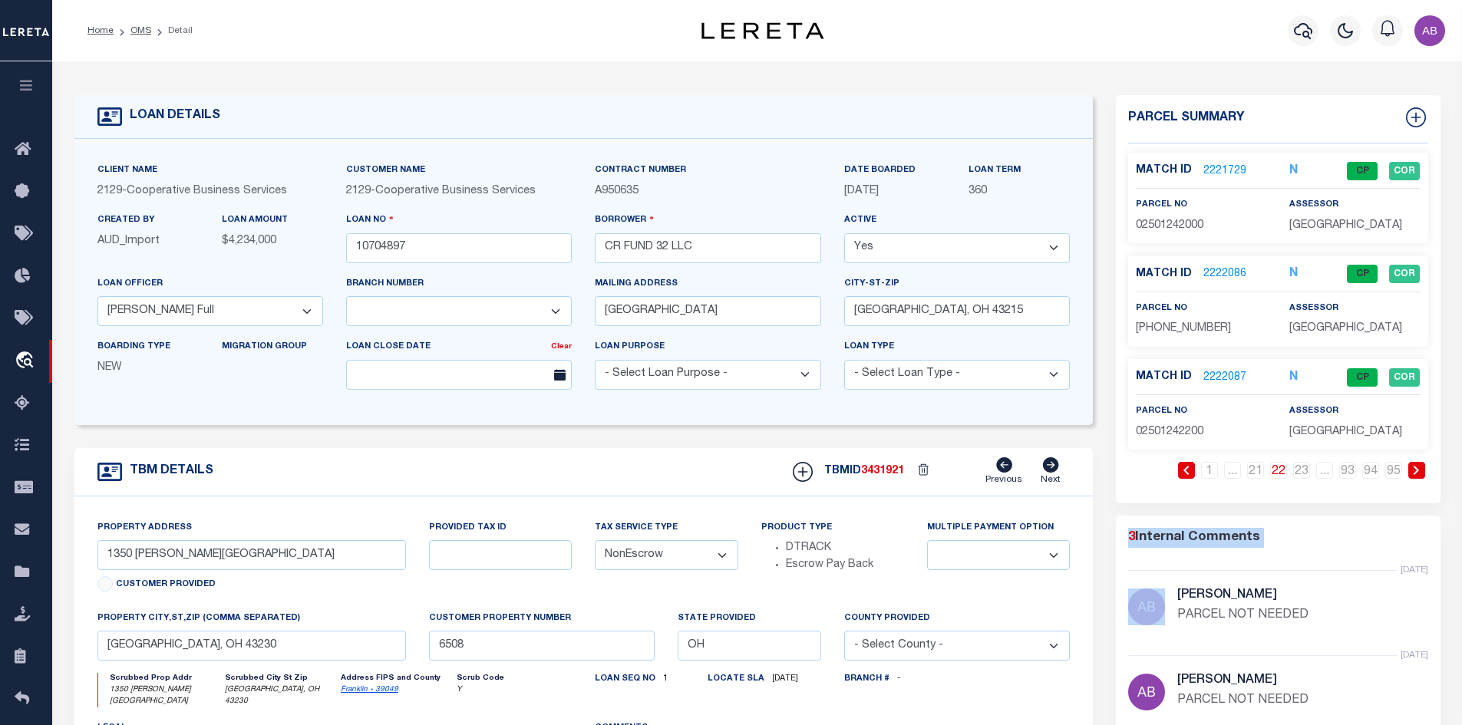
click at [1417, 474] on icon at bounding box center [1416, 470] width 7 height 9
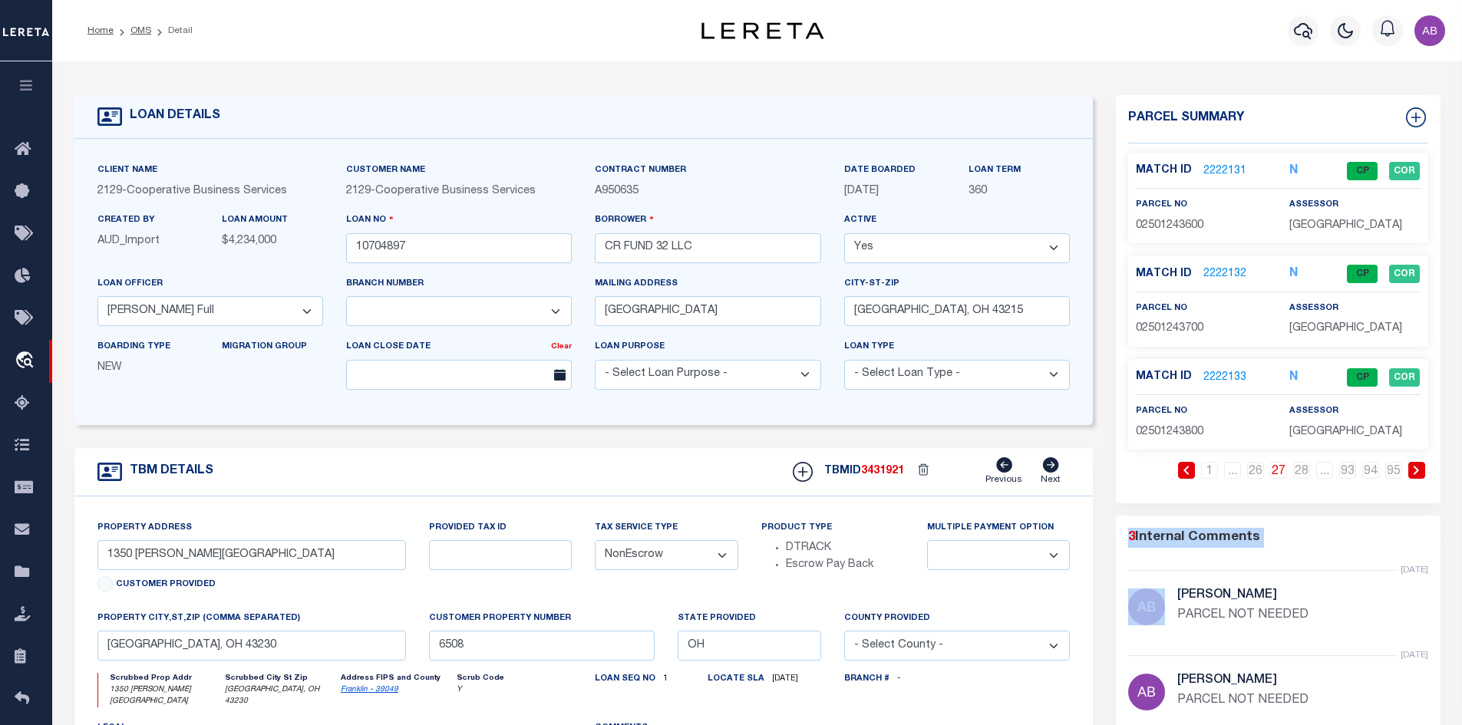
click at [1417, 474] on icon at bounding box center [1416, 470] width 7 height 9
click at [1192, 466] on link at bounding box center [1186, 470] width 17 height 17
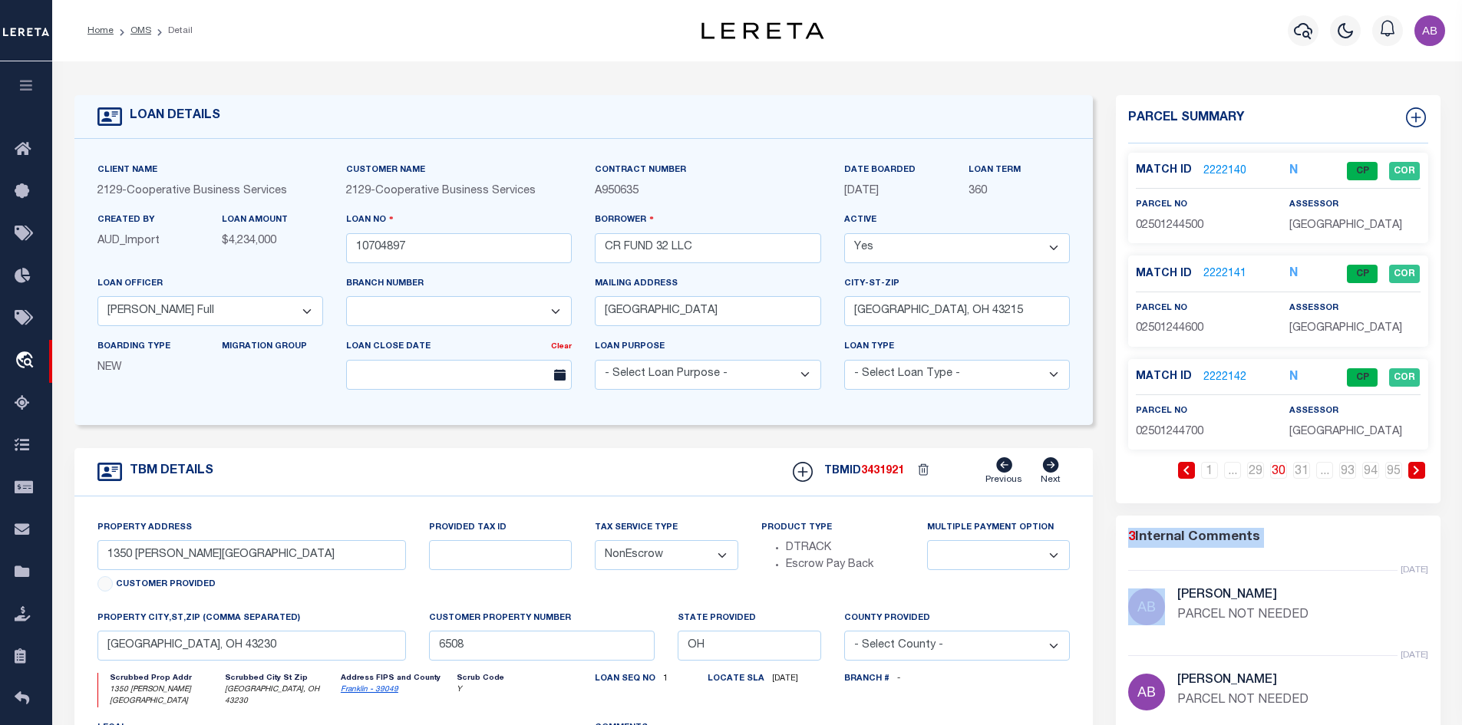
click at [1178, 467] on link at bounding box center [1186, 470] width 17 height 17
click at [1230, 379] on link "2222139" at bounding box center [1224, 378] width 43 height 16
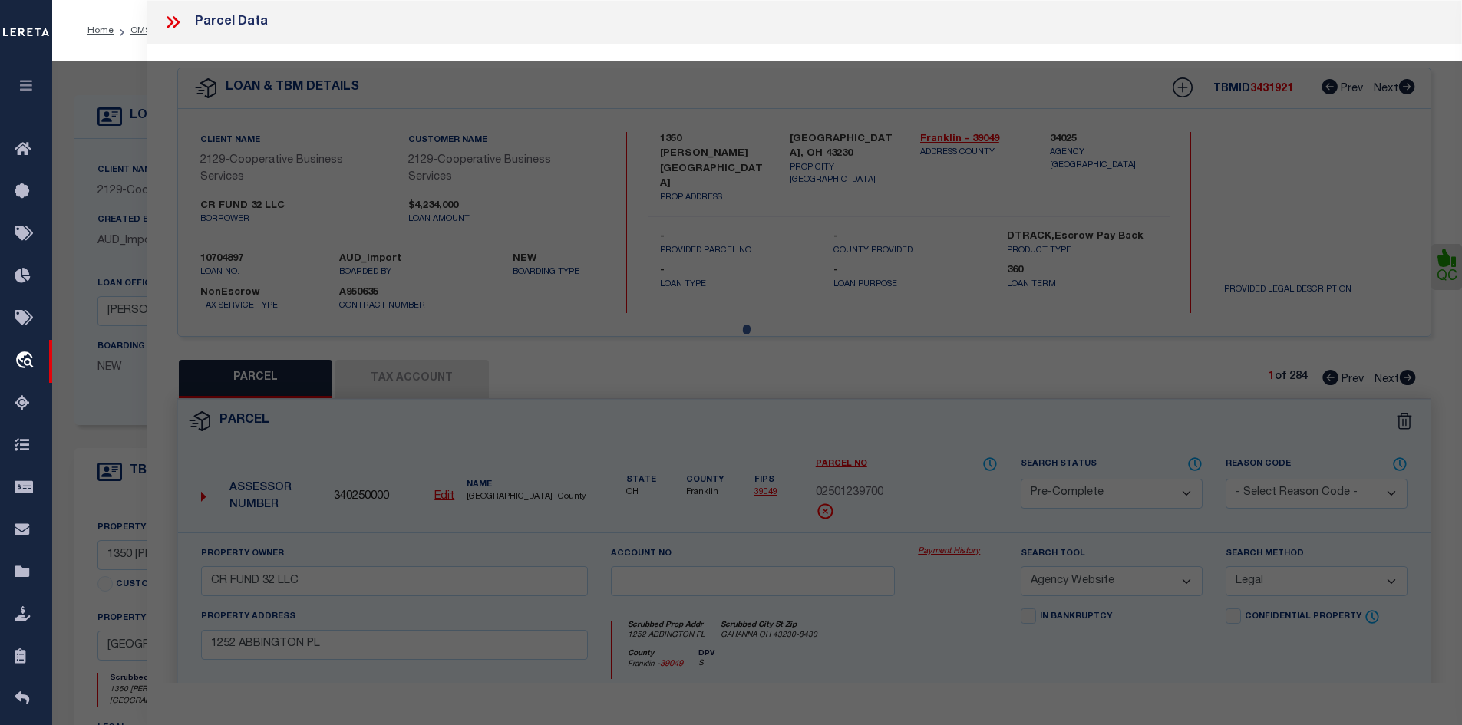
select select "AS"
select select
checkbox input "false"
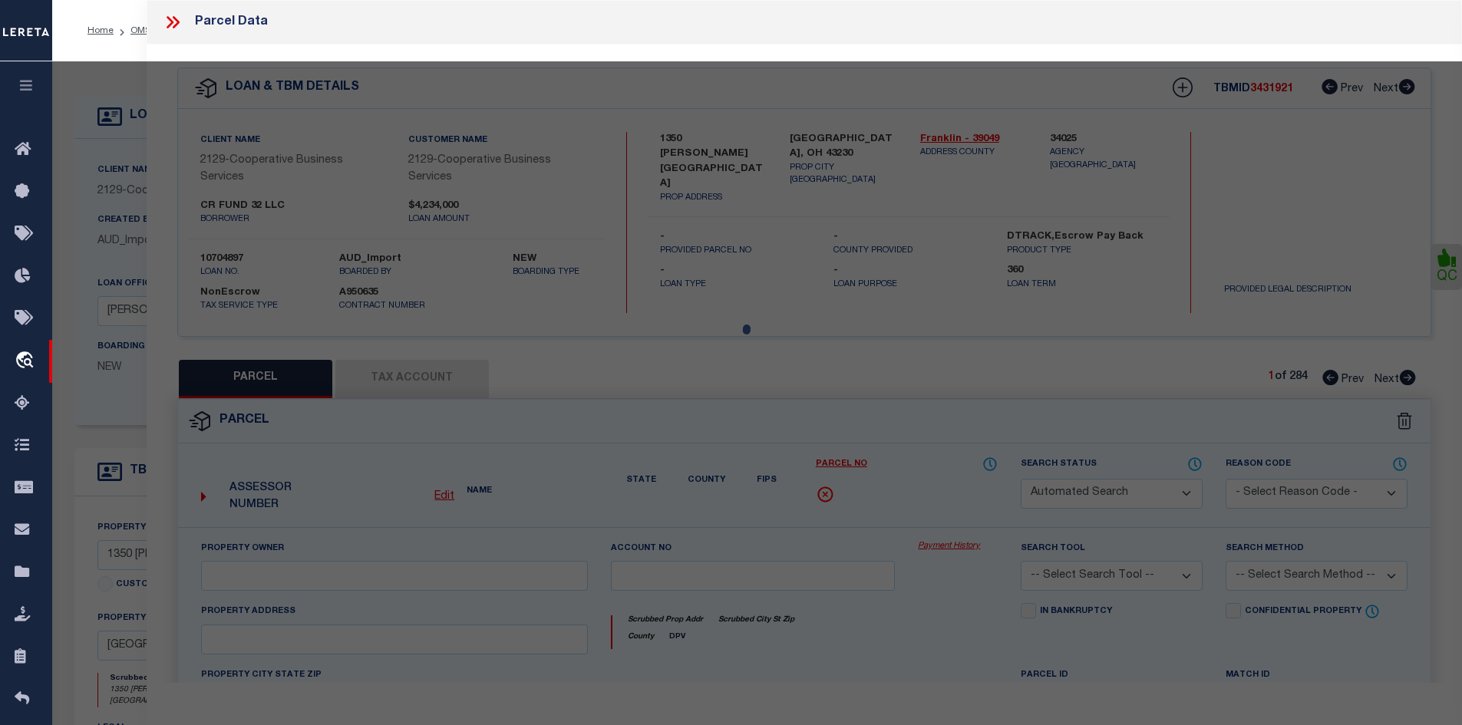
select select "IP"
type input "CR FUND 32 LLC"
select select "AGW"
select select
type input "1297 ABBINGTON PL"
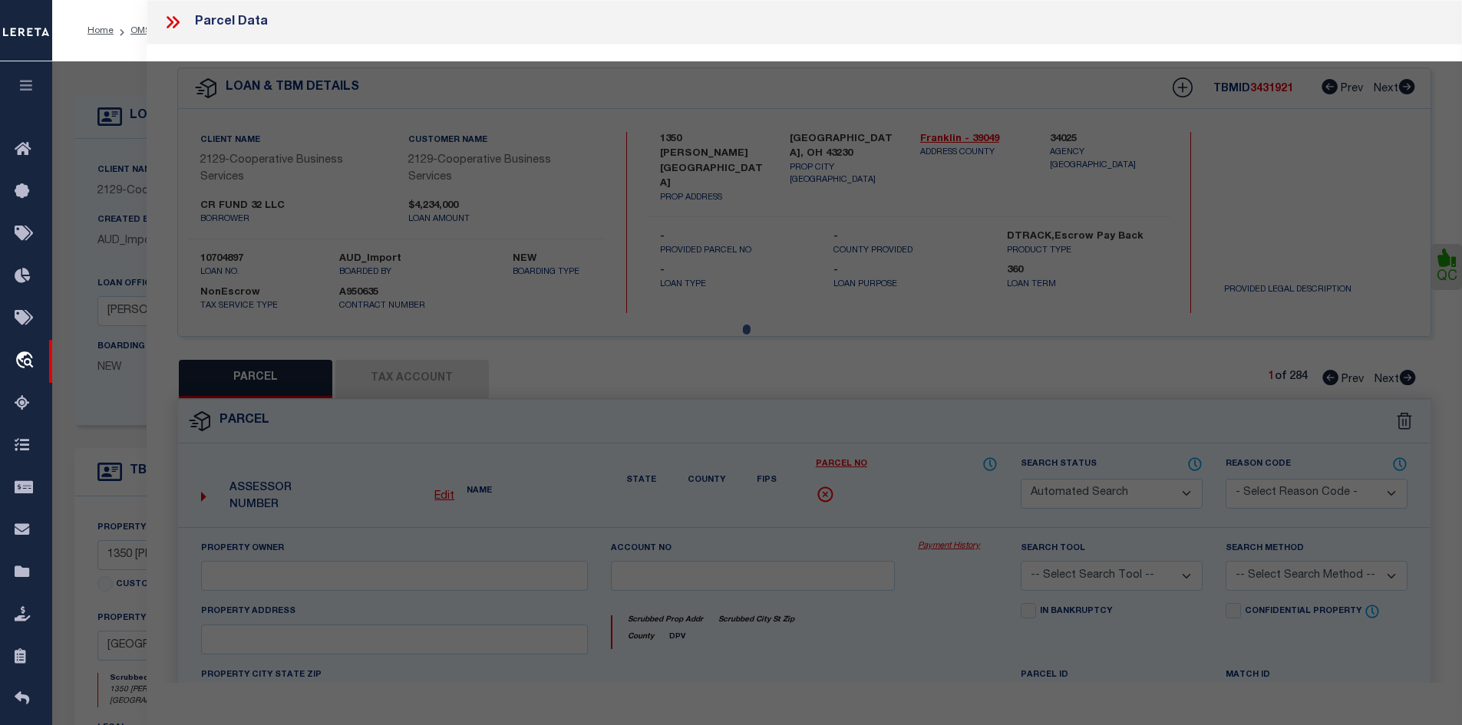
type input "GAHANNA OH 43230"
type textarea "CAMERON RIDGE CONDOMINIUMS BLDG 4 UNIT 1297"
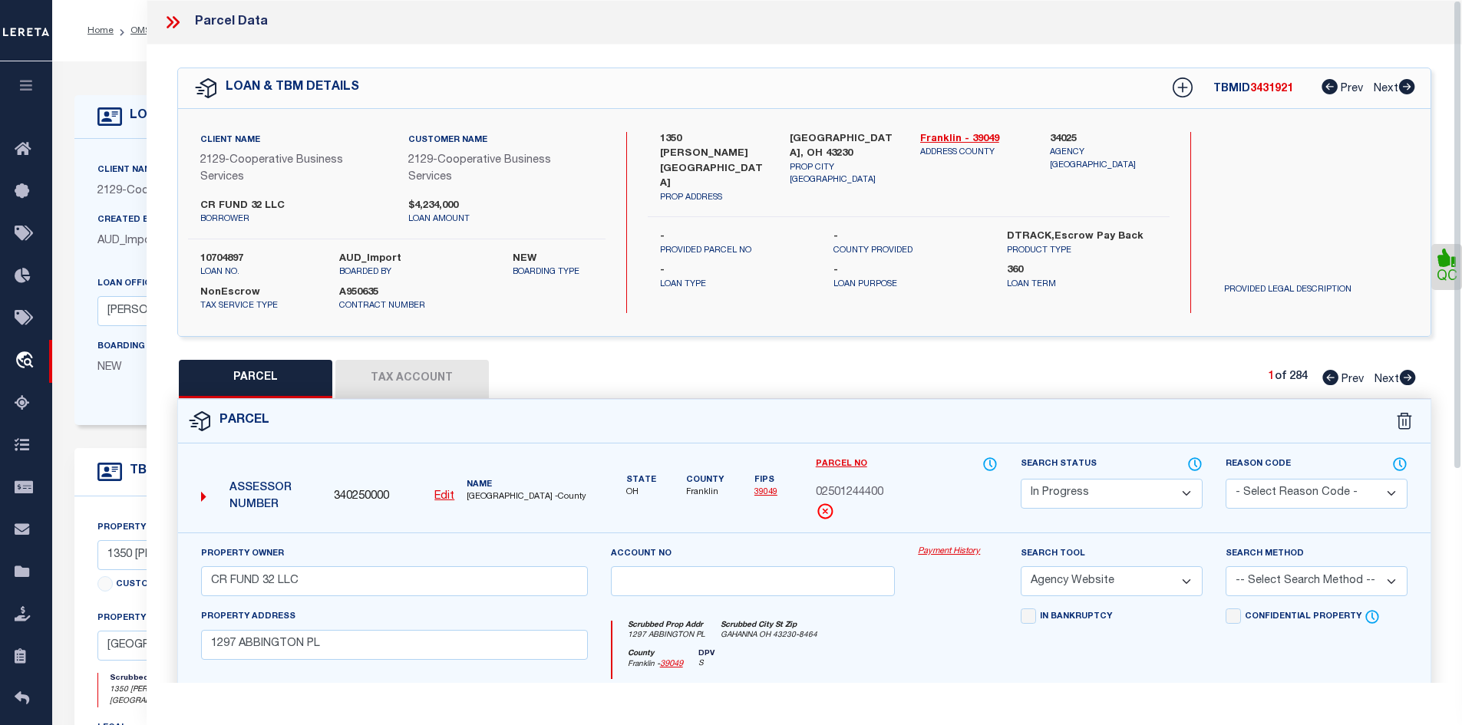
click at [1120, 497] on select "Automated Search Bad Parcel Complete Duplicate Parcel High Dollar Reporting In …" at bounding box center [1112, 494] width 182 height 30
select select "PC"
click at [1021, 479] on select "Automated Search Bad Parcel Complete Duplicate Parcel High Dollar Reporting In …" at bounding box center [1112, 494] width 182 height 30
click at [1292, 579] on select "-- Select Search Method -- Property Address Legal Liability Info Provided" at bounding box center [1317, 581] width 182 height 30
select select "LEG"
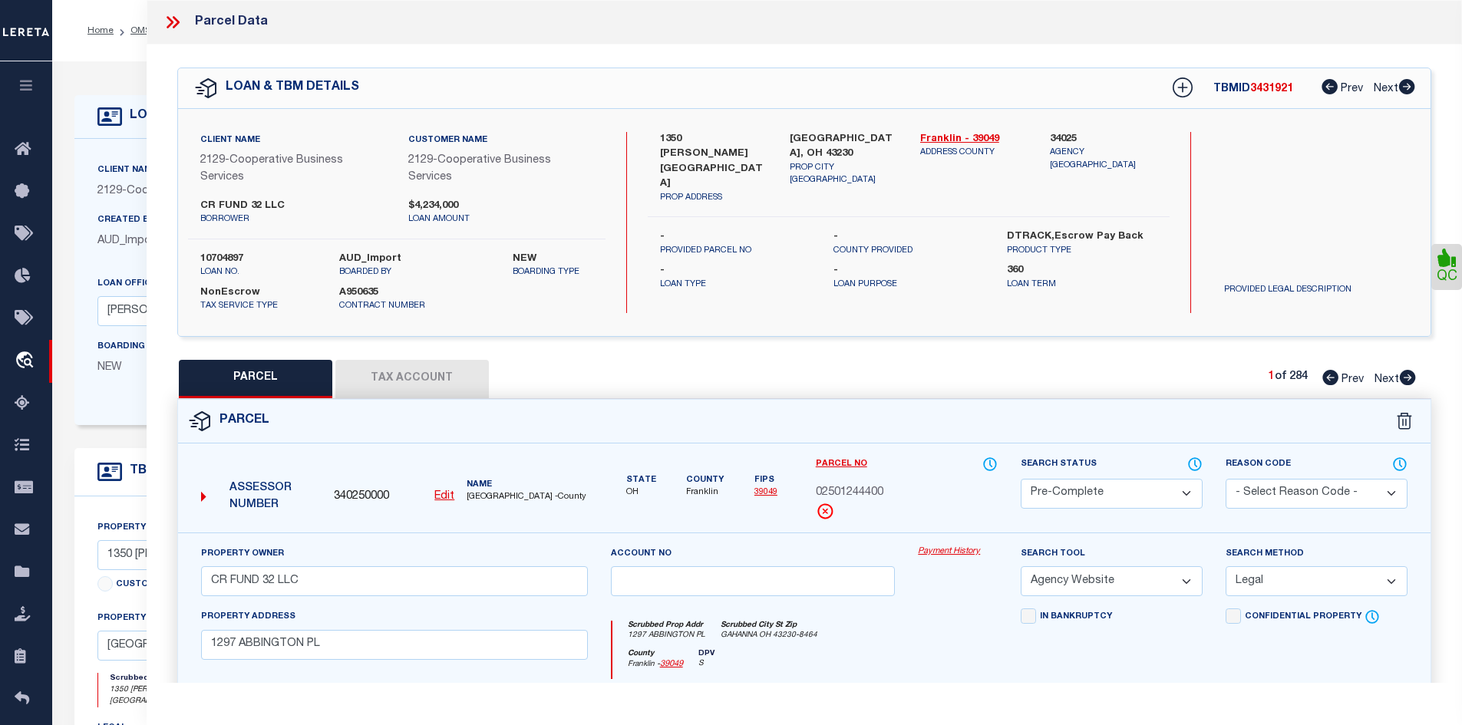
click at [1226, 567] on select "-- Select Search Method -- Property Address Legal Liability Info Provided" at bounding box center [1317, 581] width 182 height 30
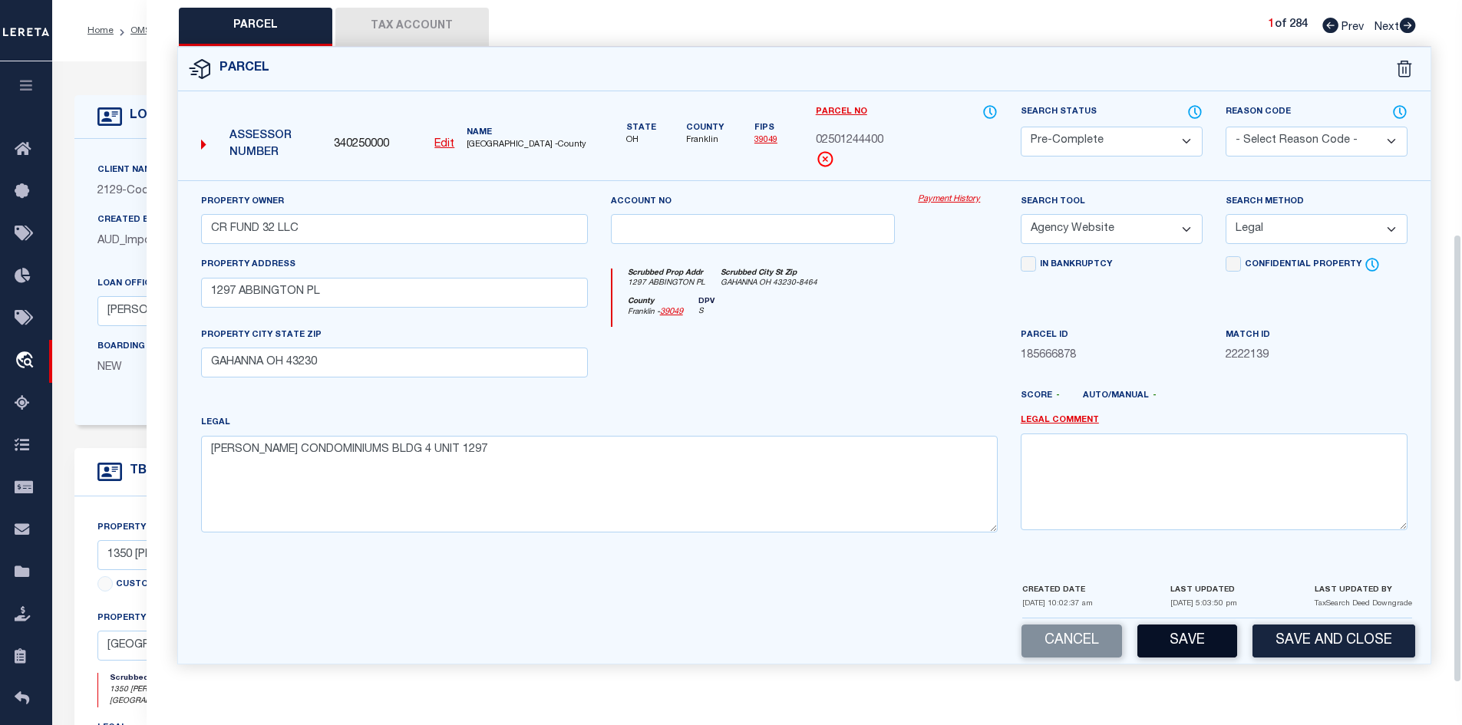
click at [1223, 651] on button "Save" at bounding box center [1187, 641] width 100 height 33
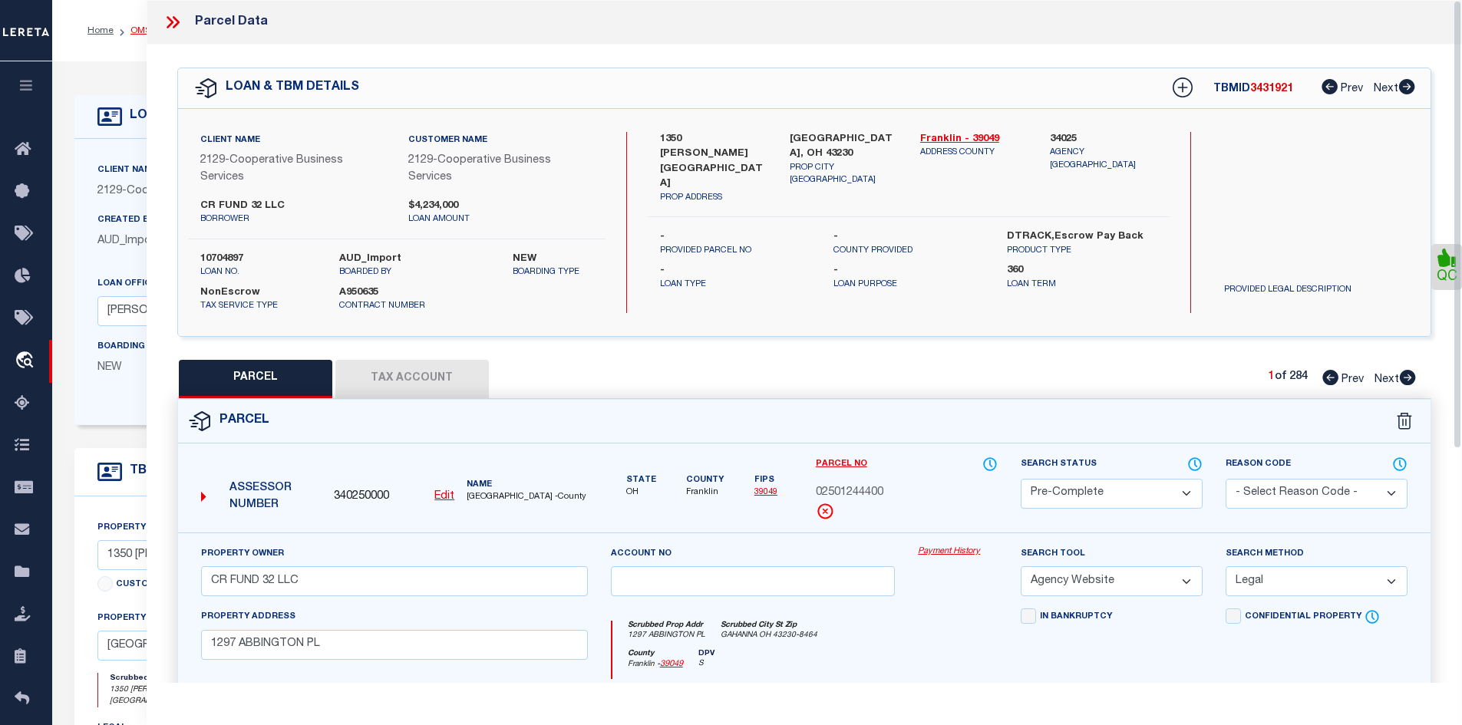
select select "AS"
select select
checkbox input "false"
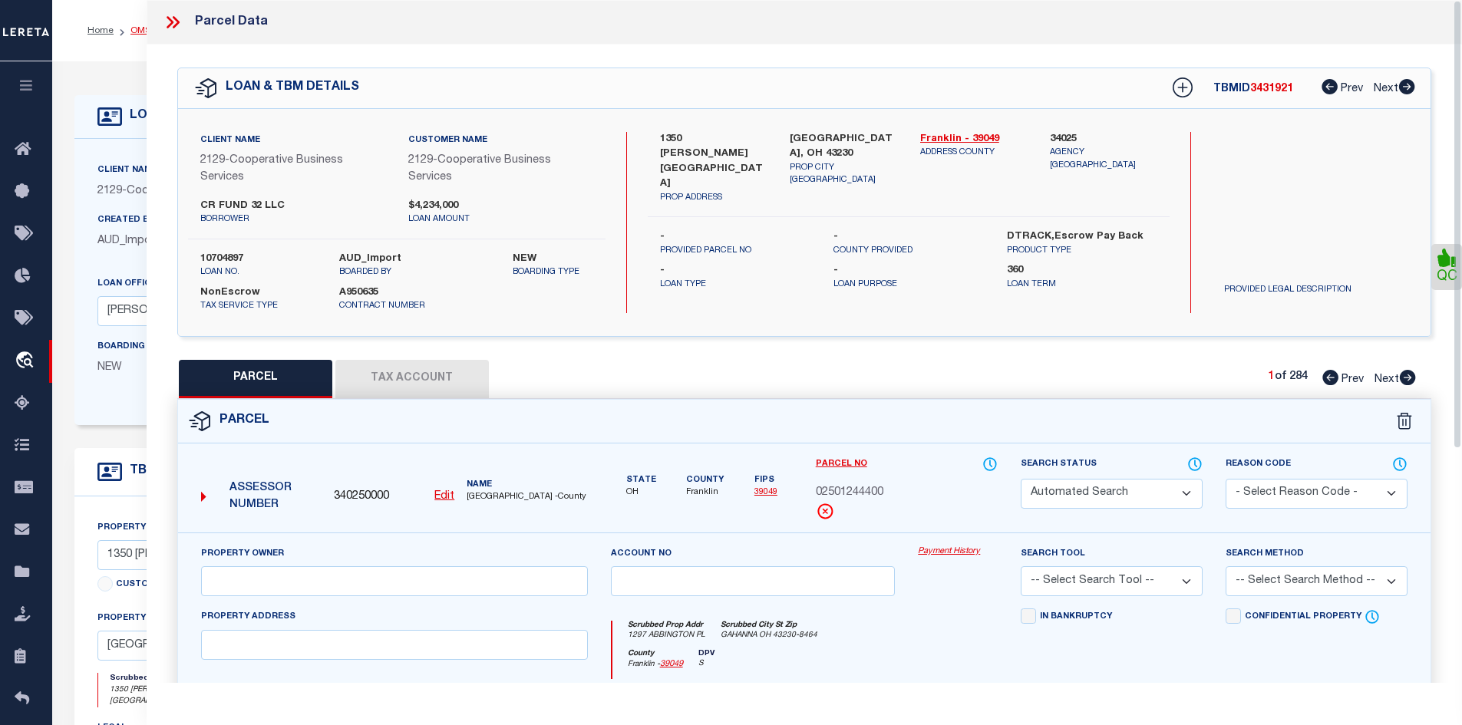
select select "PC"
type input "CR FUND 32 LLC"
select select "AGW"
select select "LEG"
type input "1297 ABBINGTON PL"
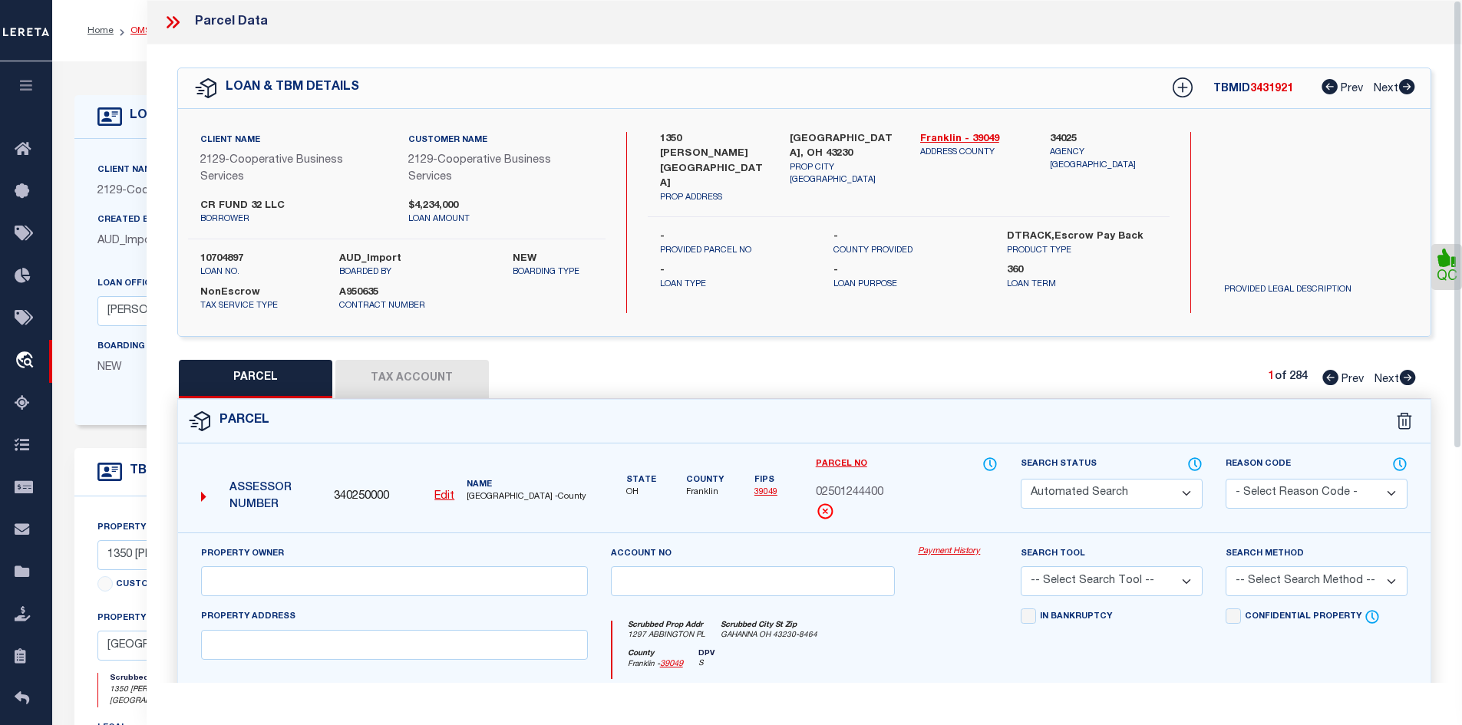
type input "GAHANNA OH 43230"
type textarea "CAMERON RIDGE CONDOMINIUMS BLDG 4 UNIT 1297"
click at [140, 32] on link "OMS" at bounding box center [140, 30] width 21 height 9
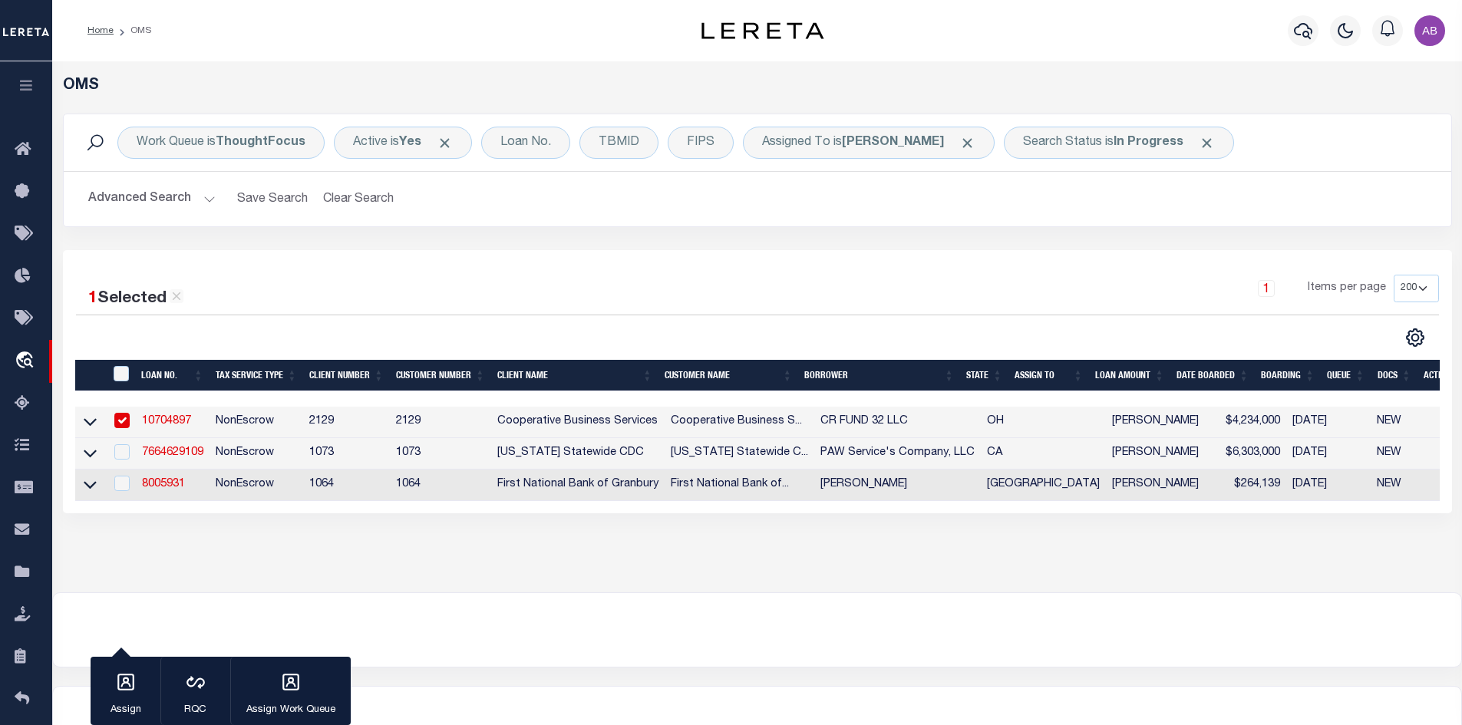
scroll to position [88, 0]
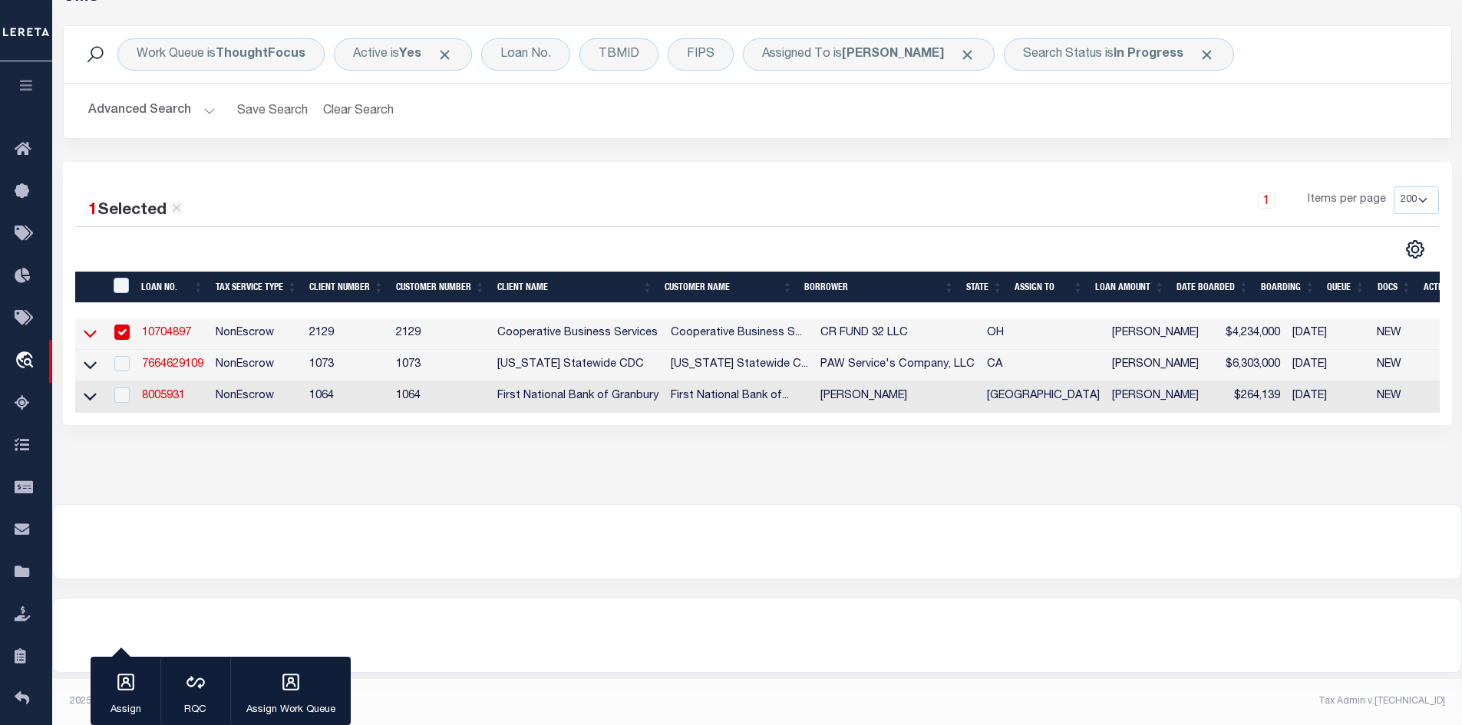
click at [89, 342] on icon at bounding box center [90, 333] width 13 height 16
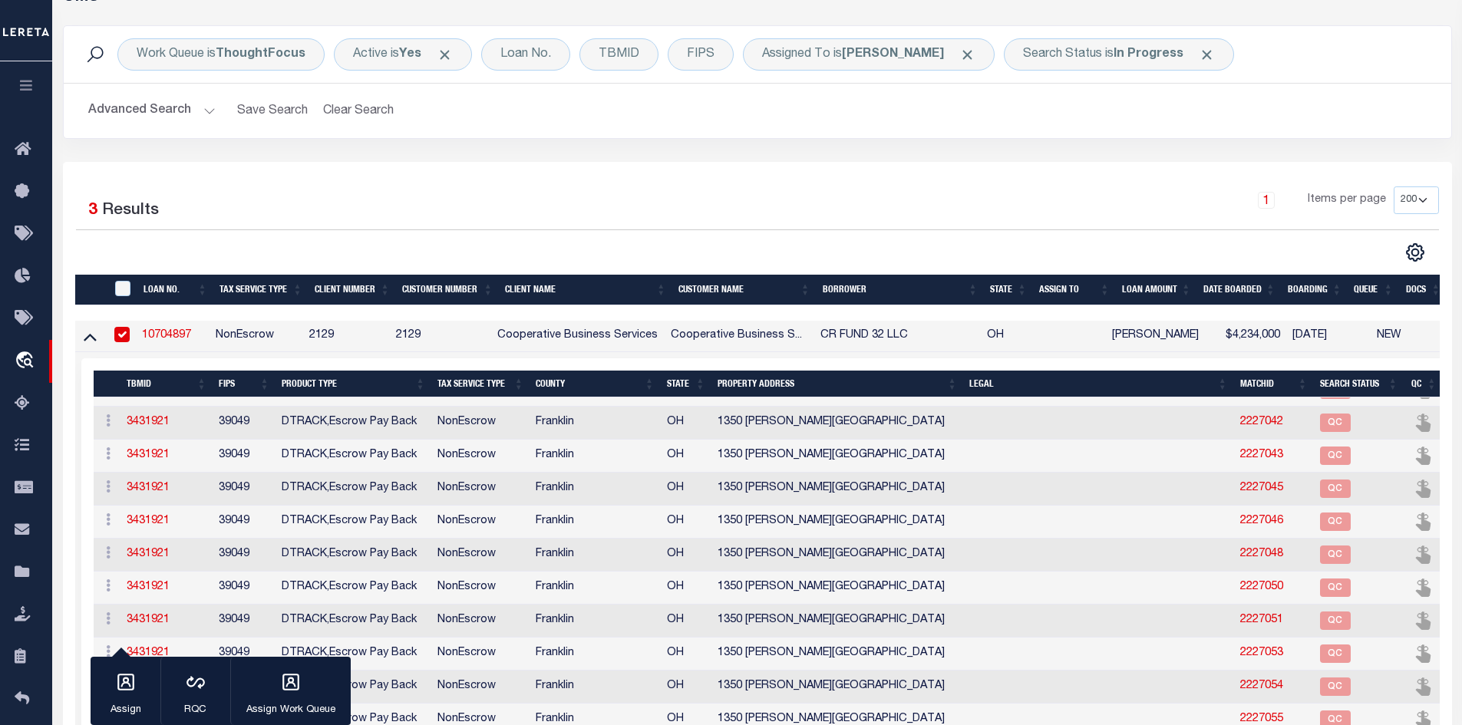
scroll to position [7905, 0]
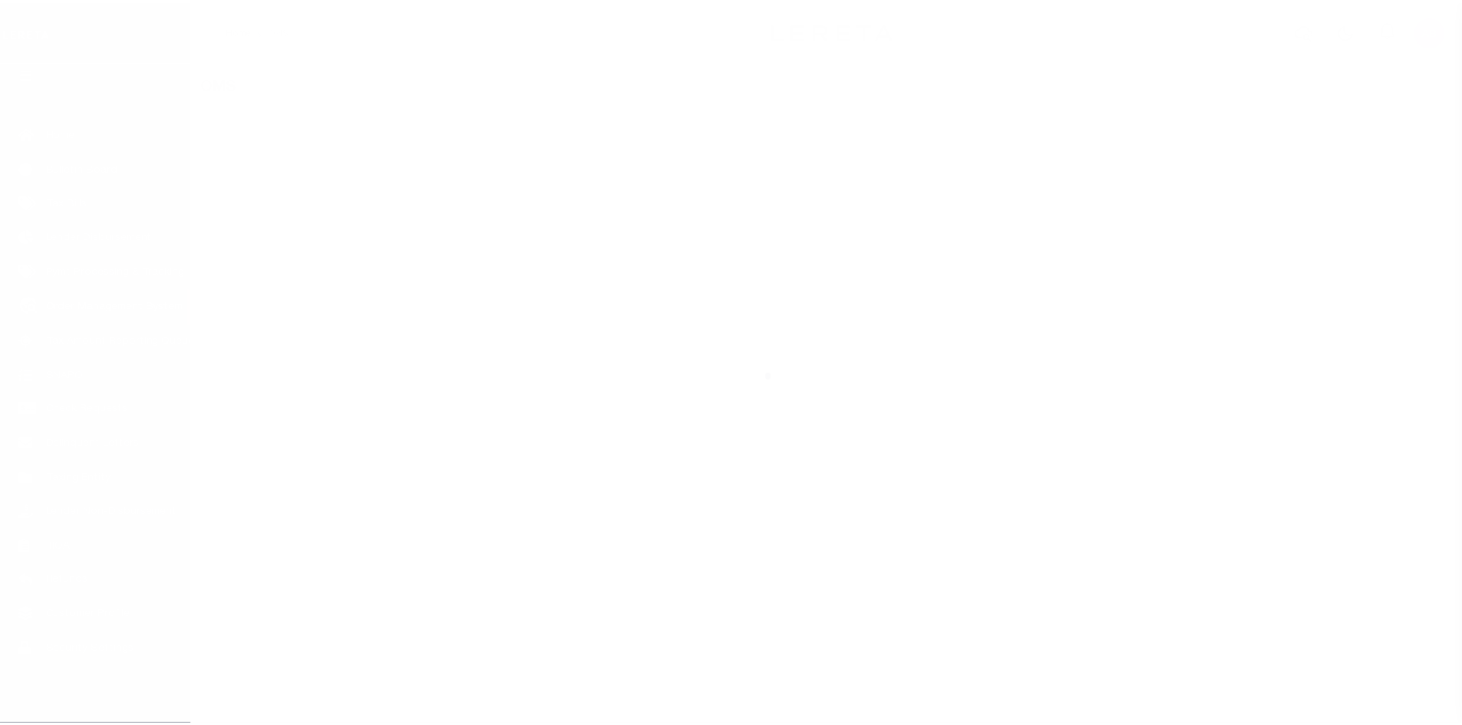
scroll to position [22, 0]
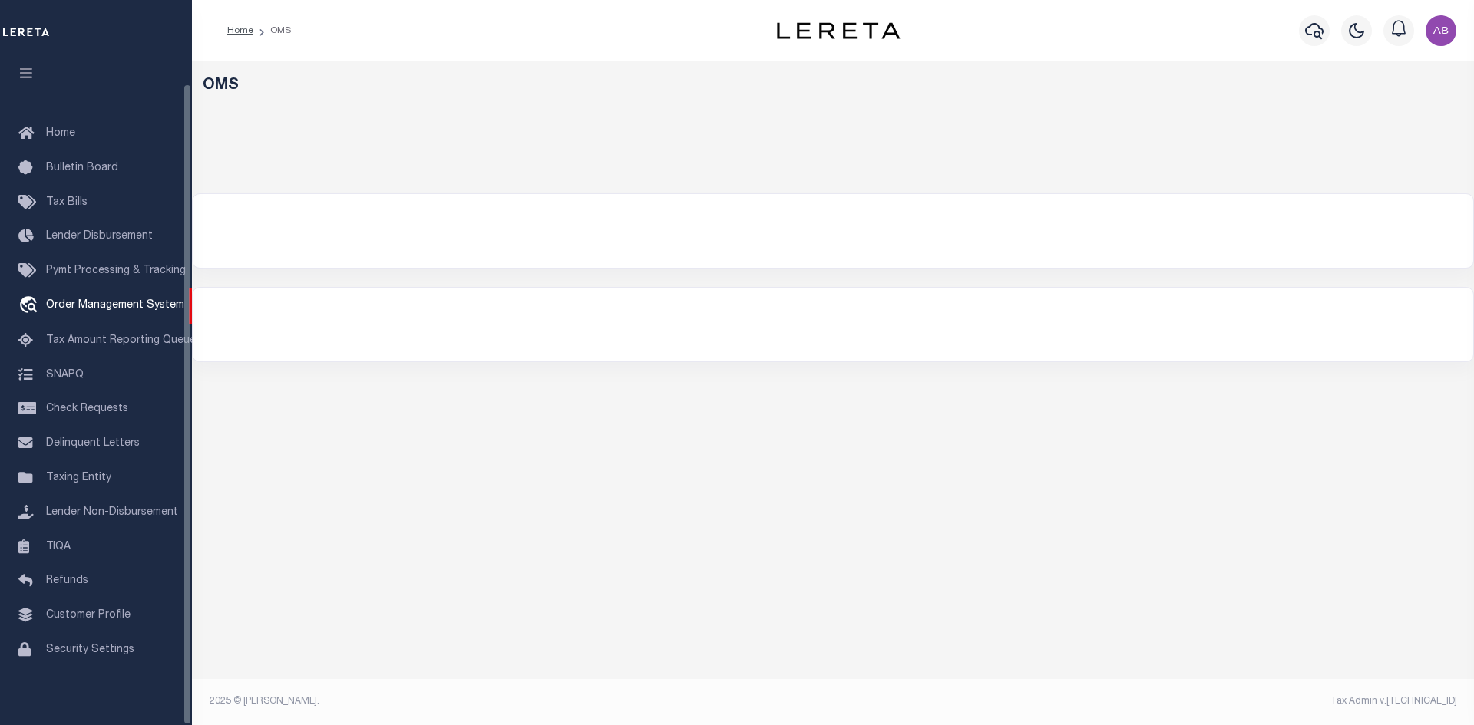
select select "200"
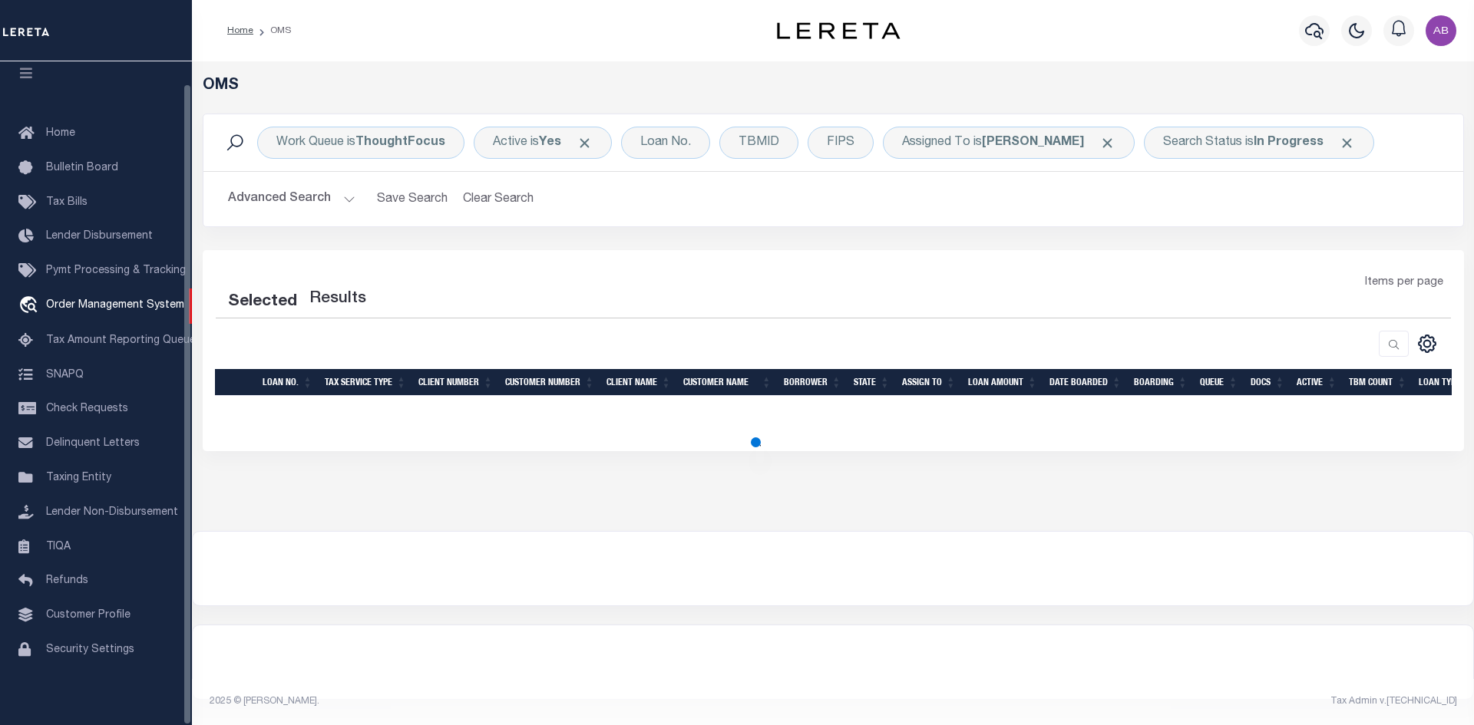
select select "200"
